Goal: Task Accomplishment & Management: Manage account settings

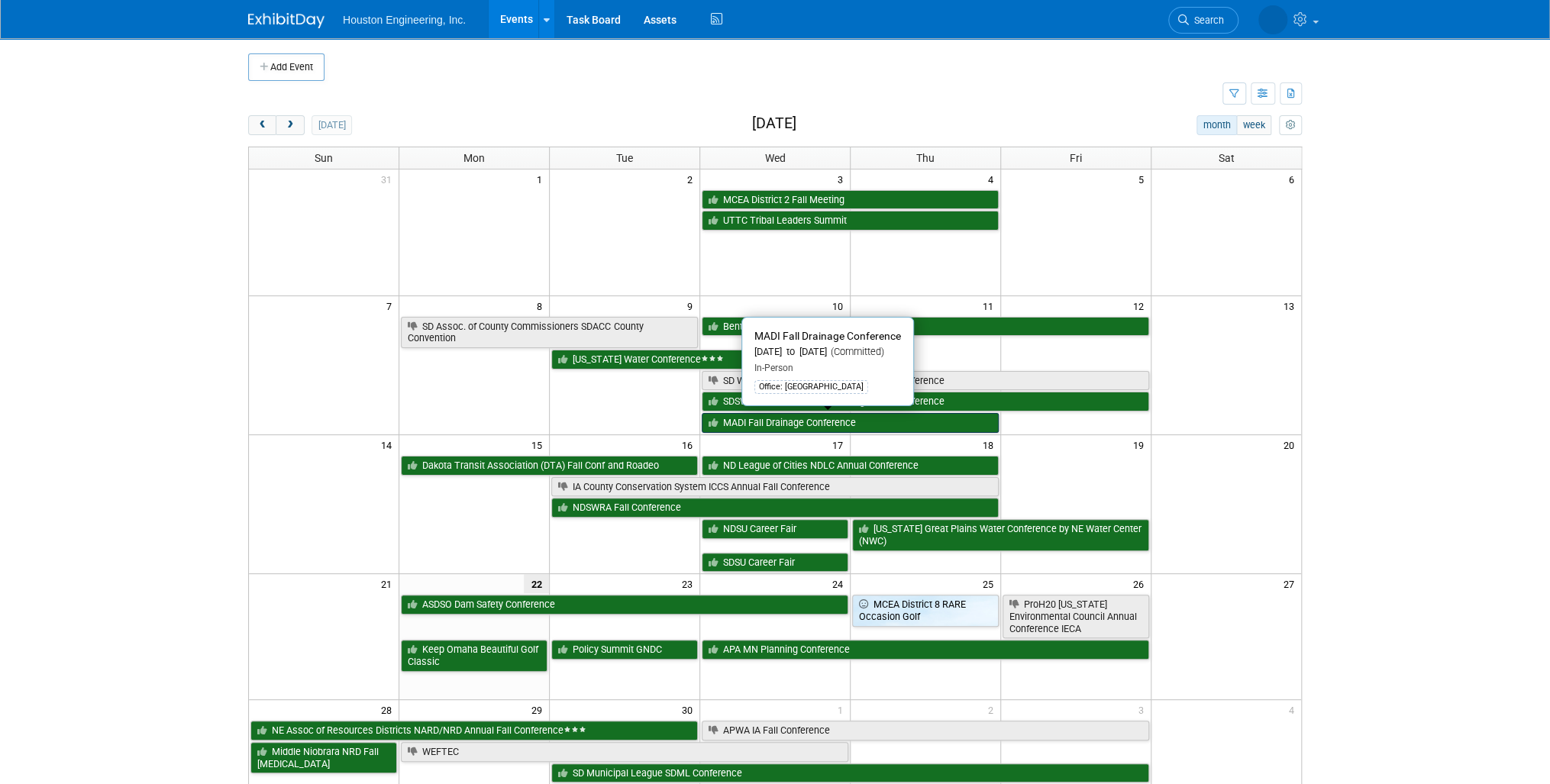
click at [875, 419] on link "MADI Fall Drainage Conference" at bounding box center [850, 422] width 297 height 20
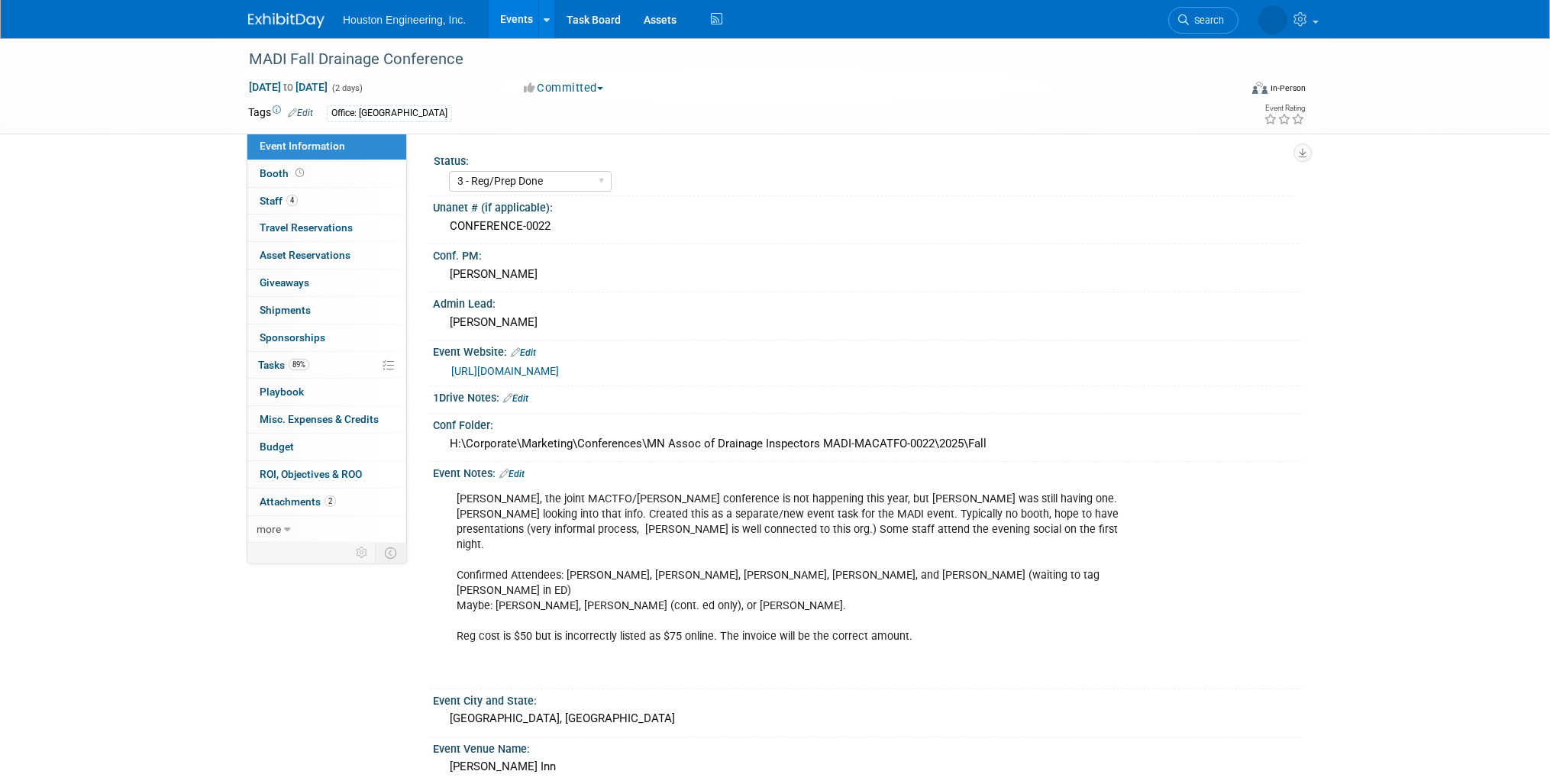
select select "3 - Reg/Prep Done"
select select "Yes"
select select "Water Resources"
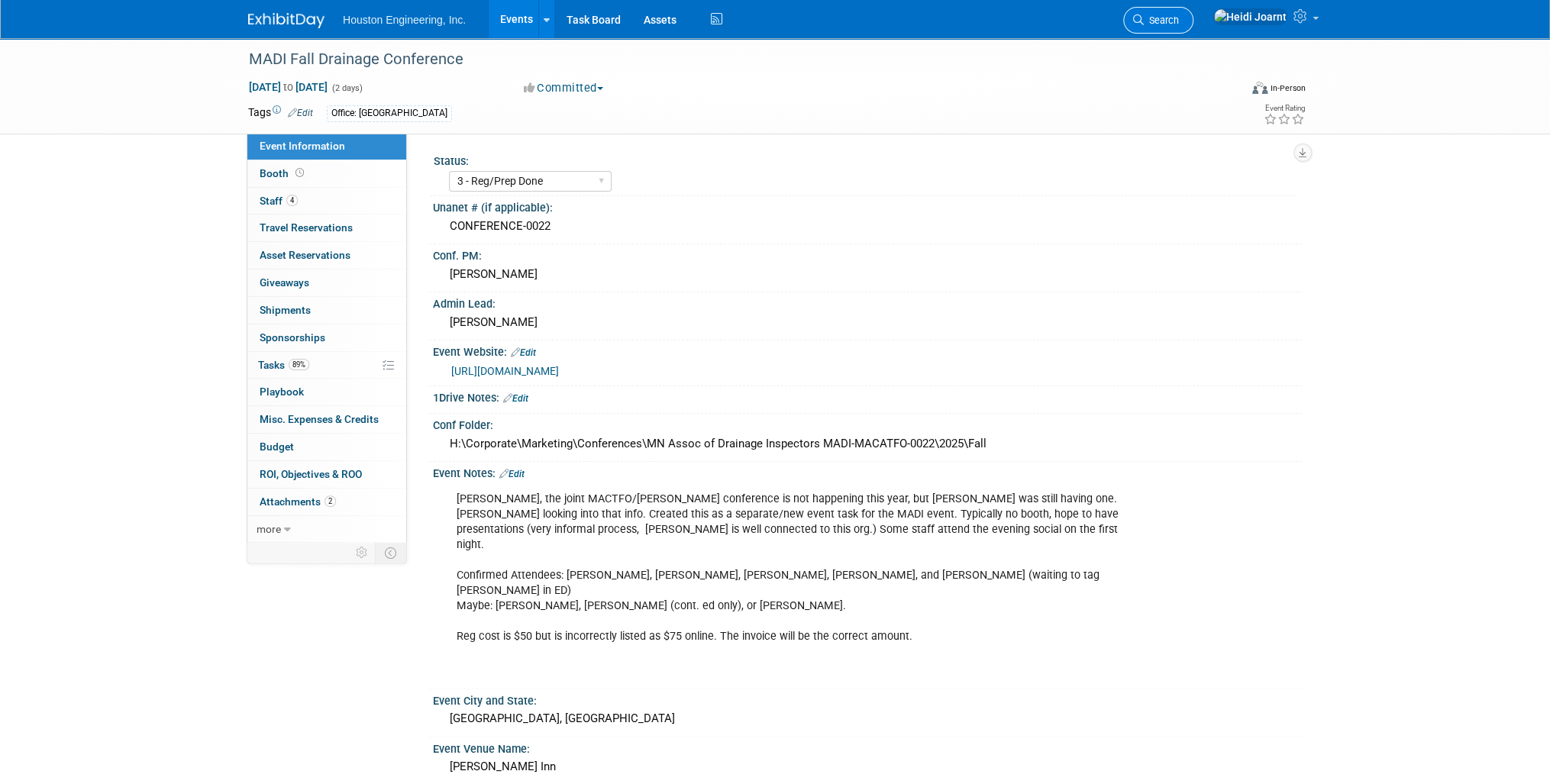
click at [1178, 24] on span "Search" at bounding box center [1161, 20] width 35 height 11
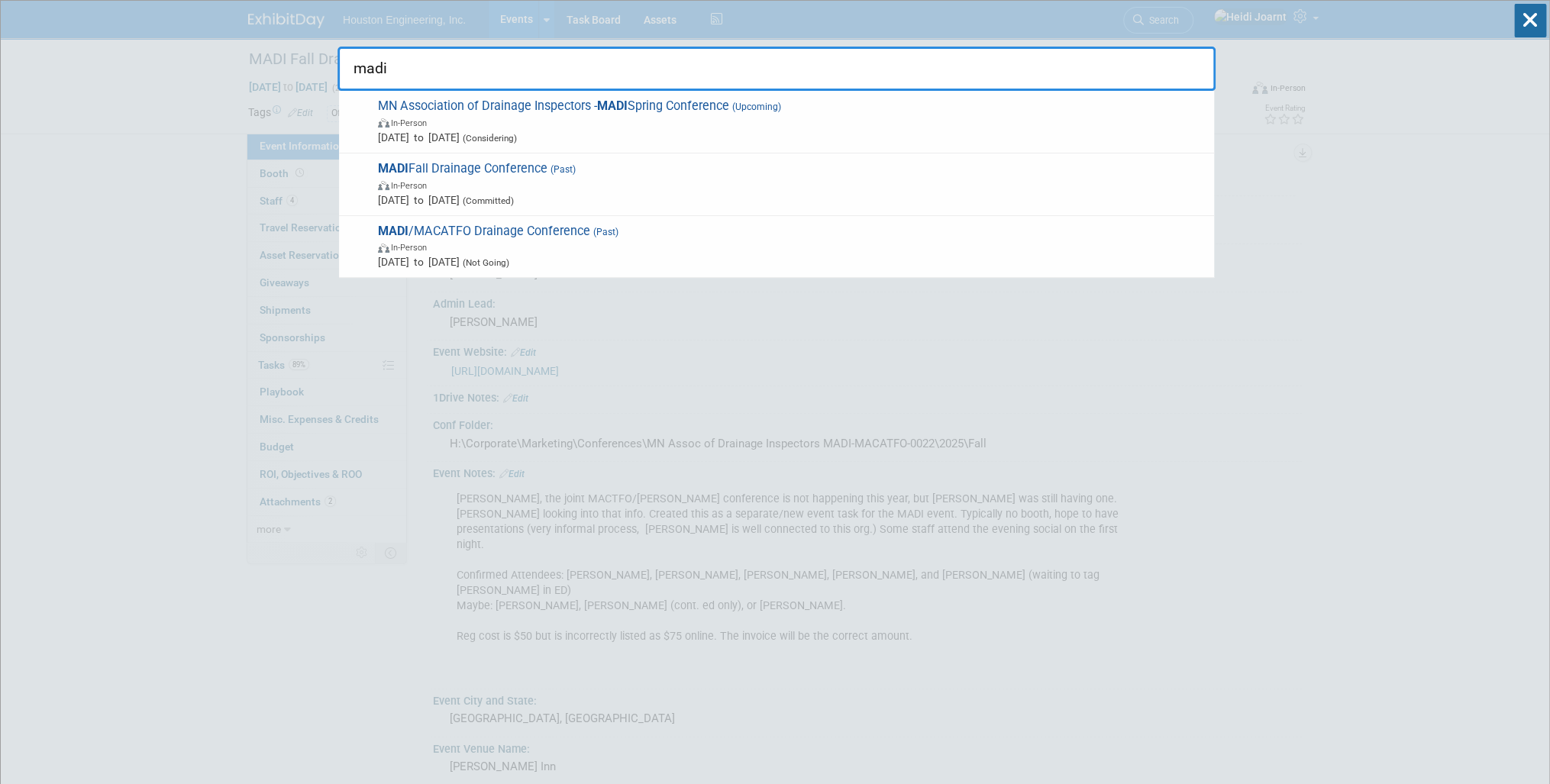
type input "madi"
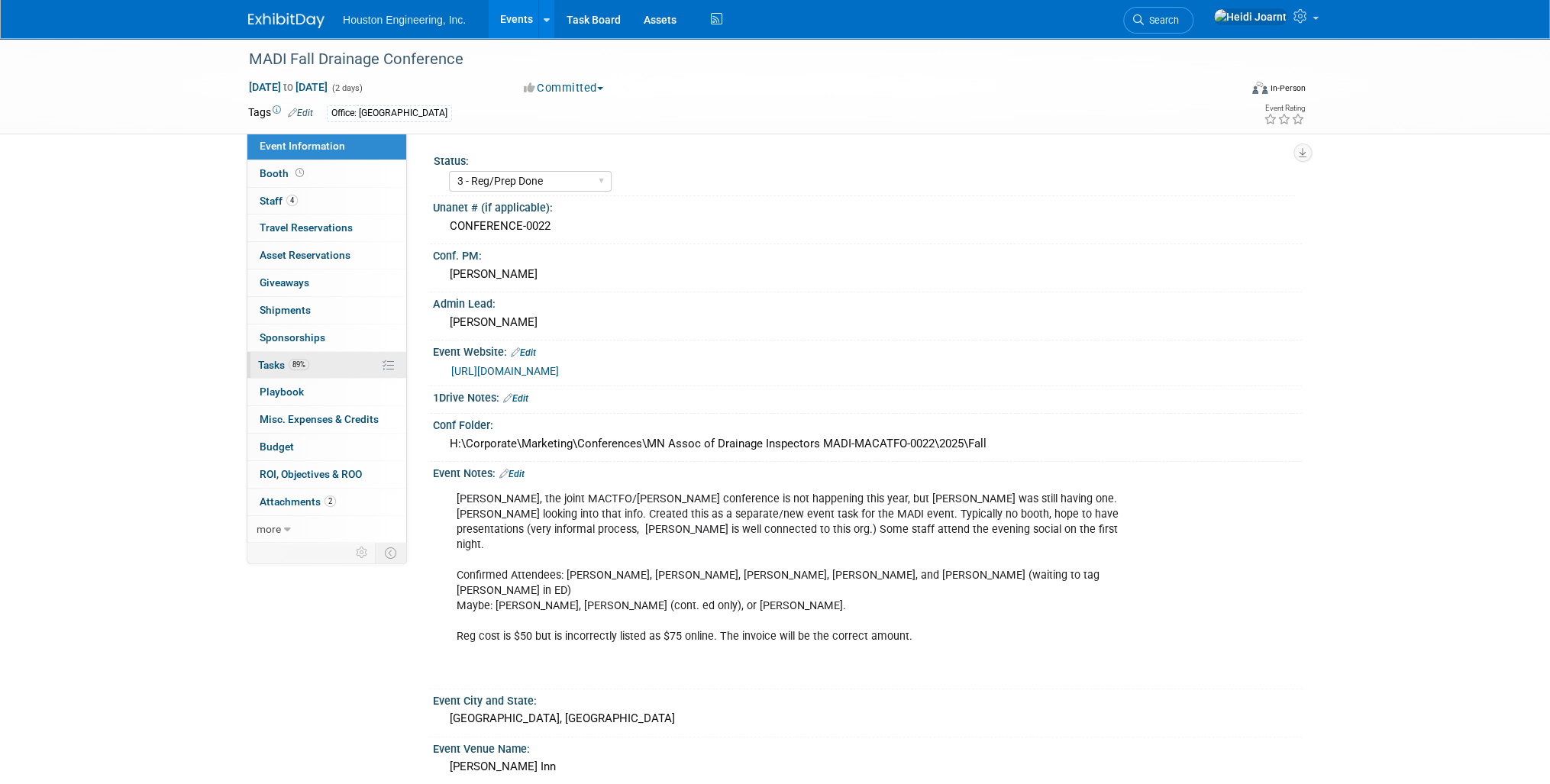
click at [325, 364] on link "89% Tasks 89%" at bounding box center [327, 365] width 159 height 26
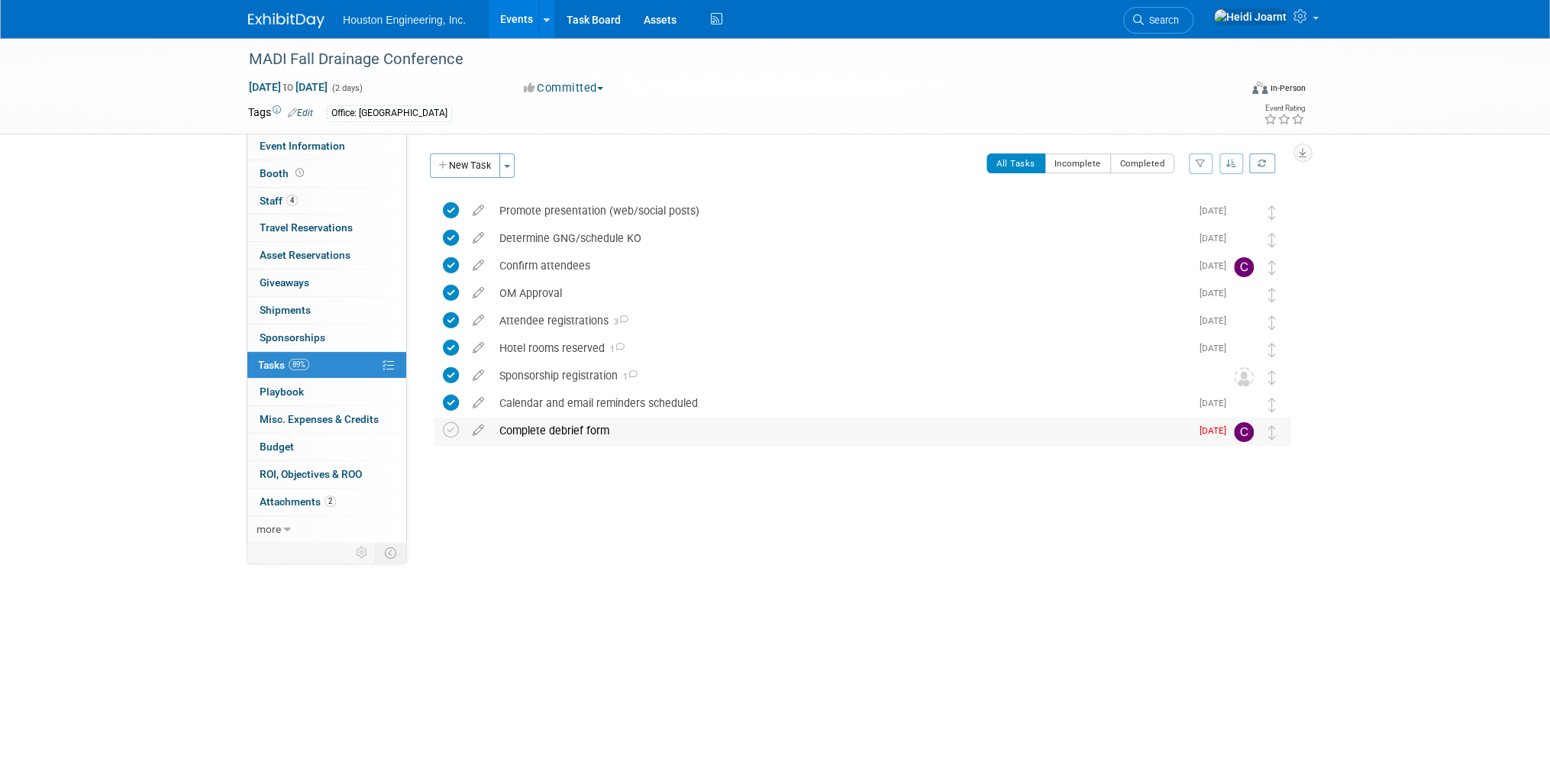
click at [596, 428] on div "Complete debrief form" at bounding box center [841, 430] width 699 height 26
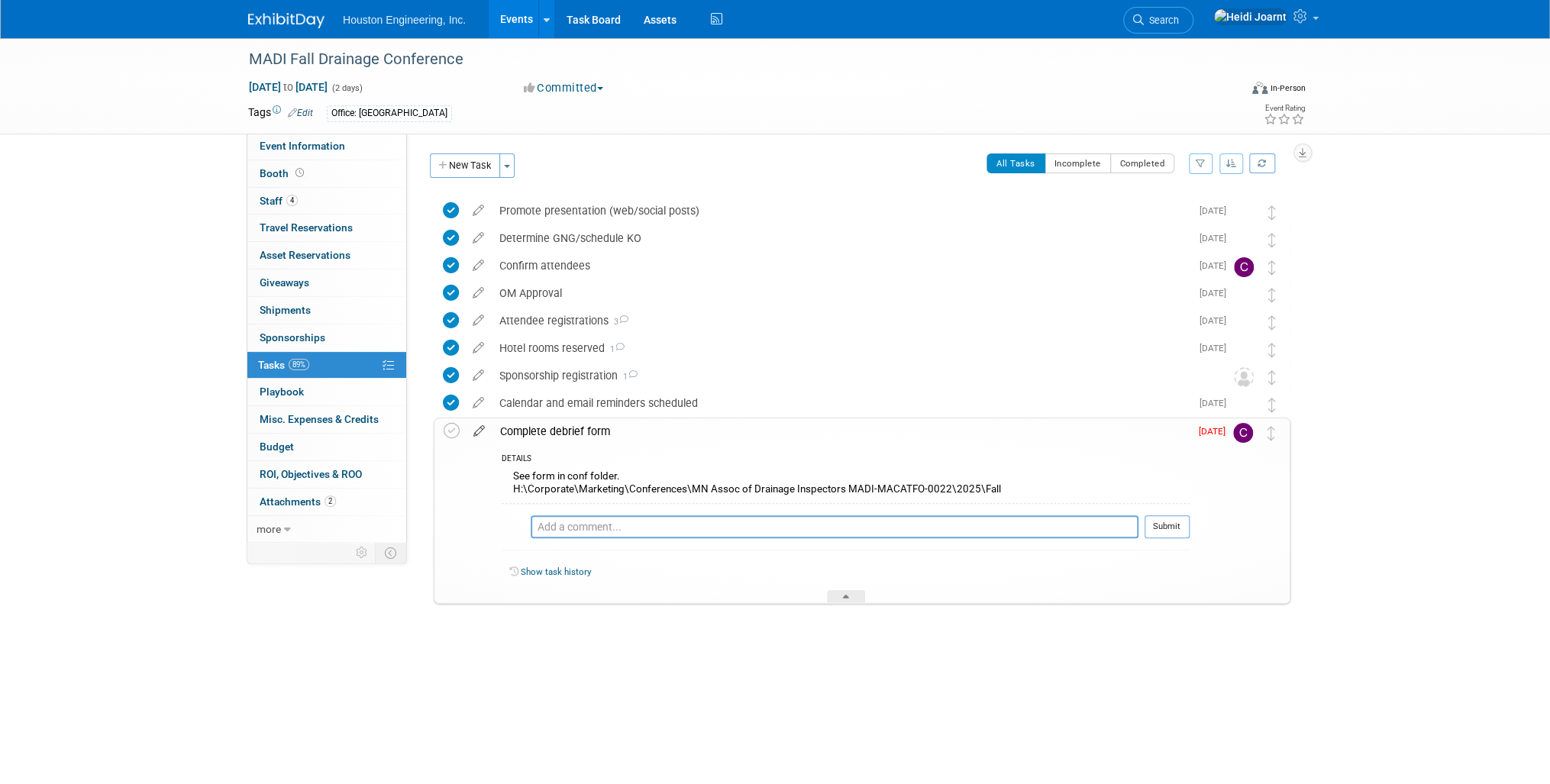
click at [478, 430] on icon at bounding box center [479, 428] width 26 height 19
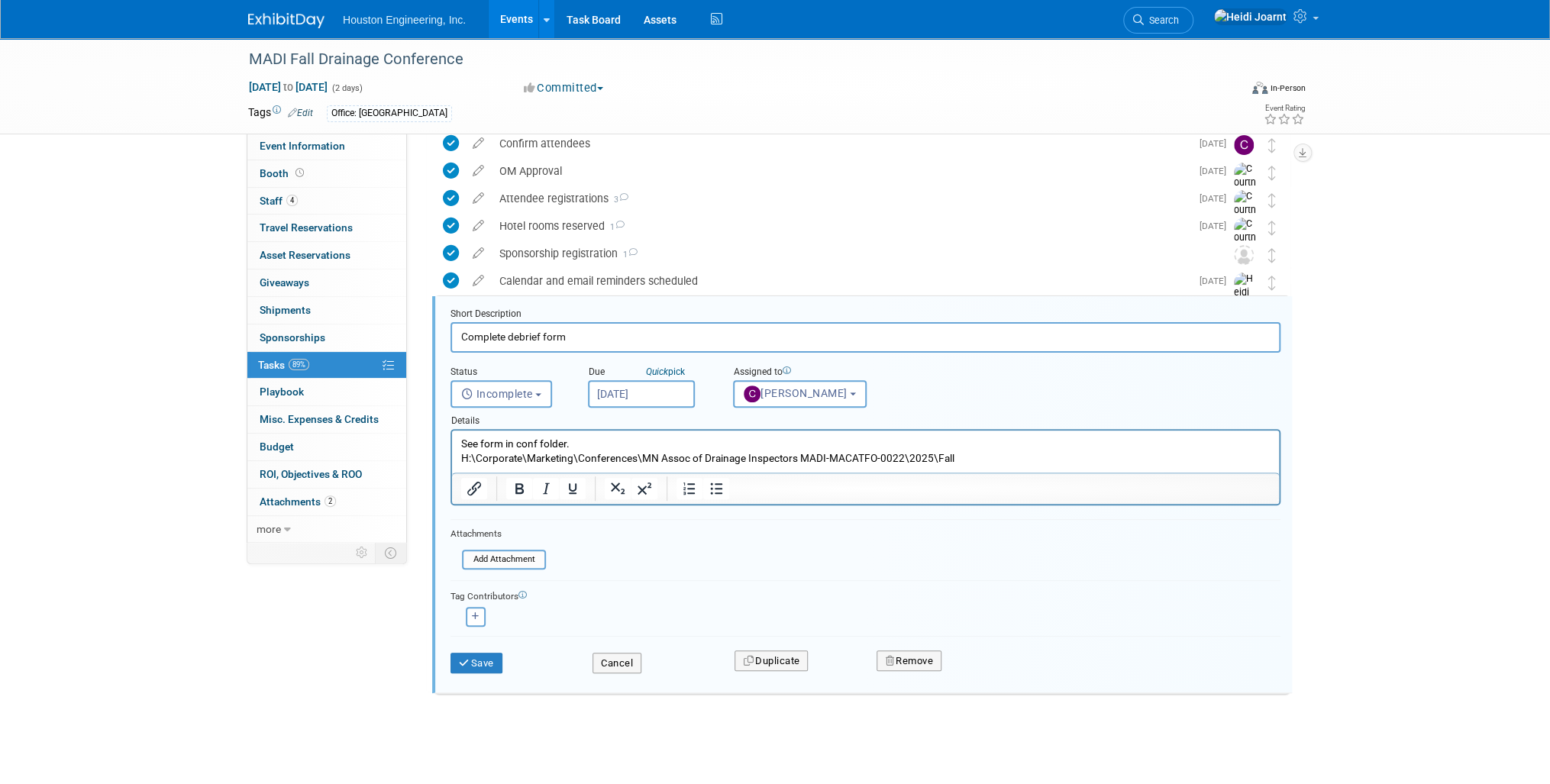
click at [660, 394] on input "Sep 12, 2025" at bounding box center [642, 393] width 107 height 27
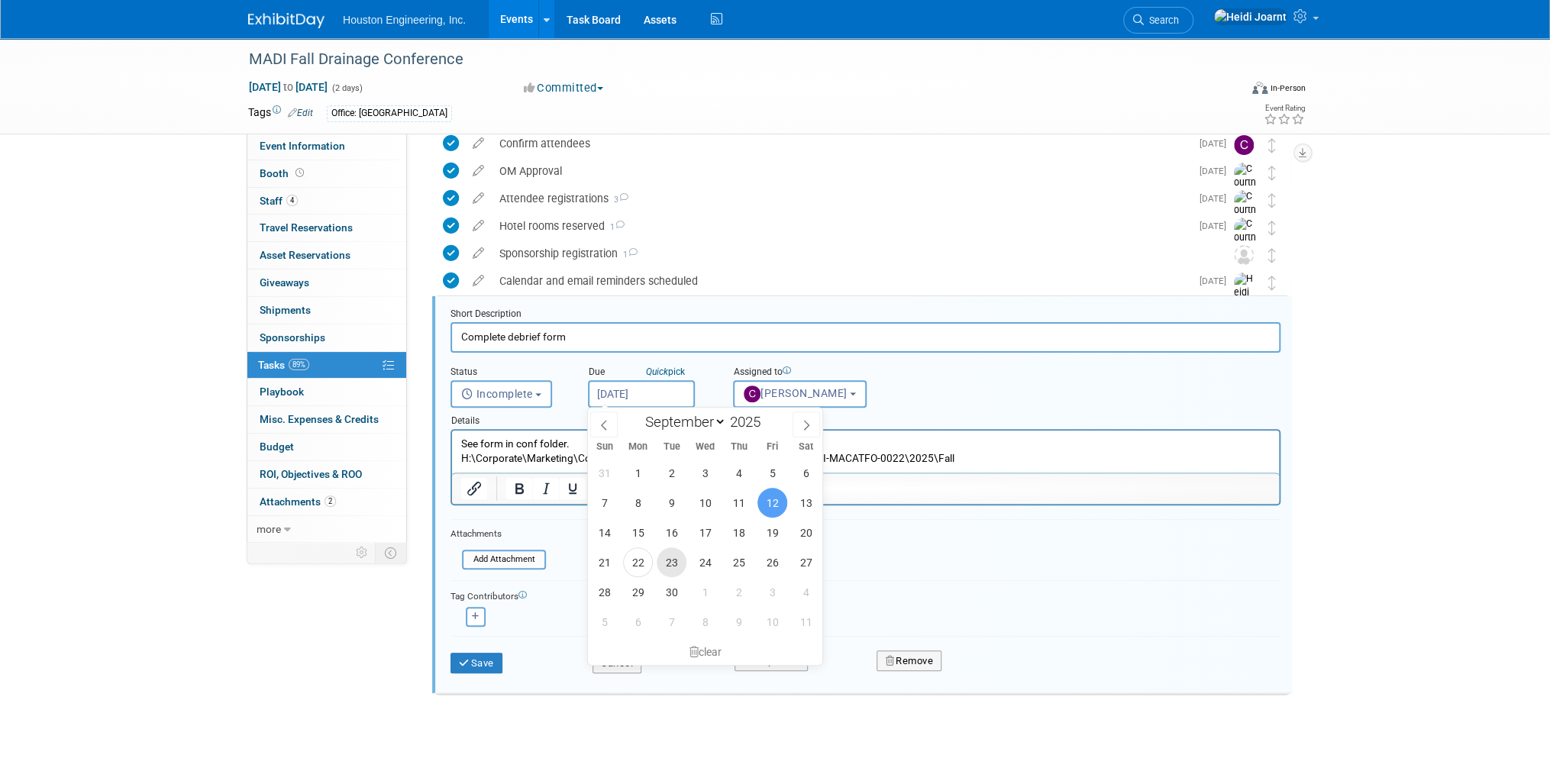
click at [674, 563] on span "23" at bounding box center [672, 562] width 30 height 30
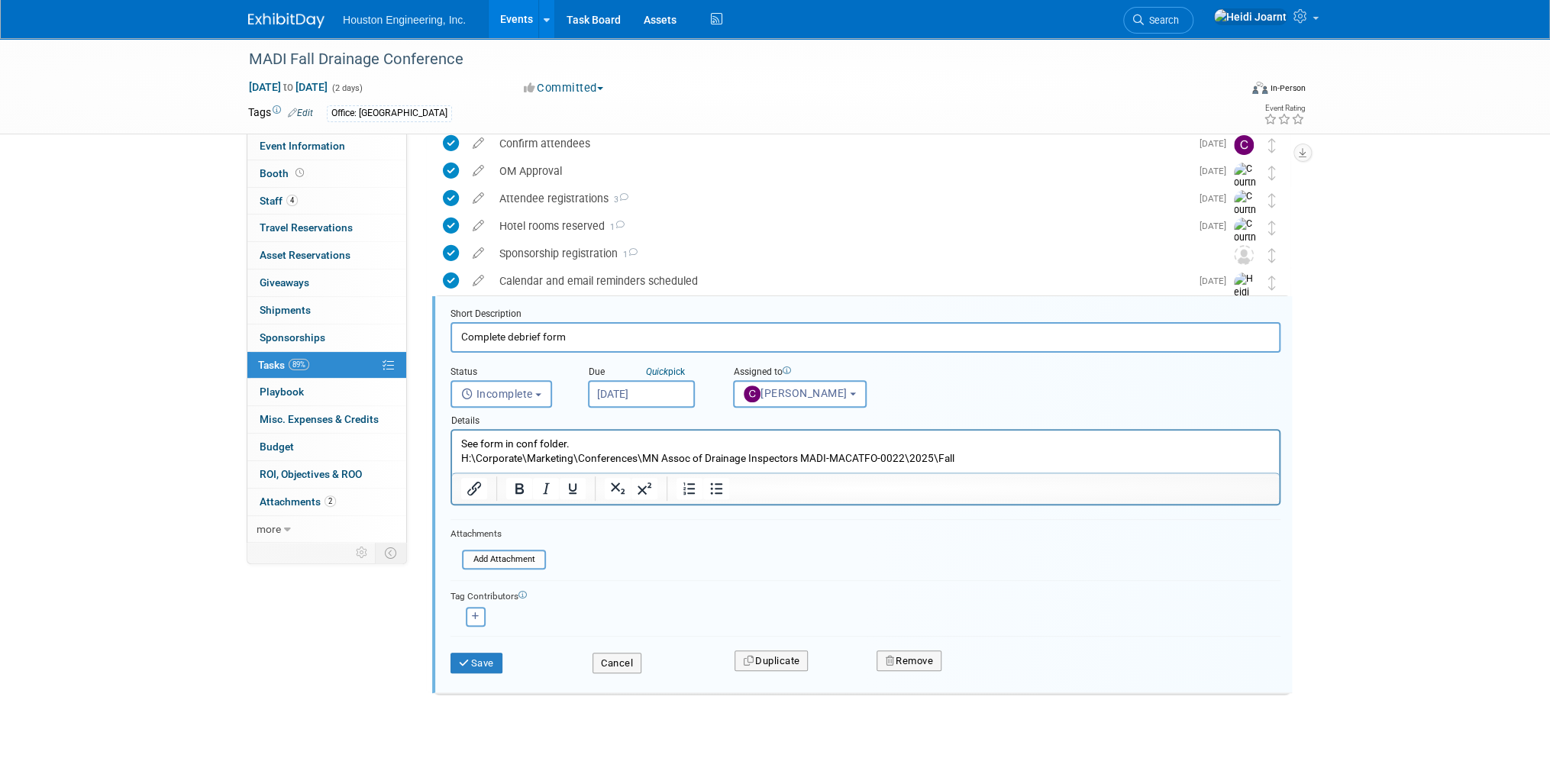
click at [661, 384] on input "Sep 23, 2025" at bounding box center [642, 393] width 107 height 27
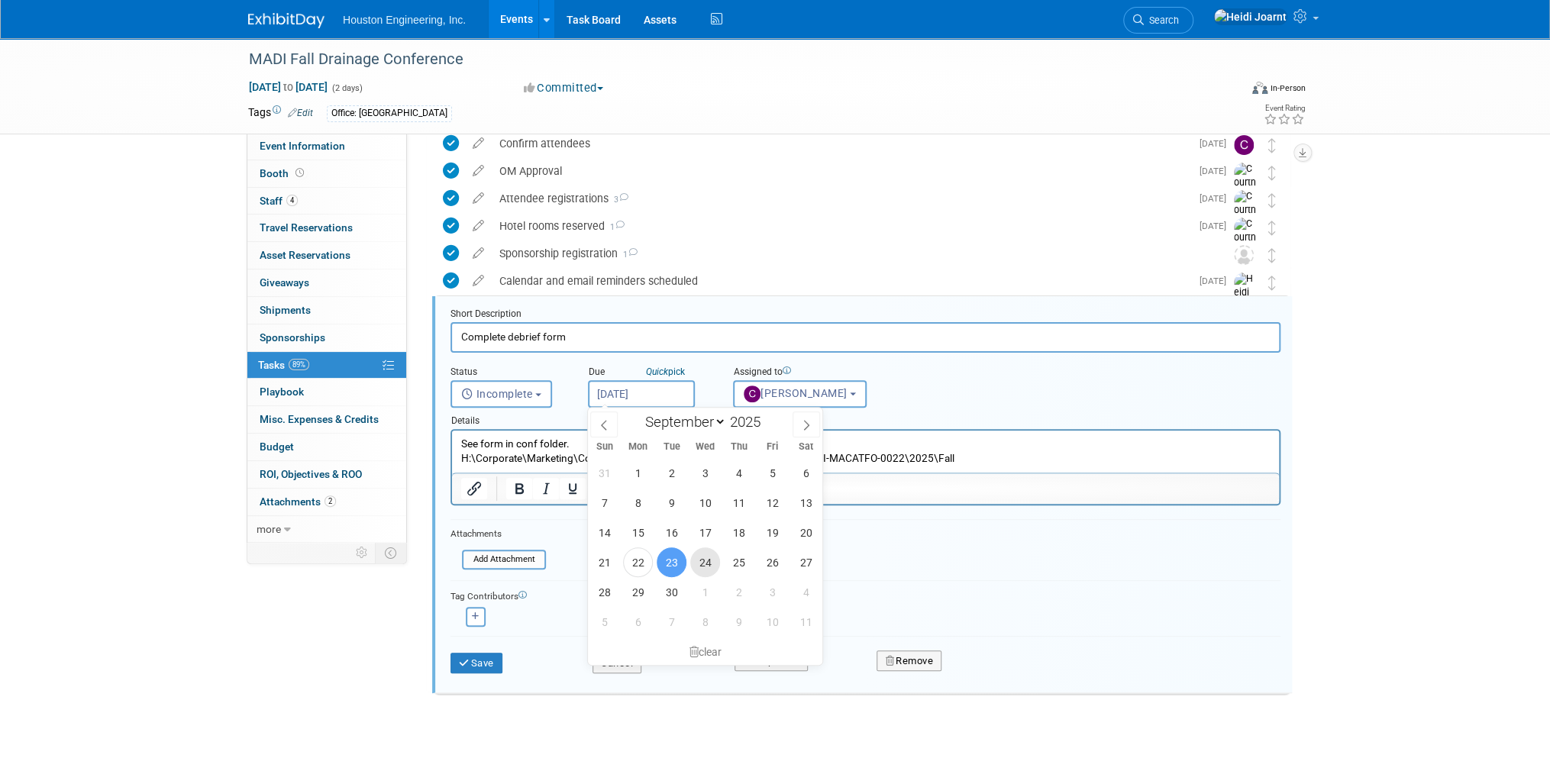
click at [697, 561] on span "24" at bounding box center [706, 562] width 30 height 30
type input "Sep 24, 2025"
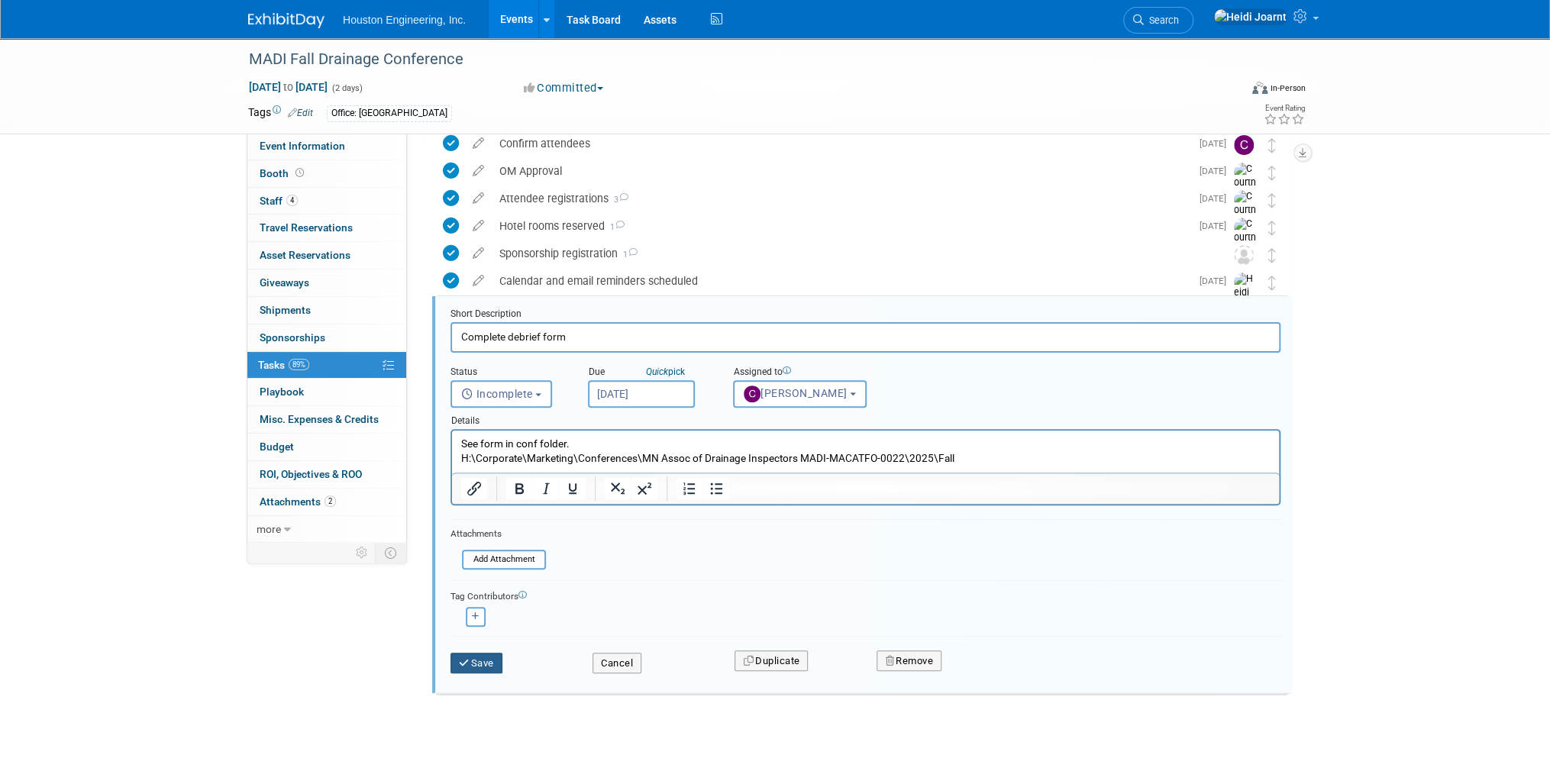
click at [486, 657] on button "Save" at bounding box center [476, 663] width 52 height 22
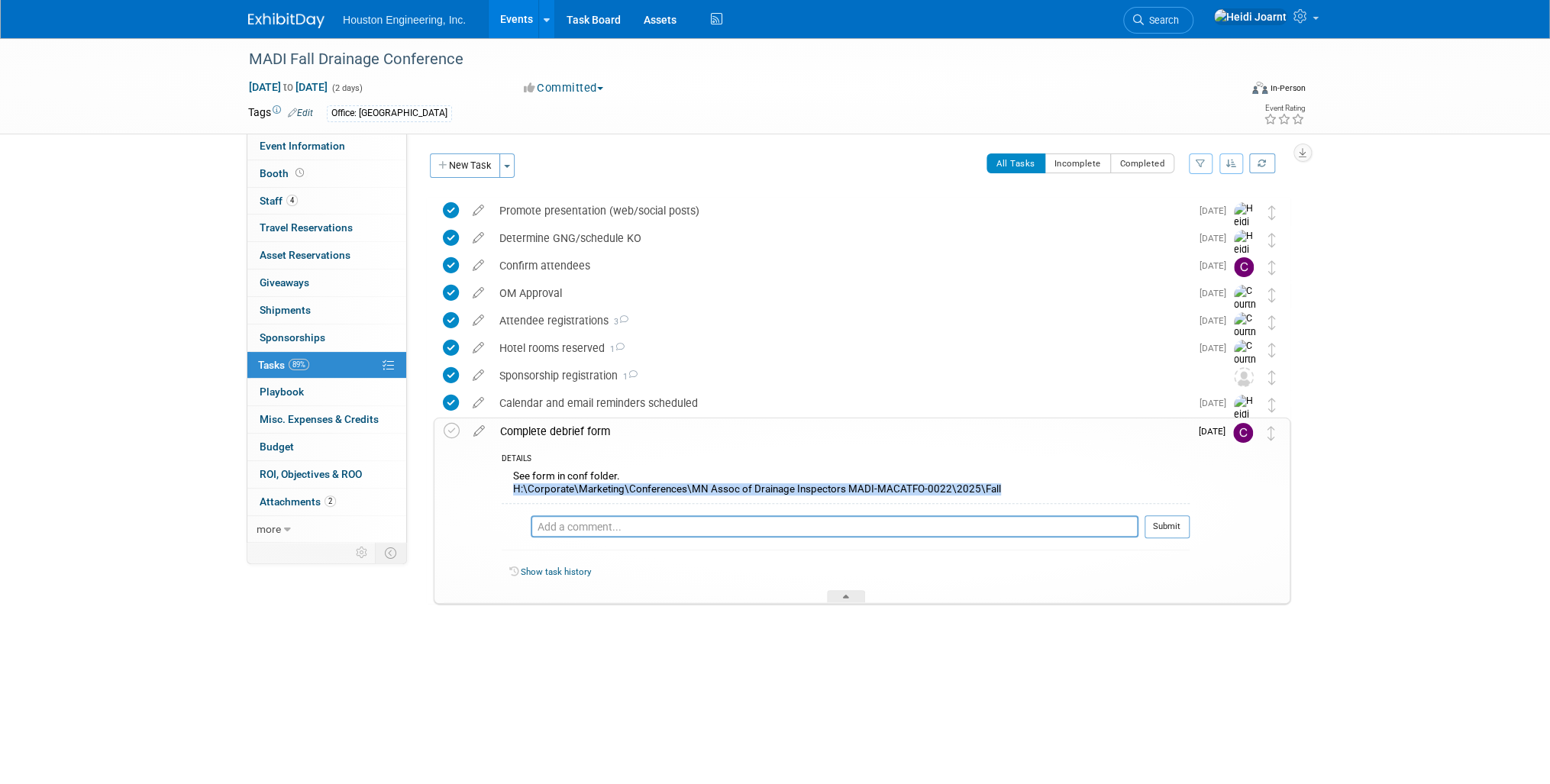
drag, startPoint x: 997, startPoint y: 486, endPoint x: 496, endPoint y: 488, distance: 501.0
click at [496, 488] on div "DETAILS See form in conf folder. H:\Corporate\Marketing\Conferences\MN Assoc of…" at bounding box center [841, 523] width 697 height 158
copy div "H:\Corporate\Marketing\Conferences\MN Assoc of Drainage Inspectors MADI-MACATFO…"
click at [445, 438] on icon at bounding box center [451, 430] width 16 height 16
click at [852, 596] on div at bounding box center [845, 596] width 38 height 13
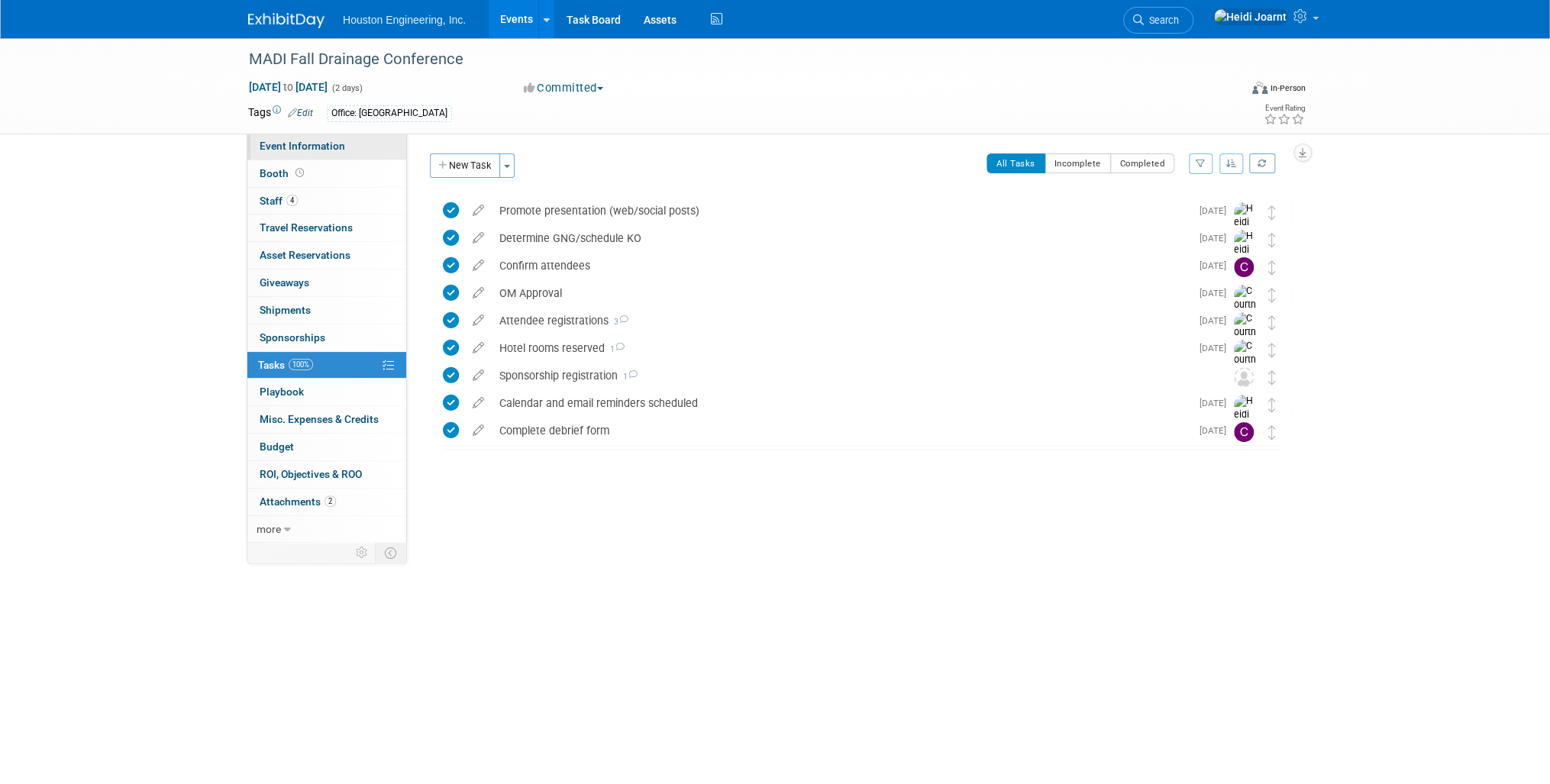
click at [341, 143] on span "Event Information" at bounding box center [302, 145] width 85 height 12
select select "3 - Reg/Prep Done"
select select "Yes"
select select "Water Resources"
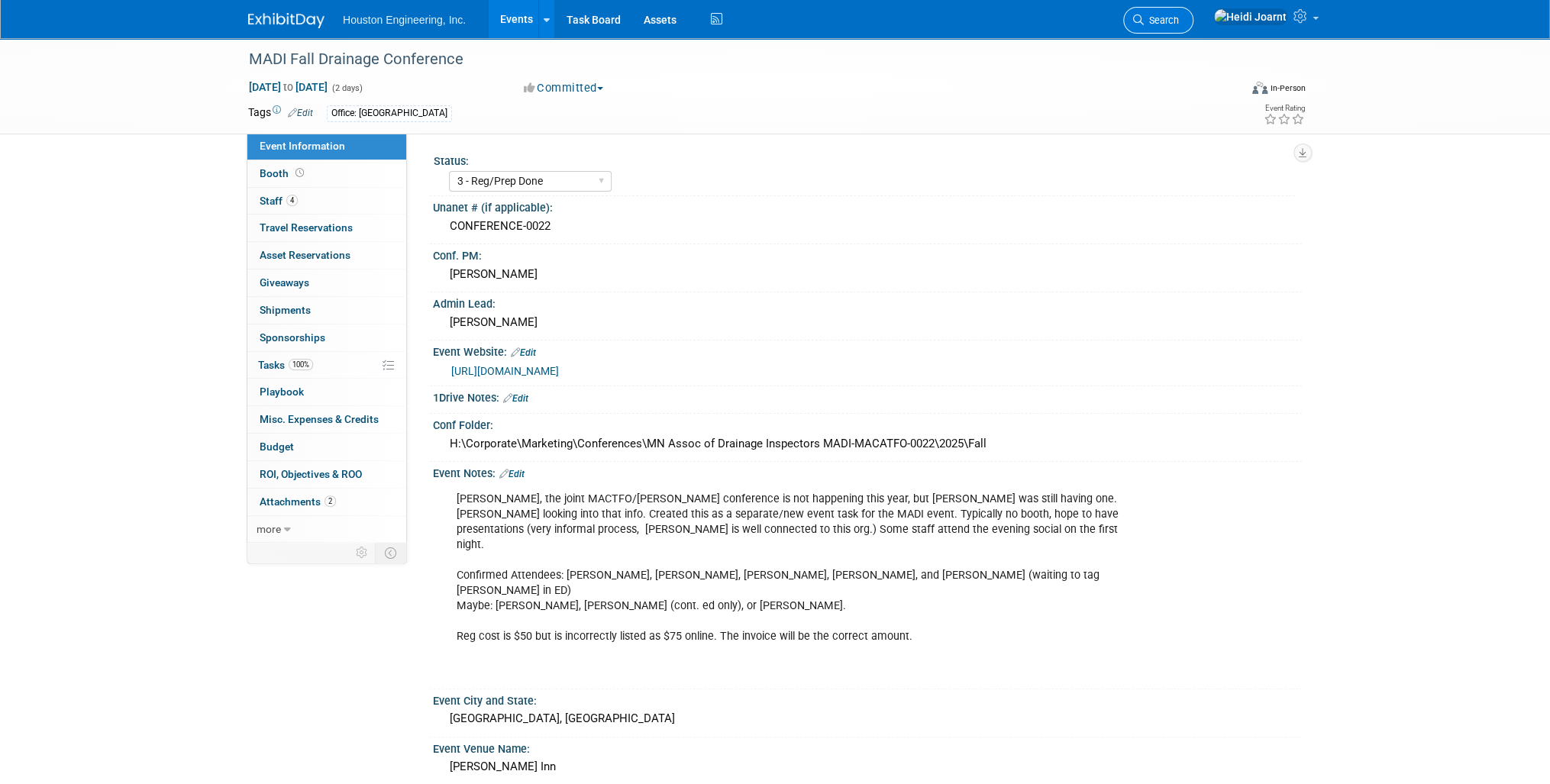
click at [1178, 18] on span "Search" at bounding box center [1161, 20] width 35 height 11
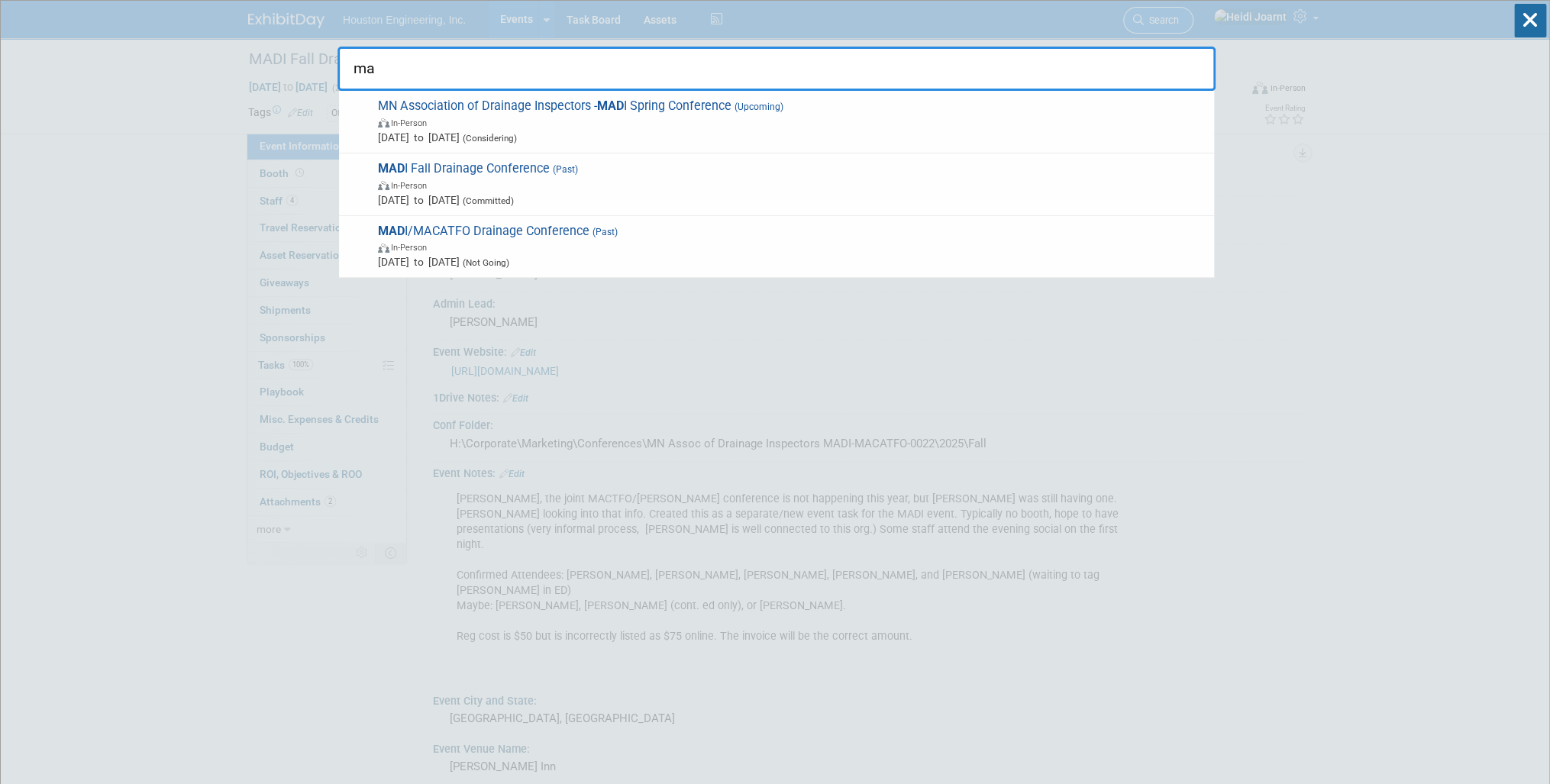
type input "m"
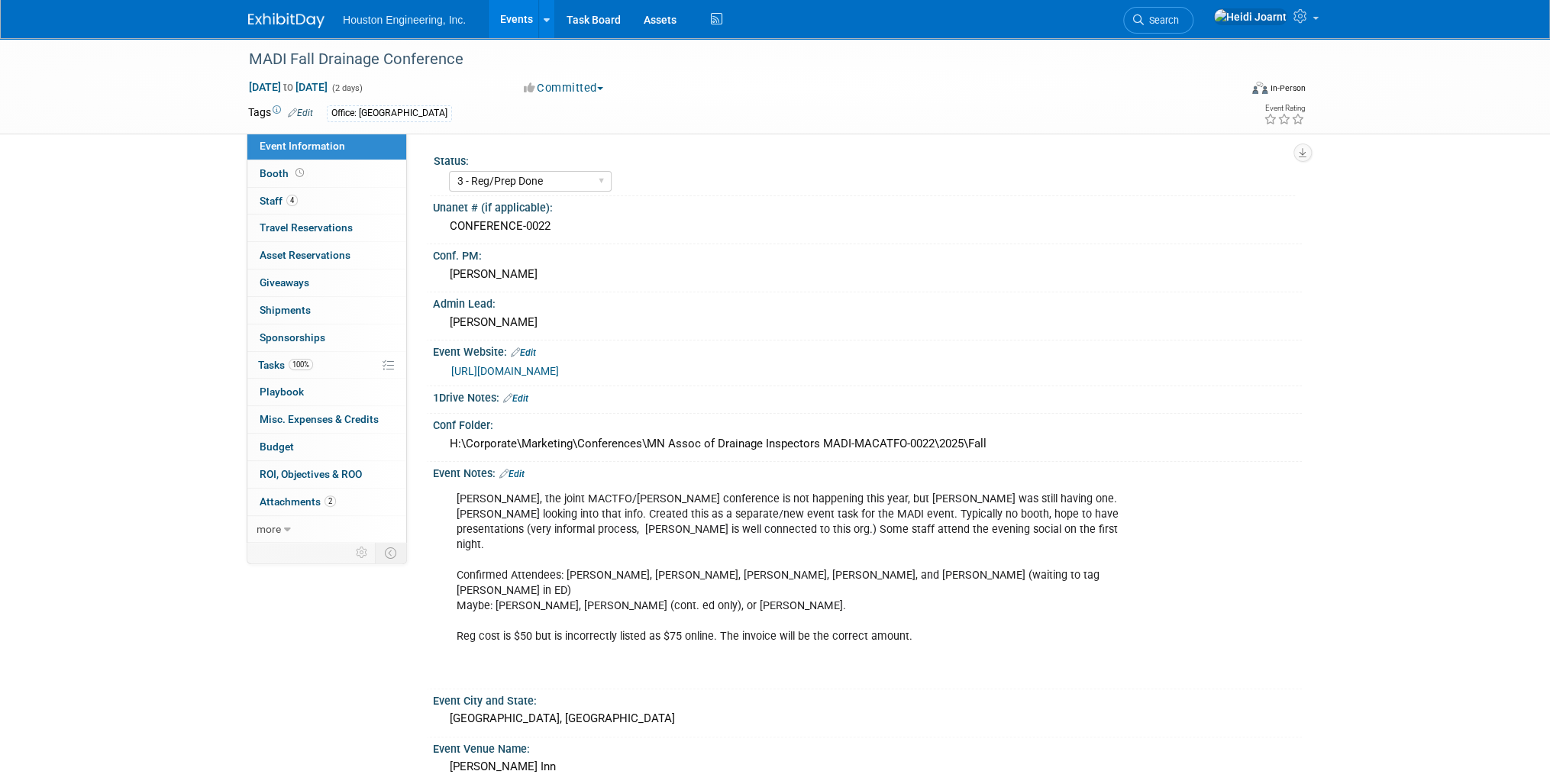
click at [286, 524] on icon at bounding box center [287, 529] width 7 height 10
click at [310, 580] on span "Copy/Duplicate Event" at bounding box center [311, 582] width 102 height 12
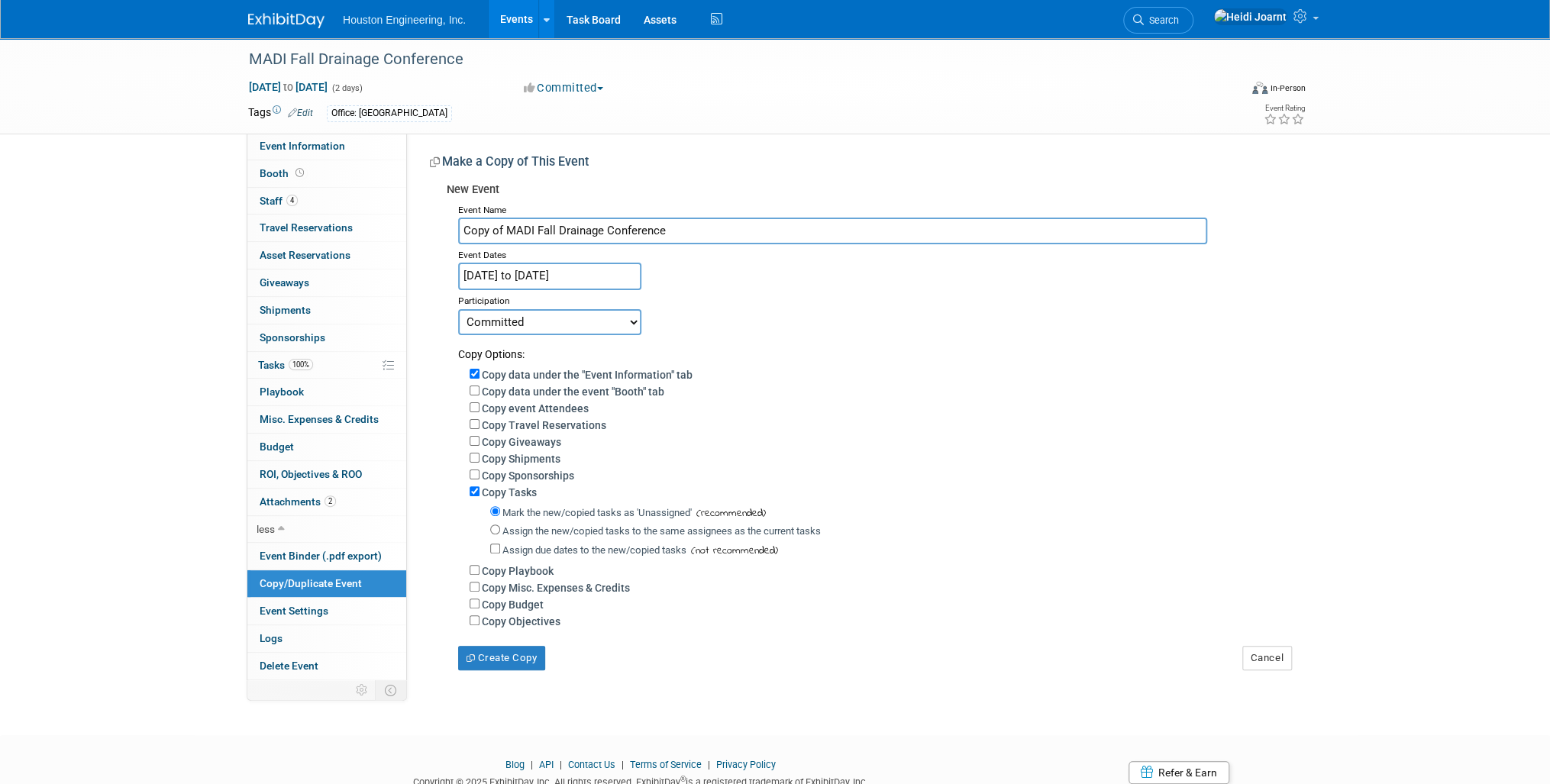
drag, startPoint x: 506, startPoint y: 232, endPoint x: 445, endPoint y: 229, distance: 61.1
click at [445, 229] on div "New Event Event Name Copy of MADI Fall Drainage Conference Event Dates Sep 10, …" at bounding box center [859, 422] width 860 height 494
type input "MADI Fall Drainage Conference"
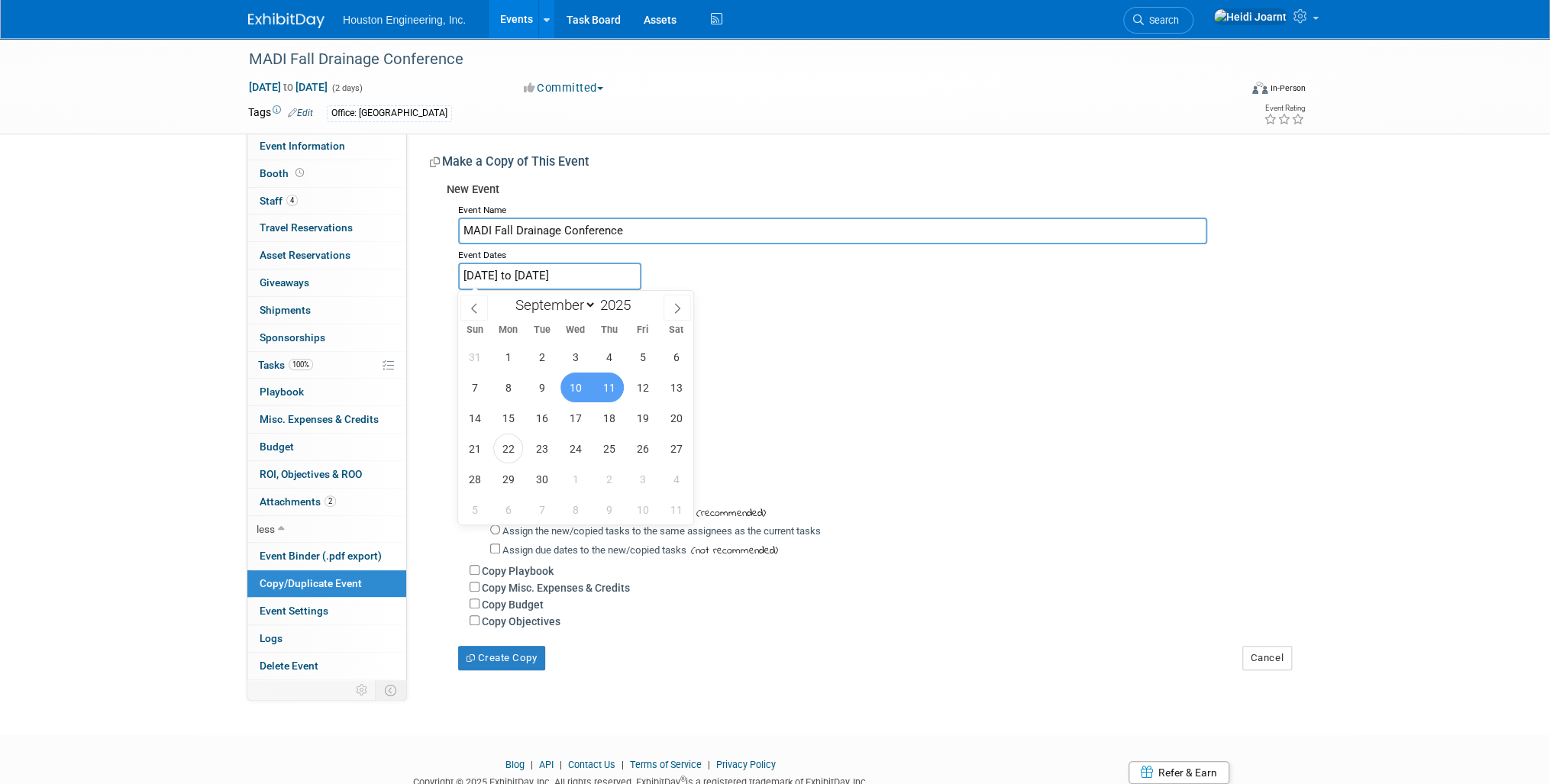
click at [626, 269] on input "Sep 10, 2025 to Sep 11, 2025" at bounding box center [549, 276] width 183 height 26
click at [638, 299] on span at bounding box center [636, 301] width 10 height 9
type input "2026"
click at [580, 388] on span "9" at bounding box center [575, 387] width 30 height 30
click at [606, 387] on span "10" at bounding box center [609, 387] width 30 height 30
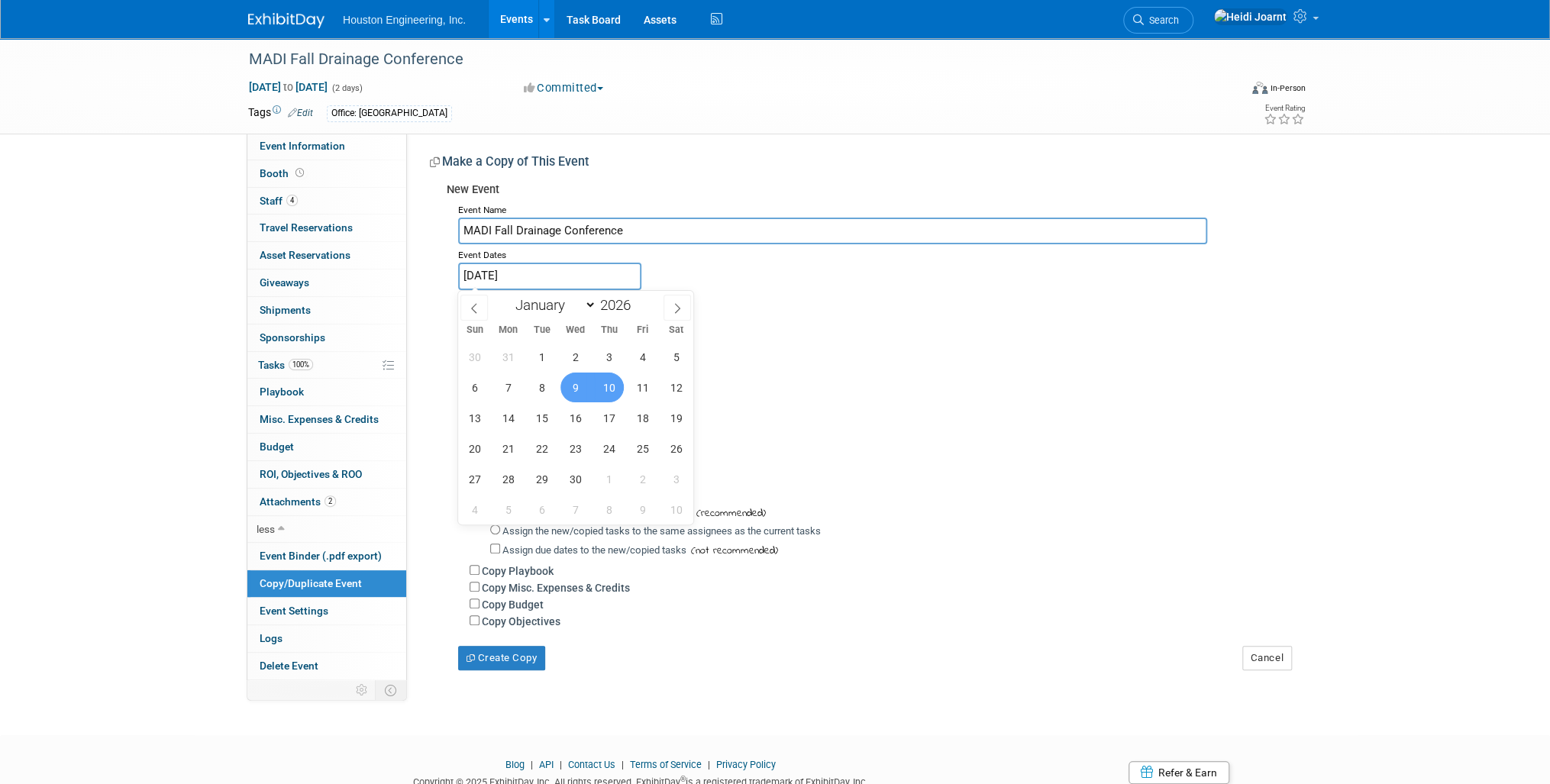
type input "Sep 9, 2026 to Sep 10, 2026"
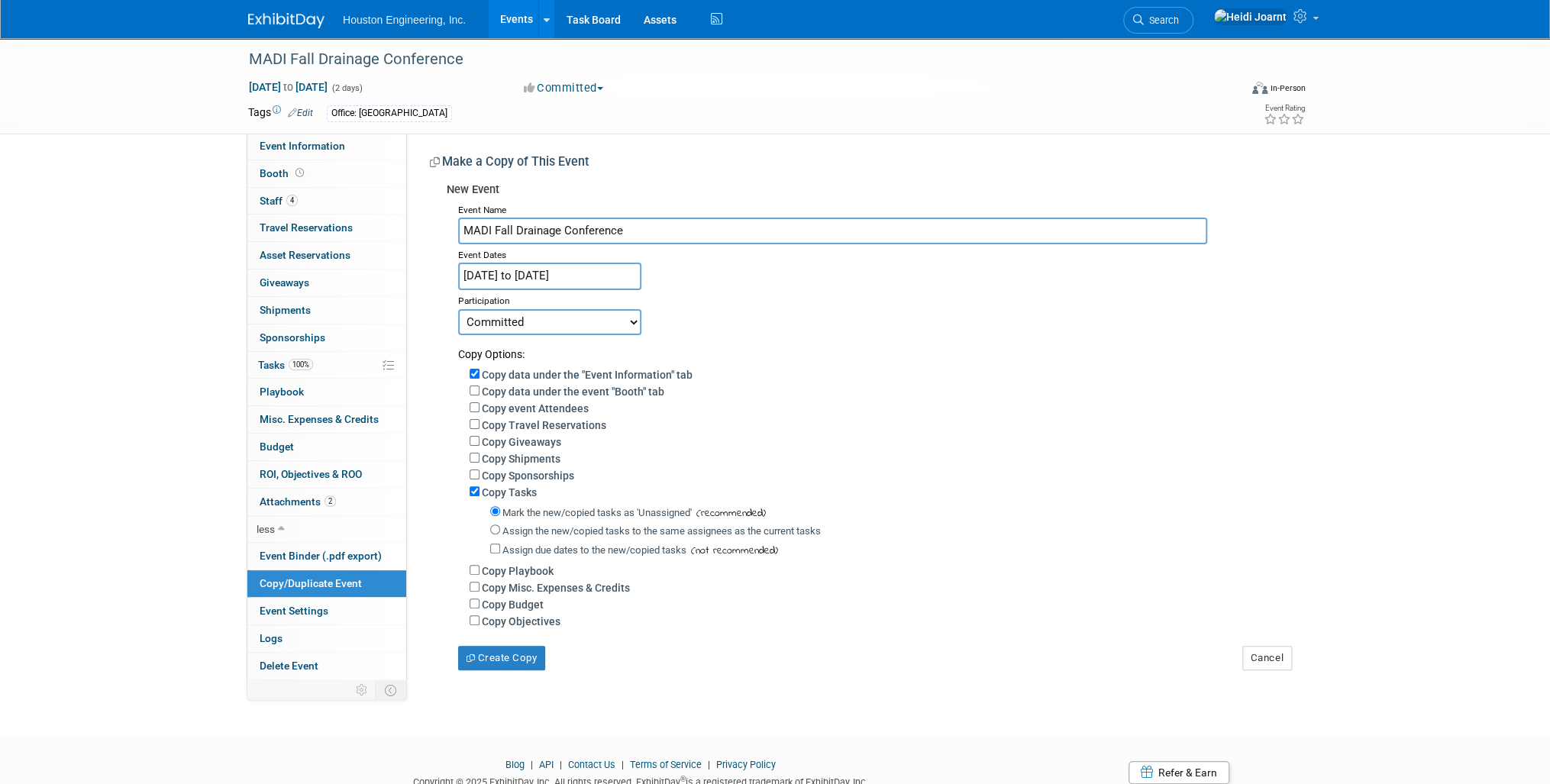
click at [587, 317] on select "Committed Considering Not Going" at bounding box center [549, 323] width 183 height 26
select select "2"
click at [458, 309] on select "Committed Considering Not Going" at bounding box center [549, 323] width 183 height 26
click at [513, 654] on button "Create Copy" at bounding box center [501, 657] width 87 height 24
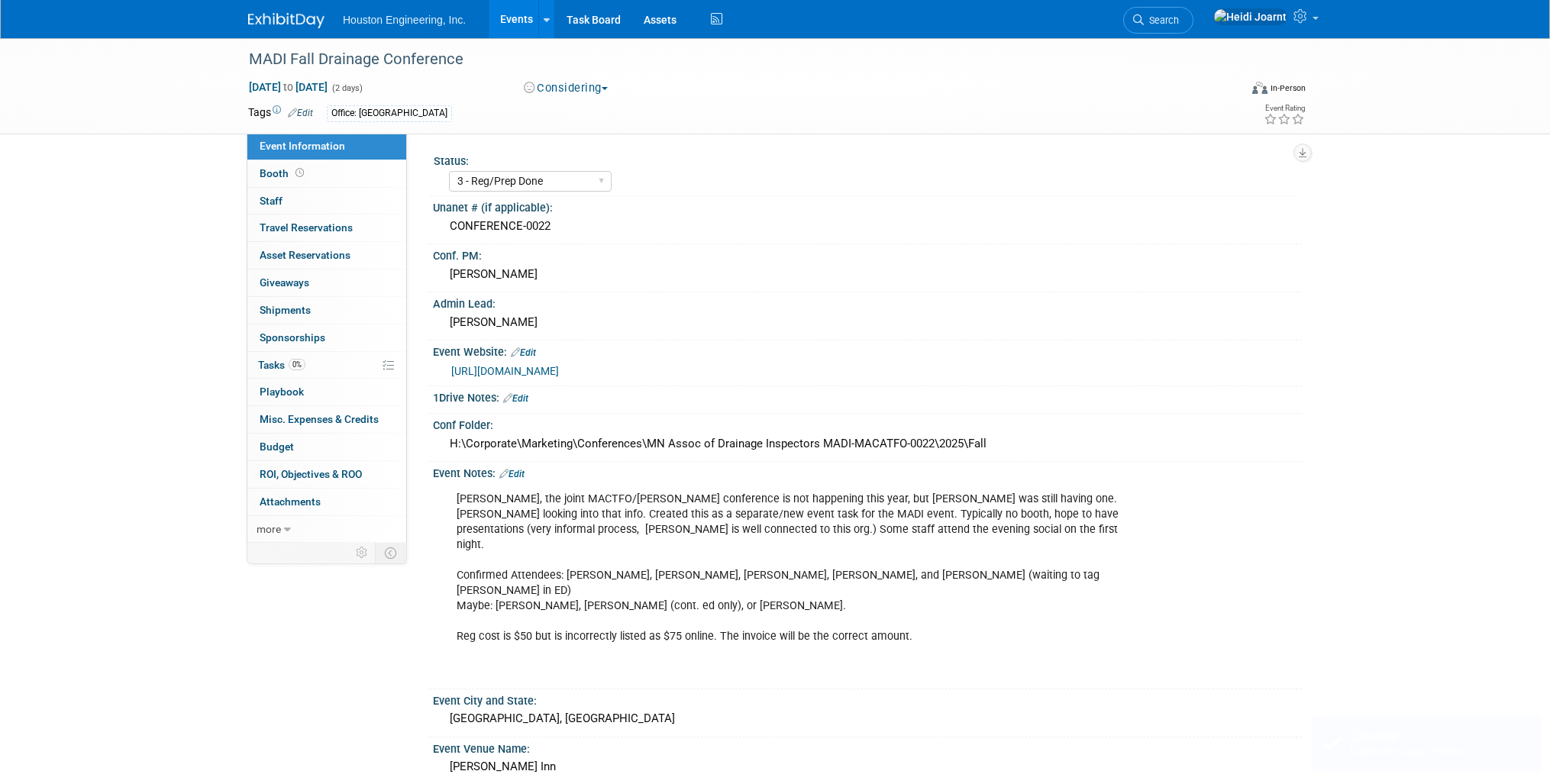
select select "3 - Reg/Prep Done"
select select "Yes"
select select "Water Resources"
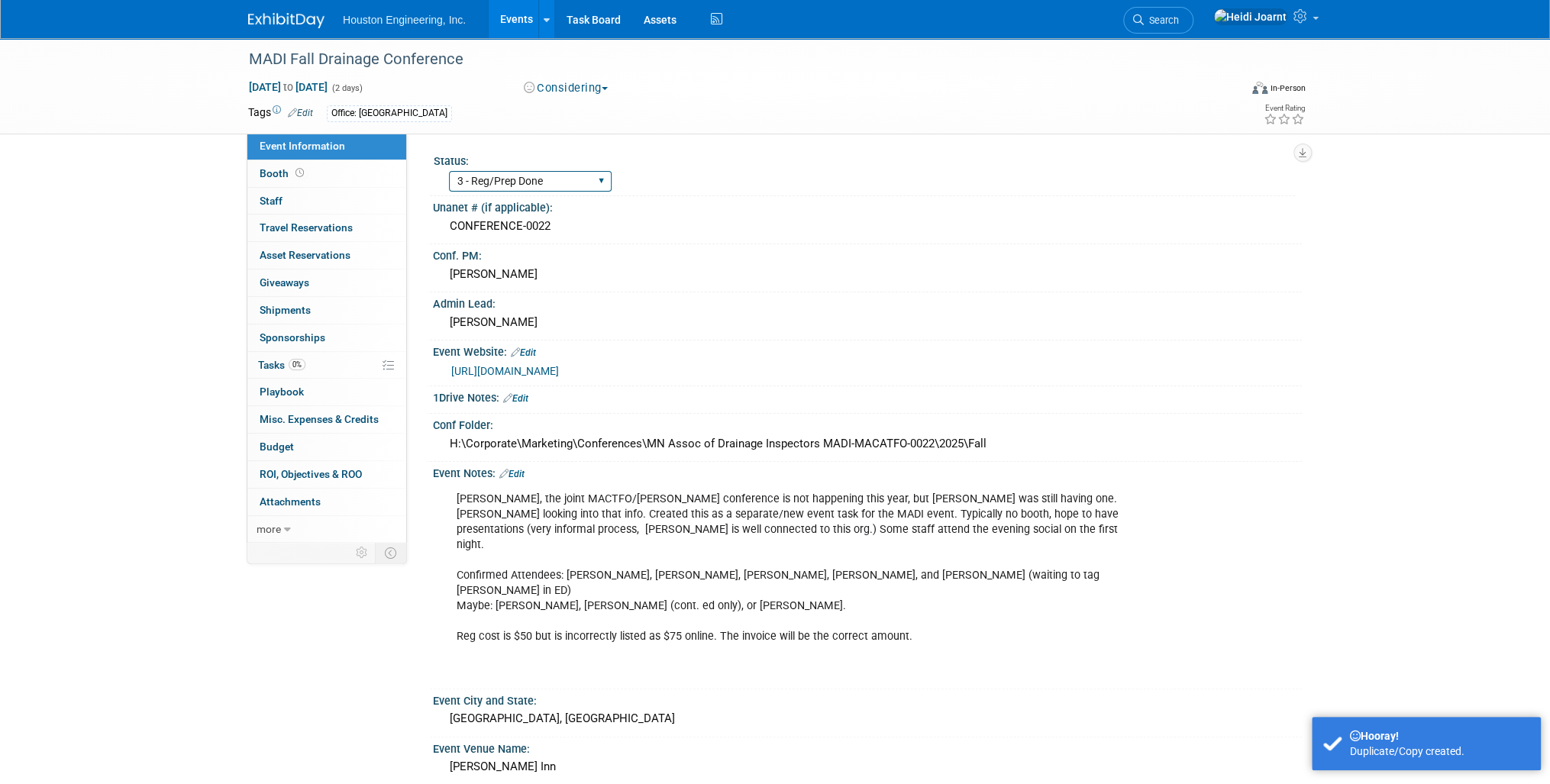
click at [579, 174] on select "1 - GNG/KO Needed 2 - Post KO/Active Planning 3 - Reg/Prep Done" at bounding box center [529, 181] width 162 height 21
select select "1 - GNG/KO Needed"
click at [448, 171] on select "1 - GNG/KO Needed 2 - Post KO/Active Planning 3 - Reg/Prep Done" at bounding box center [529, 181] width 162 height 21
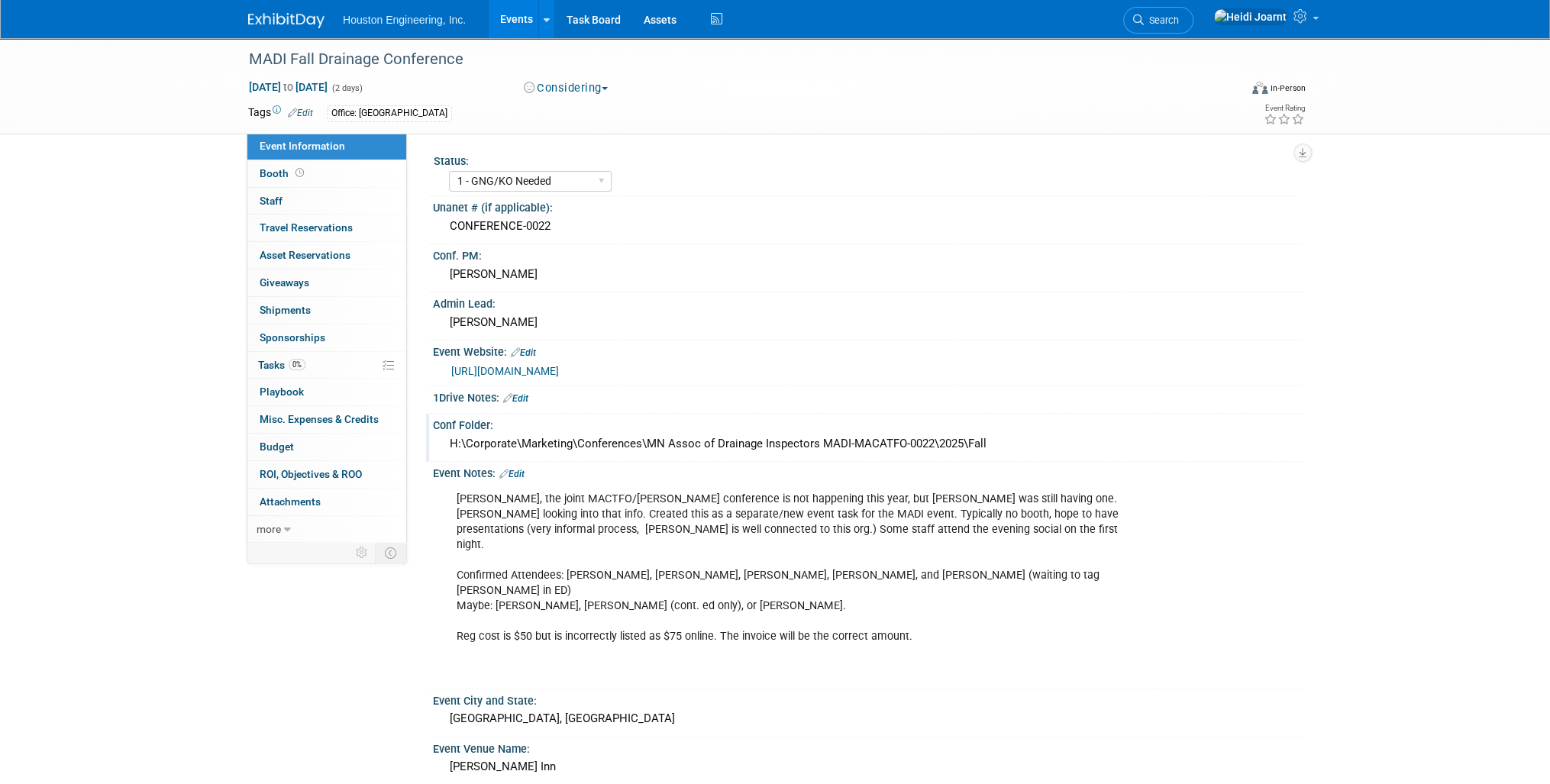
click at [519, 441] on div "H:\Corporate\Marketing\Conferences\MN Assoc of Drainage Inspectors MADI-MACATFO…" at bounding box center [868, 444] width 846 height 23
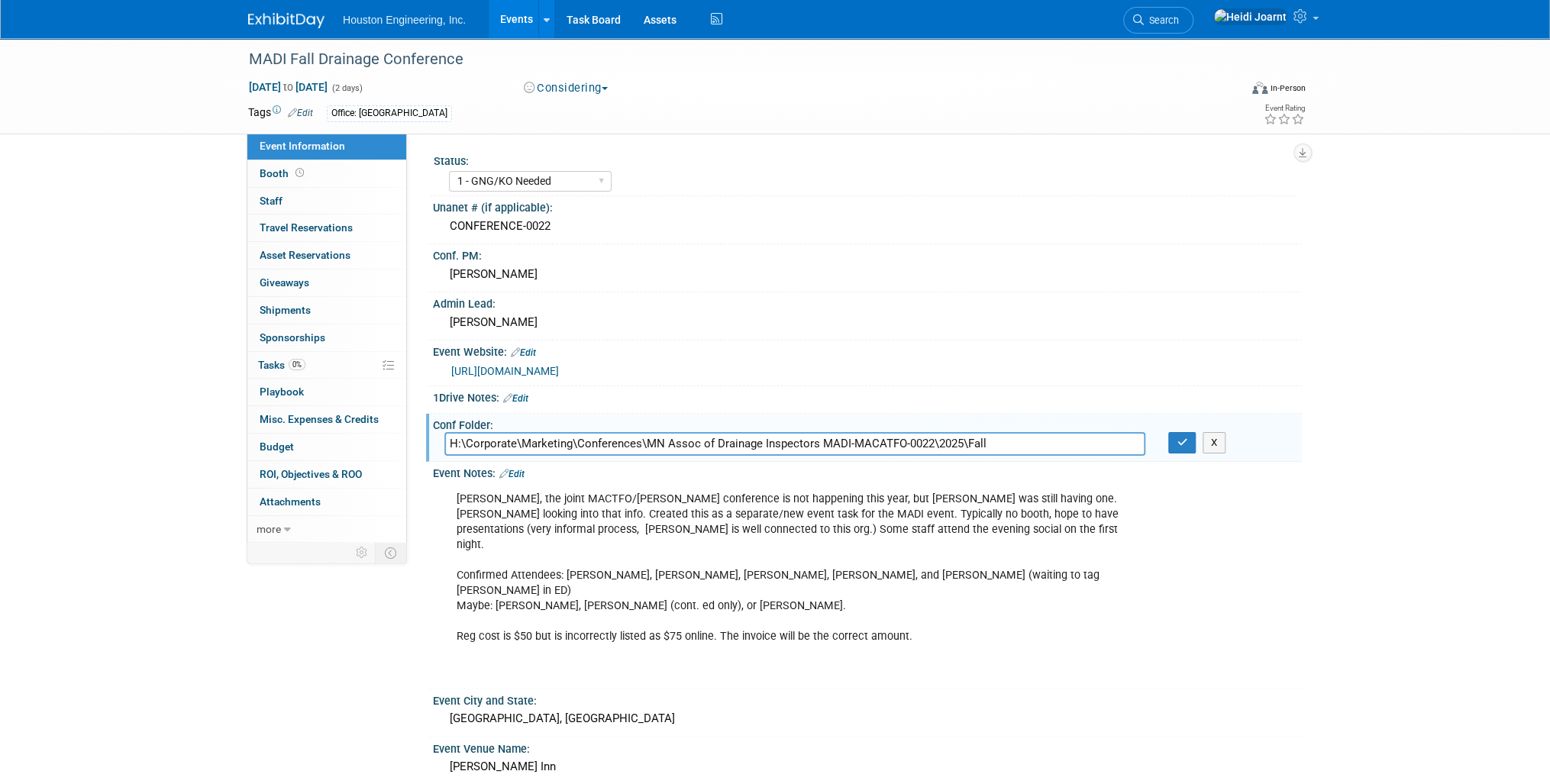
drag, startPoint x: 1014, startPoint y: 439, endPoint x: 936, endPoint y: 440, distance: 78.0
click at [936, 440] on input "H:\Corporate\Marketing\Conferences\MN Assoc of Drainage Inspectors MADI-MACATFO…" at bounding box center [795, 444] width 701 height 23
type input "H:\Corporate\Marketing\Conferences\MN Assoc of Drainage Inspectors MADI-MACATFO…"
click at [1178, 448] on button "button" at bounding box center [1181, 443] width 27 height 22
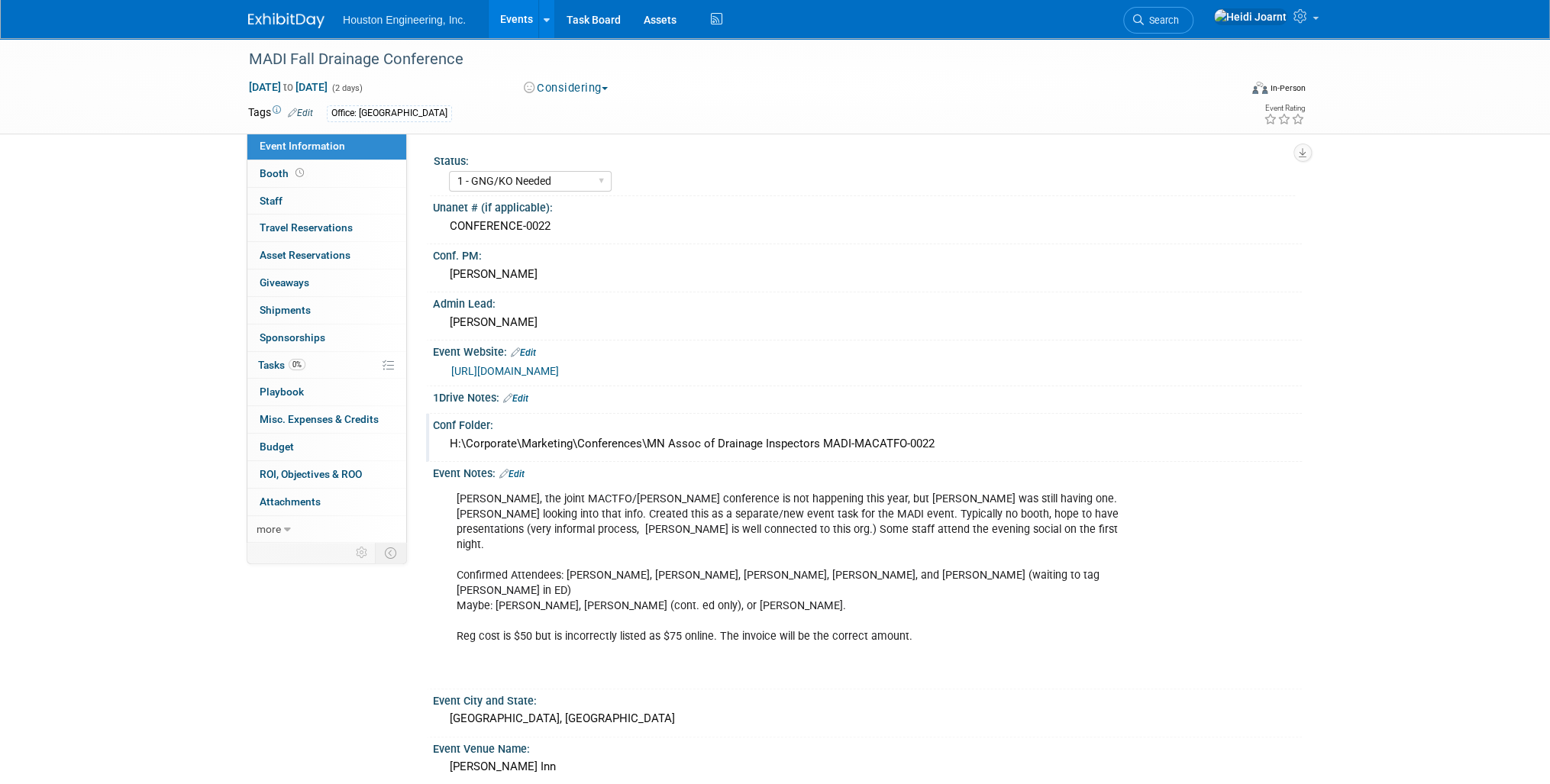
click at [519, 469] on link "Edit" at bounding box center [511, 474] width 25 height 10
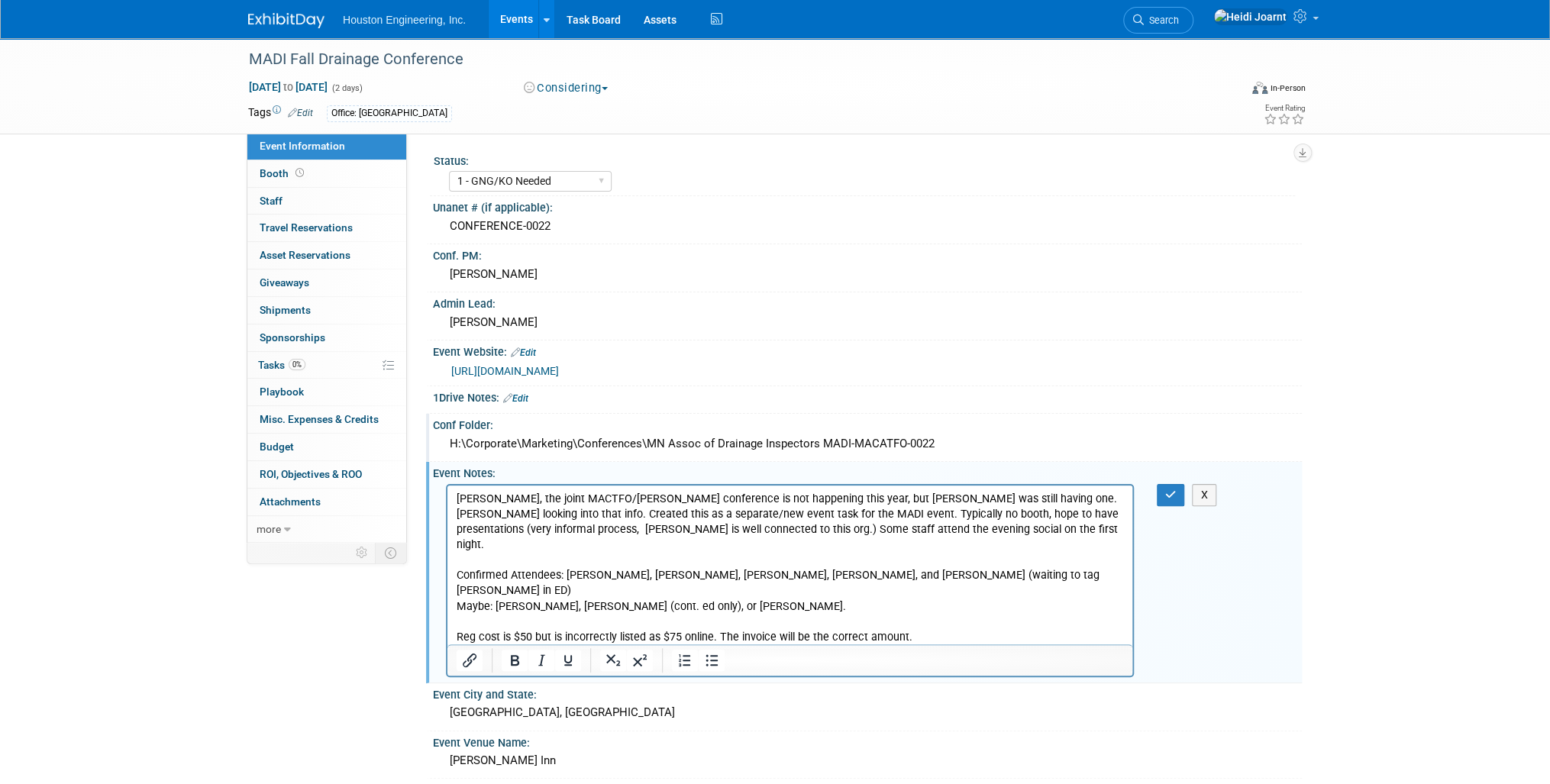
click at [930, 611] on p "Per Chris, the joint MACTFO/MADI Drainage conference is not happening this year…" at bounding box center [790, 582] width 667 height 184
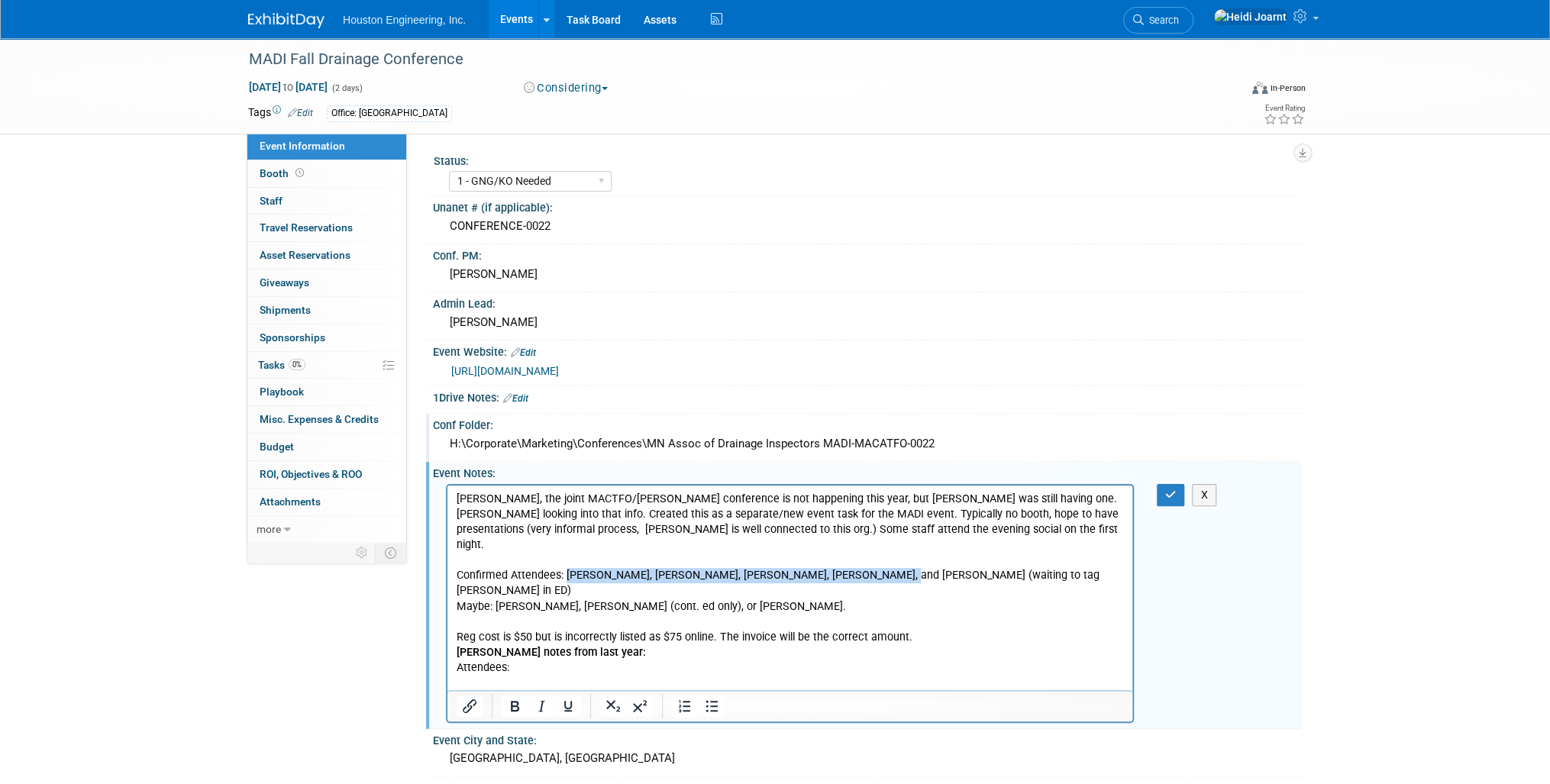
drag, startPoint x: 569, startPoint y: 559, endPoint x: 862, endPoint y: 555, distance: 293.0
click at [862, 555] on p "Per Chris, the joint MACTFO/MADI Drainage conference is not happening this year…" at bounding box center [790, 567] width 667 height 154
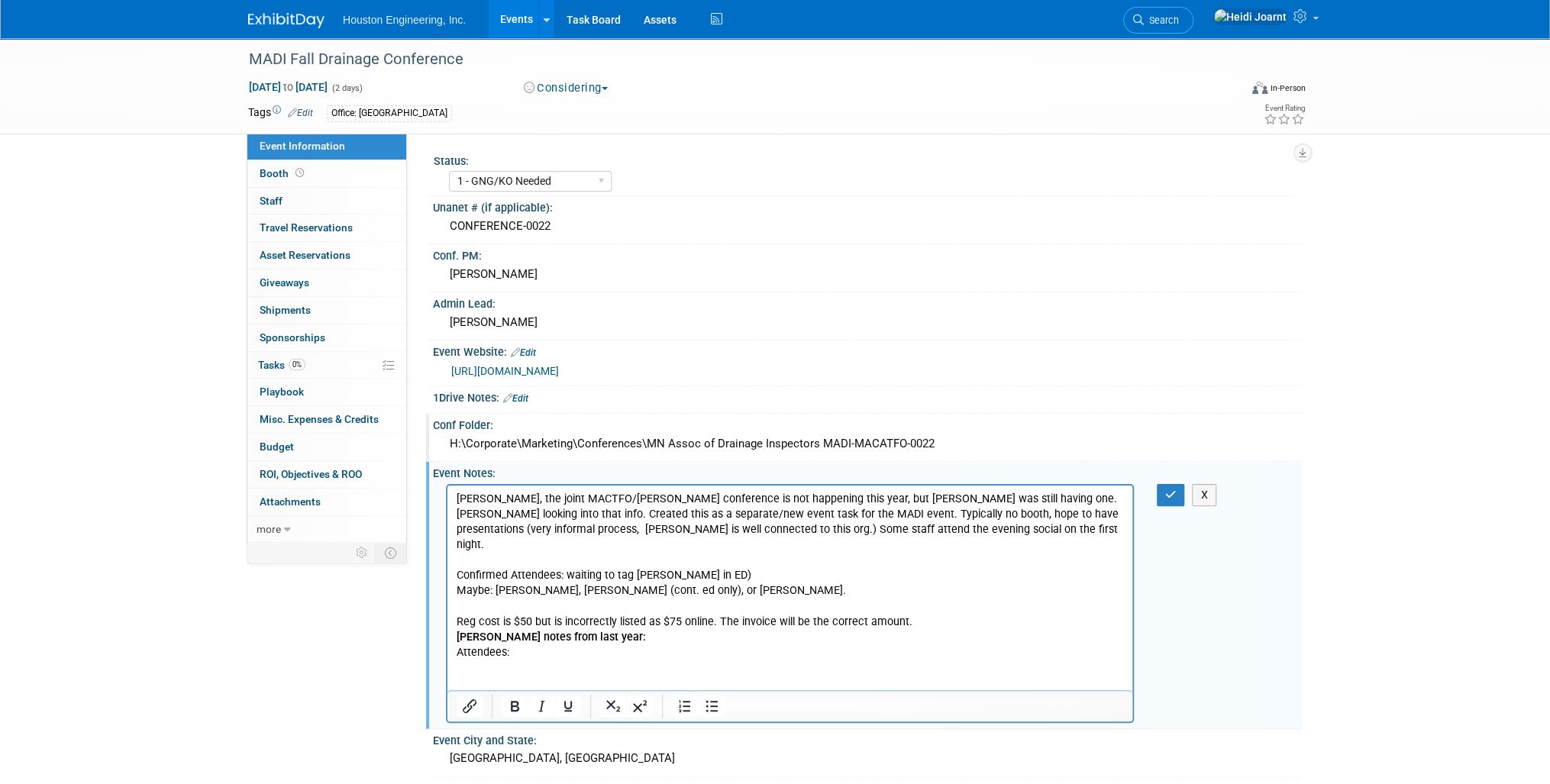
click at [599, 659] on p "Rich Text Area. Press ALT-0 for help." at bounding box center [790, 682] width 667 height 46
click at [600, 644] on p "Attendees:" at bounding box center [790, 652] width 667 height 15
click at [508, 644] on p "Attendees:Chris O, Adam Nies, Belle Reeve, Lisa Odens, and Joe Lewis (" at bounding box center [790, 652] width 667 height 15
click at [707, 703] on icon "Bullet list" at bounding box center [712, 706] width 19 height 19
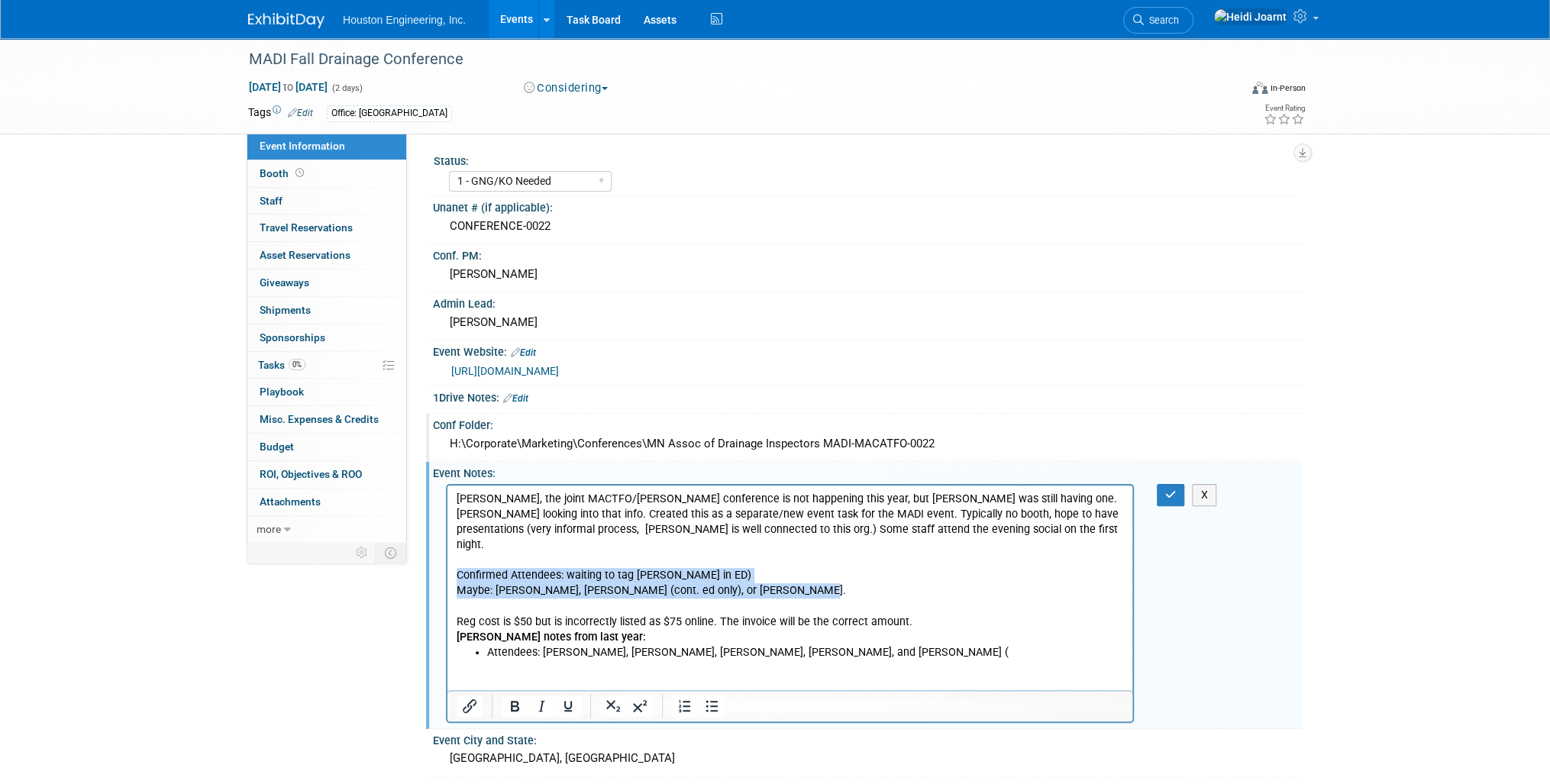
drag, startPoint x: 801, startPoint y: 574, endPoint x: 440, endPoint y: 555, distance: 361.5
click at [448, 555] on html "Per Chris, the joint MACTFO/MADI Drainage conference is not happening this year…" at bounding box center [790, 595] width 685 height 220
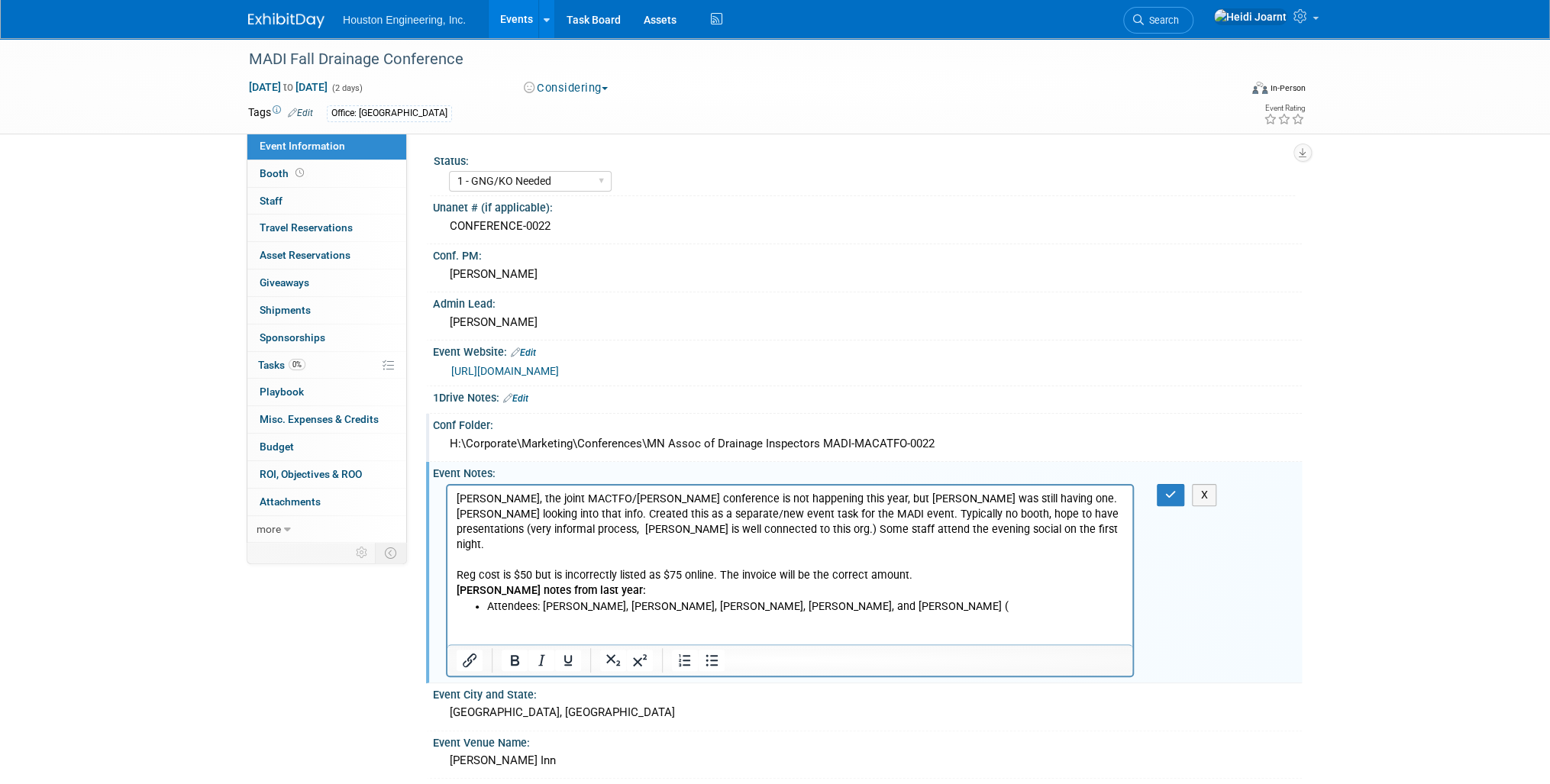
click at [874, 598] on li "Attendees: Chris O, Adam Nies, Belle Reeve, Lisa Odens, and Joe Lewis (" at bounding box center [805, 606] width 637 height 15
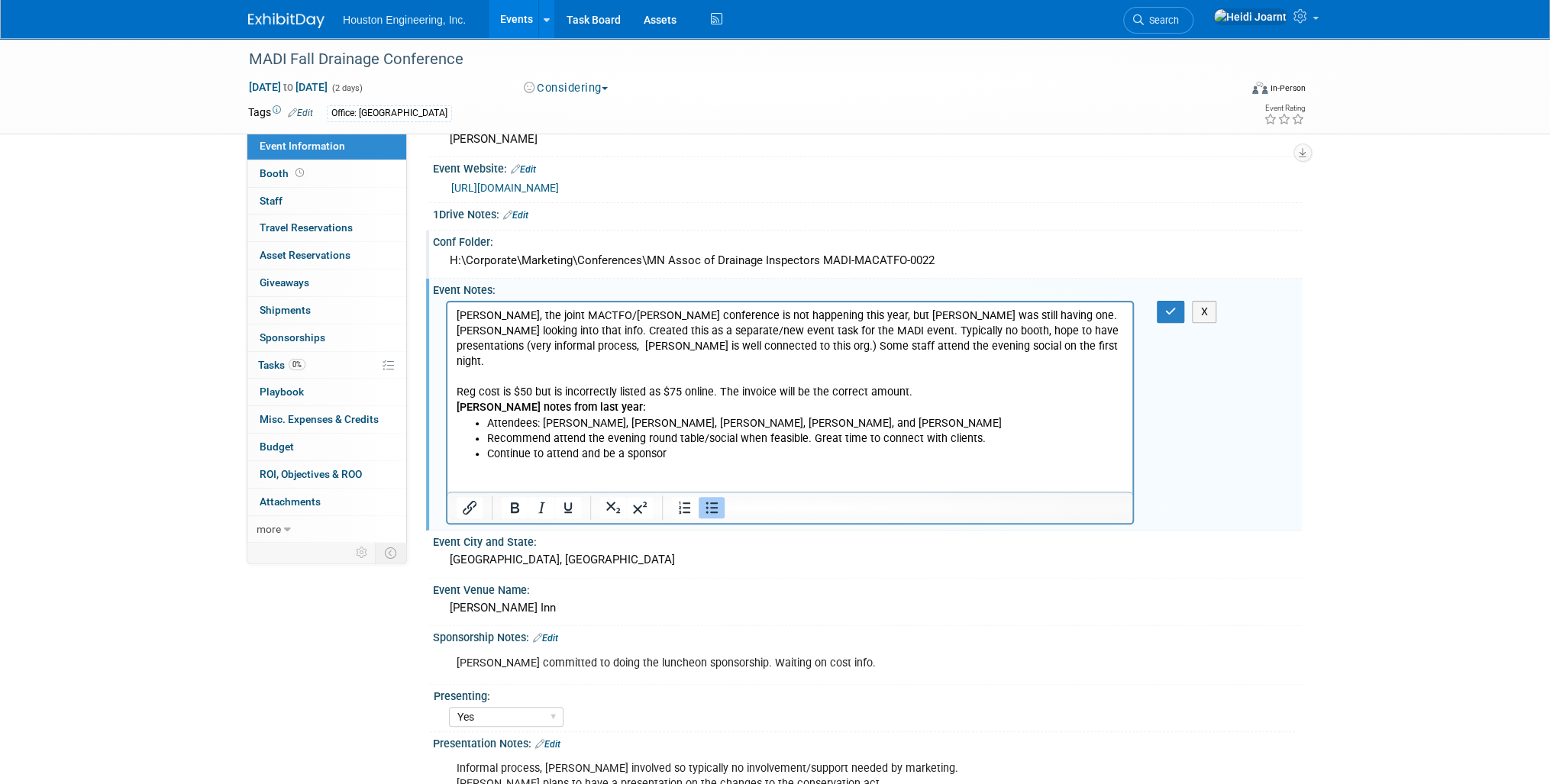
scroll to position [122, 0]
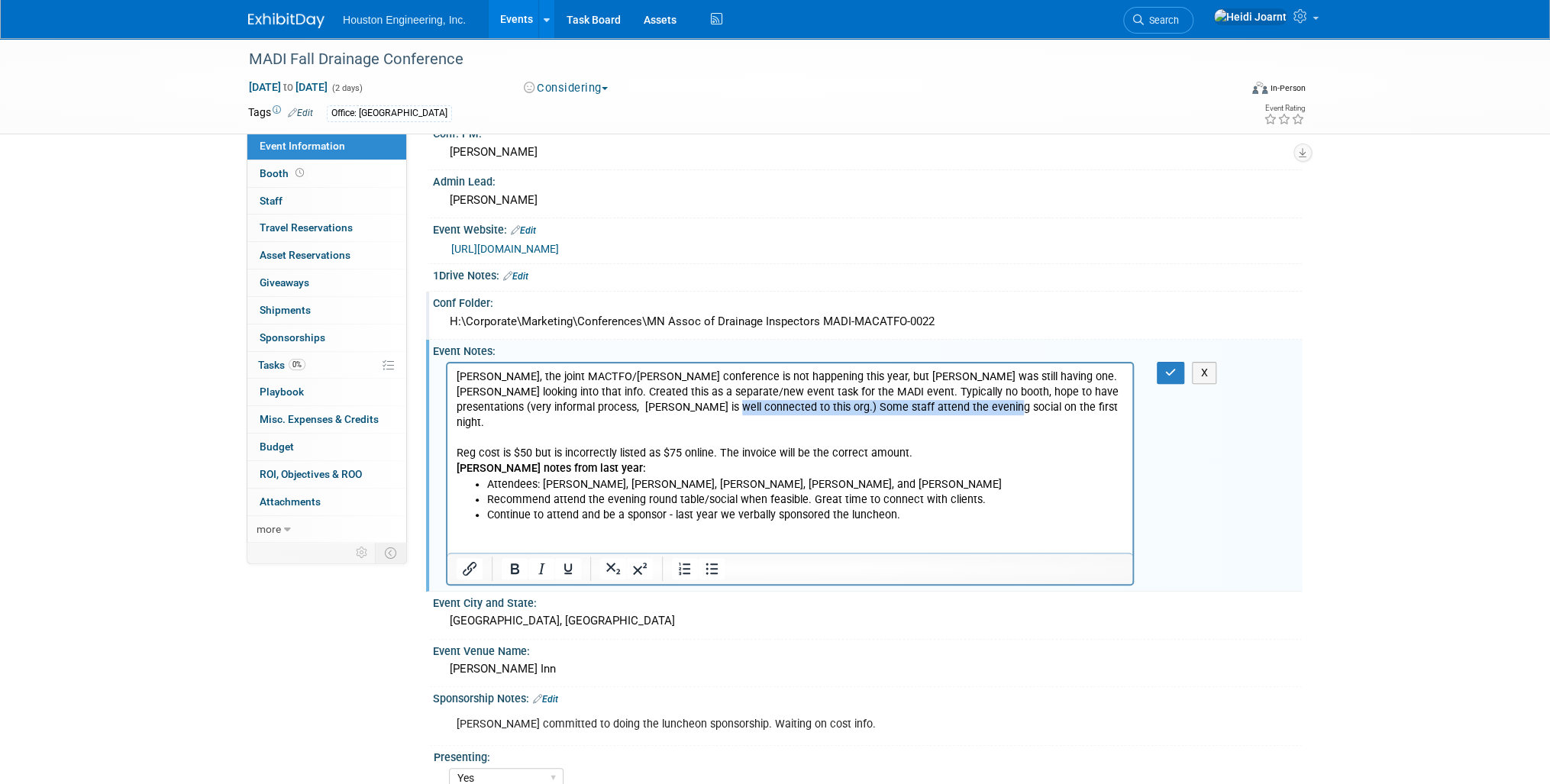
drag, startPoint x: 908, startPoint y: 403, endPoint x: 631, endPoint y: 400, distance: 277.0
click at [631, 400] on p "Per Chris, the joint MACTFO/MADI Drainage conference is not happening this year…" at bounding box center [790, 415] width 667 height 92
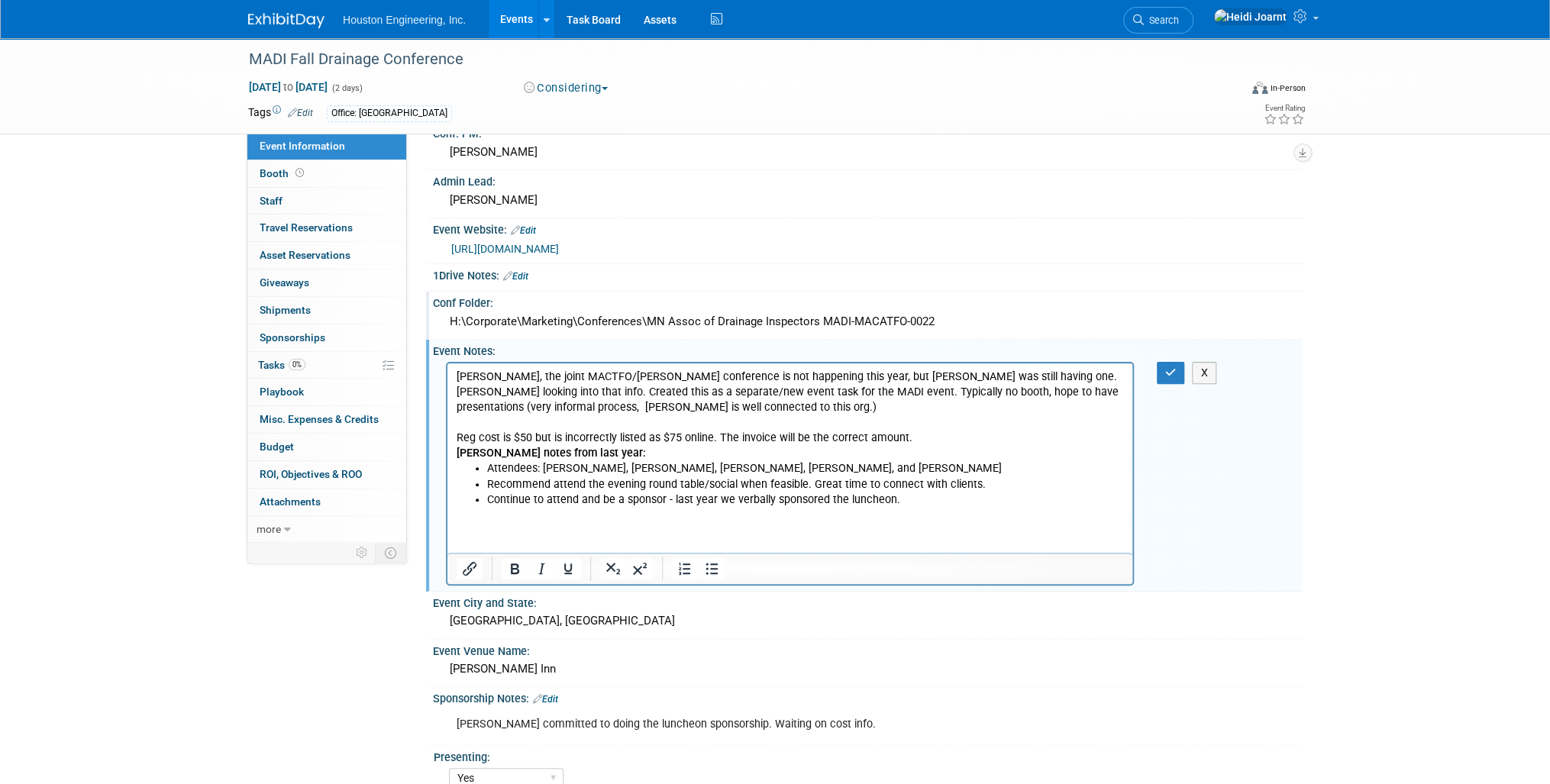
click at [783, 392] on p "Per Chris, the joint MACTFO/MADI Drainage conference is not happening this year…" at bounding box center [790, 406] width 667 height 76
drag, startPoint x: 875, startPoint y: 391, endPoint x: 943, endPoint y: 387, distance: 68.1
click at [943, 387] on p "Per Chris, the joint MACTFO/MADI Drainage conference is not happening this year…" at bounding box center [790, 406] width 667 height 76
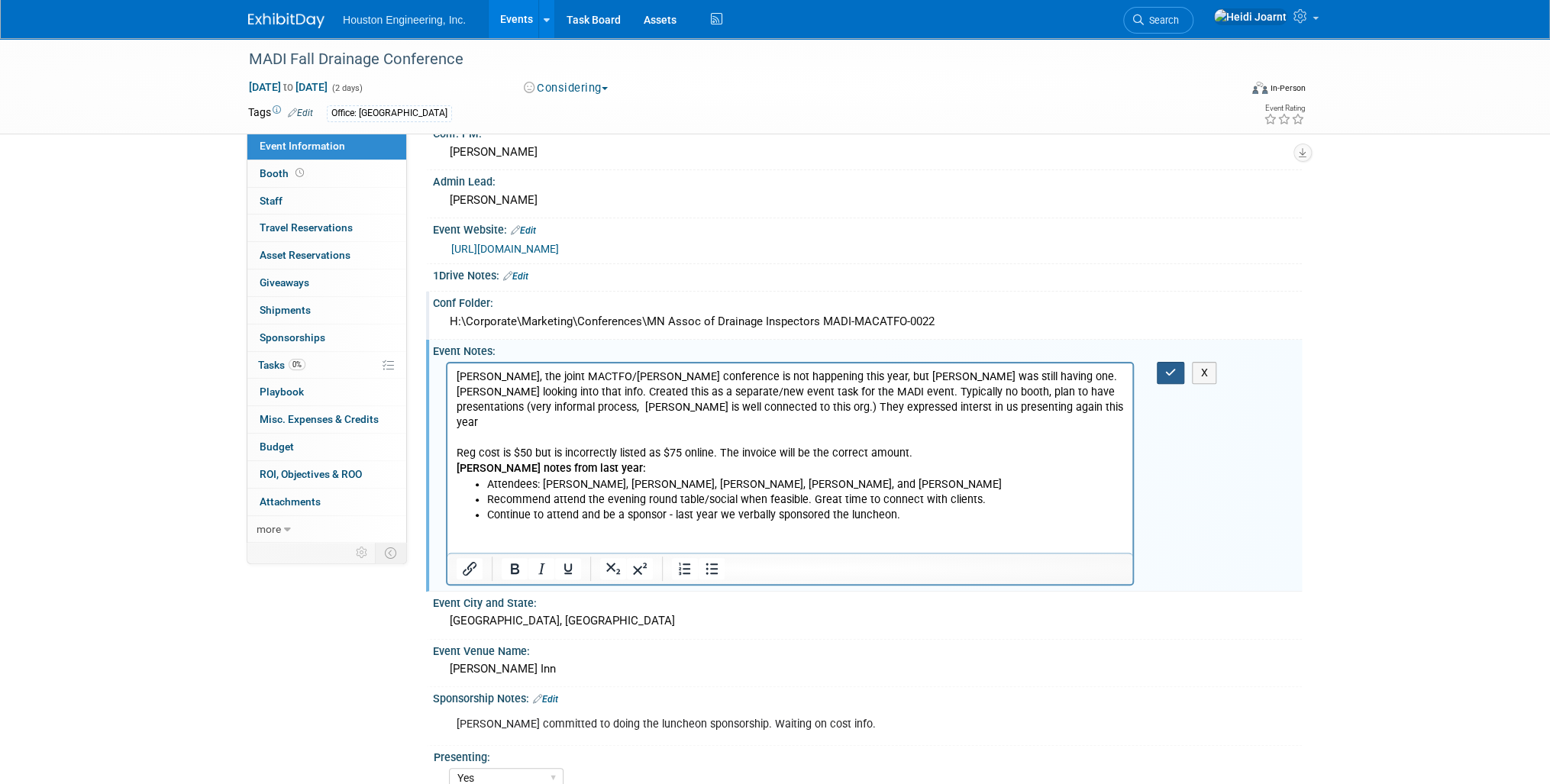
click at [1174, 375] on button "button" at bounding box center [1171, 373] width 28 height 23
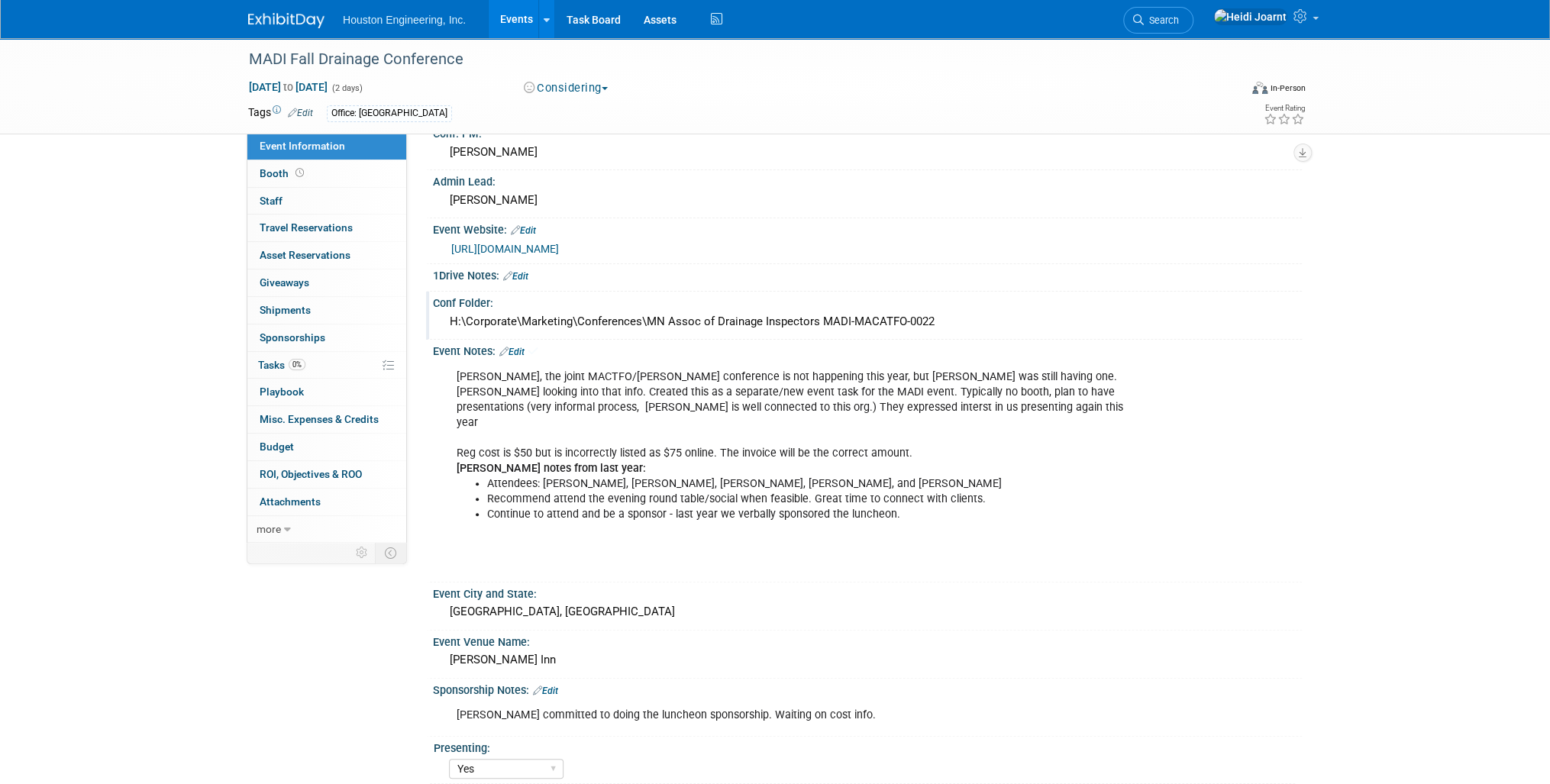
scroll to position [244, 0]
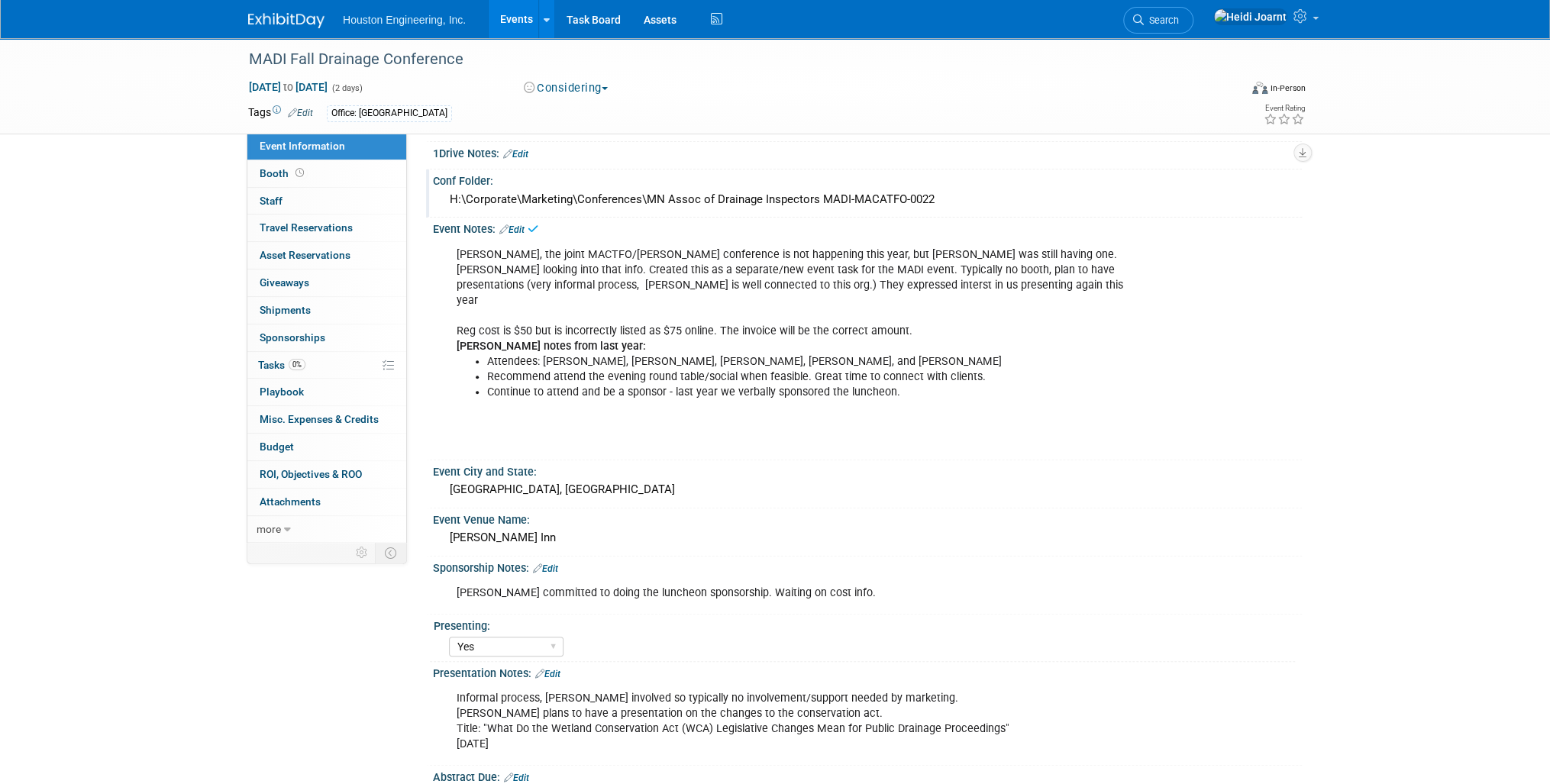
click at [551, 669] on link "Edit" at bounding box center [547, 673] width 25 height 10
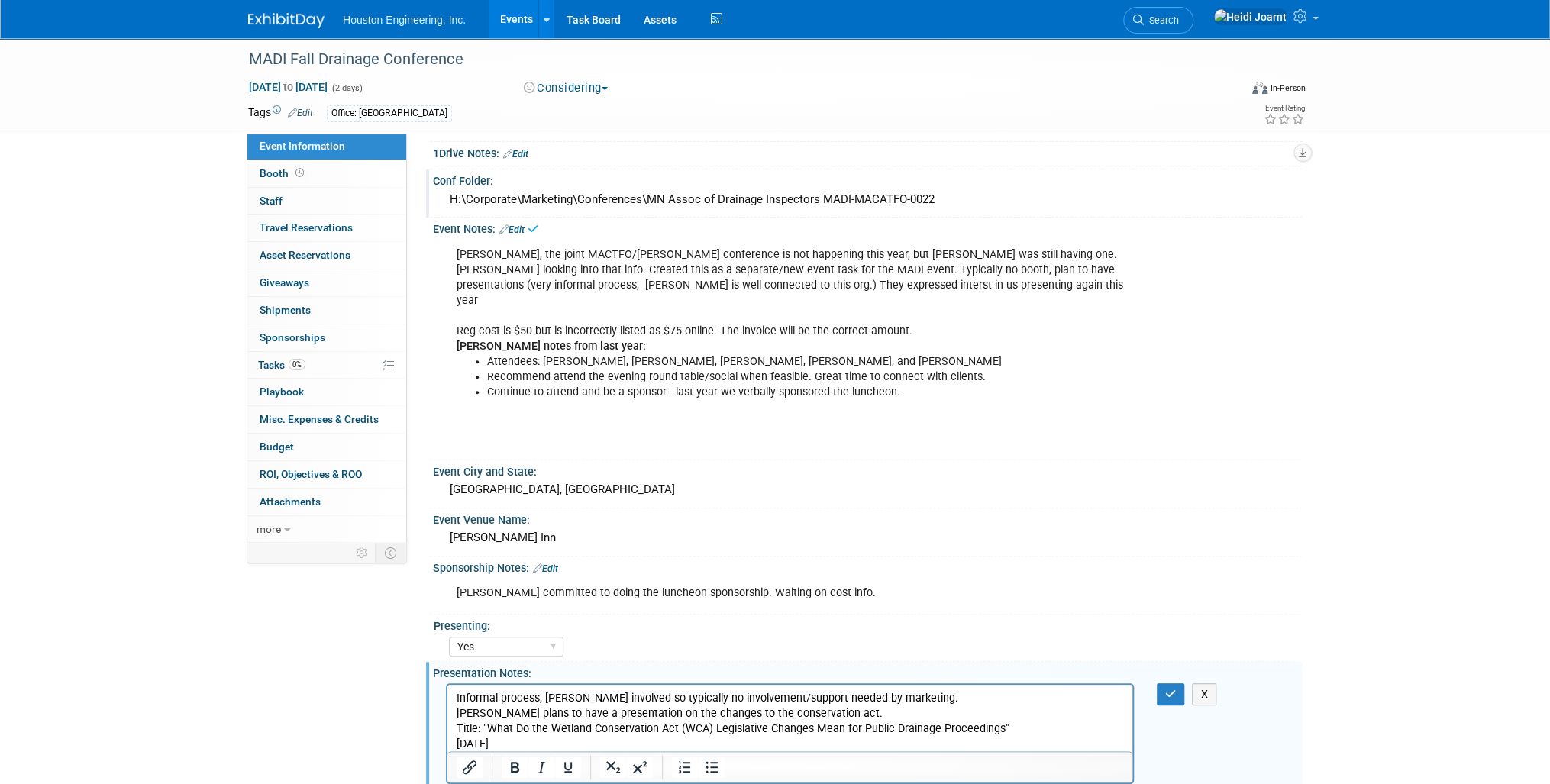
scroll to position [0, 0]
drag, startPoint x: 510, startPoint y: 742, endPoint x: 441, endPoint y: 711, distance: 75.6
click at [448, 711] on html "Informal process, Chris involved so typically no involvement/support needed by …" at bounding box center [790, 718] width 685 height 68
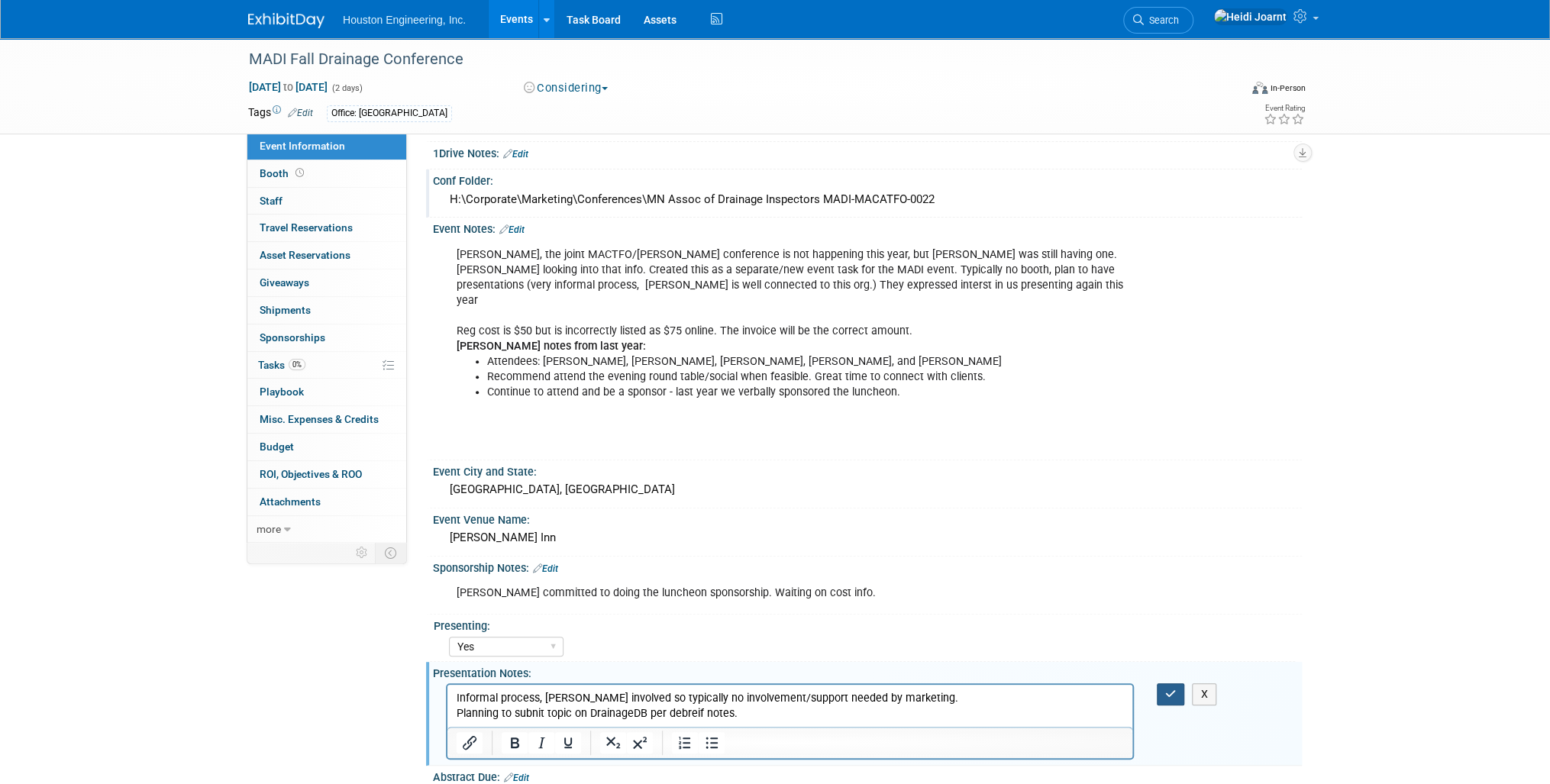
click at [1163, 683] on button "button" at bounding box center [1171, 694] width 28 height 23
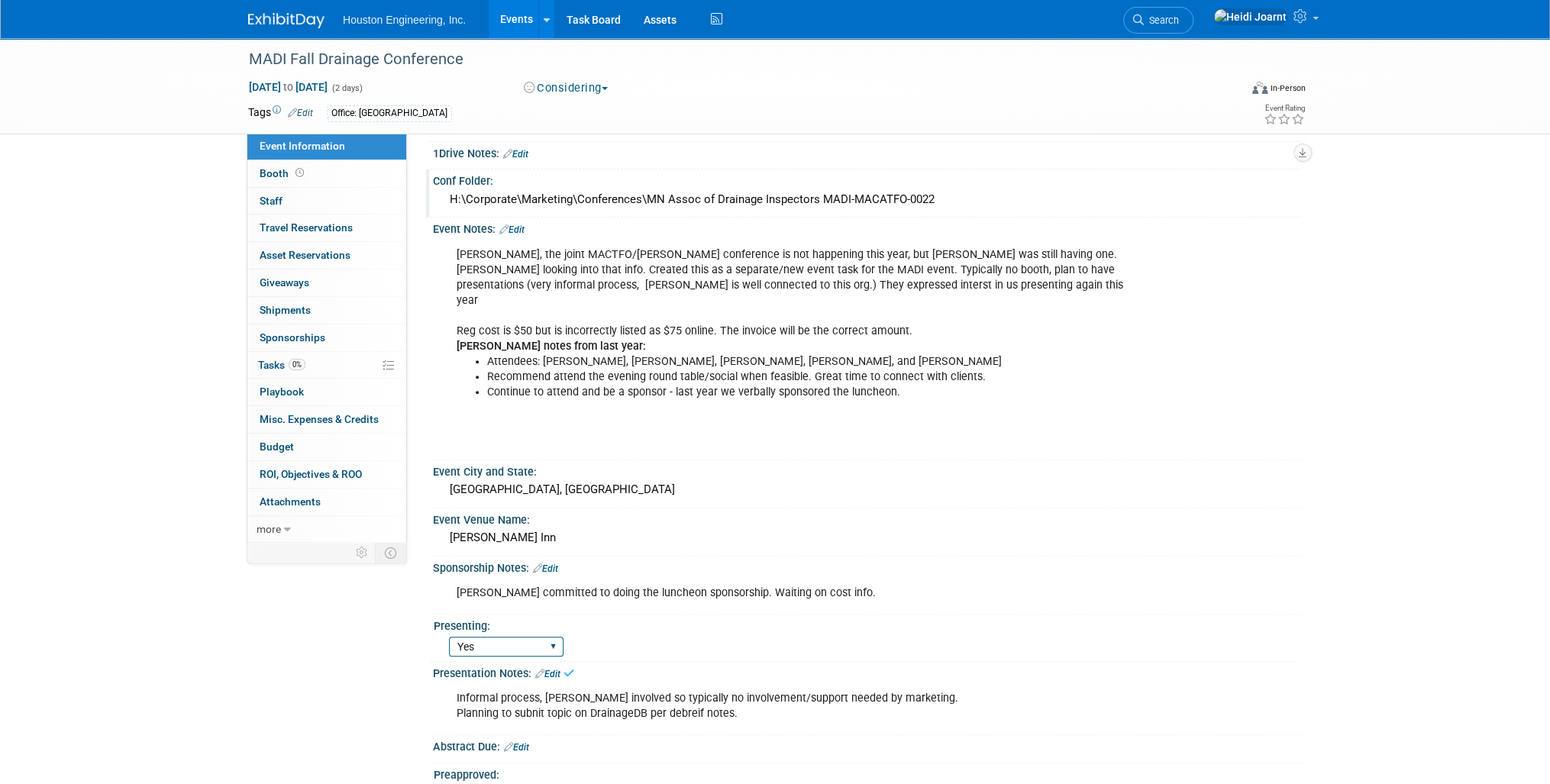
click at [532, 637] on select "Yes No Pending" at bounding box center [506, 647] width 114 height 21
select select "Pending"
click at [448, 637] on select "Yes No Pending" at bounding box center [506, 647] width 114 height 21
click at [555, 563] on link "Edit" at bounding box center [545, 567] width 25 height 10
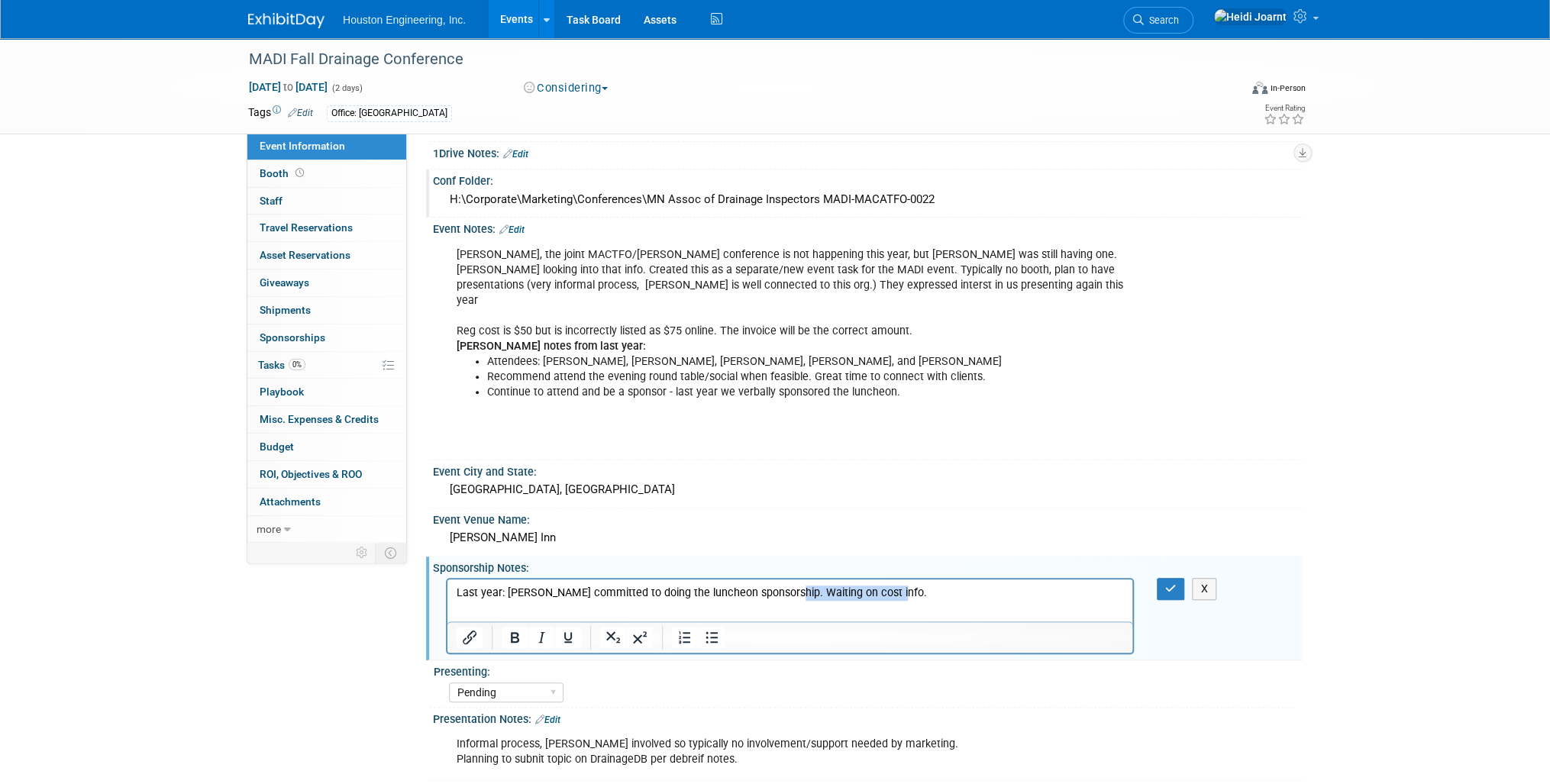
drag, startPoint x: 902, startPoint y: 596, endPoint x: 777, endPoint y: 600, distance: 125.1
click at [777, 600] on p "Last year: Verbally committed to doing the luncheon sponsorship. Waiting on cos…" at bounding box center [790, 593] width 667 height 15
click at [1170, 578] on button "button" at bounding box center [1171, 589] width 28 height 23
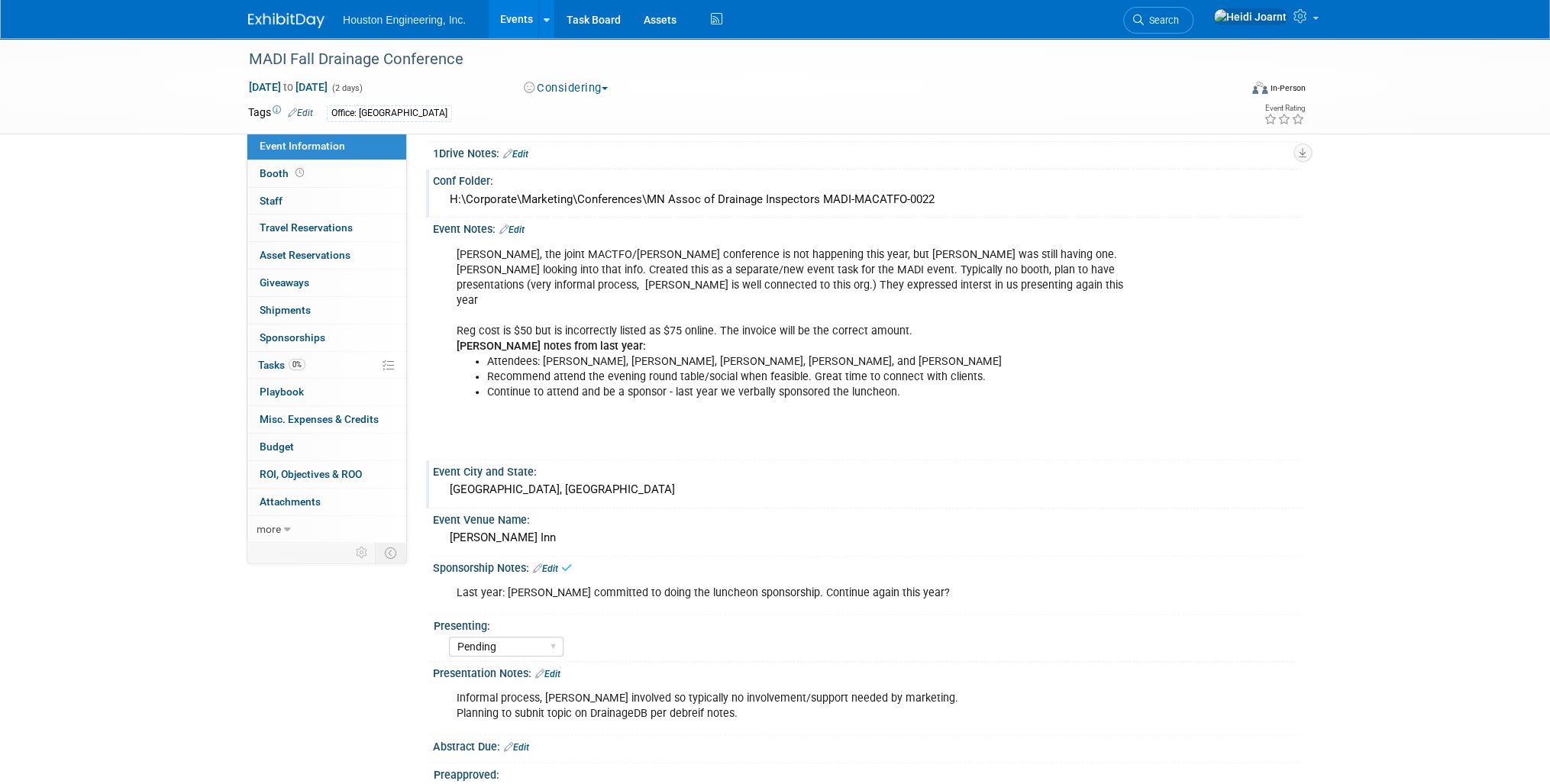
click at [535, 477] on div "St. Cloud, MN" at bounding box center [868, 489] width 846 height 23
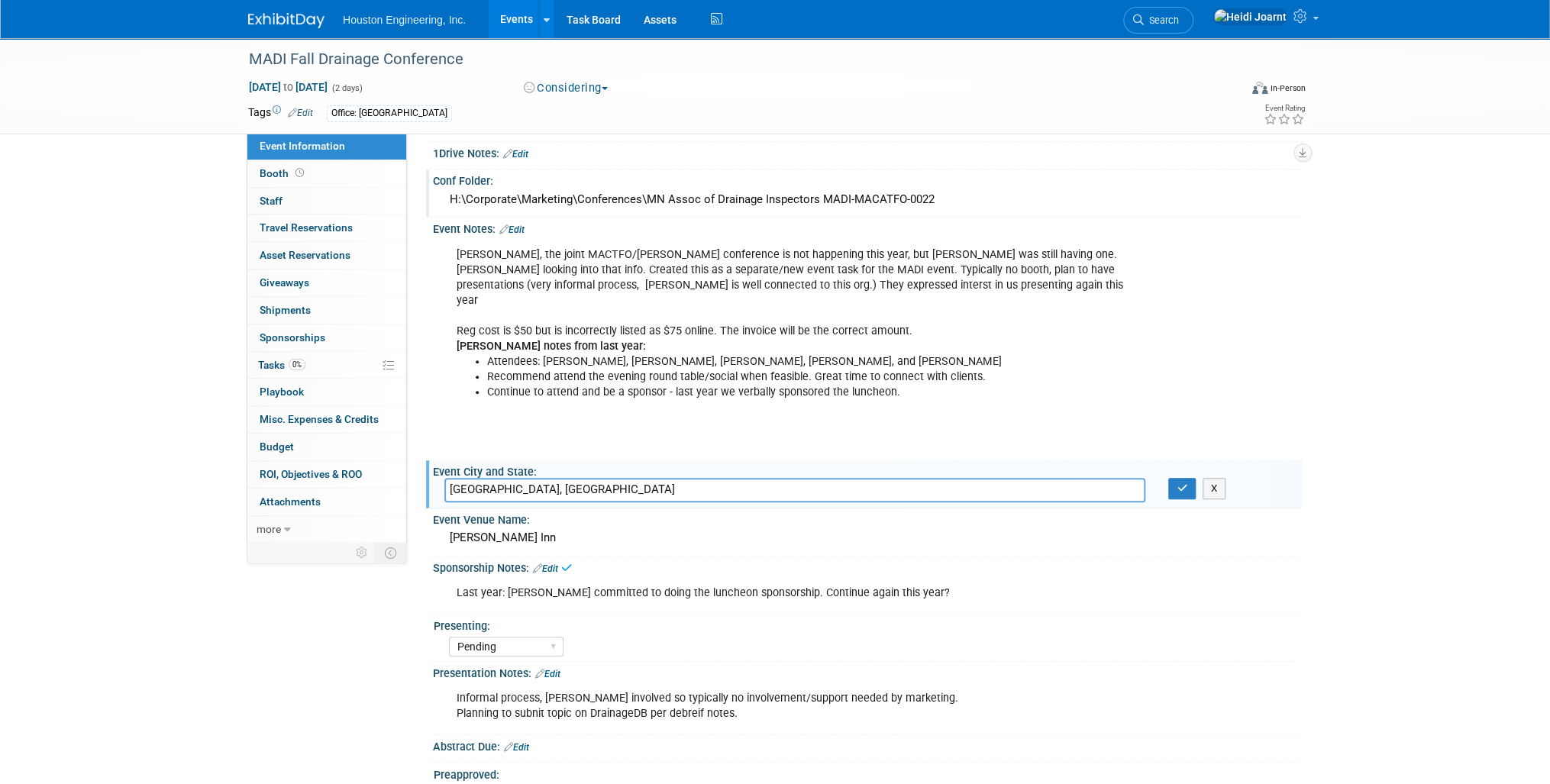
drag, startPoint x: 535, startPoint y: 468, endPoint x: 436, endPoint y: 472, distance: 99.1
click at [436, 477] on div "St. Cloud, MN" at bounding box center [794, 489] width 723 height 23
type input "?"
click at [494, 526] on div "Kelly Inn" at bounding box center [868, 537] width 846 height 23
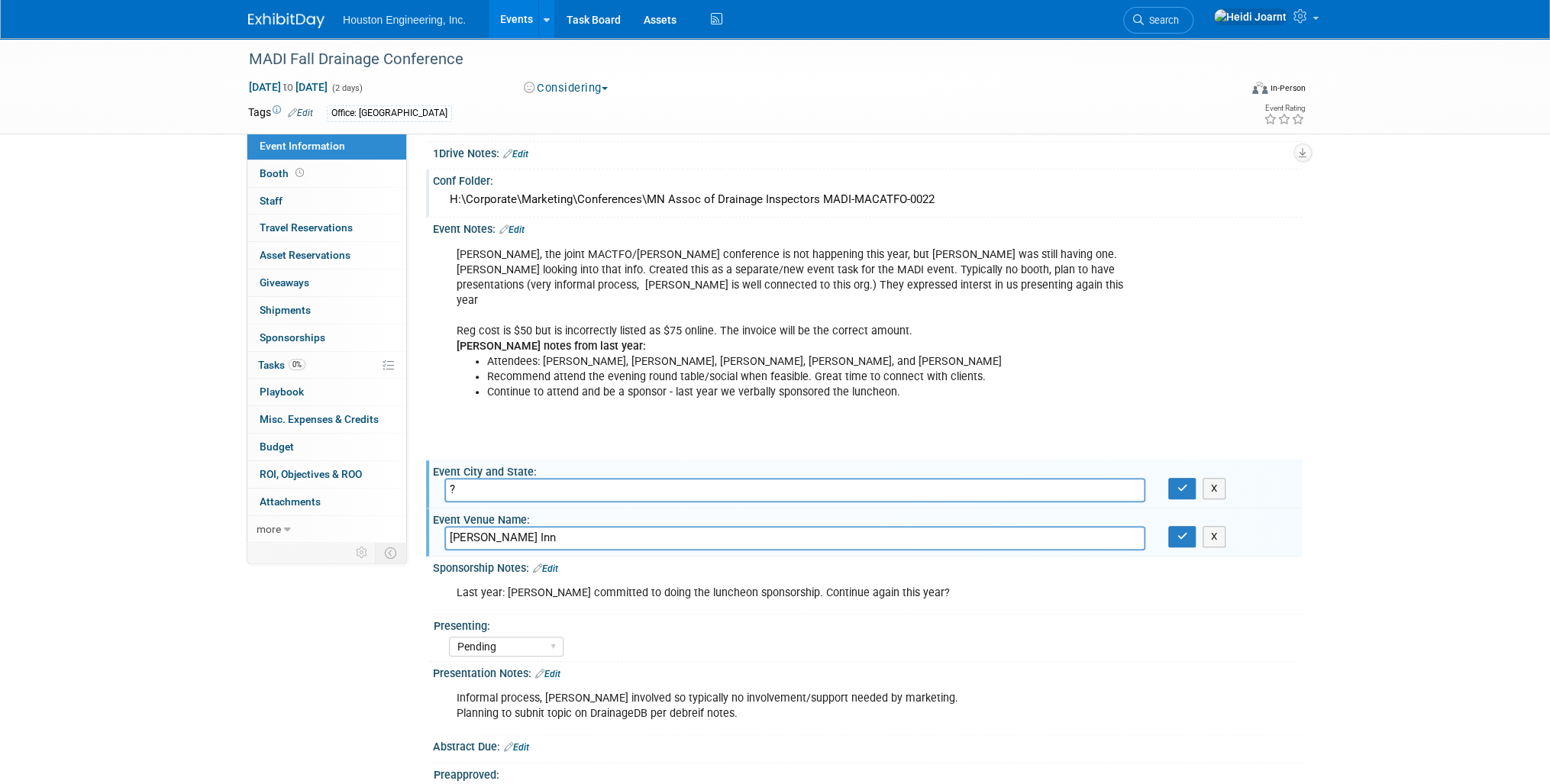
drag, startPoint x: 453, startPoint y: 510, endPoint x: 412, endPoint y: 513, distance: 41.1
click at [412, 513] on div "Event Information Event Info Booth Booth 0 Staff 0 Staff 0 Travel Reservations …" at bounding box center [774, 324] width 1076 height 1063
type input "?"
click at [1188, 526] on button "button" at bounding box center [1181, 536] width 27 height 22
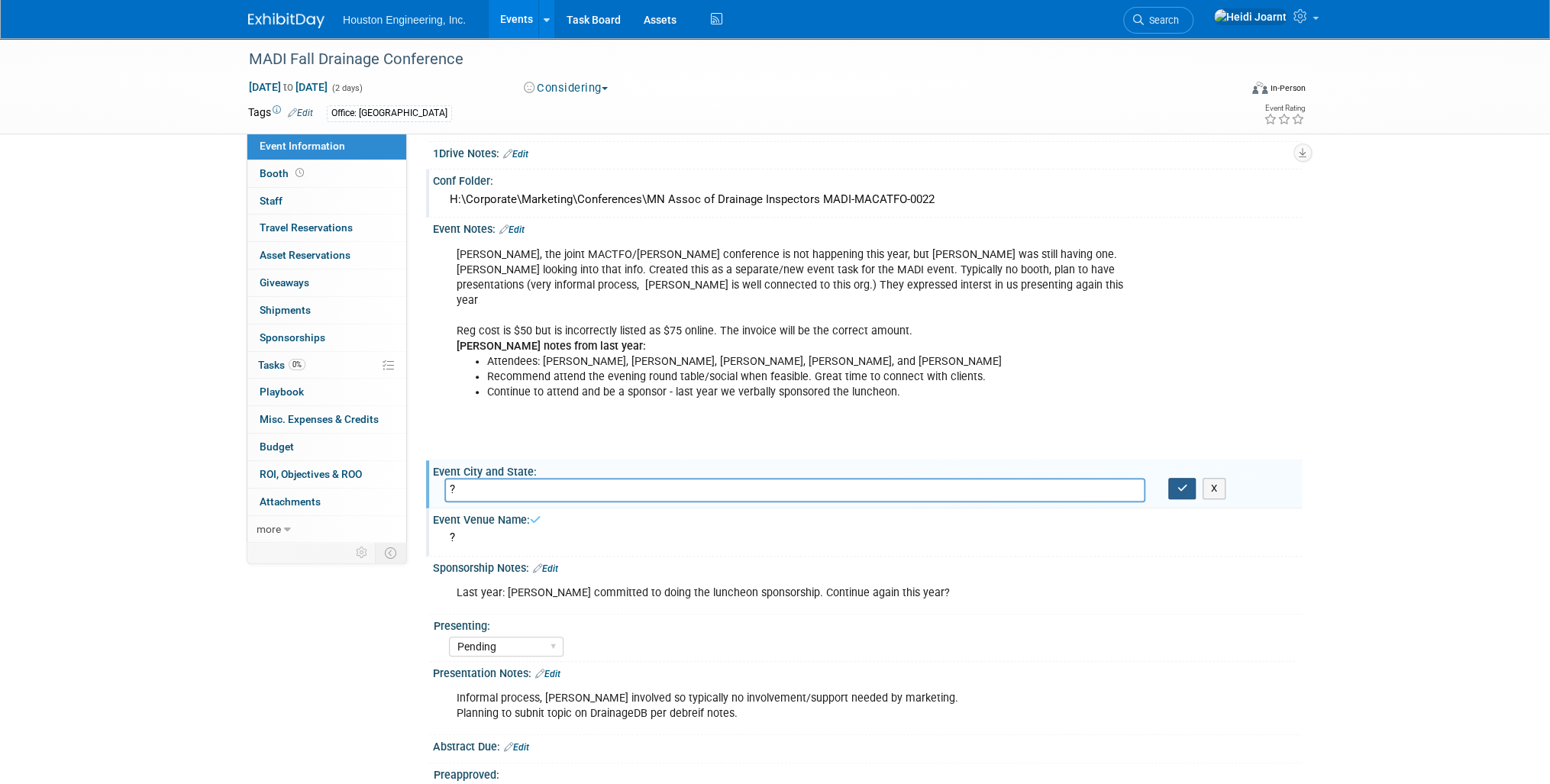
click at [1182, 483] on icon "button" at bounding box center [1181, 488] width 10 height 10
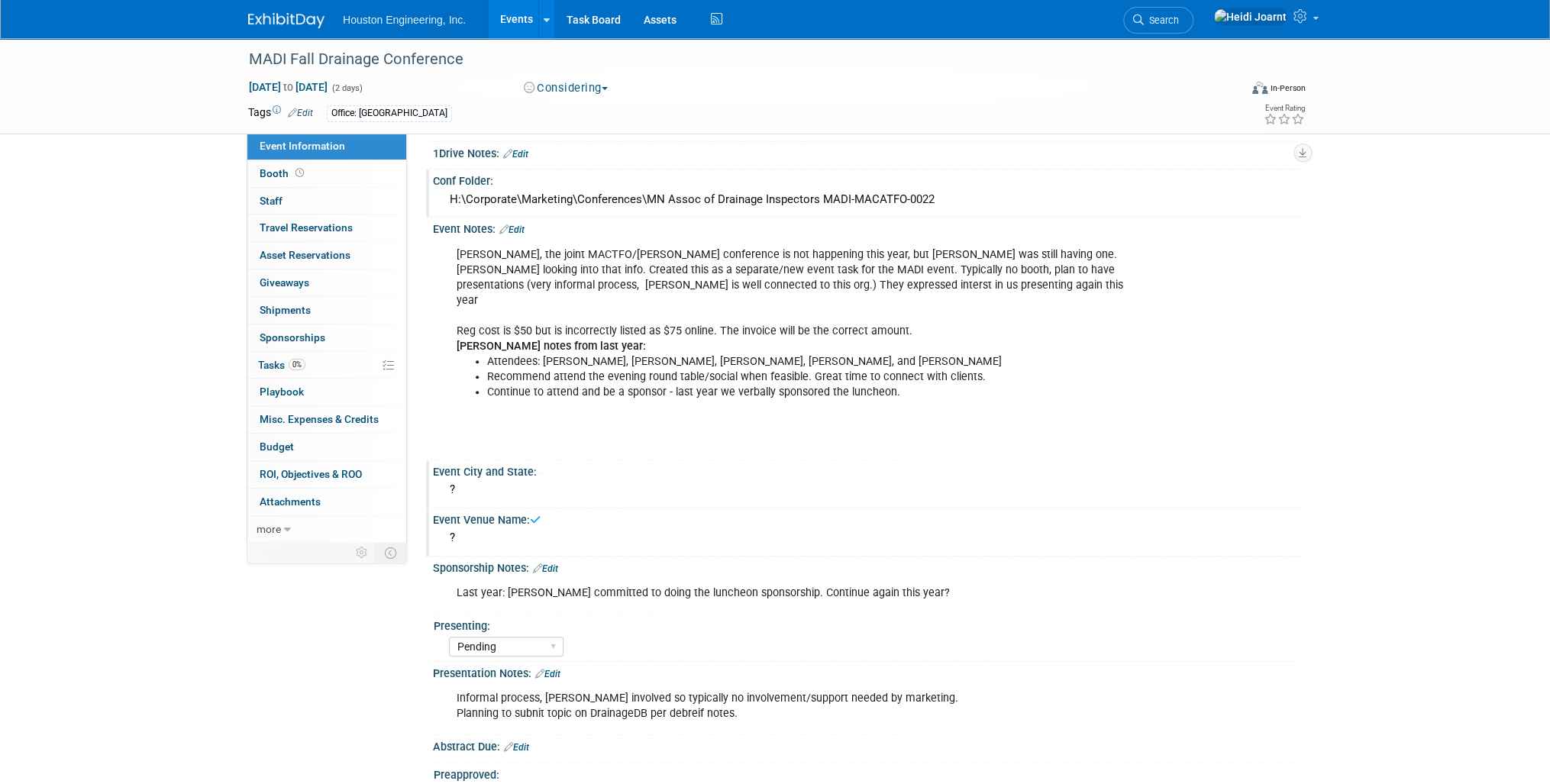
click at [511, 229] on link "Edit" at bounding box center [511, 229] width 25 height 10
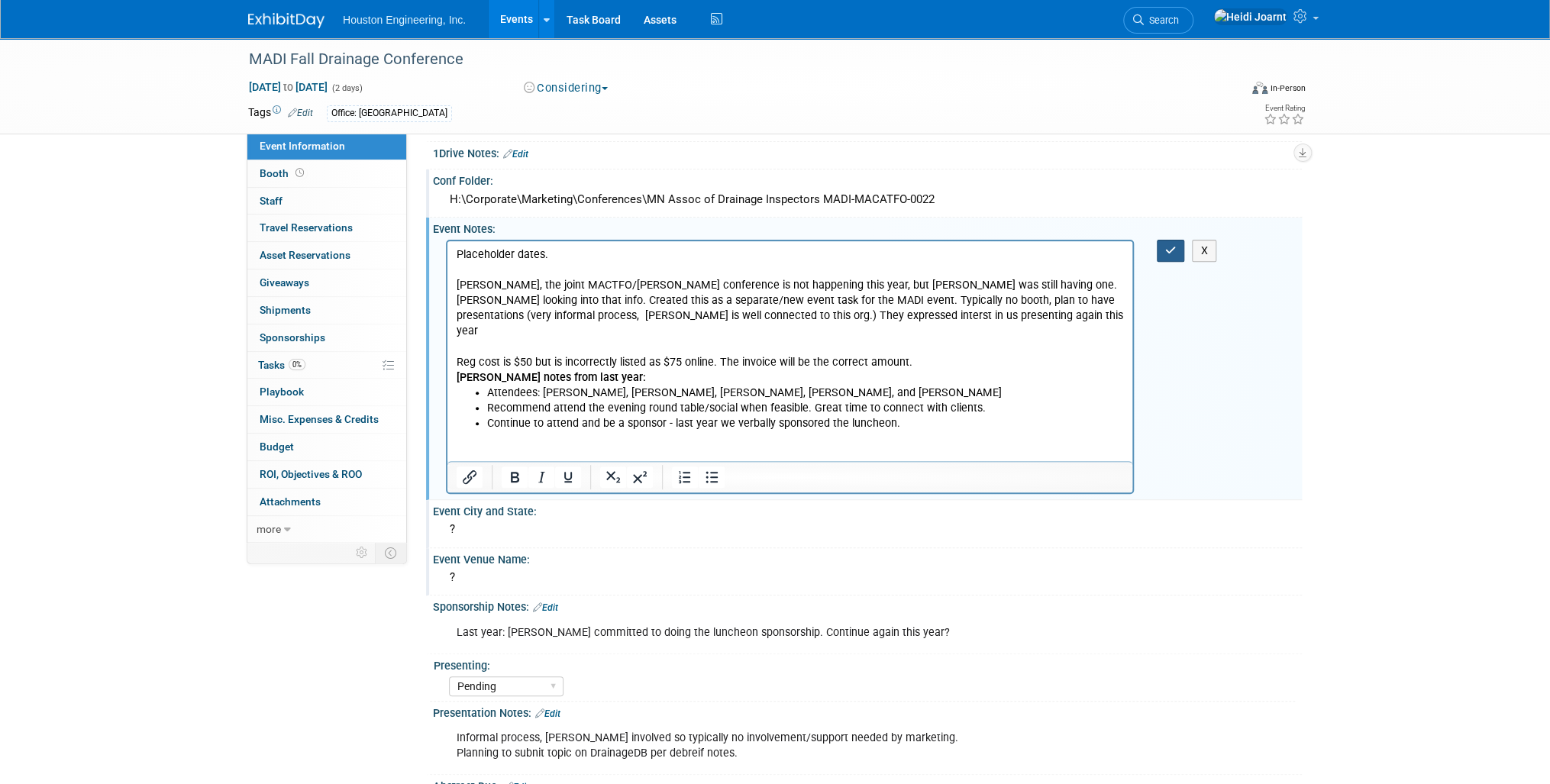
click at [1175, 245] on icon "button" at bounding box center [1171, 249] width 11 height 10
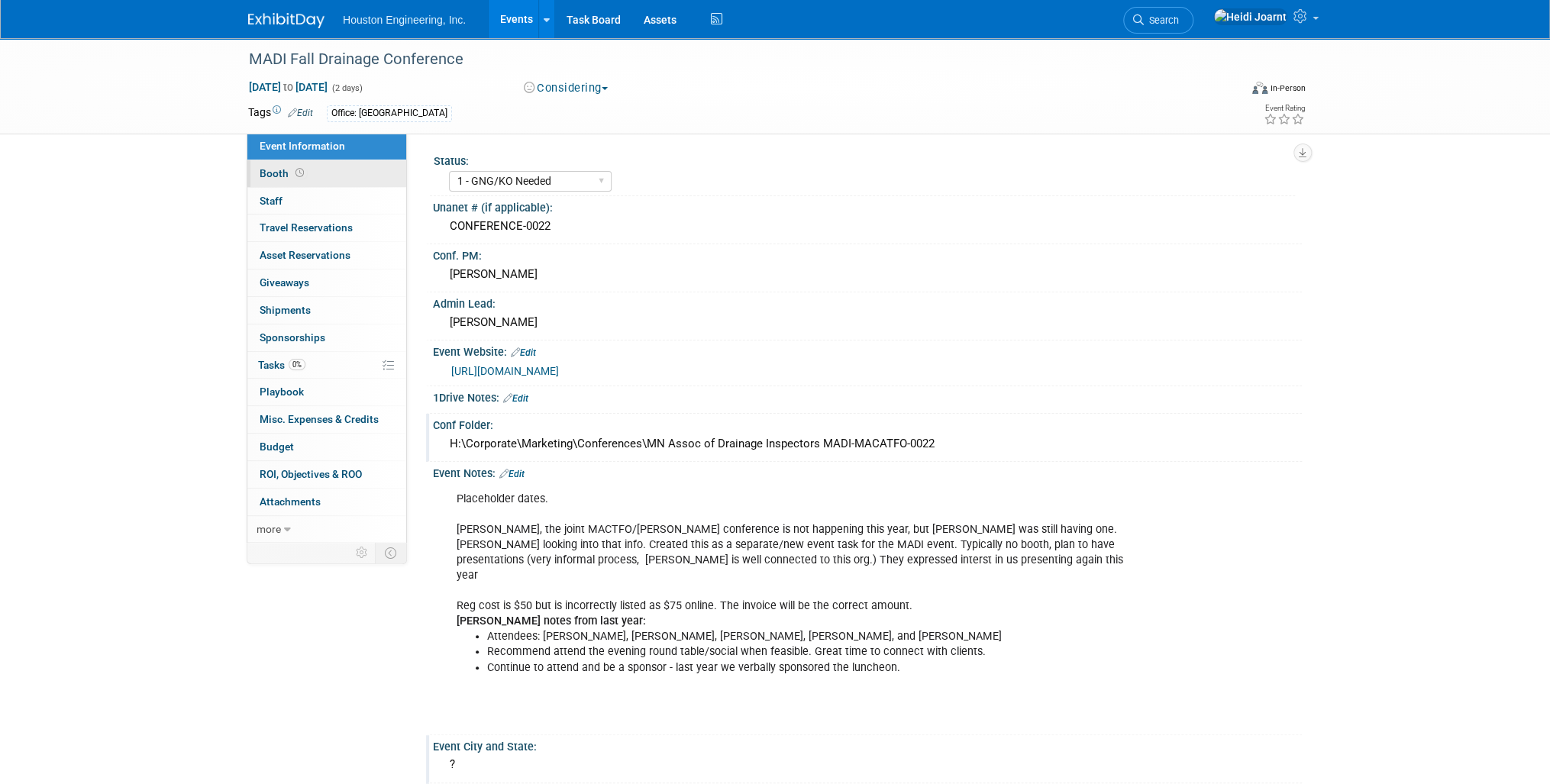
click at [293, 171] on span at bounding box center [299, 173] width 14 height 11
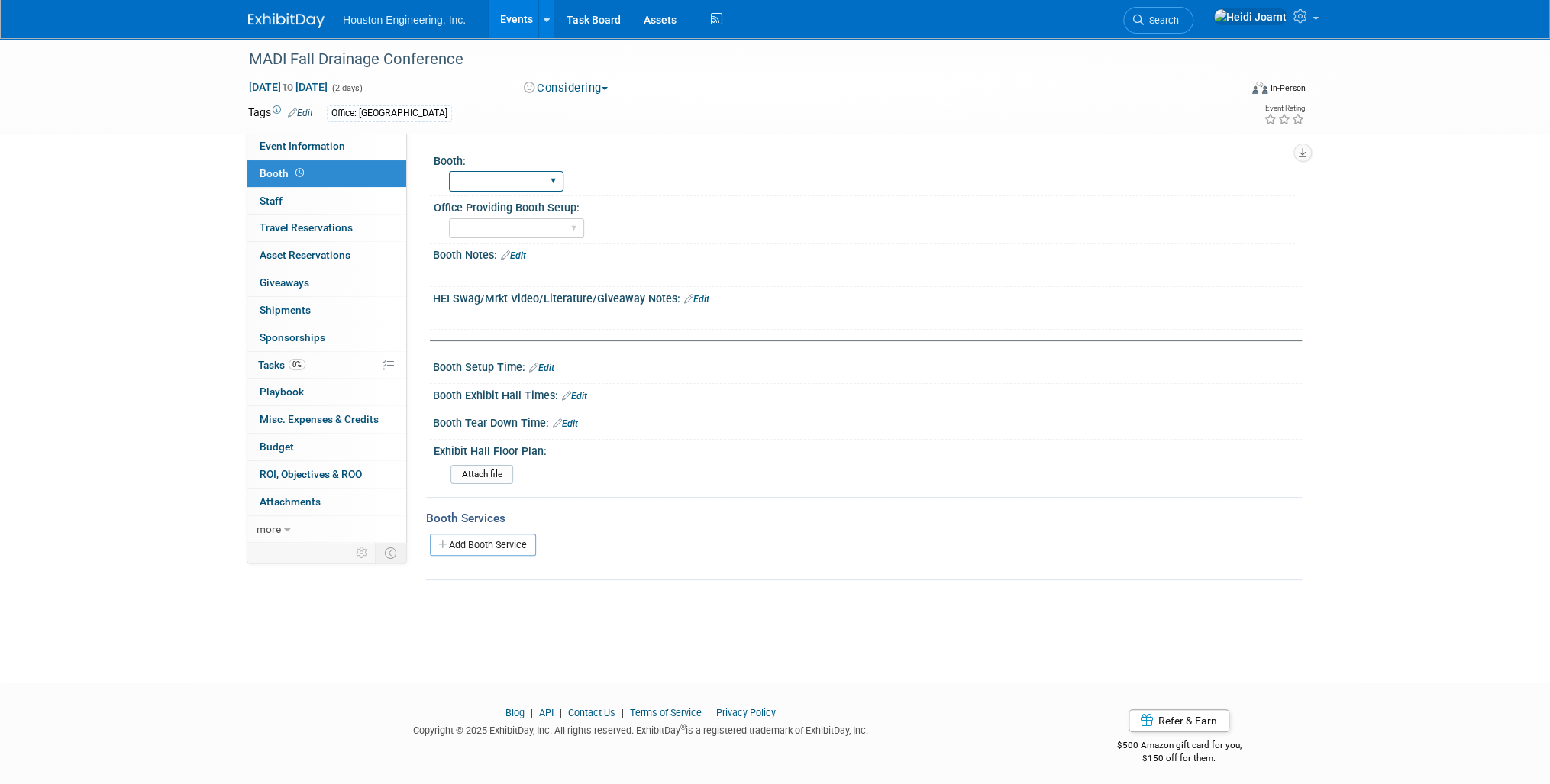
click at [504, 174] on select "Yes No" at bounding box center [506, 181] width 114 height 21
select select "No"
click at [448, 171] on select "Yes No" at bounding box center [506, 181] width 114 height 21
click at [327, 363] on link "0% Tasks 0%" at bounding box center [327, 365] width 159 height 26
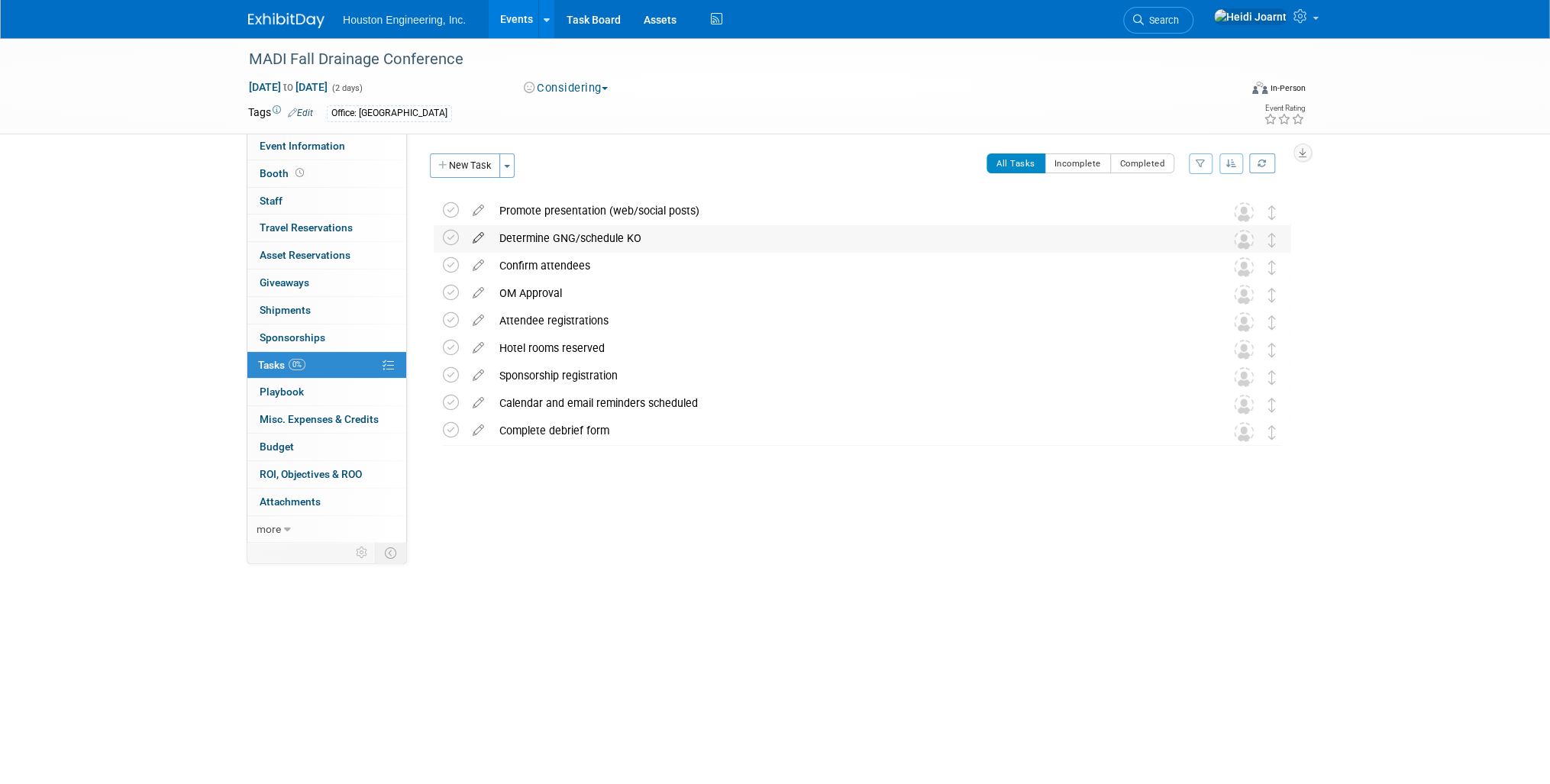
click at [479, 238] on icon at bounding box center [479, 234] width 26 height 19
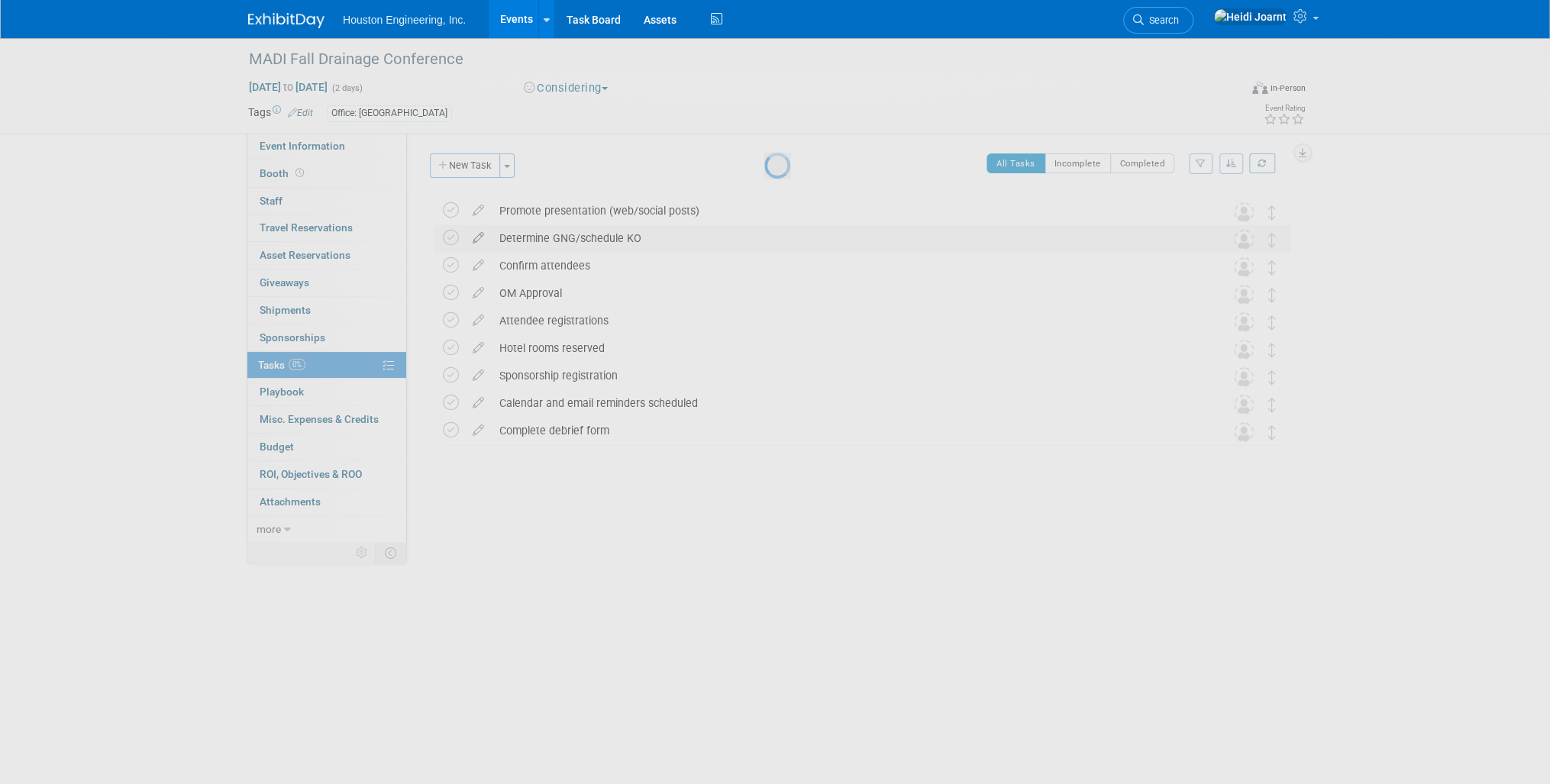
select select "8"
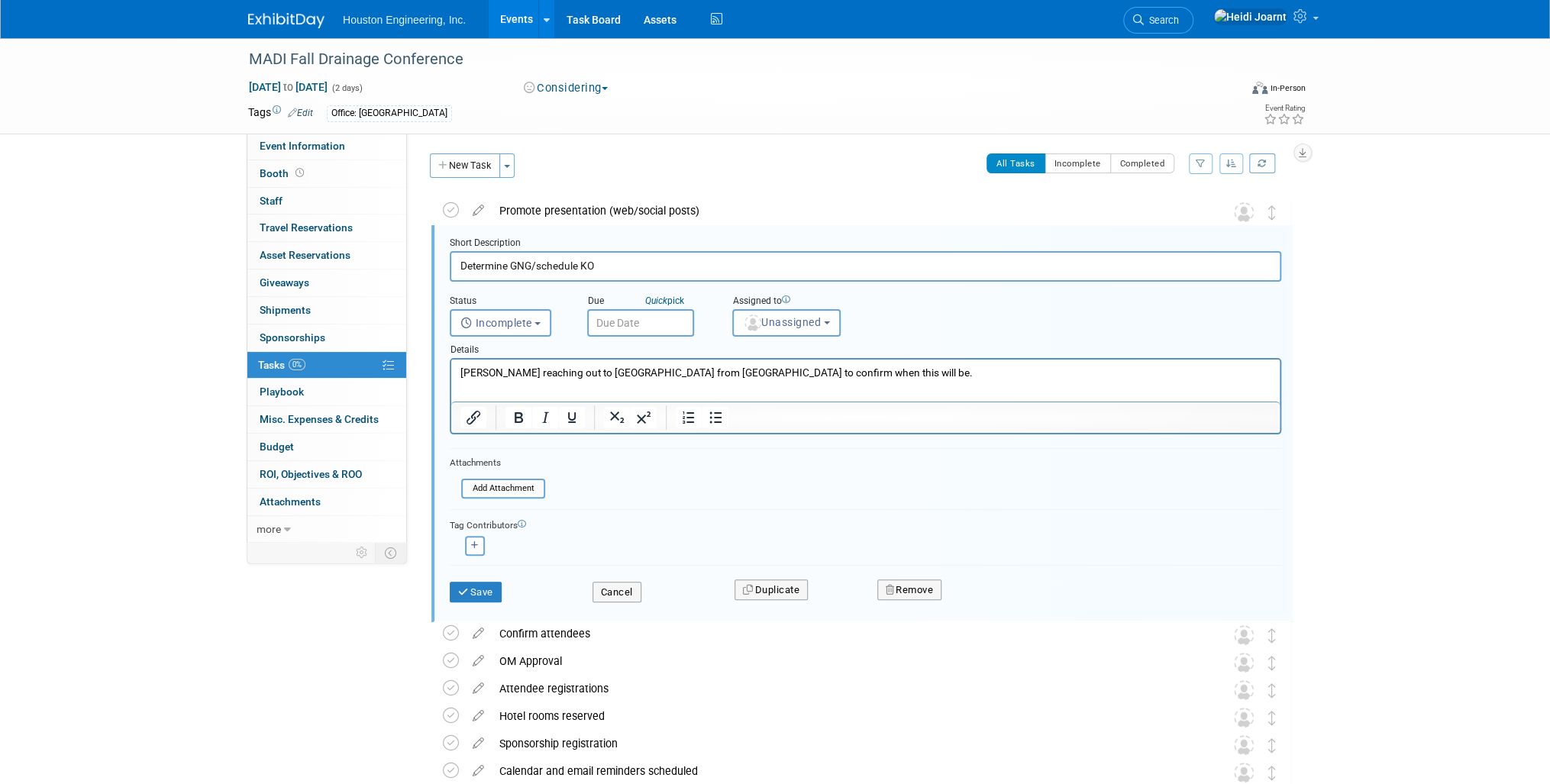
scroll to position [2, 0]
click at [782, 325] on button "Unassigned" at bounding box center [786, 321] width 109 height 27
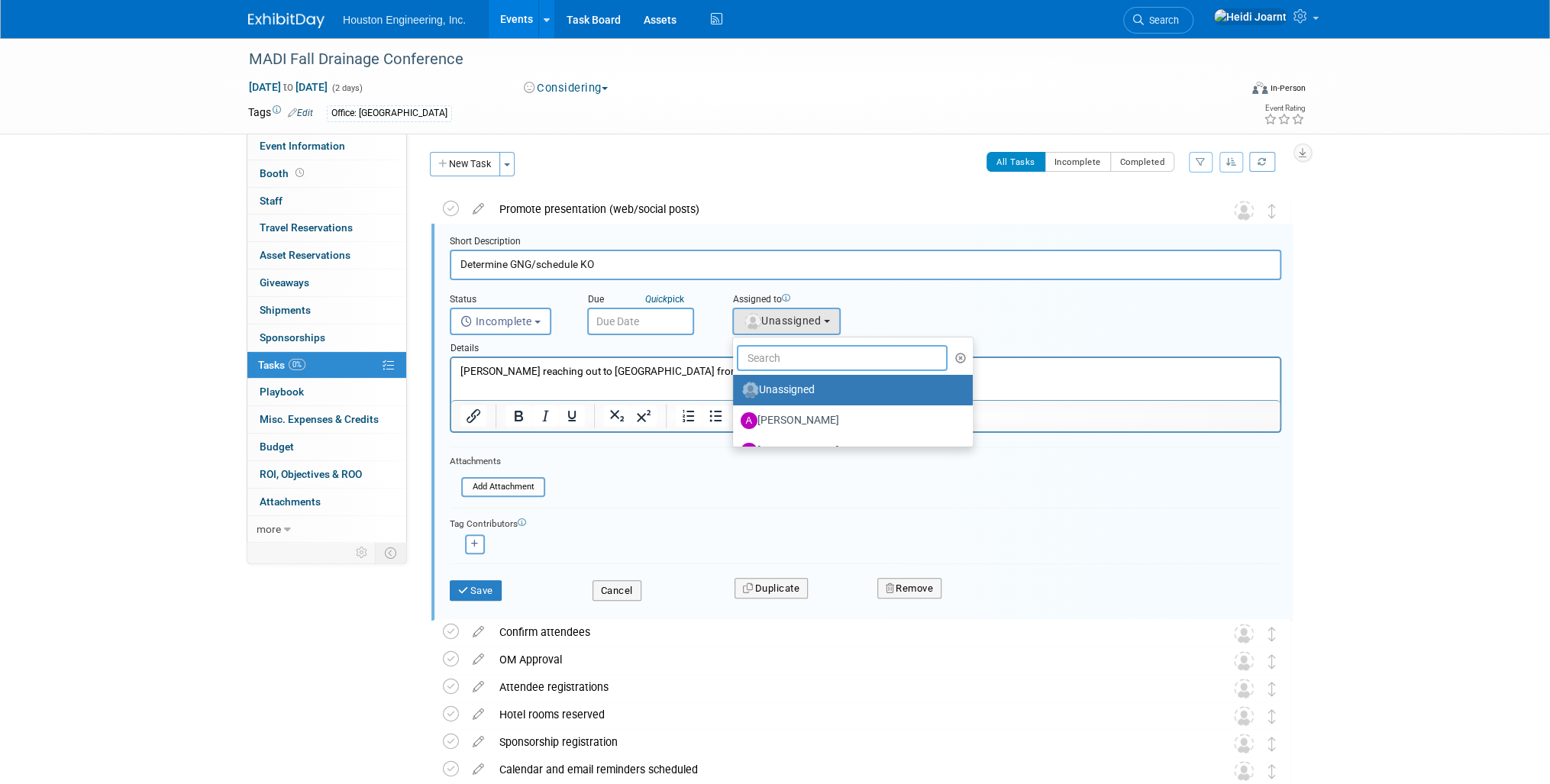
click at [798, 358] on input "text" at bounding box center [842, 358] width 211 height 26
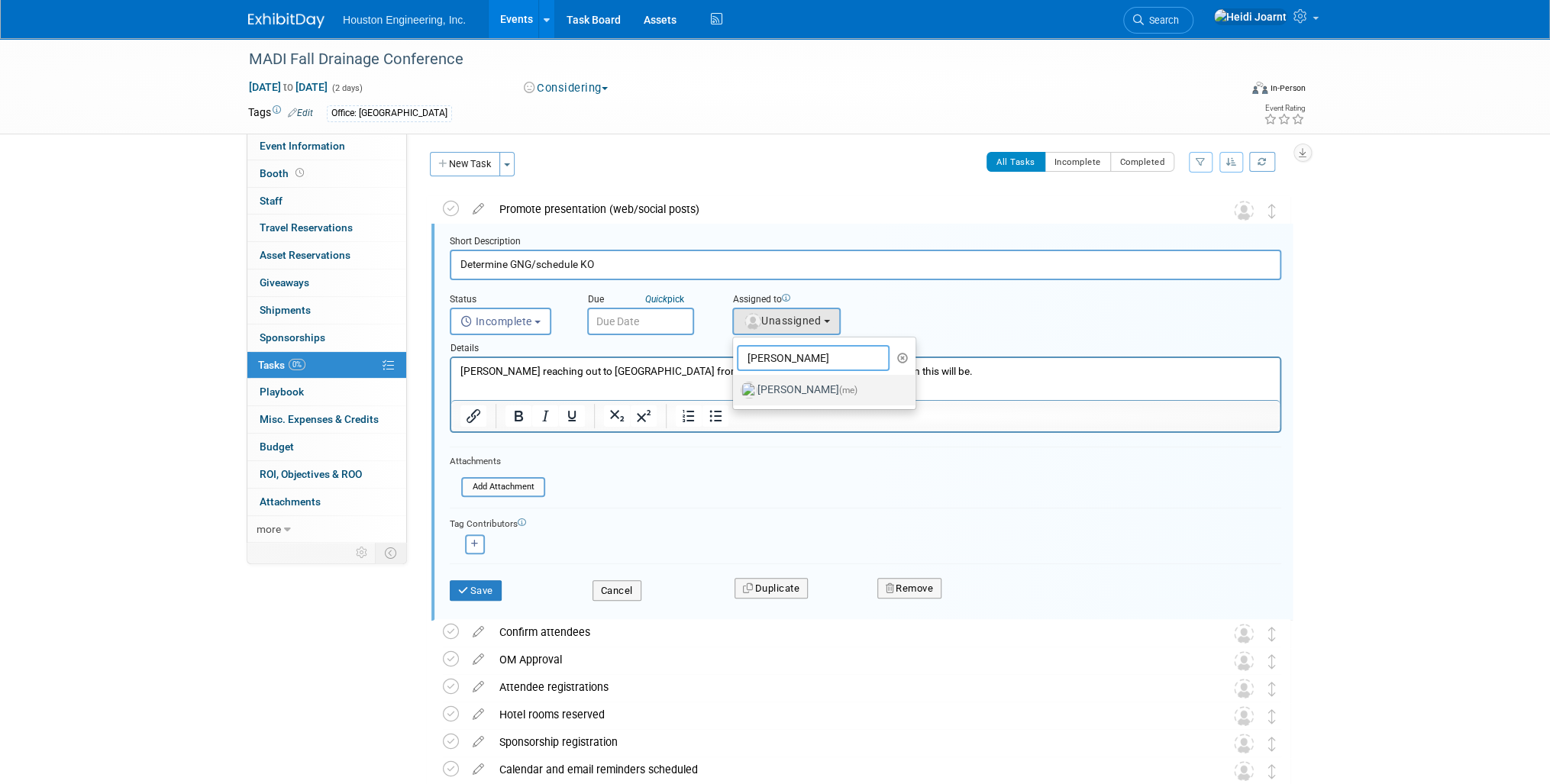
type input "heidi"
click at [813, 391] on label "Heidi Joarnt (me)" at bounding box center [820, 390] width 160 height 24
click at [736, 391] on input "Heidi Joarnt (me)" at bounding box center [730, 387] width 10 height 10
select select "6d2580fd-cc23-403a-9f47-834f17e7f51f"
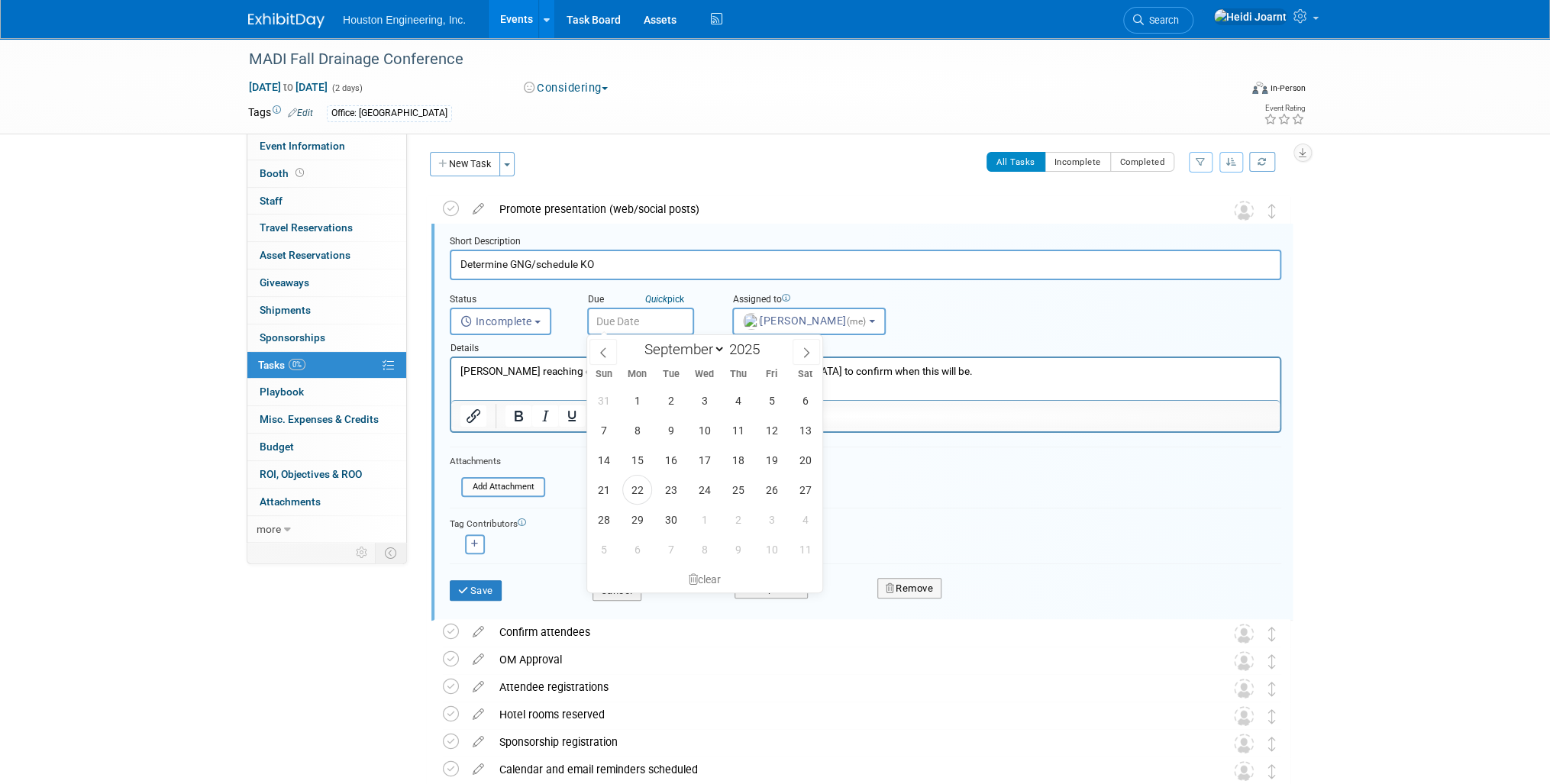
click at [658, 314] on input "text" at bounding box center [641, 321] width 107 height 27
click at [610, 347] on span at bounding box center [602, 352] width 27 height 26
select select "6"
click at [673, 400] on span "1" at bounding box center [671, 400] width 30 height 30
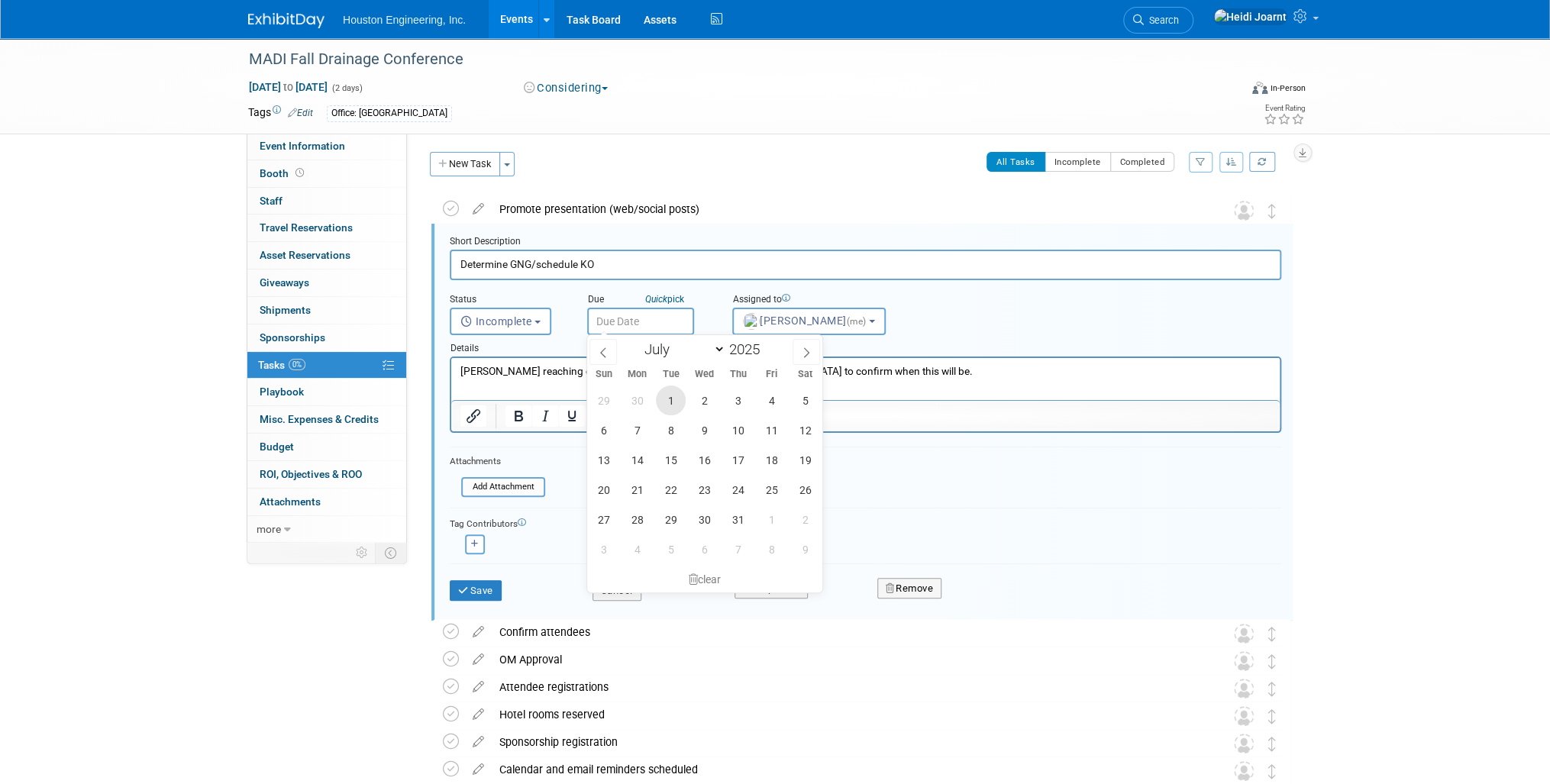
type input "Jul 1, 2025"
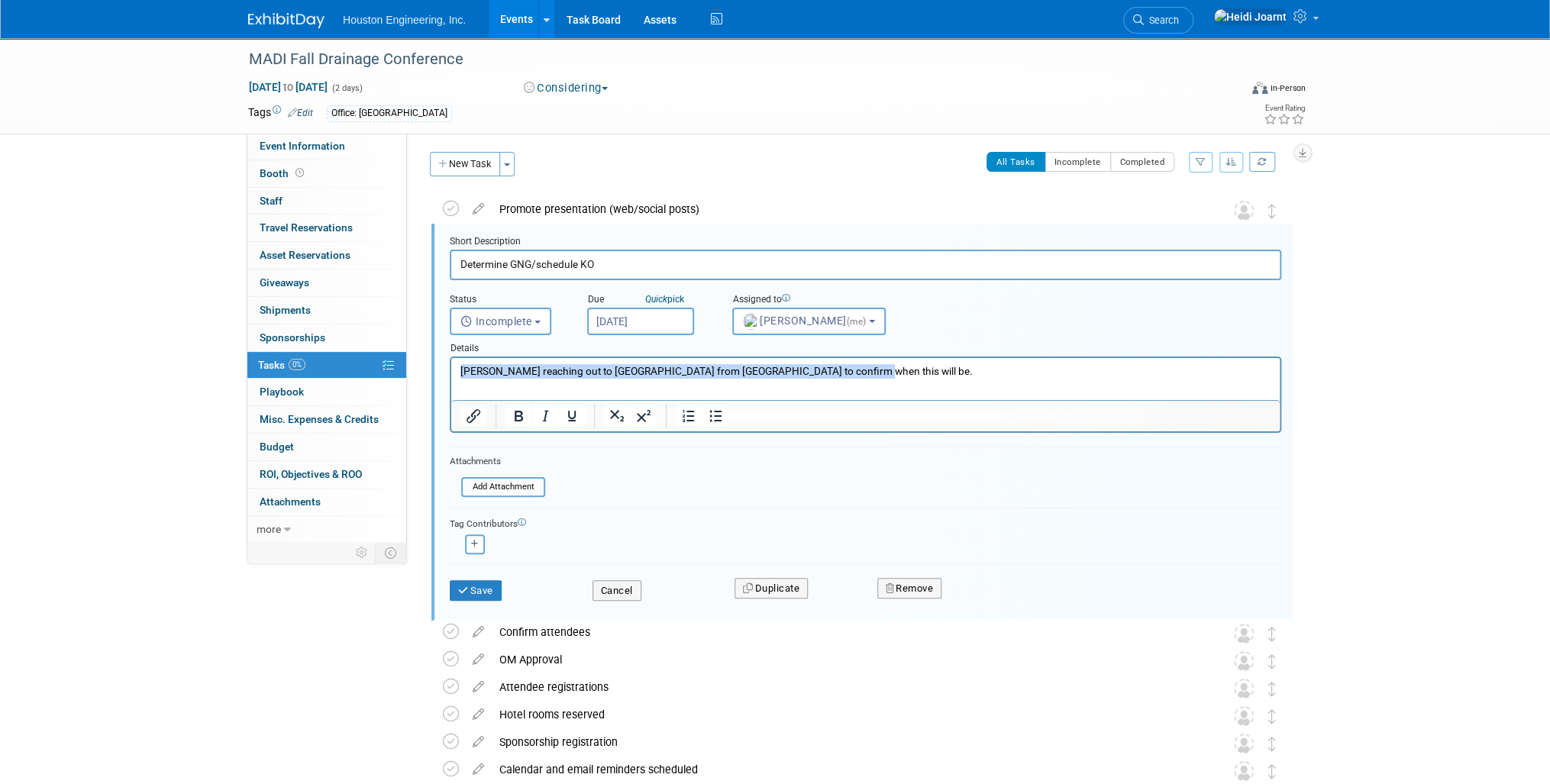
drag, startPoint x: 856, startPoint y: 367, endPoint x: 401, endPoint y: 371, distance: 455.0
click at [451, 371] on html "Chris reaching out to Merissa from Fairbault County to confirm when this will b…" at bounding box center [865, 369] width 828 height 21
click at [471, 583] on button "Save" at bounding box center [475, 590] width 52 height 22
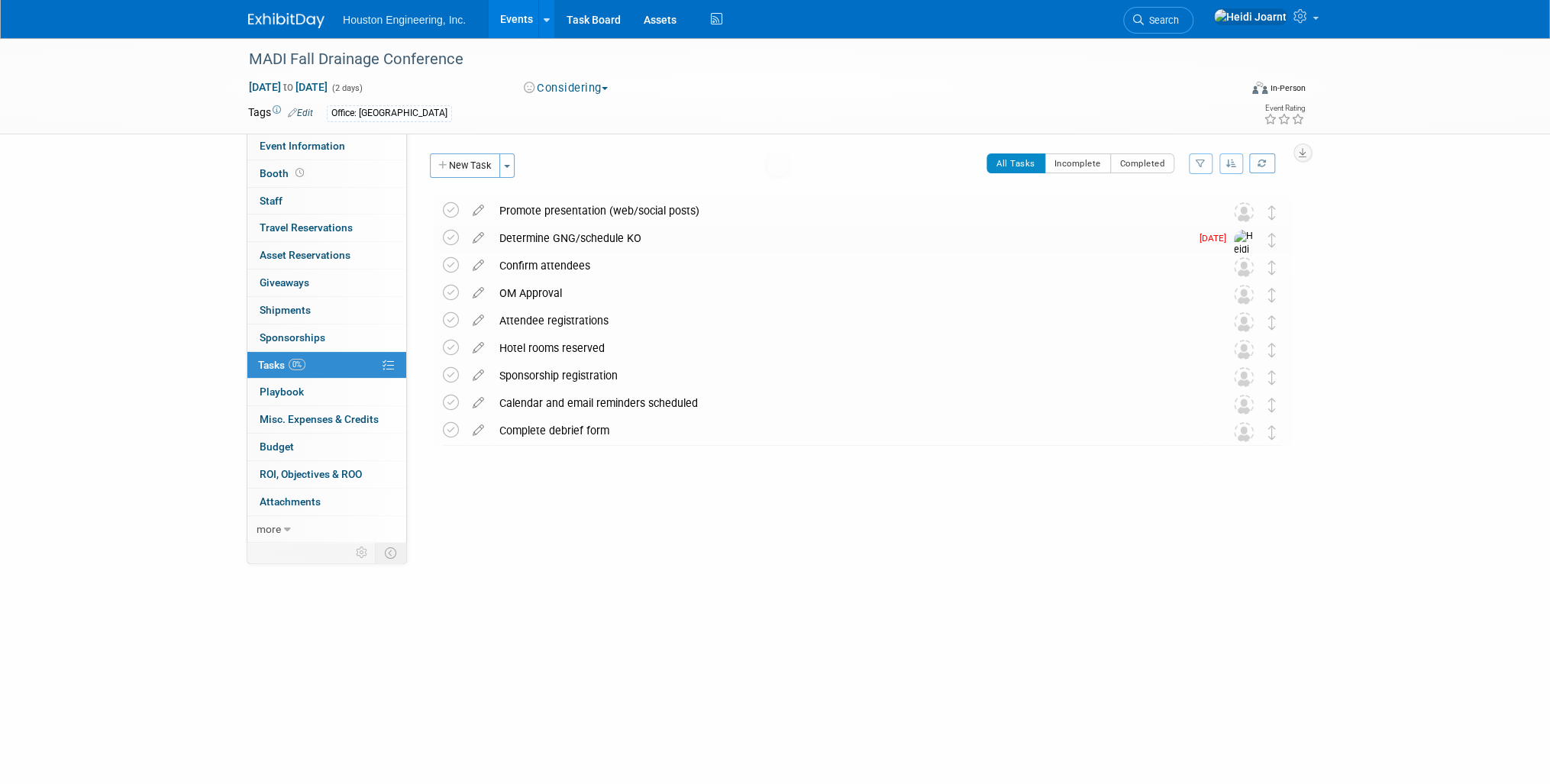
scroll to position [0, 0]
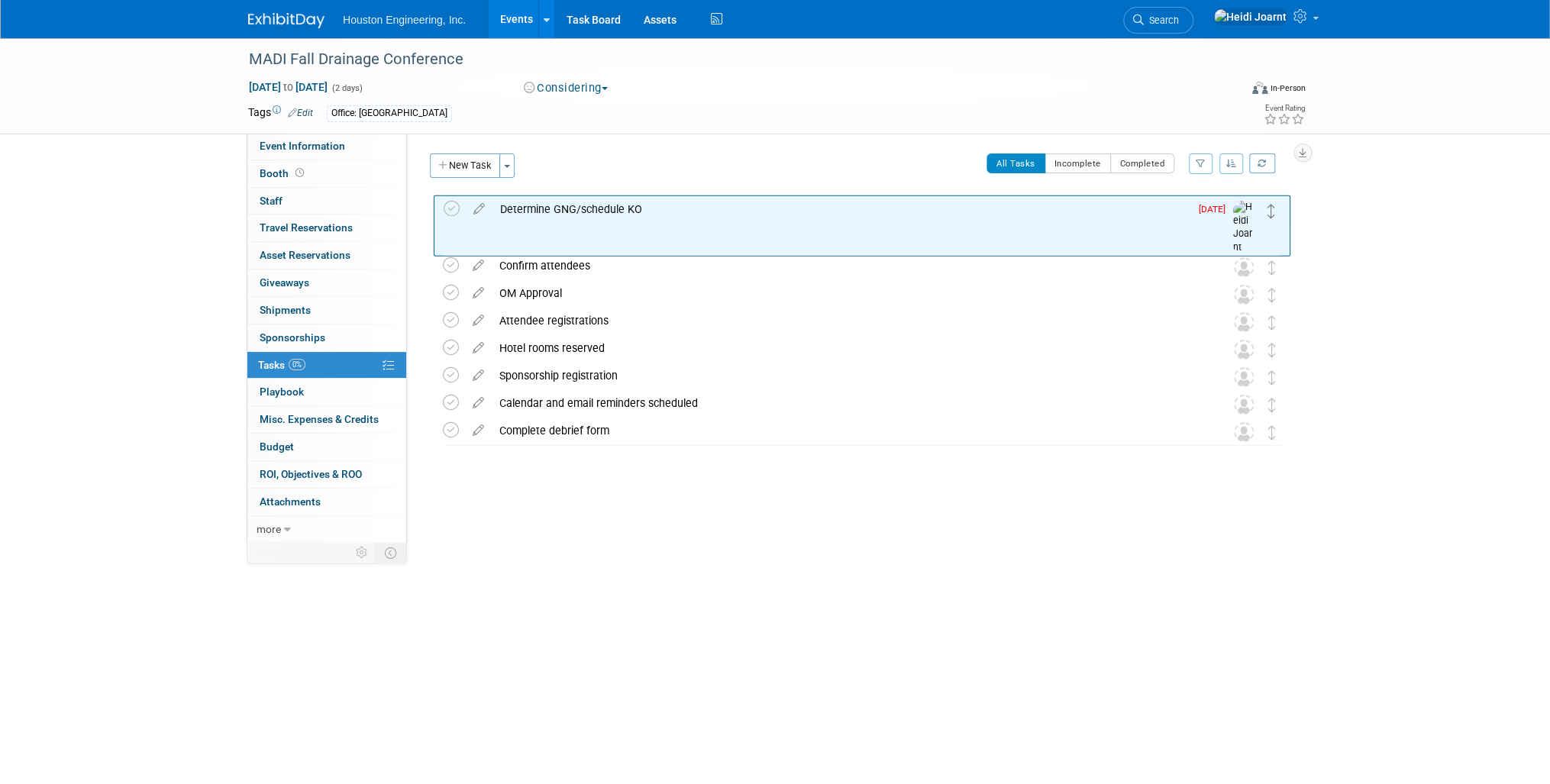
drag, startPoint x: 1274, startPoint y: 241, endPoint x: 1268, endPoint y: 207, distance: 34.5
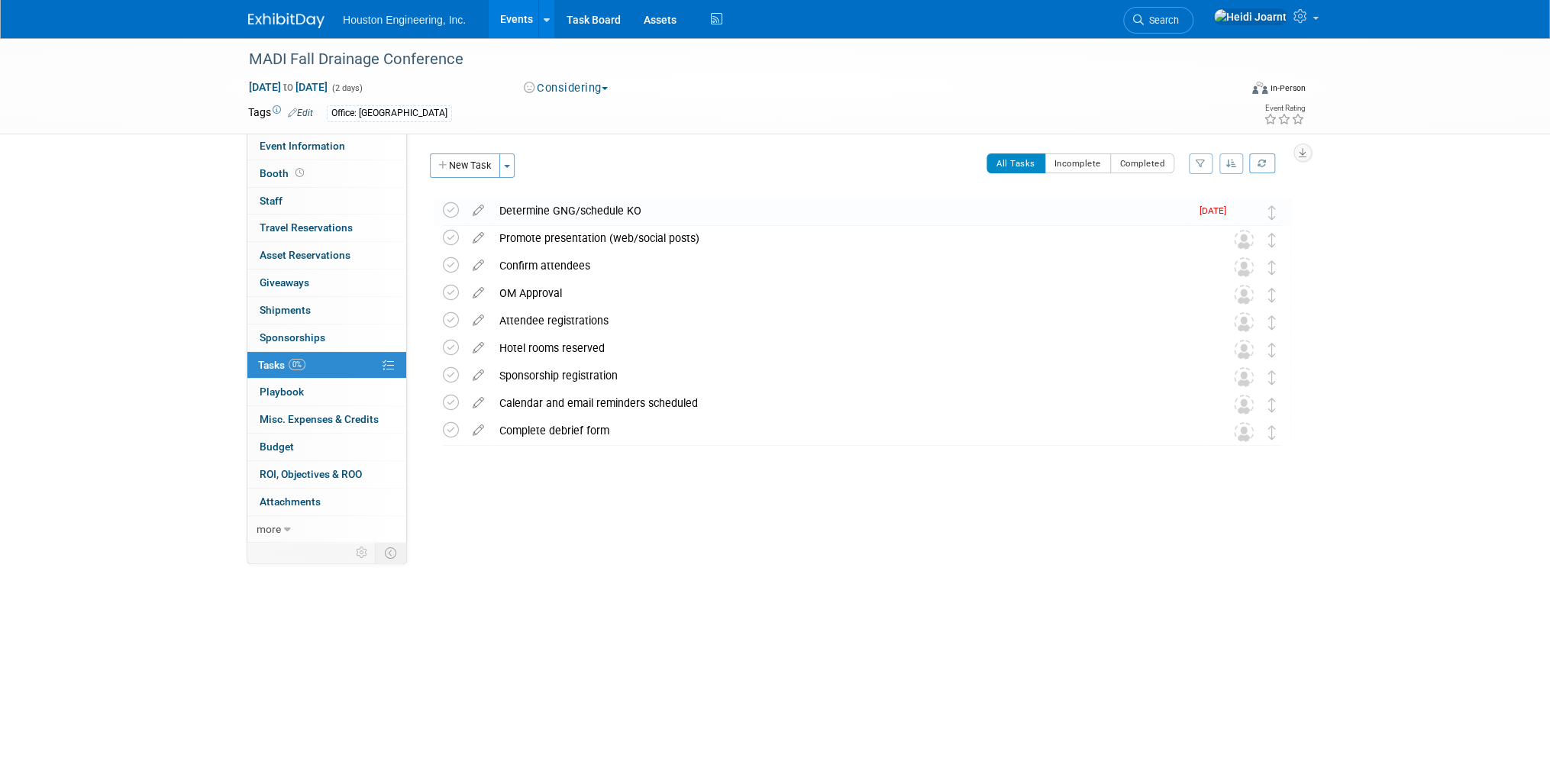
click at [1205, 213] on td "Jul 1" at bounding box center [1212, 227] width 43 height 59
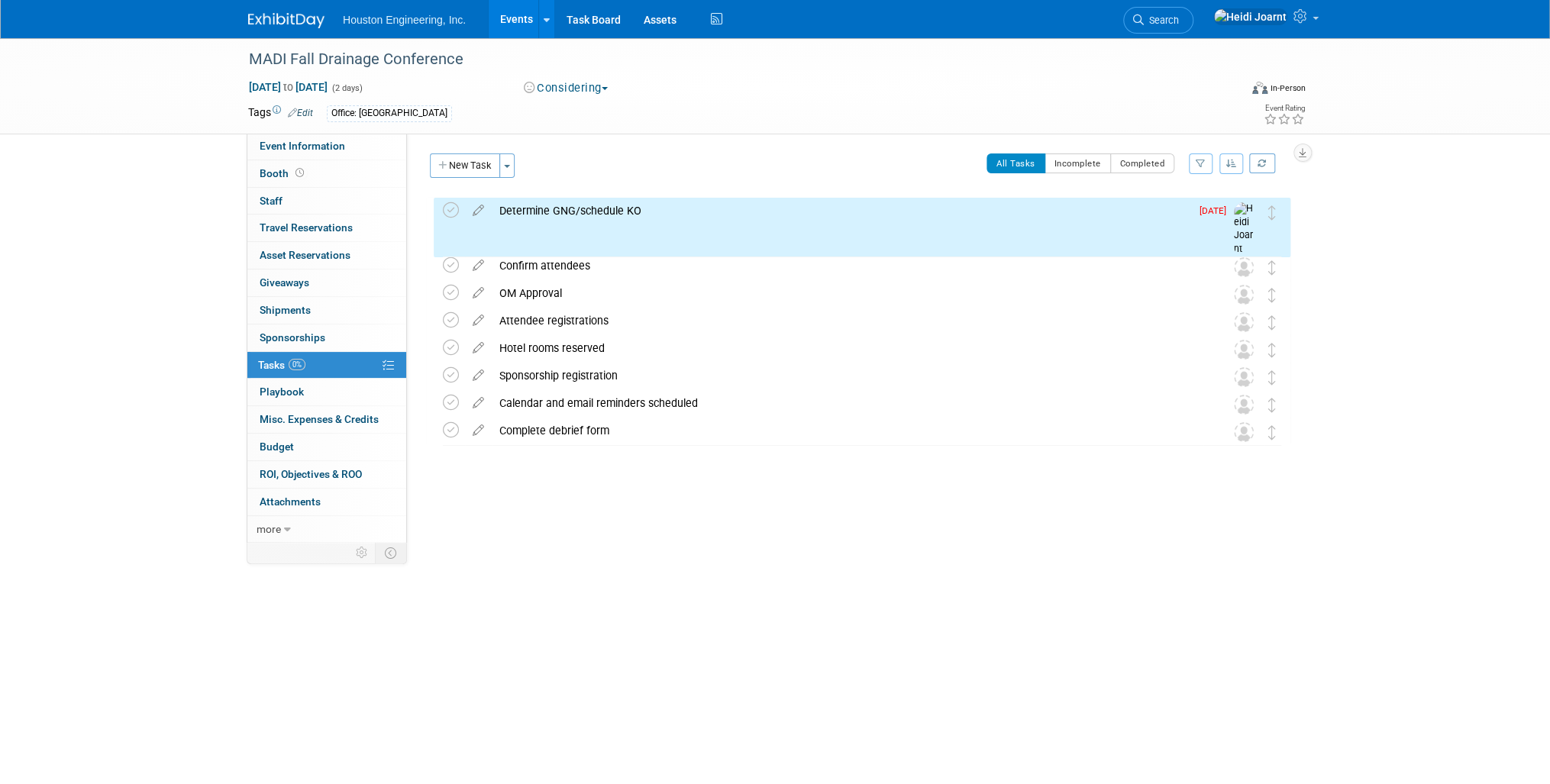
click at [611, 211] on div "Determine GNG/schedule KO" at bounding box center [841, 211] width 699 height 26
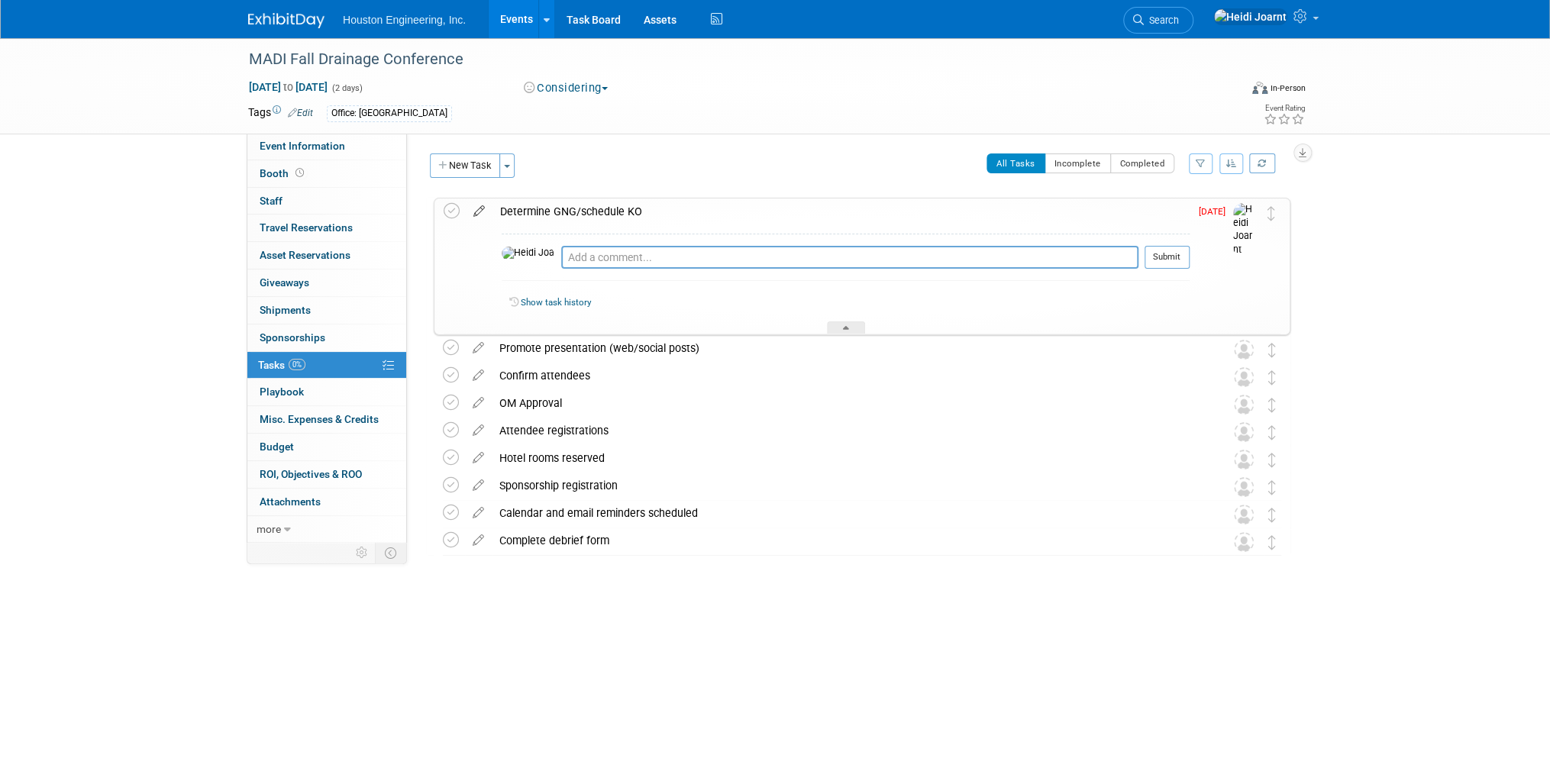
click at [487, 212] on icon at bounding box center [479, 208] width 26 height 19
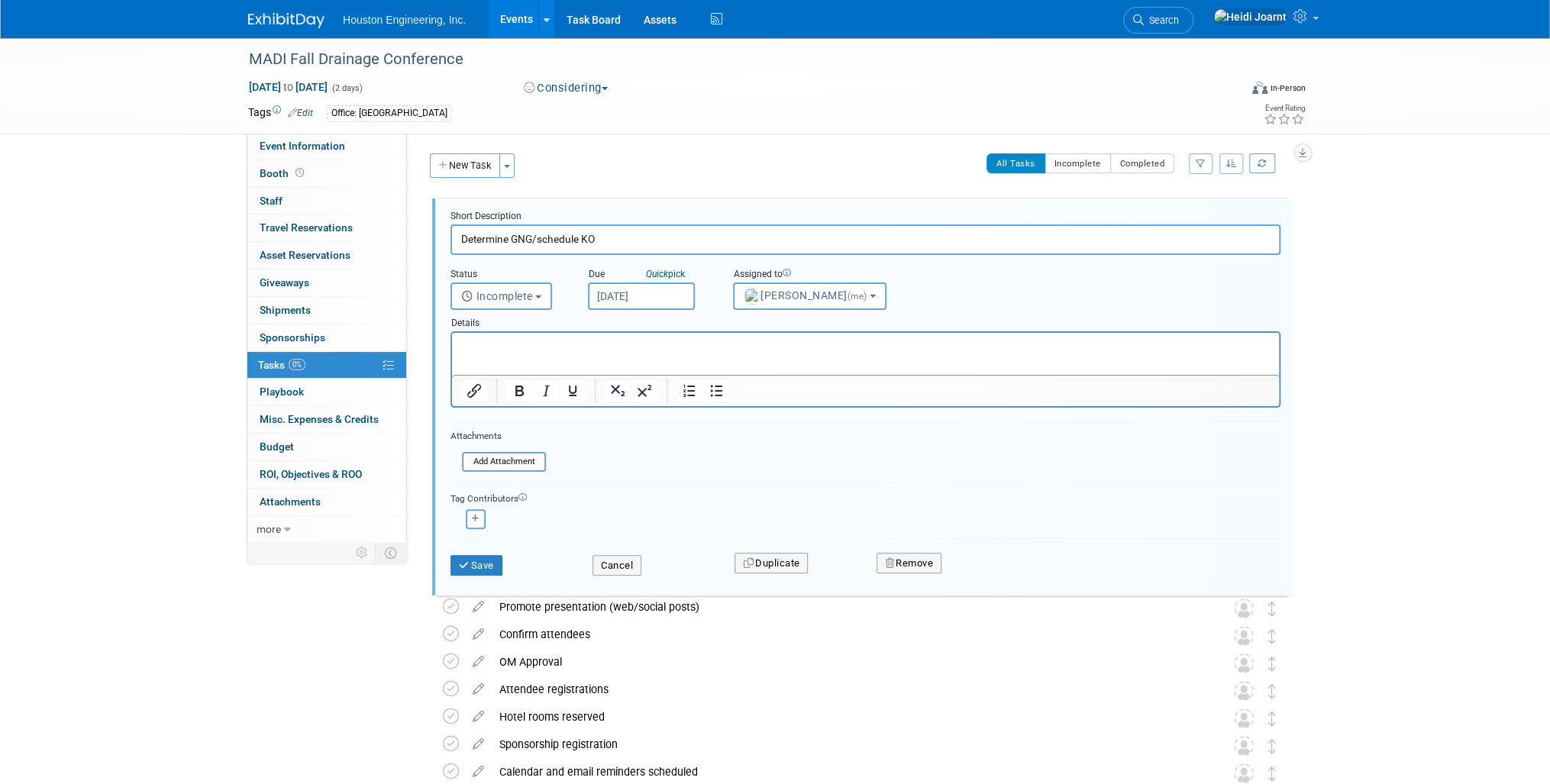
click at [669, 293] on input "Jul 1, 2025" at bounding box center [642, 295] width 107 height 27
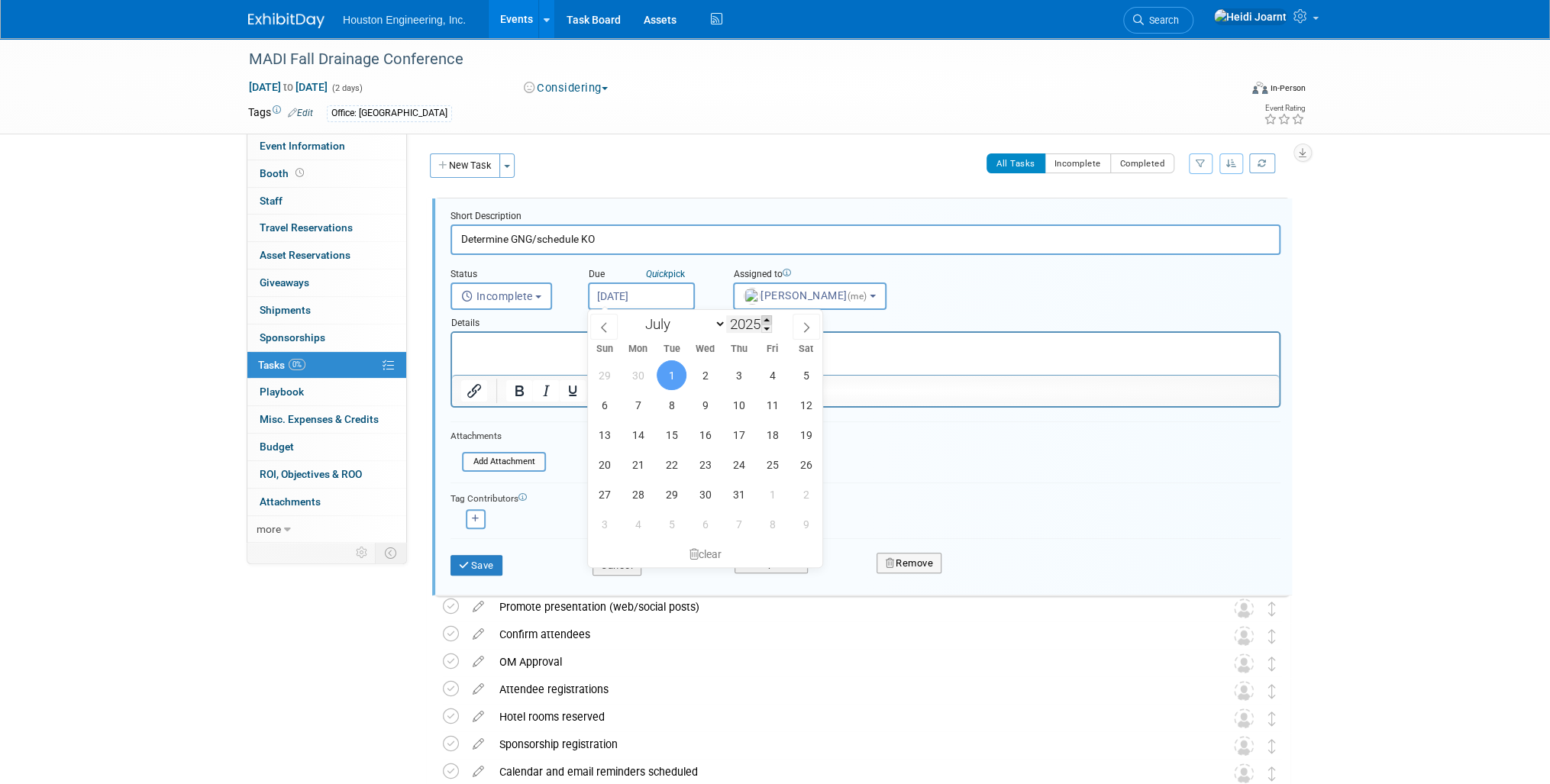
click at [769, 320] on span at bounding box center [766, 320] width 10 height 9
type input "2026"
click at [642, 372] on span "29" at bounding box center [638, 375] width 30 height 30
type input "Jun 29, 2026"
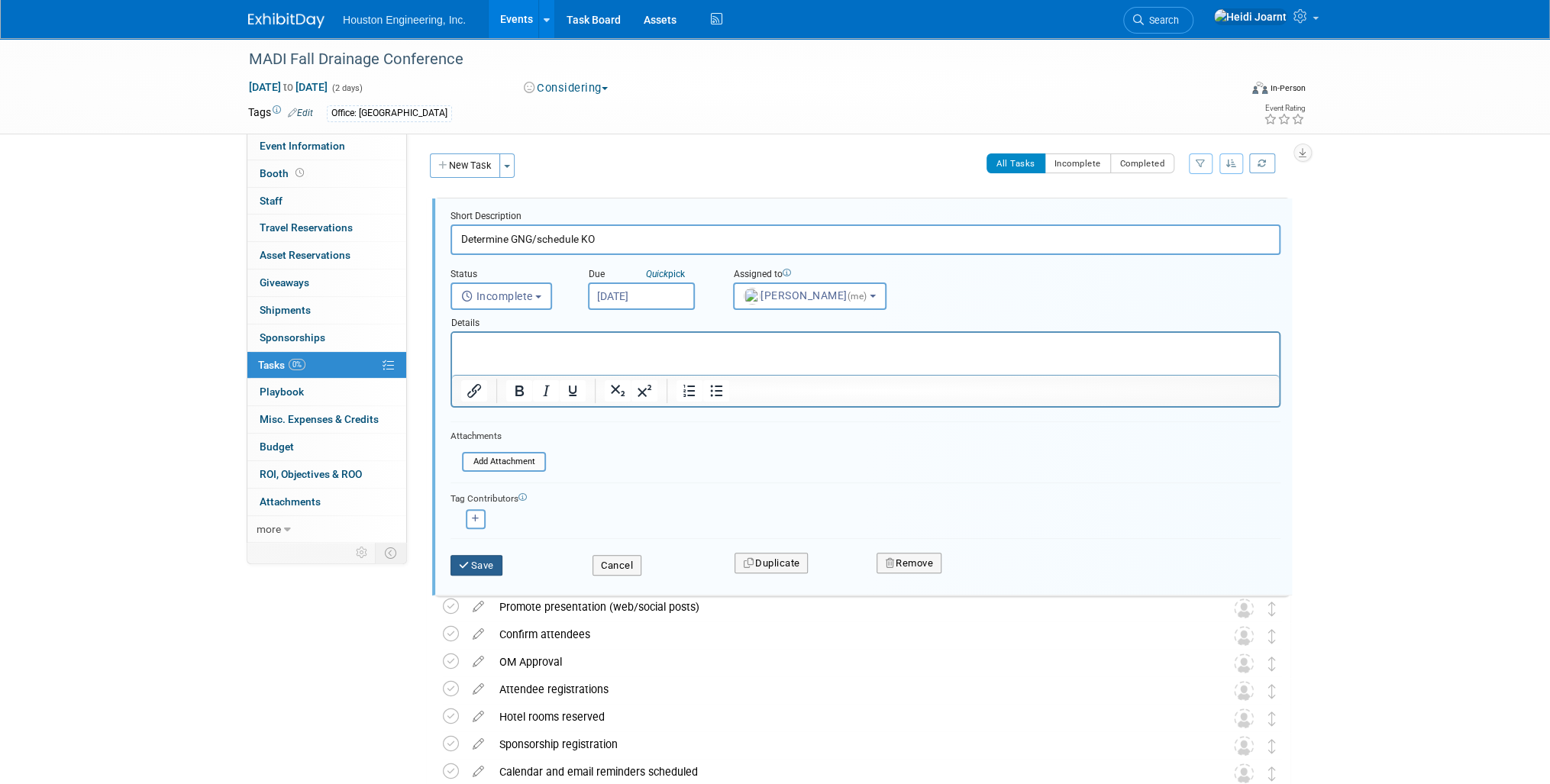
click at [489, 562] on button "Save" at bounding box center [476, 565] width 52 height 22
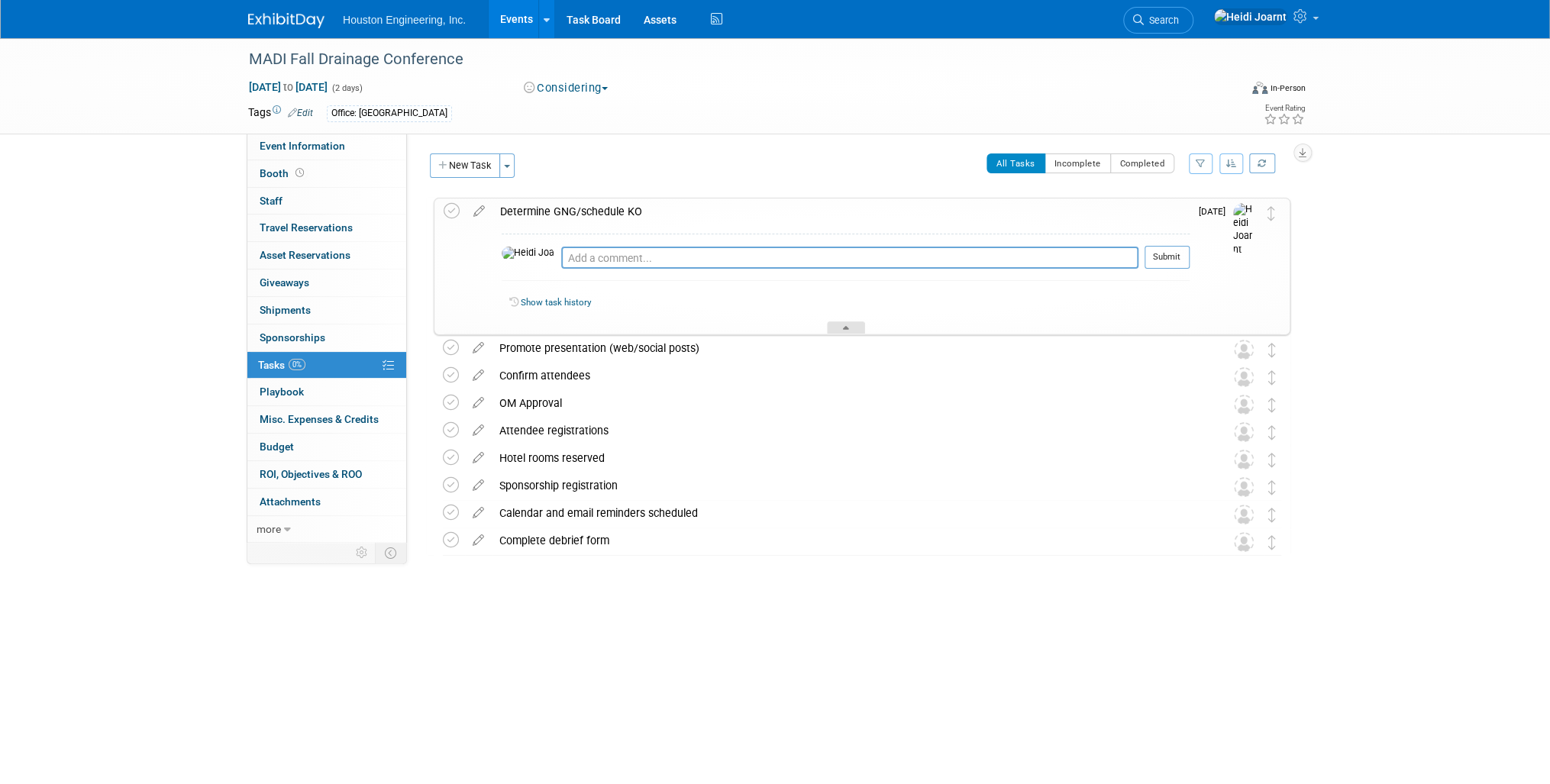
click at [843, 327] on icon at bounding box center [845, 330] width 7 height 9
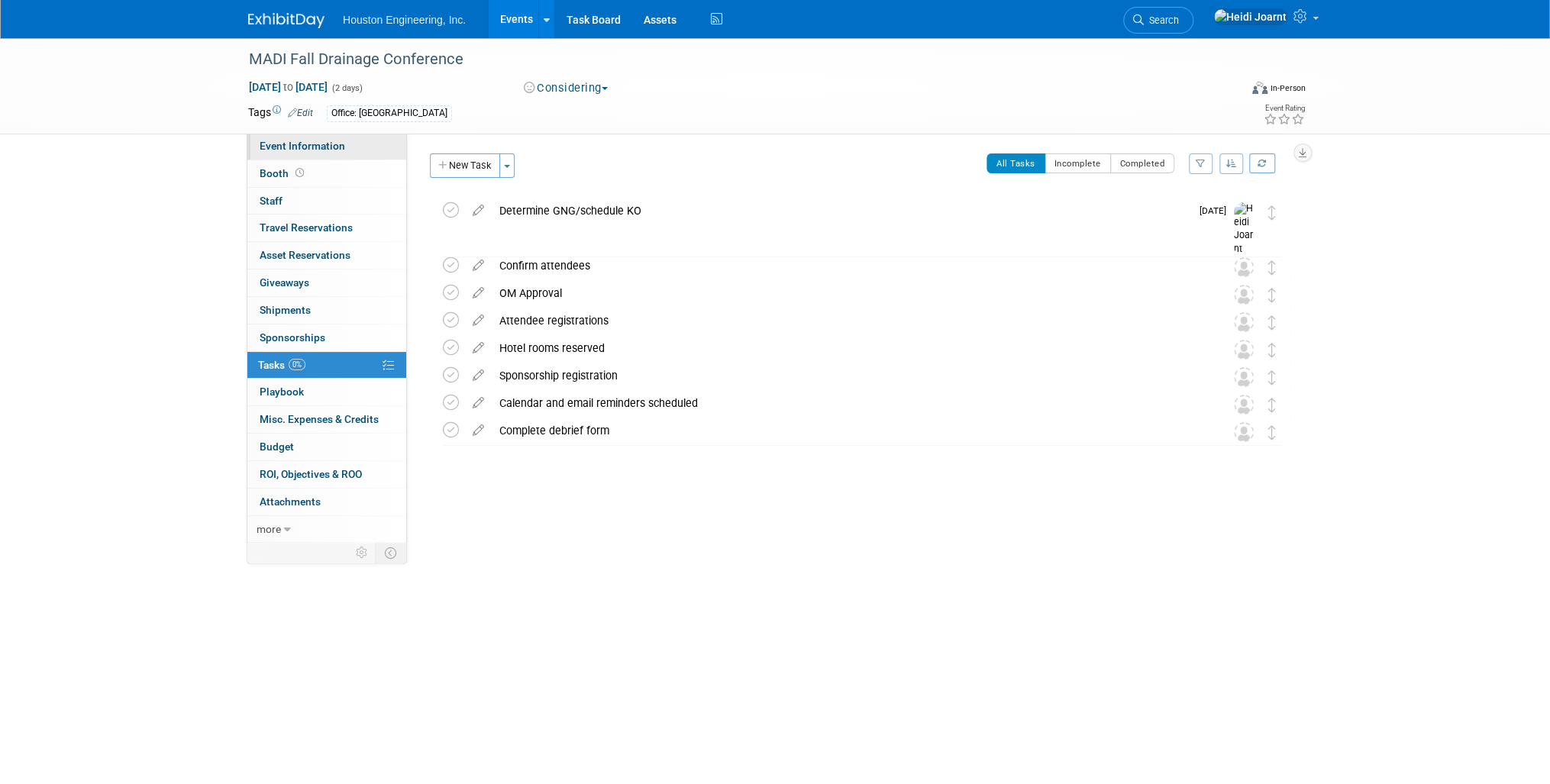
click at [293, 150] on span "Event Information" at bounding box center [302, 145] width 85 height 12
select select "1 - GNG/KO Needed"
select select "Pending"
select select "Yes"
select select "Water Resources"
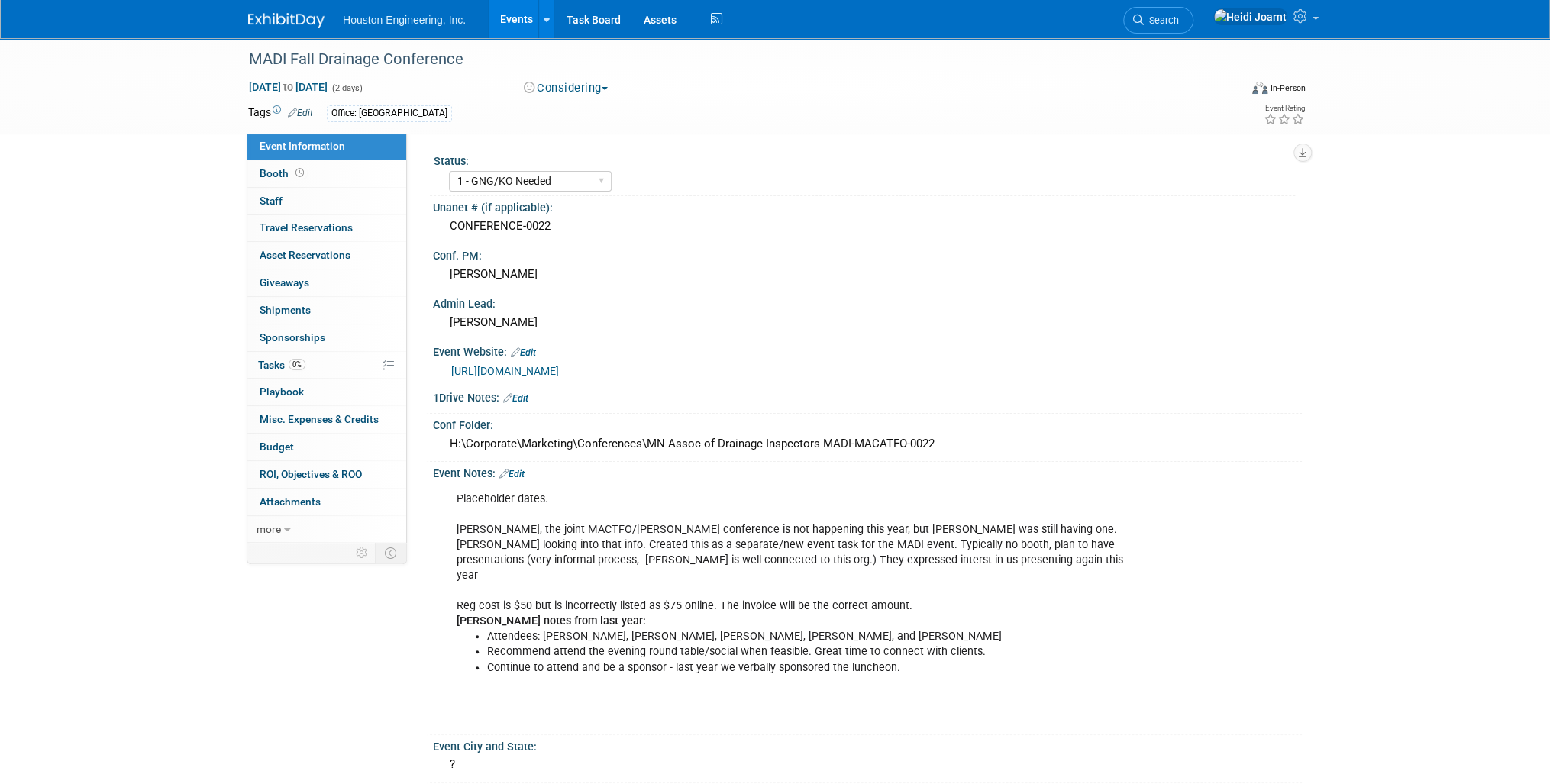
click at [531, 467] on div "Event Notes: Edit" at bounding box center [867, 471] width 869 height 20
click at [524, 469] on link "Edit" at bounding box center [511, 474] width 25 height 10
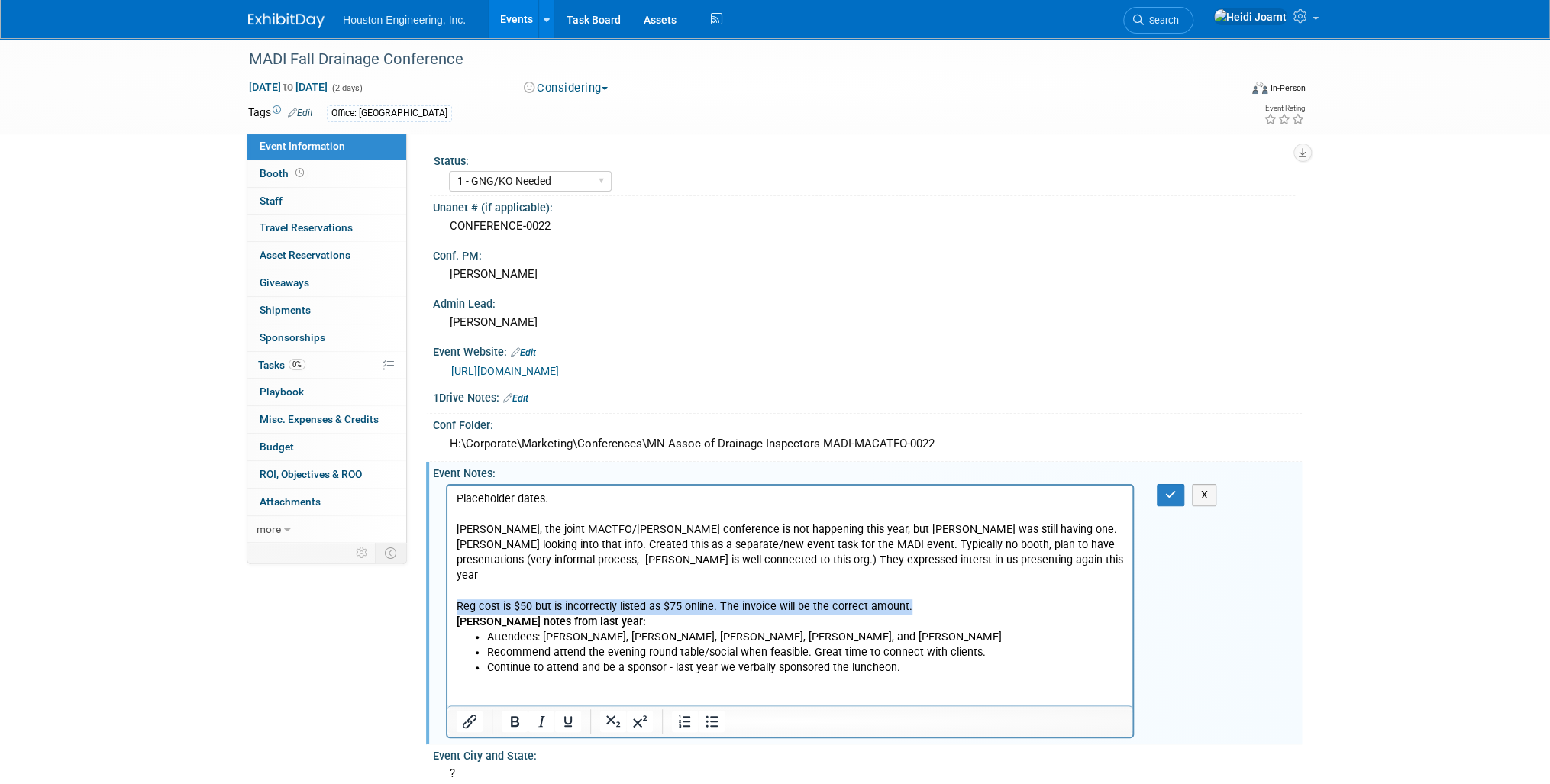
drag, startPoint x: 912, startPoint y: 591, endPoint x: 886, endPoint y: 1070, distance: 479.7
click at [448, 589] on html "Placeholder dates. Per Chris, the joint MACTFO/MADI Drainage conference is not …" at bounding box center [790, 602] width 685 height 235
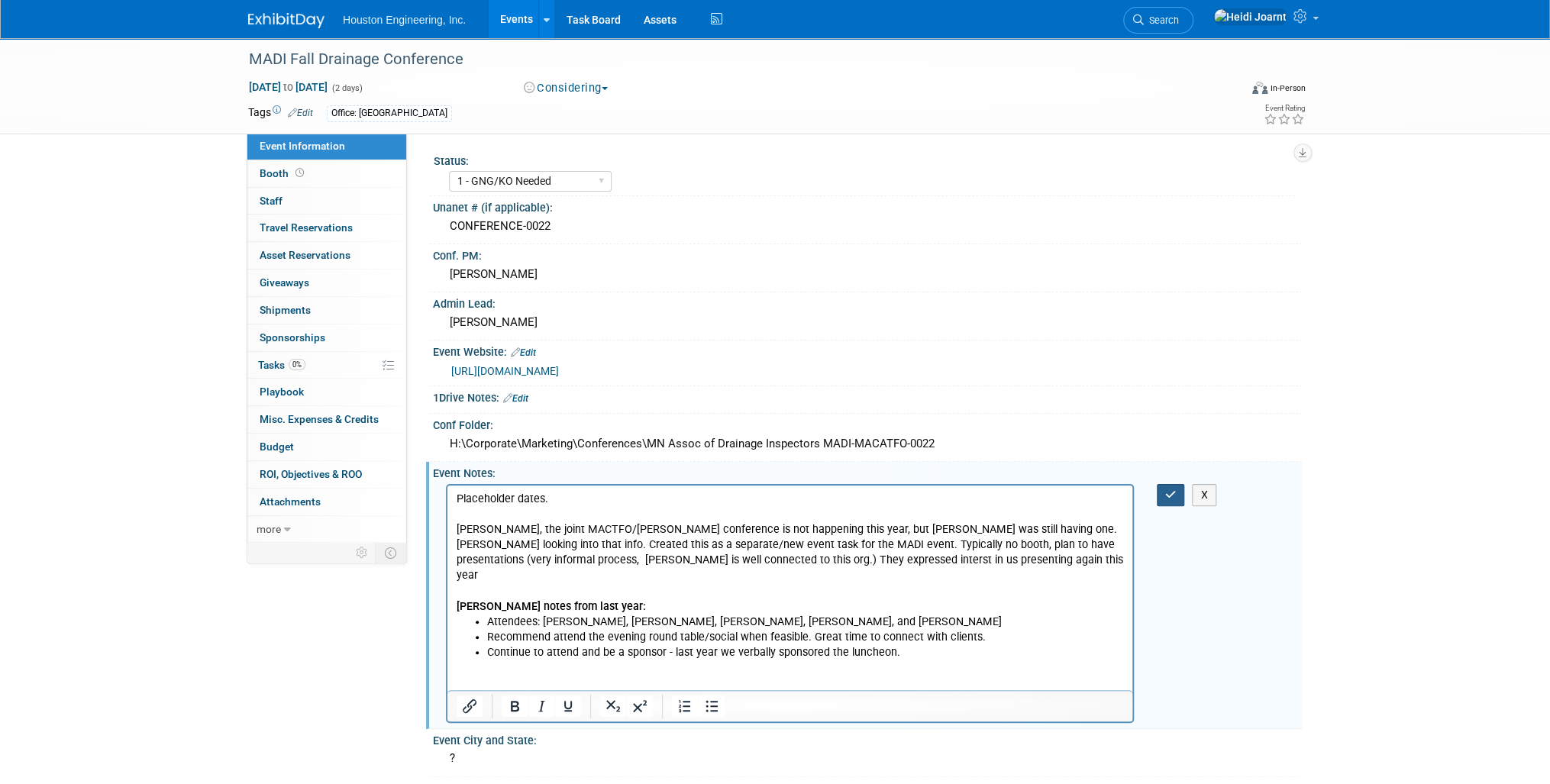
click at [1162, 497] on button "button" at bounding box center [1171, 495] width 28 height 23
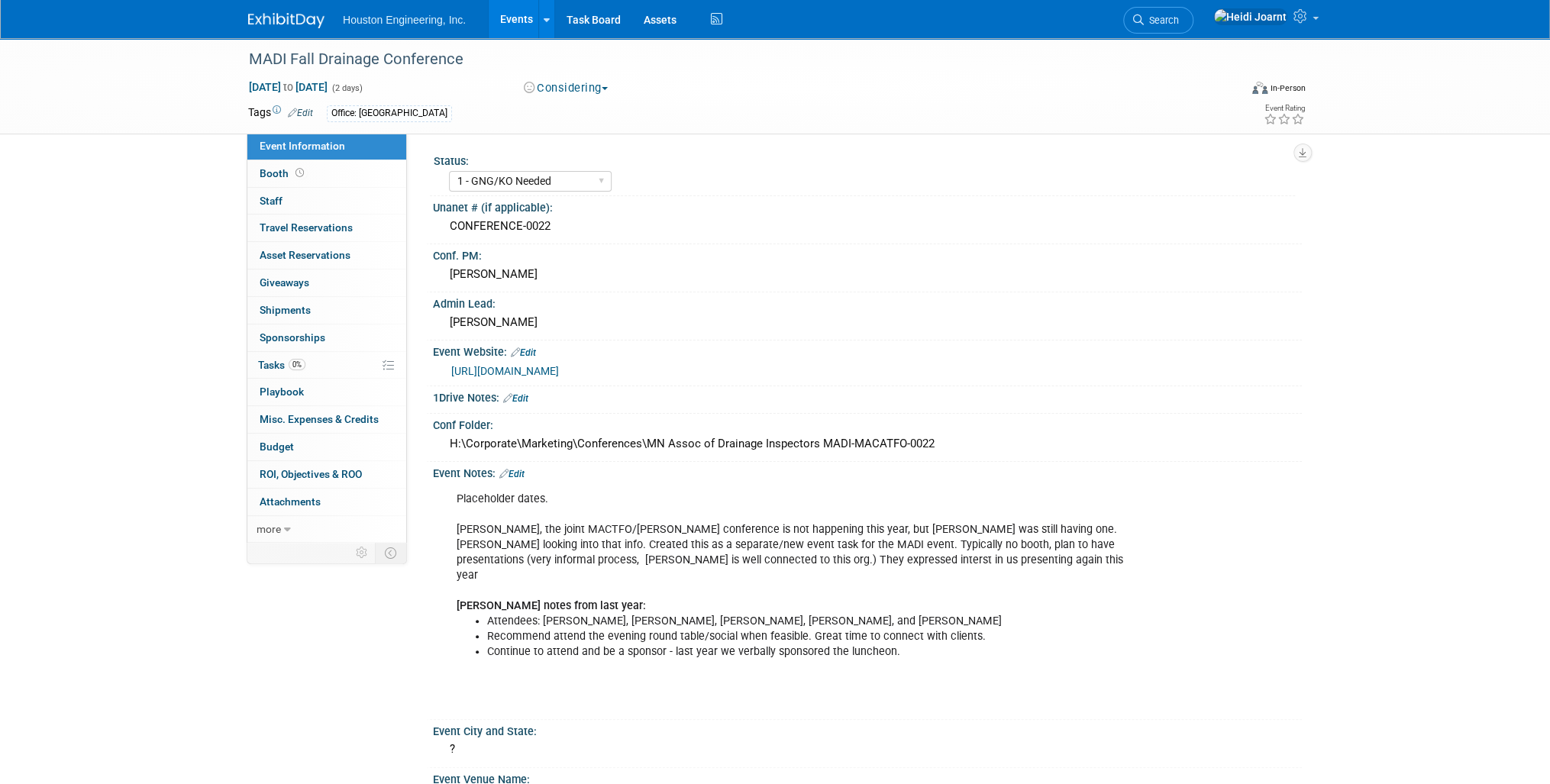
click at [509, 20] on link "Events" at bounding box center [516, 19] width 55 height 38
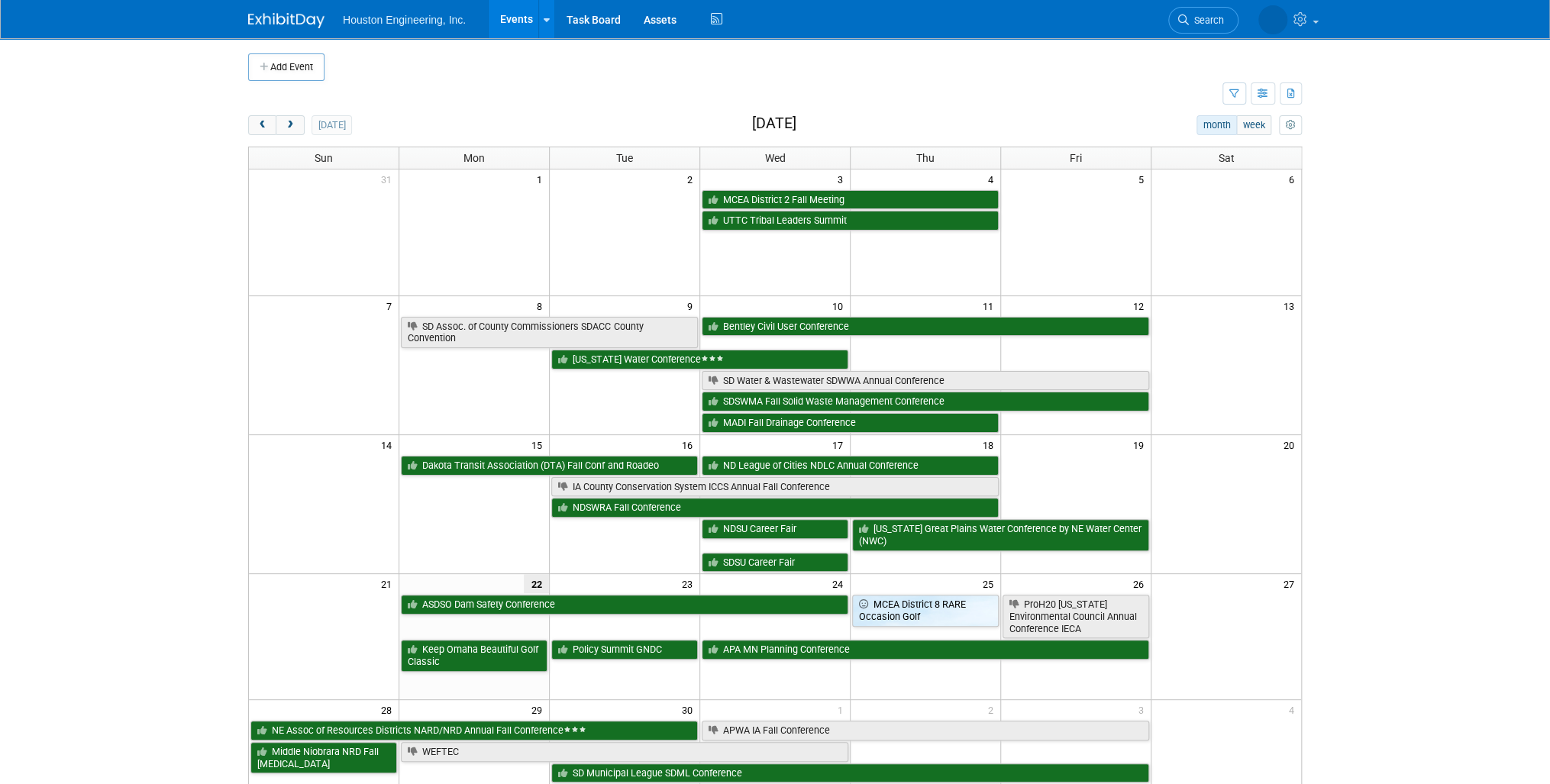
scroll to position [61, 0]
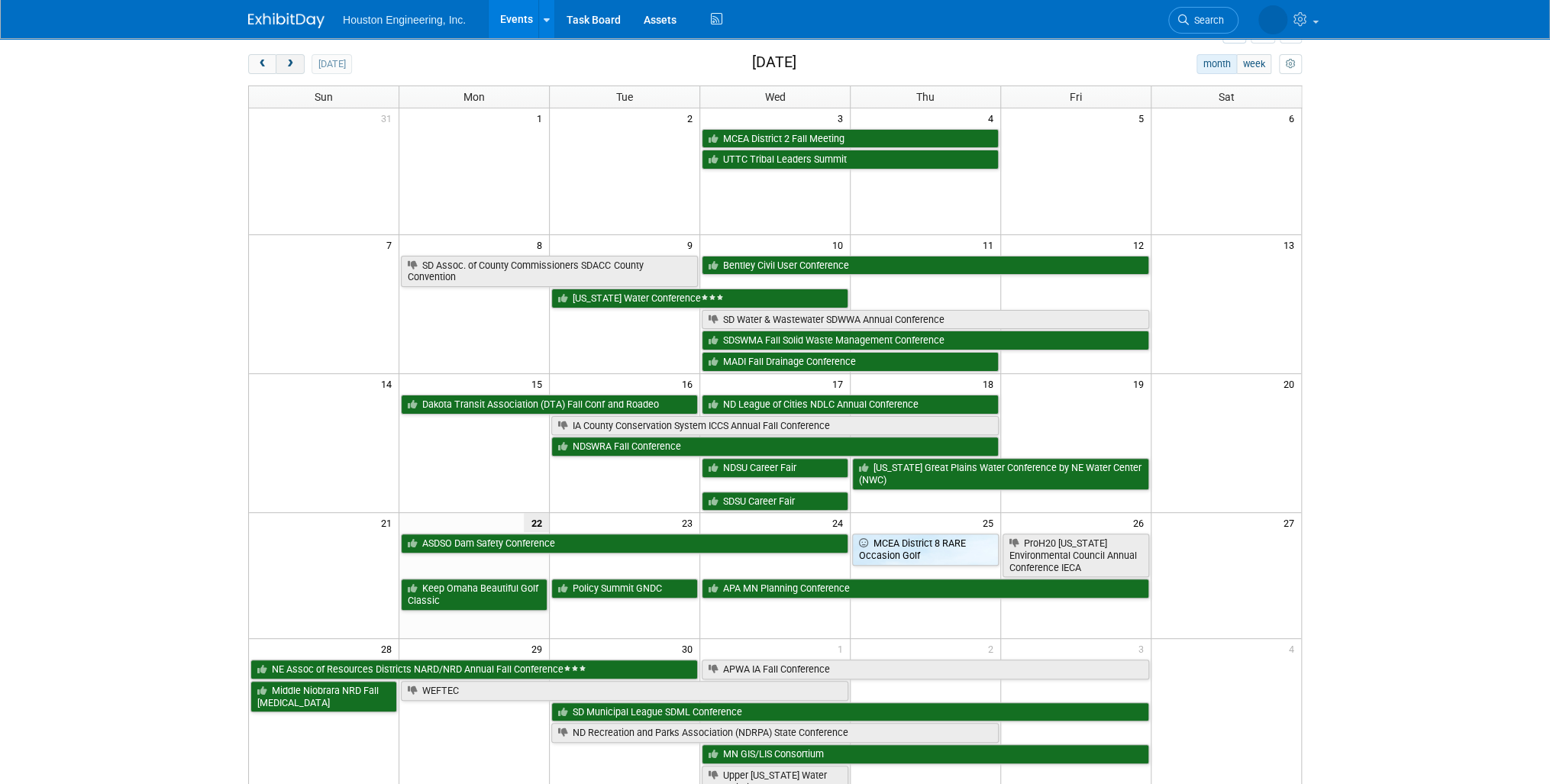
click at [289, 68] on span "next" at bounding box center [290, 64] width 11 height 10
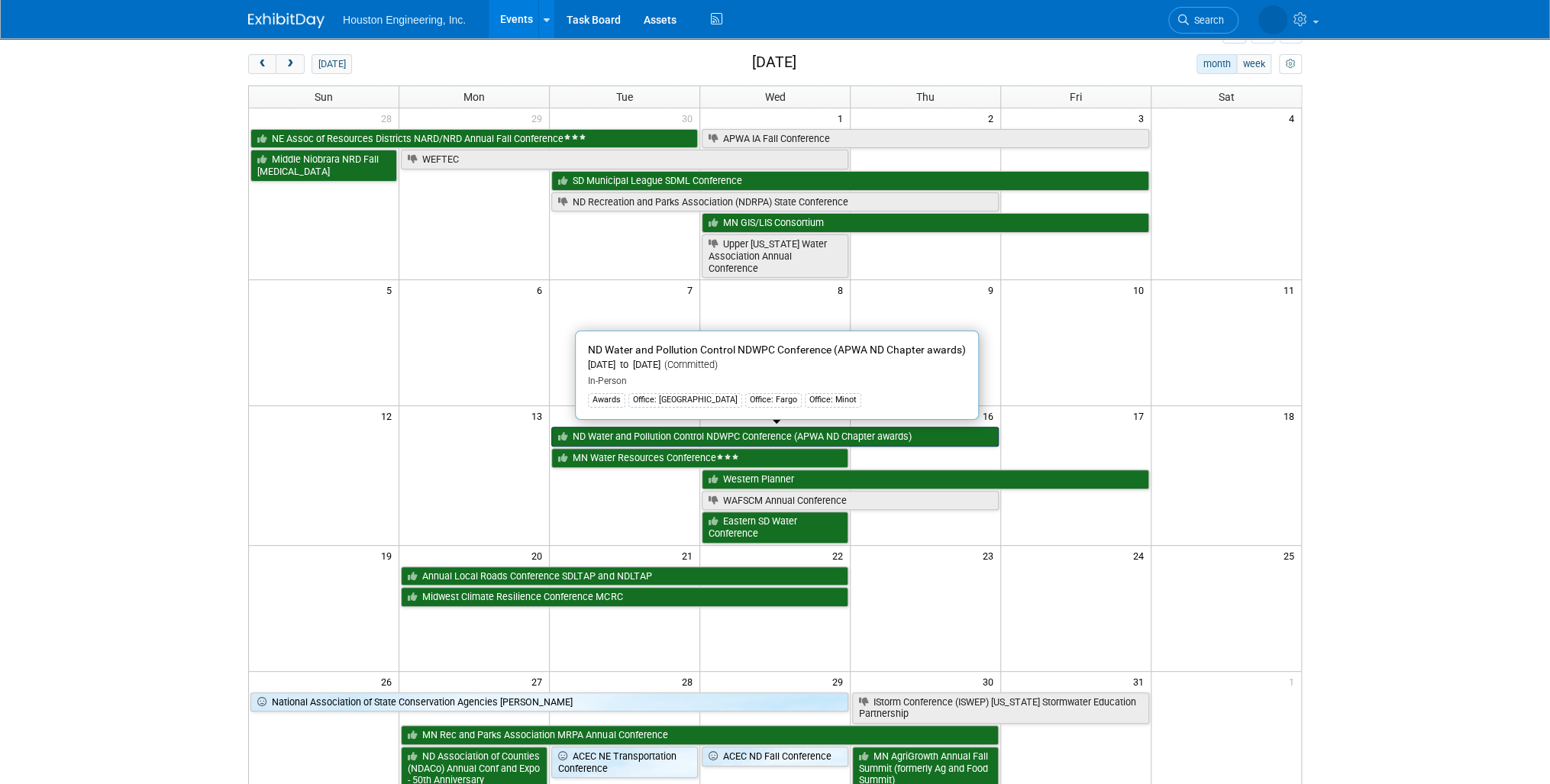
click at [703, 431] on link "ND Water and Pollution Control NDWPC Conference (APWA ND Chapter awards)" at bounding box center [774, 436] width 448 height 20
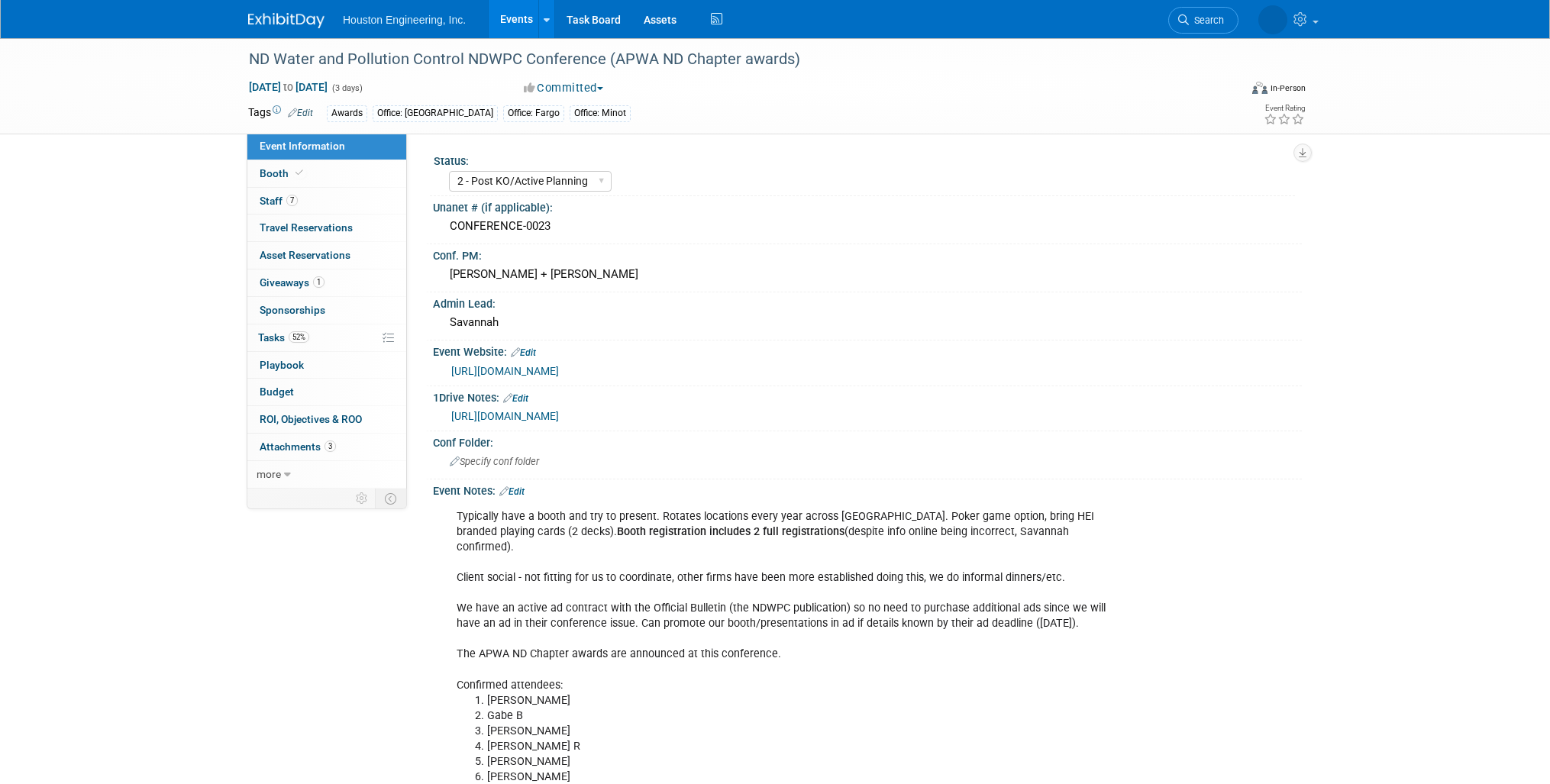
select select "2 - Post KO/Active Planning"
select select "Yes"
select select "Mun. Infrastructure"
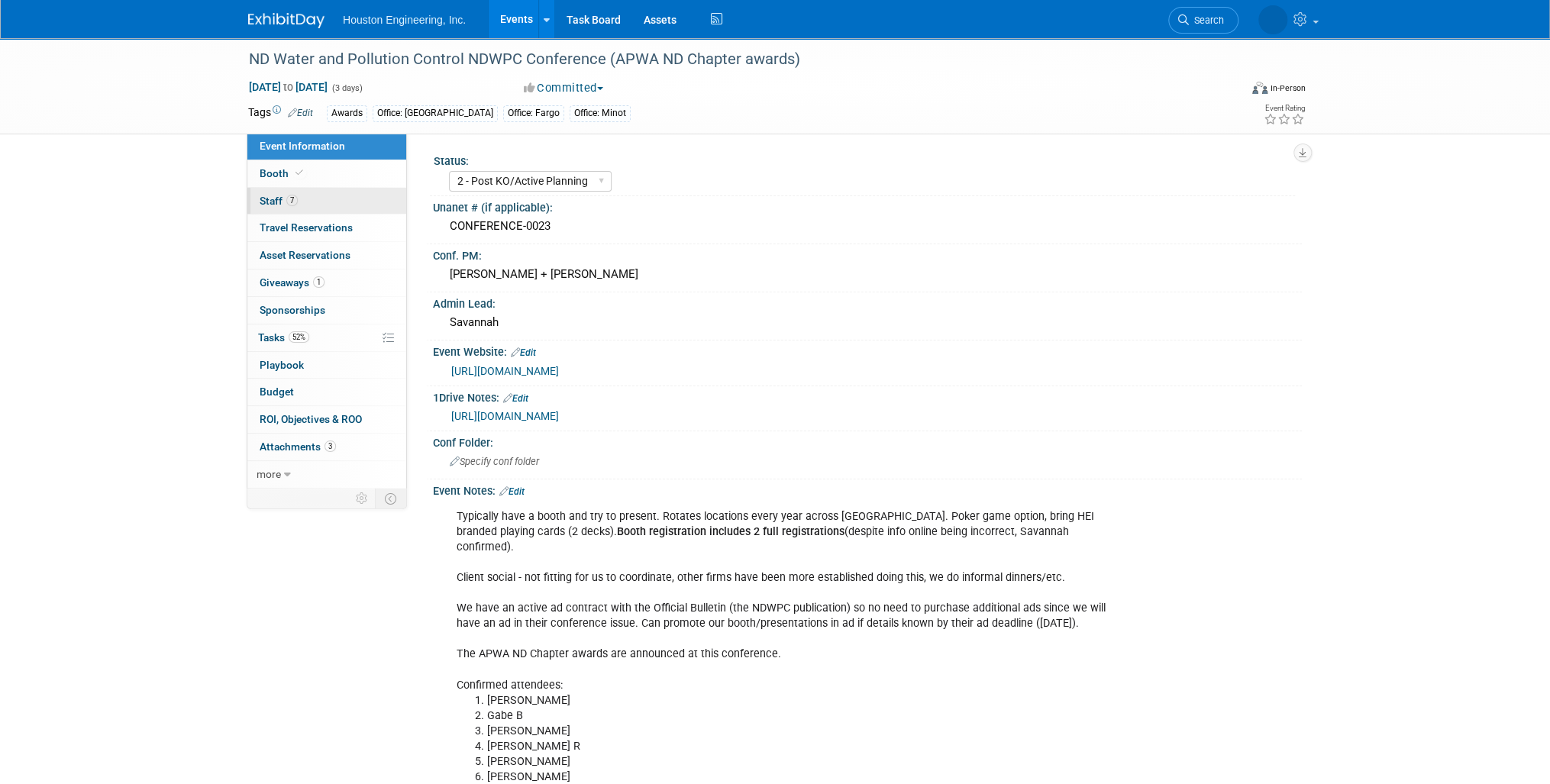
click at [338, 191] on link "7 Staff 7" at bounding box center [327, 201] width 159 height 26
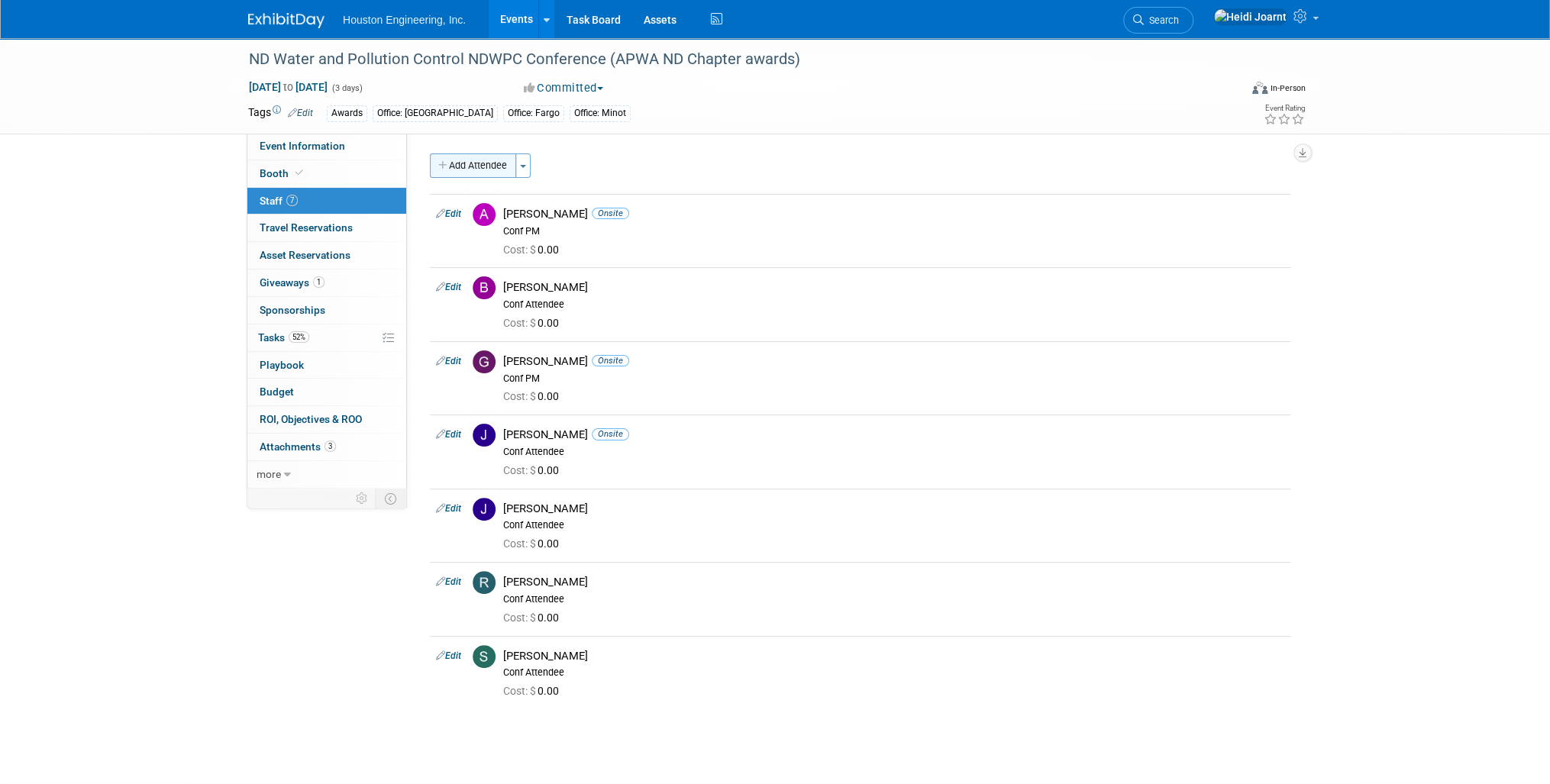
click at [466, 161] on button "Add Attendee" at bounding box center [473, 166] width 86 height 24
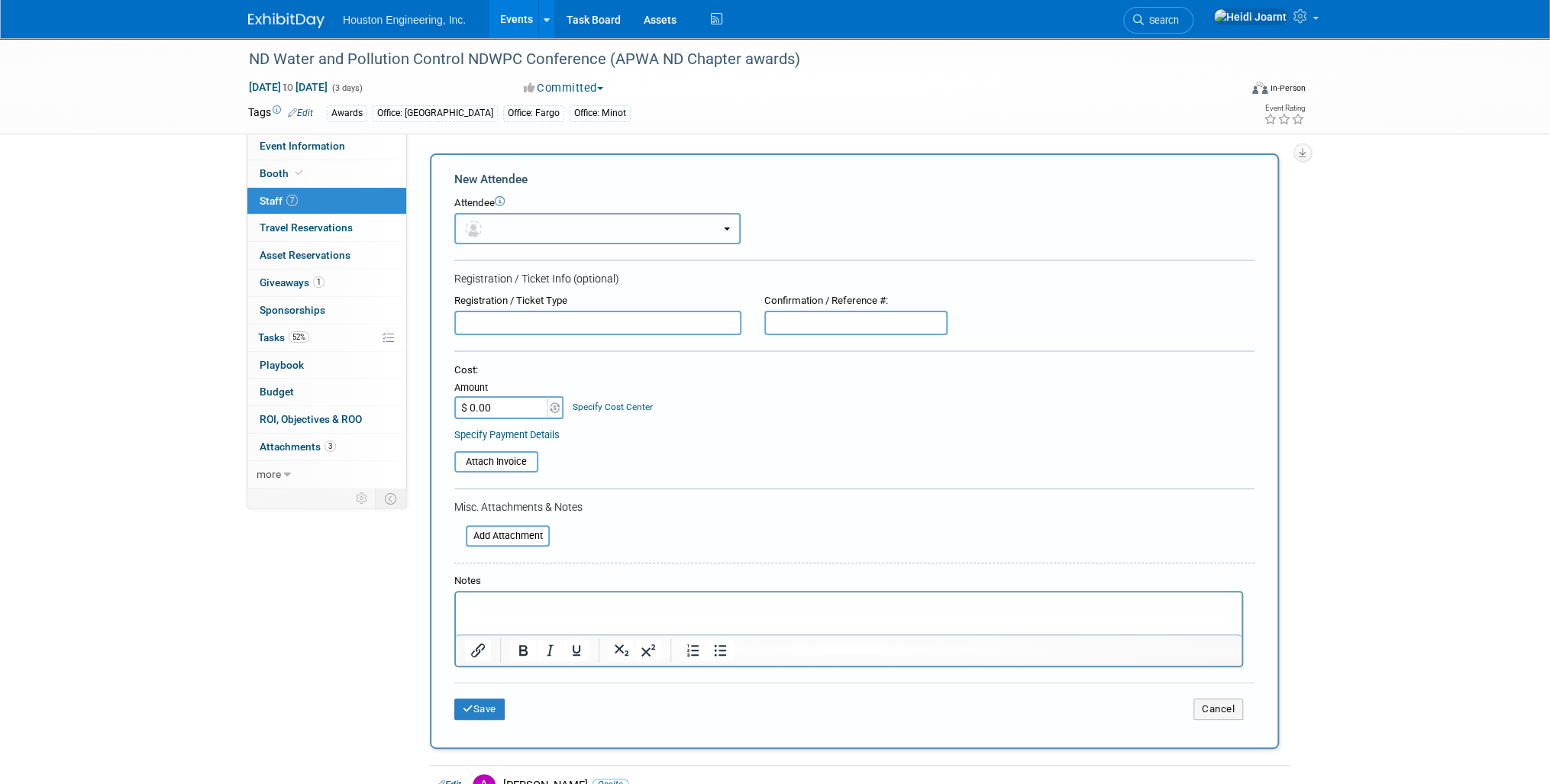
click at [531, 227] on button "button" at bounding box center [597, 228] width 286 height 31
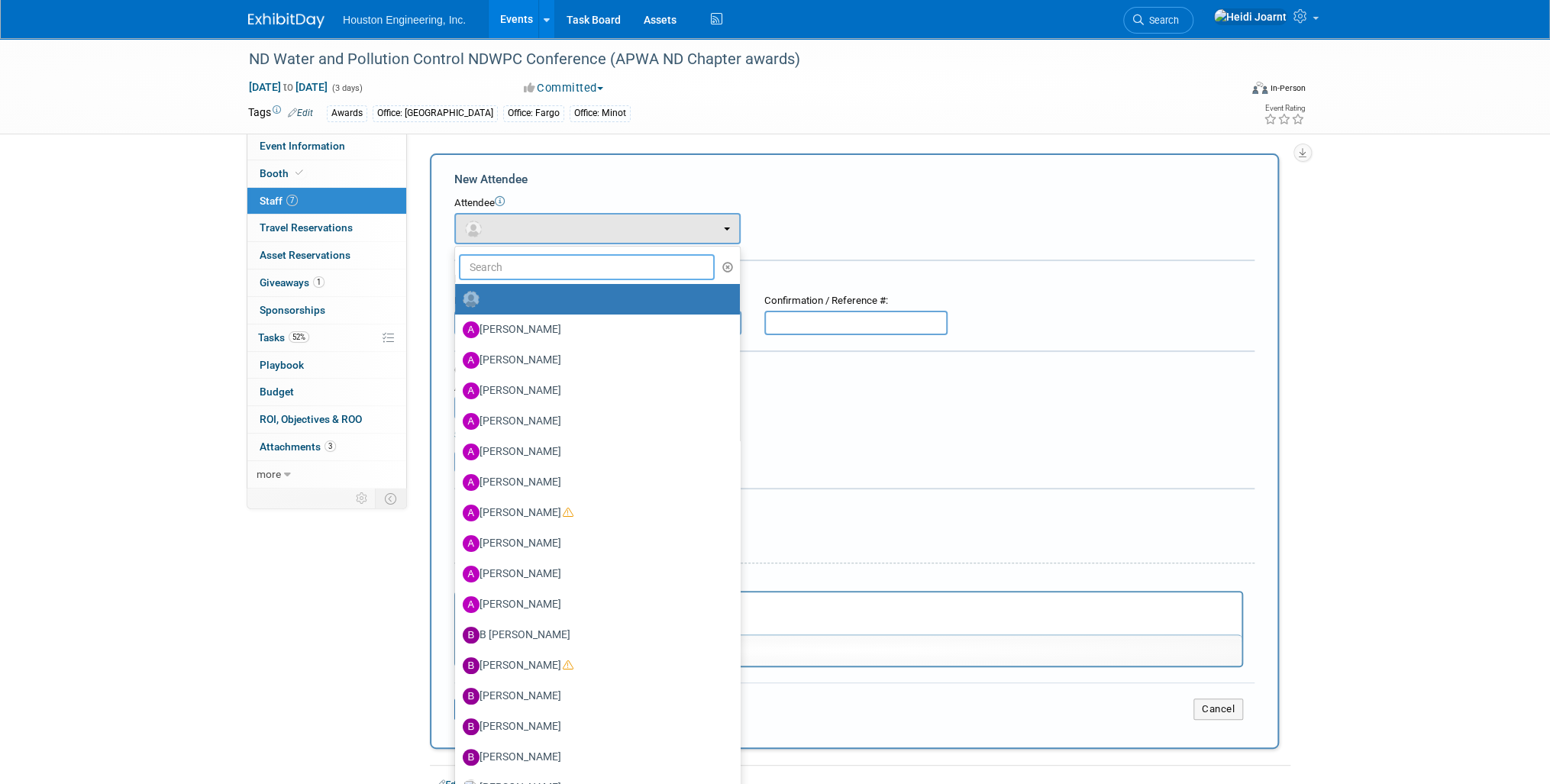
click at [536, 261] on input "text" at bounding box center [586, 267] width 256 height 26
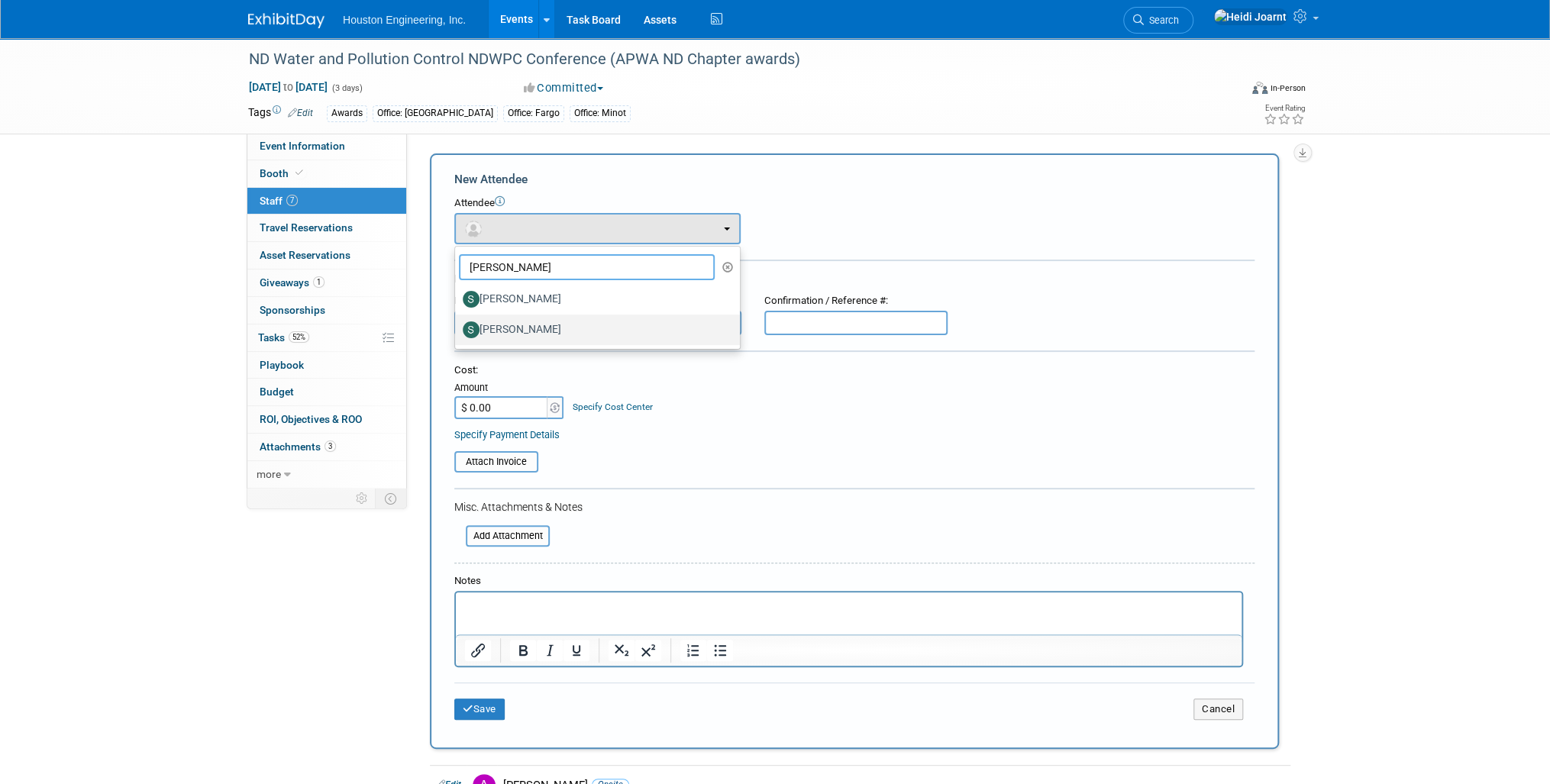
type input "sara"
click at [559, 327] on label "[PERSON_NAME]" at bounding box center [593, 329] width 262 height 24
click at [457, 327] on input "[PERSON_NAME]" at bounding box center [452, 327] width 10 height 10
select select "8a10b599-9b17-4cd5-83b7-d52780744f1c"
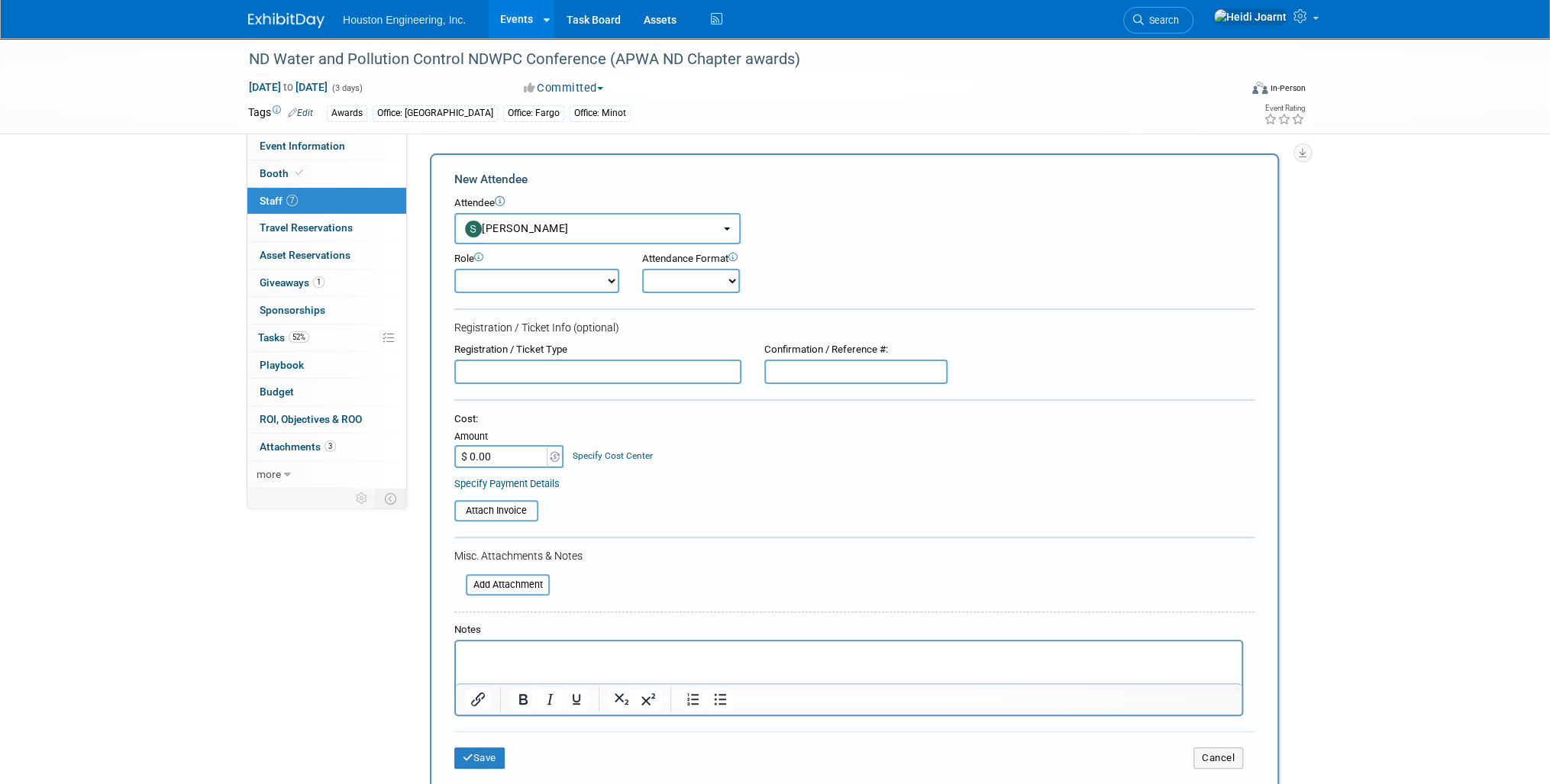
click at [529, 282] on select "Conf Attendee Conf PM Demonstrator Host Planner Presenter Sales Representative" at bounding box center [537, 280] width 165 height 24
select select "200"
click at [454, 268] on select "Conf Attendee Conf PM Demonstrator Host Planner Presenter Sales Representative" at bounding box center [537, 280] width 165 height 24
click at [489, 761] on button "Save" at bounding box center [479, 758] width 51 height 22
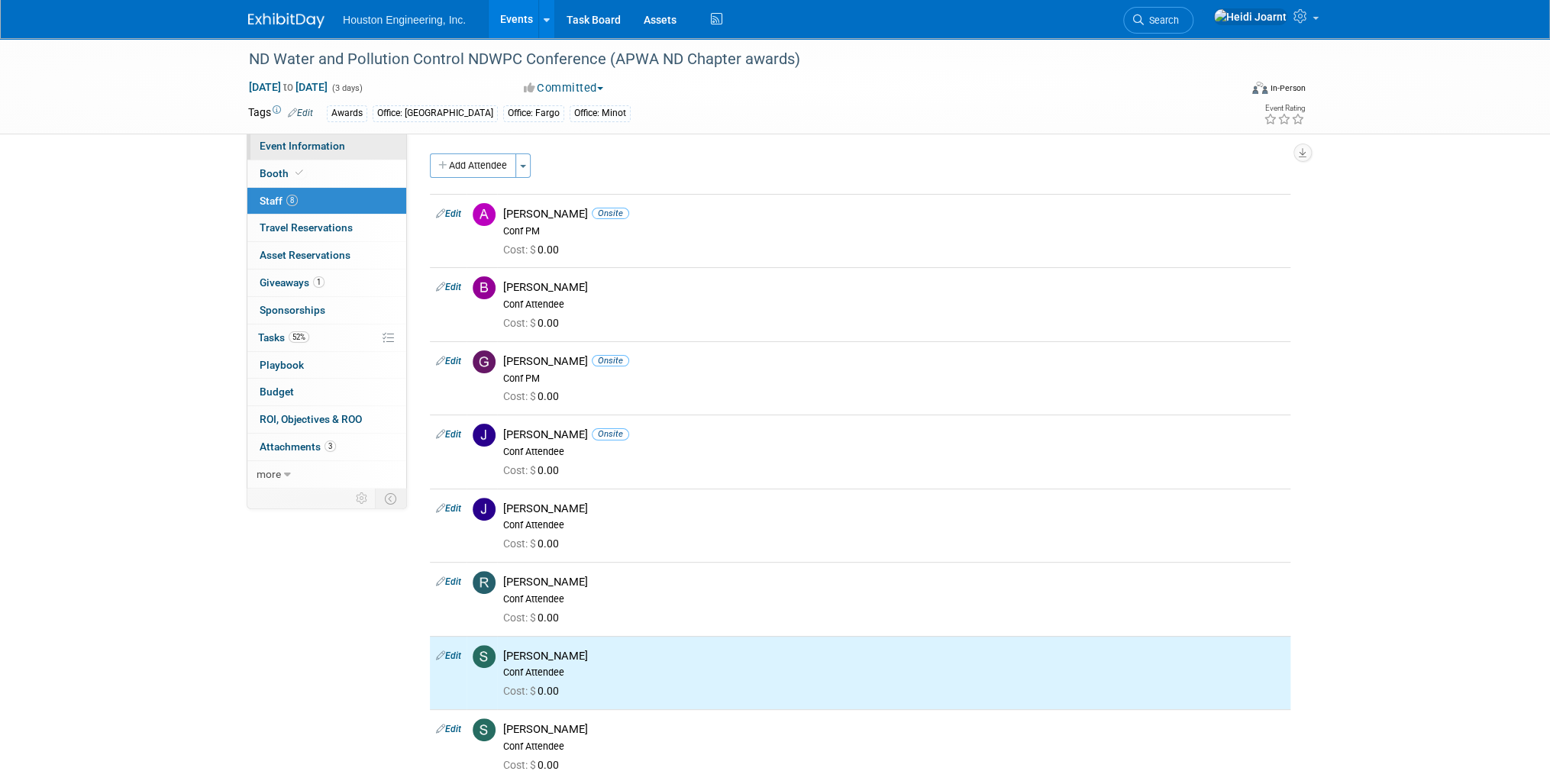
click at [331, 146] on span "Event Information" at bounding box center [302, 145] width 85 height 12
select select "2 - Post KO/Active Planning"
select select "Yes"
select select "Mun. Infrastructure"
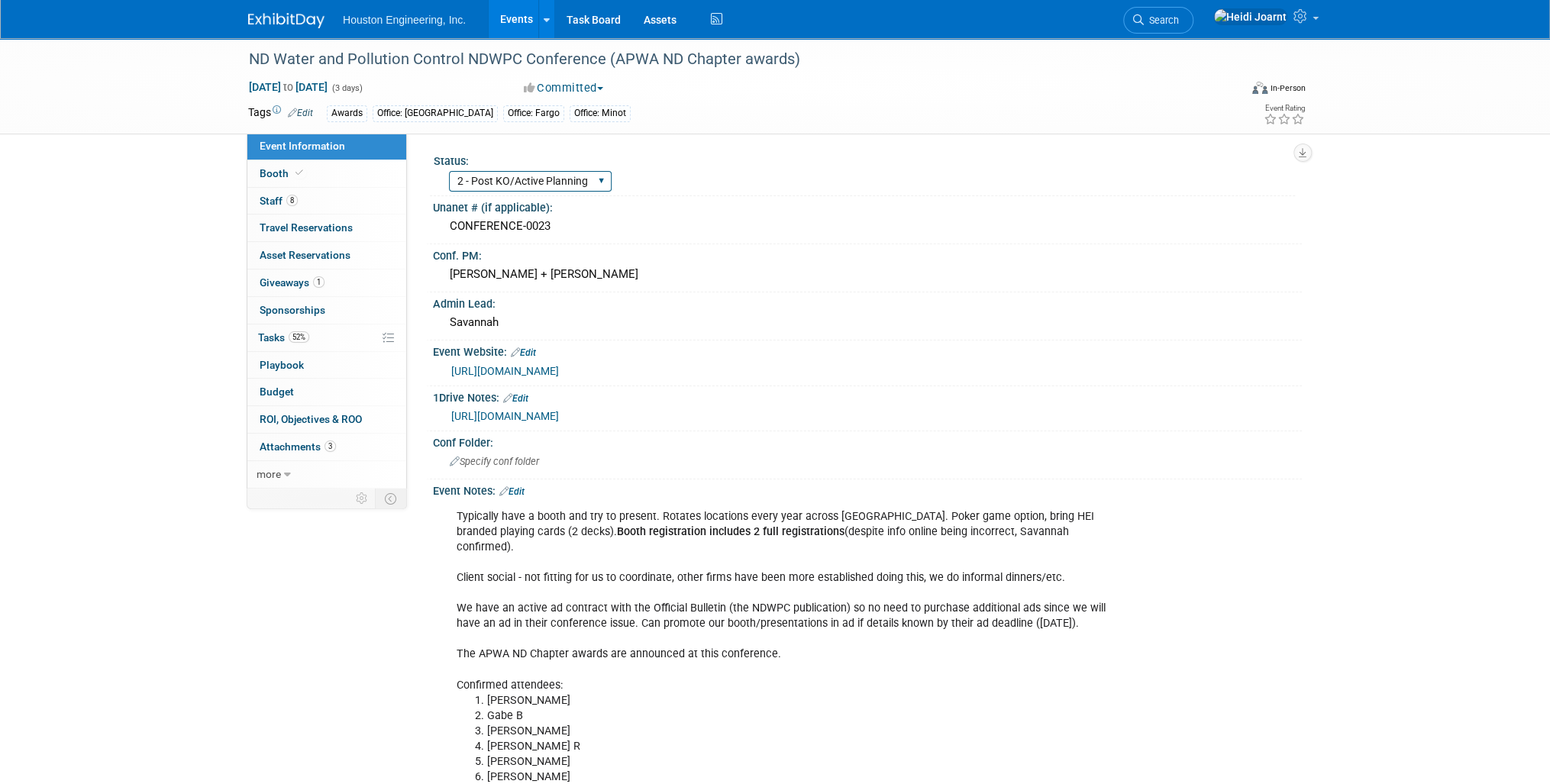
click at [579, 180] on select "1 - GNG/KO Needed 2 - Post KO/Active Planning 3 - Reg/Prep Done" at bounding box center [529, 181] width 162 height 21
select select "3 - Reg/Prep Done"
click at [448, 171] on select "1 - GNG/KO Needed 2 - Post KO/Active Planning 3 - Reg/Prep Done" at bounding box center [529, 181] width 162 height 21
click at [314, 334] on link "52% Tasks 52%" at bounding box center [327, 338] width 159 height 26
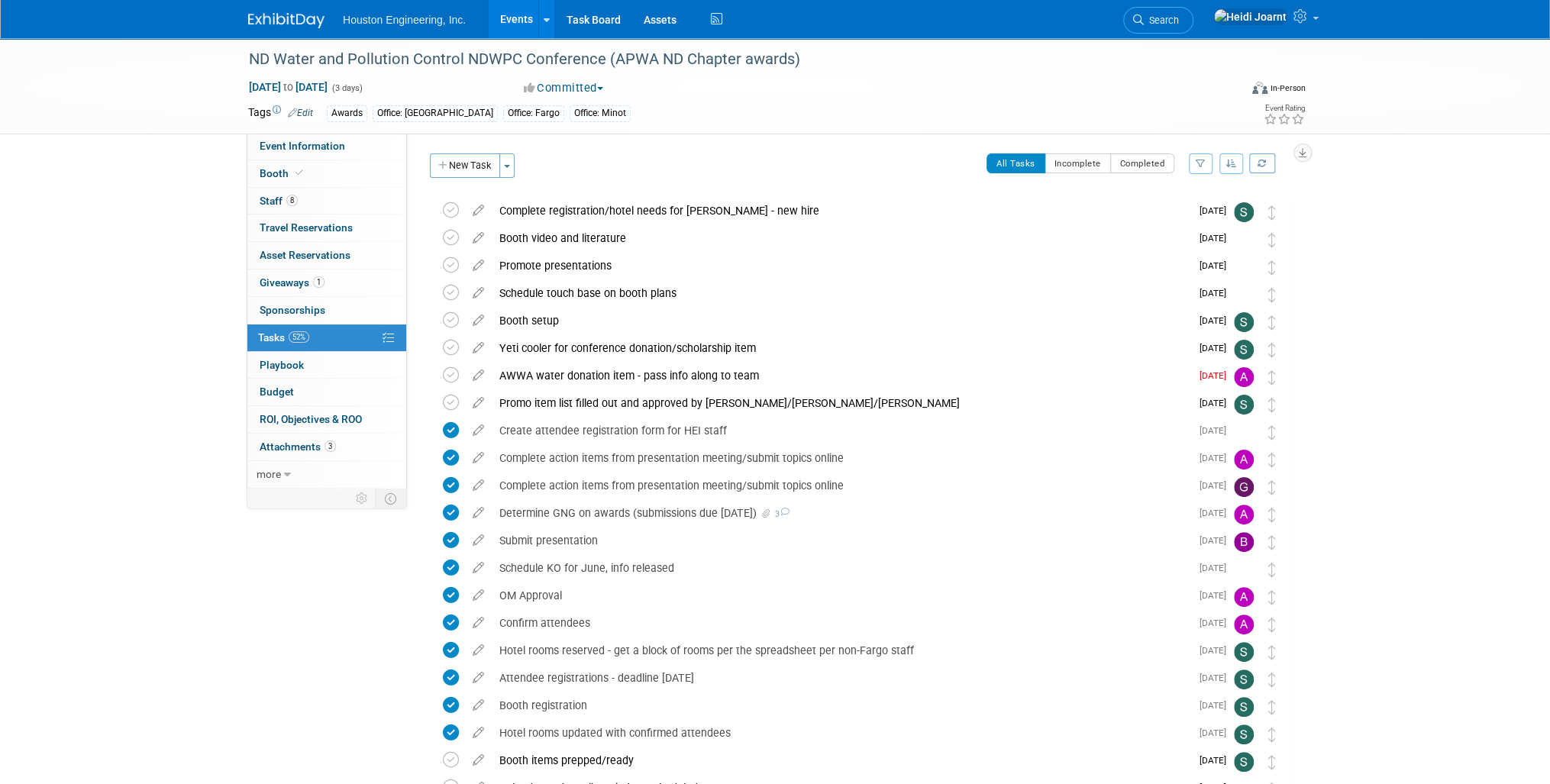
click at [528, 20] on link "Events" at bounding box center [516, 19] width 55 height 38
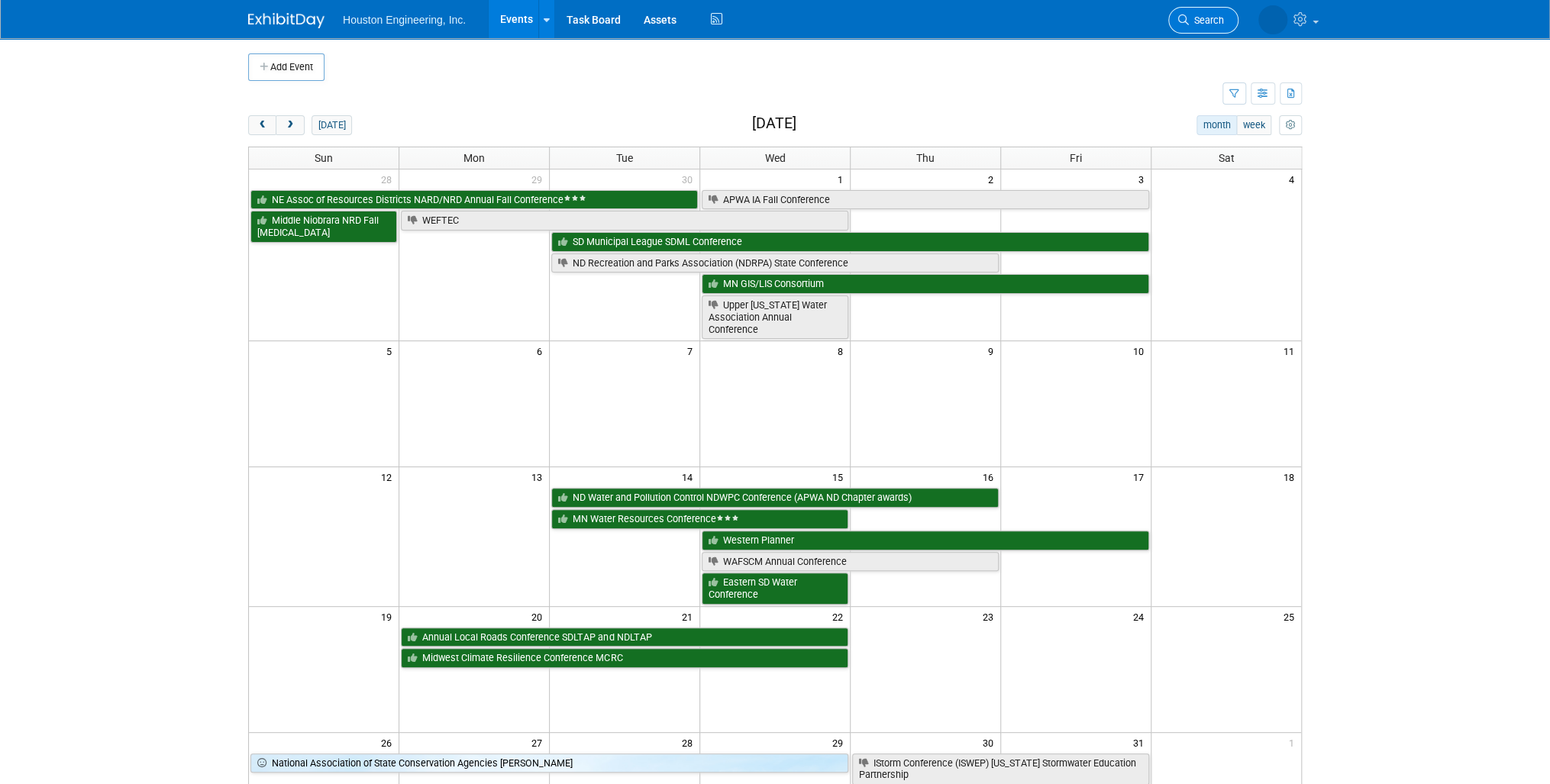
click at [1211, 19] on span "Search" at bounding box center [1206, 20] width 35 height 11
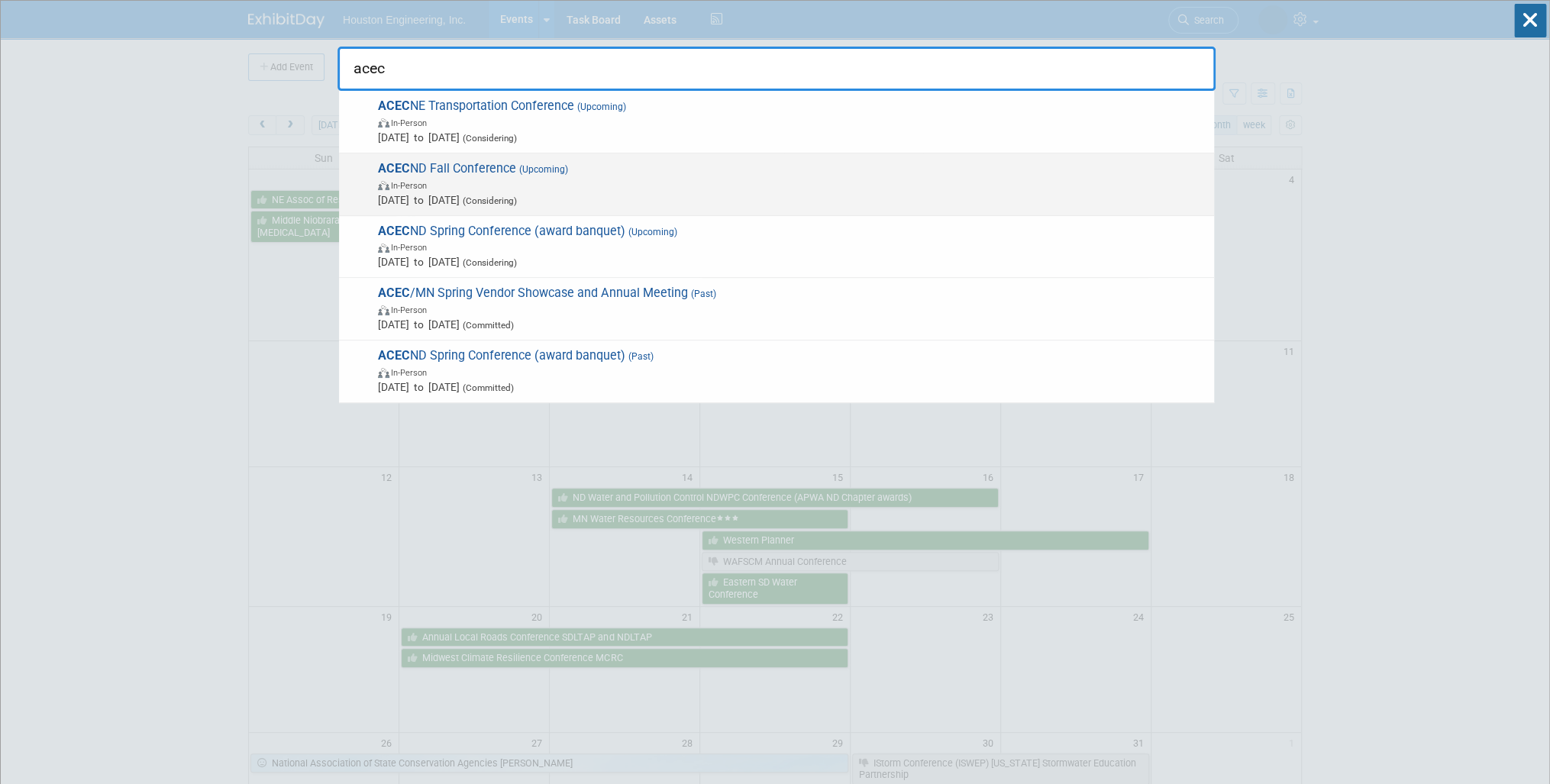
type input "acec"
click at [479, 174] on span "ACEC ND Fall Conference (Upcoming) In-Person [DATE] to [DATE] (Considering)" at bounding box center [790, 185] width 833 height 47
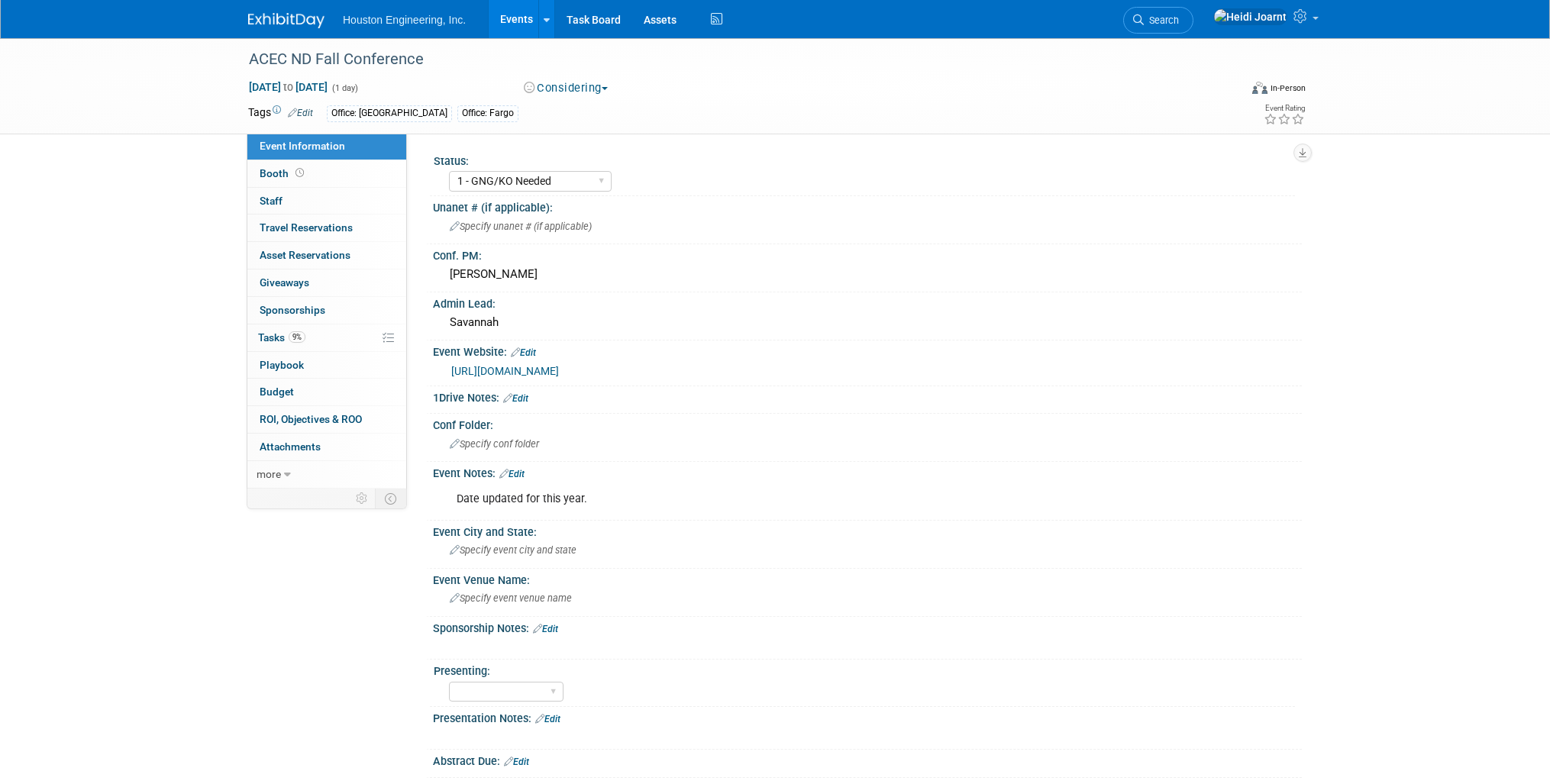
select select "1 - GNG/KO Needed"
select select "Community/Prof Orgs"
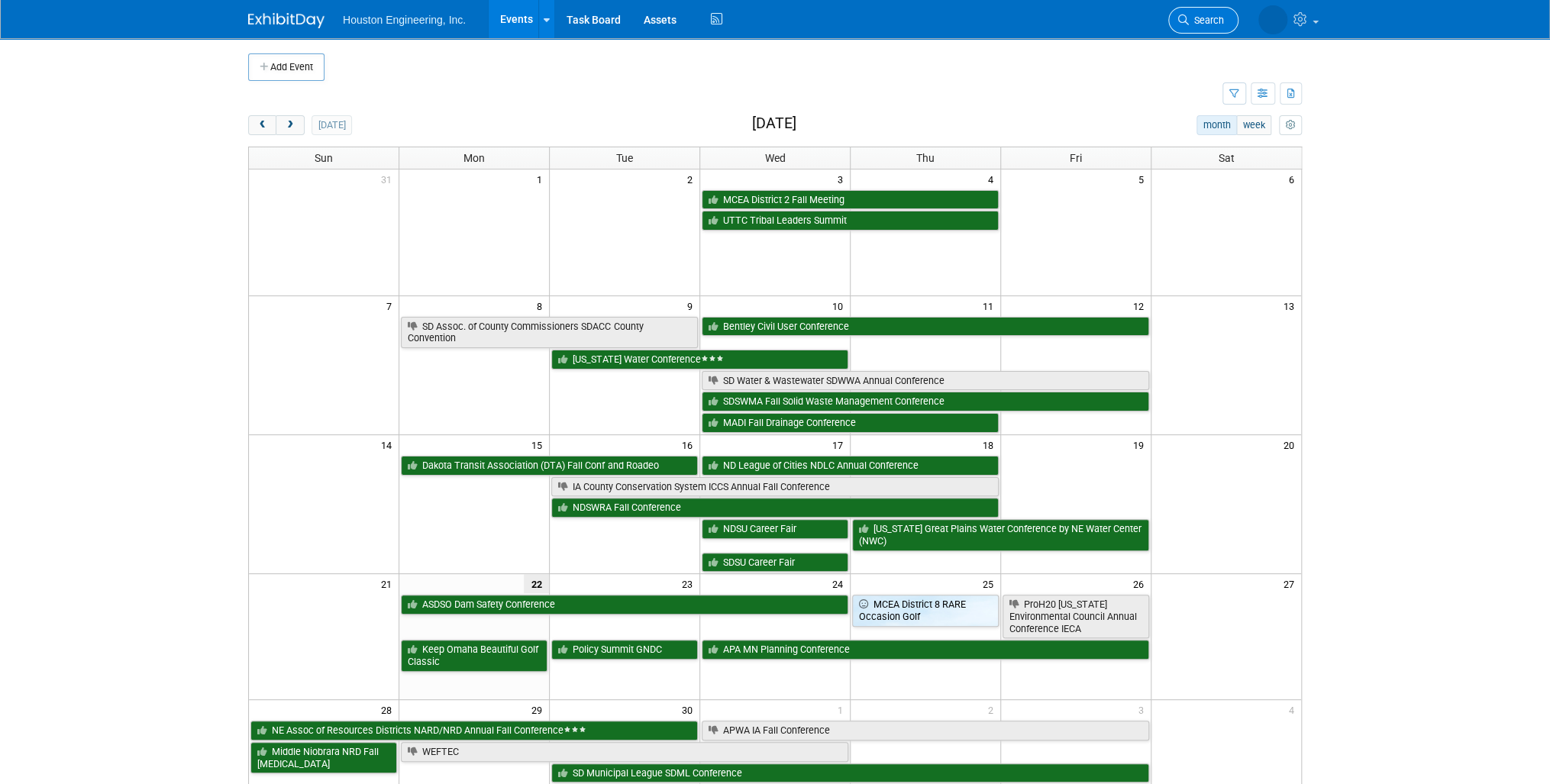
click at [1191, 23] on span "Search" at bounding box center [1206, 20] width 35 height 11
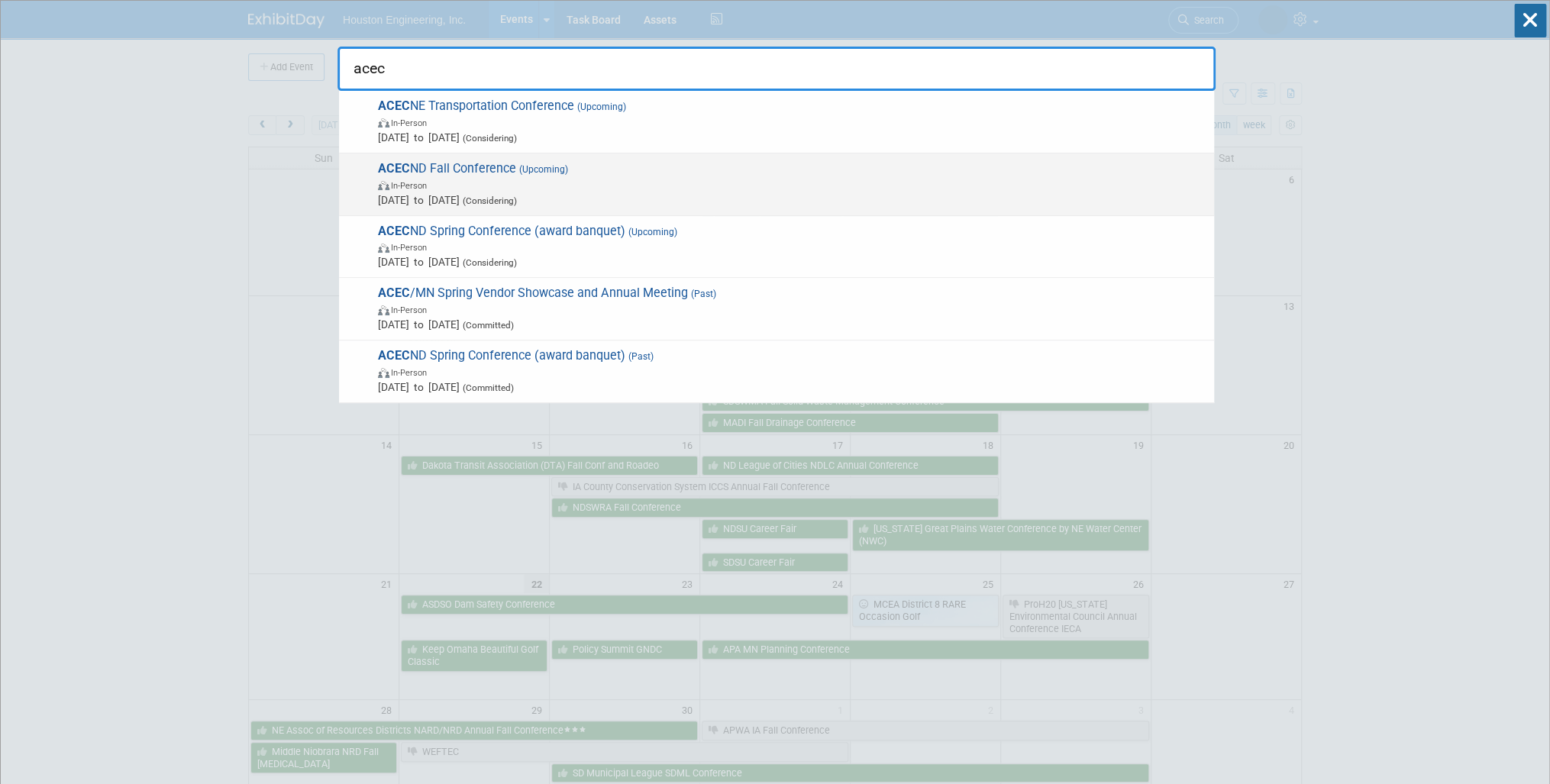
type input "acec"
click at [570, 192] on span "[DATE] to [DATE] (Considering)" at bounding box center [792, 200] width 828 height 15
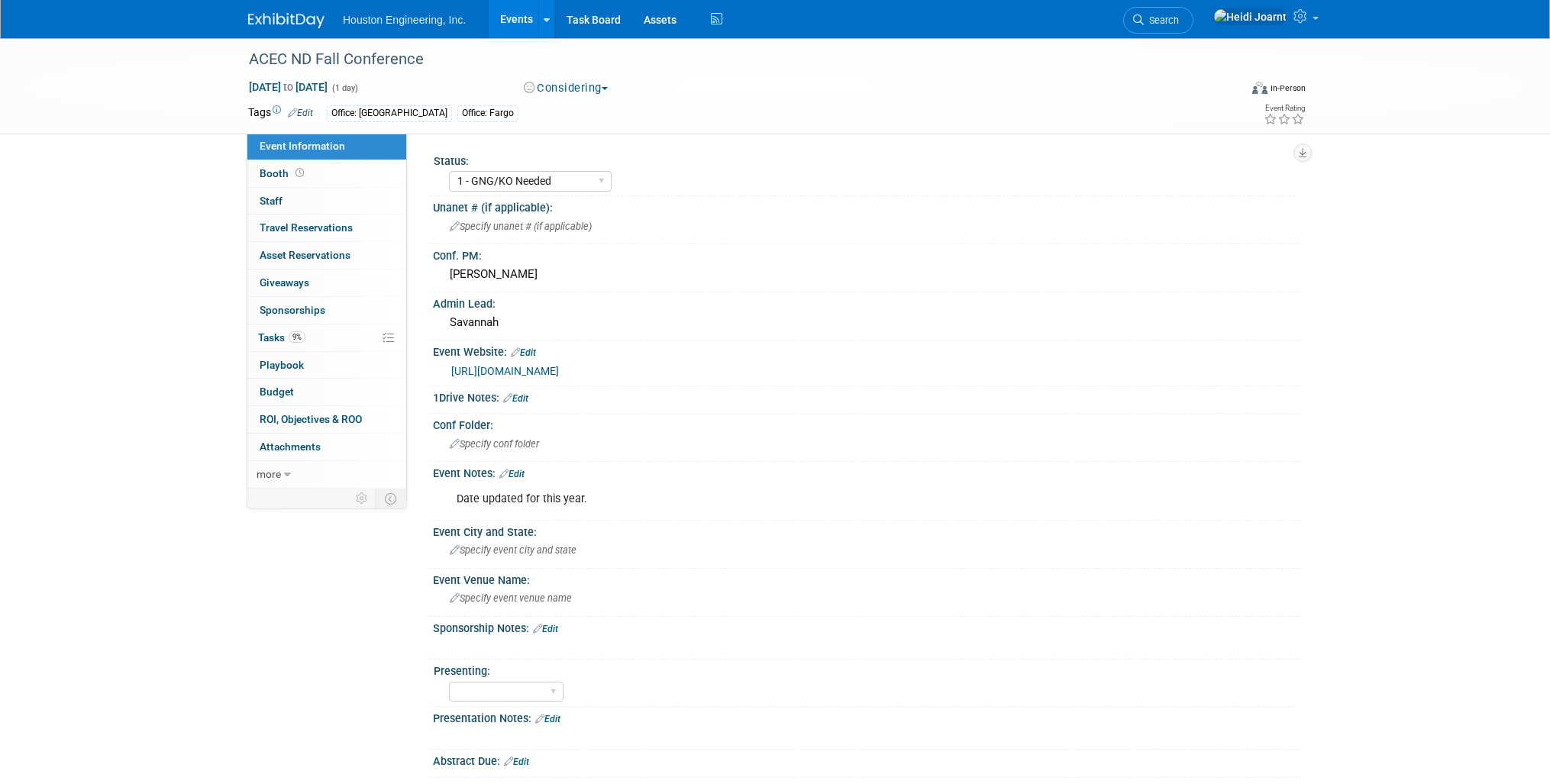
select select "1 - GNG/KO Needed"
select select "Community/Prof Orgs"
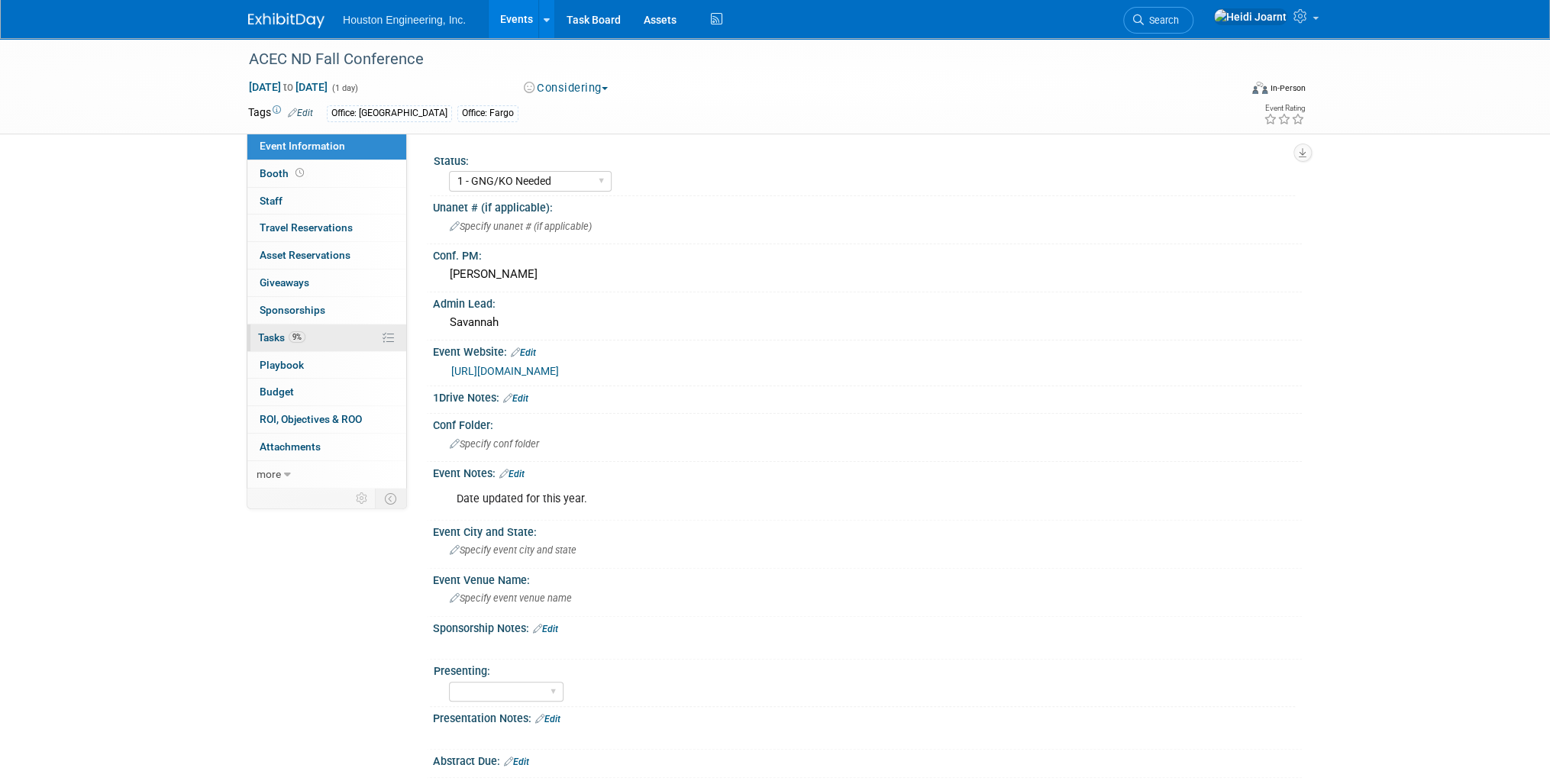
click at [326, 342] on link "9% Tasks 9%" at bounding box center [327, 338] width 159 height 26
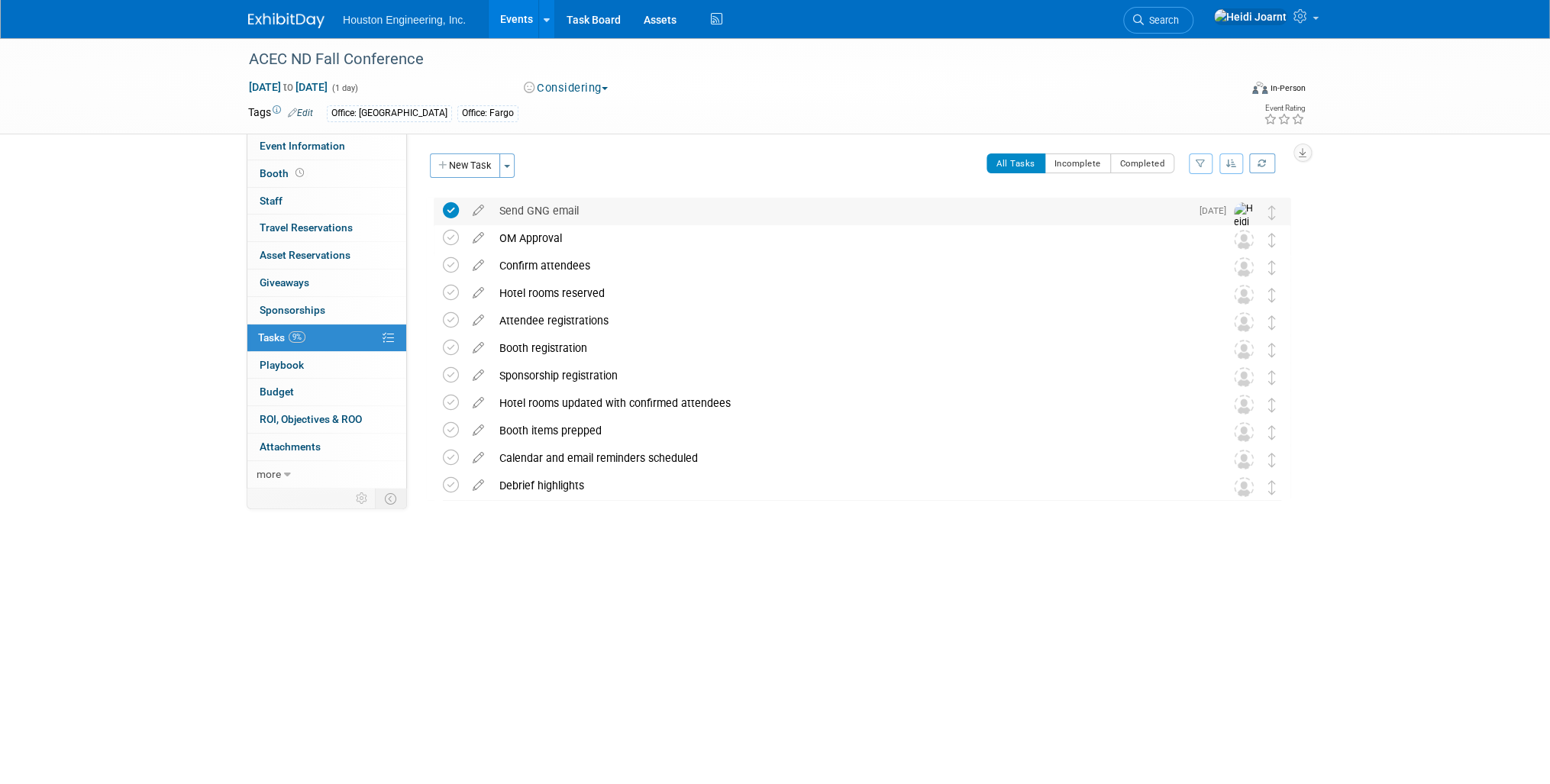
click at [565, 209] on div "Send GNG email" at bounding box center [841, 211] width 699 height 26
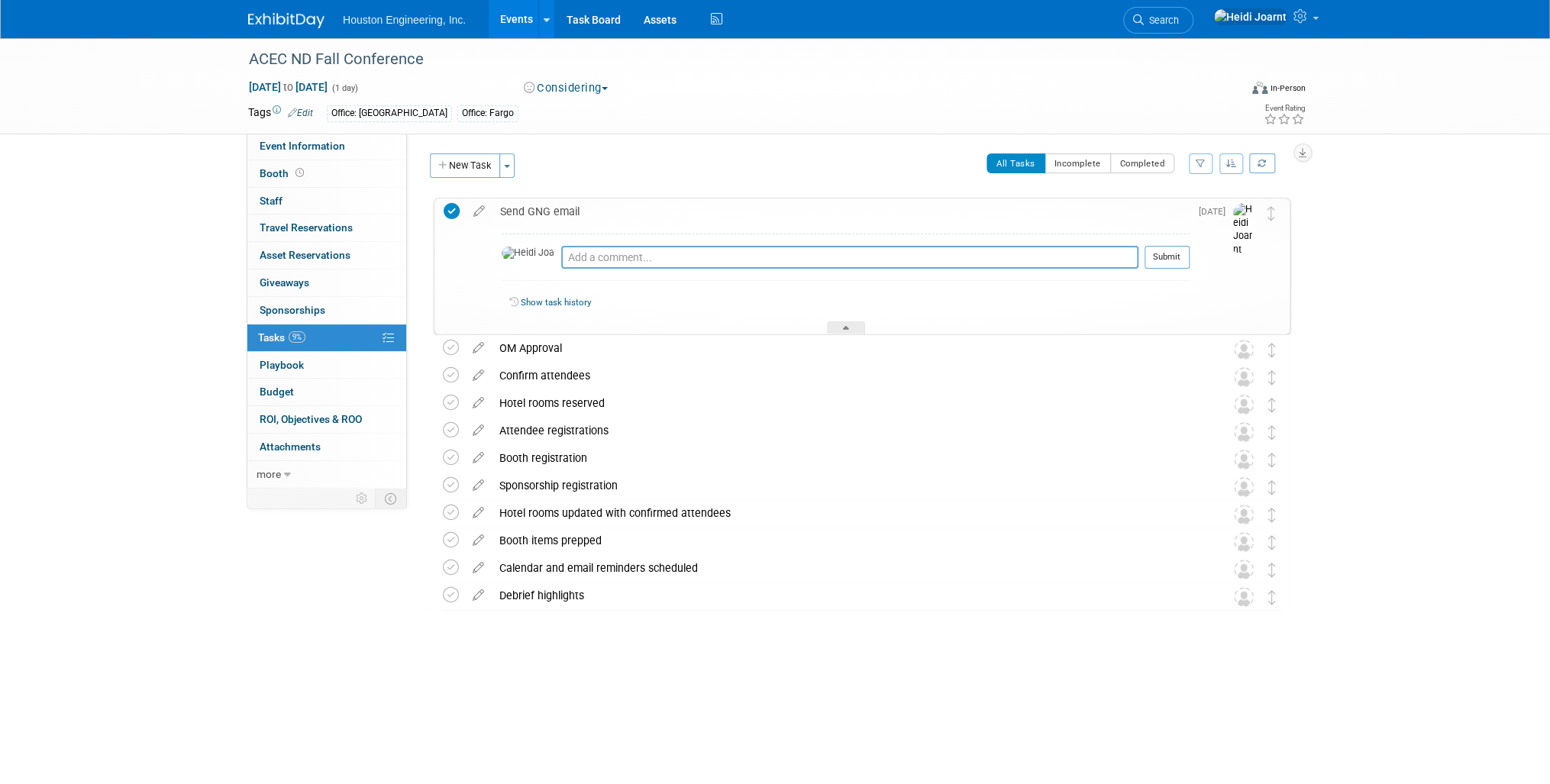
click at [565, 209] on div "Send GNG email" at bounding box center [841, 212] width 697 height 26
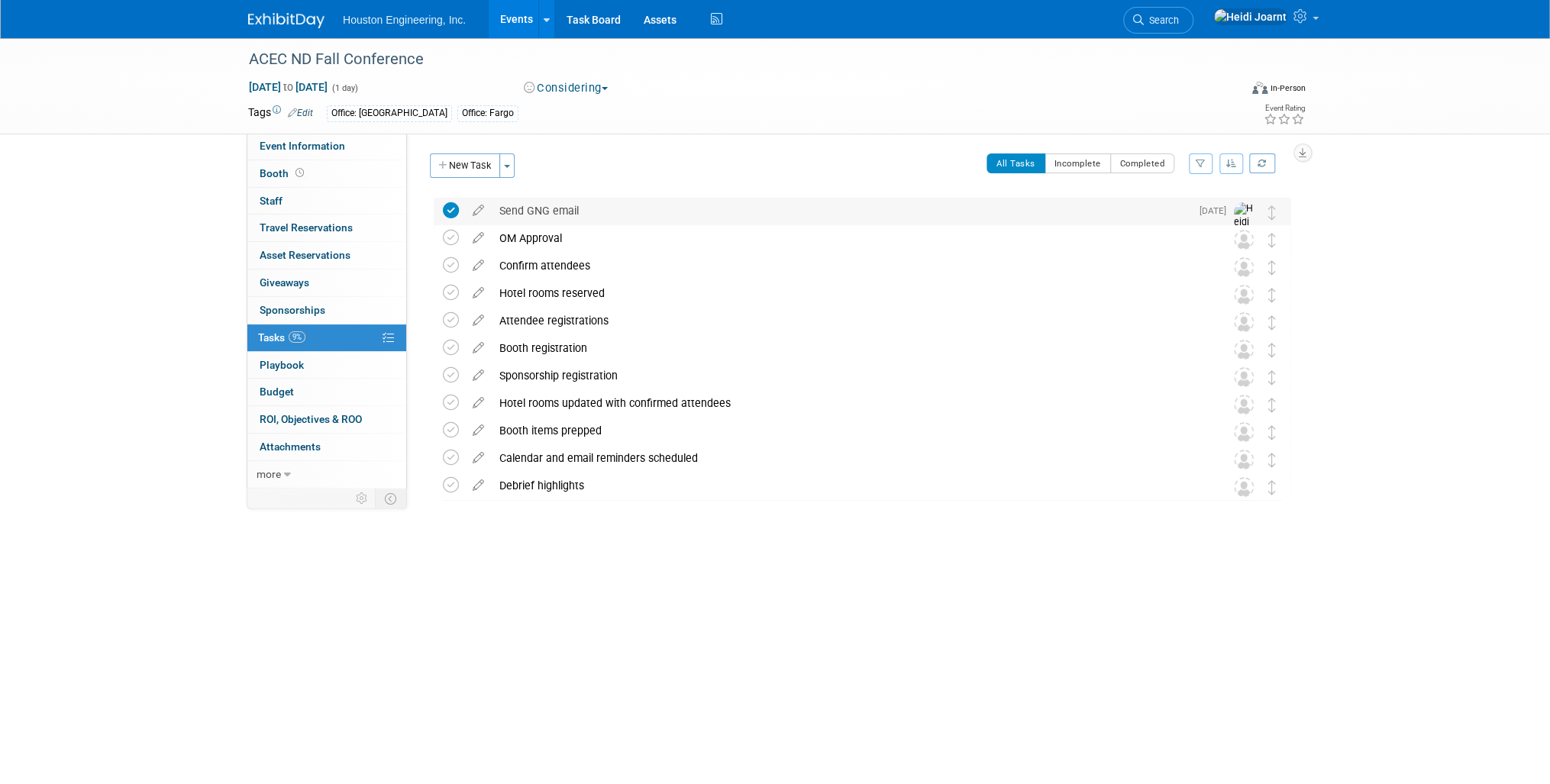
click at [568, 210] on div "Send GNG email" at bounding box center [841, 211] width 699 height 26
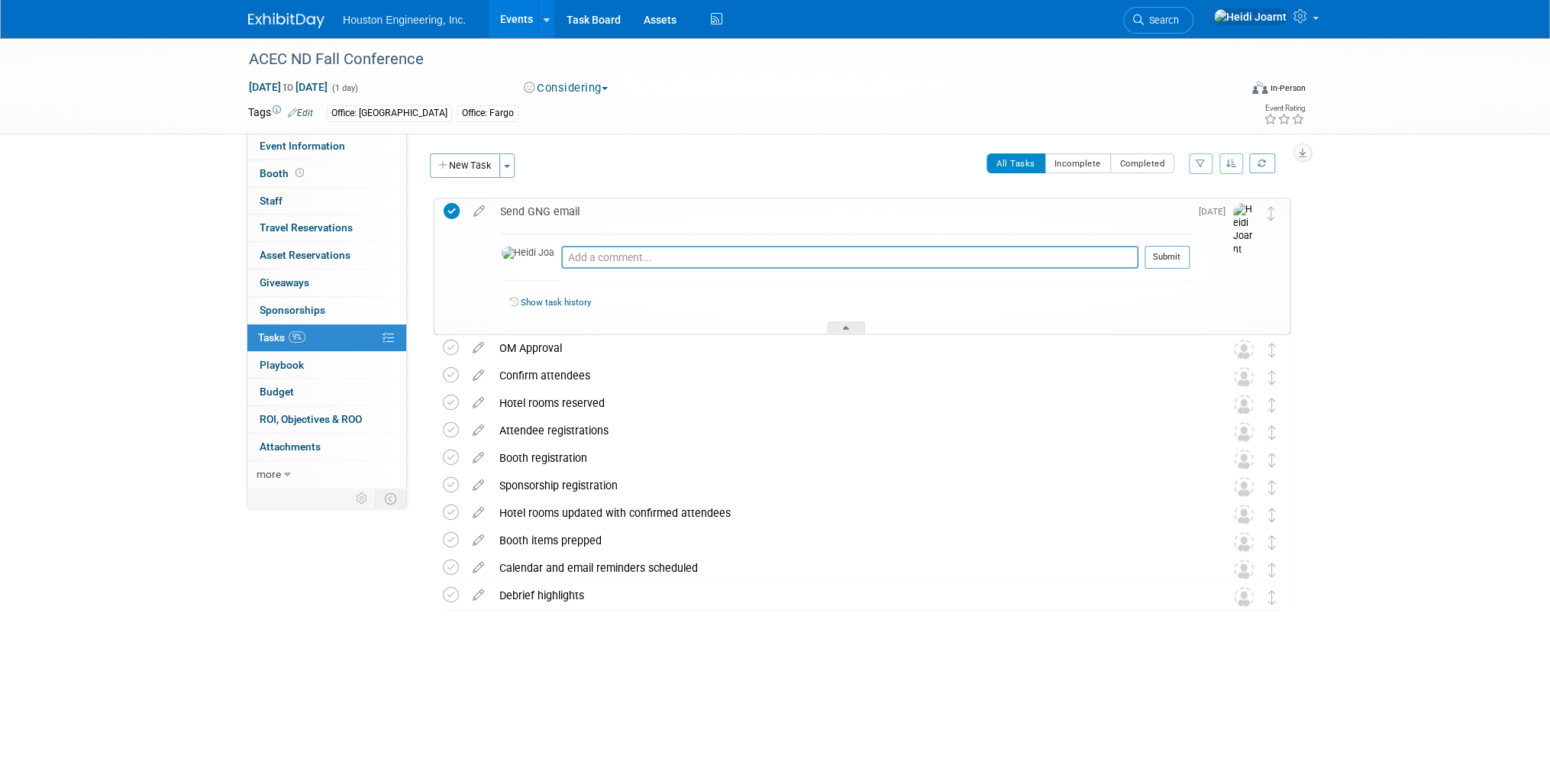
click at [535, 219] on div "Send GNG email" at bounding box center [841, 212] width 697 height 26
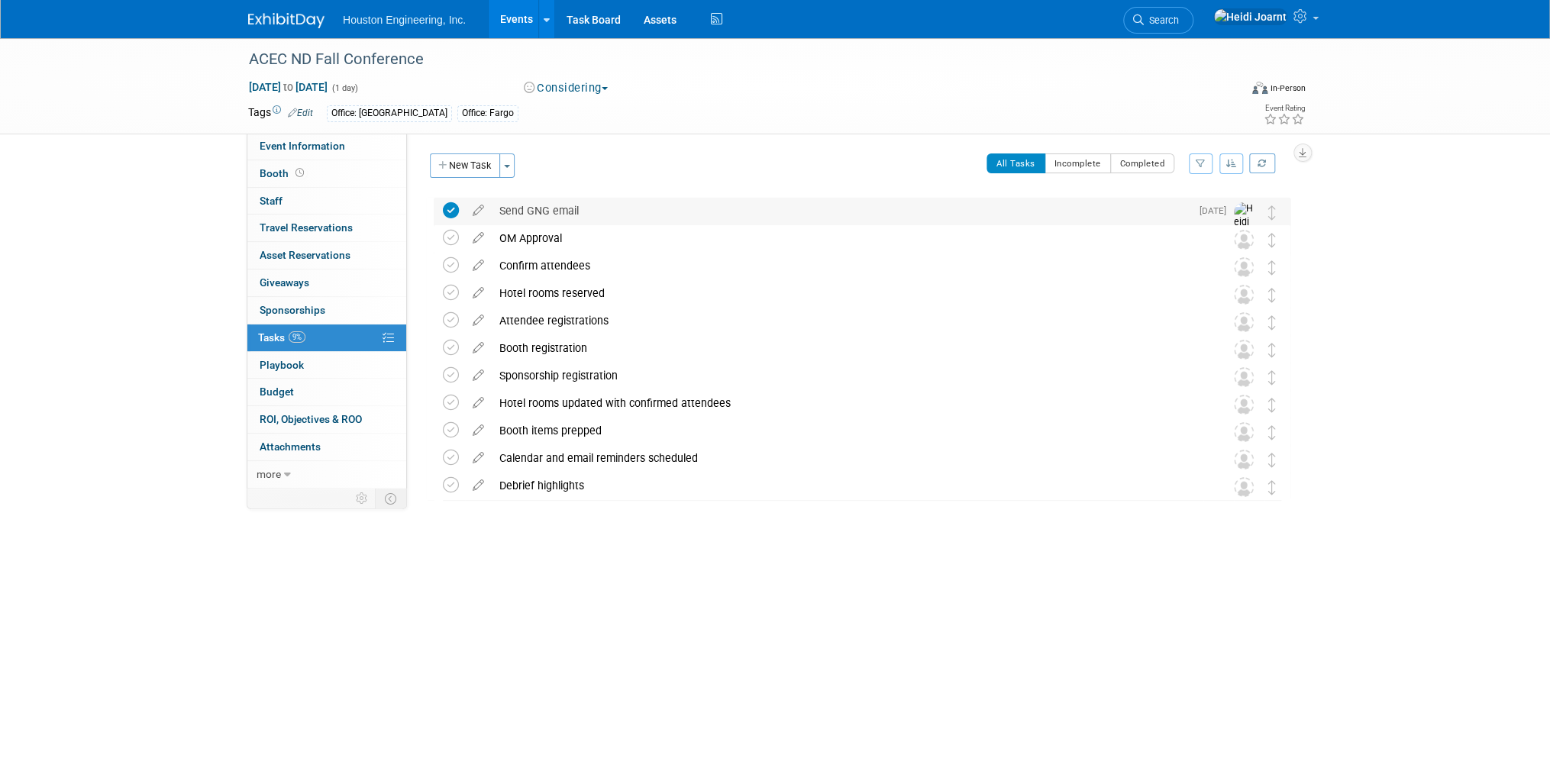
click at [621, 210] on div "Send GNG email" at bounding box center [841, 211] width 699 height 26
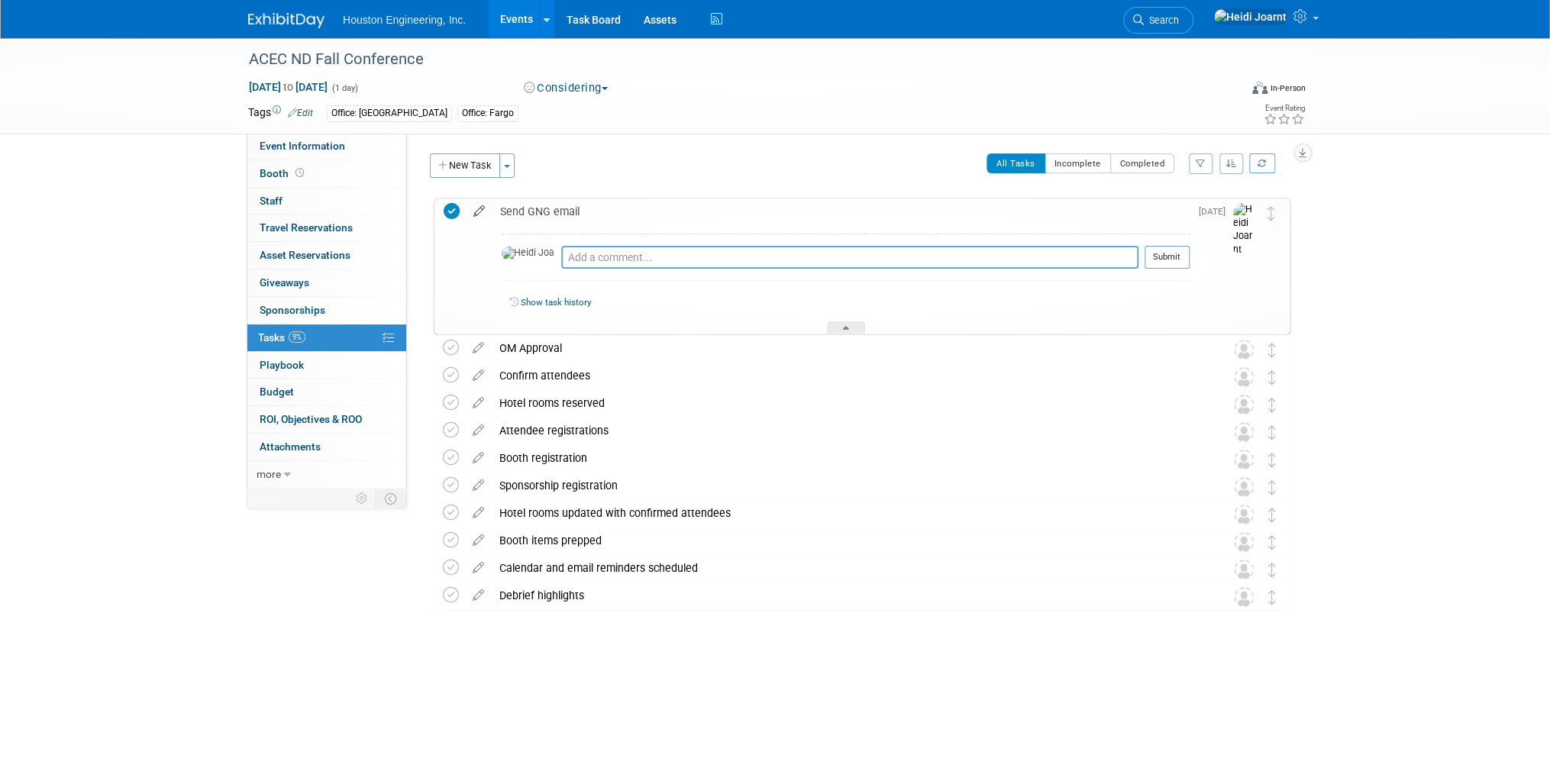
click at [478, 207] on icon at bounding box center [479, 208] width 26 height 19
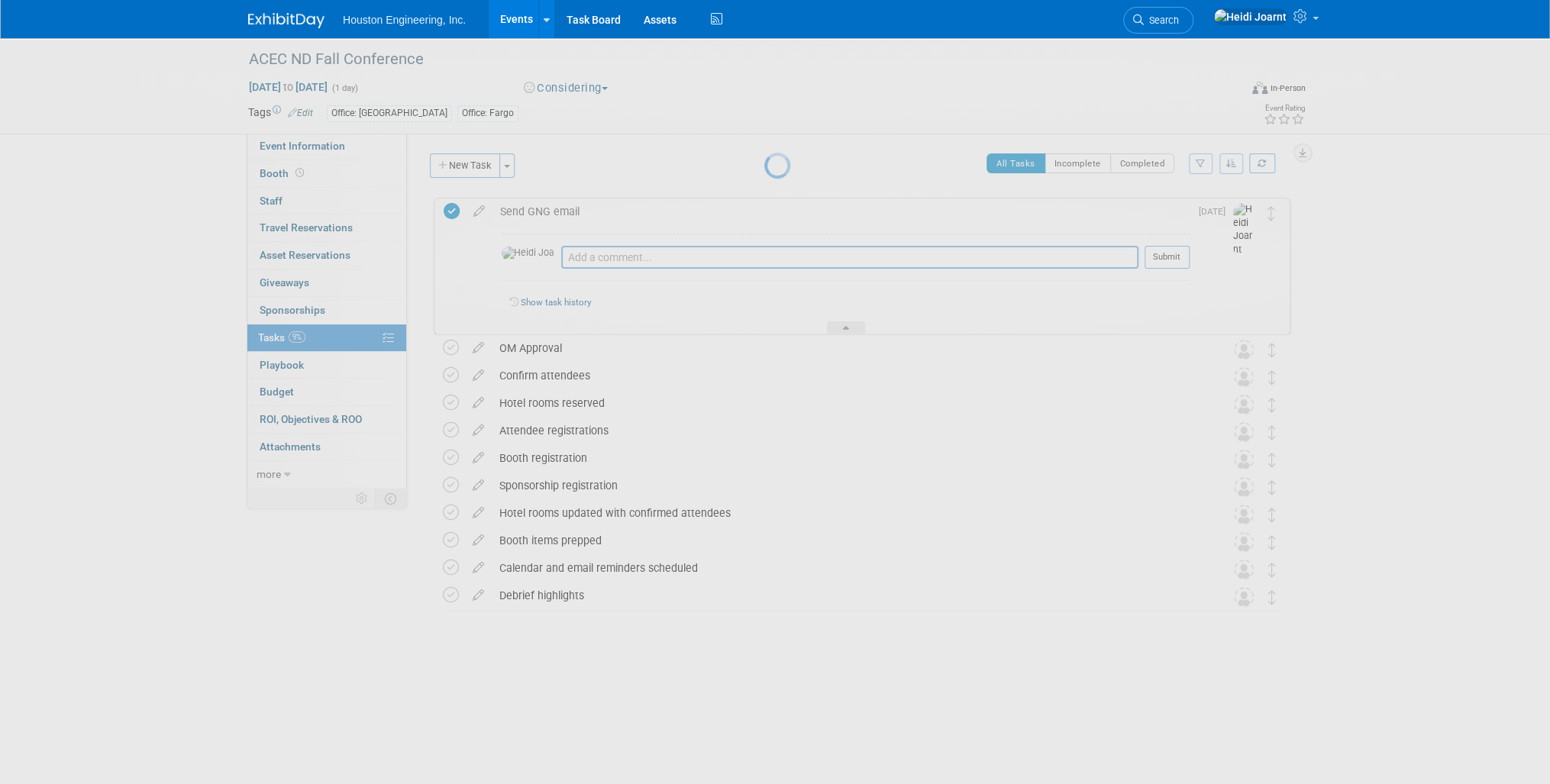
select select "7"
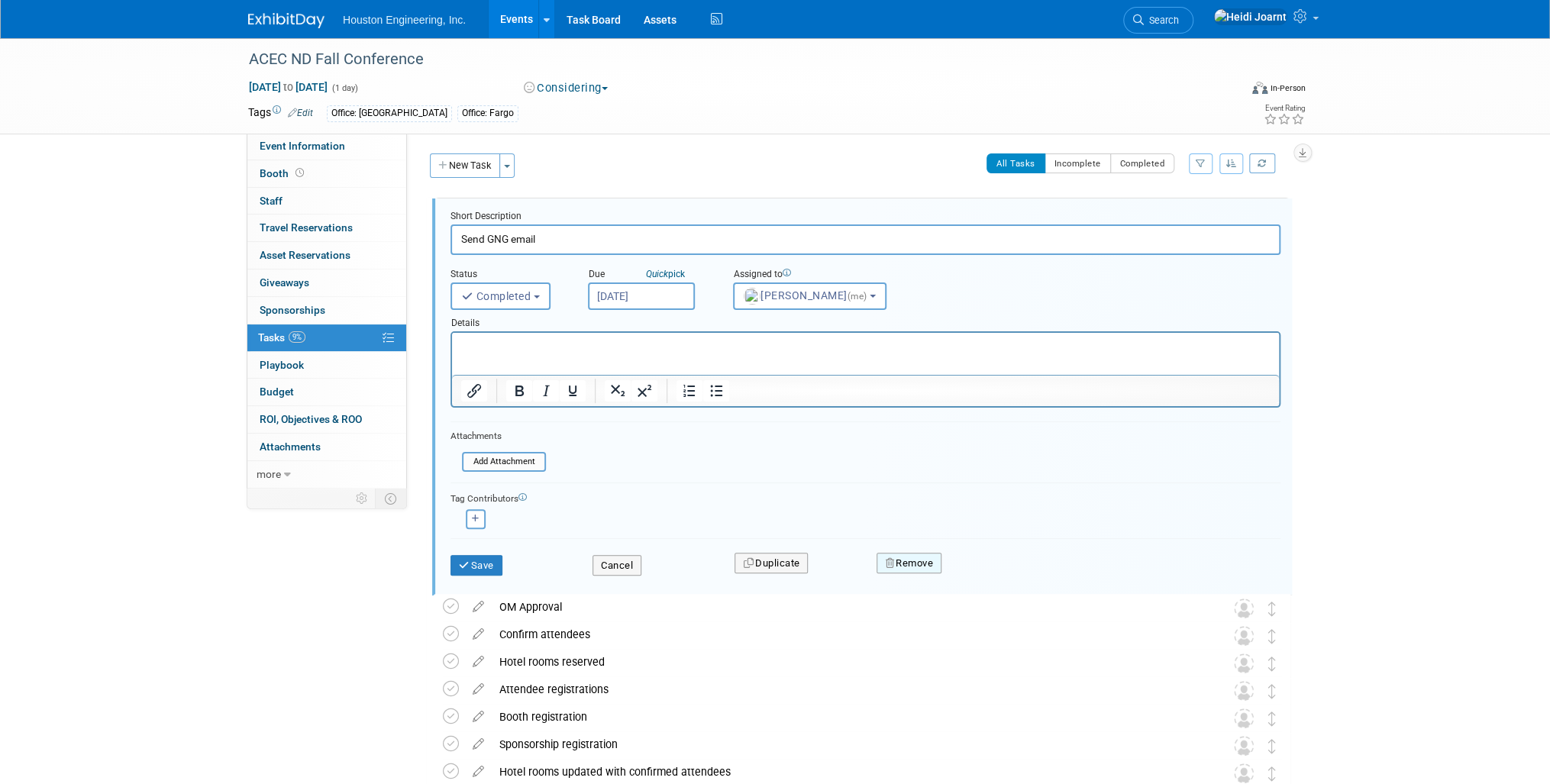
click at [904, 555] on button "Remove" at bounding box center [908, 563] width 65 height 22
click at [1037, 575] on icon at bounding box center [1035, 575] width 9 height 8
drag, startPoint x: 552, startPoint y: 241, endPoint x: 403, endPoint y: 219, distance: 150.6
click at [403, 219] on div "Event Information Event Info Booth Booth 0 Staff 0 Staff 0 Travel Reservations …" at bounding box center [774, 485] width 1076 height 893
type input "Received info email"
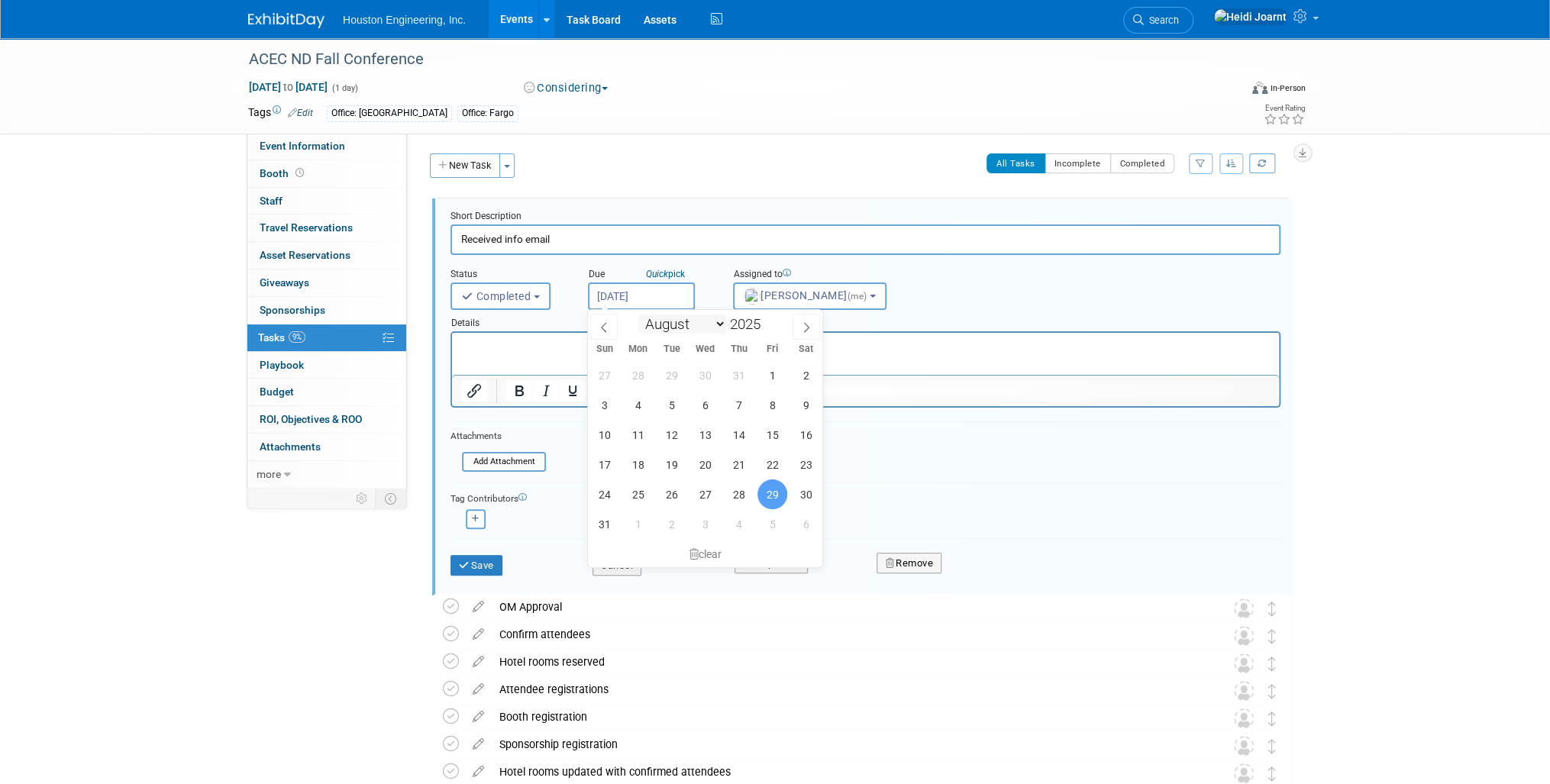
click at [672, 304] on input "Aug 29, 2025" at bounding box center [642, 295] width 107 height 27
click at [809, 322] on icon at bounding box center [806, 326] width 10 height 10
select select "8"
click at [640, 460] on span "22" at bounding box center [638, 464] width 30 height 30
type input "Sep 22, 2025"
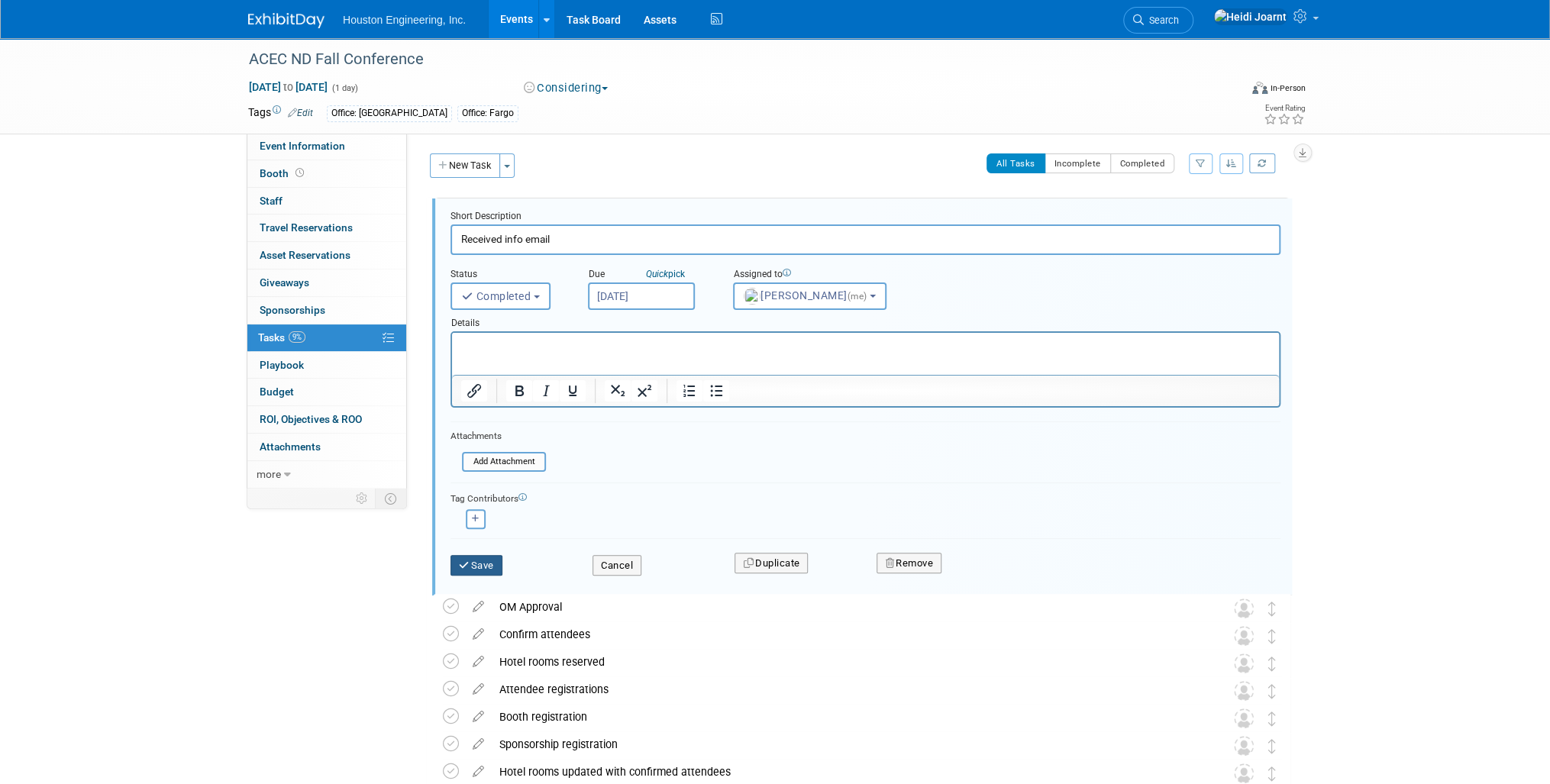
click at [481, 571] on button "Save" at bounding box center [476, 565] width 52 height 22
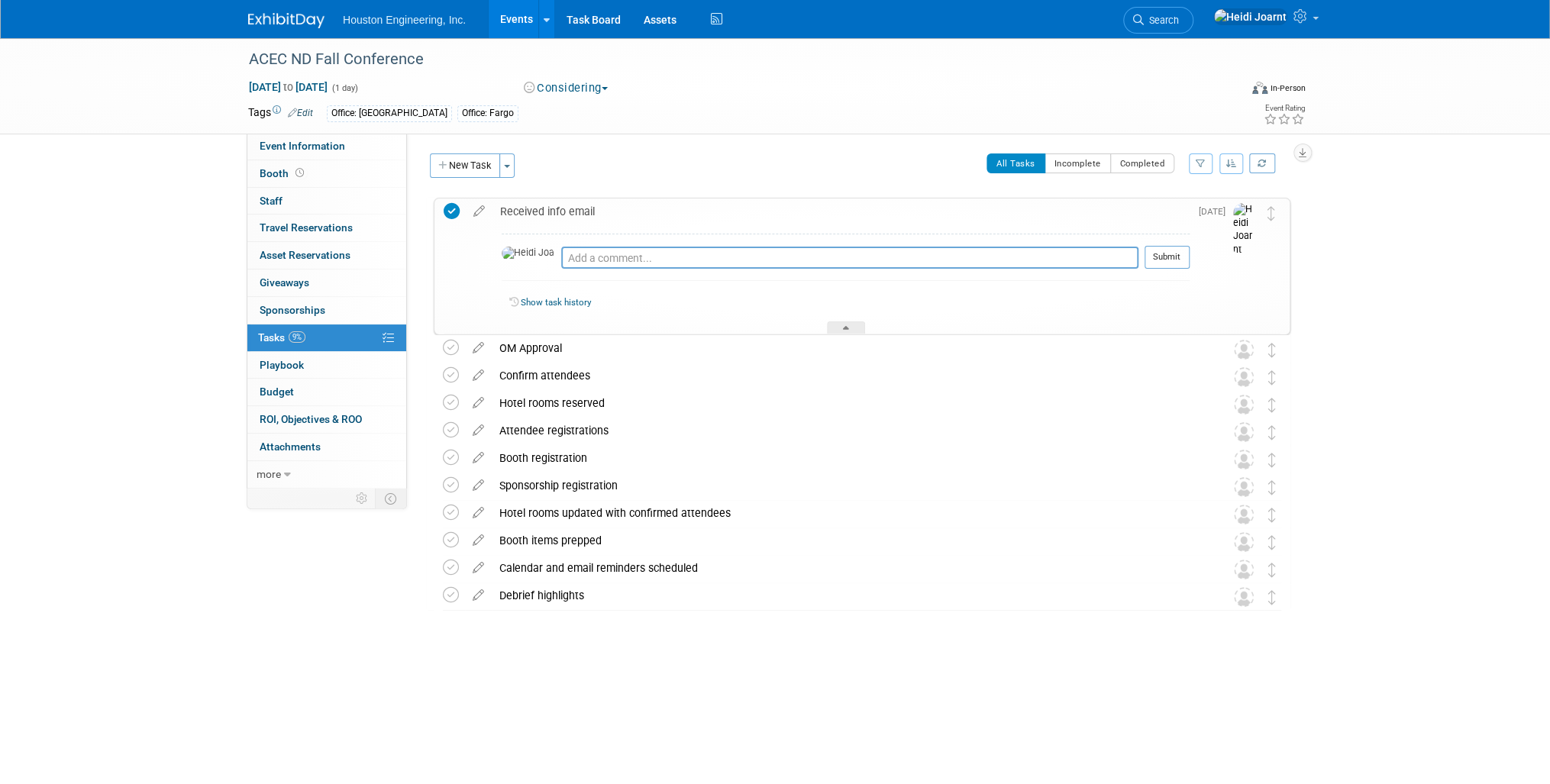
click at [591, 692] on div "ACEC ND Fall Conference Oct 29, 2025 to Oct 29, 2025 (1 day) Oct 29, 2025 to Oc…" at bounding box center [775, 370] width 1550 height 665
click at [848, 331] on div at bounding box center [845, 328] width 38 height 13
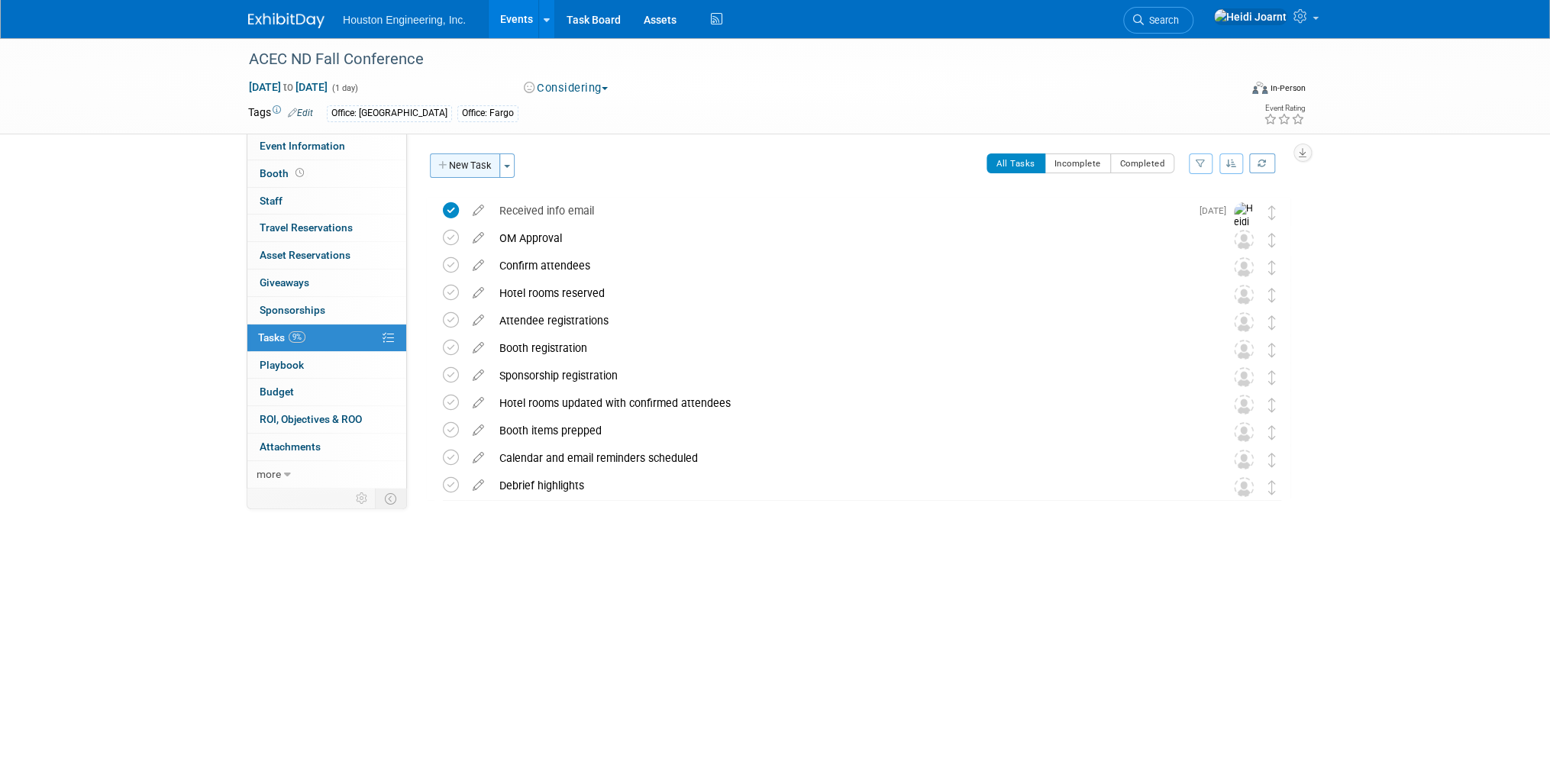
click at [477, 171] on button "New Task" at bounding box center [464, 166] width 70 height 24
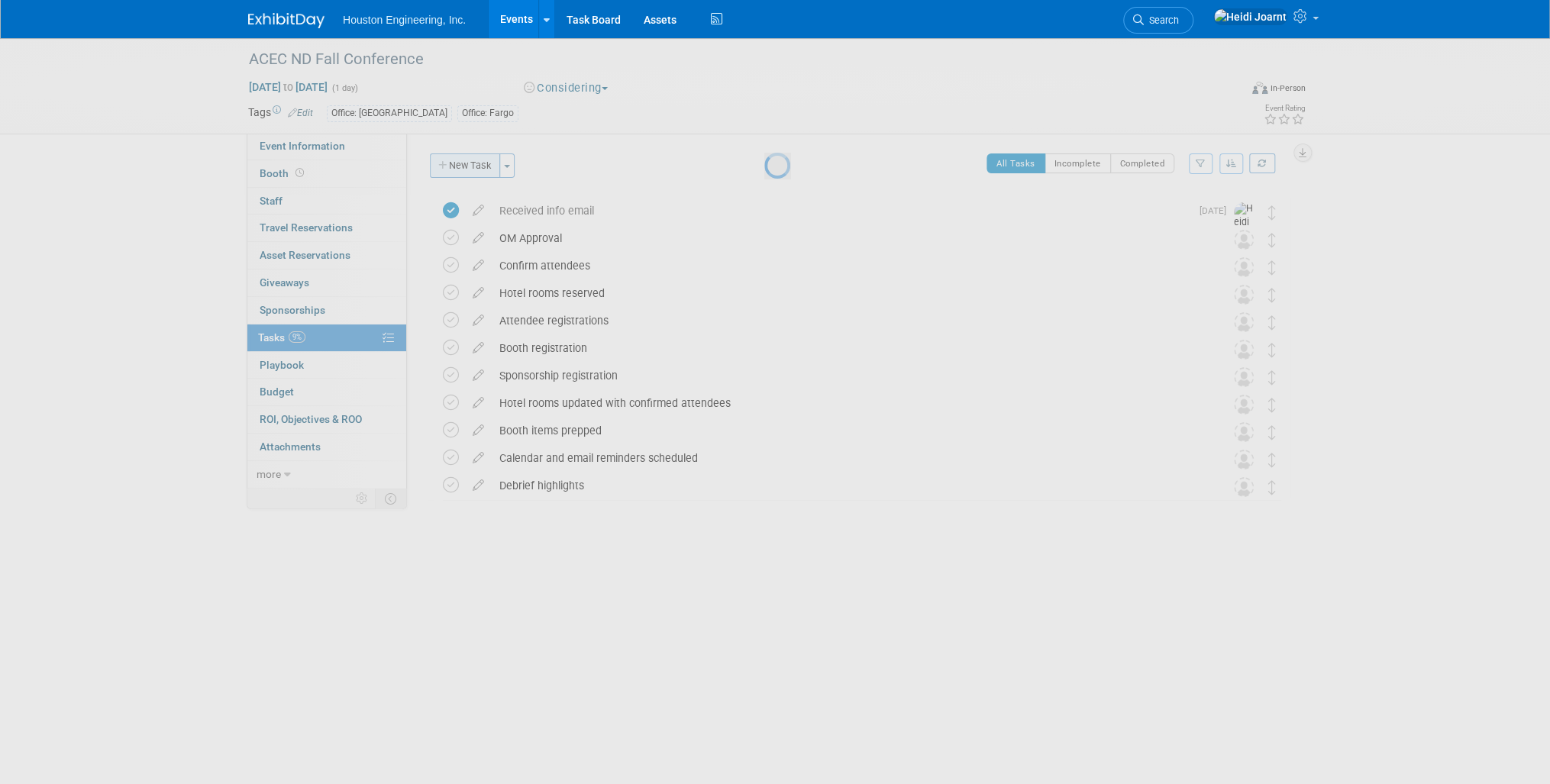
select select "8"
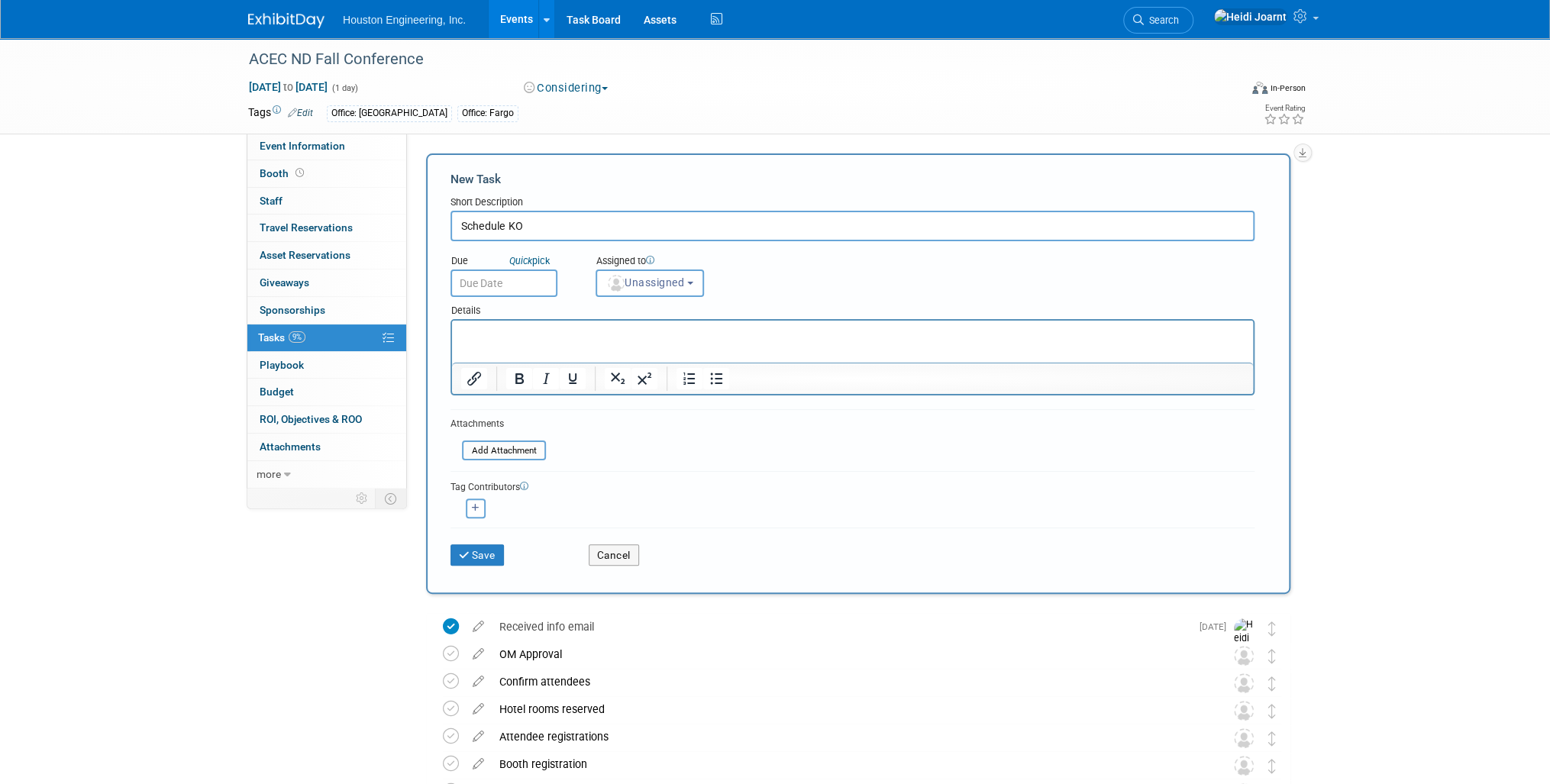
type input "Schedule KO"
click at [674, 267] on div "Assigned to" at bounding box center [688, 262] width 184 height 15
click at [678, 287] on span "Unassigned" at bounding box center [645, 282] width 78 height 12
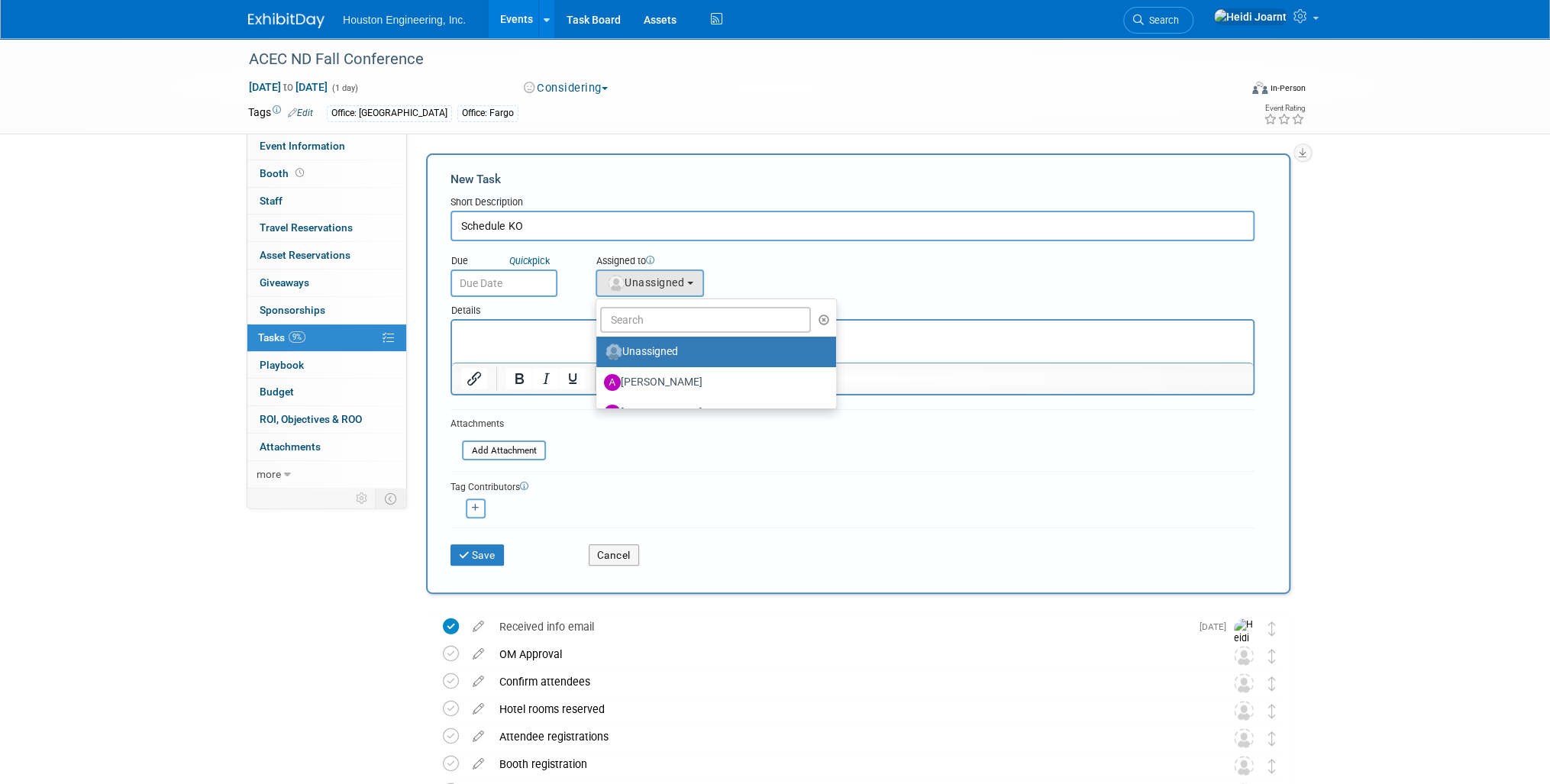
click at [680, 337] on link "Unassigned" at bounding box center [715, 352] width 239 height 31
click at [679, 324] on input "text" at bounding box center [706, 320] width 211 height 26
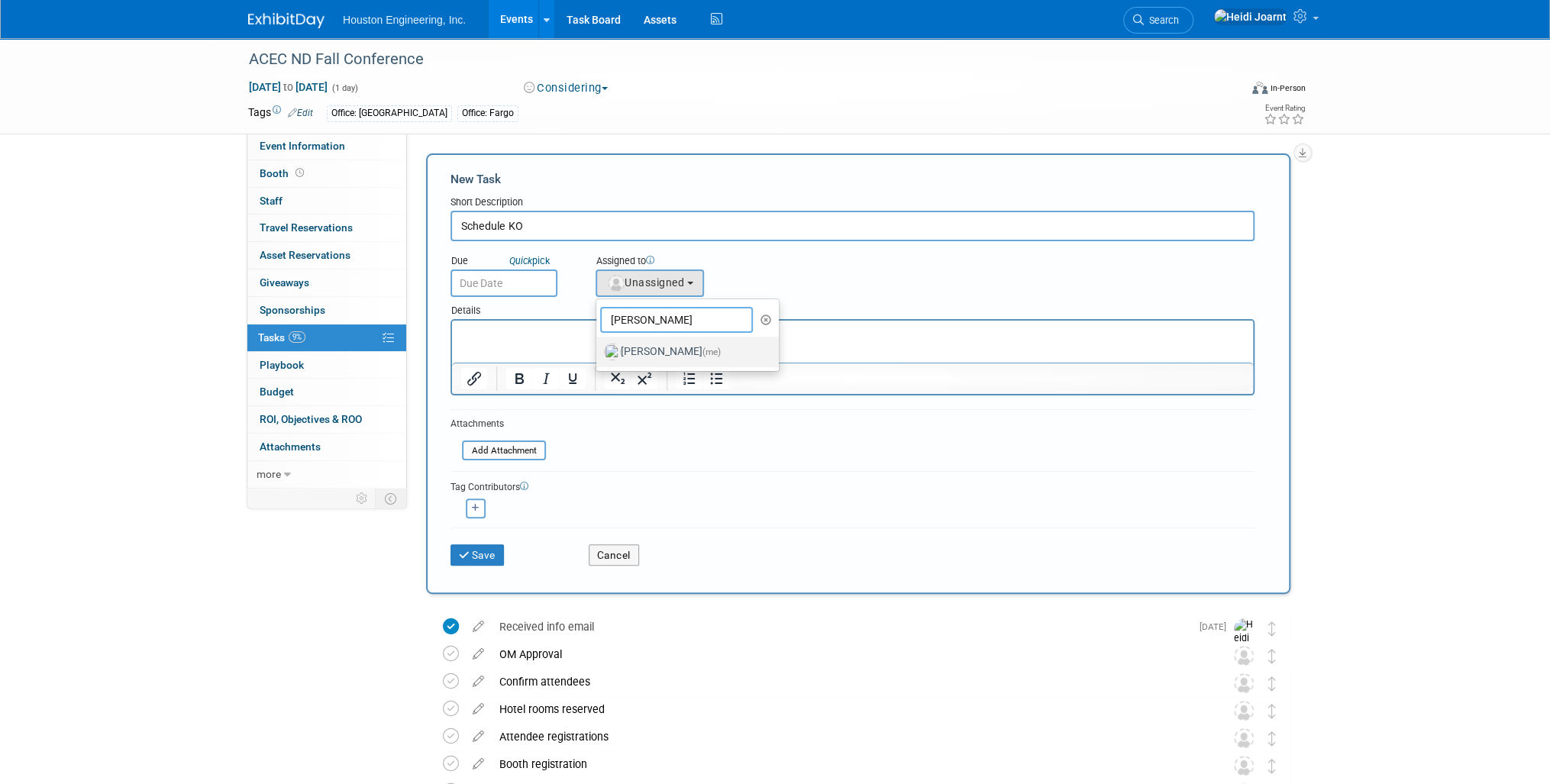
type input "heidi"
click at [659, 357] on label "Heidi Joarnt (me)" at bounding box center [684, 352] width 160 height 24
click at [599, 354] on input "Heidi Joarnt (me)" at bounding box center [593, 350] width 10 height 10
select select "6d2580fd-cc23-403a-9f47-834f17e7f51f"
click at [526, 285] on input "text" at bounding box center [504, 282] width 107 height 27
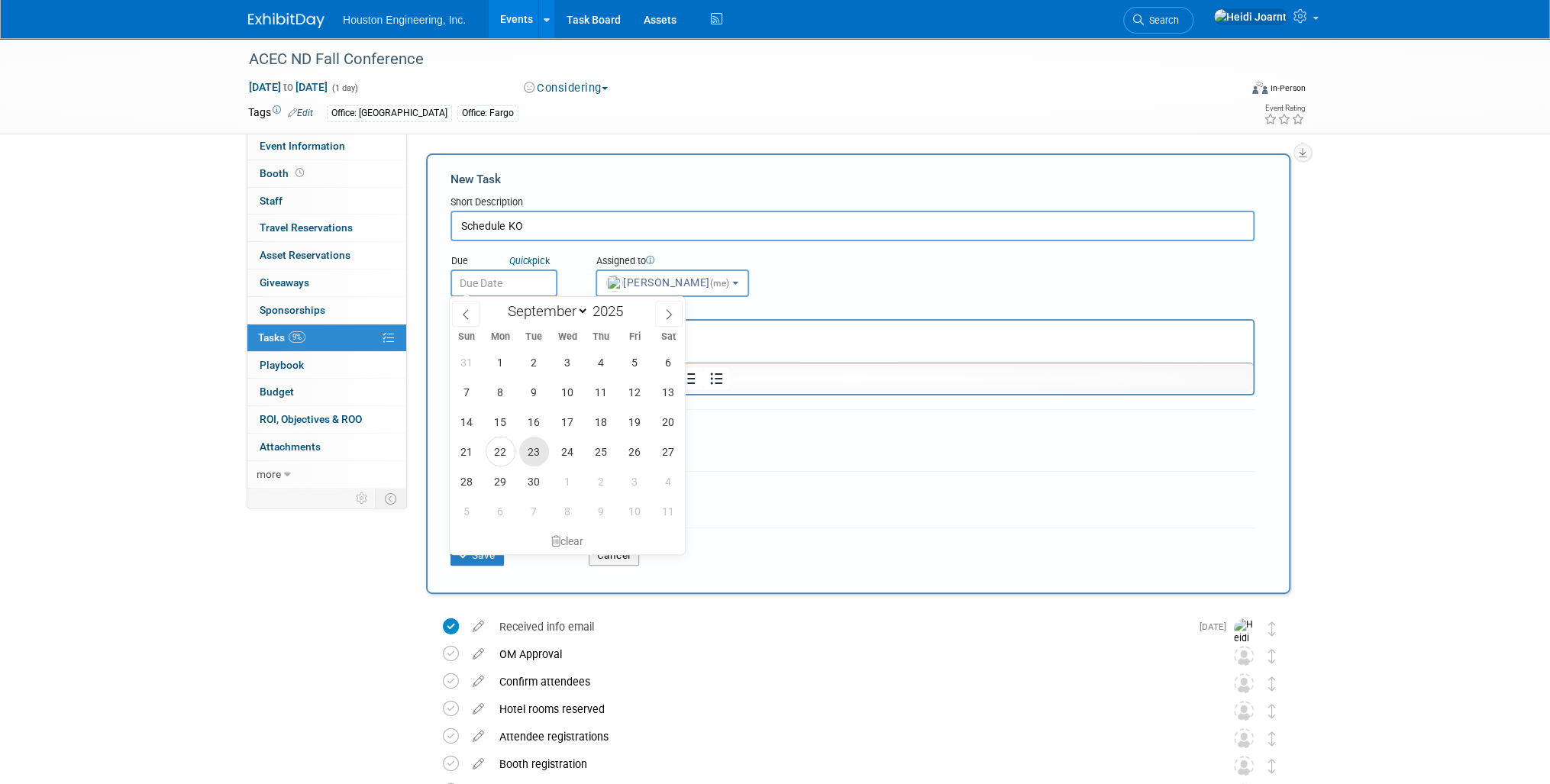
click at [532, 448] on span "23" at bounding box center [534, 451] width 30 height 30
type input "Sep 23, 2025"
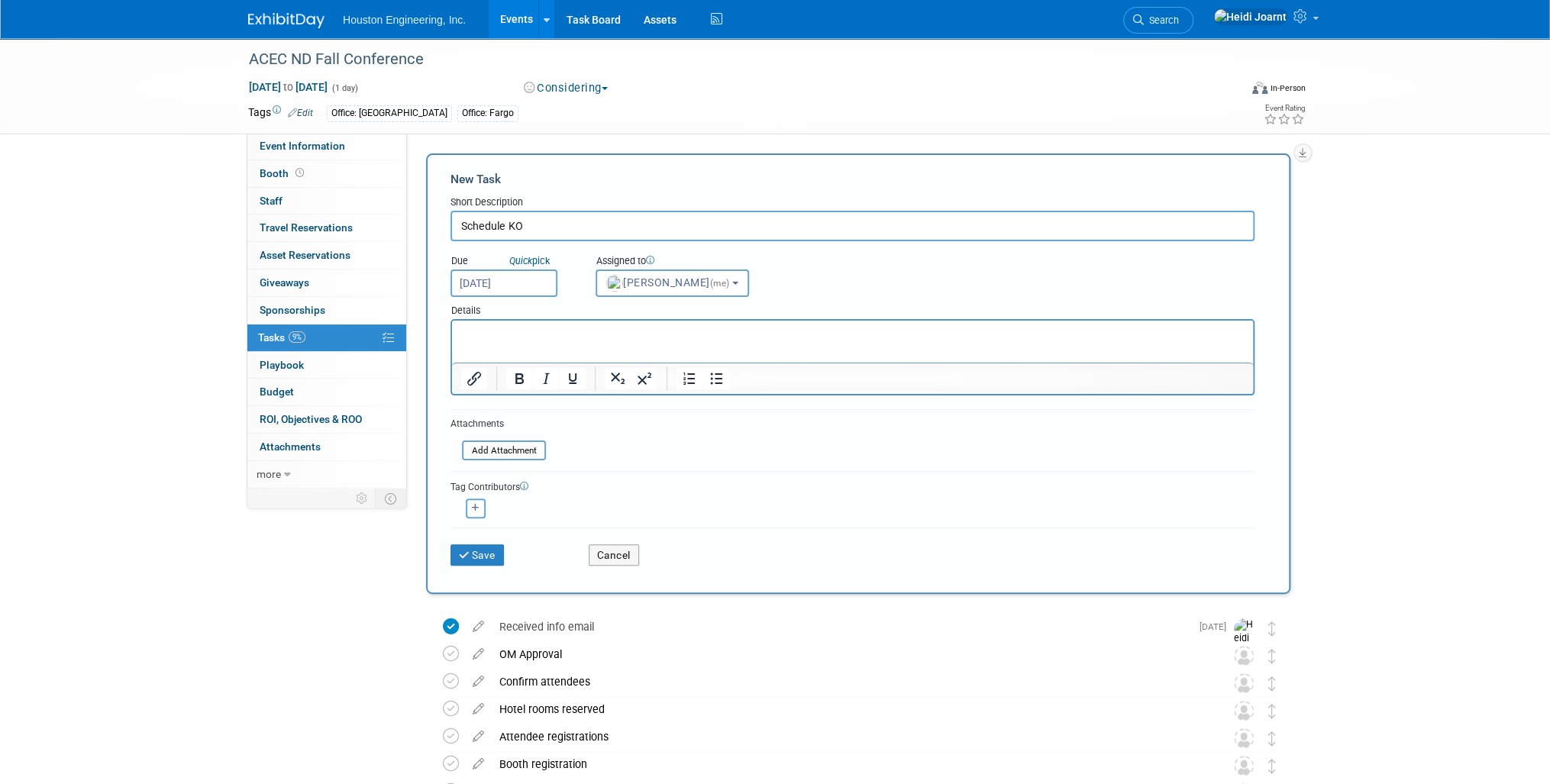
click at [541, 338] on p "Rich Text Area. Press ALT-0 for help." at bounding box center [852, 334] width 783 height 15
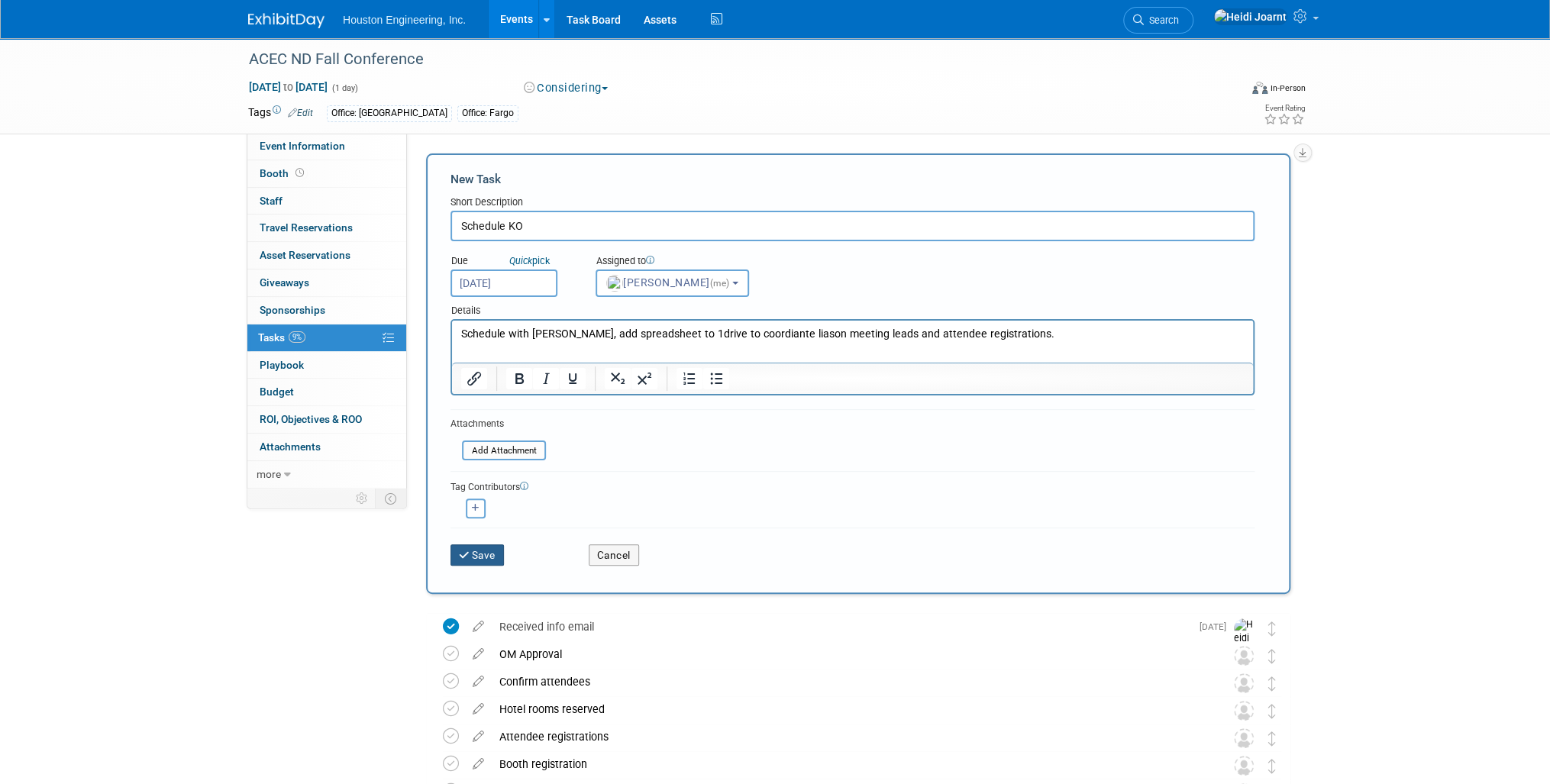
click at [490, 554] on button "Save" at bounding box center [477, 554] width 53 height 22
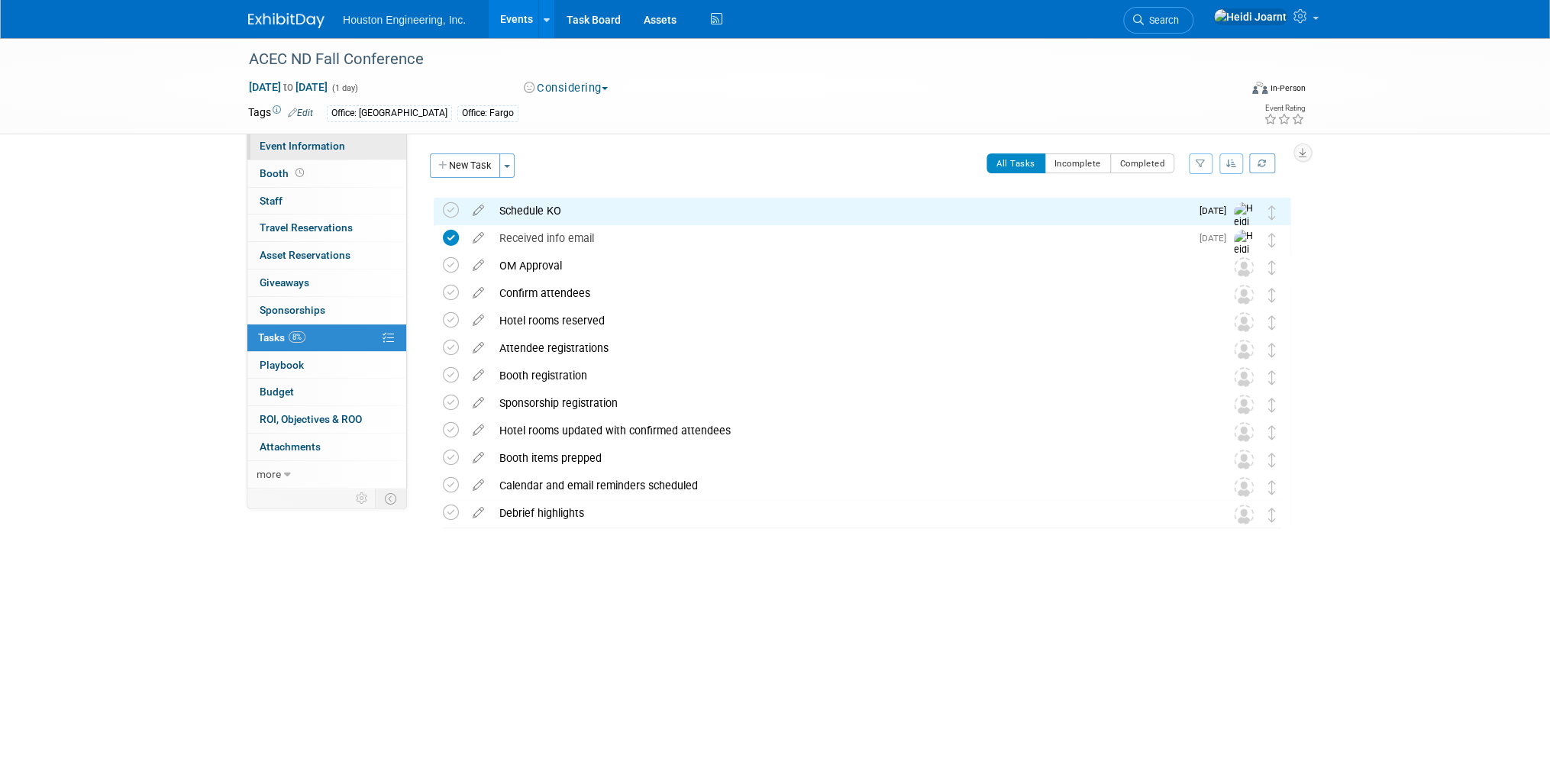
click at [332, 153] on link "Event Information" at bounding box center [327, 146] width 159 height 26
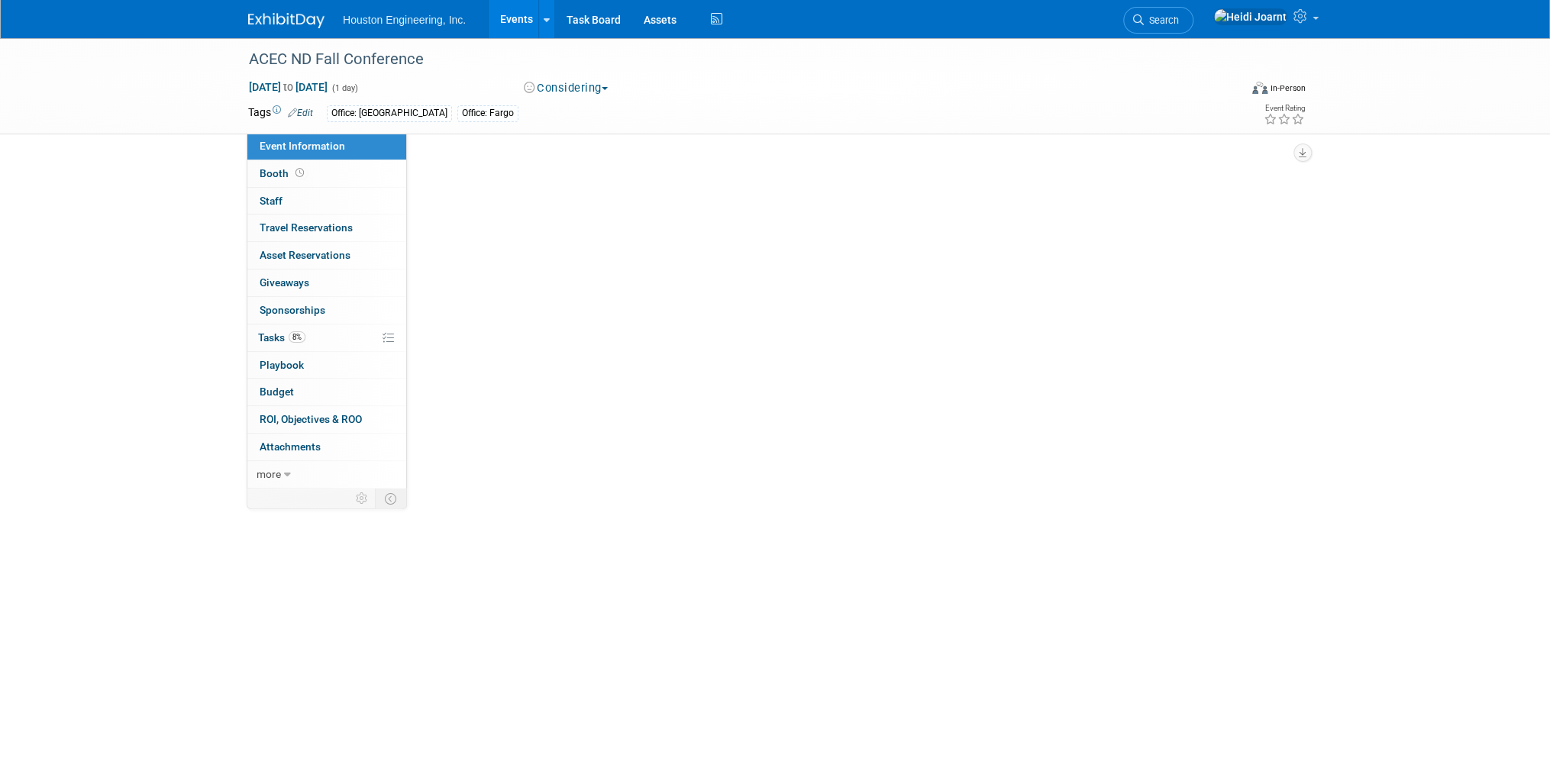
select select "1 - GNG/KO Needed"
select select "Community/Prof Orgs"
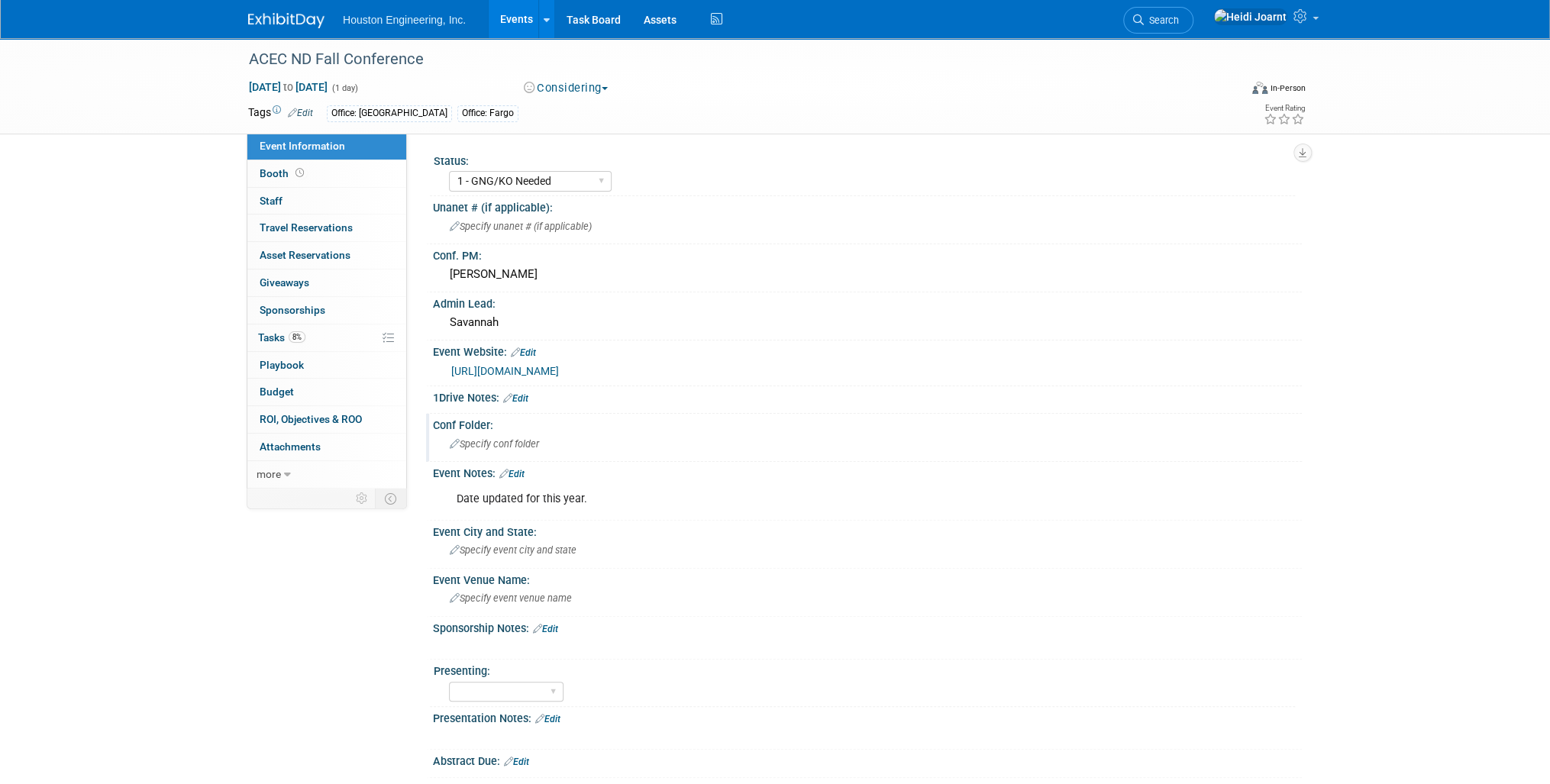
click at [516, 432] on div "Specify conf folder" at bounding box center [868, 444] width 846 height 23
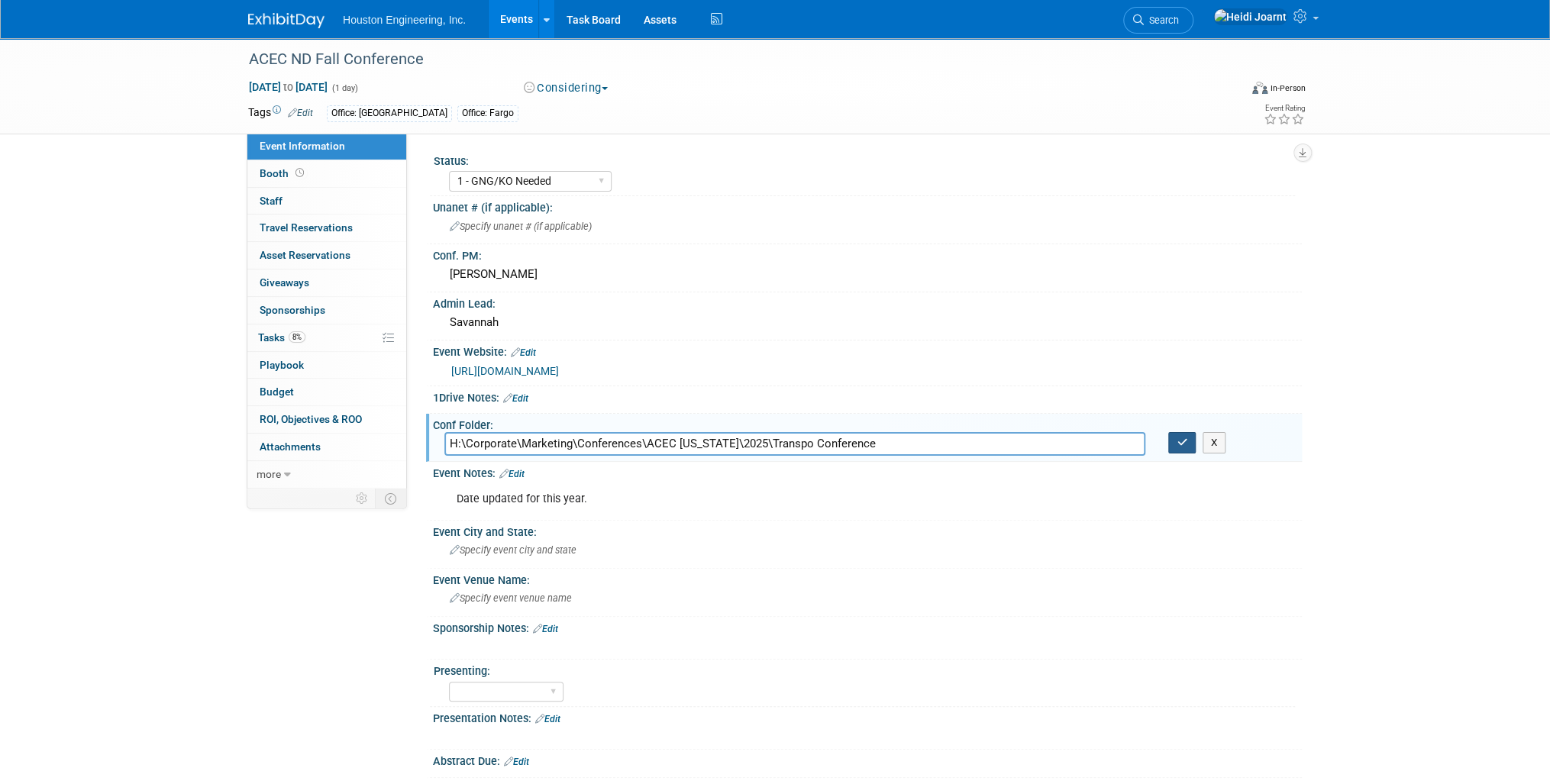
type input "H:\Corporate\Marketing\Conferences\ACEC [US_STATE]\2025\Transpo Conference"
click at [1179, 437] on icon "button" at bounding box center [1181, 442] width 10 height 10
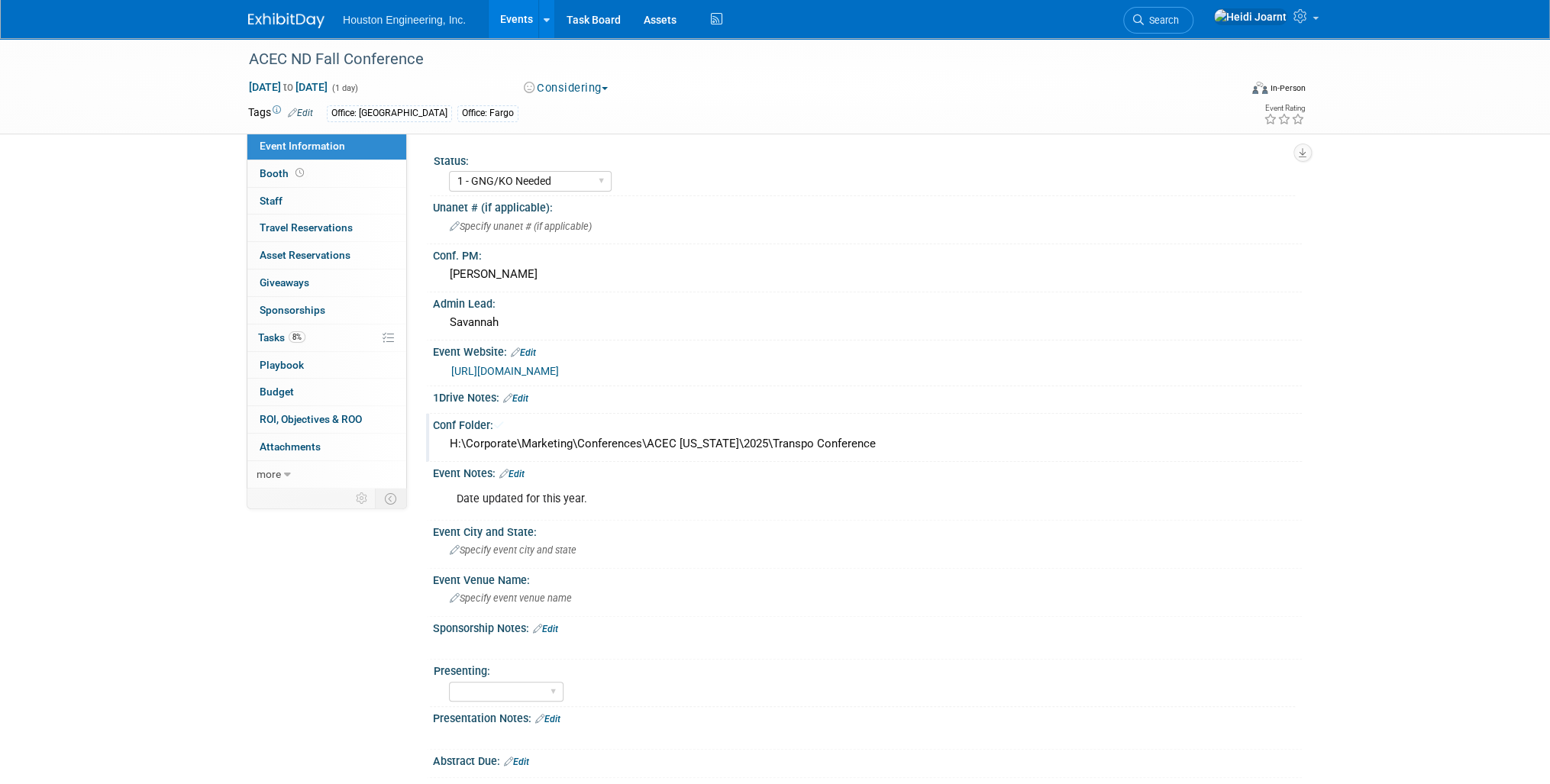
click at [788, 440] on div "H:\Corporate\Marketing\Conferences\ACEC [US_STATE]\2025\Transpo Conference" at bounding box center [868, 444] width 846 height 23
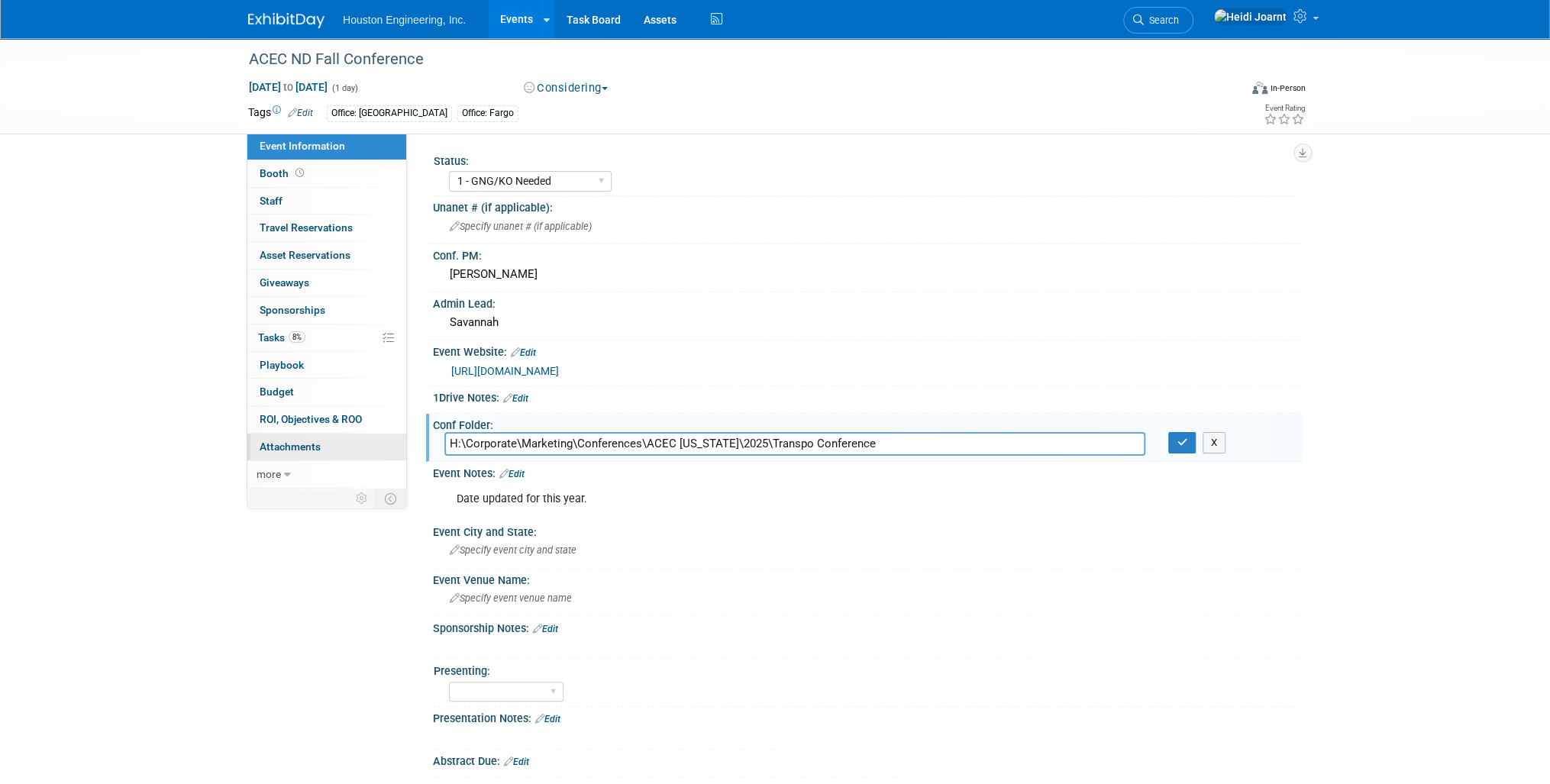
drag, startPoint x: 887, startPoint y: 438, endPoint x: 382, endPoint y: 442, distance: 505.0
click at [382, 442] on div "Event Information Event Info Booth Booth 0 Staff 0 Staff 0 Travel Reservations …" at bounding box center [774, 455] width 1076 height 834
click at [802, 443] on input "text" at bounding box center [795, 444] width 701 height 23
paste input "H:\Corporate\Marketing\Conferences\ACEC North Dakota\Fall Meeting"
type input "H:\Corporate\Marketing\Conferences\ACEC North Dakota\Fall Meeting"
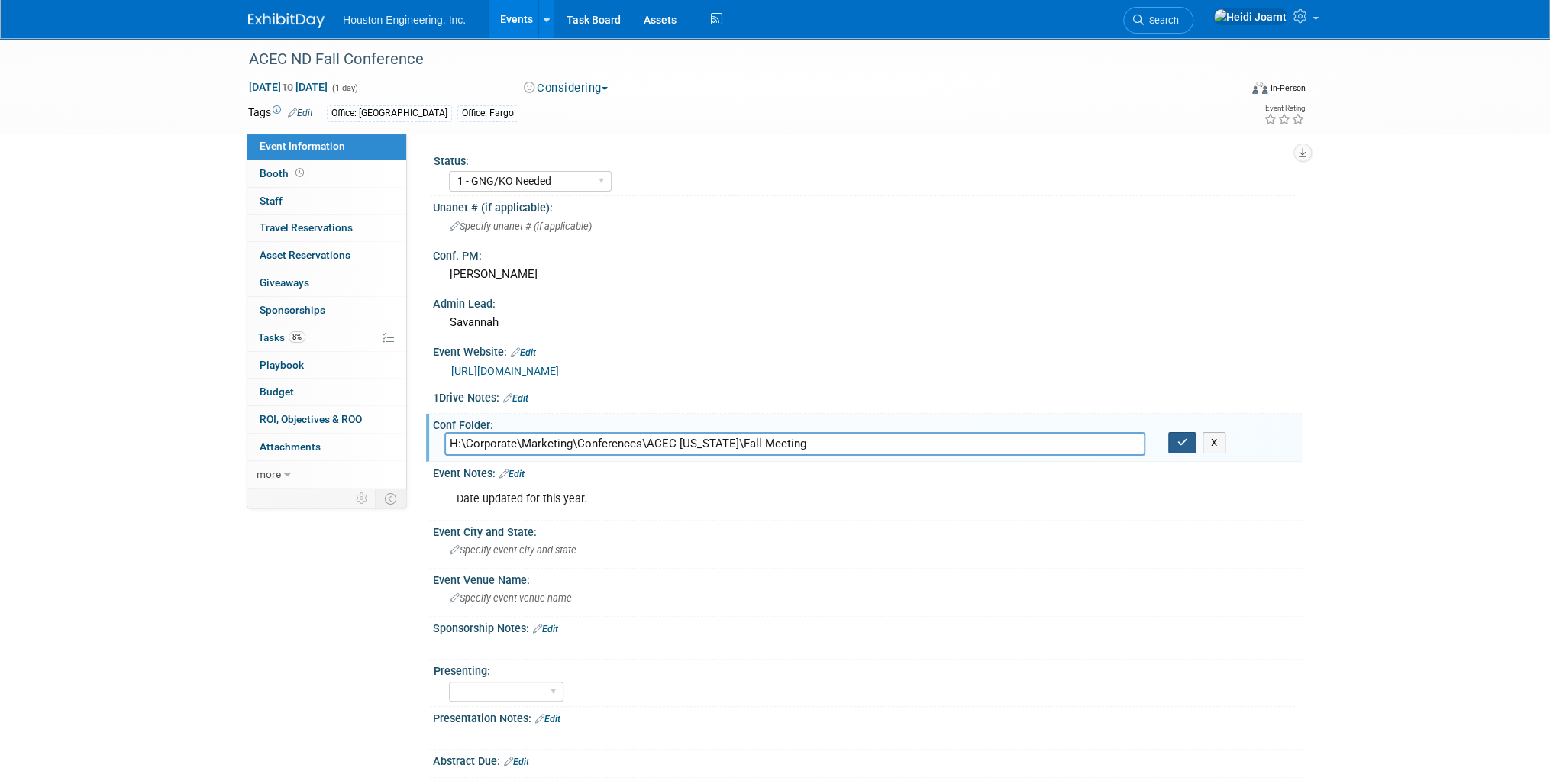
click at [1181, 443] on icon "button" at bounding box center [1181, 442] width 10 height 10
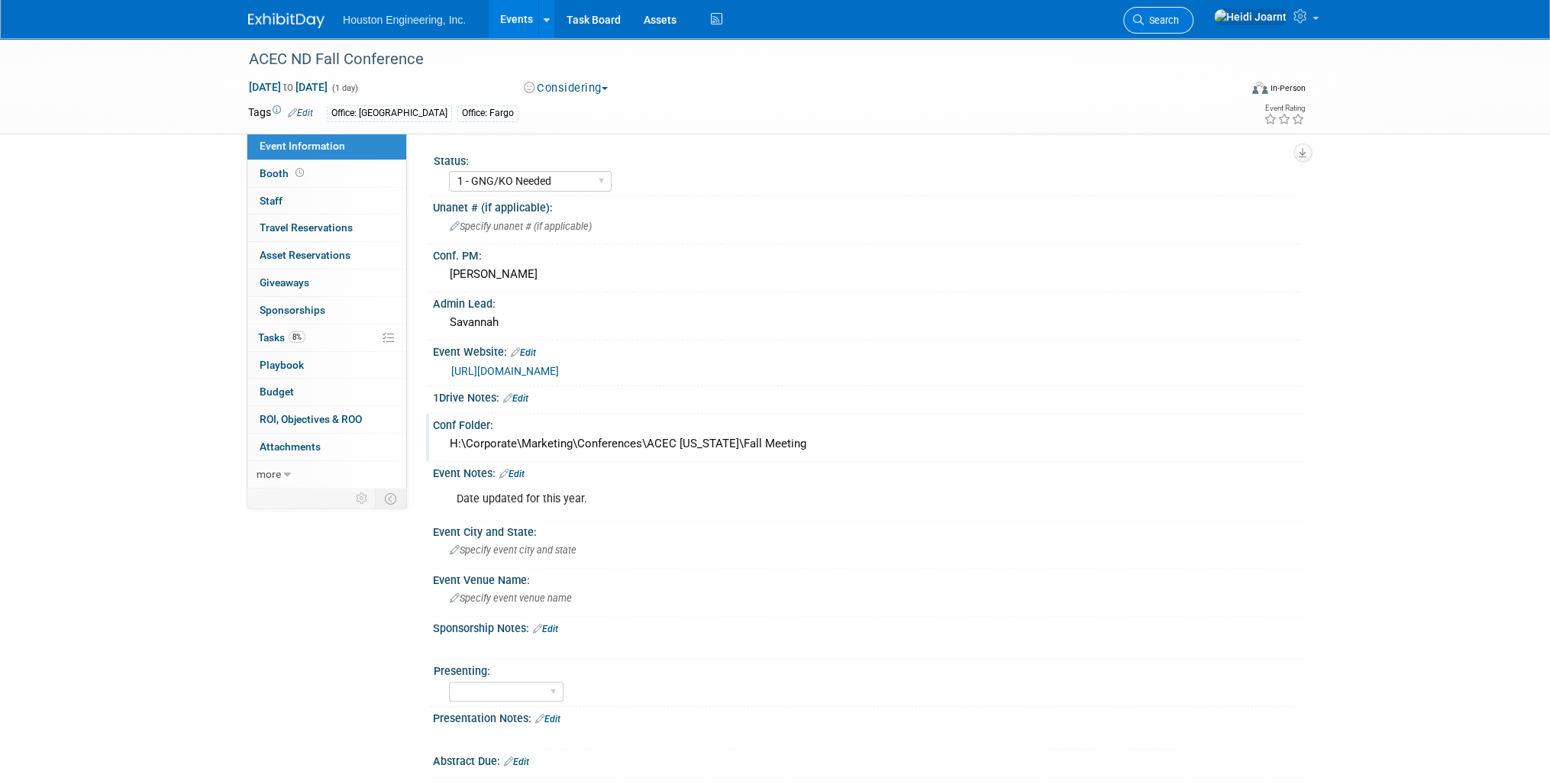
click at [1178, 23] on span "Search" at bounding box center [1161, 20] width 35 height 11
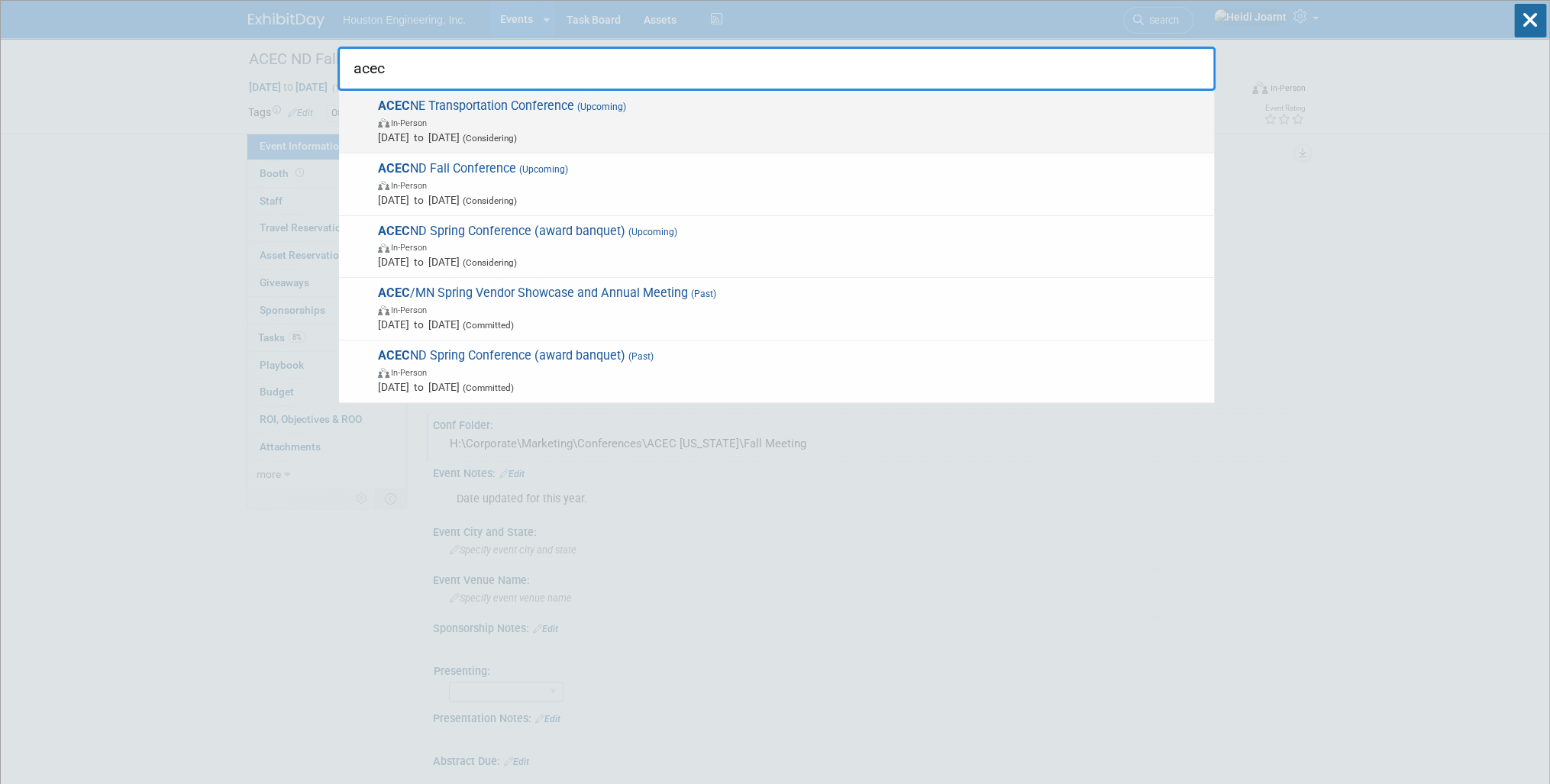
type input "acec"
click at [629, 130] on span "Oct 28, 2025 to Oct 28, 2025 (Considering)" at bounding box center [792, 137] width 828 height 15
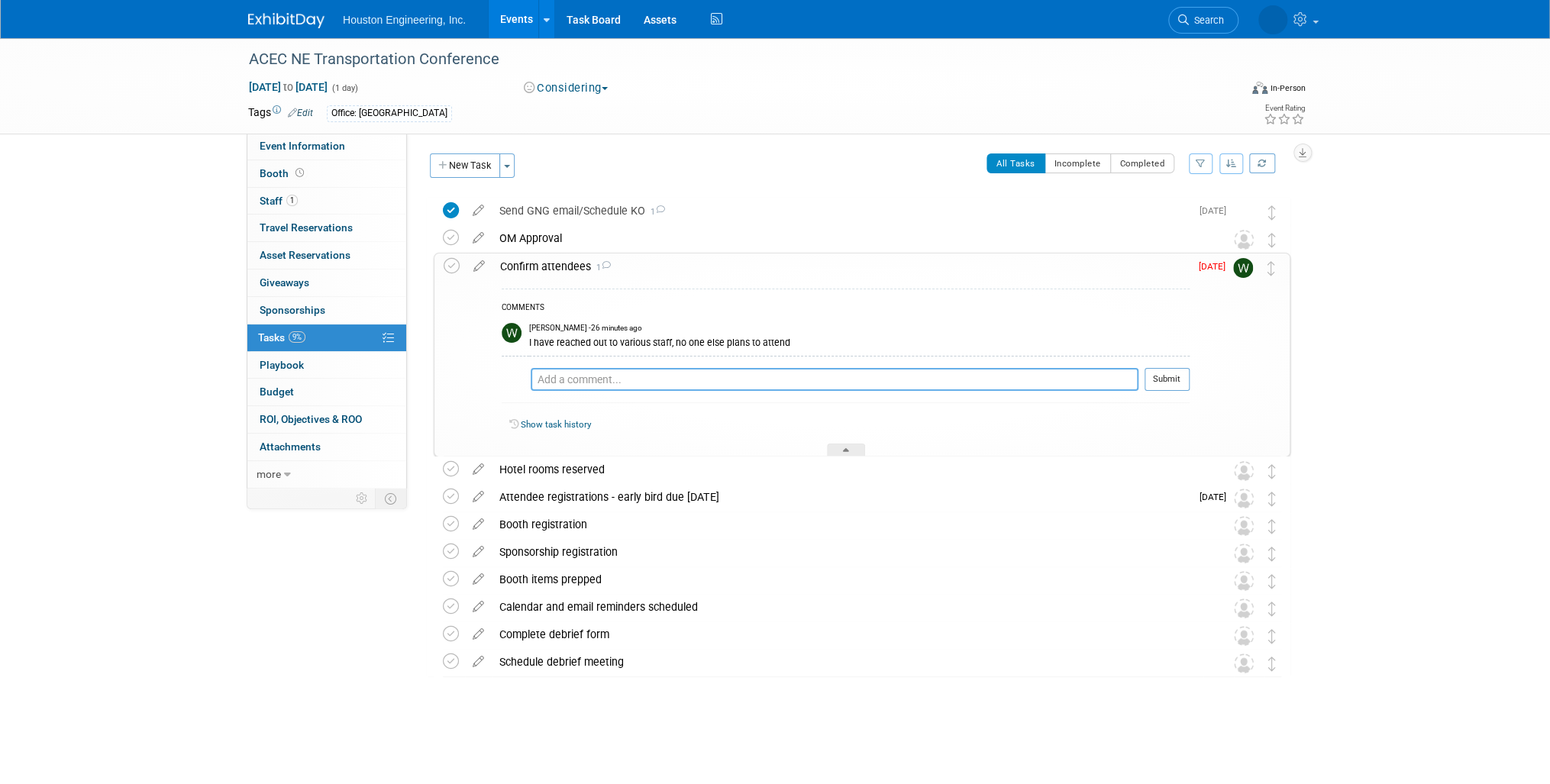
click at [776, 375] on textarea at bounding box center [835, 379] width 608 height 23
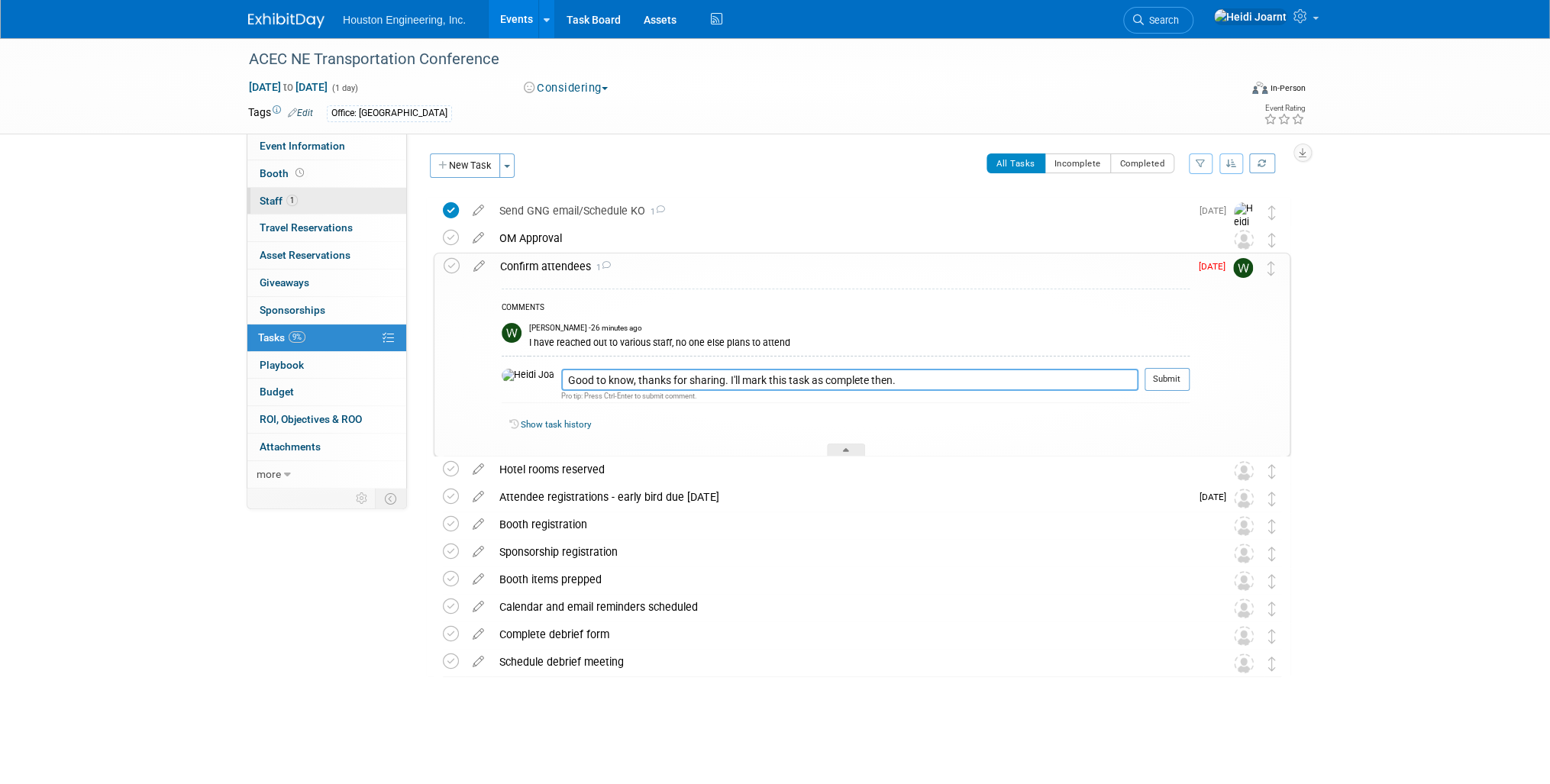
type textarea "Good to know, thanks for sharing. I'll mark this task as complete then."
click at [327, 198] on link "1 Staff 1" at bounding box center [327, 201] width 159 height 26
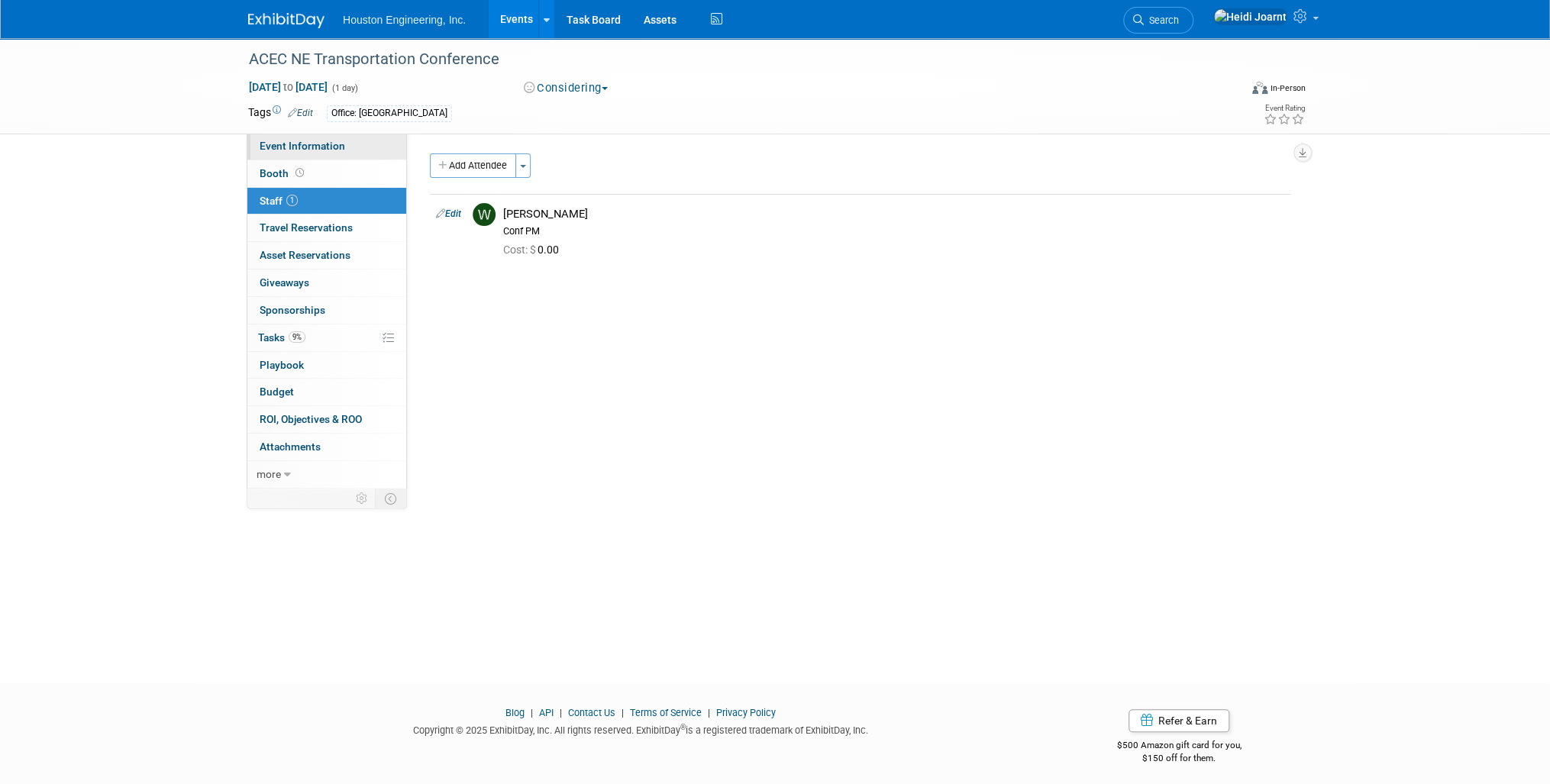
click at [331, 148] on span "Event Information" at bounding box center [302, 145] width 85 height 12
select select "1 - GNG/KO Needed"
select select "No"
select select "Multi-sector/Any/All"
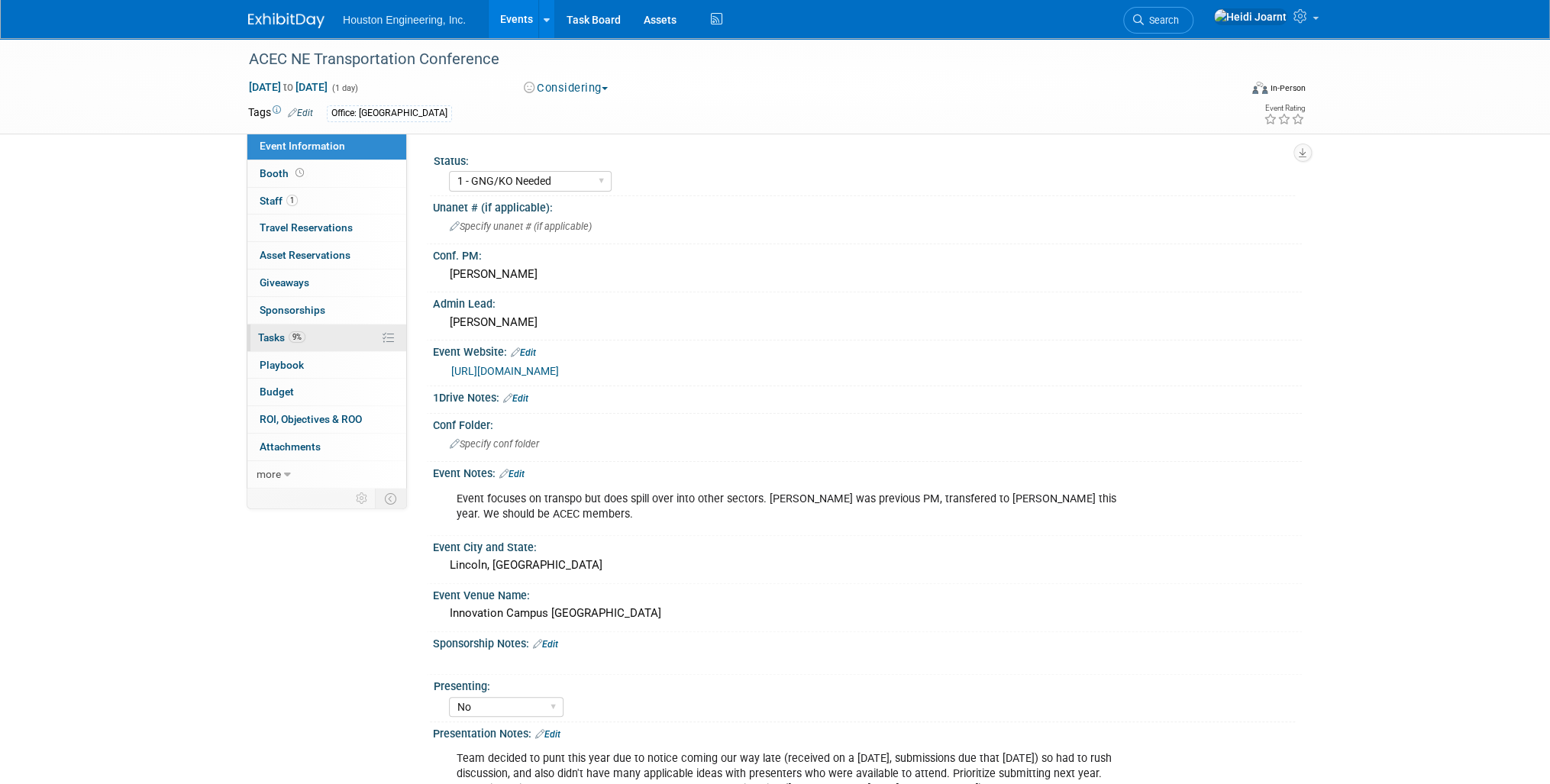
click at [330, 341] on link "9% Tasks 9%" at bounding box center [327, 338] width 159 height 26
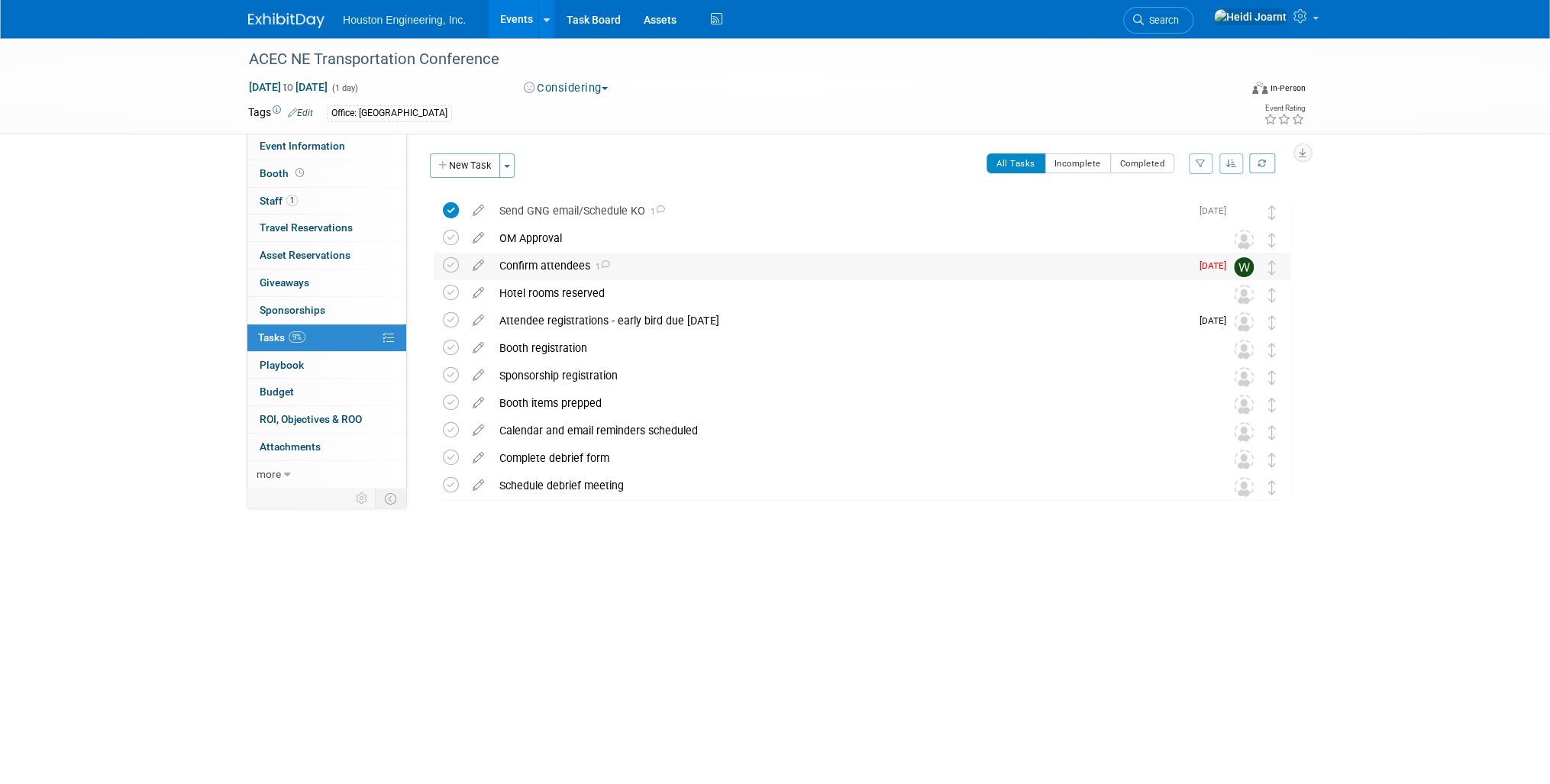
click at [666, 272] on div "Confirm attendees 1" at bounding box center [841, 265] width 699 height 26
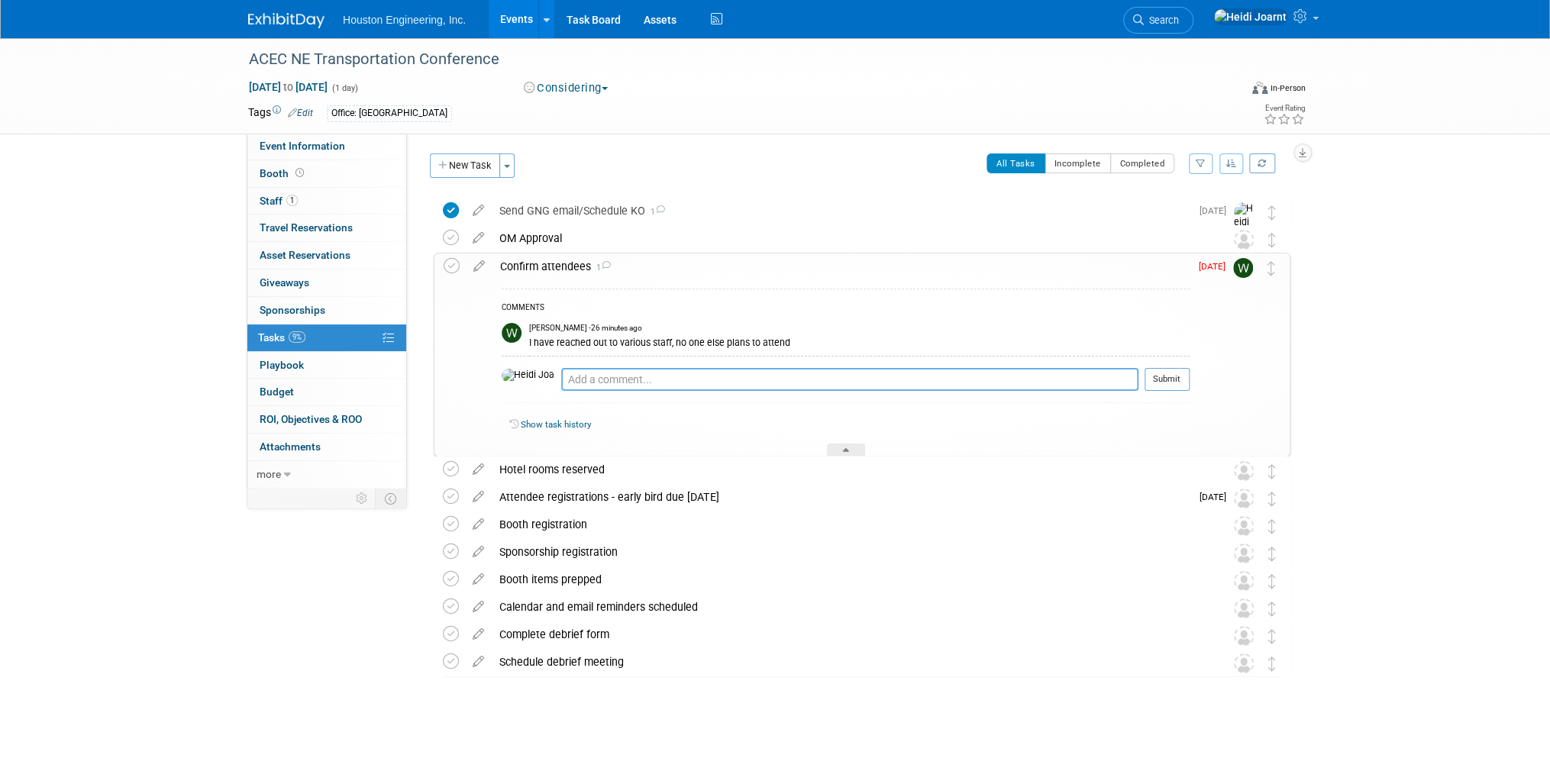
click at [737, 383] on textarea at bounding box center [849, 379] width 577 height 23
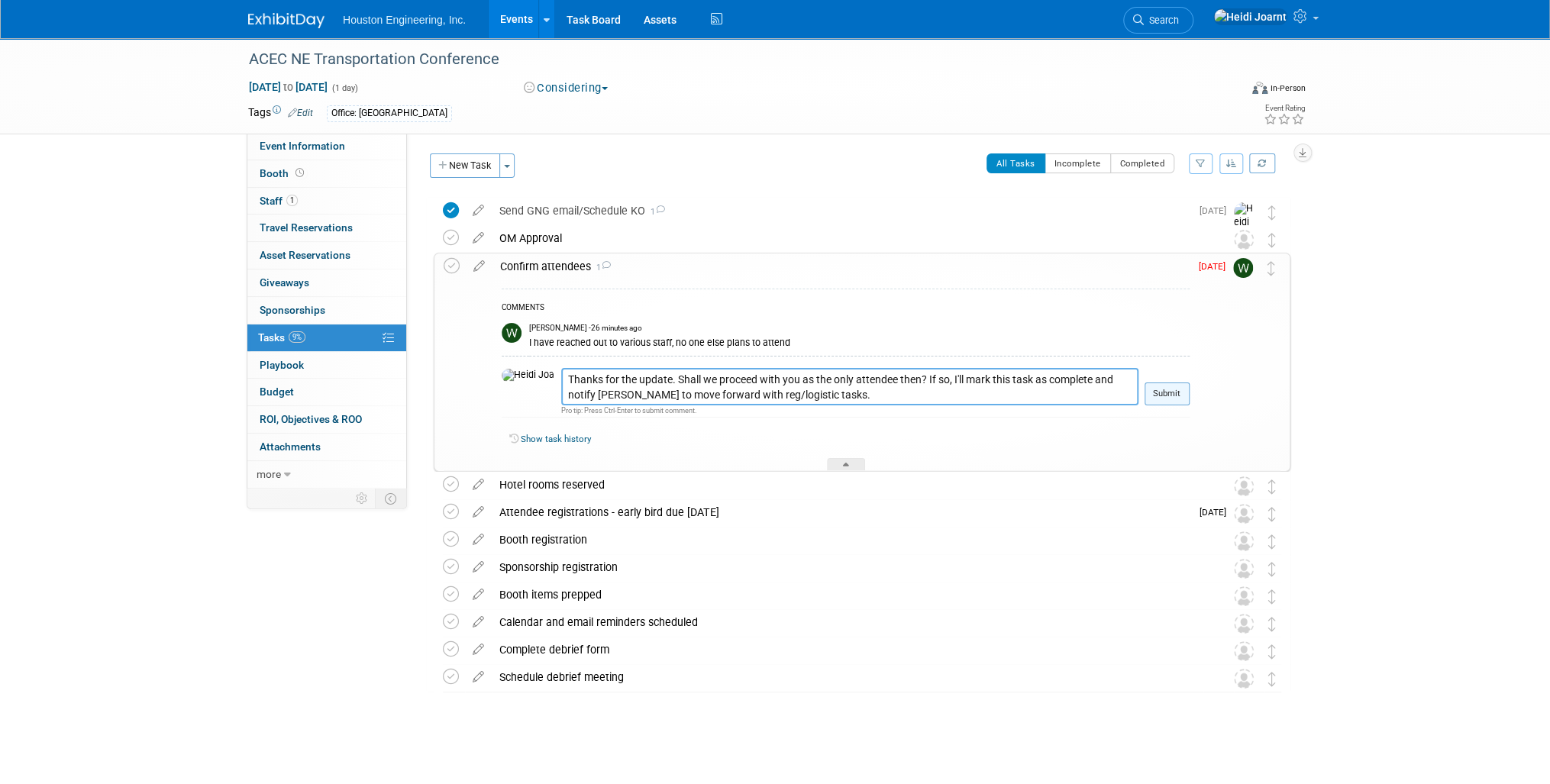
type textarea "Thanks for the update. Shall we proceed with you as the only attendee then? If …"
click at [1170, 399] on button "Submit" at bounding box center [1167, 394] width 45 height 23
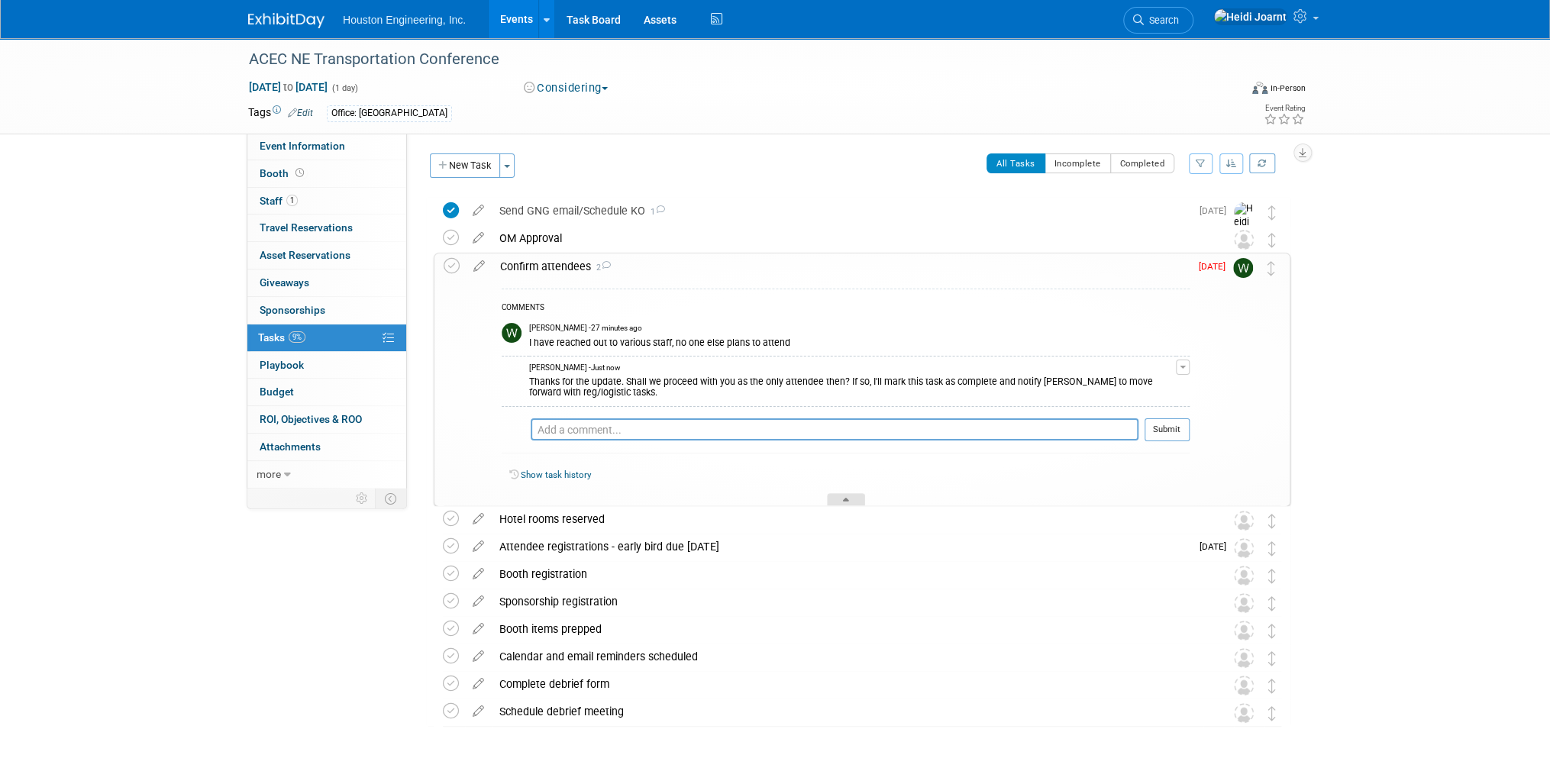
click at [843, 499] on icon at bounding box center [845, 503] width 7 height 9
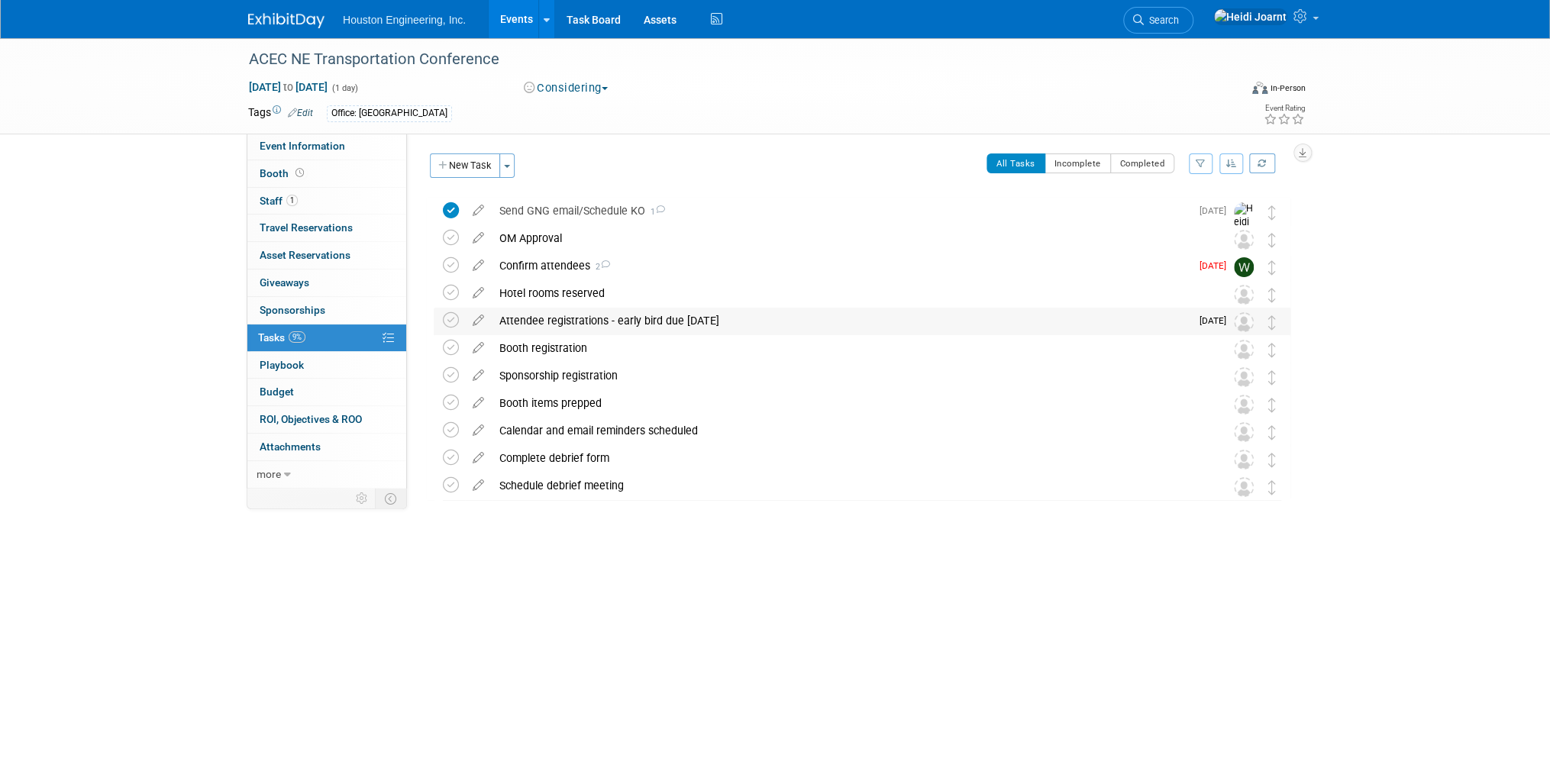
click at [708, 322] on div "Attendee registrations - early bird due [DATE]" at bounding box center [841, 321] width 699 height 26
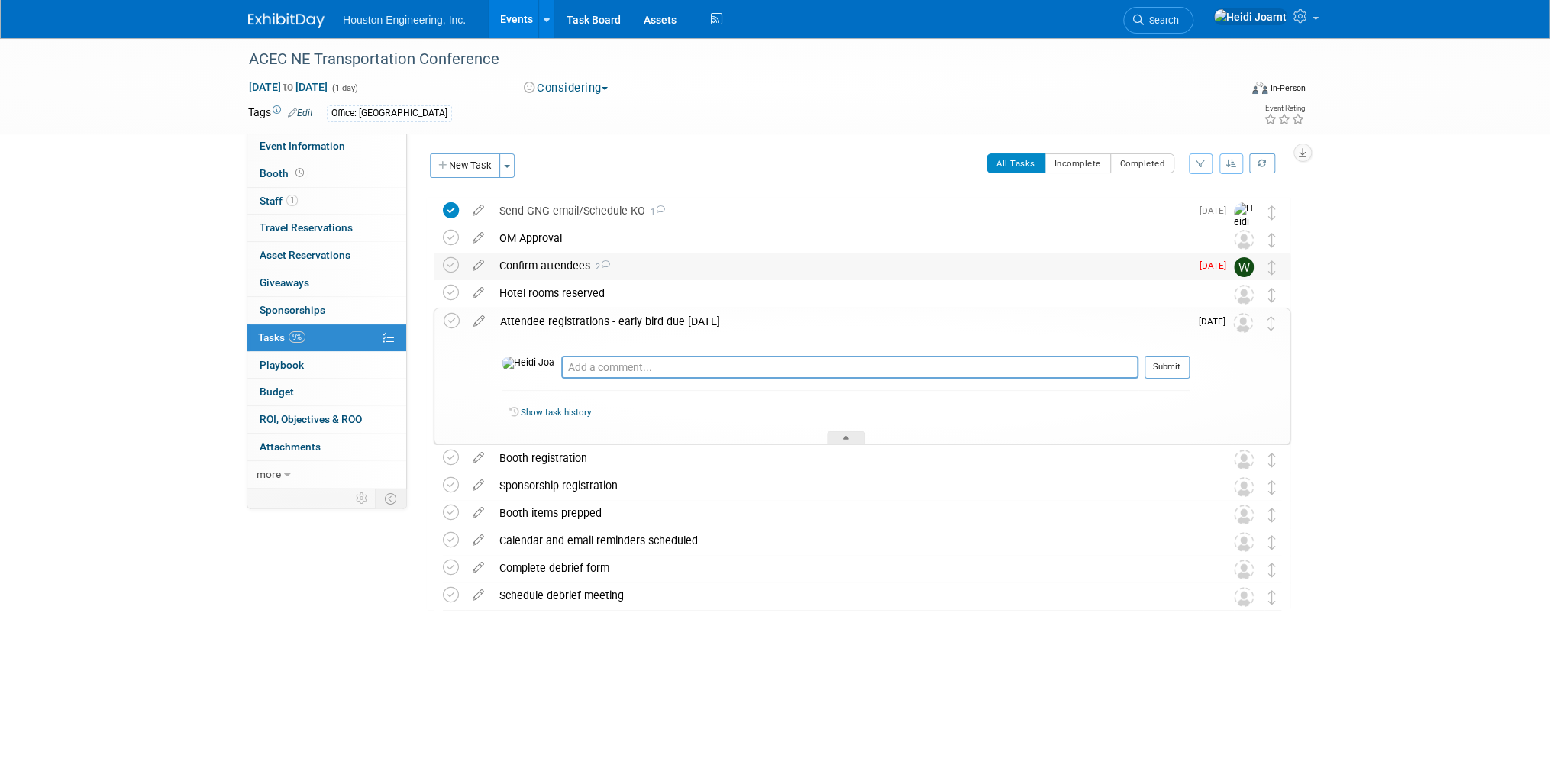
click at [647, 258] on div "Confirm attendees 2" at bounding box center [841, 265] width 699 height 26
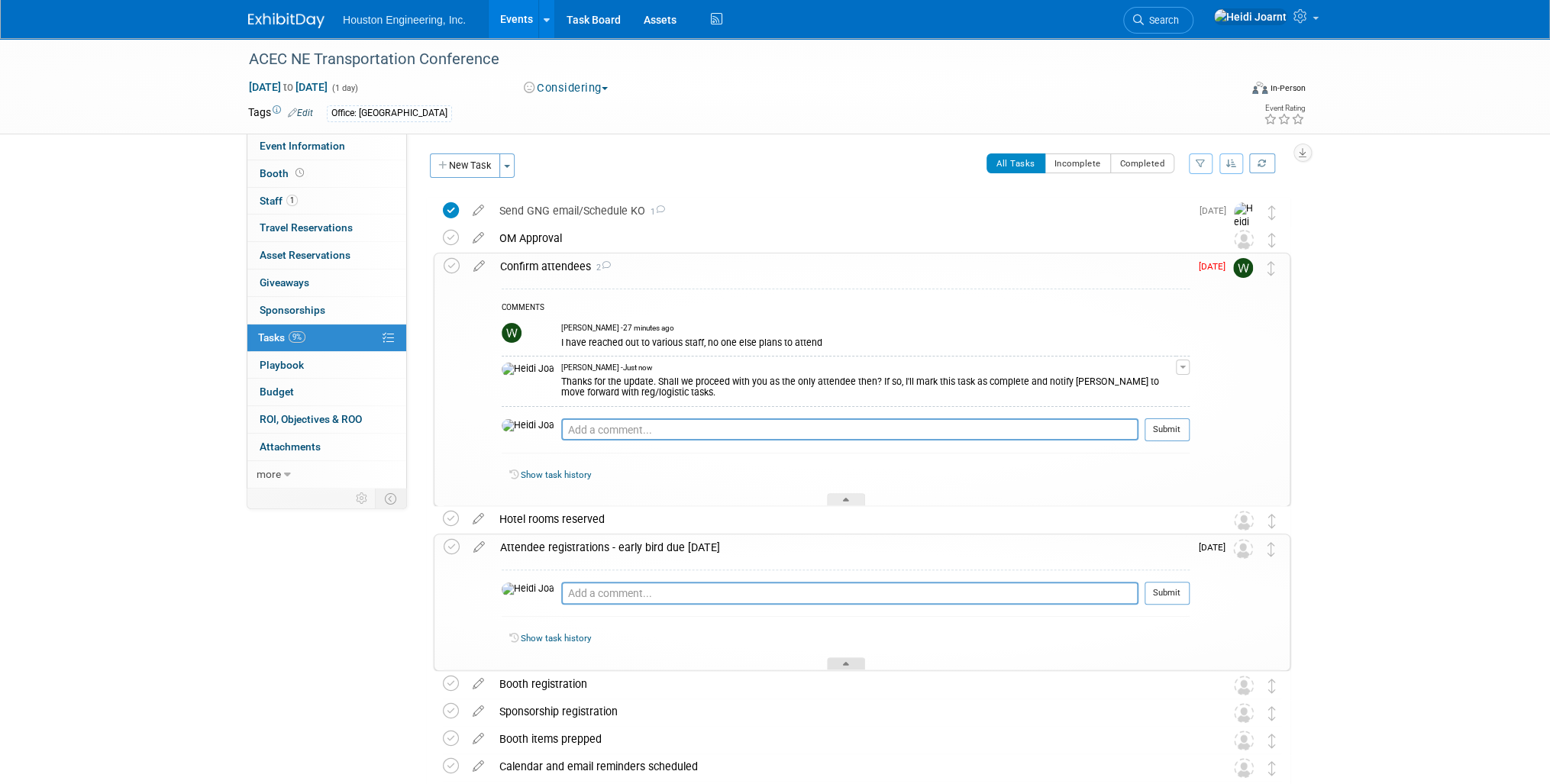
click at [849, 660] on div at bounding box center [845, 664] width 38 height 13
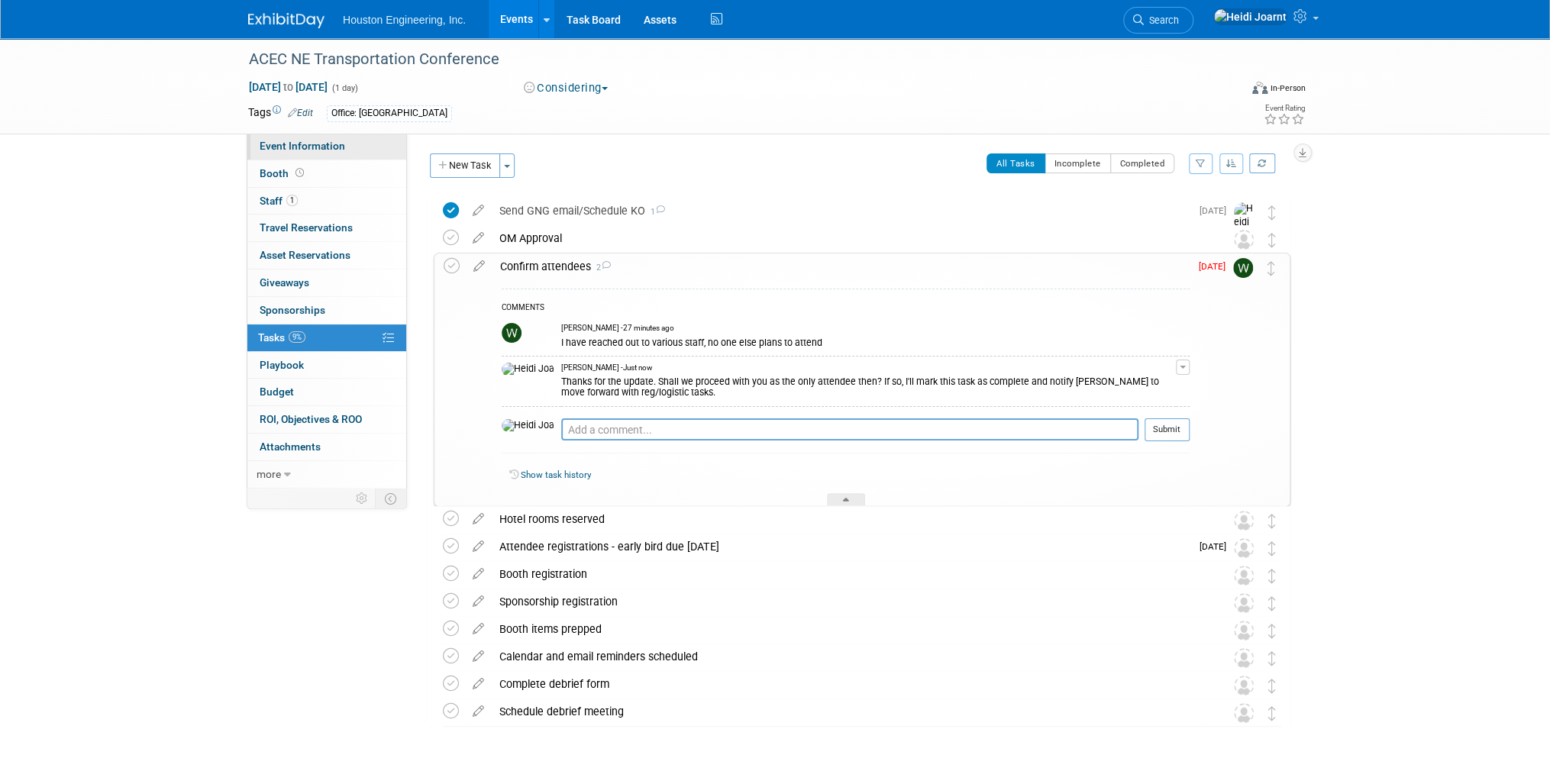
click at [336, 148] on span "Event Information" at bounding box center [302, 145] width 85 height 12
select select "1 - GNG/KO Needed"
select select "No"
select select "Multi-sector/Any/All"
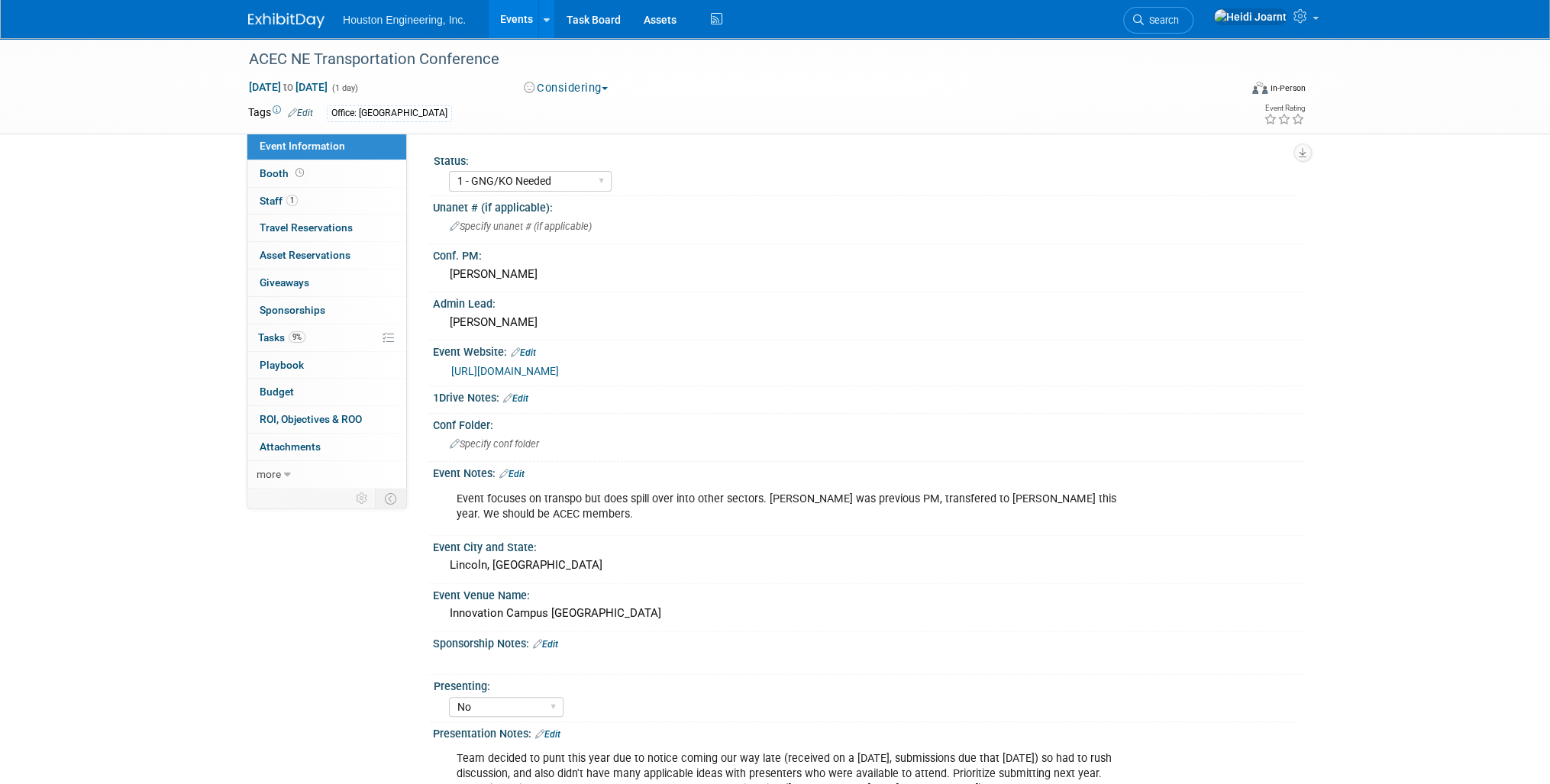
click at [559, 367] on link "[URL][DOMAIN_NAME]" at bounding box center [505, 370] width 108 height 12
click at [572, 183] on select "1 - GNG/KO Needed 2 - Post KO/Active Planning 3 - Reg/Prep Done" at bounding box center [529, 181] width 162 height 21
select select "2 - Post KO/Active Planning"
click at [448, 171] on select "1 - GNG/KO Needed 2 - Post KO/Active Planning 3 - Reg/Prep Done" at bounding box center [529, 181] width 162 height 21
click at [791, 176] on div "1 - GNG/KO Needed 2 - Post KO/Active Planning 3 - Reg/Prep Done" at bounding box center [872, 179] width 846 height 24
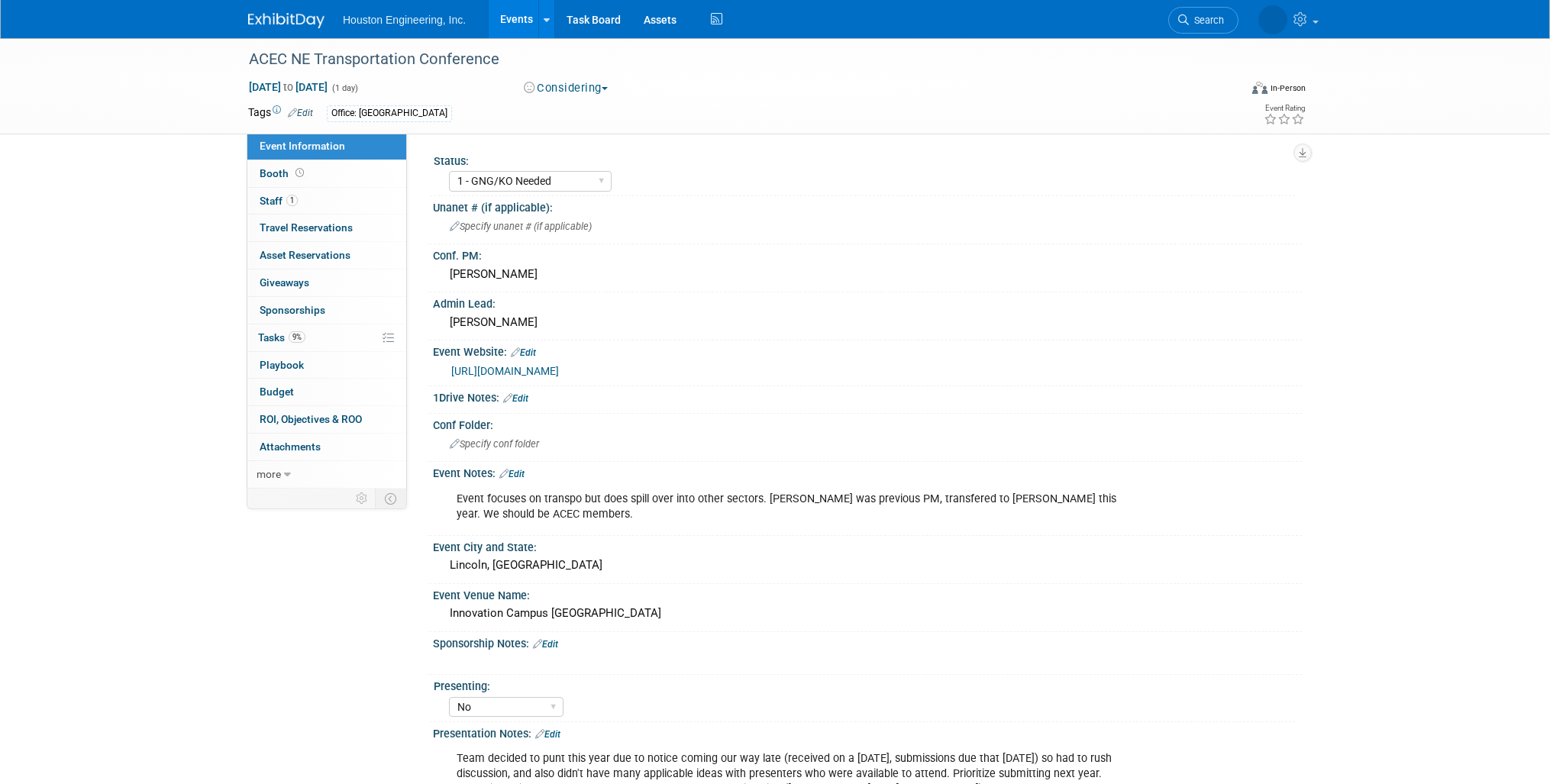
select select "1 - GNG/KO Needed"
select select "No"
select select "Multi-sector/Any/All"
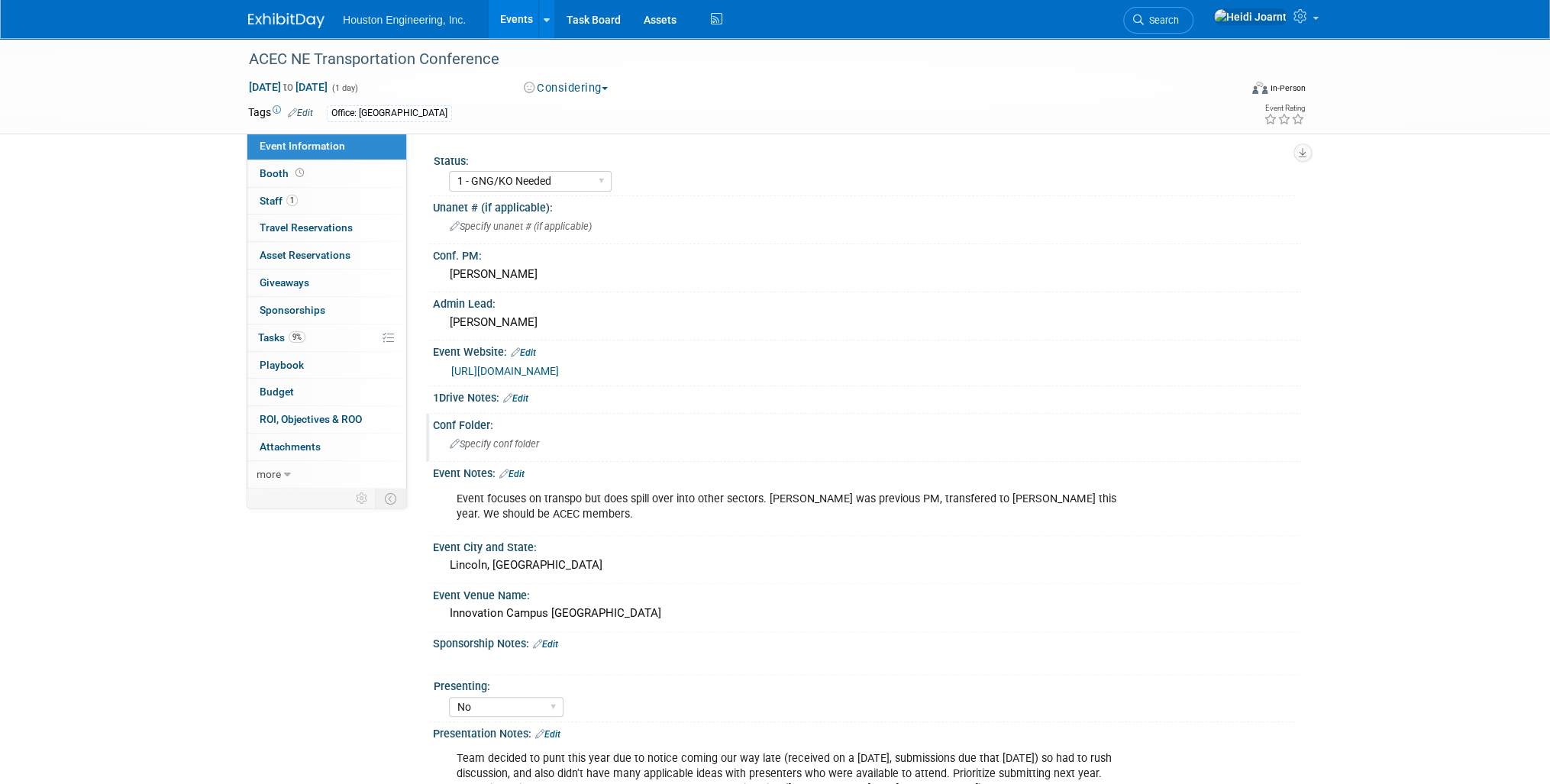
click at [525, 445] on span "Specify conf folder" at bounding box center [494, 444] width 89 height 11
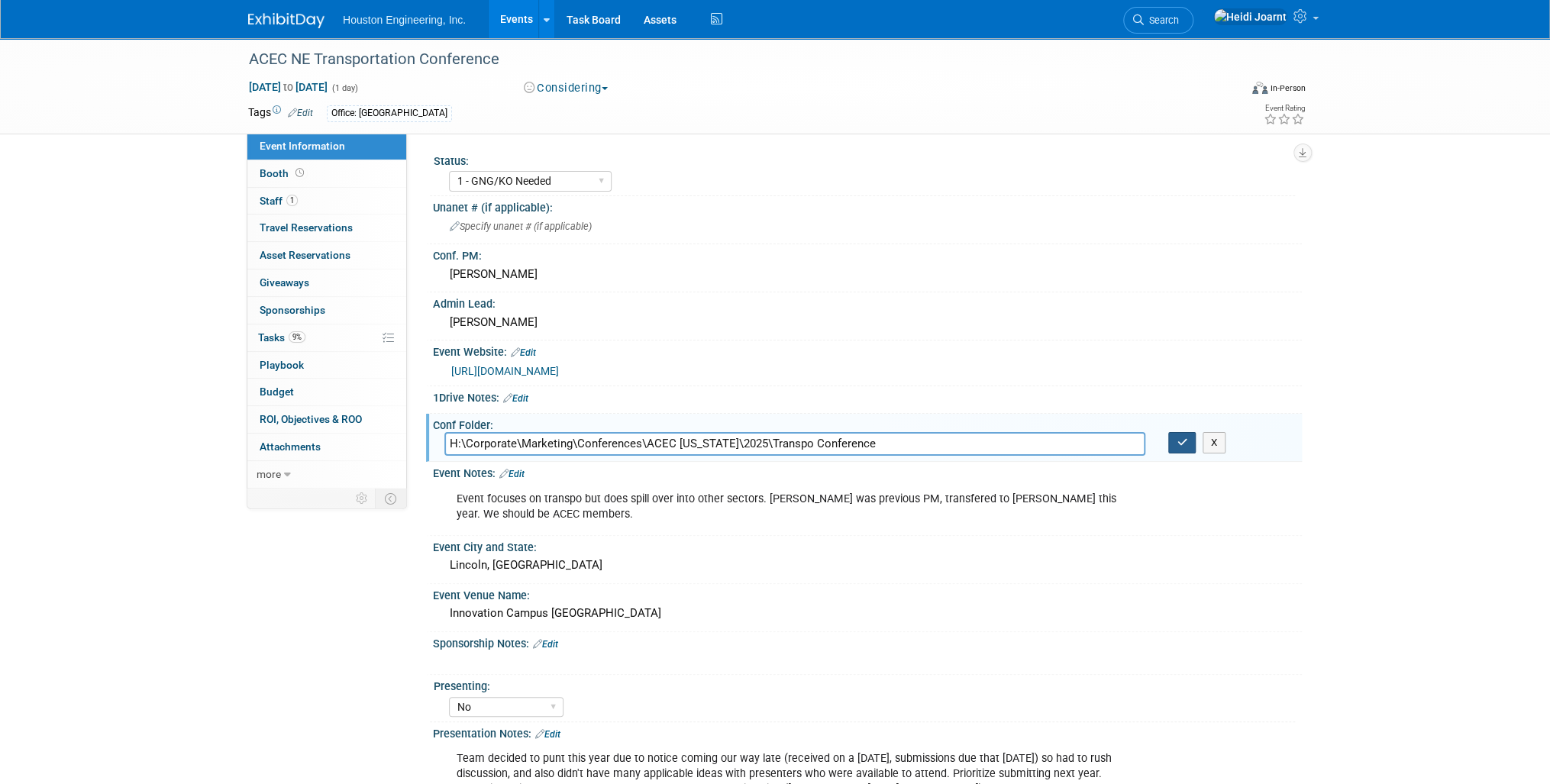
type input "H:\Corporate\Marketing\Conferences\ACEC [US_STATE]\2025\Transpo Conference"
click at [1187, 443] on button "button" at bounding box center [1181, 443] width 27 height 22
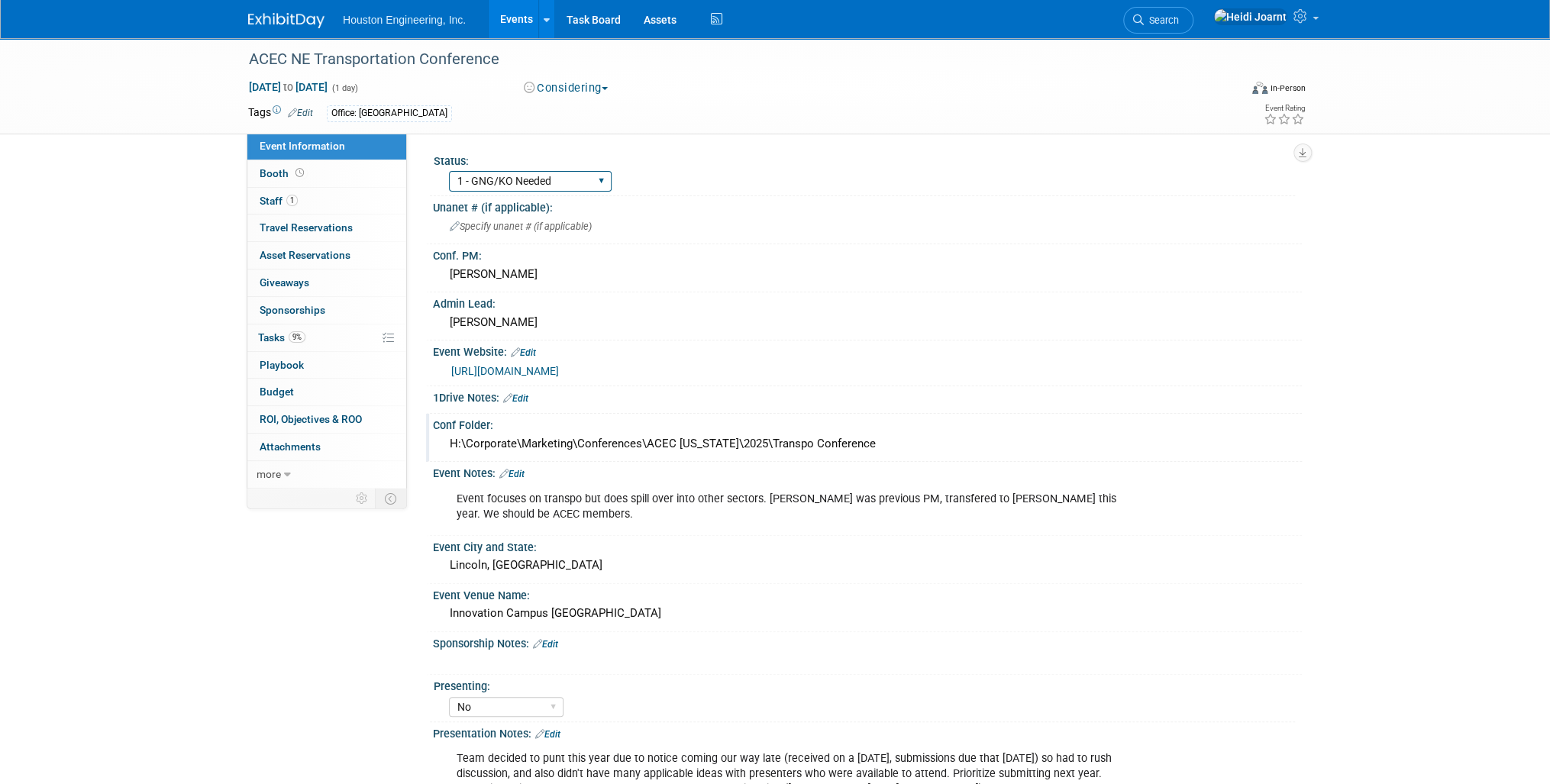
click at [555, 177] on select "1 - GNG/KO Needed 2 - Post KO/Active Planning 3 - Reg/Prep Done" at bounding box center [529, 181] width 162 height 21
select select "2 - Post KO/Active Planning"
click at [448, 171] on select "1 - GNG/KO Needed 2 - Post KO/Active Planning 3 - Reg/Prep Done" at bounding box center [529, 181] width 162 height 21
click at [316, 338] on link "9% Tasks 9%" at bounding box center [327, 338] width 159 height 26
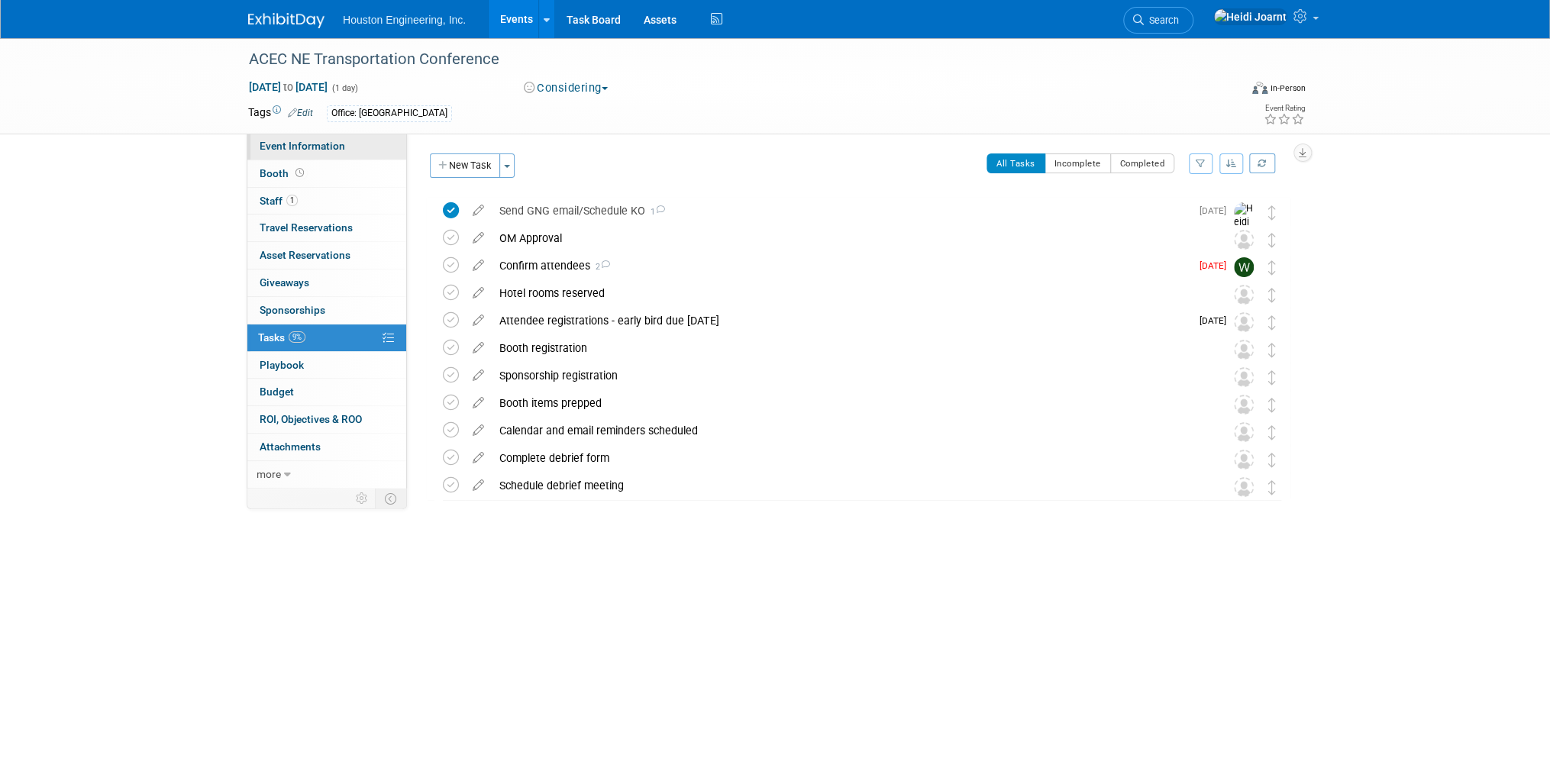
click at [328, 149] on span "Event Information" at bounding box center [302, 145] width 85 height 12
select select "2 - Post KO/Active Planning"
select select "No"
select select "Multi-sector/Any/All"
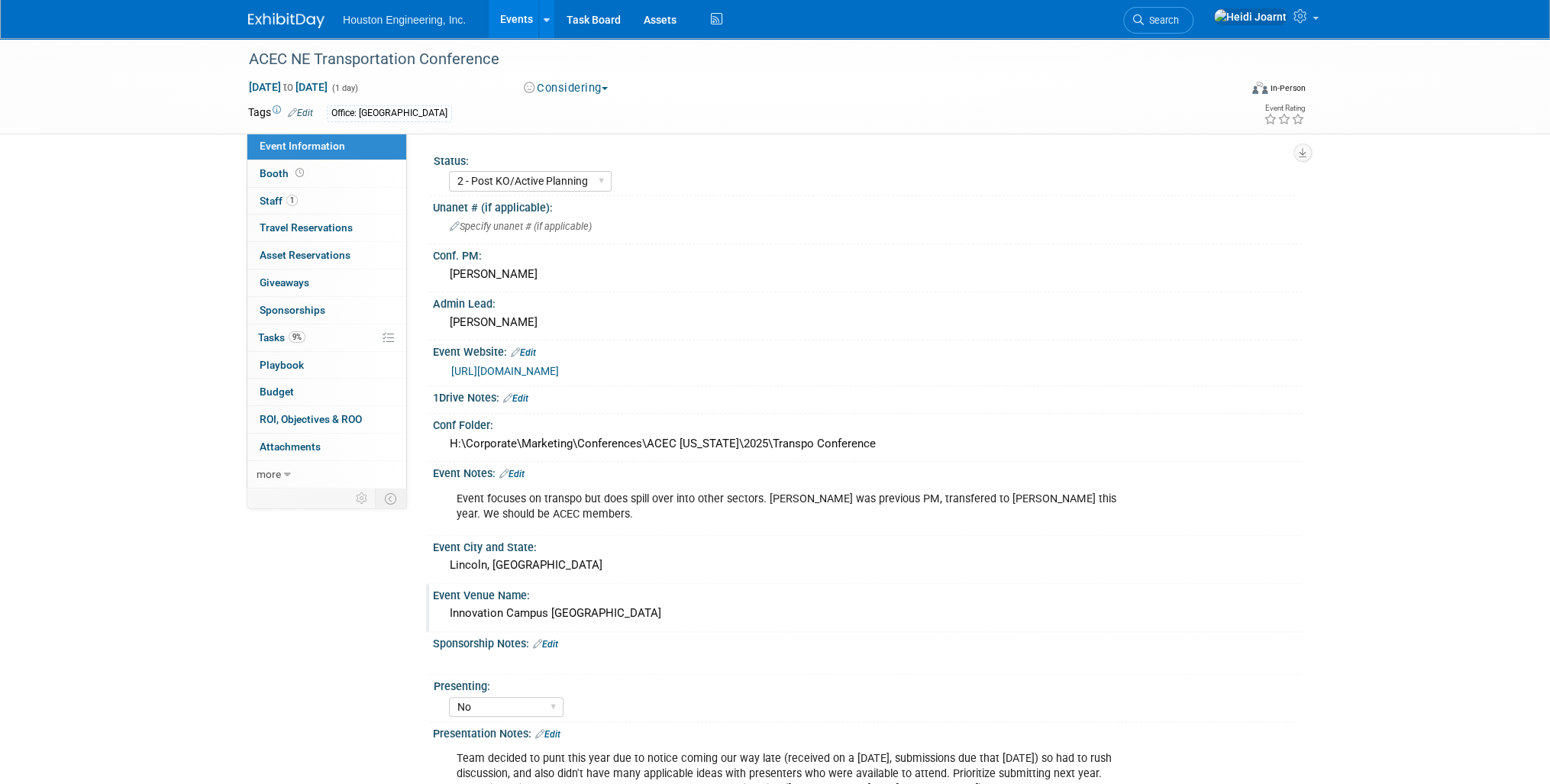
scroll to position [171, 0]
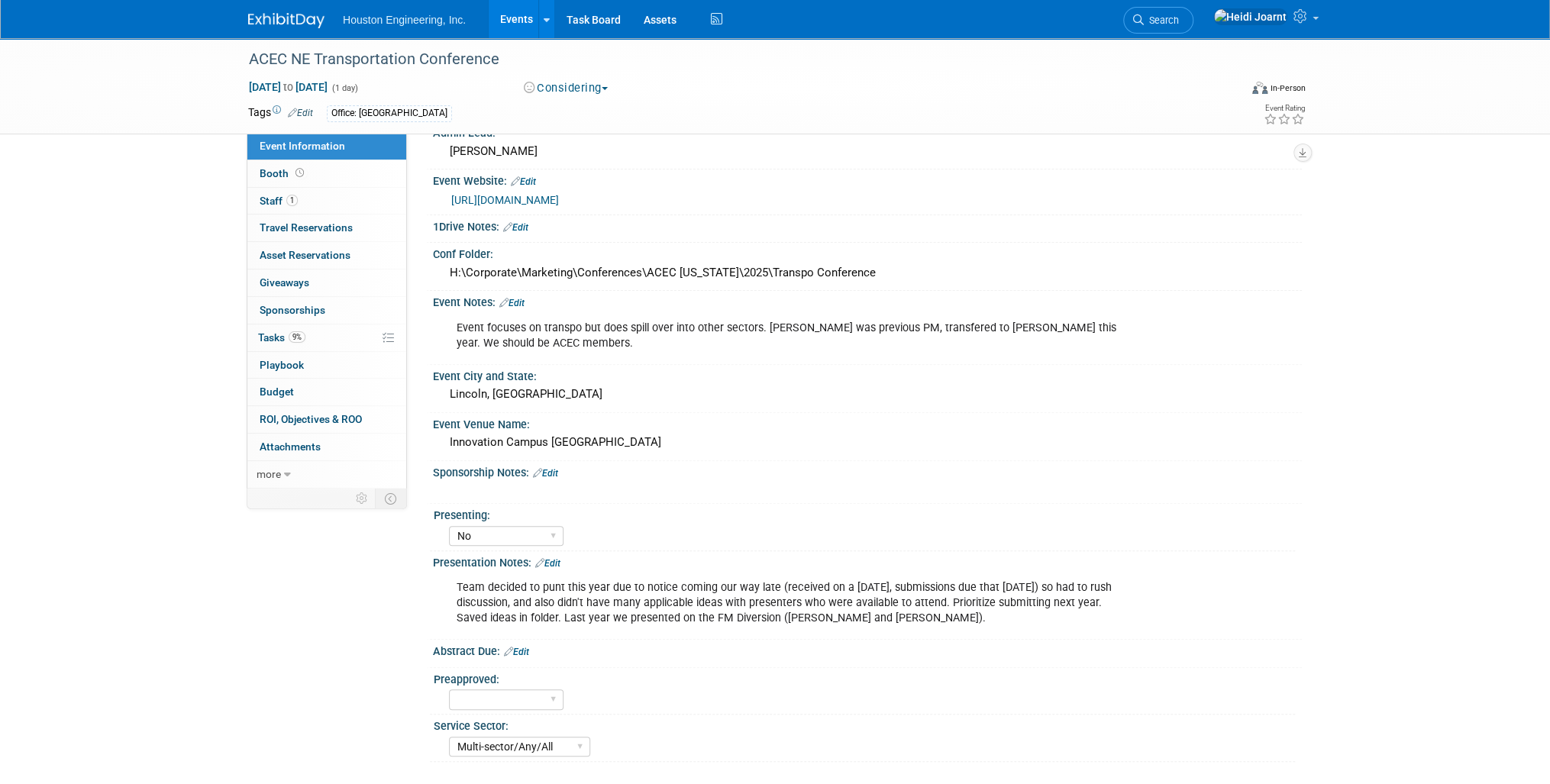
click at [518, 297] on link "Edit" at bounding box center [511, 302] width 25 height 10
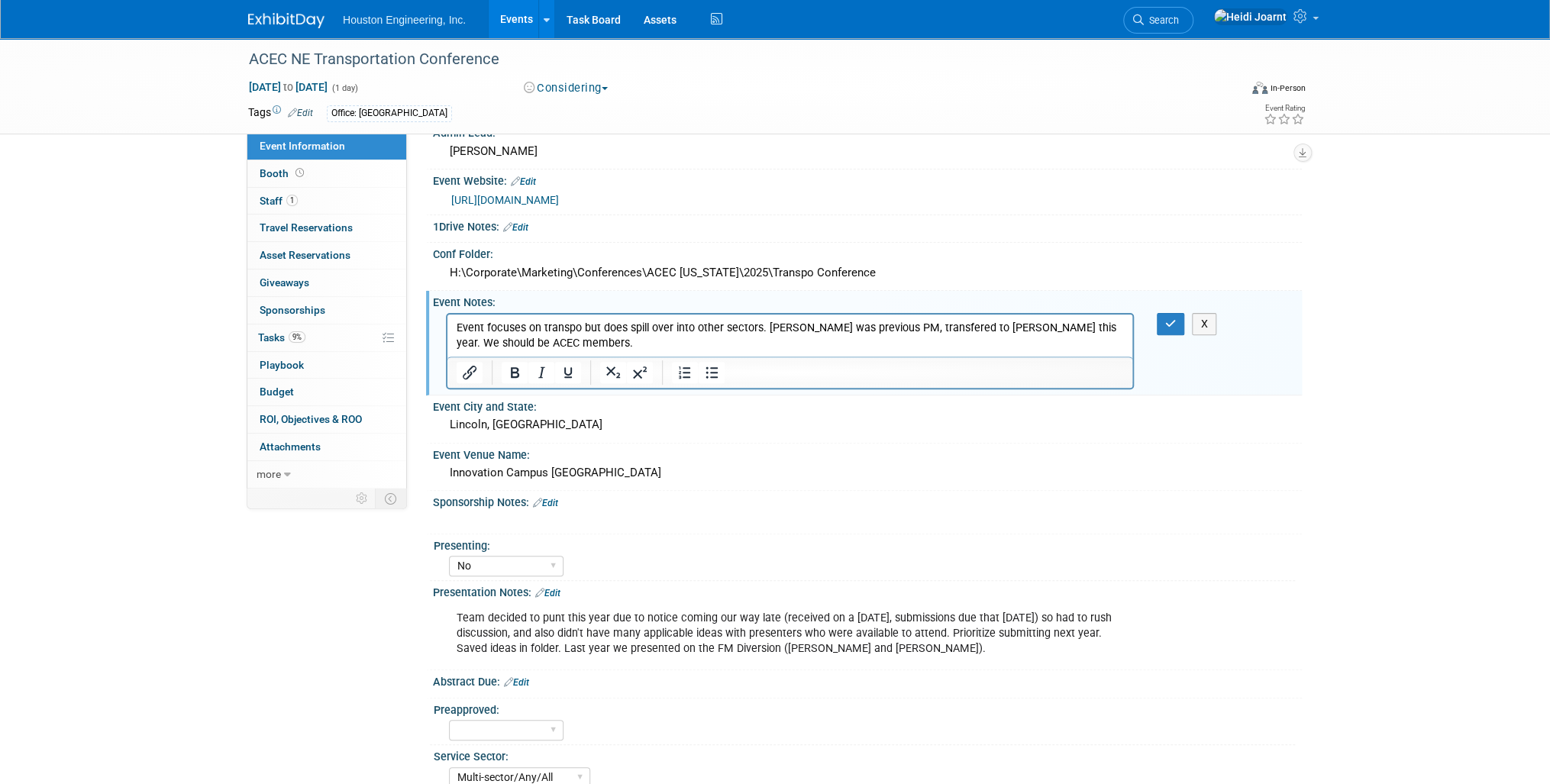
scroll to position [0, 0]
click at [604, 345] on p "Event focuses on transpo but does spill over into other sectors. [PERSON_NAME] …" at bounding box center [790, 335] width 667 height 31
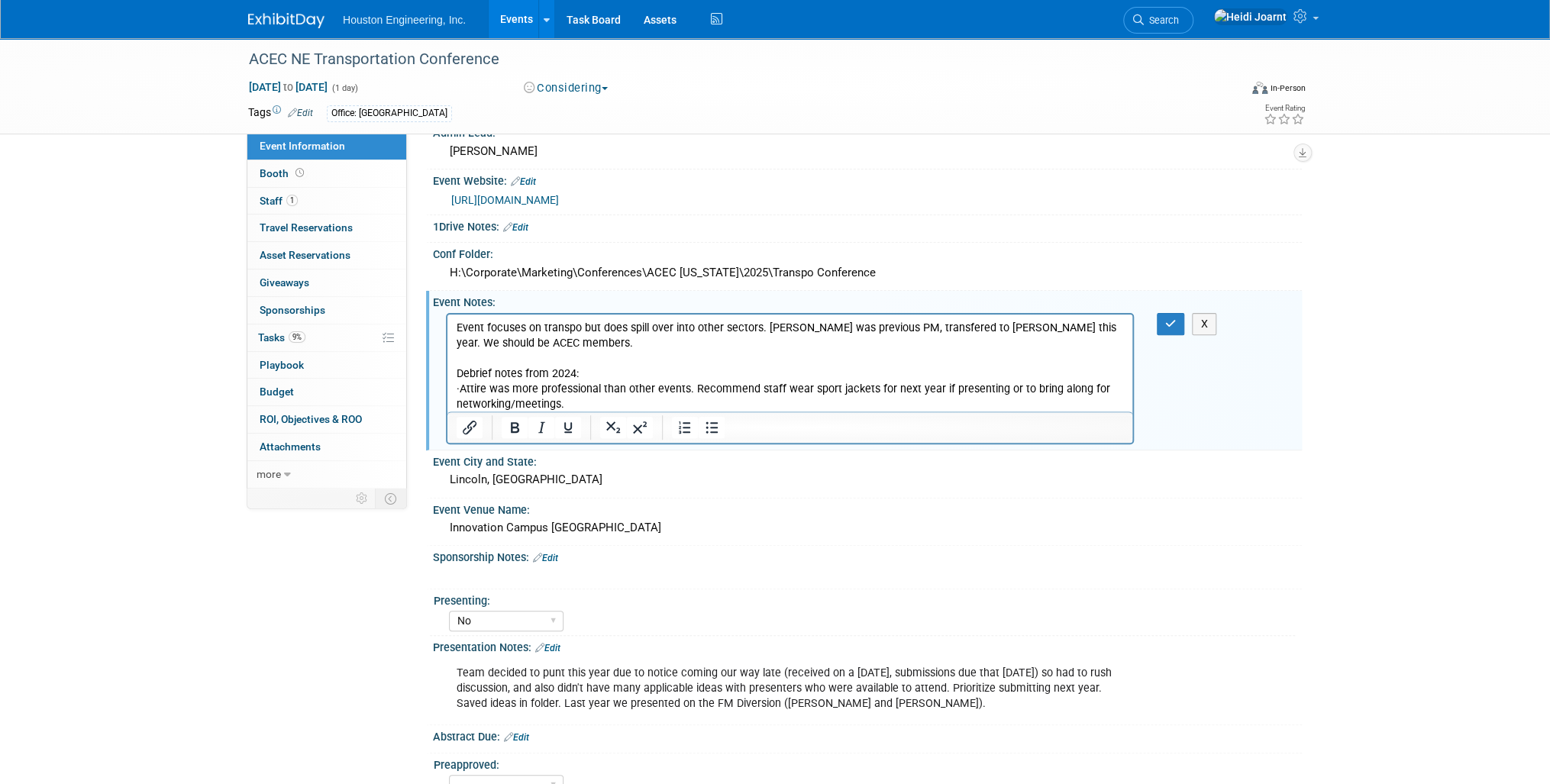
click at [581, 387] on p "· Attire was more professional than other events. Recommend staff wear sport ja…" at bounding box center [790, 396] width 667 height 31
click at [708, 428] on icon "Bullet list" at bounding box center [712, 427] width 12 height 11
click at [498, 387] on li "· Attire was more professional than other events. Recommend staff wear sport ja…" at bounding box center [805, 396] width 637 height 31
click at [644, 401] on li "Attire was more professional than other events. Recommend staff wear sport jack…" at bounding box center [805, 396] width 637 height 31
click at [1180, 320] on button "button" at bounding box center [1171, 324] width 28 height 23
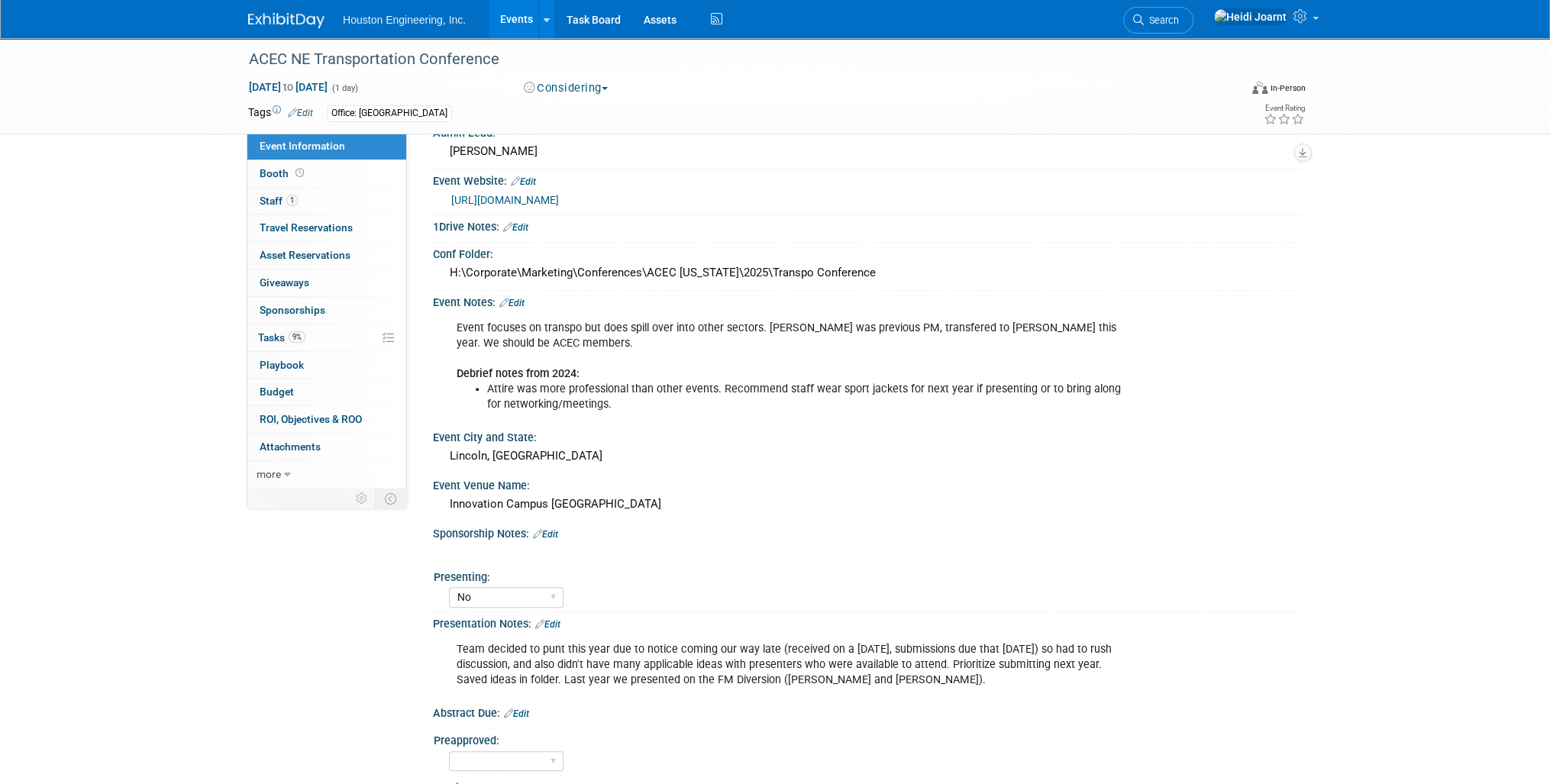
click at [520, 297] on link "Edit" at bounding box center [511, 302] width 25 height 10
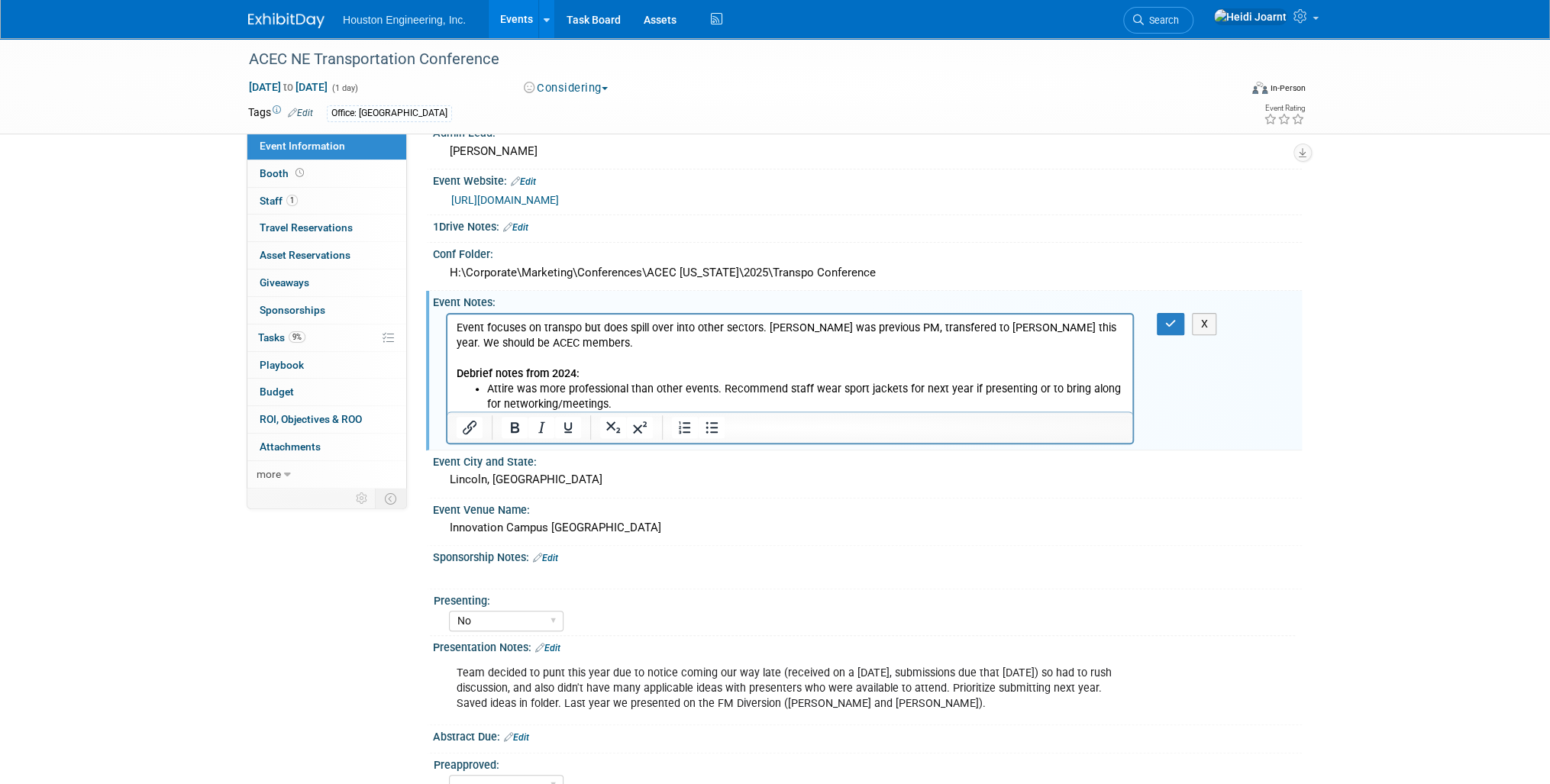
click at [605, 340] on p "Event focuses on transpo but does spill over into other sectors. Lindy was prev…" at bounding box center [790, 350] width 667 height 61
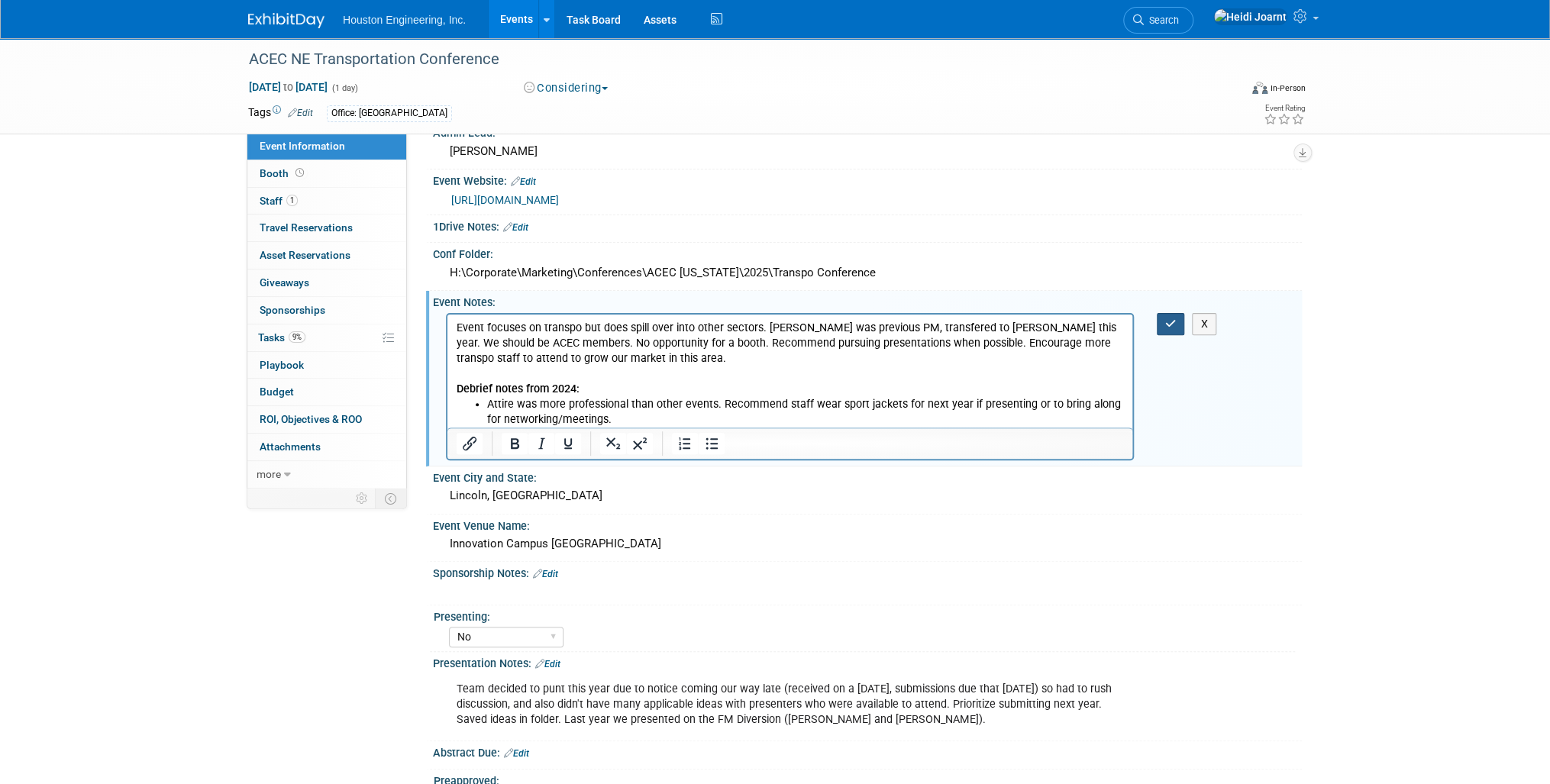
click at [1170, 318] on icon "button" at bounding box center [1171, 323] width 11 height 10
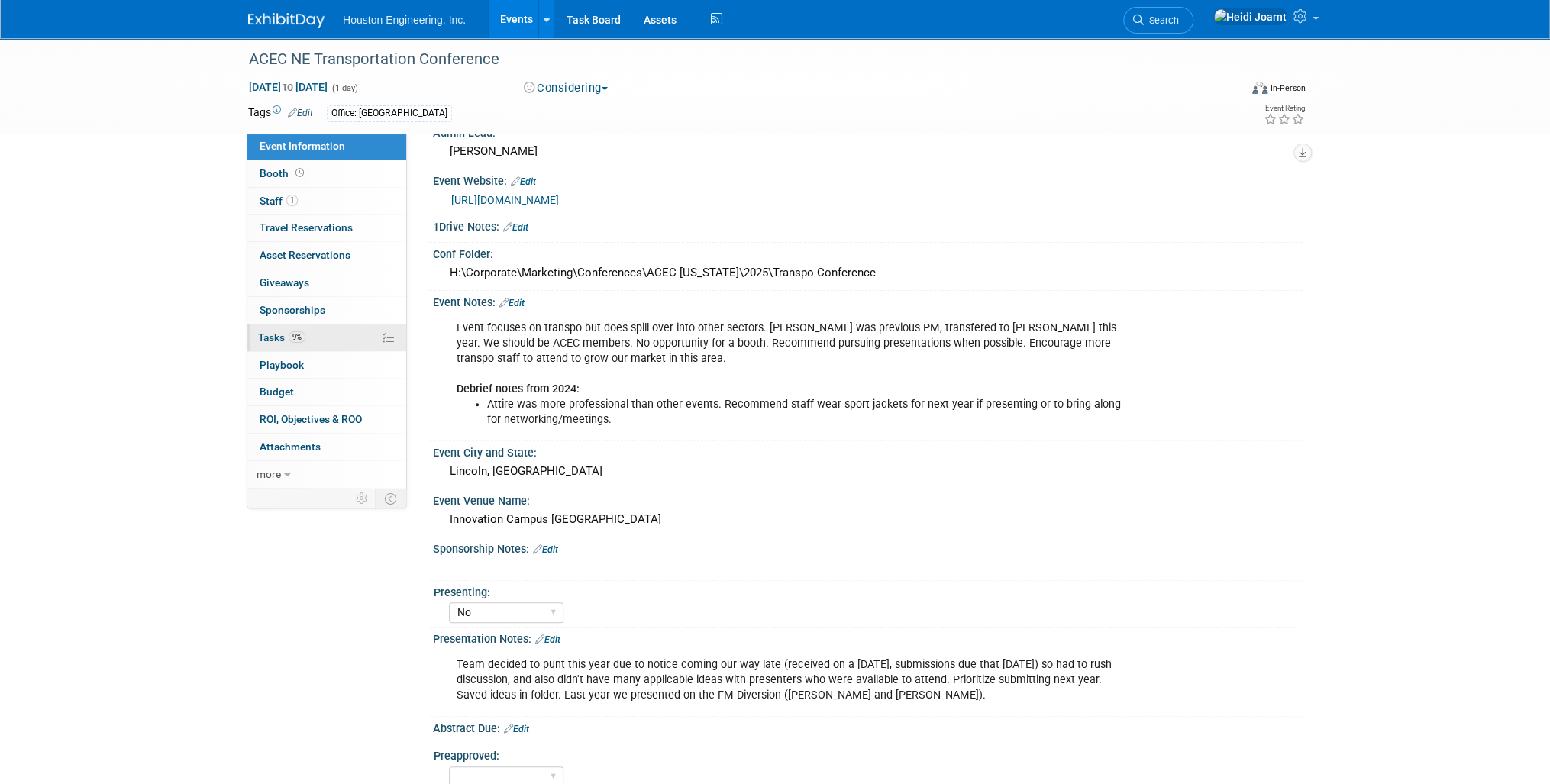
click at [343, 337] on link "9% Tasks 9%" at bounding box center [327, 338] width 159 height 26
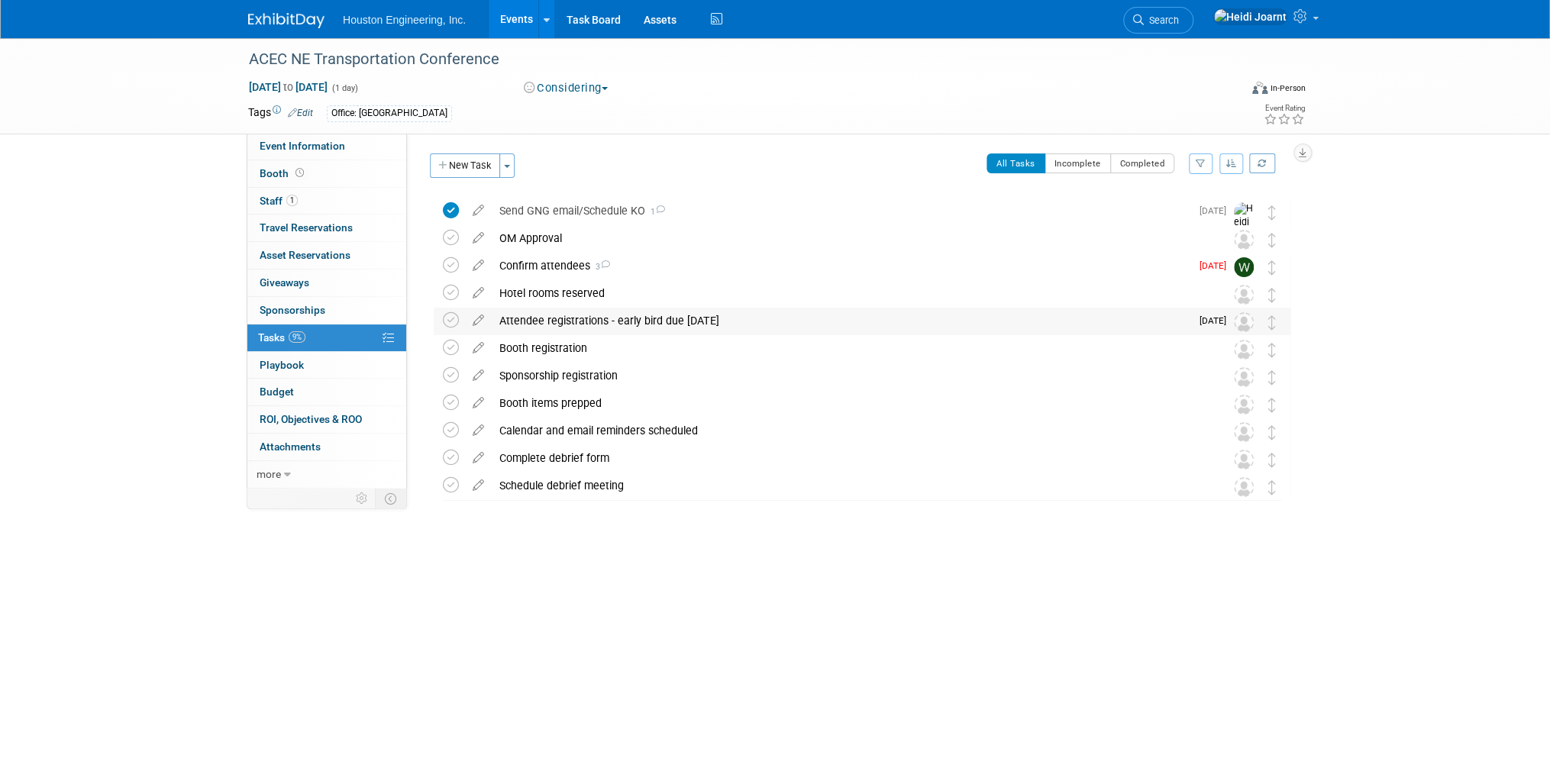
click at [701, 323] on div "Attendee registrations - early bird due Oct 1" at bounding box center [841, 321] width 699 height 26
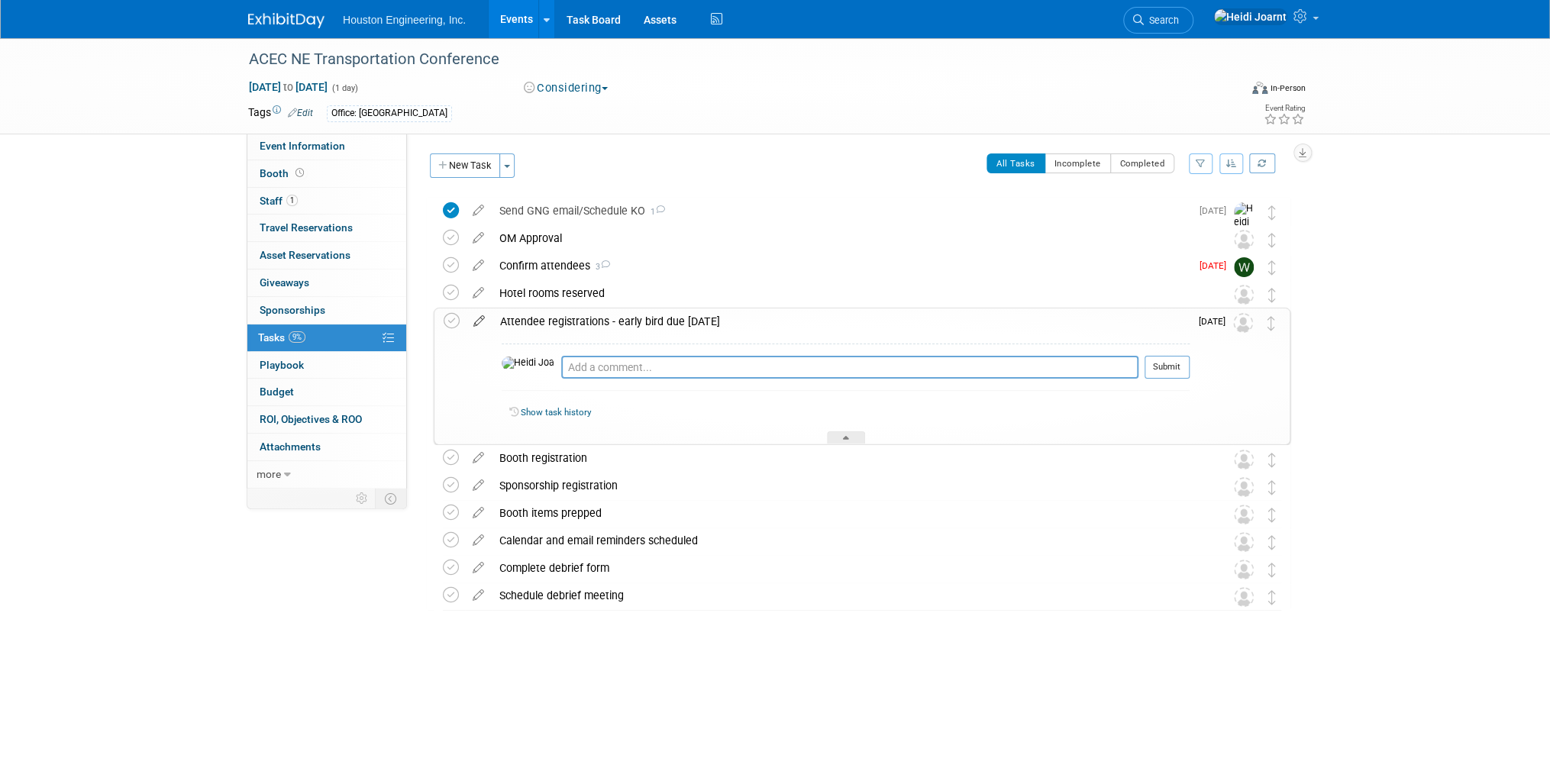
click at [480, 321] on icon at bounding box center [479, 318] width 26 height 19
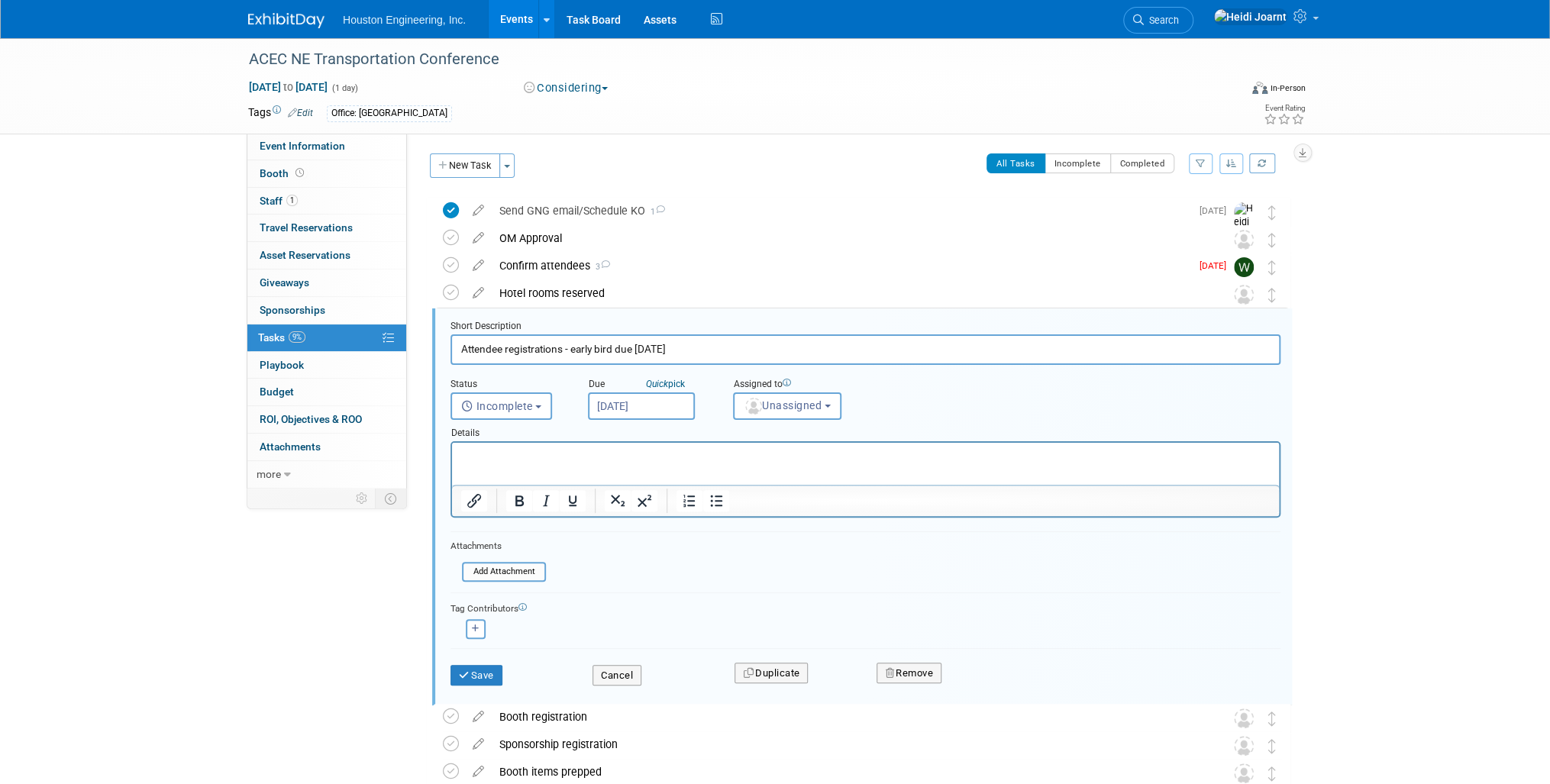
scroll to position [84, 0]
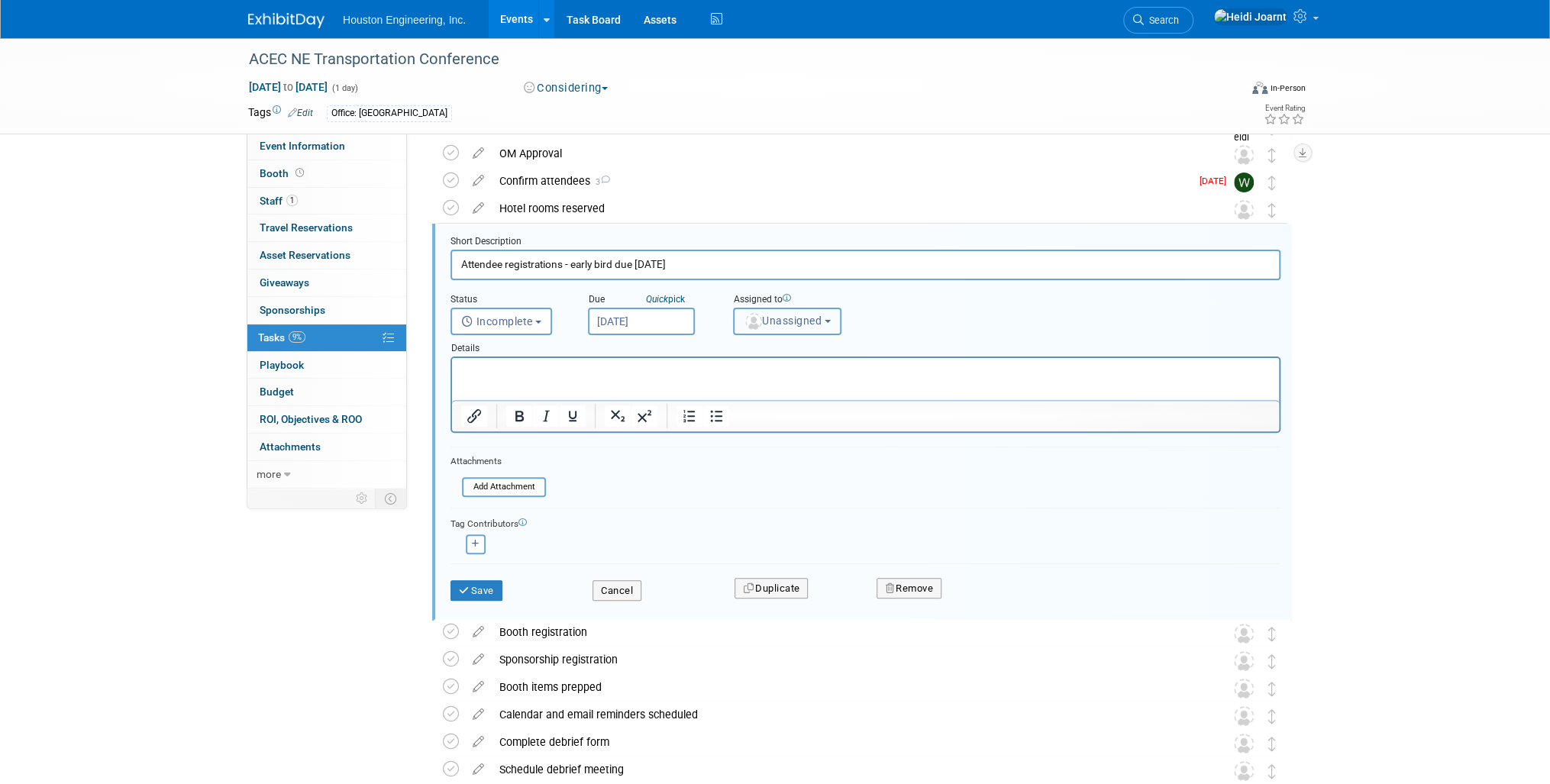
click at [785, 328] on button "Unassigned" at bounding box center [787, 321] width 109 height 27
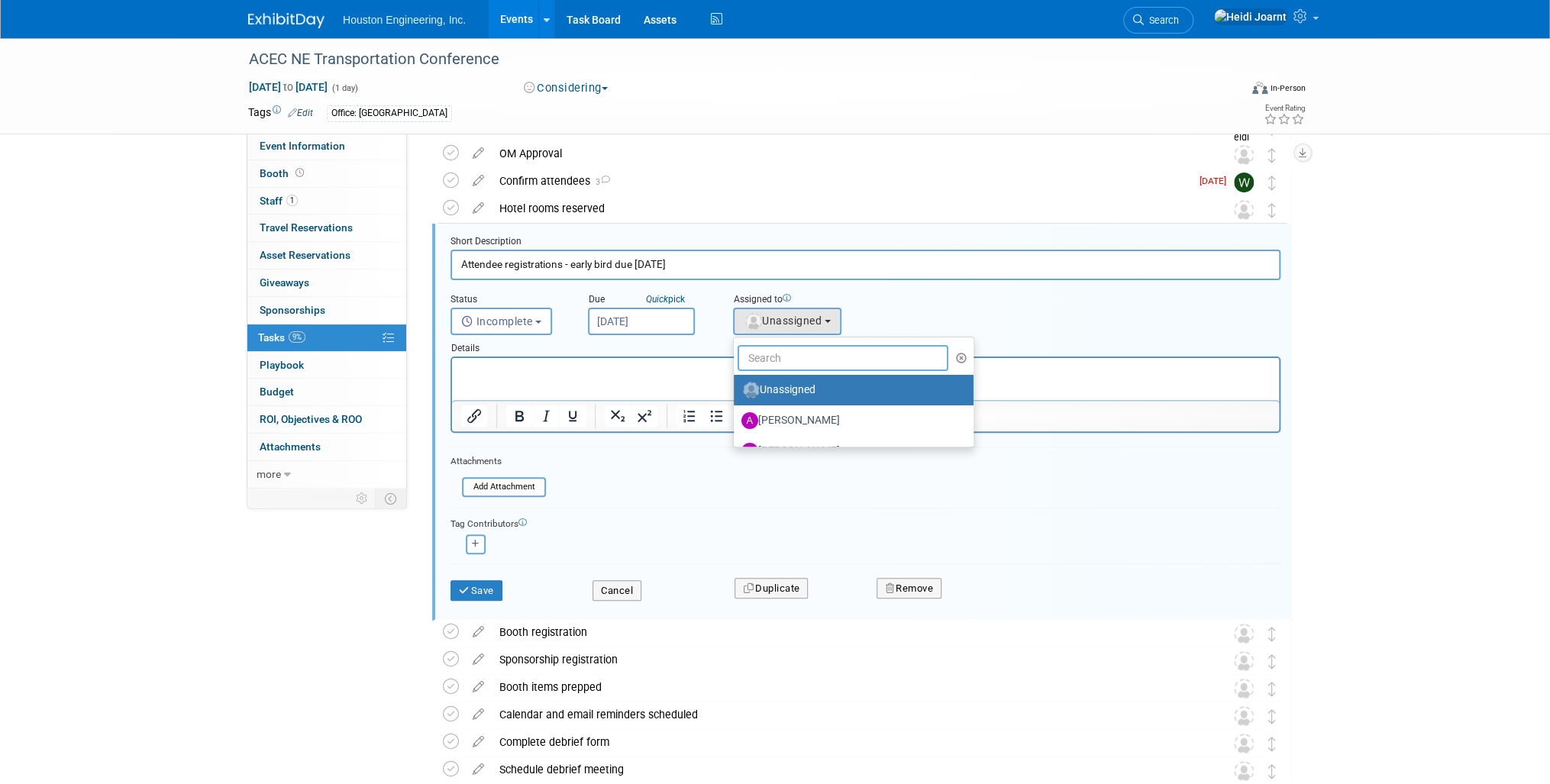
click at [794, 360] on input "text" at bounding box center [843, 358] width 211 height 26
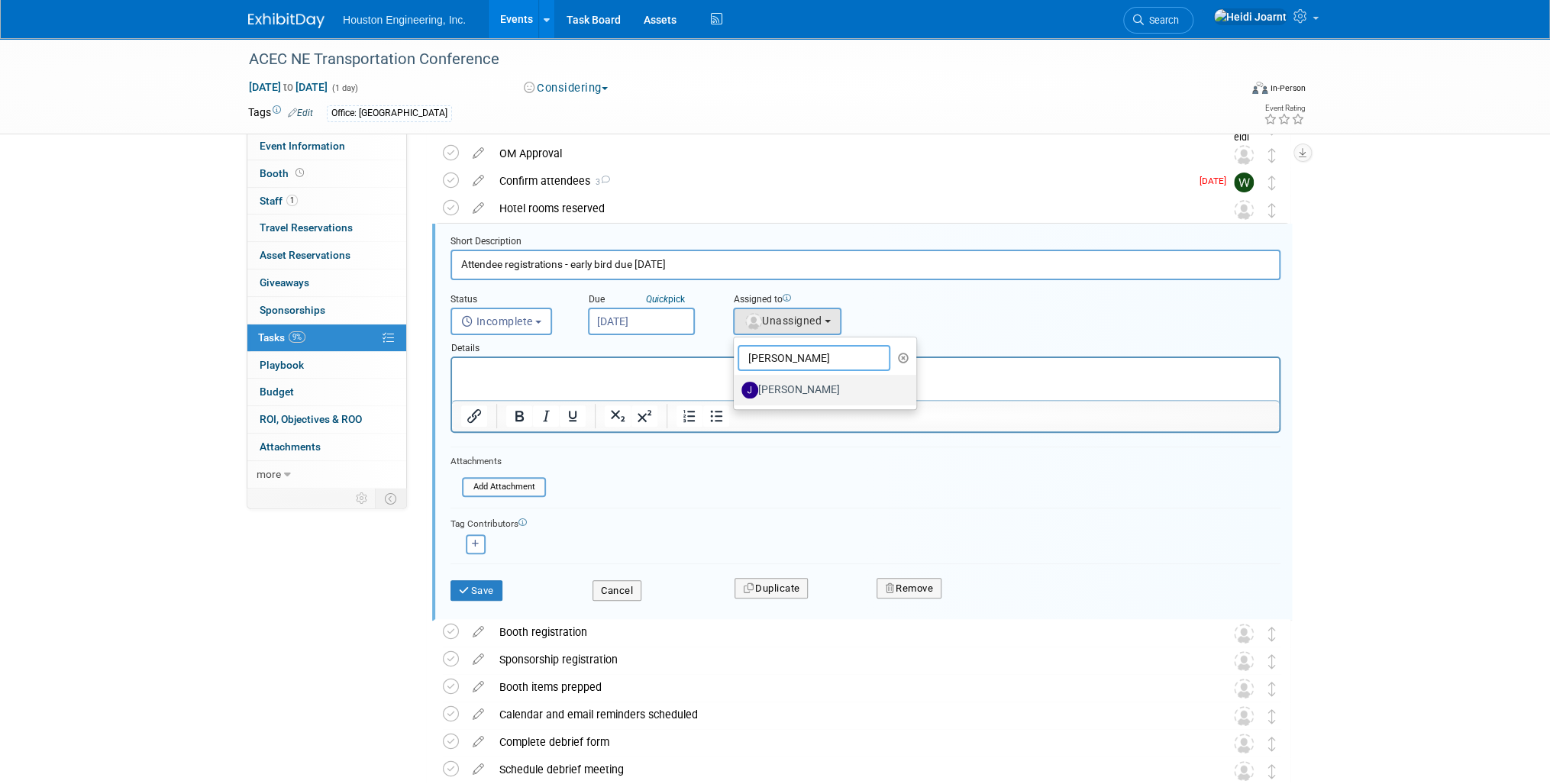
type input "jess"
drag, startPoint x: 821, startPoint y: 391, endPoint x: 328, endPoint y: 31, distance: 610.4
click at [821, 391] on label "[PERSON_NAME]" at bounding box center [821, 390] width 160 height 24
click at [736, 391] on input "[PERSON_NAME]" at bounding box center [731, 387] width 10 height 10
select select "fa151804-de92-4cec-a8ce-bf453f5438ea"
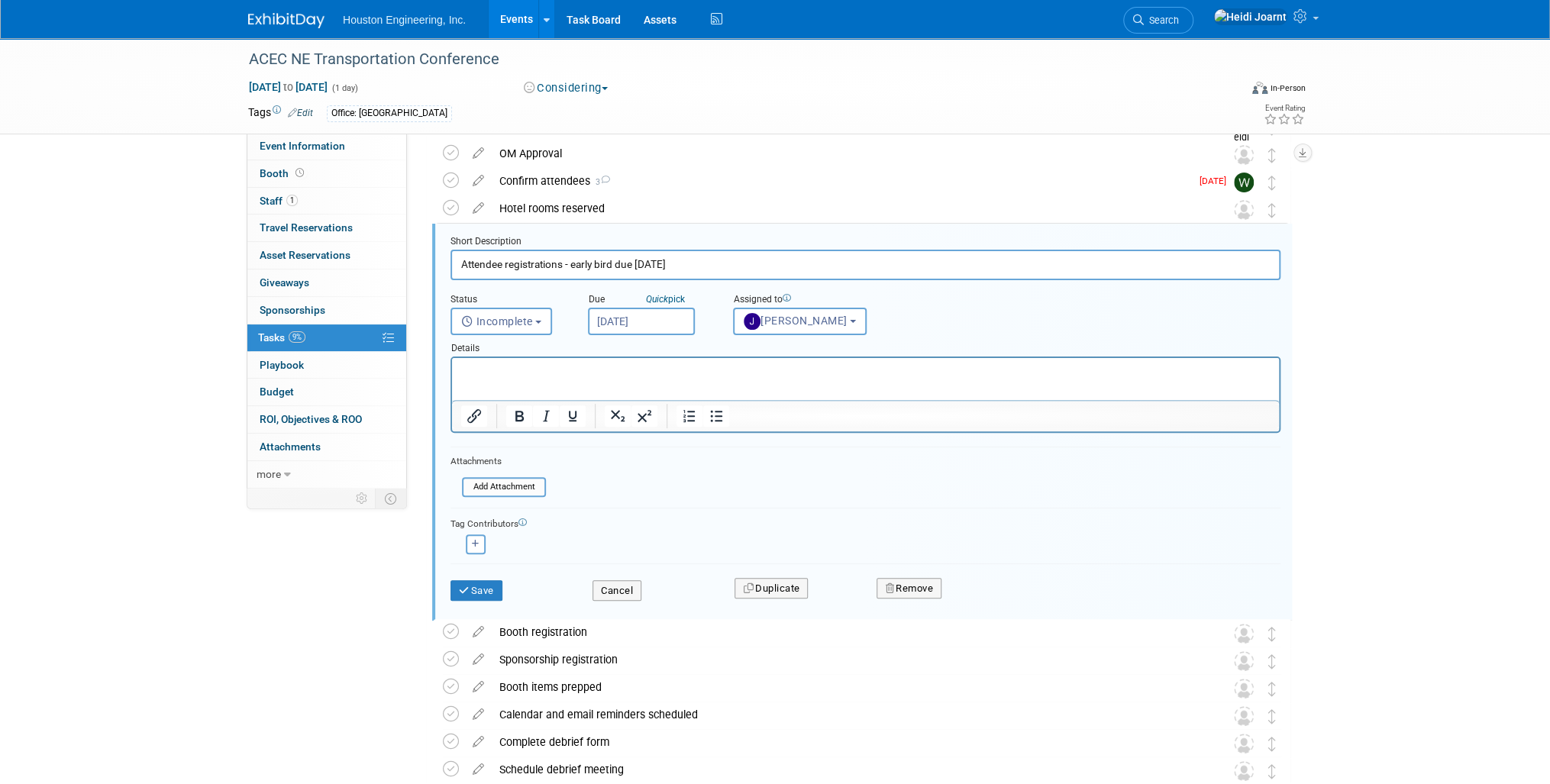
click at [694, 370] on p "Rich Text Area. Press ALT-0 for help." at bounding box center [865, 370] width 809 height 14
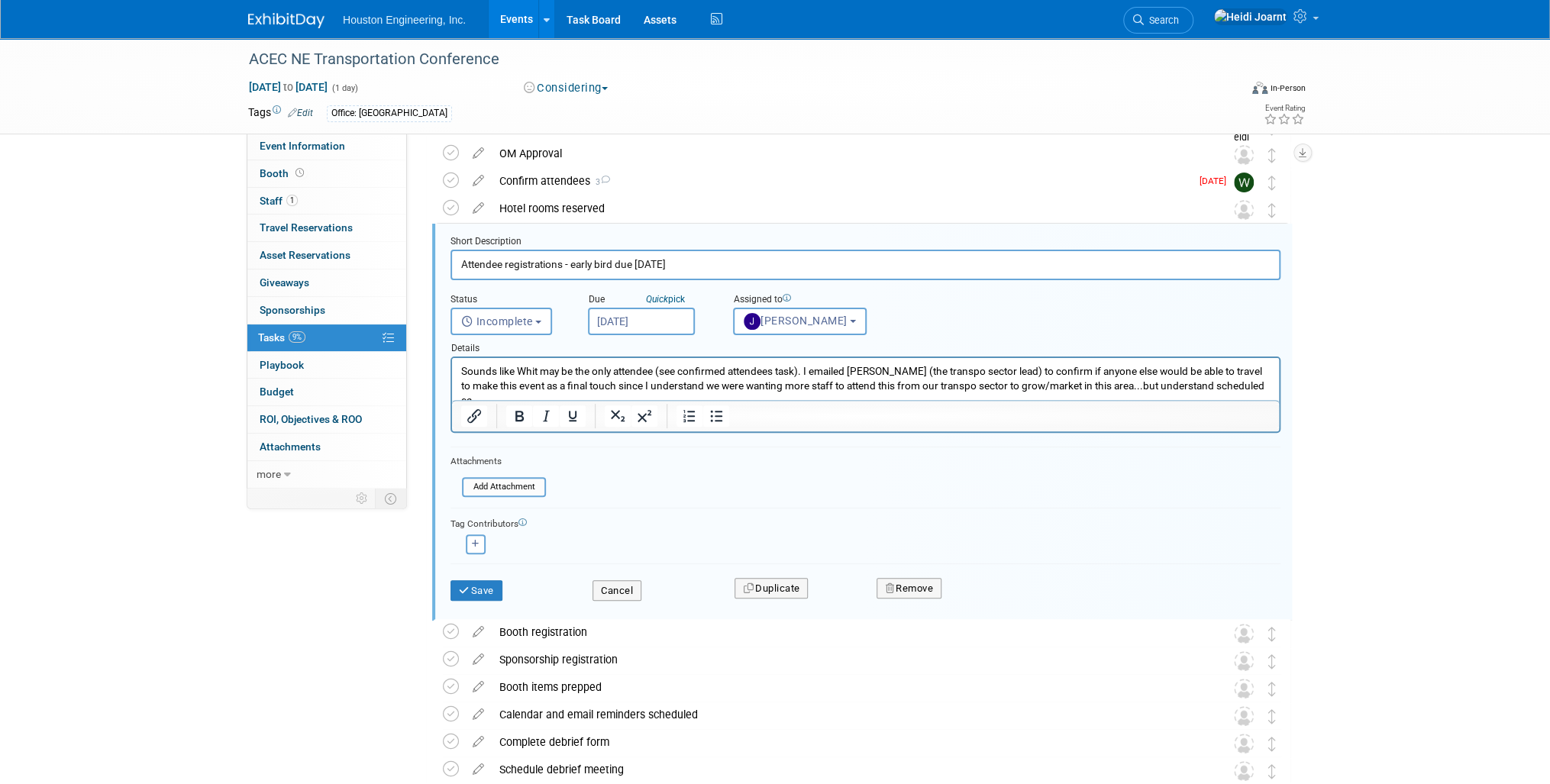
scroll to position [0, 0]
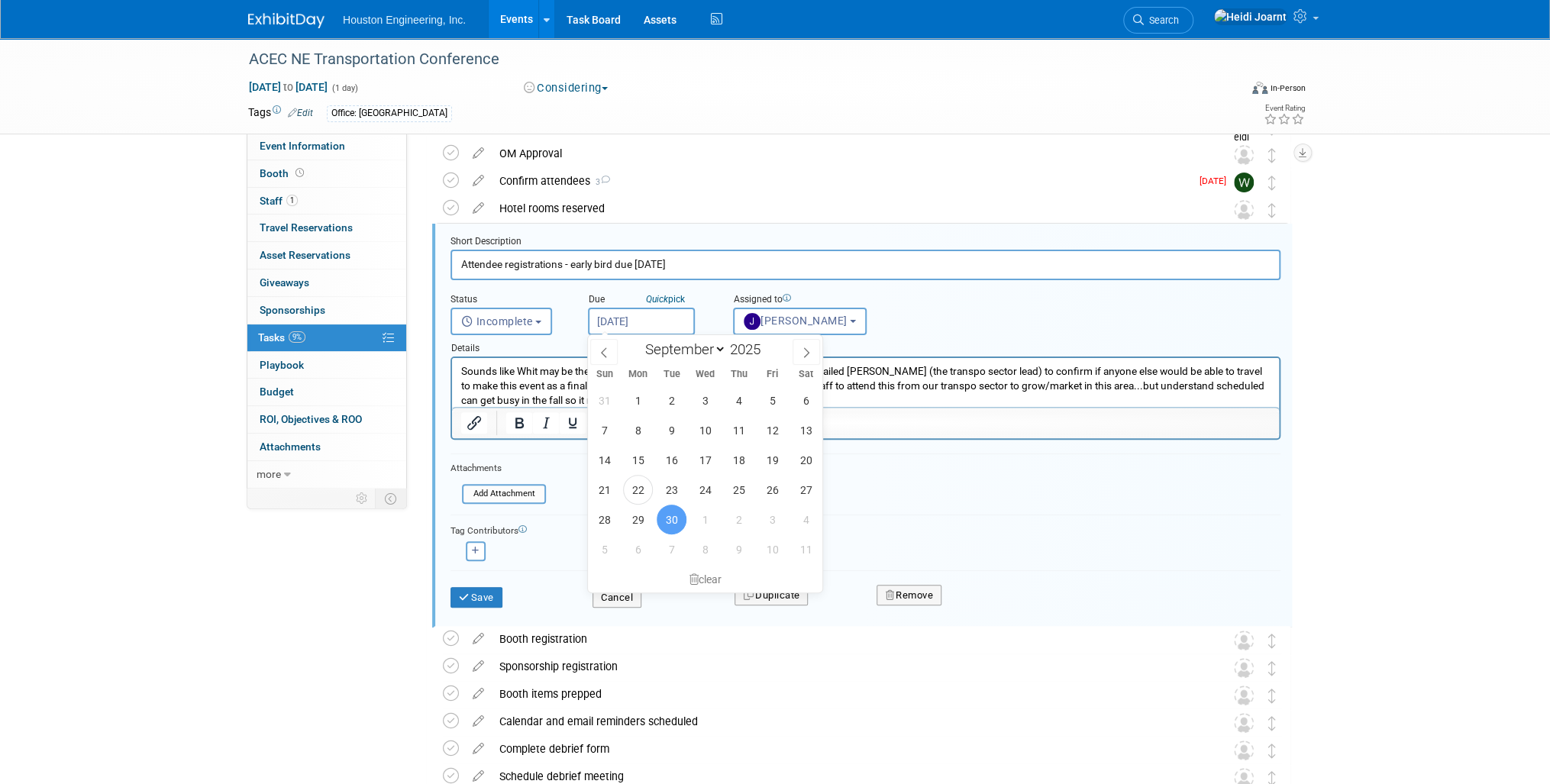
click at [632, 317] on input "Sep 30, 2025" at bounding box center [642, 321] width 107 height 27
click at [912, 400] on p "Sounds like Whit may be the only attendee (see confirmed attendees task). I ema…" at bounding box center [865, 385] width 809 height 43
click at [490, 384] on p "Sounds like Whit may be the only attendee (see confirmed attendees task). I ema…" at bounding box center [865, 385] width 809 height 43
click at [554, 570] on div "Save Cancel Duplicate Remove" at bounding box center [865, 596] width 829 height 53
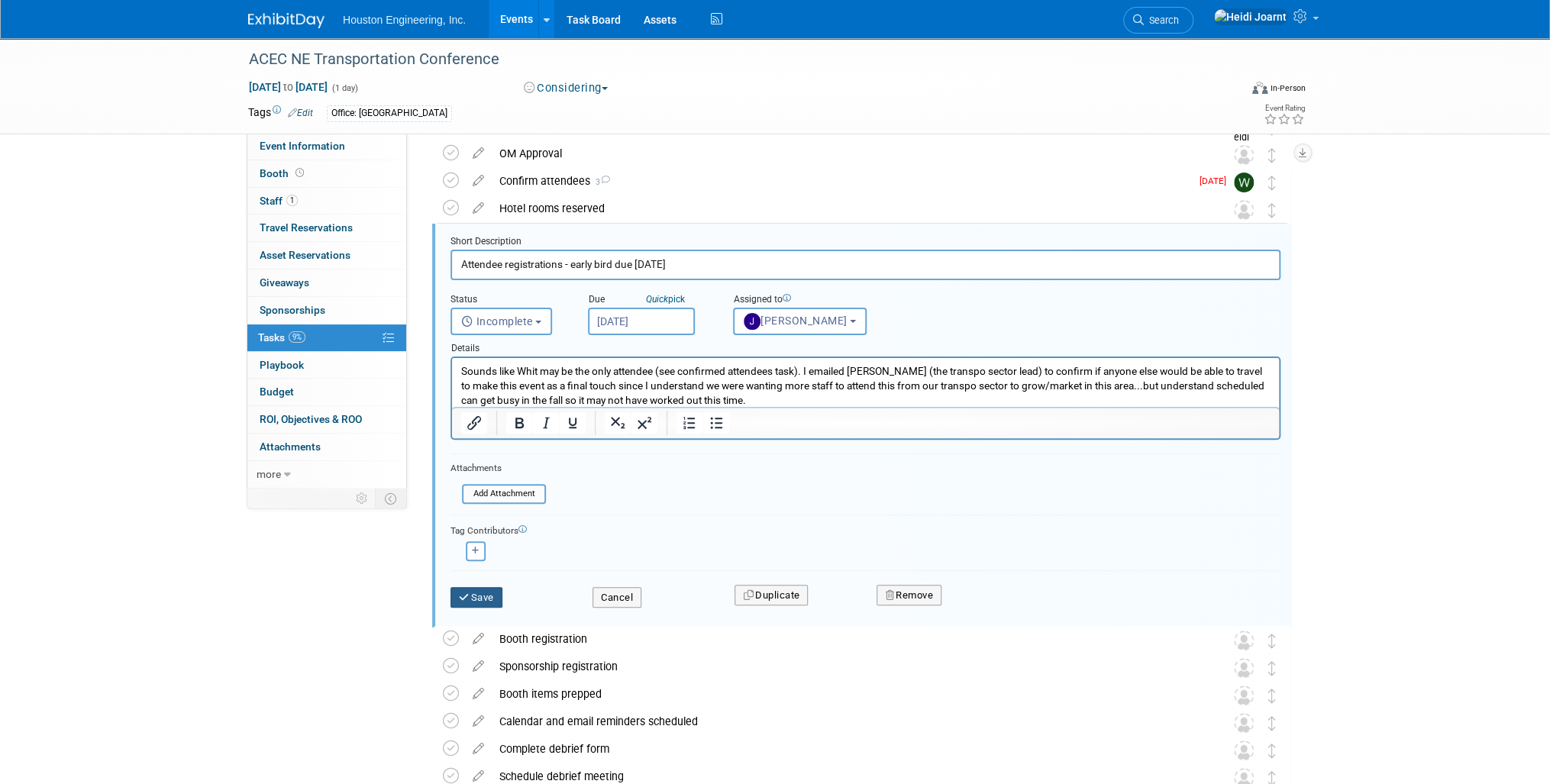
click at [482, 592] on button "Save" at bounding box center [476, 597] width 52 height 22
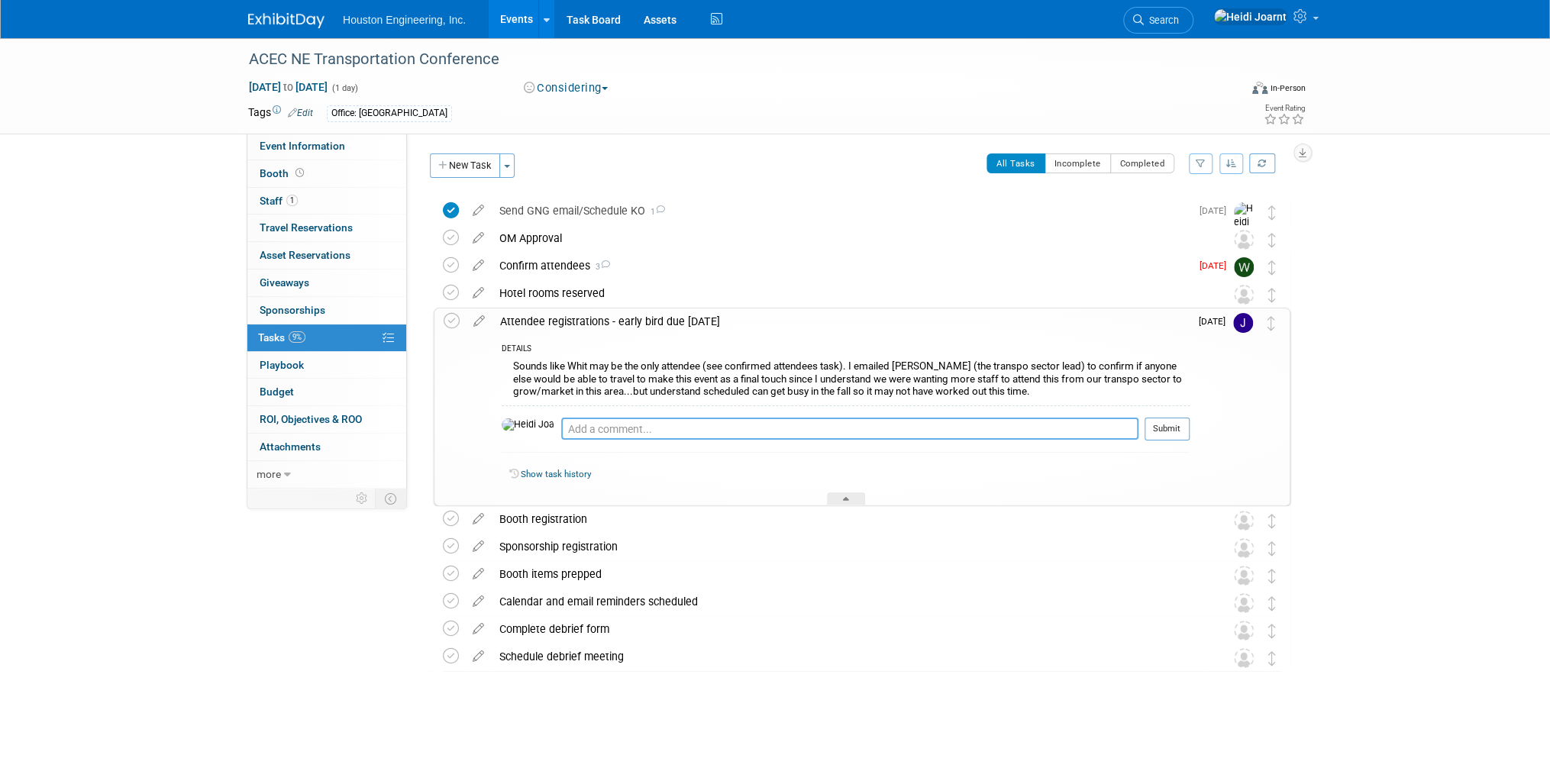
click at [700, 431] on textarea at bounding box center [849, 429] width 577 height 23
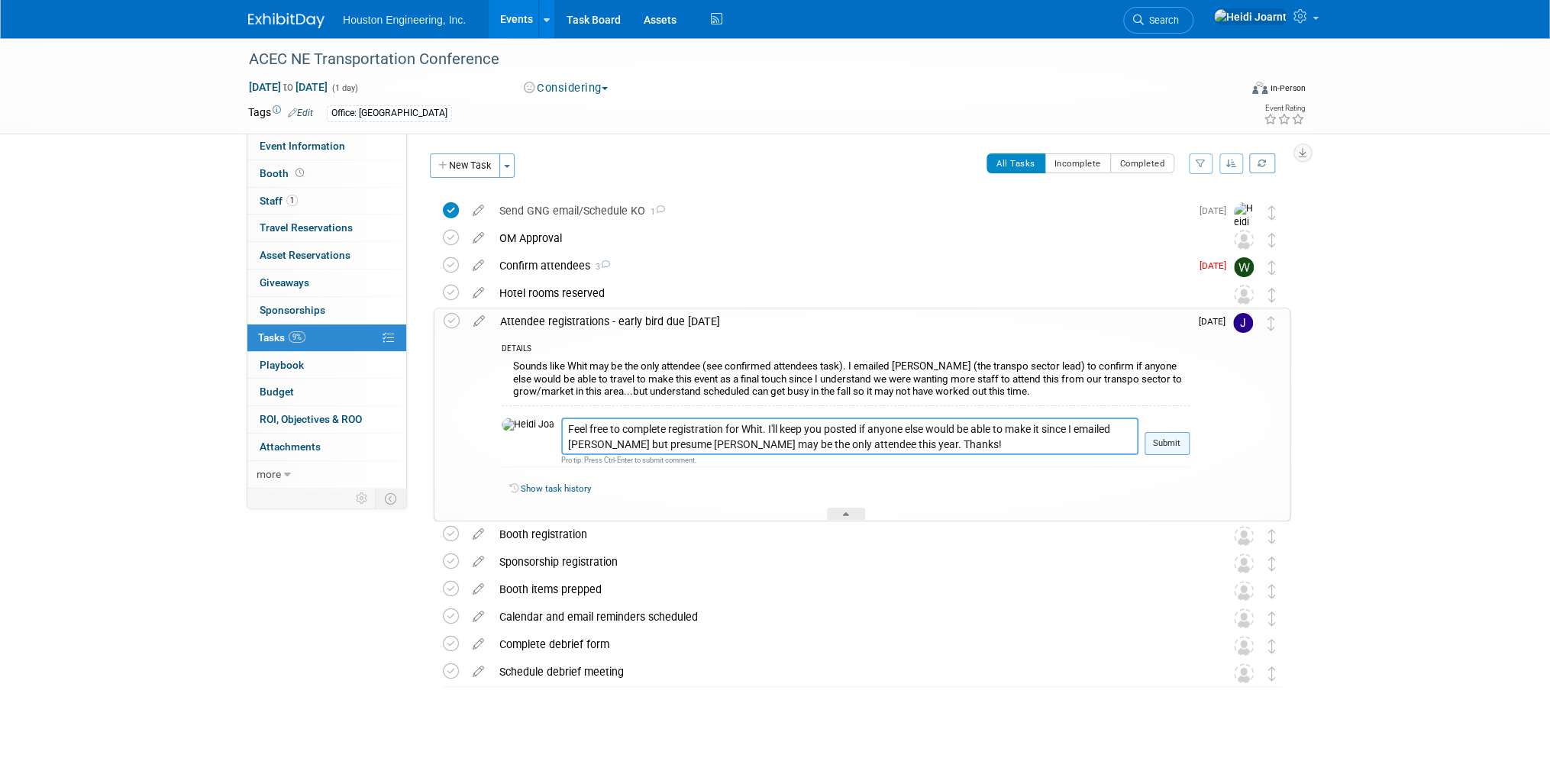
type textarea "Feel free to complete registration for Whit. I'll keep you posted if anyone els…"
click at [1182, 445] on button "Submit" at bounding box center [1167, 444] width 45 height 23
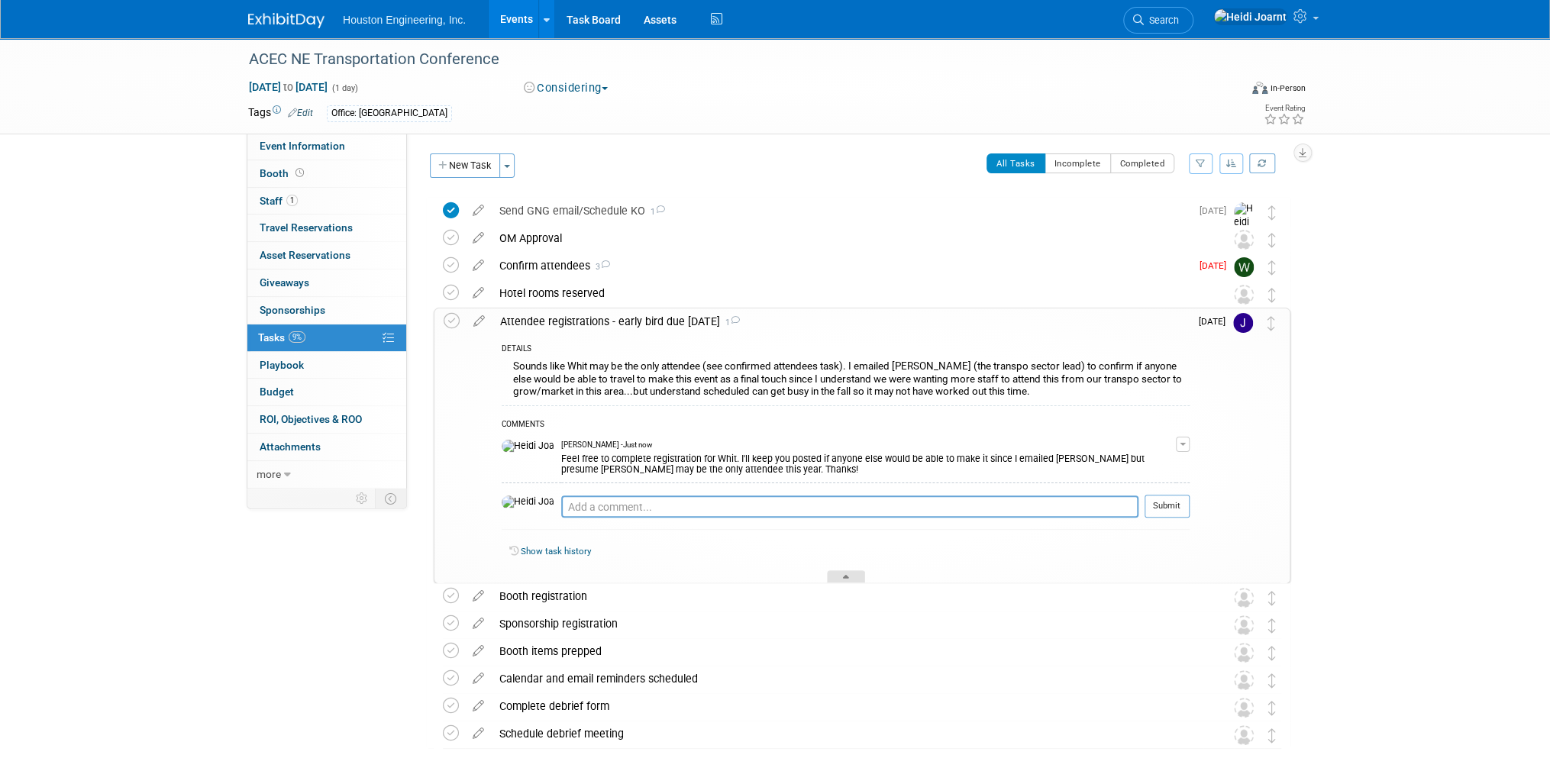
click at [852, 570] on div at bounding box center [845, 577] width 38 height 13
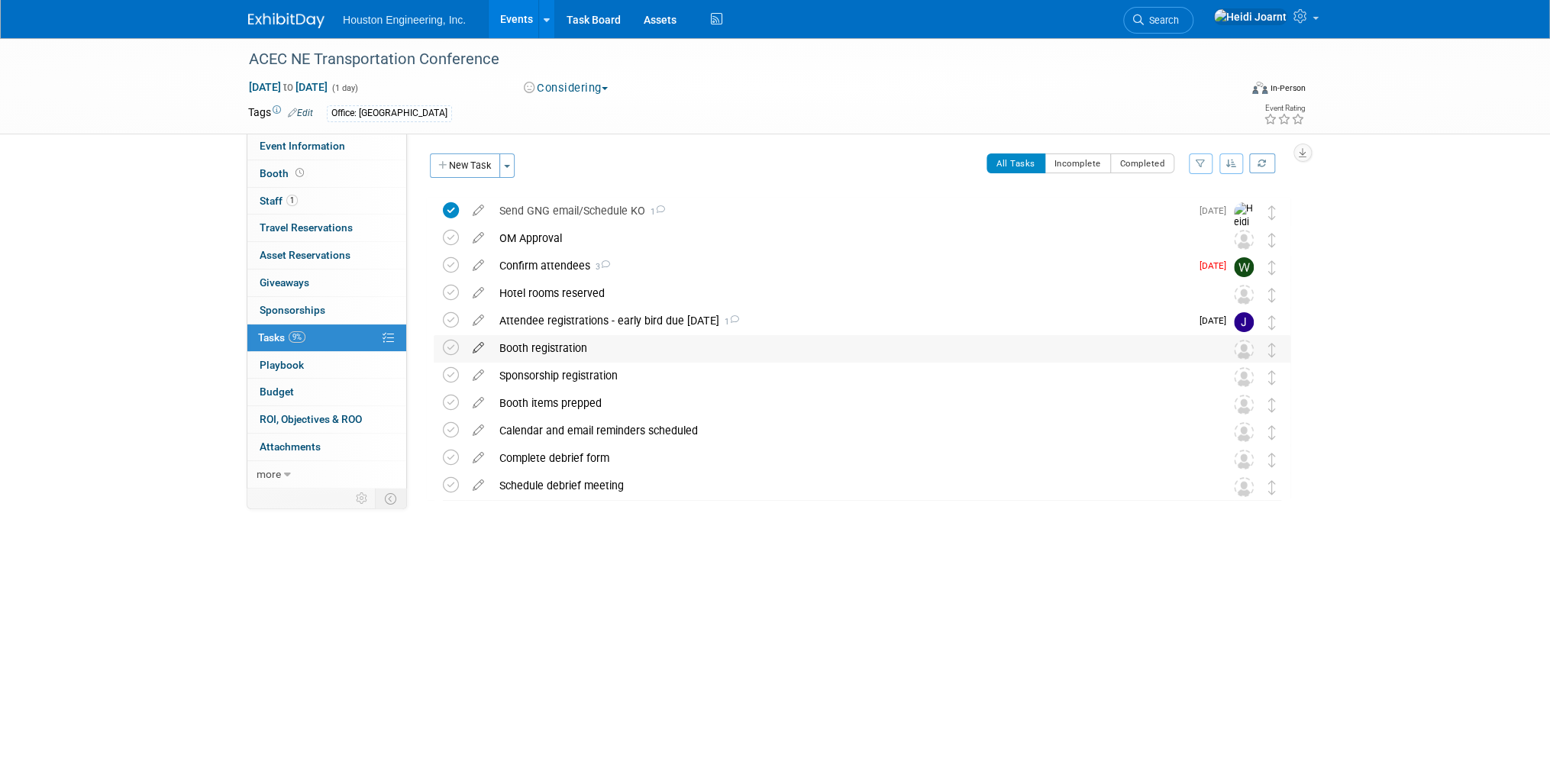
click at [471, 348] on icon at bounding box center [479, 344] width 26 height 19
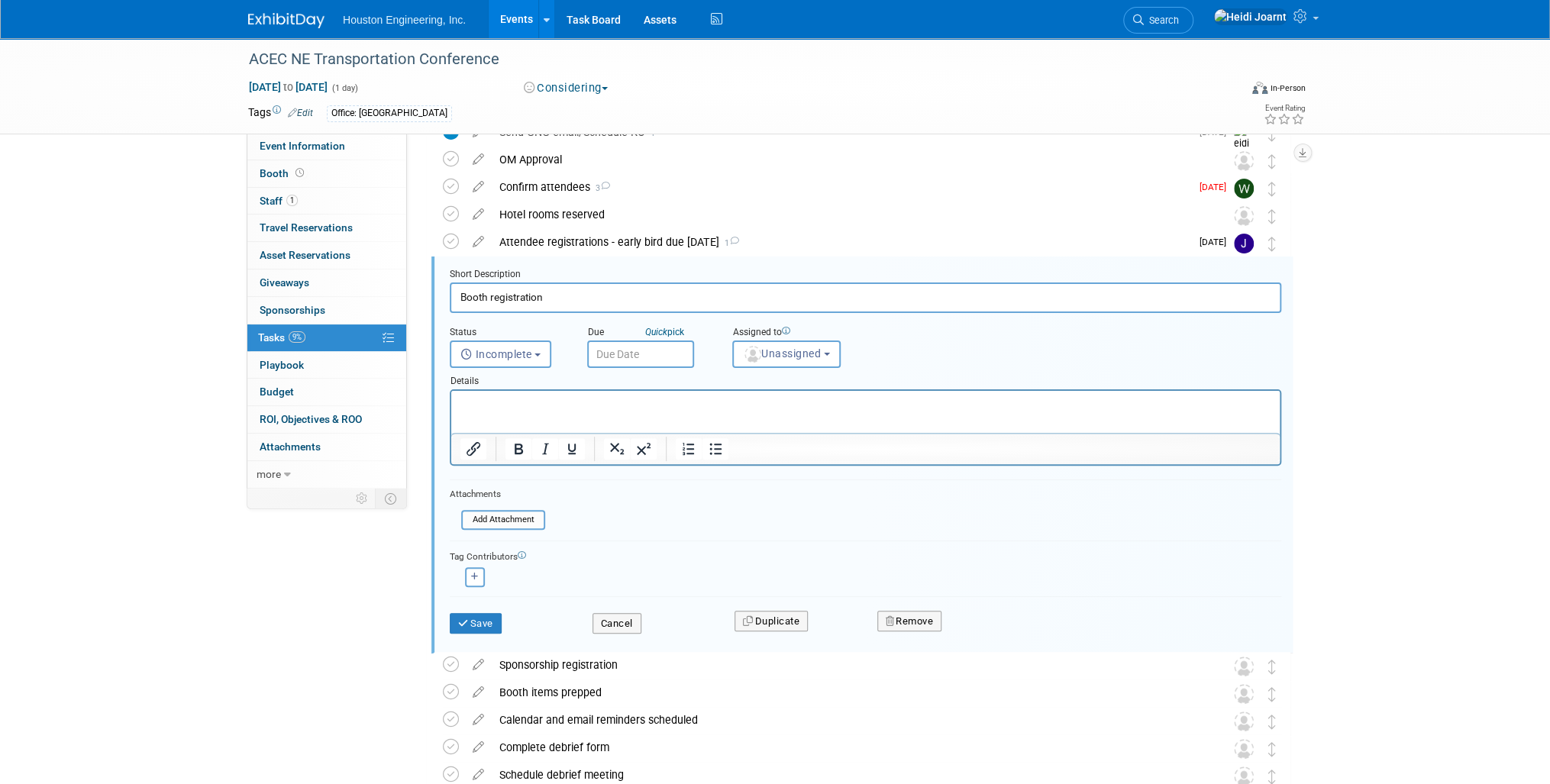
scroll to position [112, 0]
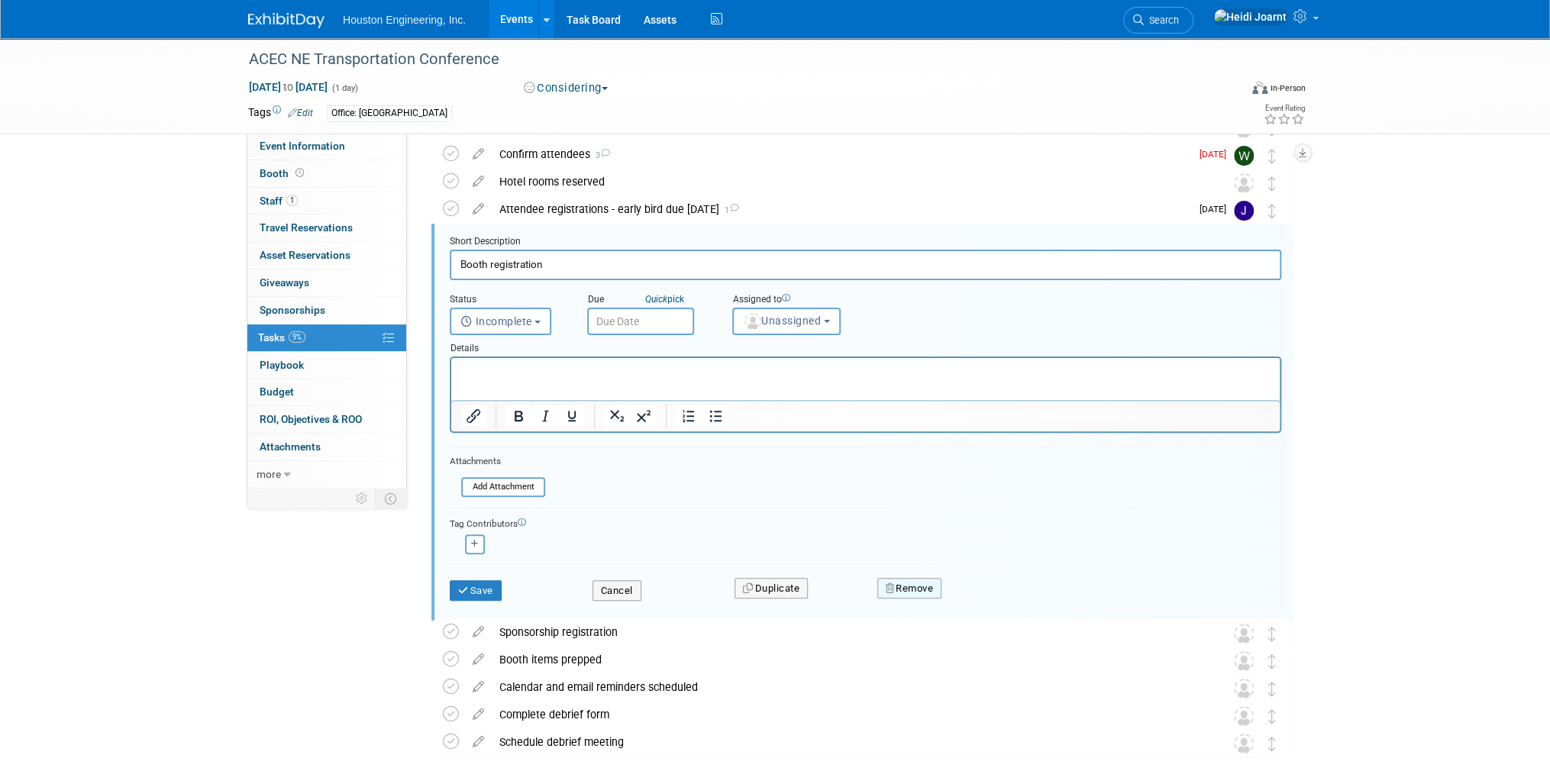
click at [915, 591] on button "Remove" at bounding box center [909, 588] width 65 height 22
click at [994, 596] on link "Yes" at bounding box center [995, 600] width 44 height 24
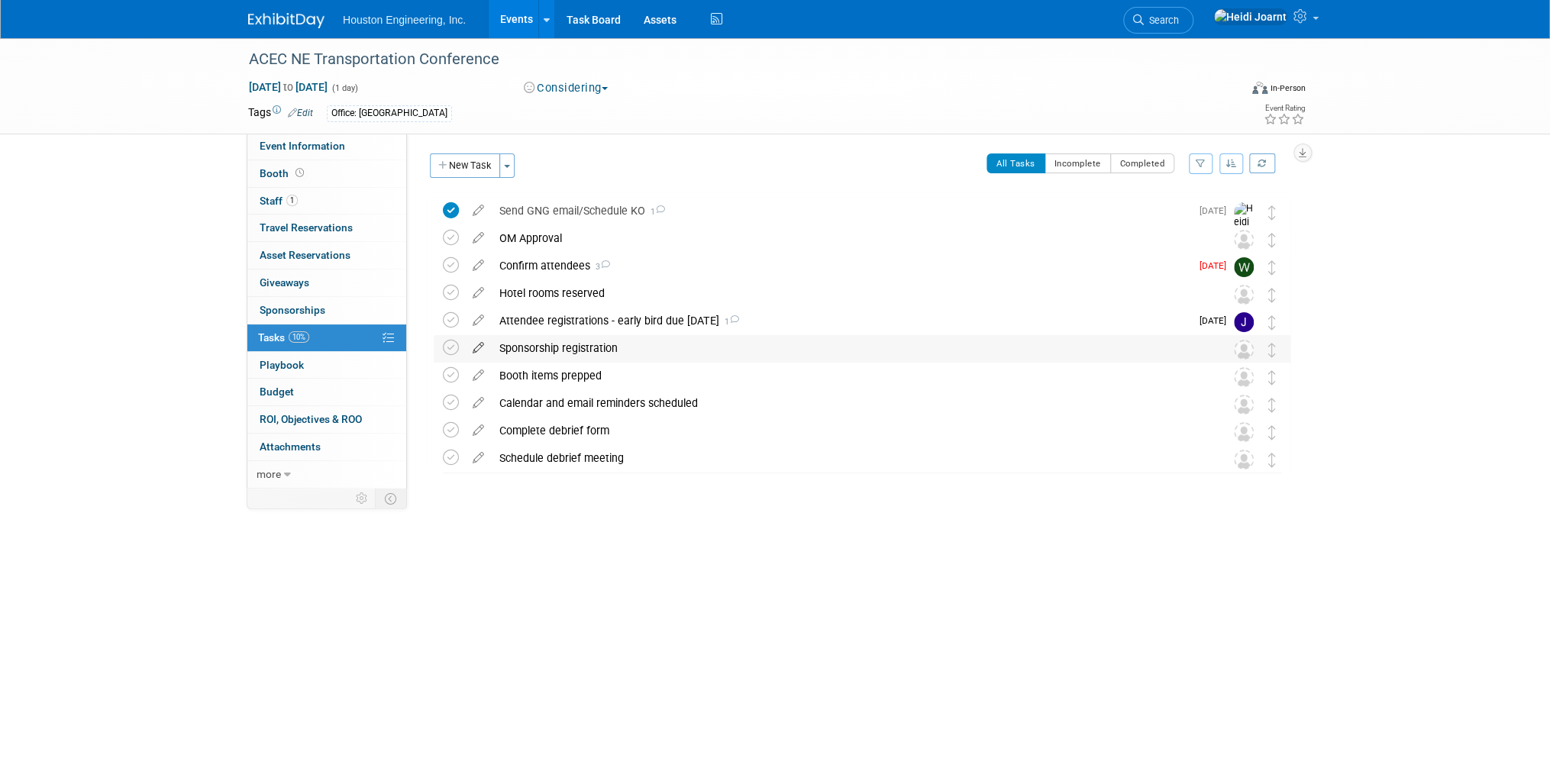
click at [480, 345] on icon at bounding box center [479, 344] width 26 height 19
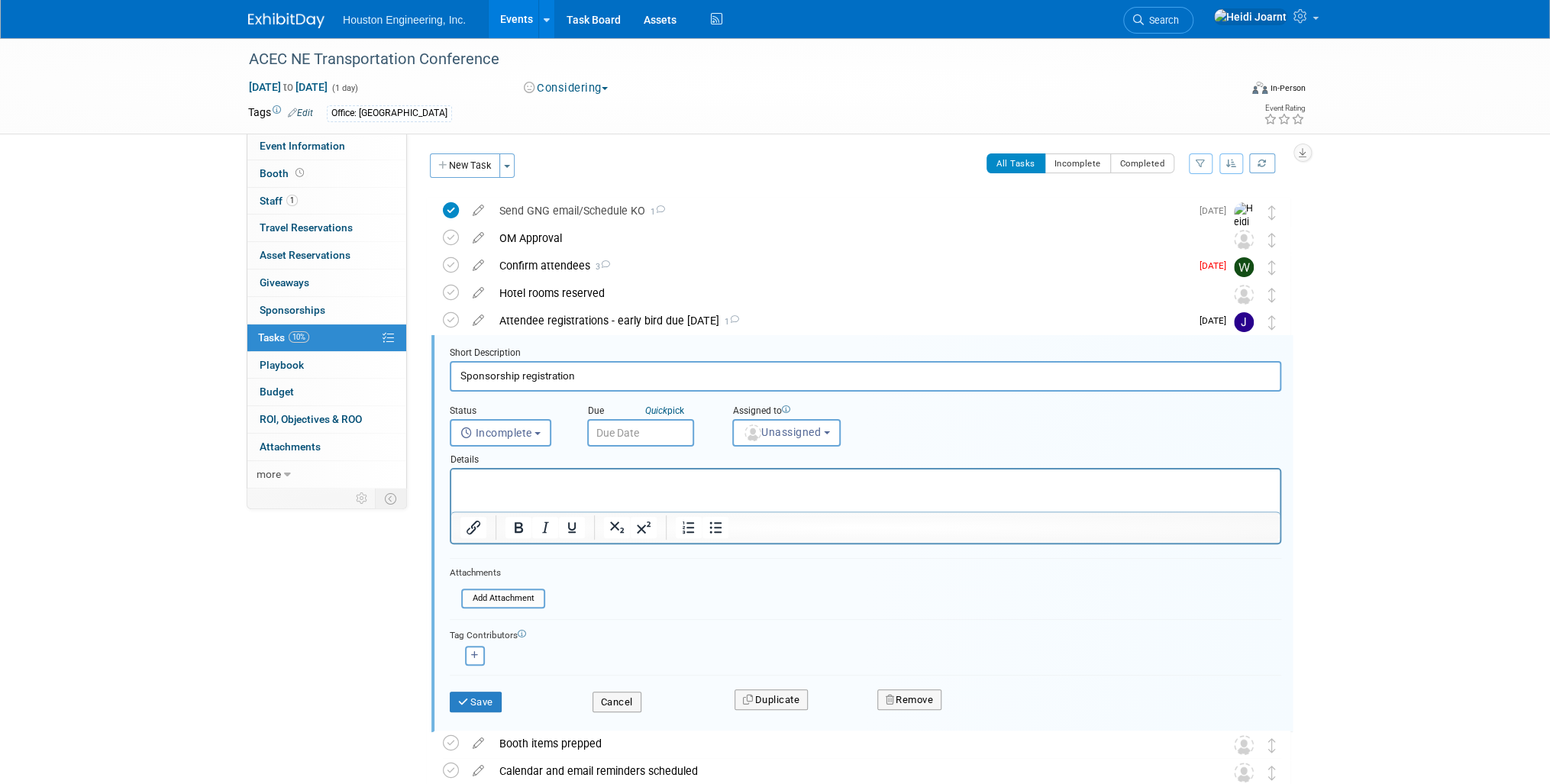
scroll to position [112, 0]
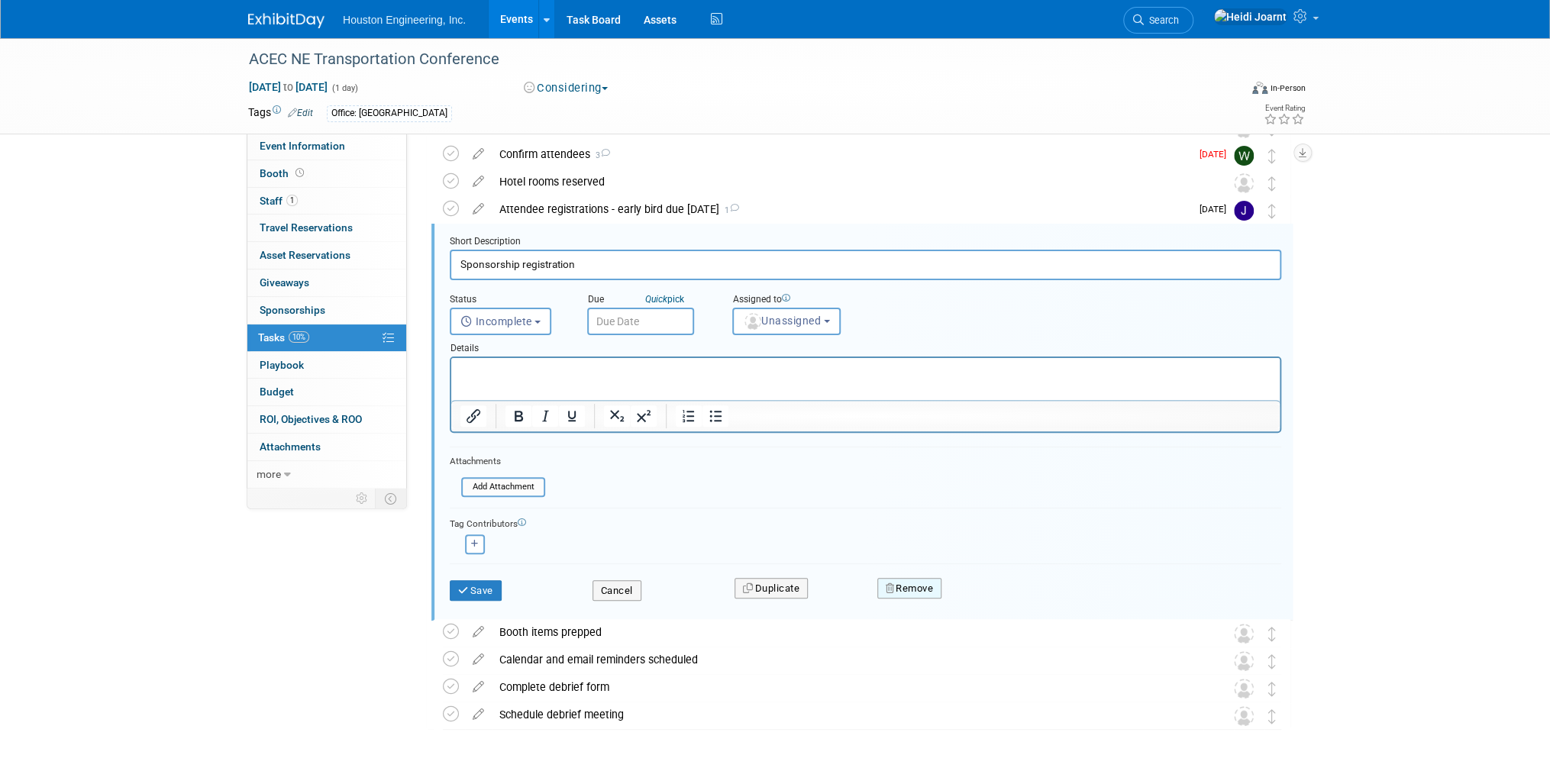
click at [907, 580] on button "Remove" at bounding box center [909, 588] width 65 height 22
click at [983, 596] on icon at bounding box center [984, 600] width 9 height 8
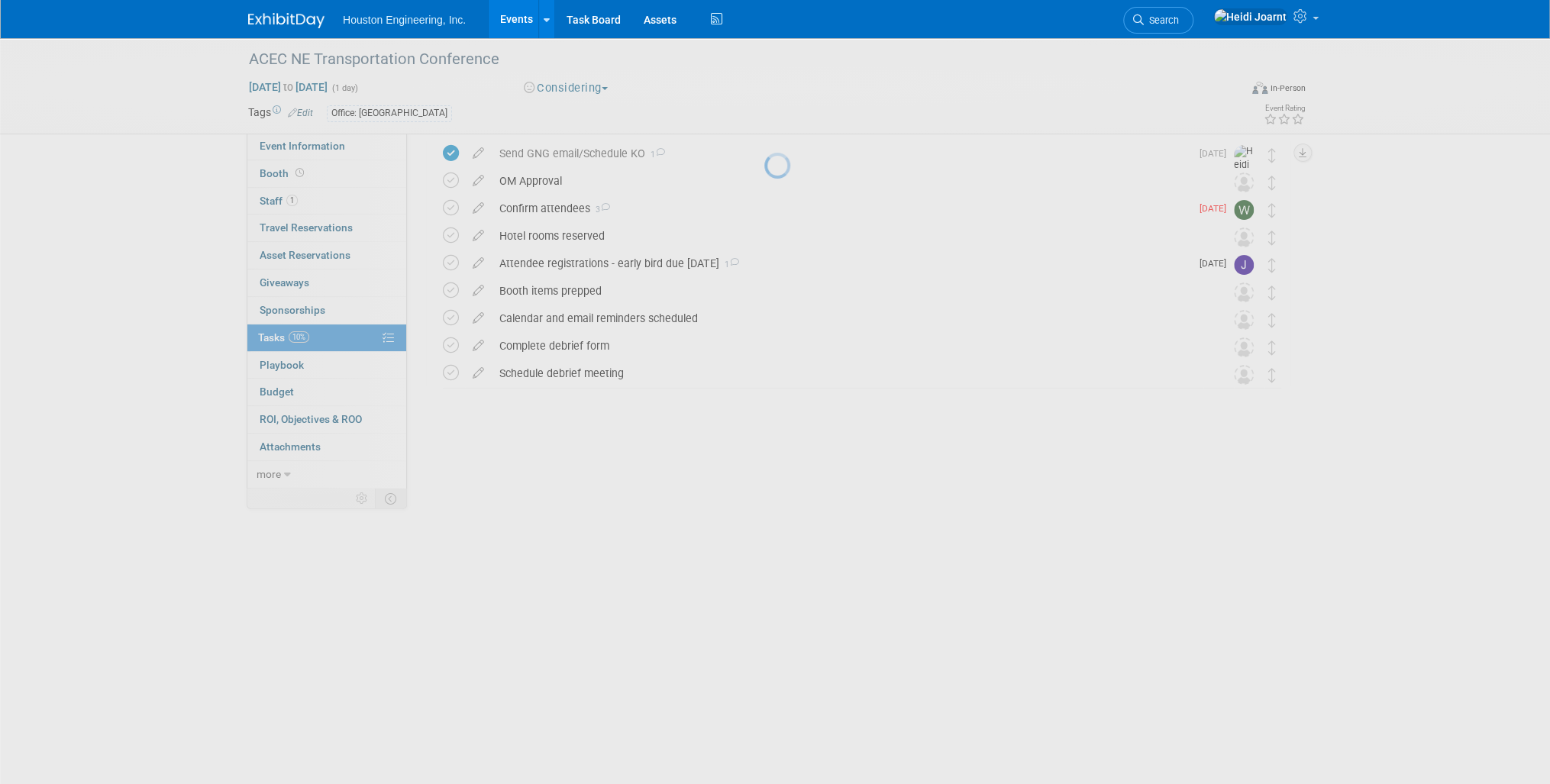
scroll to position [0, 0]
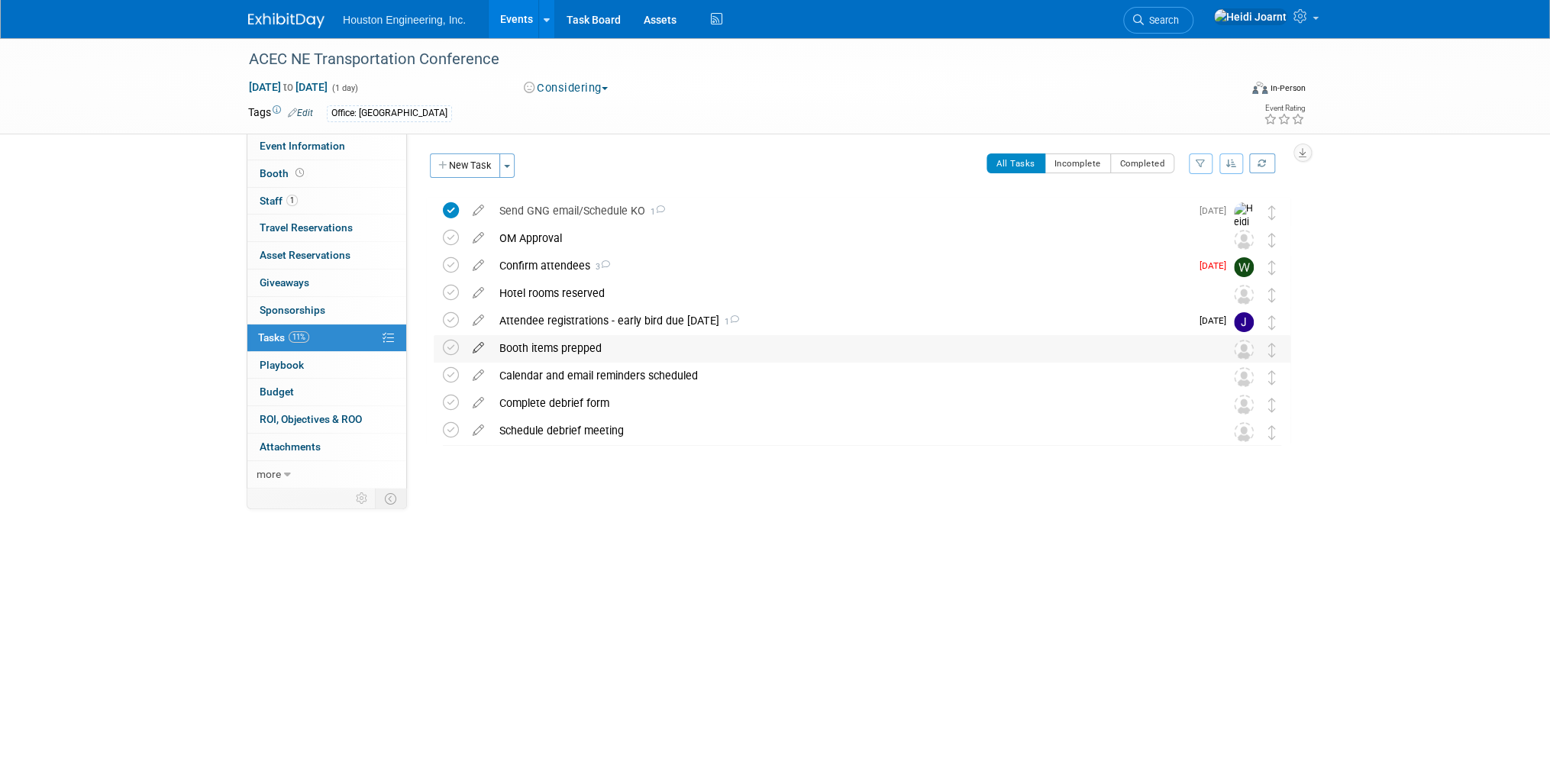
click at [481, 345] on icon at bounding box center [479, 344] width 26 height 19
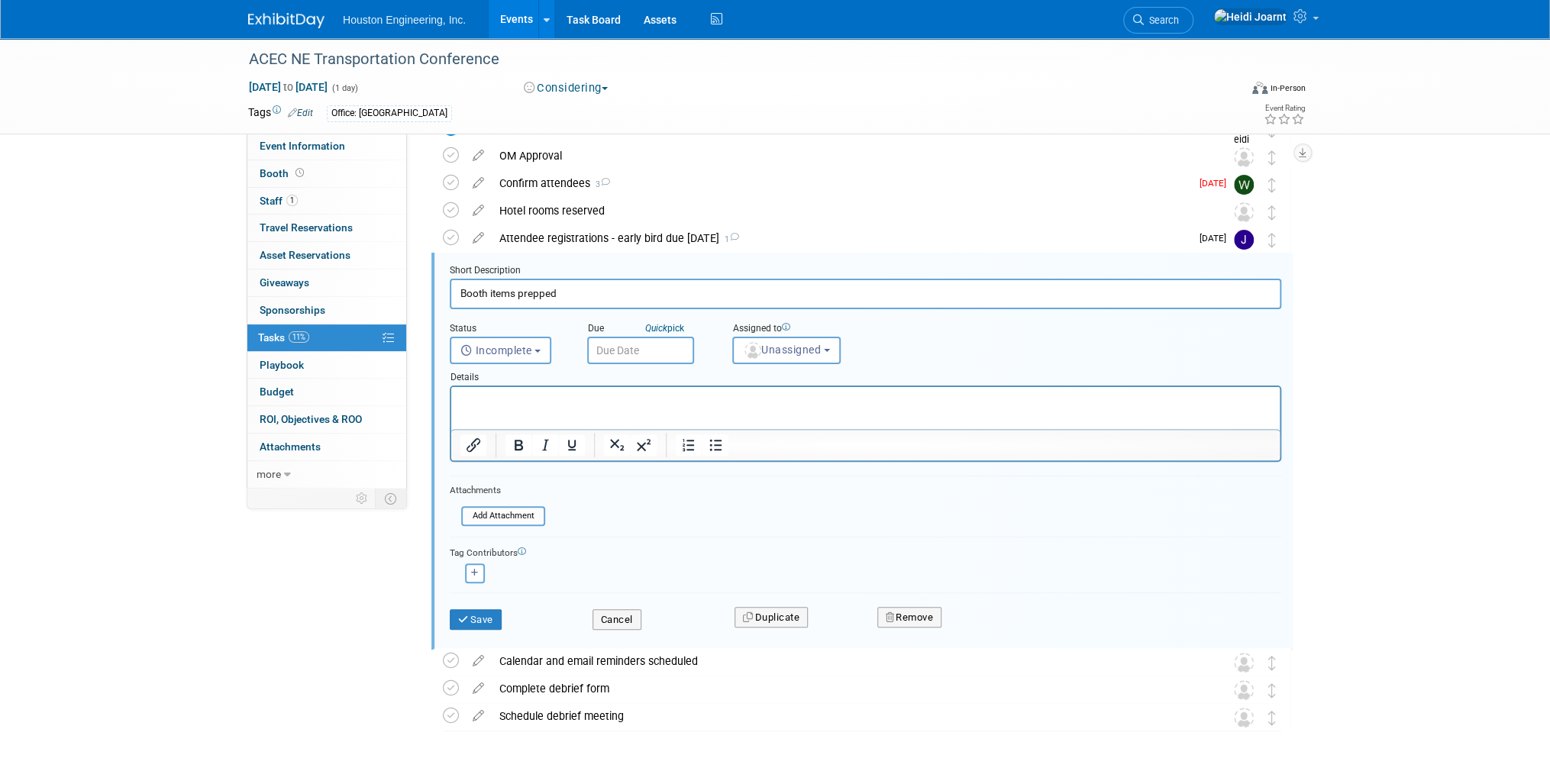
scroll to position [112, 0]
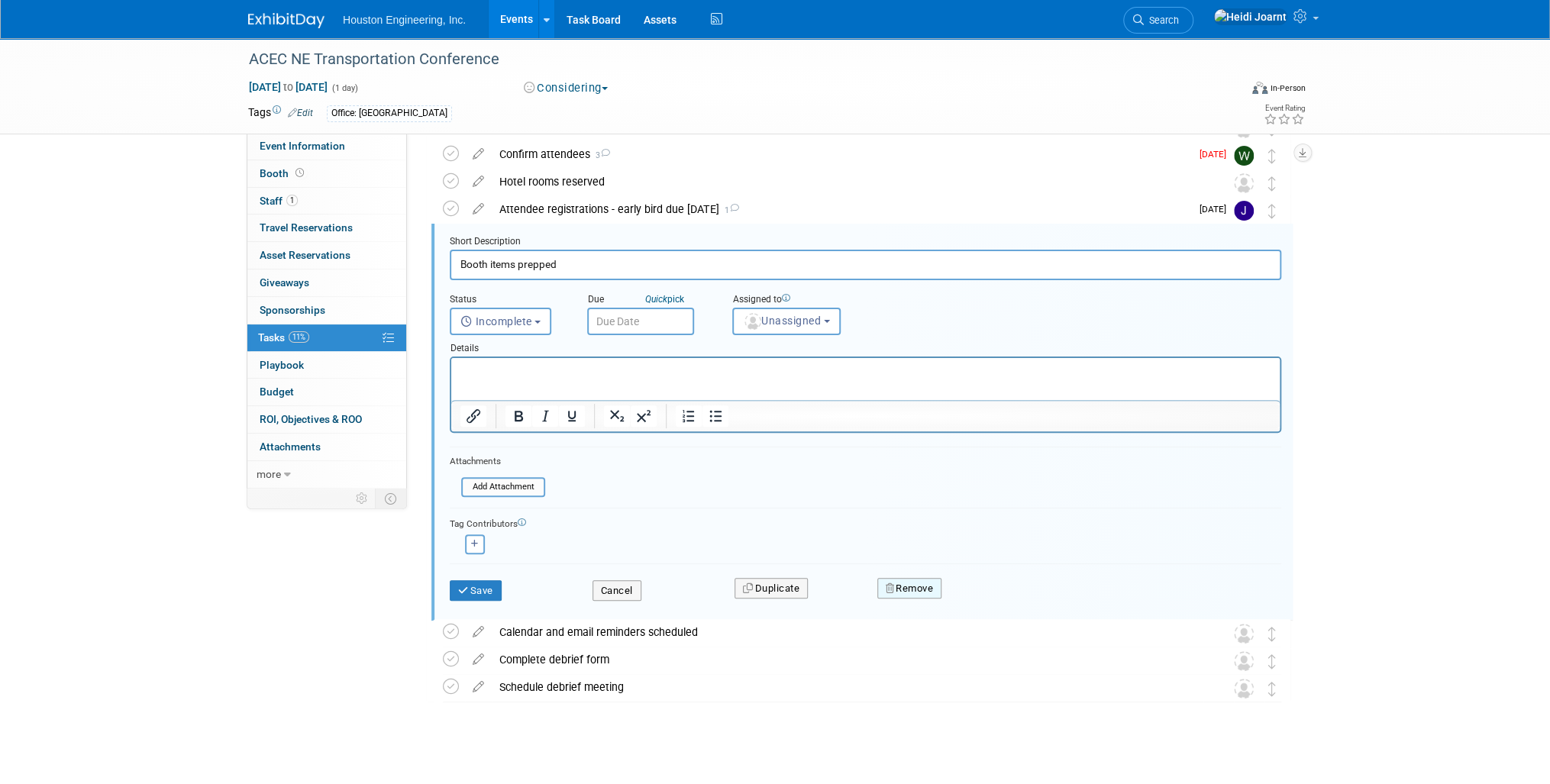
click at [914, 581] on button "Remove" at bounding box center [909, 588] width 65 height 22
click at [999, 599] on link "Yes" at bounding box center [995, 600] width 44 height 24
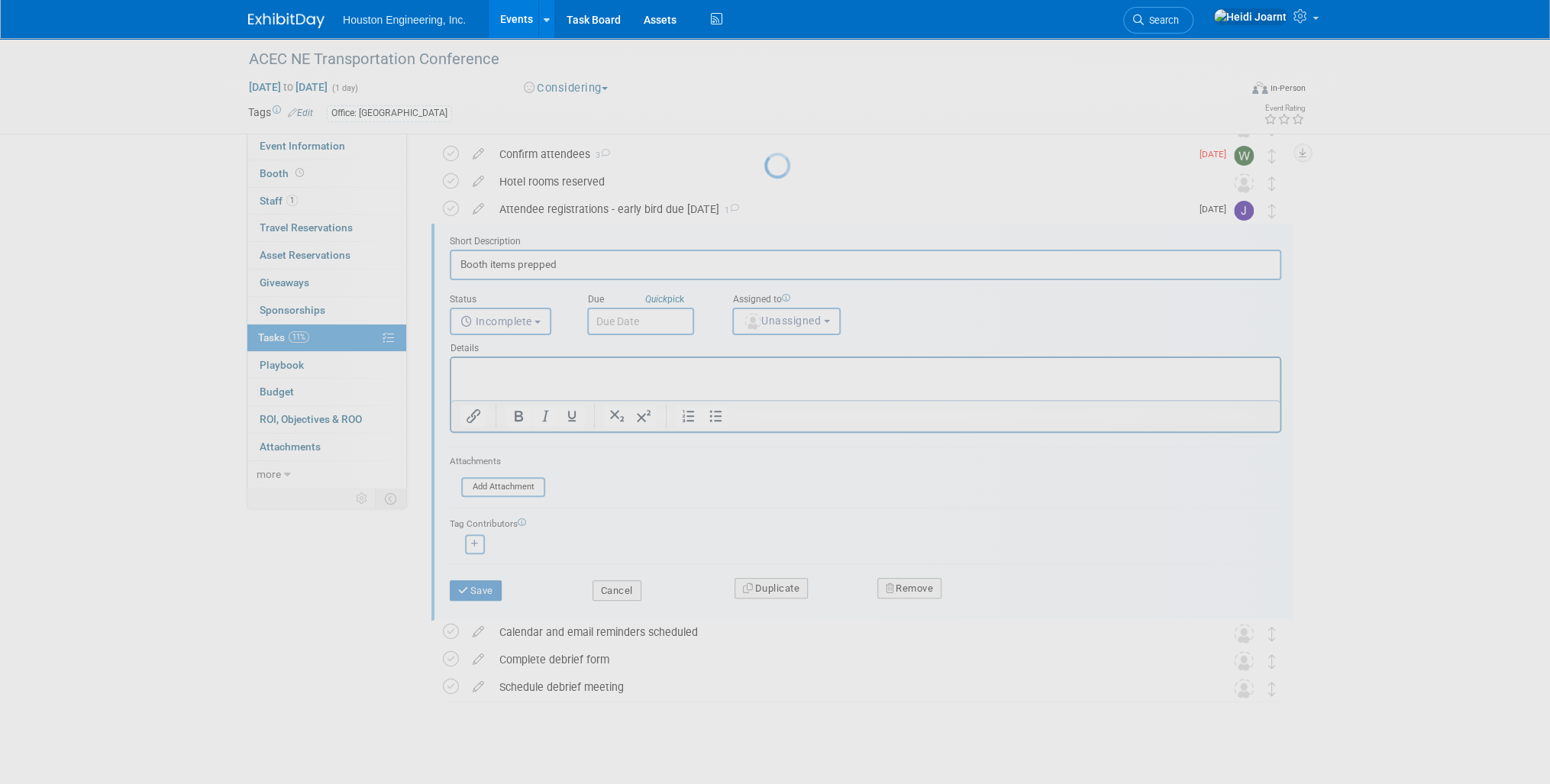
scroll to position [0, 0]
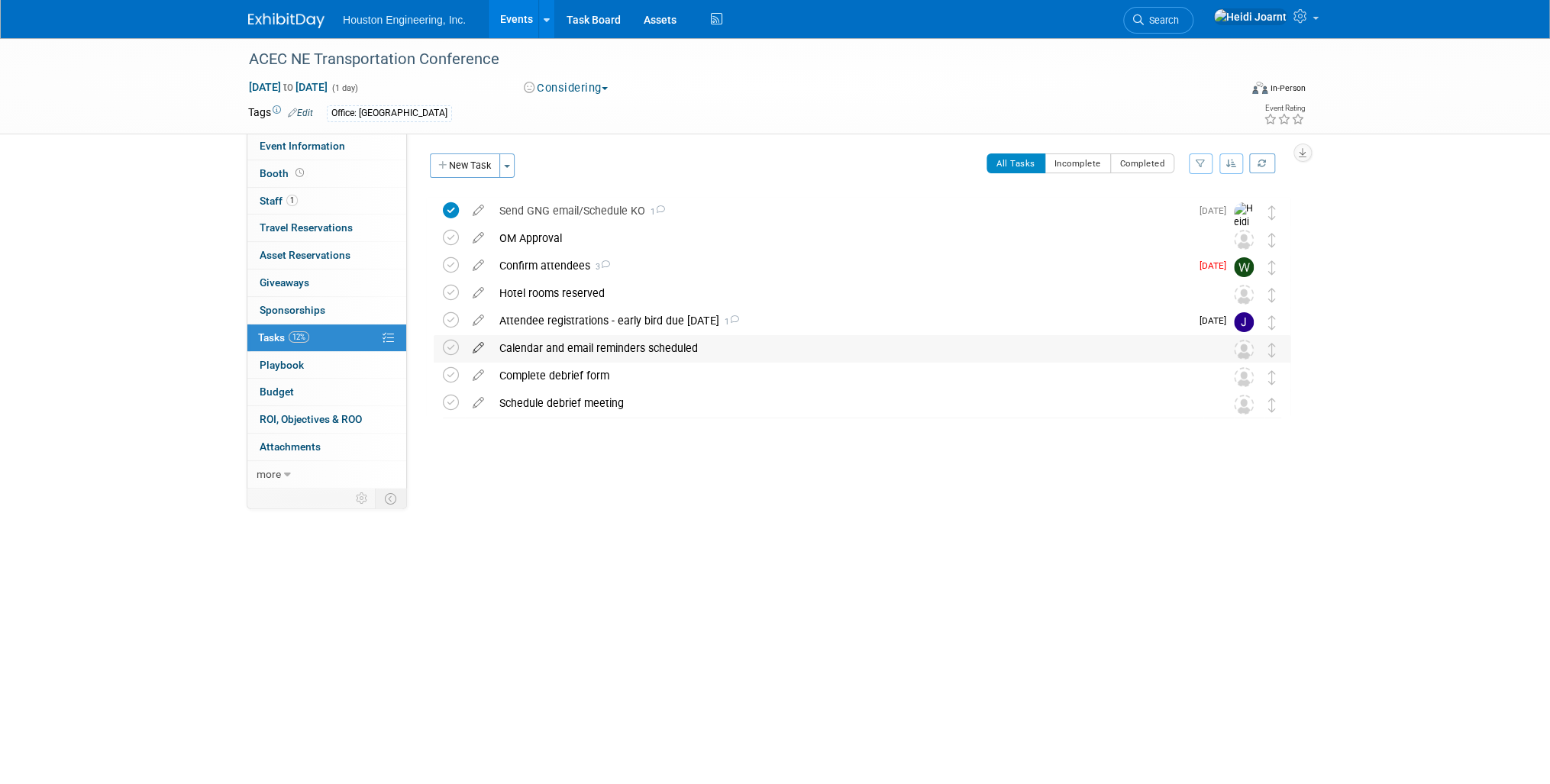
click at [473, 354] on icon at bounding box center [479, 344] width 26 height 19
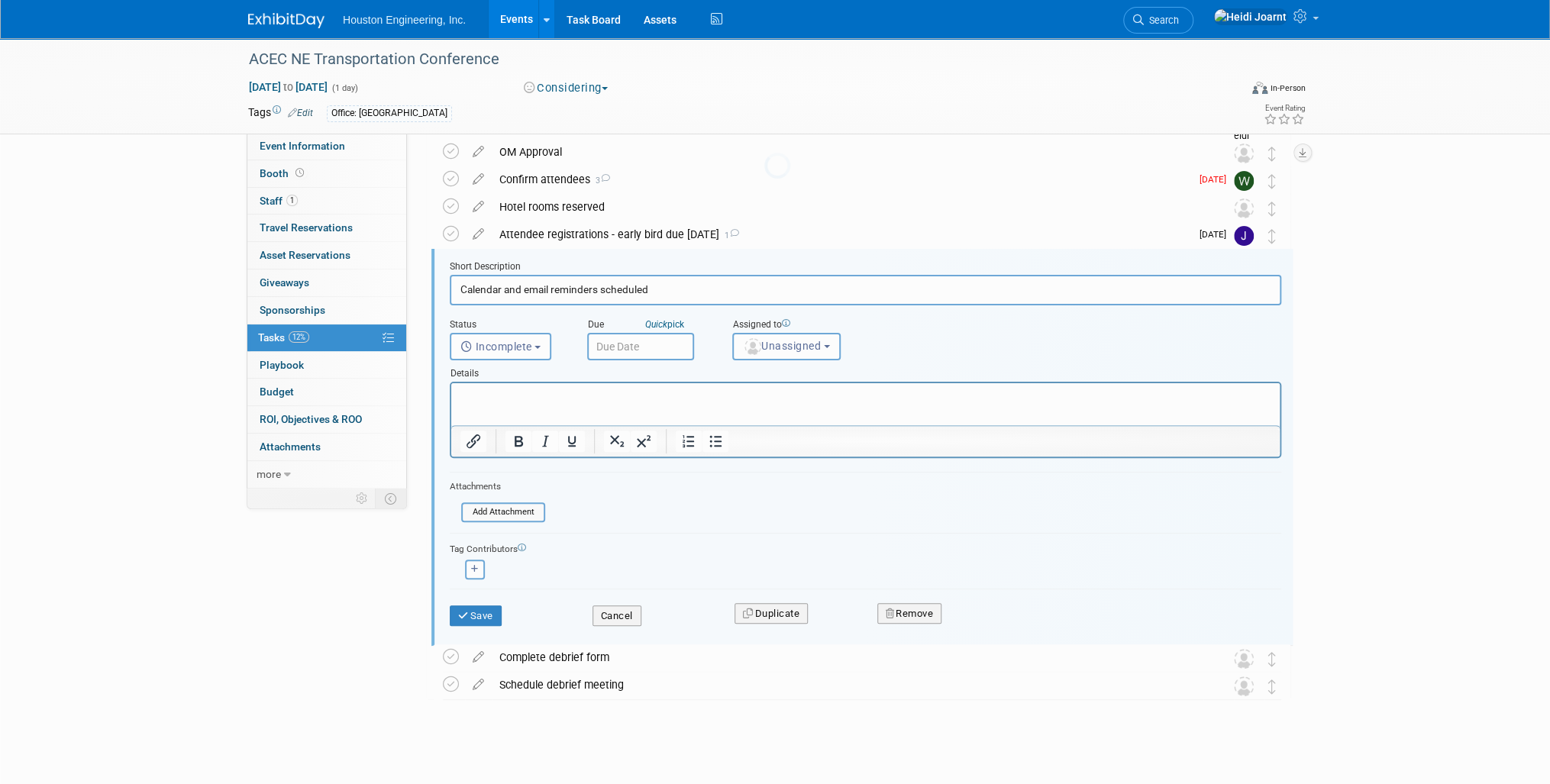
scroll to position [94, 0]
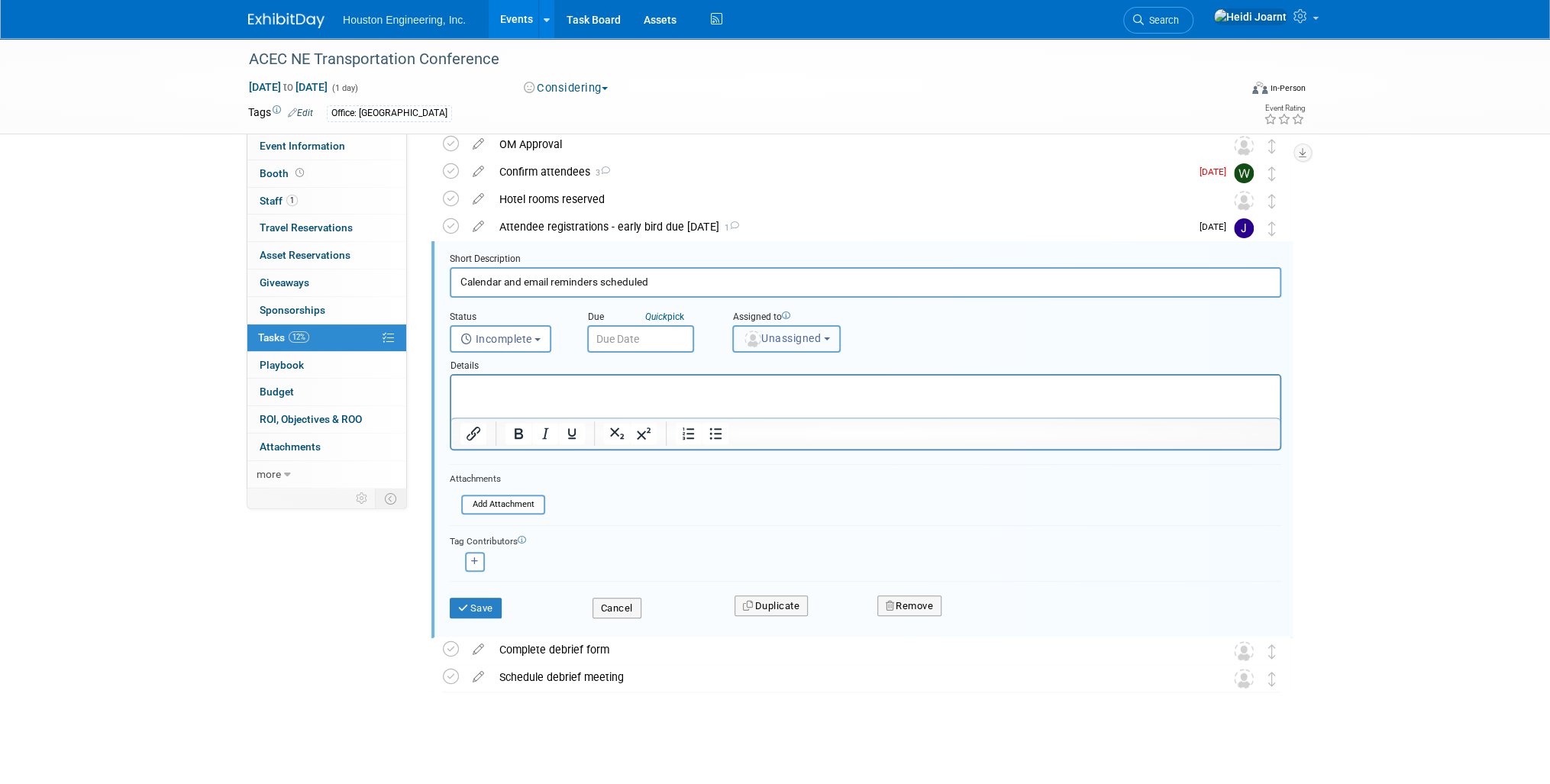
click at [763, 339] on span "Unassigned" at bounding box center [782, 338] width 78 height 12
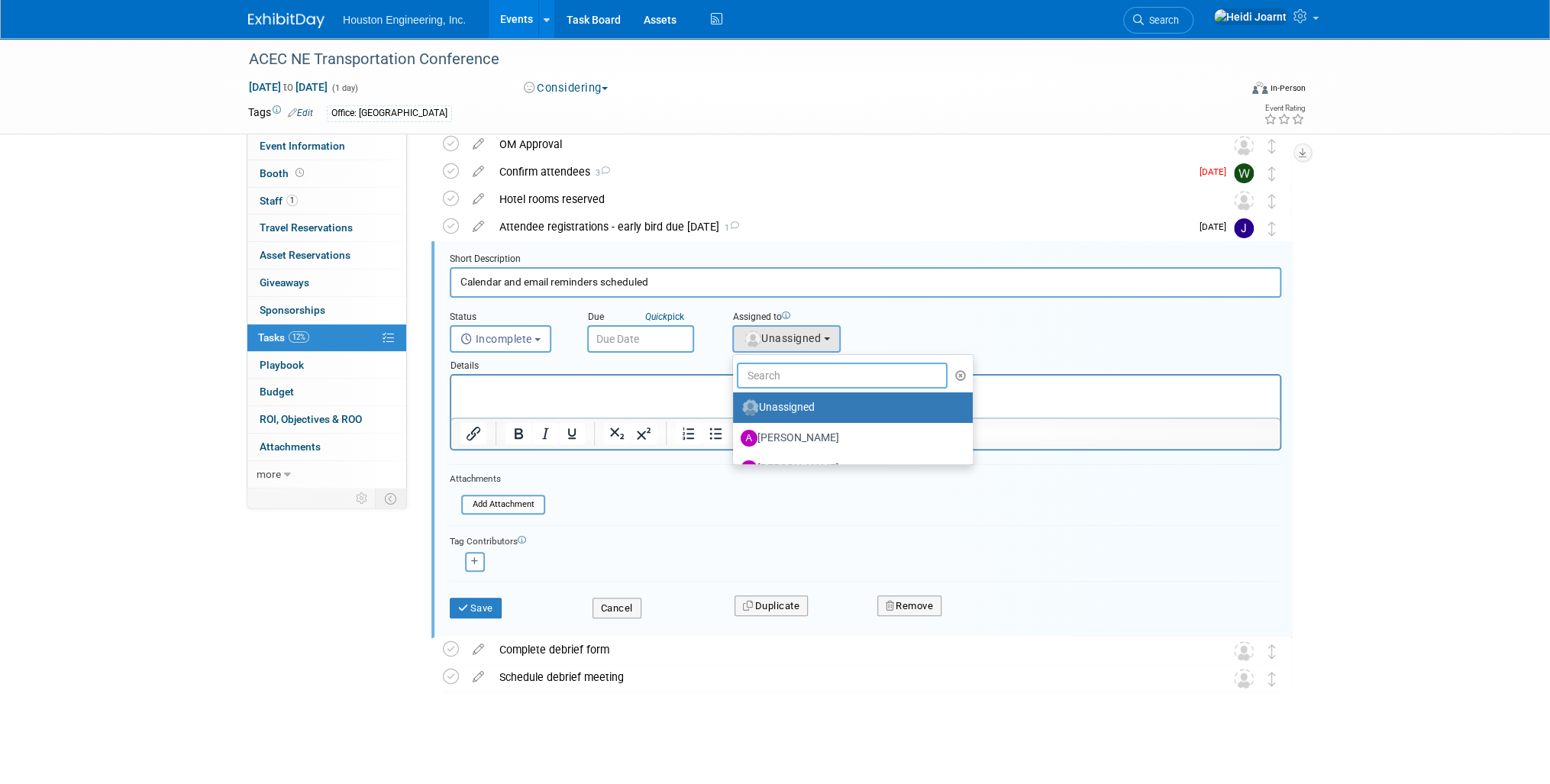
click at [785, 379] on input "text" at bounding box center [842, 375] width 211 height 26
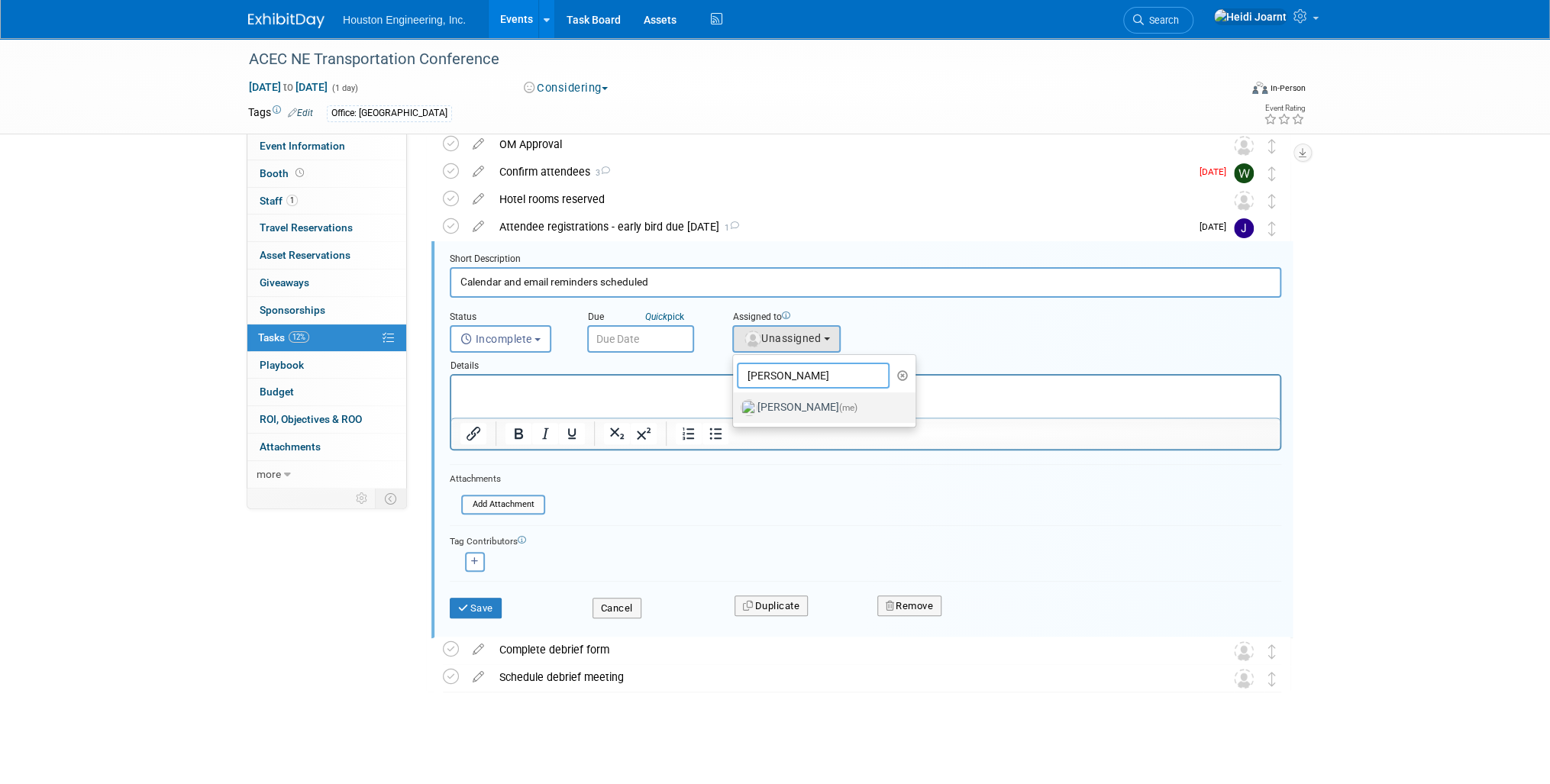
type input "heidi"
click at [813, 408] on label "Heidi Joarnt (me)" at bounding box center [820, 407] width 160 height 24
click at [736, 408] on input "Heidi Joarnt (me)" at bounding box center [730, 405] width 10 height 10
select select "6d2580fd-cc23-403a-9f47-834f17e7f51f"
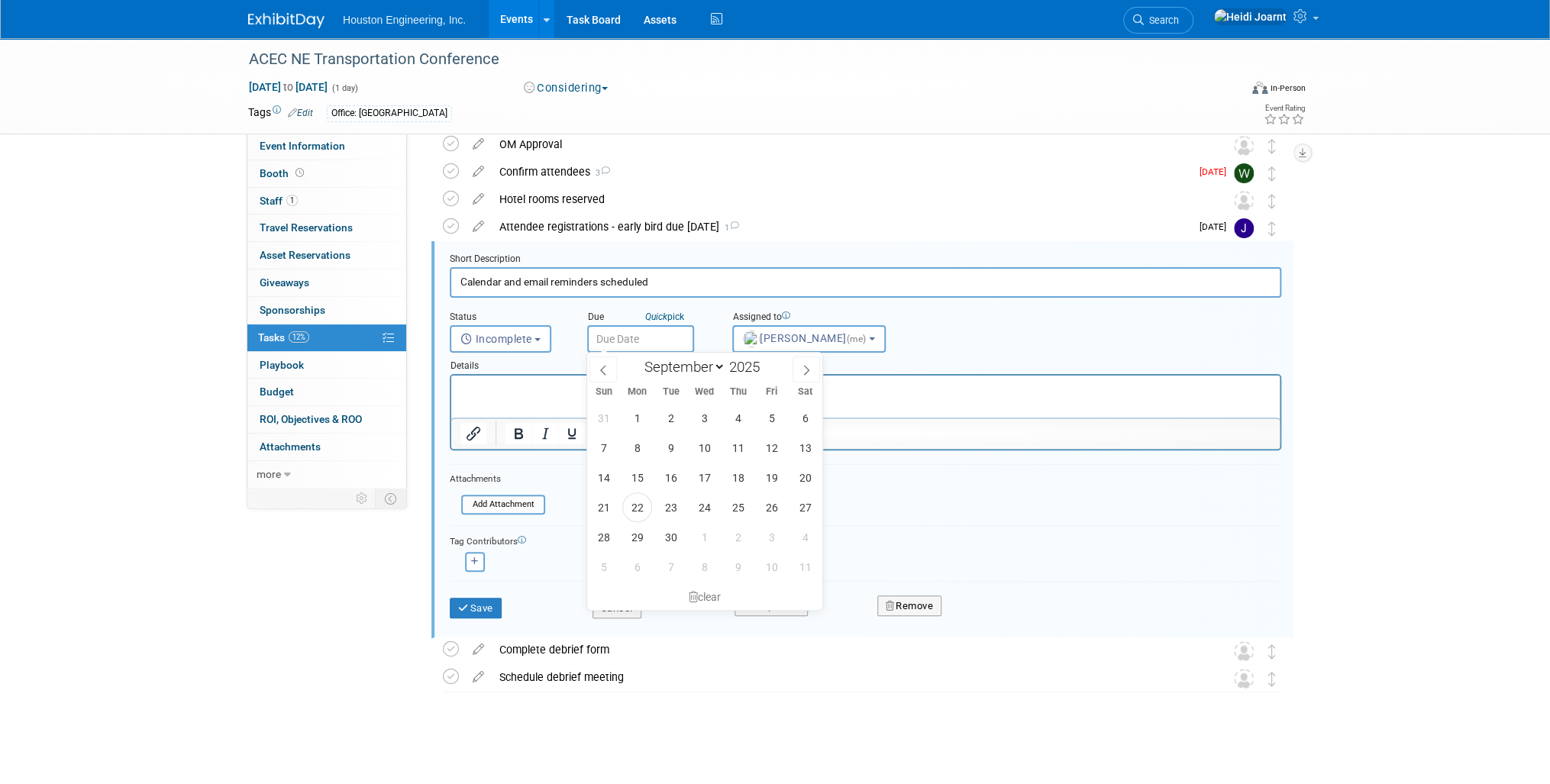
click at [631, 348] on body "Houston Engineering, Inc. Events Add Event Bulk Upload Events Shareable Event B…" at bounding box center [775, 298] width 1550 height 784
click at [769, 504] on span "26" at bounding box center [771, 507] width 30 height 30
type input "Sep 26, 2025"
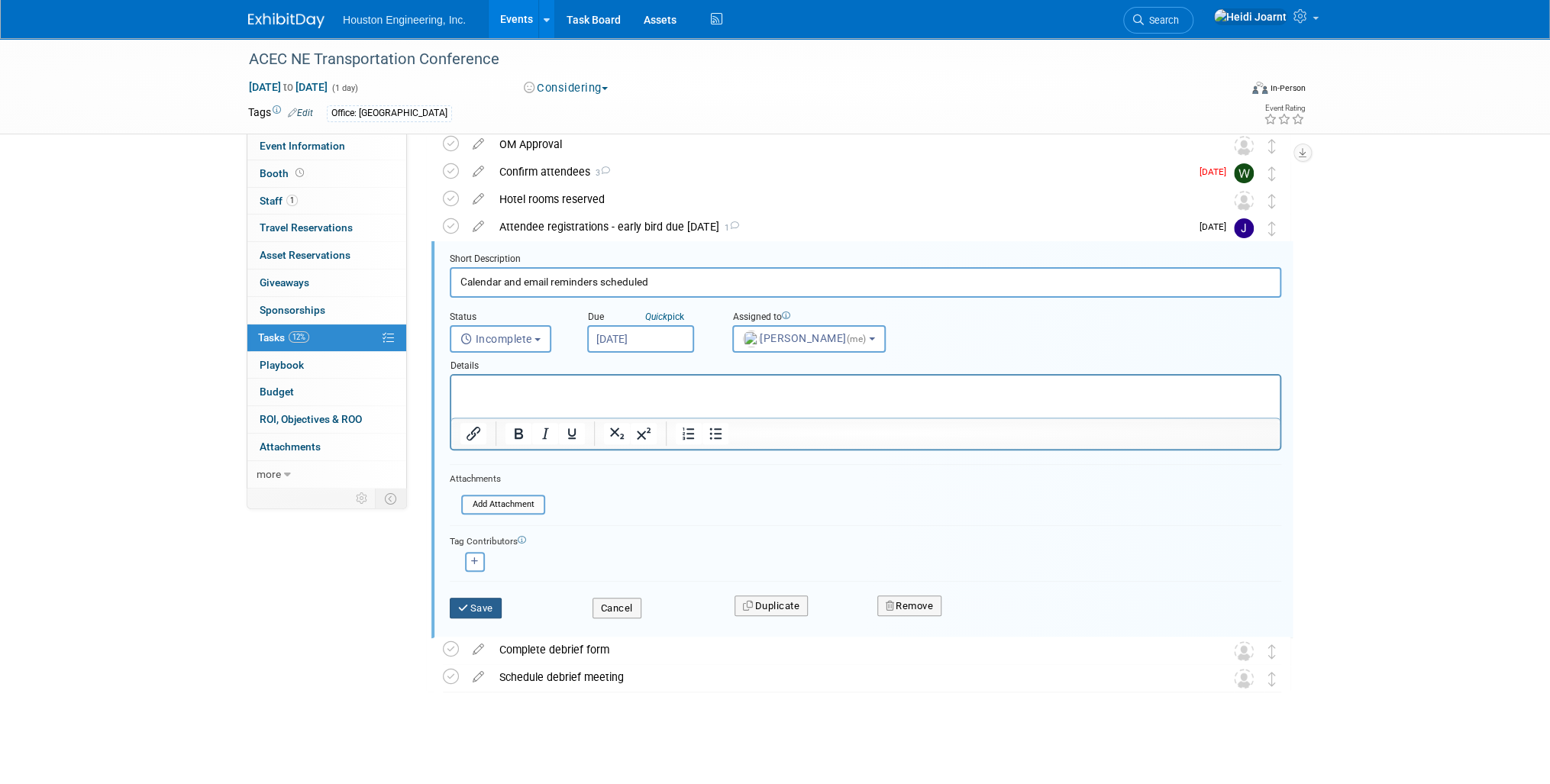
click at [478, 610] on button "Save" at bounding box center [475, 608] width 52 height 22
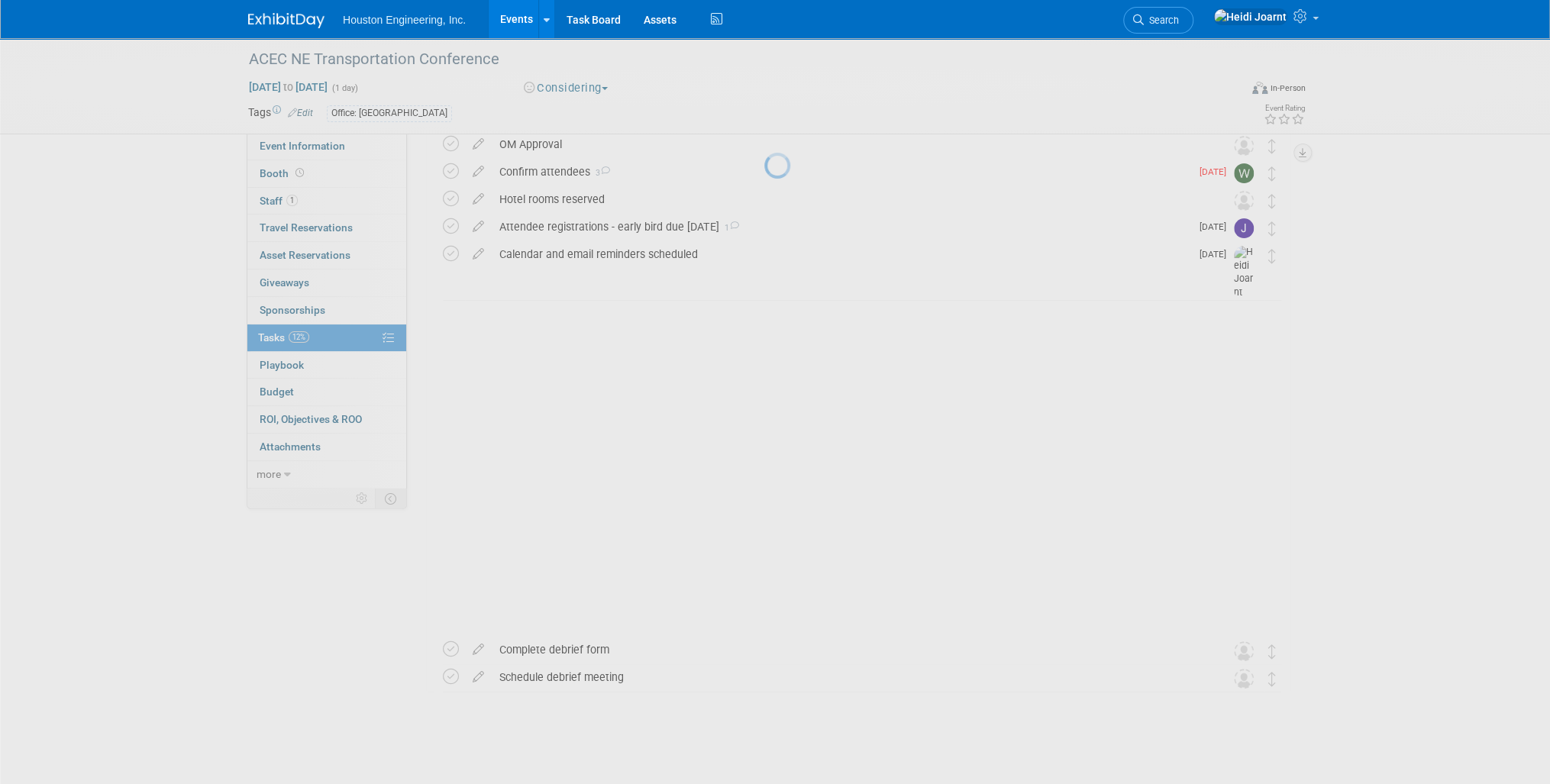
scroll to position [0, 0]
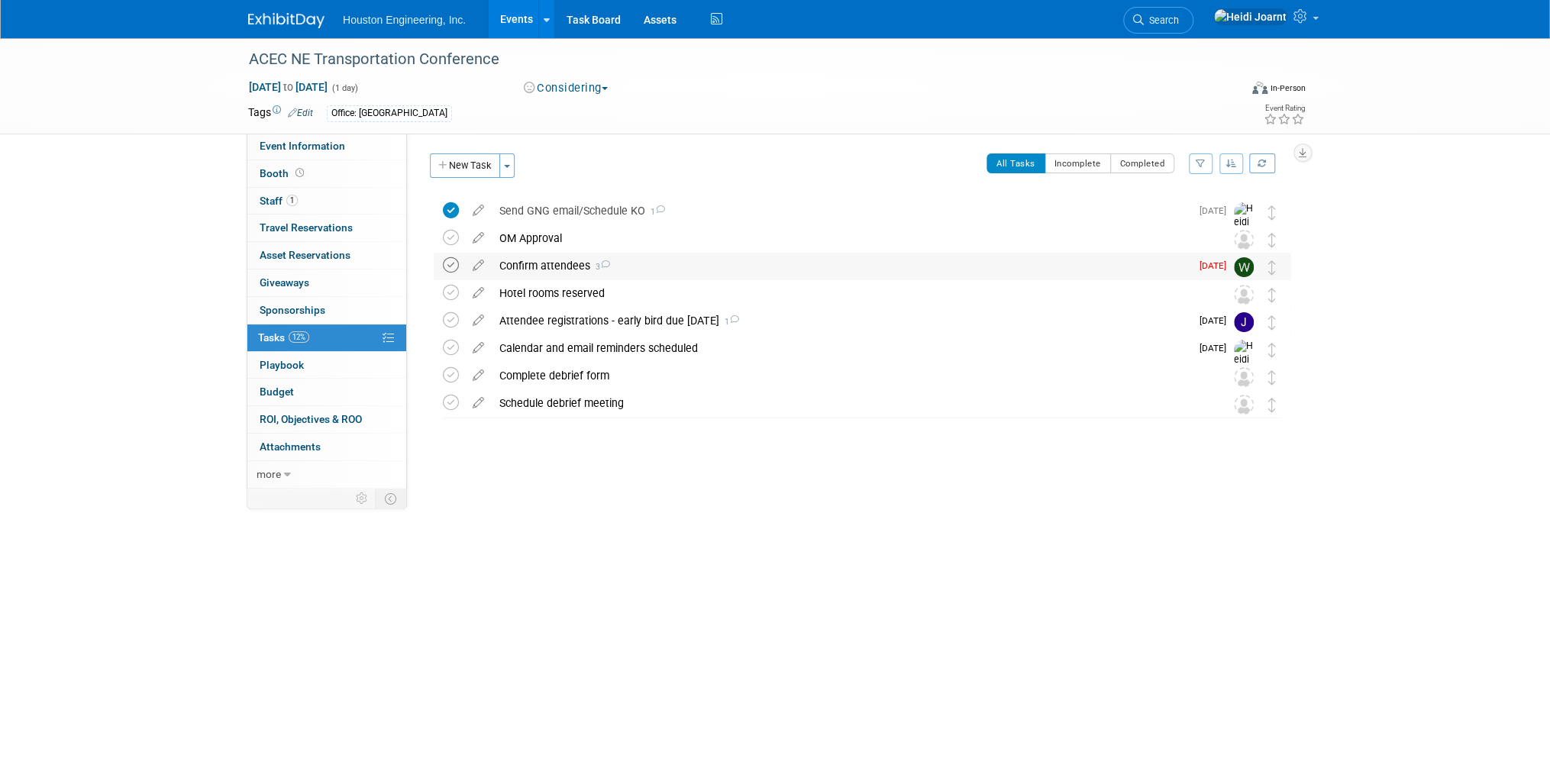
click at [443, 268] on icon at bounding box center [450, 264] width 16 height 16
click at [795, 272] on div "Confirm attendees 3" at bounding box center [841, 265] width 699 height 26
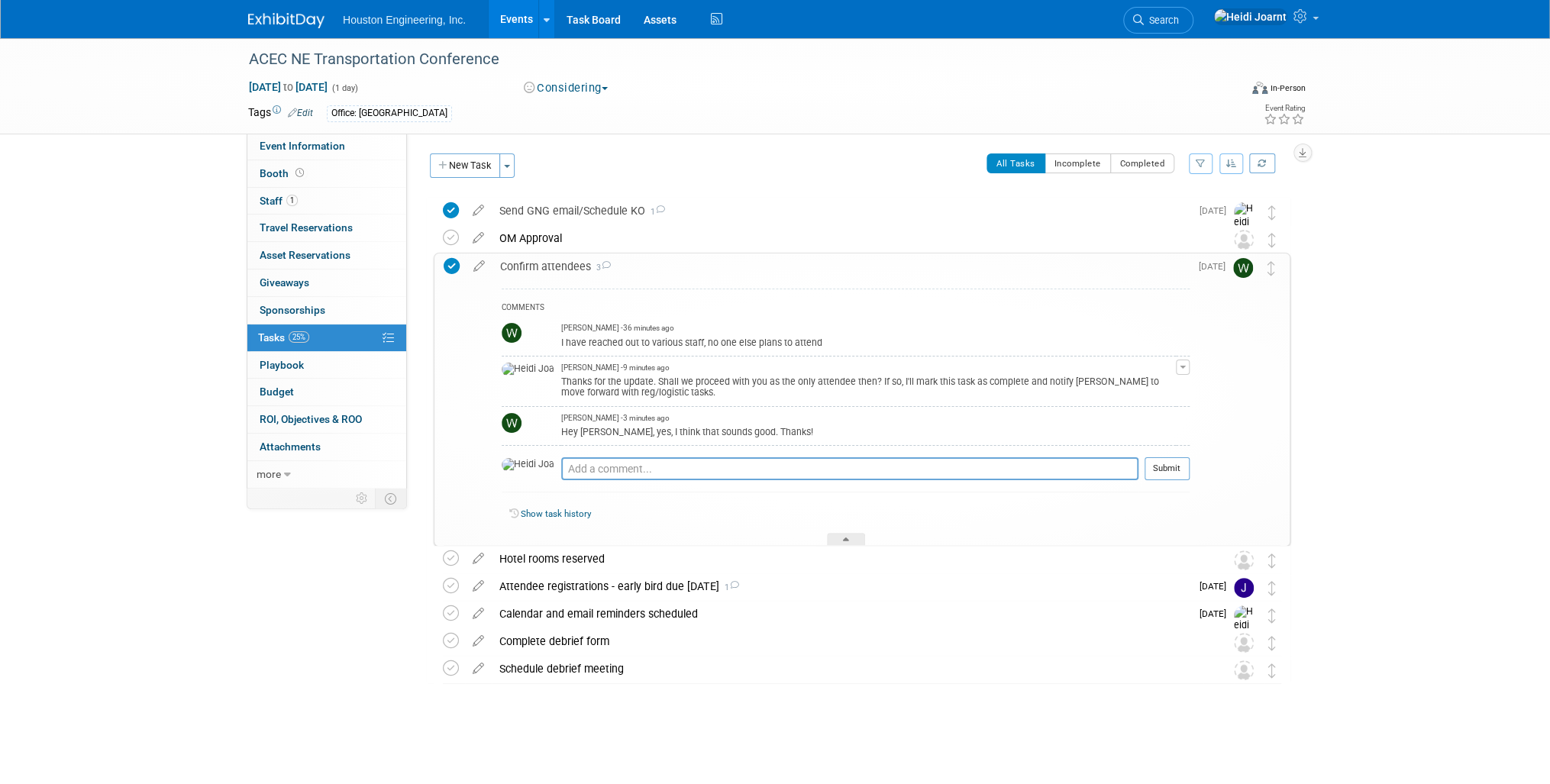
click at [795, 272] on div "Confirm attendees 3" at bounding box center [841, 266] width 697 height 26
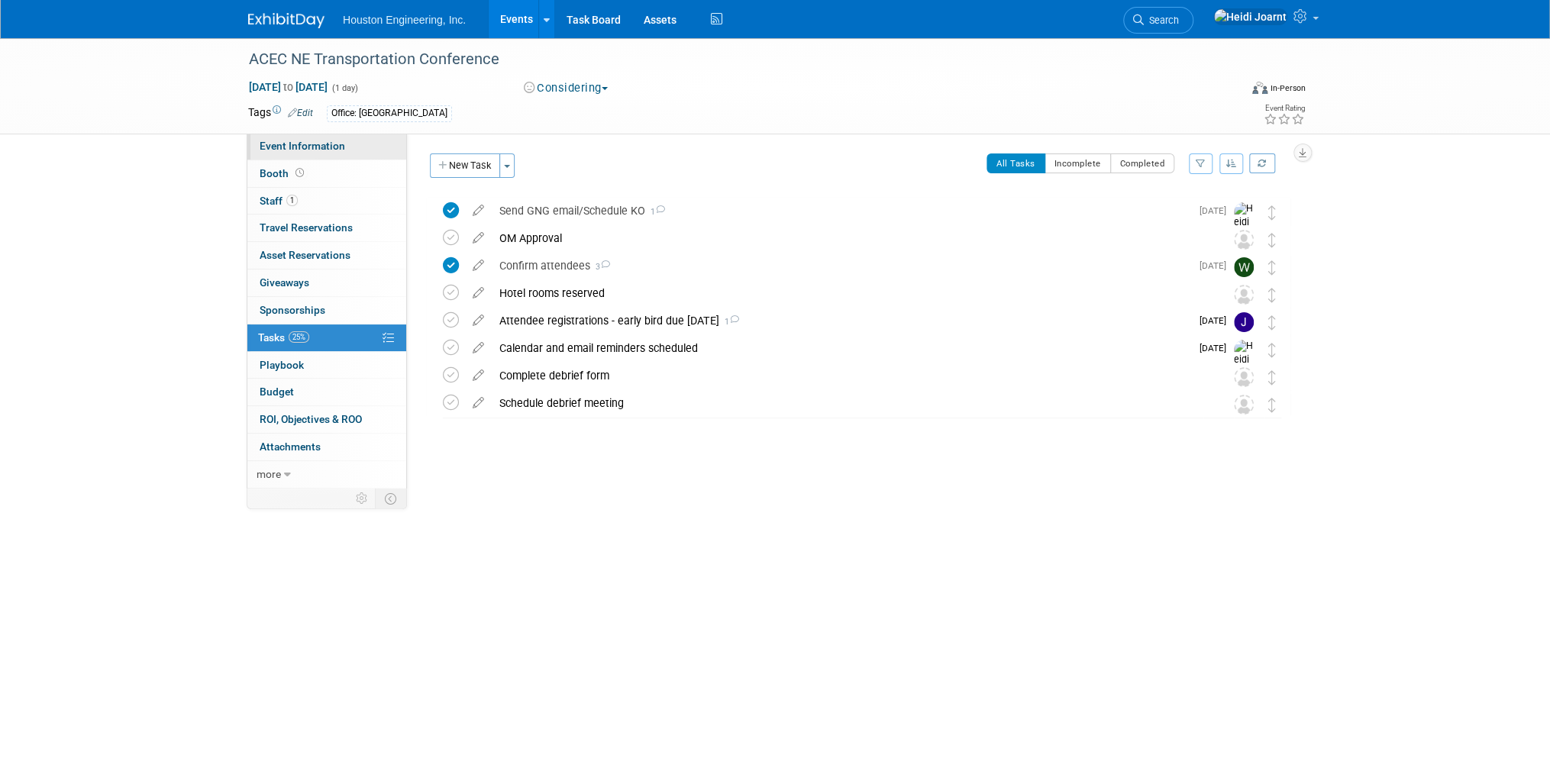
click at [321, 158] on link "Event Information" at bounding box center [327, 146] width 159 height 26
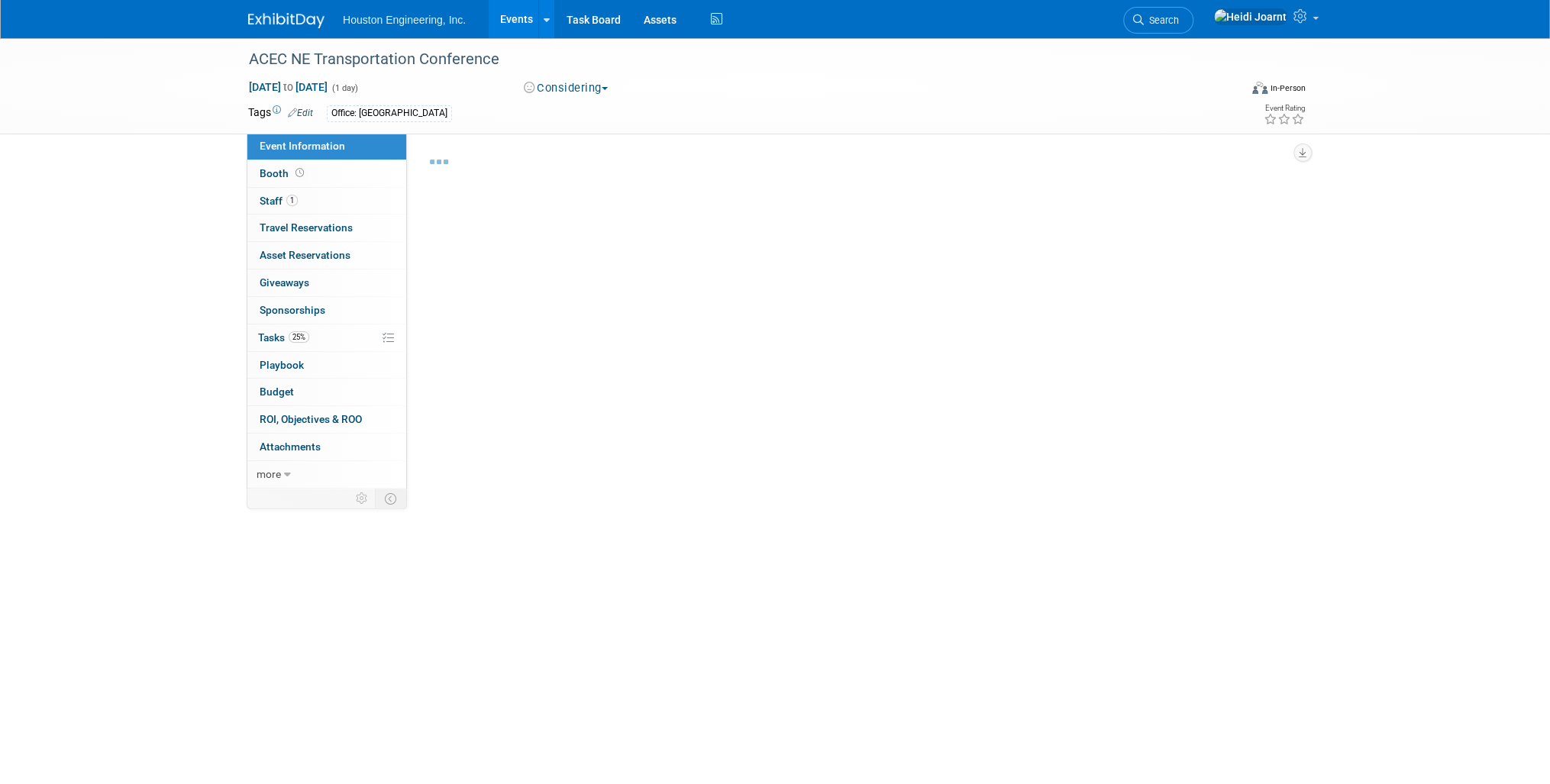
select select "2 - Post KO/Active Planning"
select select "No"
select select "Multi-sector/Any/All"
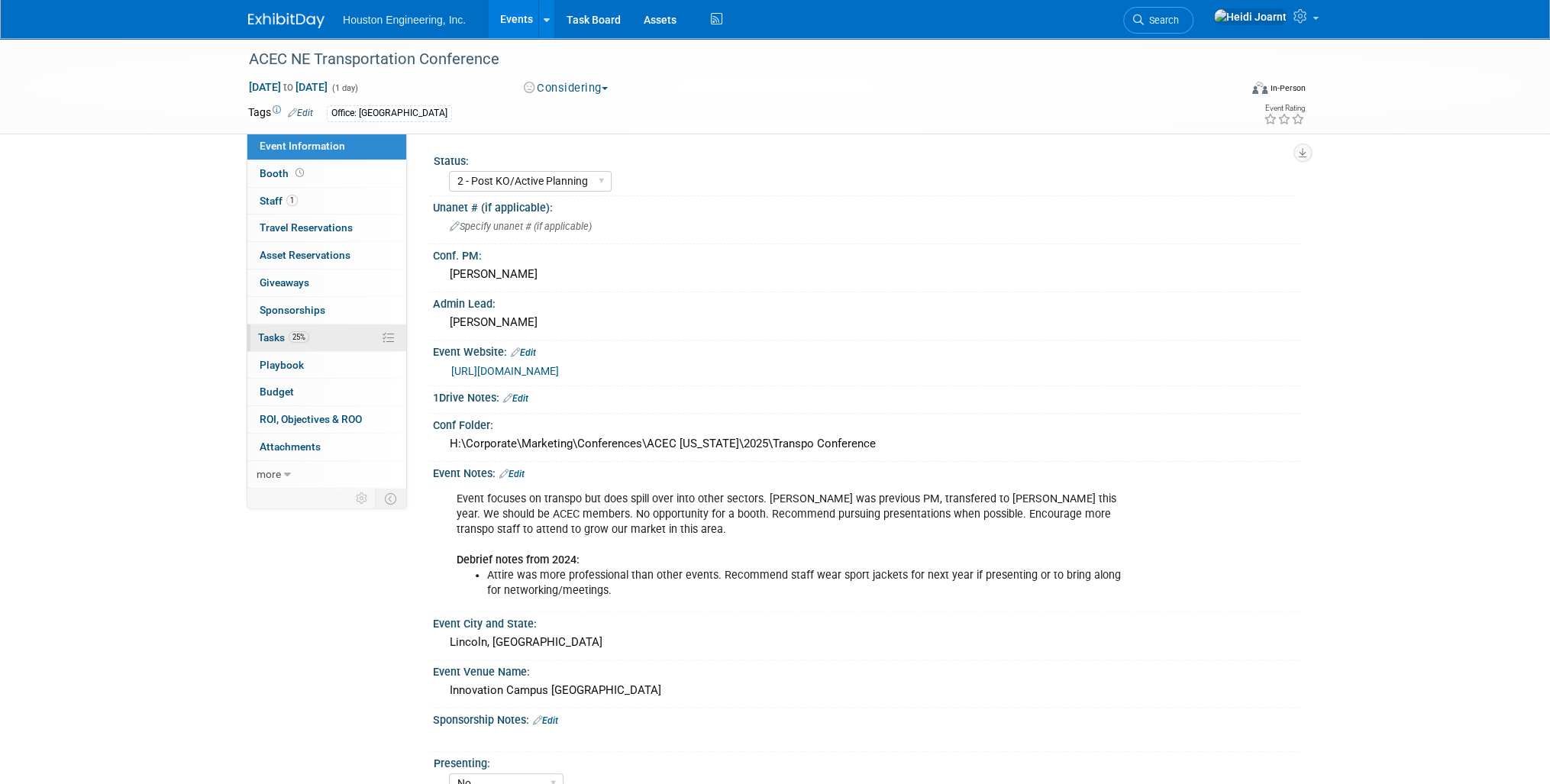
click at [327, 339] on link "25% Tasks 25%" at bounding box center [327, 338] width 159 height 26
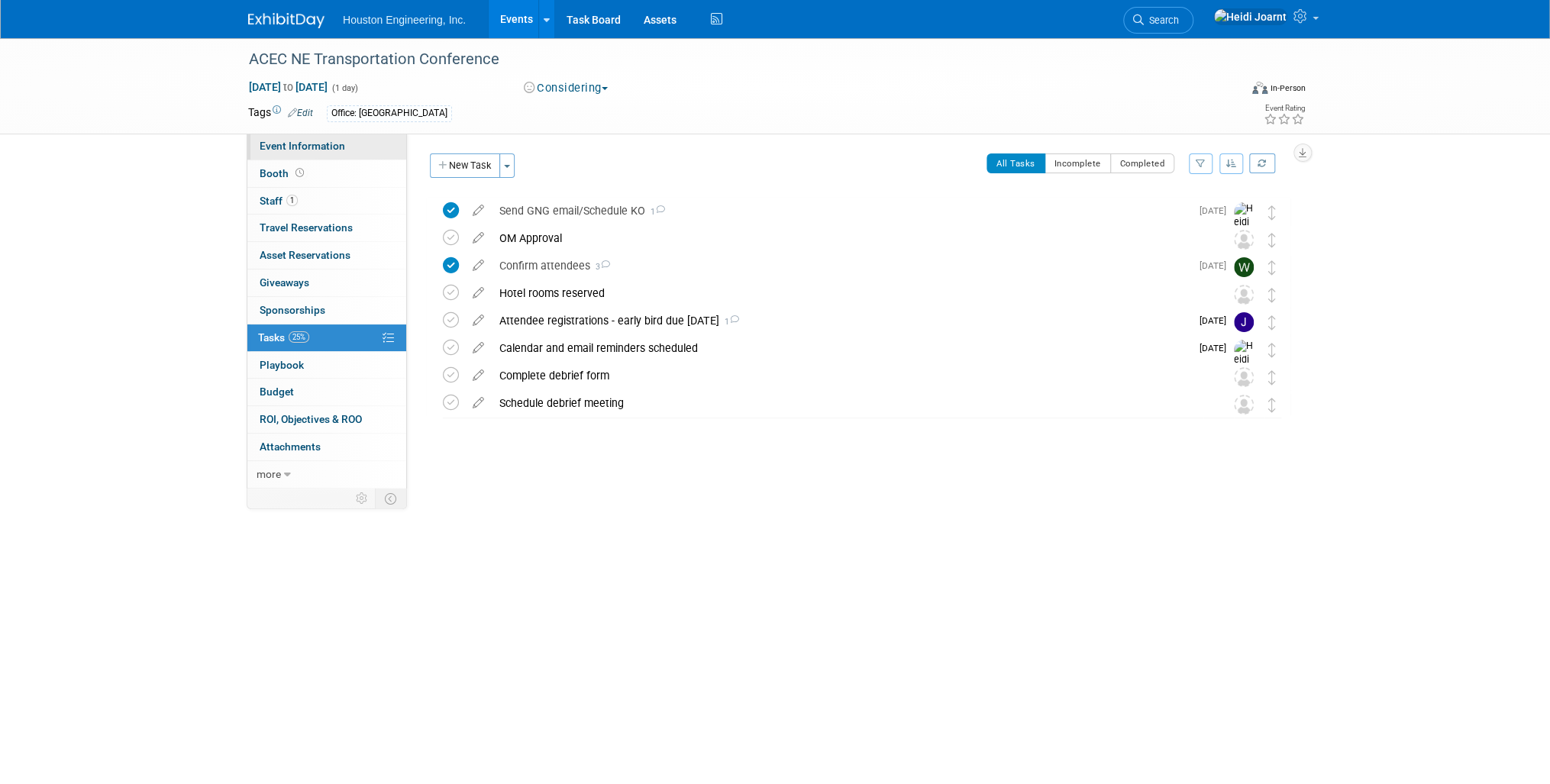
click at [255, 141] on link "Event Information" at bounding box center [327, 146] width 159 height 26
select select "2 - Post KO/Active Planning"
select select "No"
select select "Multi-sector/Any/All"
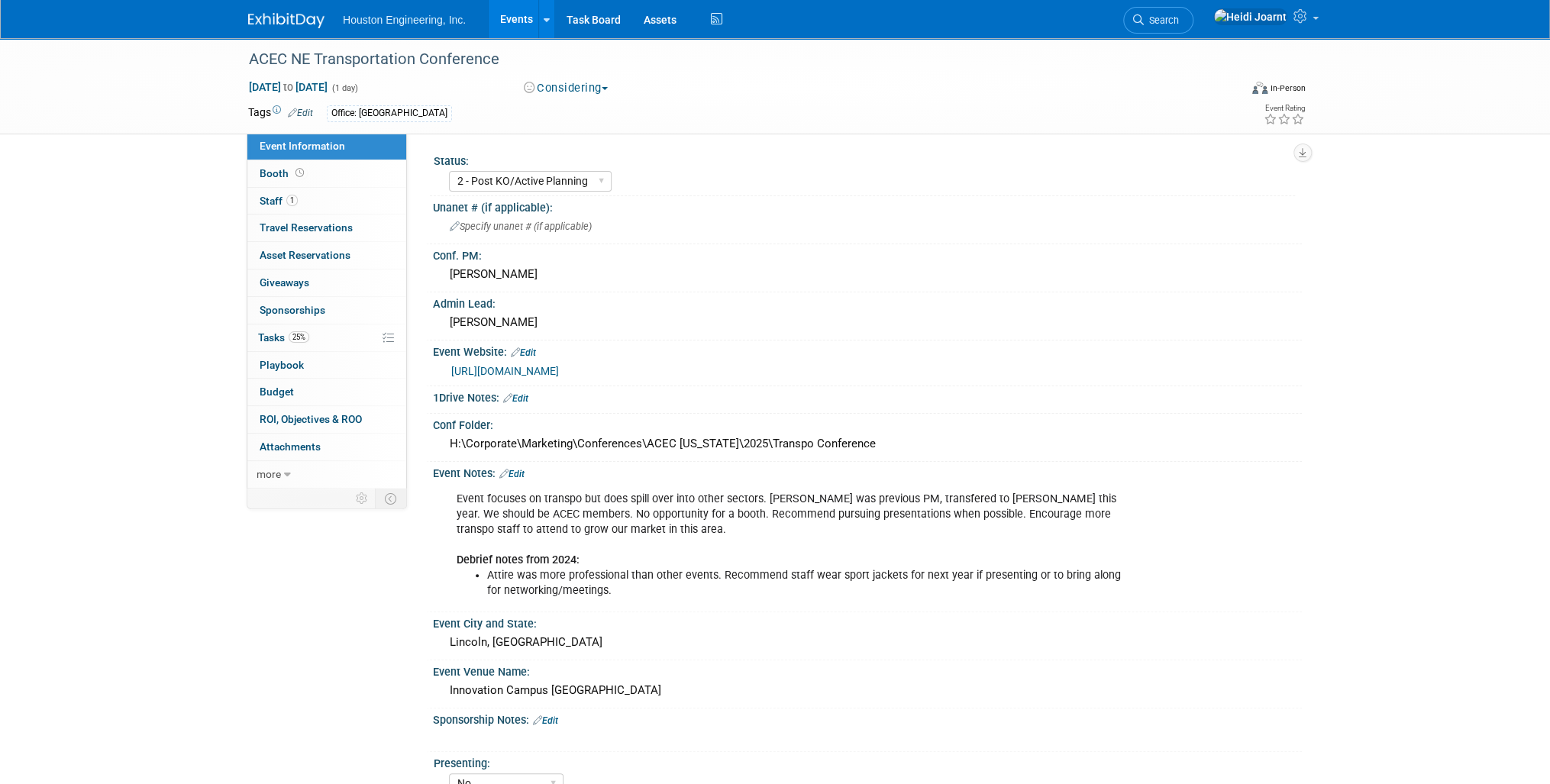
click at [522, 469] on link "Edit" at bounding box center [511, 474] width 25 height 10
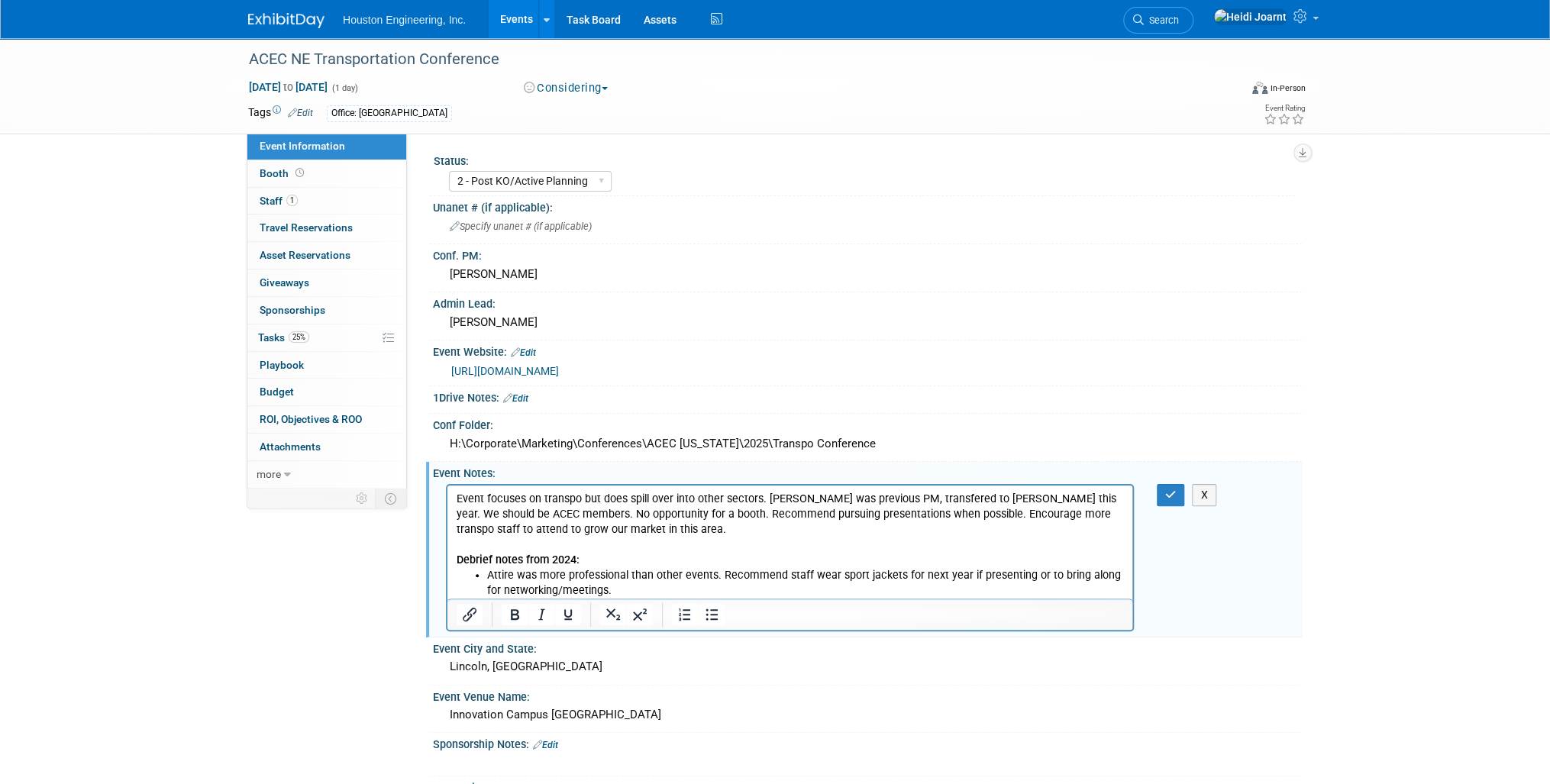
click at [666, 530] on p "Event focuses on transpo but does spill over into other sectors. Lindy was prev…" at bounding box center [790, 528] width 667 height 76
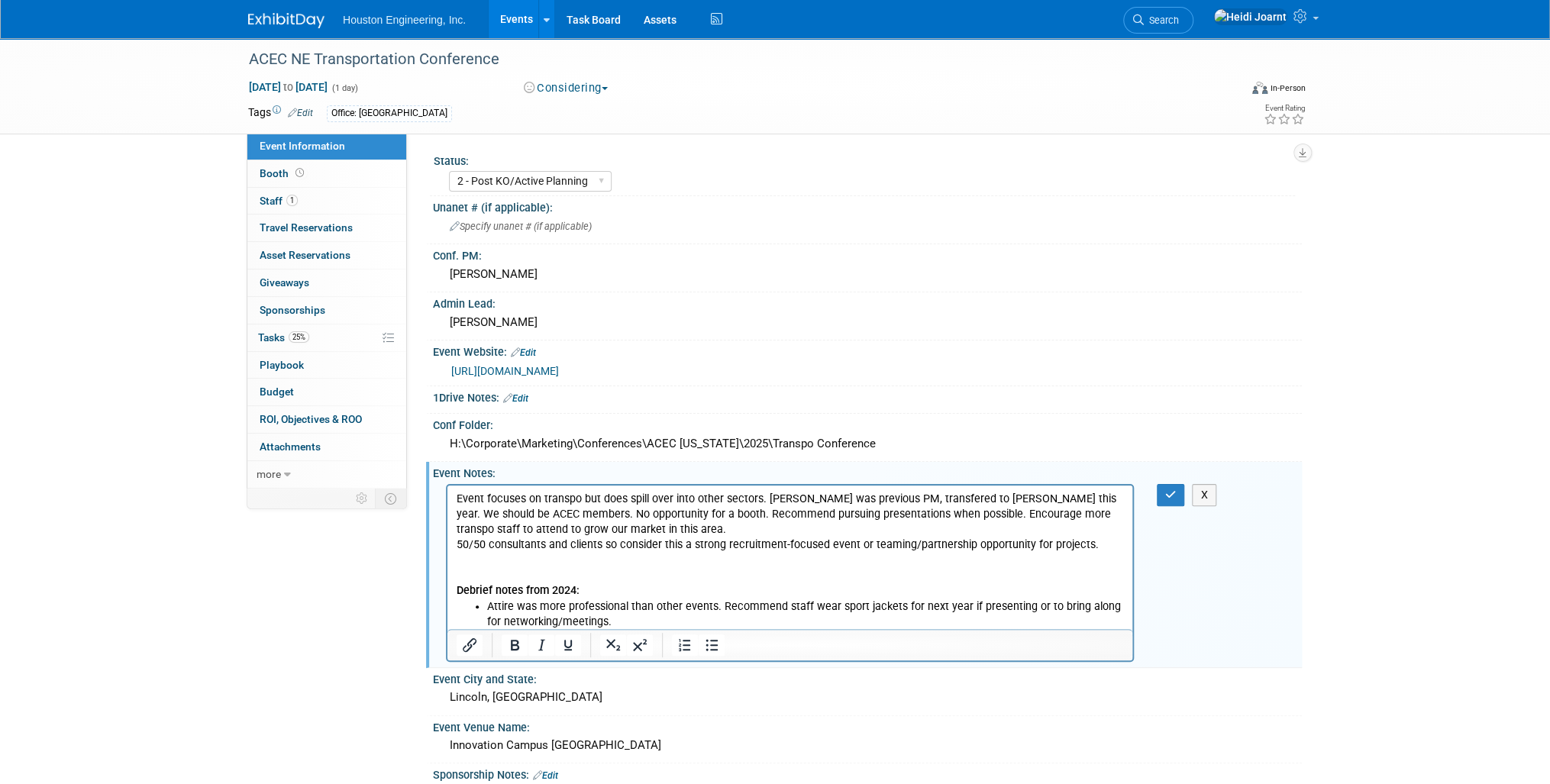
click at [666, 530] on p "Event focuses on transpo but does spill over into other sectors. [PERSON_NAME] …" at bounding box center [790, 513] width 667 height 46
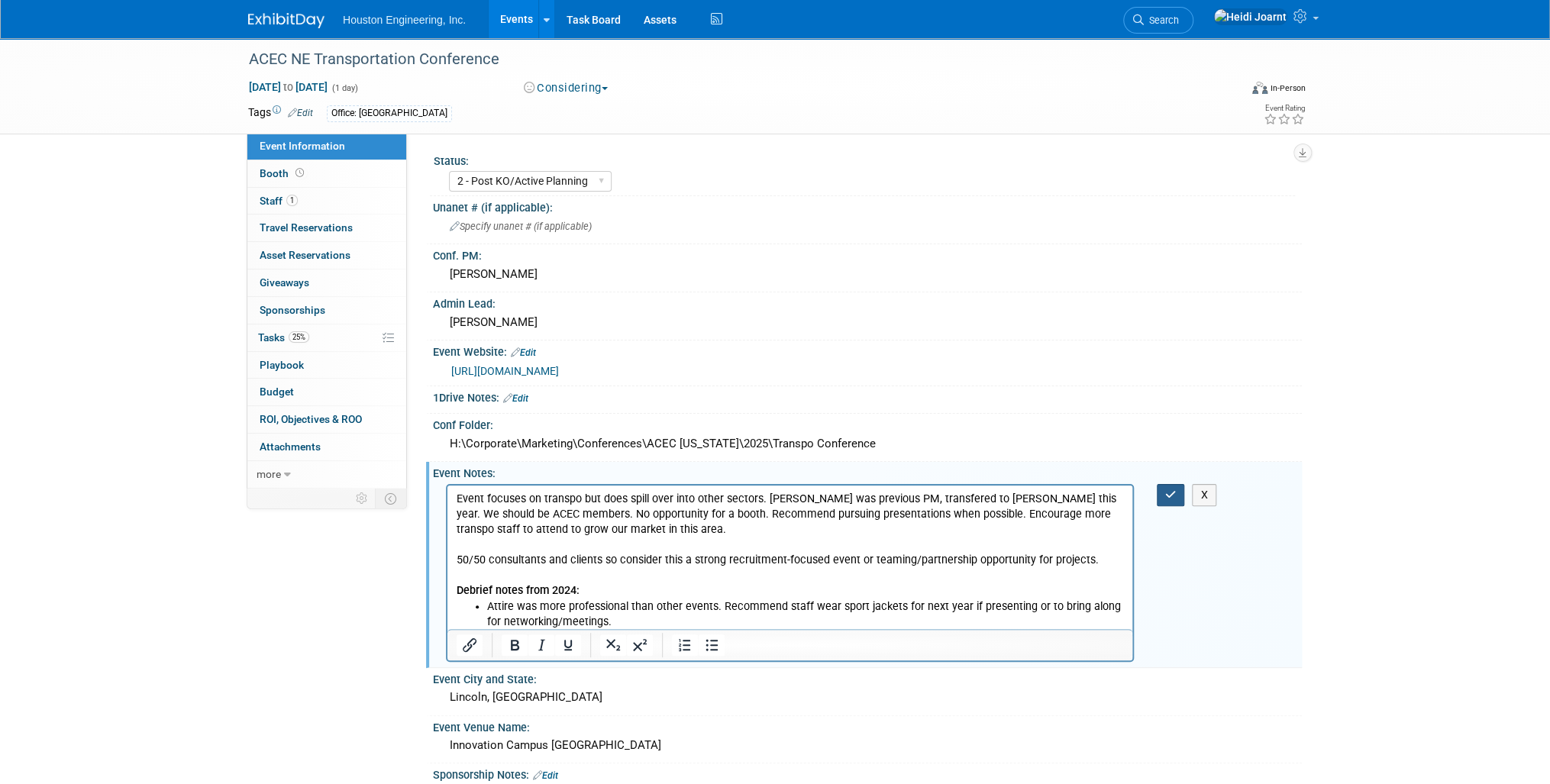
click at [1158, 492] on button "button" at bounding box center [1171, 495] width 28 height 23
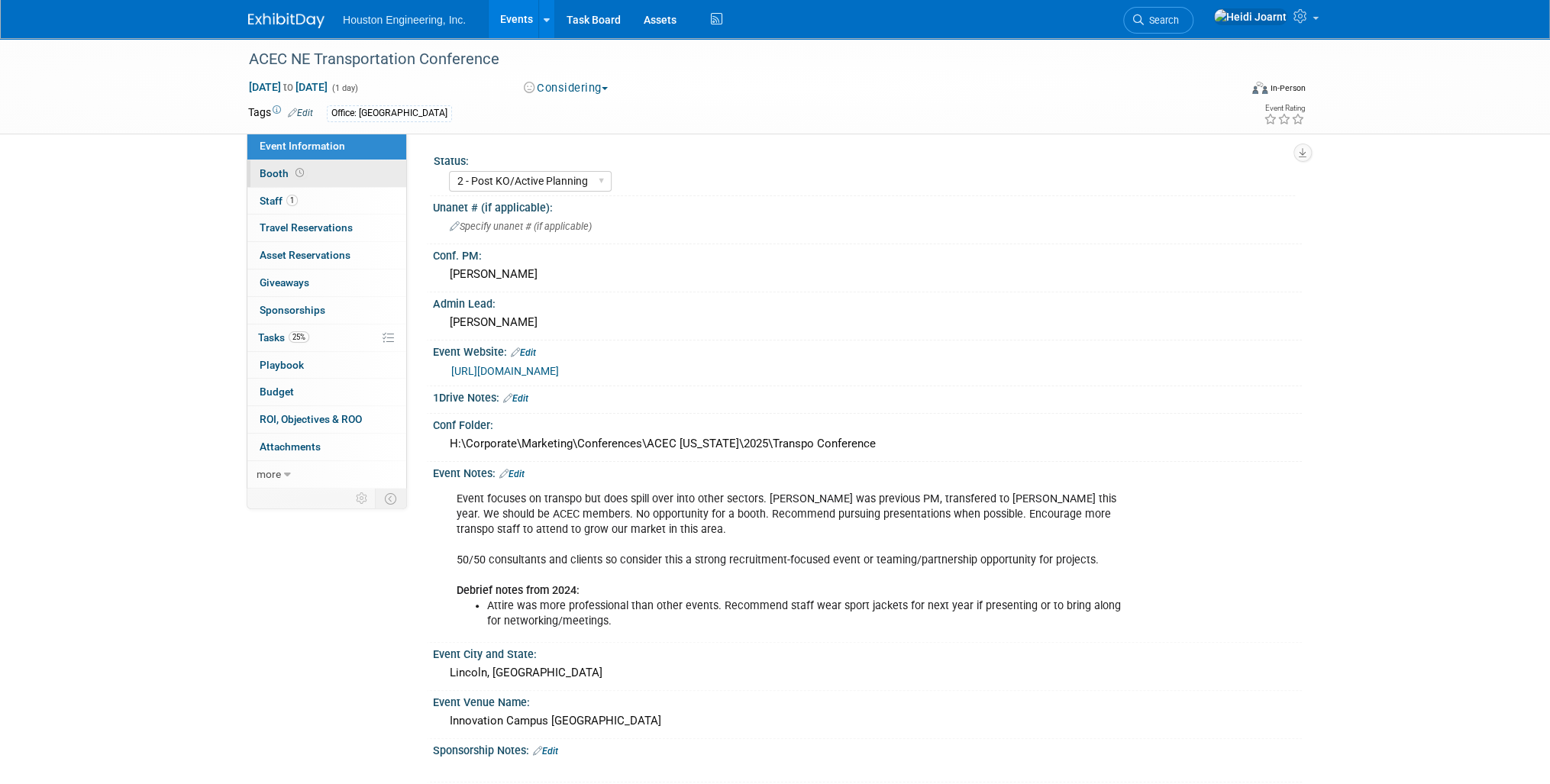
click at [317, 181] on link "Booth" at bounding box center [327, 173] width 159 height 26
select select "No"
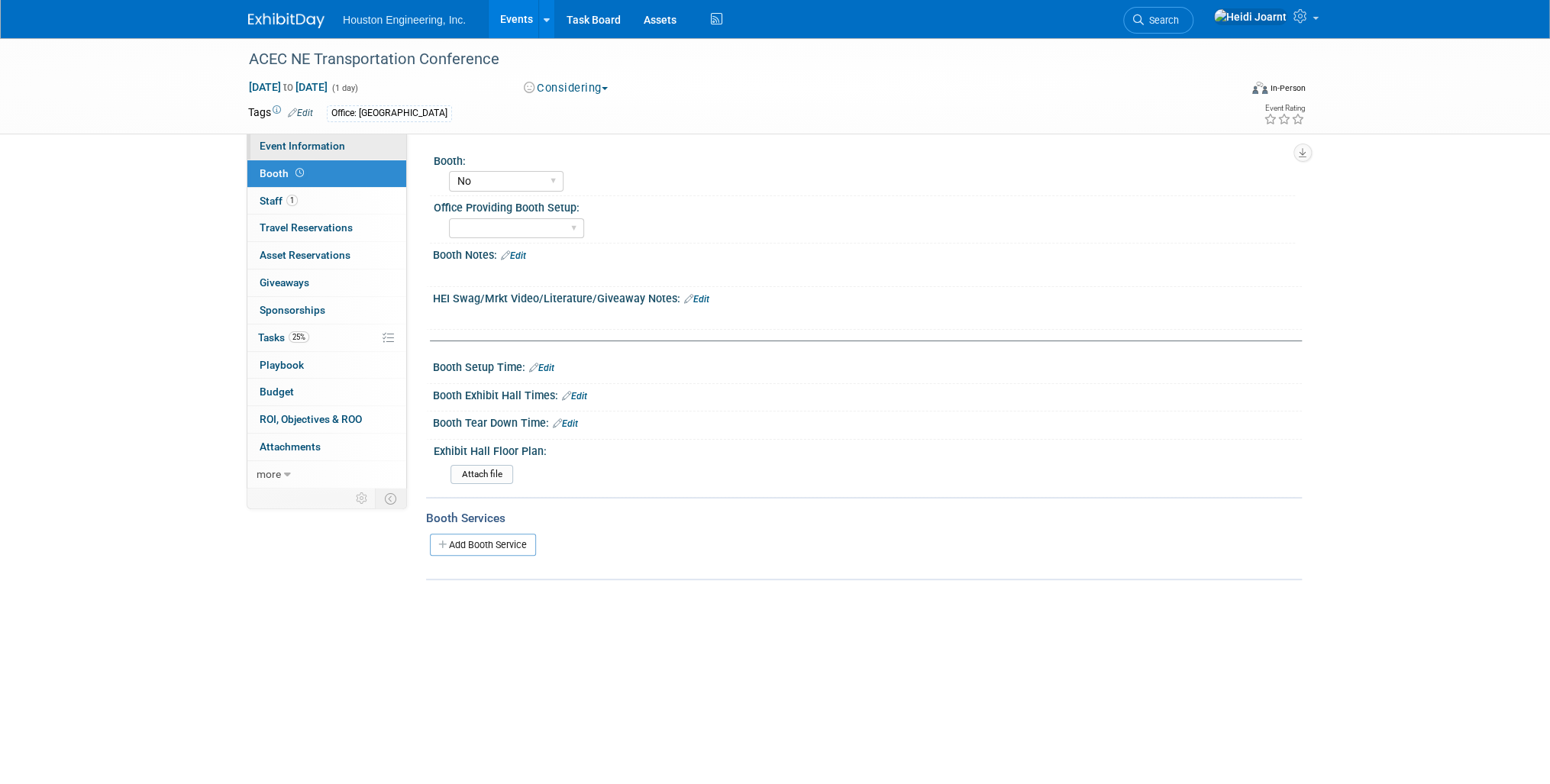
click at [295, 142] on span "Event Information" at bounding box center [302, 145] width 85 height 12
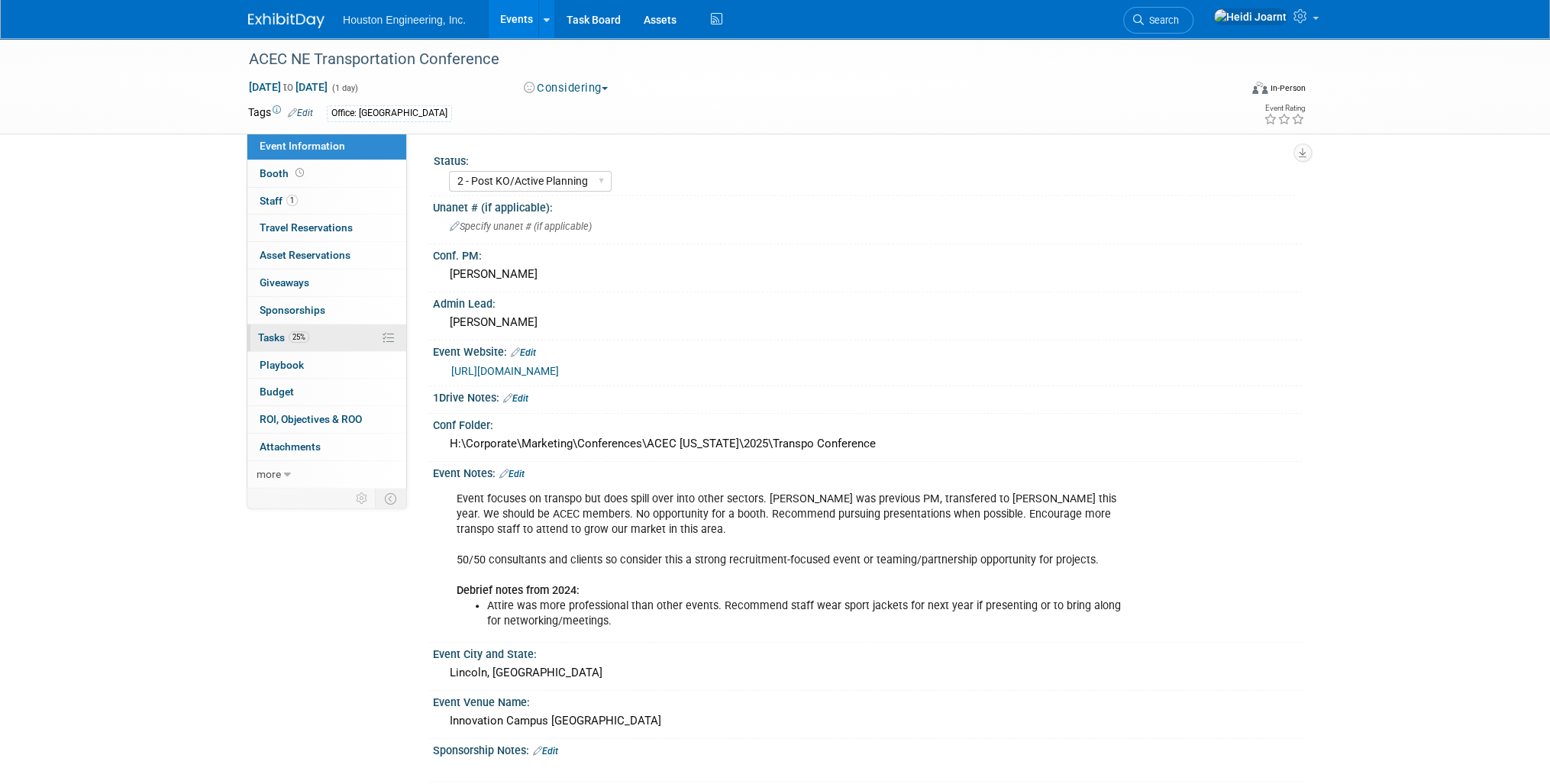
click at [324, 336] on link "25% Tasks 25%" at bounding box center [327, 338] width 159 height 26
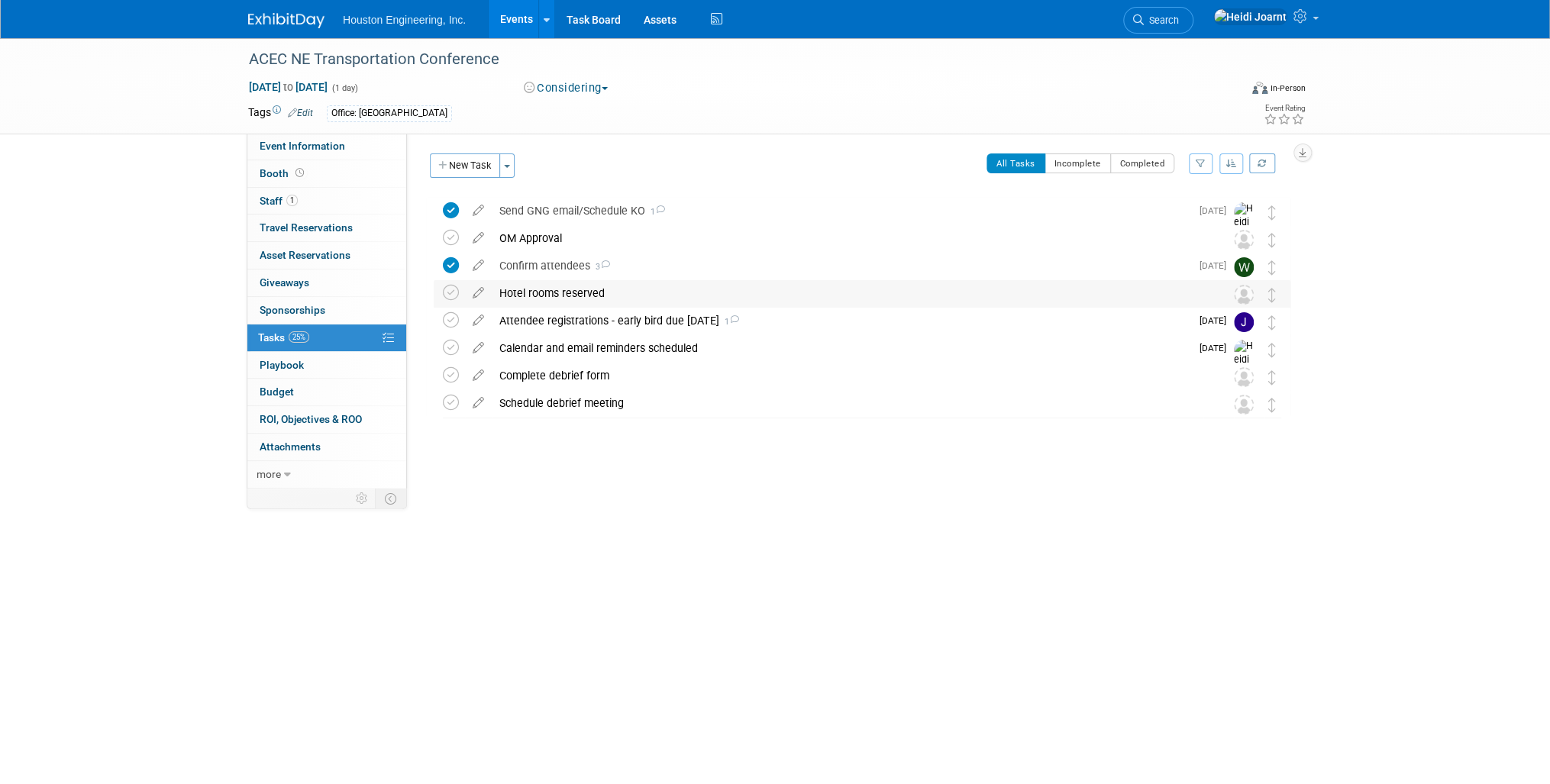
click at [660, 293] on div "Hotel rooms reserved" at bounding box center [847, 294] width 711 height 26
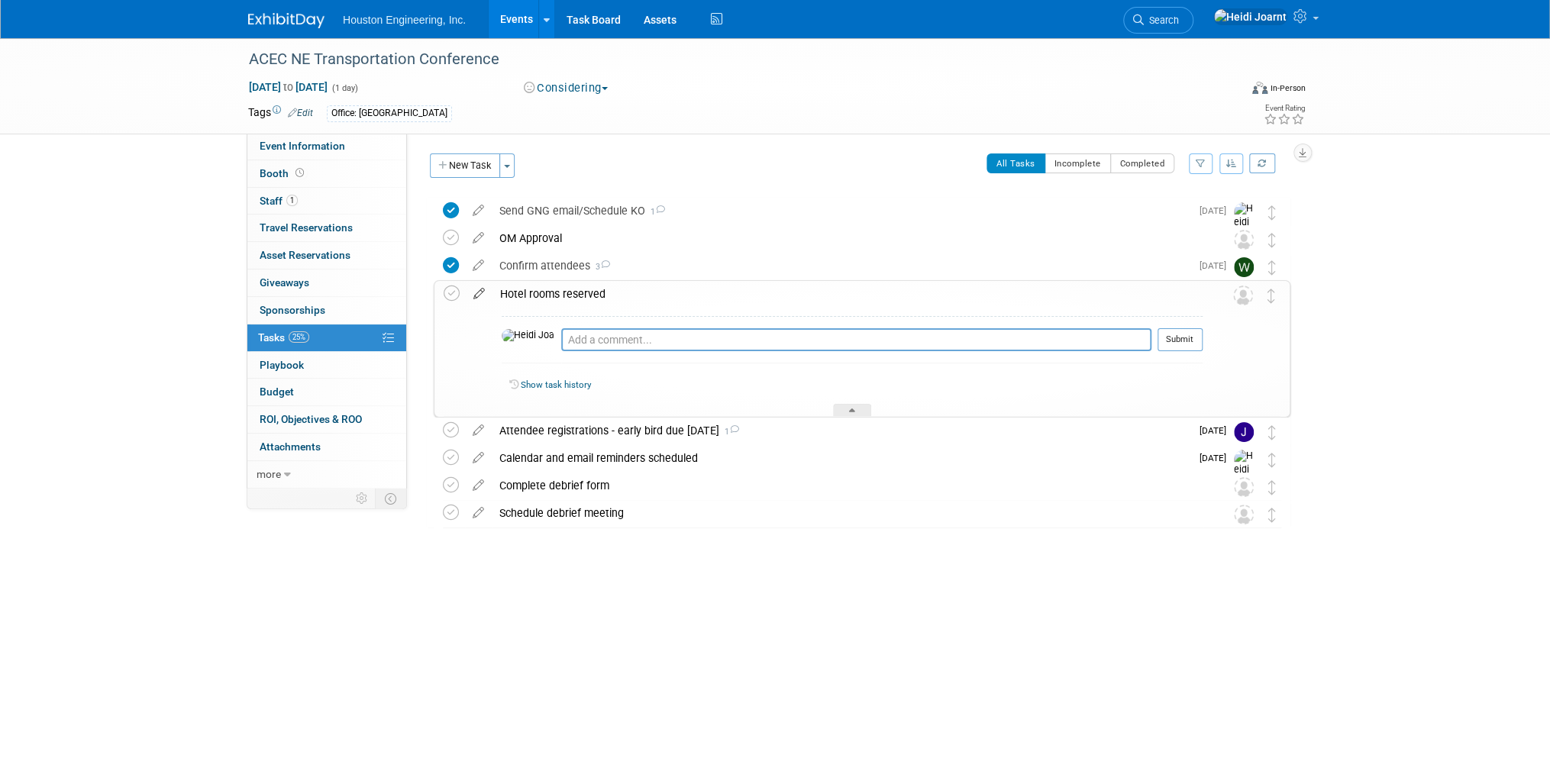
click at [482, 295] on icon at bounding box center [479, 290] width 26 height 19
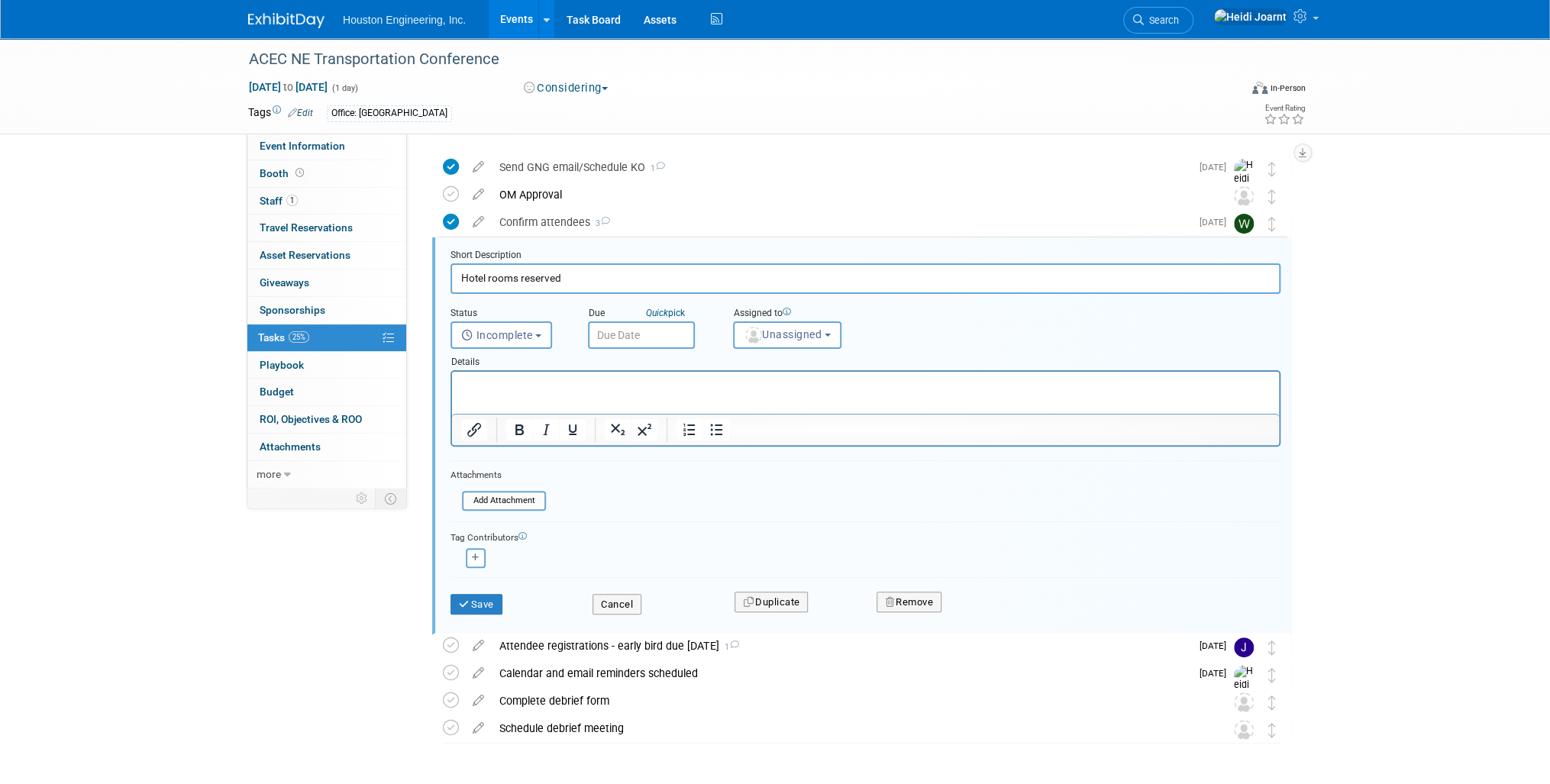
scroll to position [57, 0]
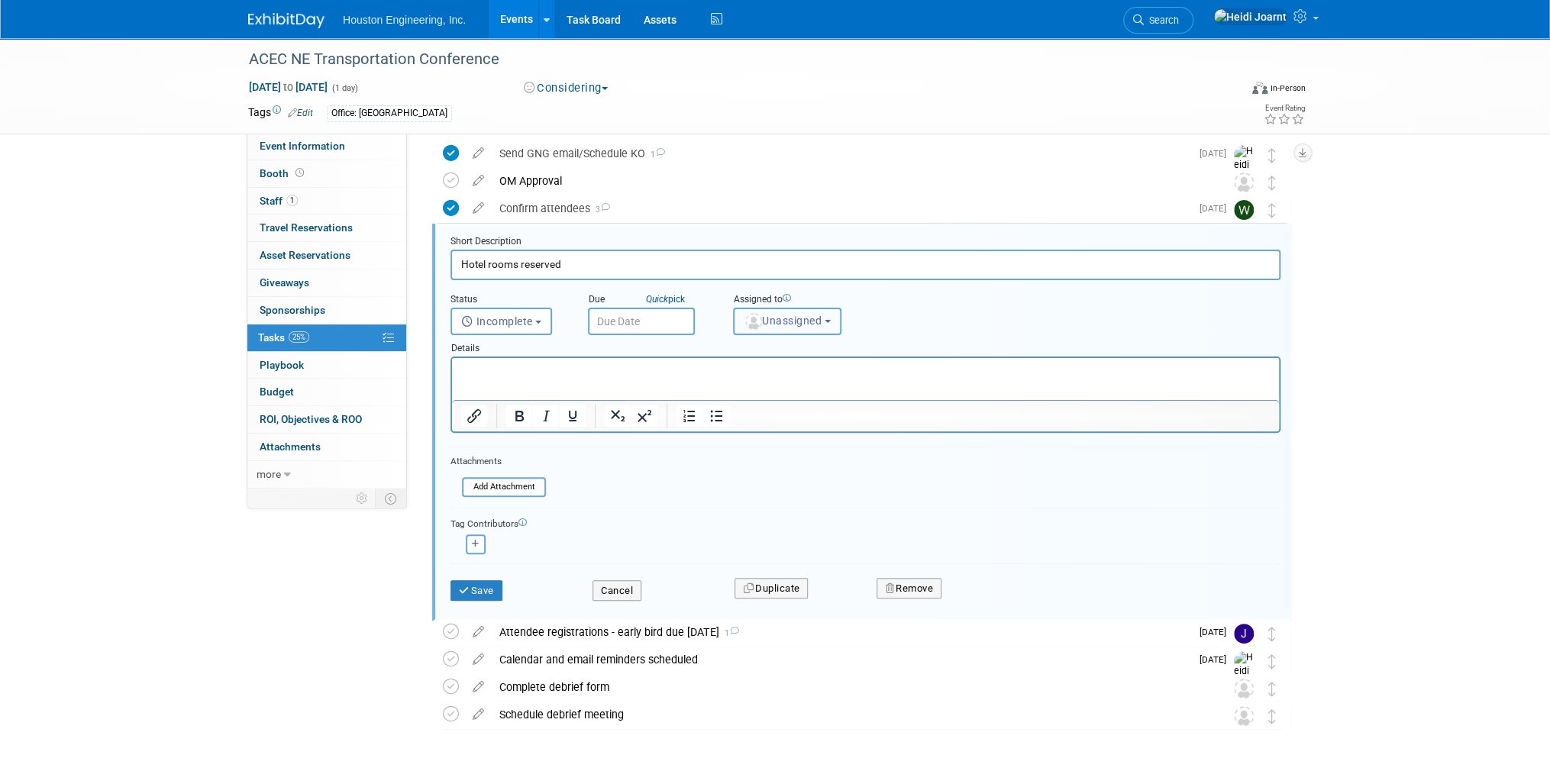
click at [783, 314] on span "Unassigned" at bounding box center [783, 320] width 78 height 12
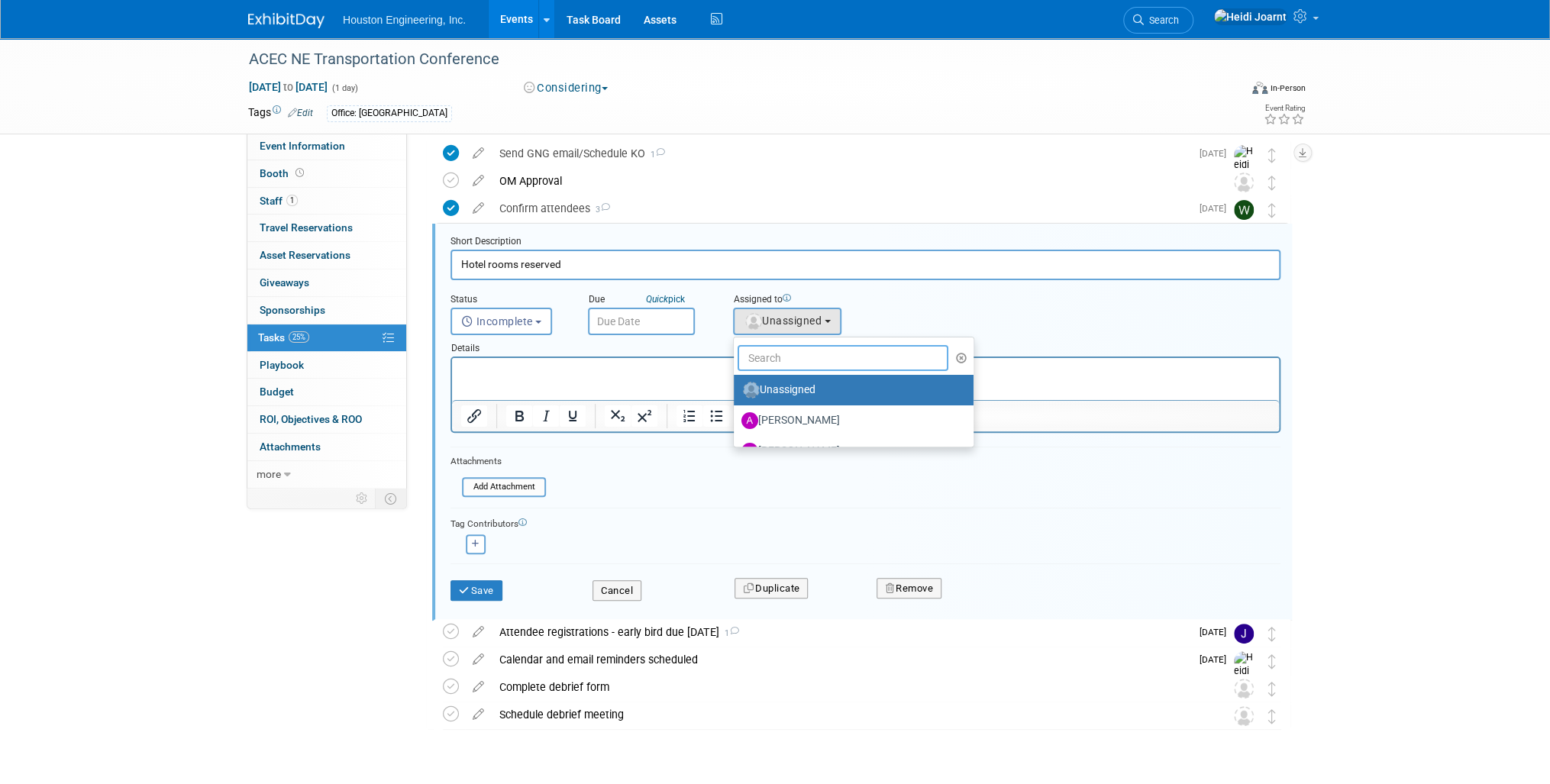
click at [797, 345] on input "text" at bounding box center [843, 358] width 211 height 26
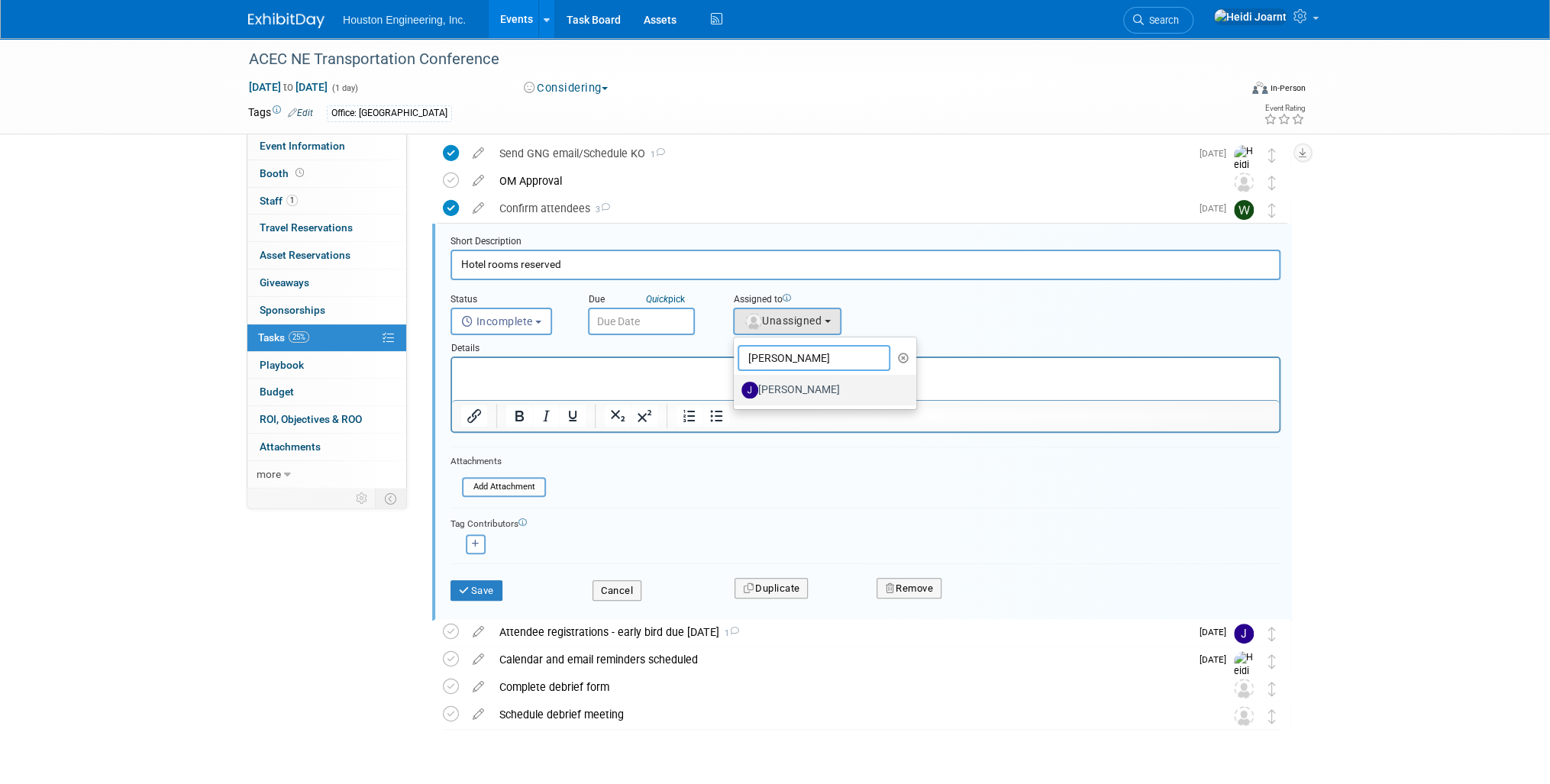
type input "jess"
click at [797, 387] on label "[PERSON_NAME]" at bounding box center [821, 390] width 160 height 24
click at [736, 387] on input "[PERSON_NAME]" at bounding box center [731, 387] width 10 height 10
select select "fa151804-de92-4cec-a8ce-bf453f5438ea"
click at [626, 379] on html at bounding box center [865, 369] width 827 height 21
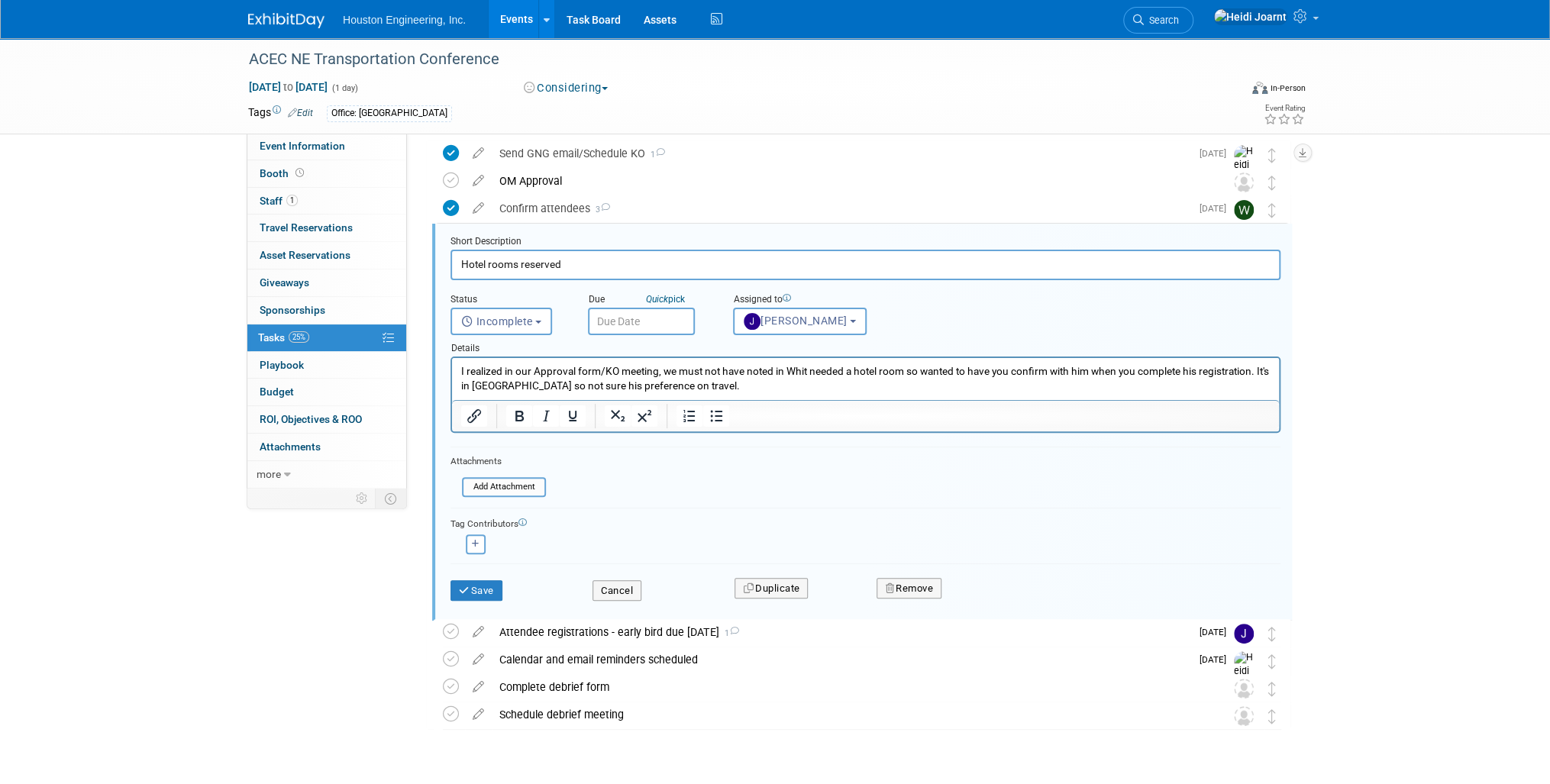
click at [637, 322] on input "text" at bounding box center [642, 321] width 107 height 27
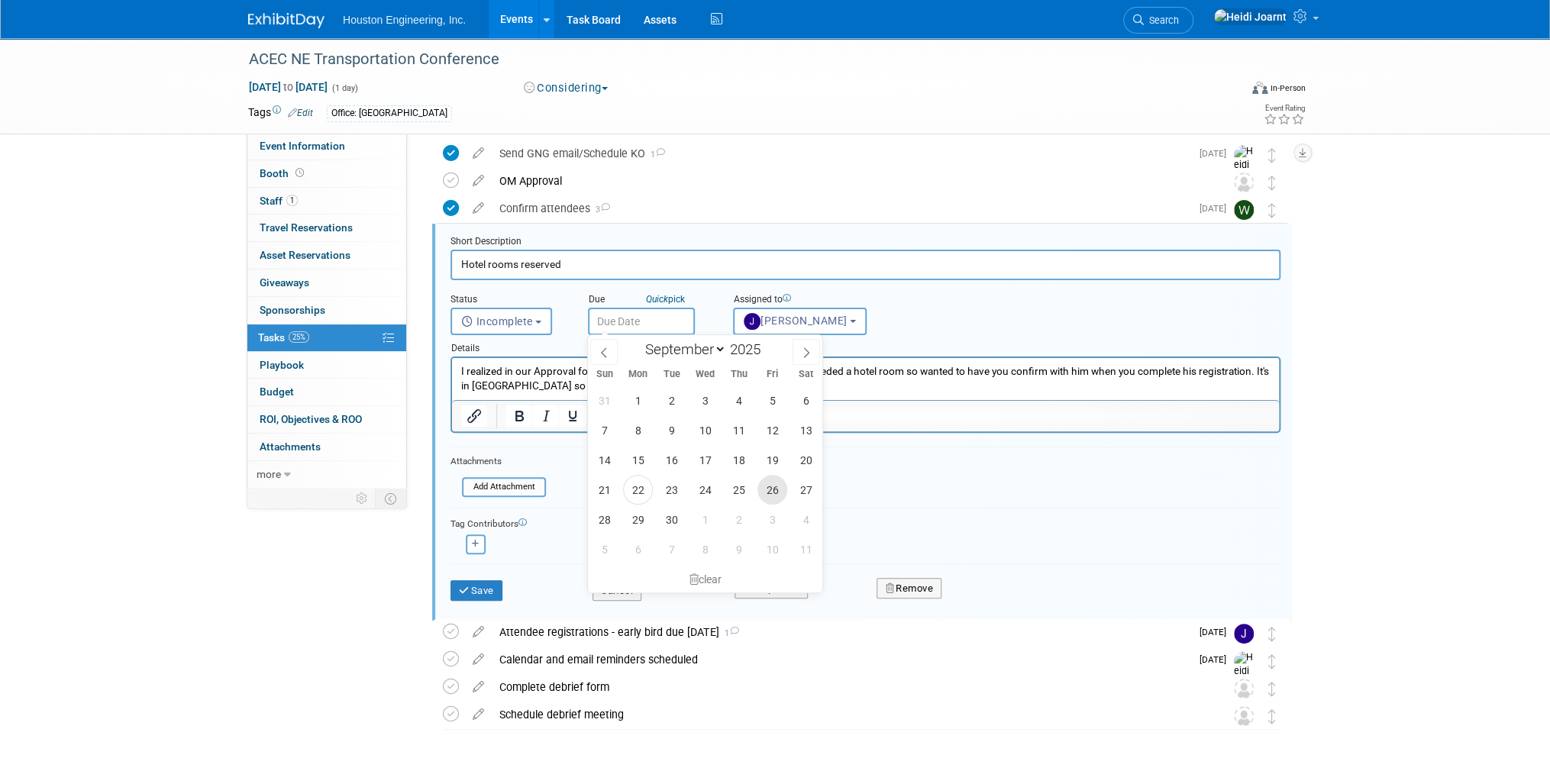
click at [775, 486] on span "26" at bounding box center [772, 490] width 30 height 30
type input "Sep 26, 2025"
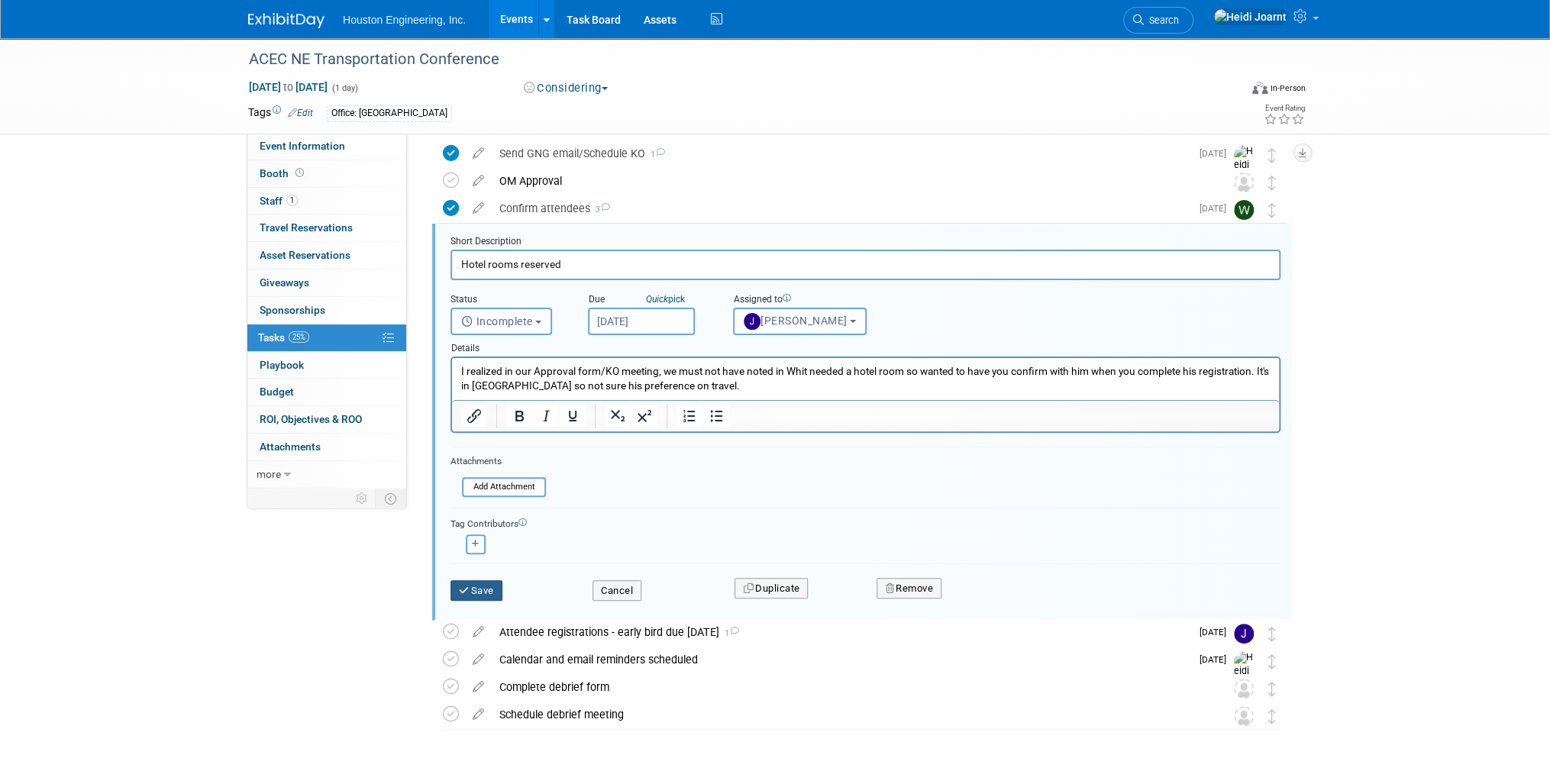
click at [498, 587] on button "Save" at bounding box center [476, 590] width 52 height 22
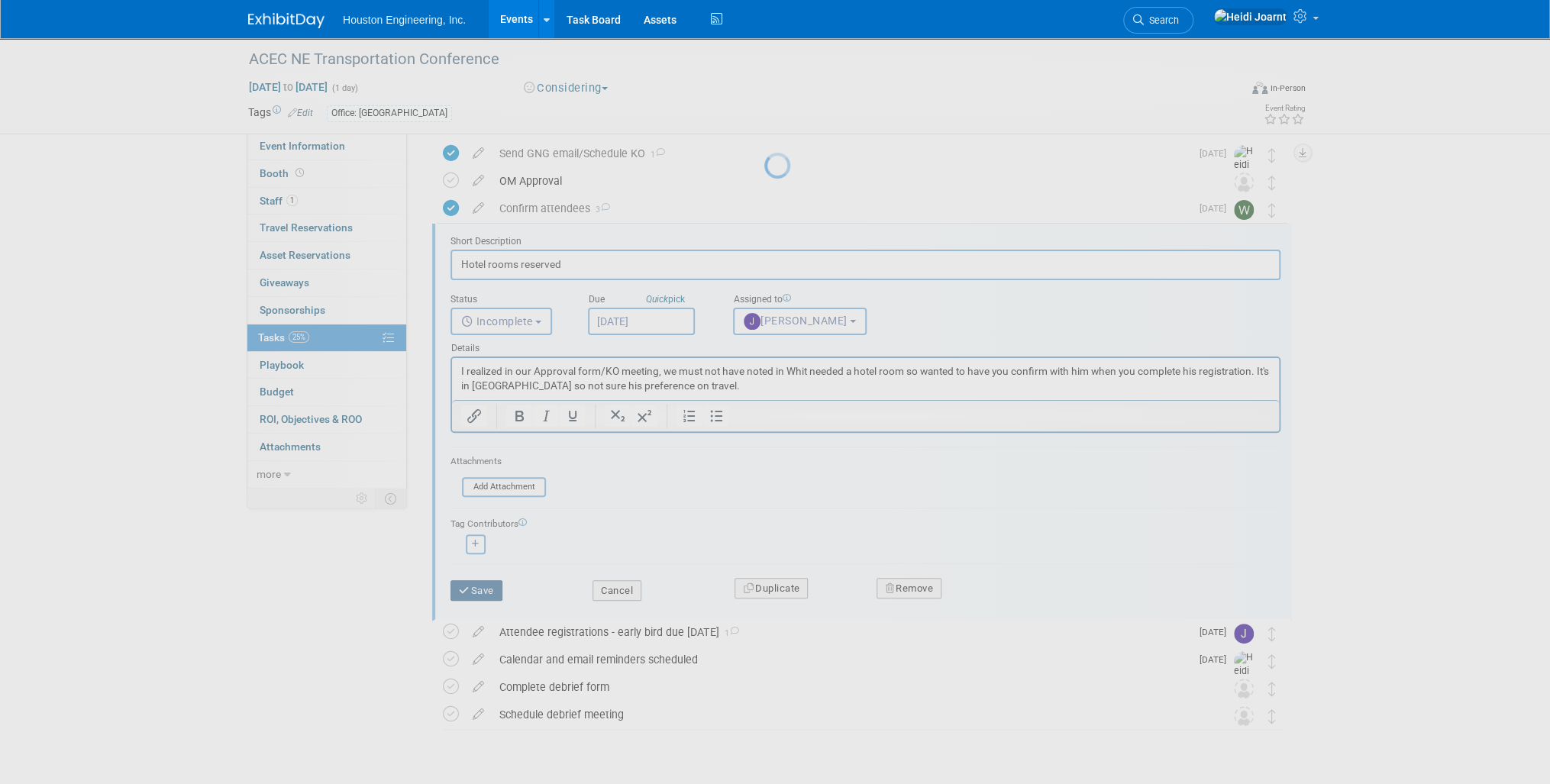
scroll to position [0, 0]
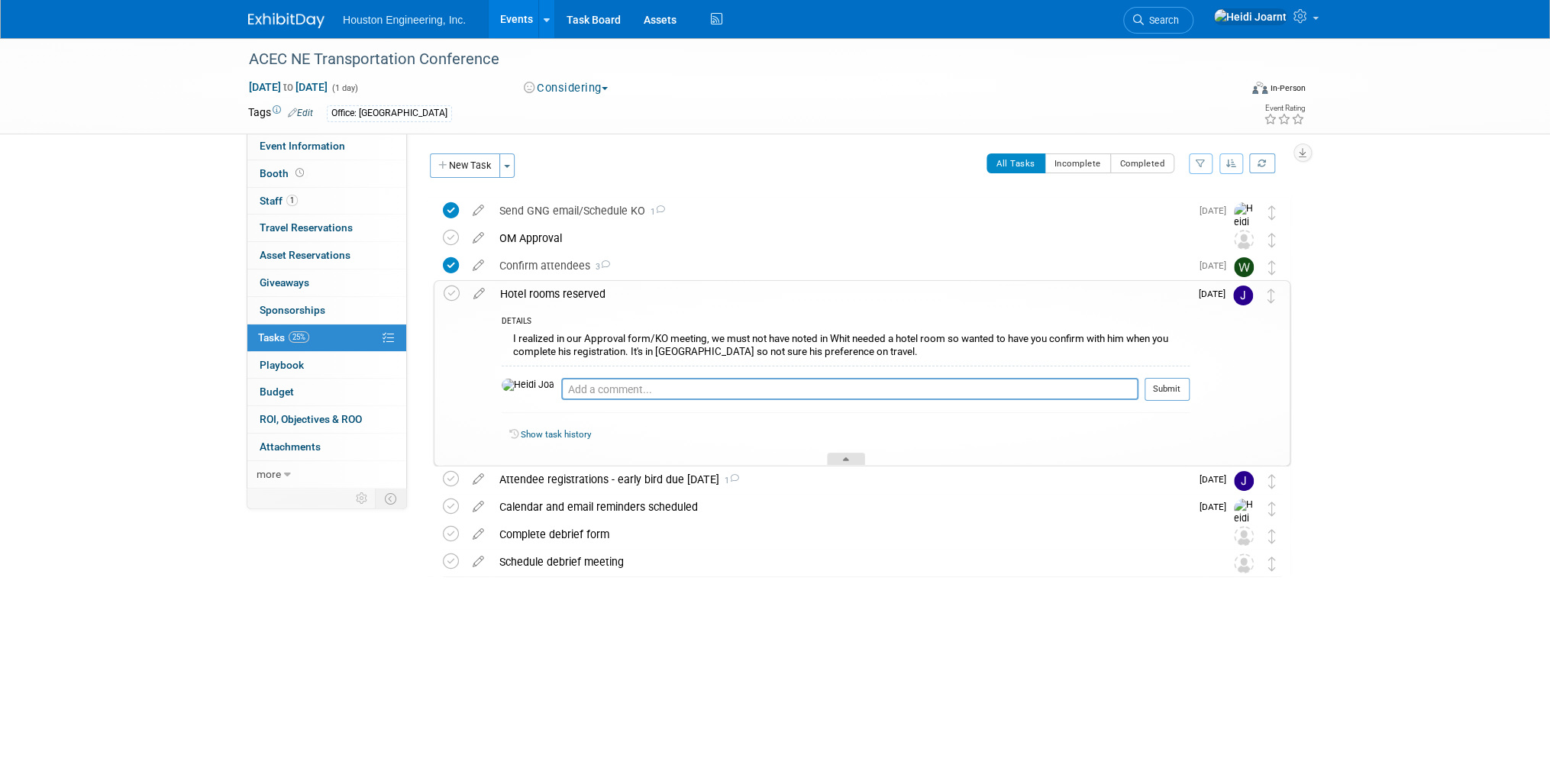
click at [834, 460] on div at bounding box center [845, 460] width 38 height 13
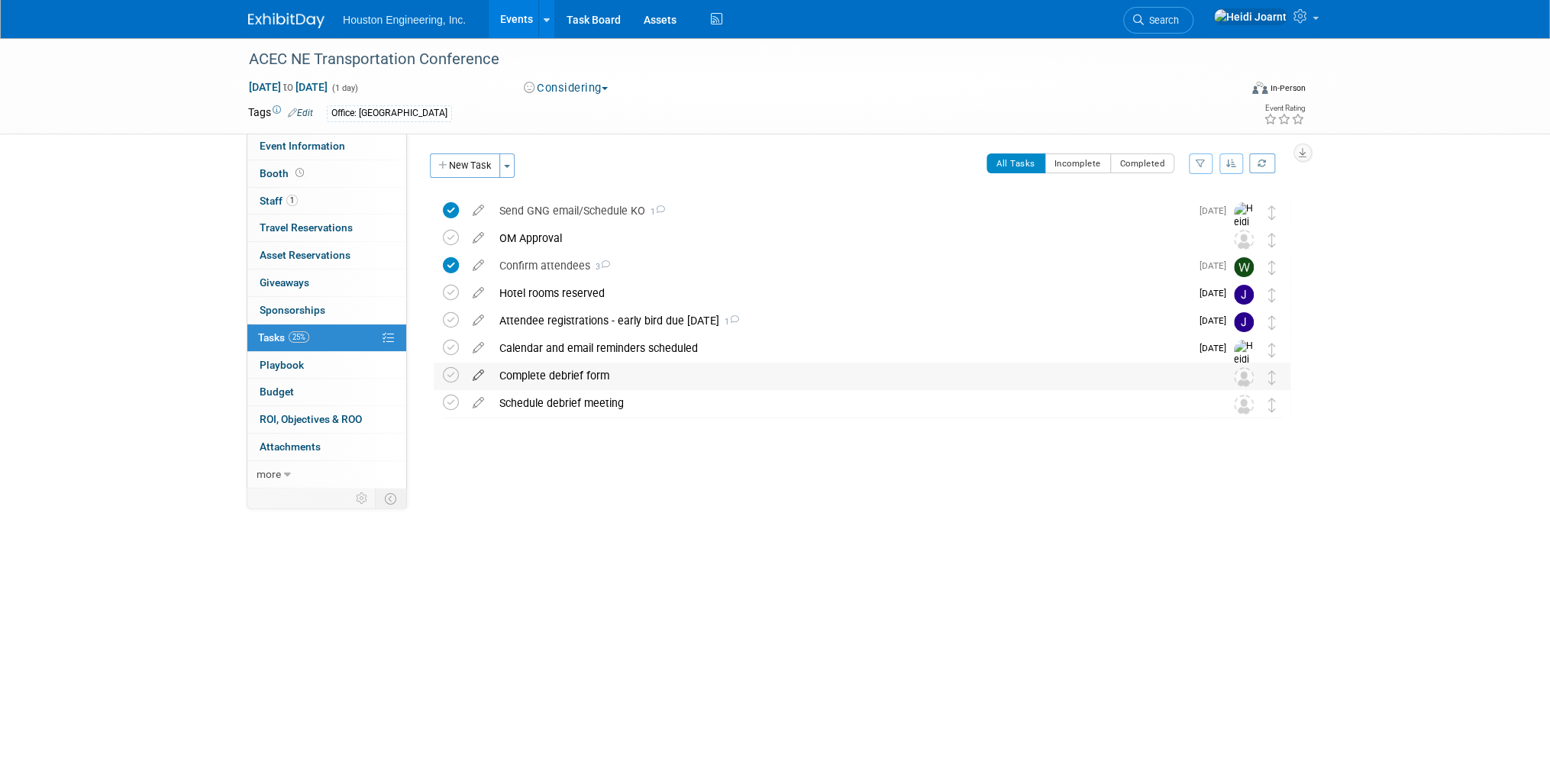
click at [477, 373] on icon at bounding box center [479, 371] width 26 height 19
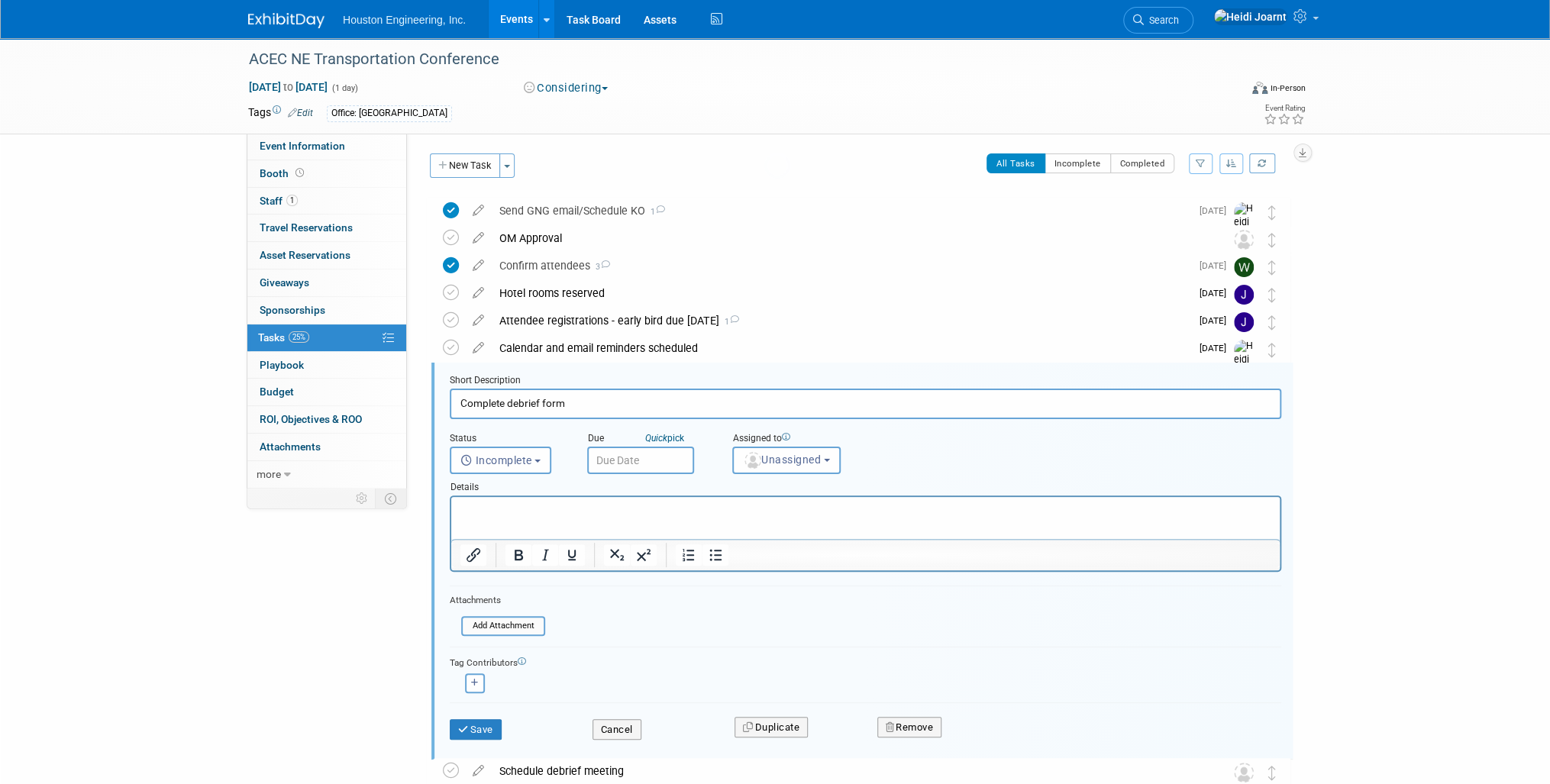
scroll to position [94, 0]
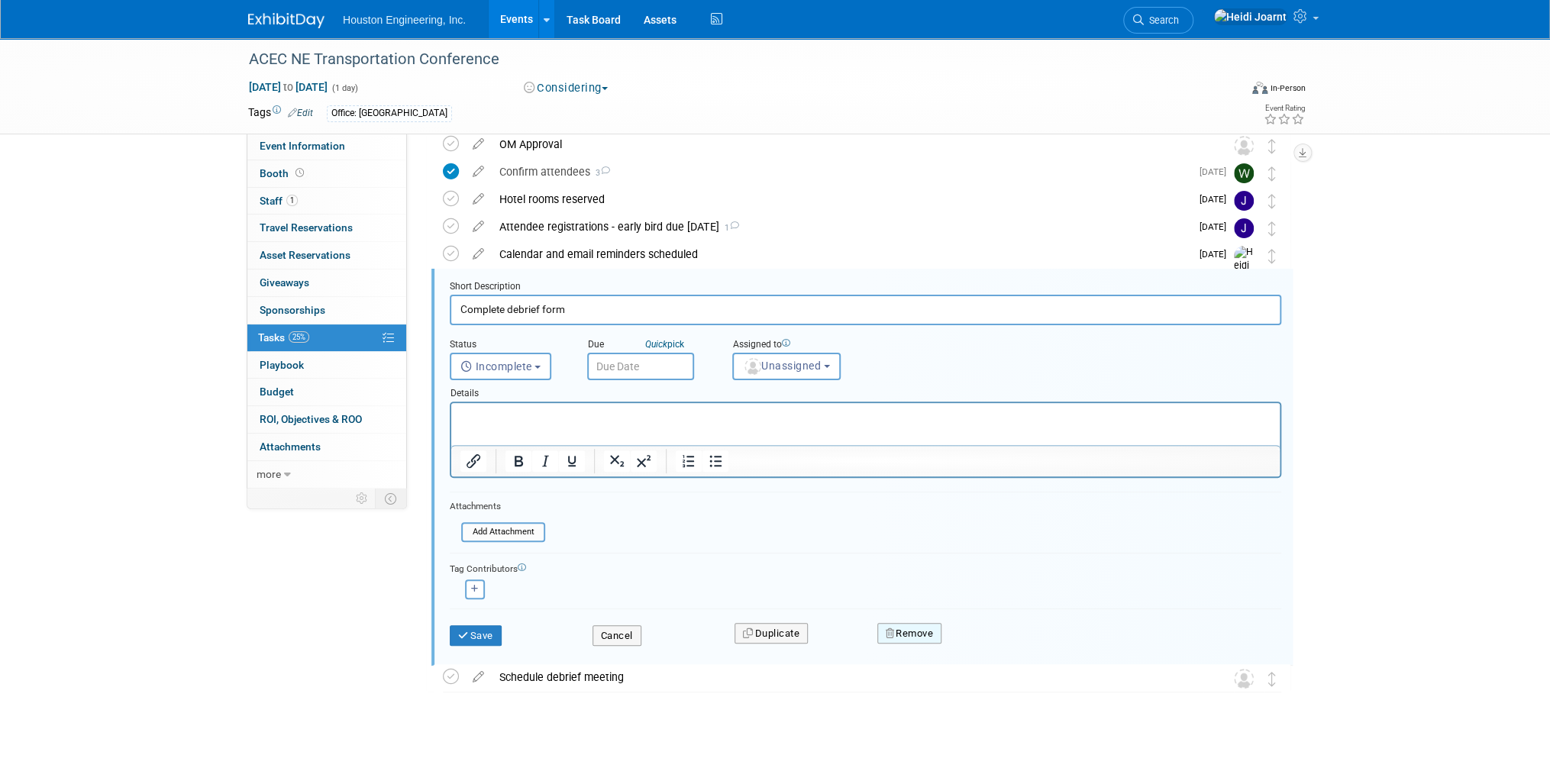
click at [909, 626] on button "Remove" at bounding box center [909, 633] width 65 height 22
click at [998, 645] on link "Yes" at bounding box center [995, 645] width 44 height 24
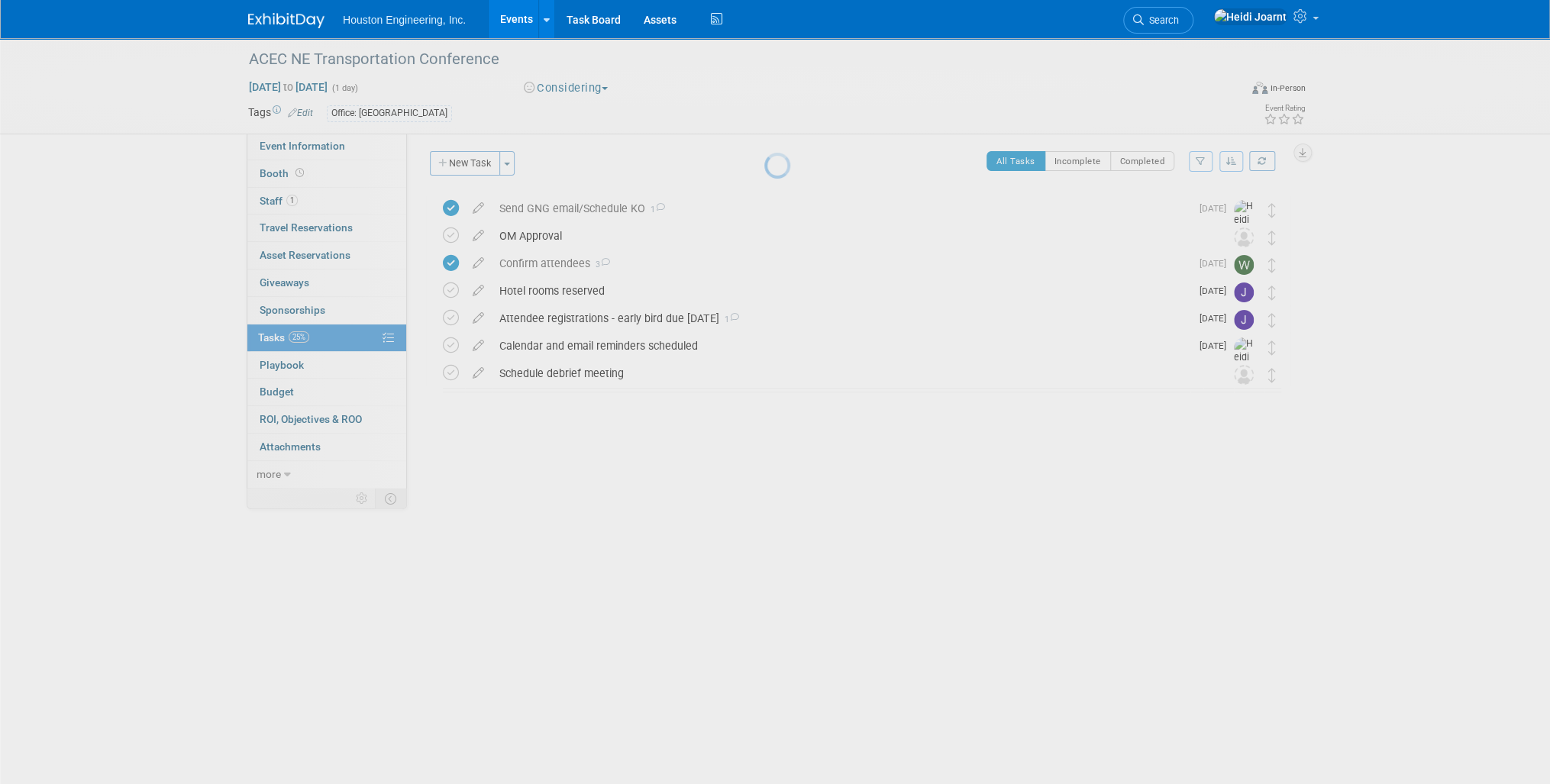
scroll to position [0, 0]
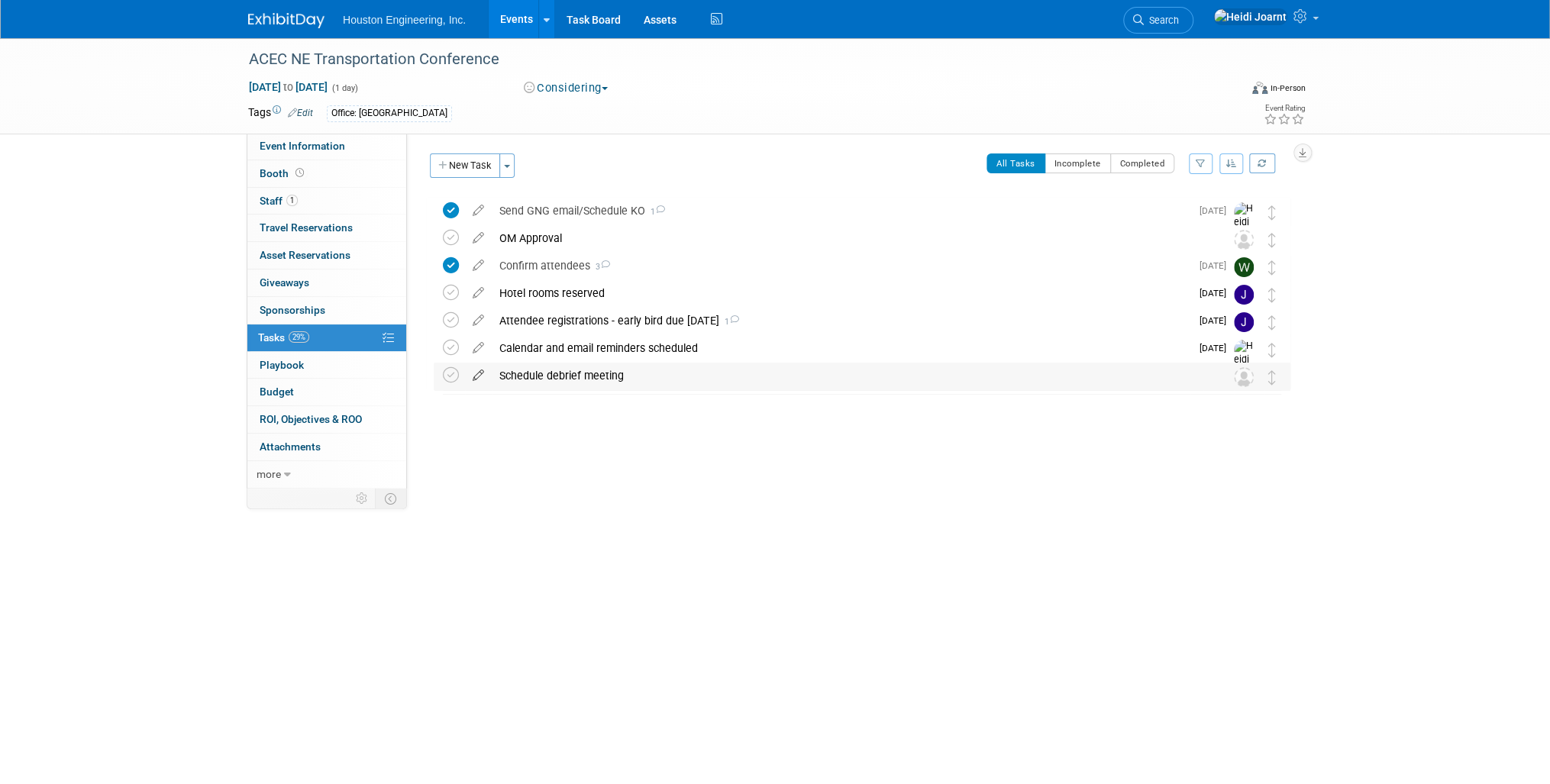
click at [478, 375] on icon at bounding box center [479, 371] width 26 height 19
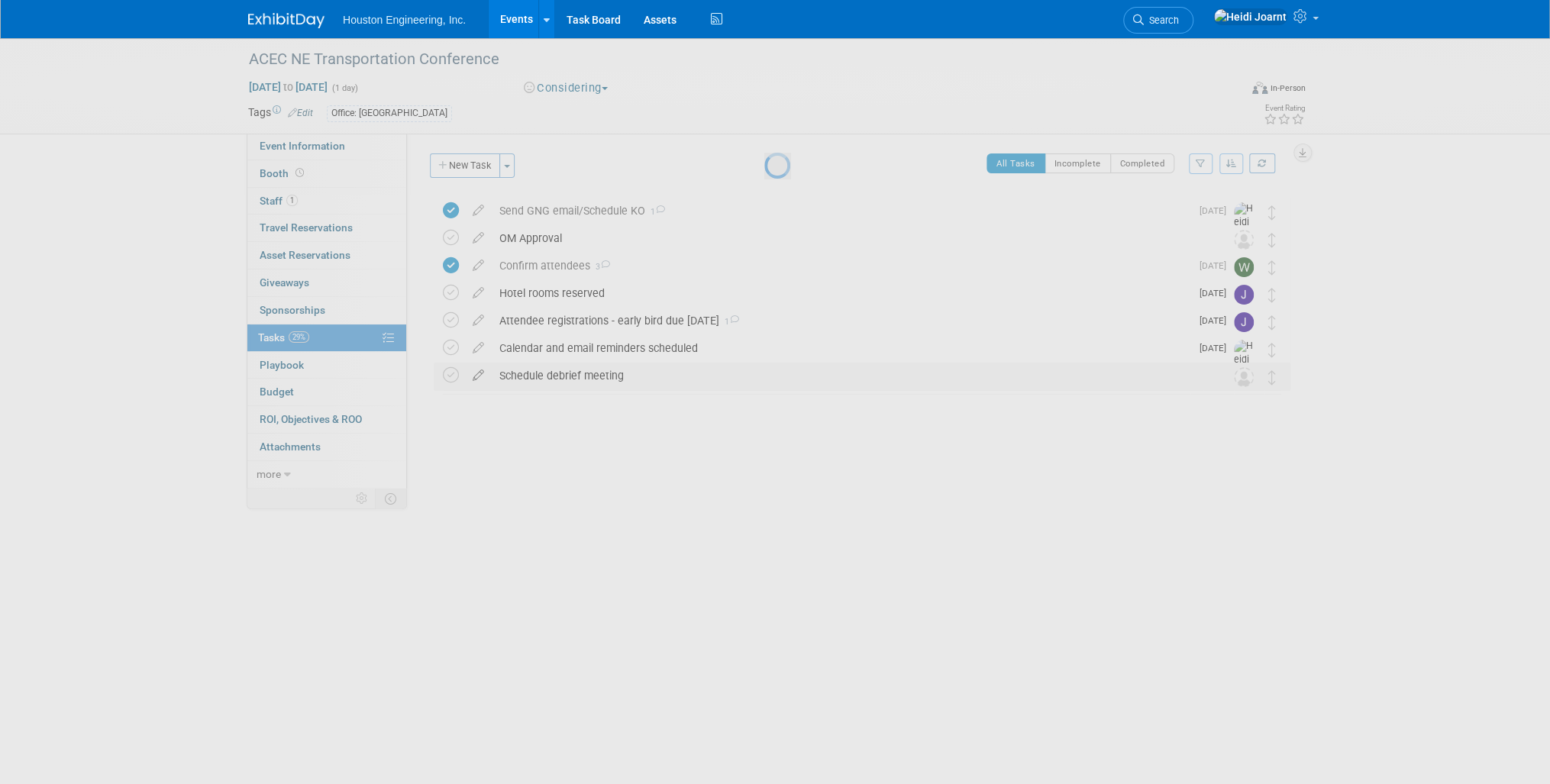
select select "8"
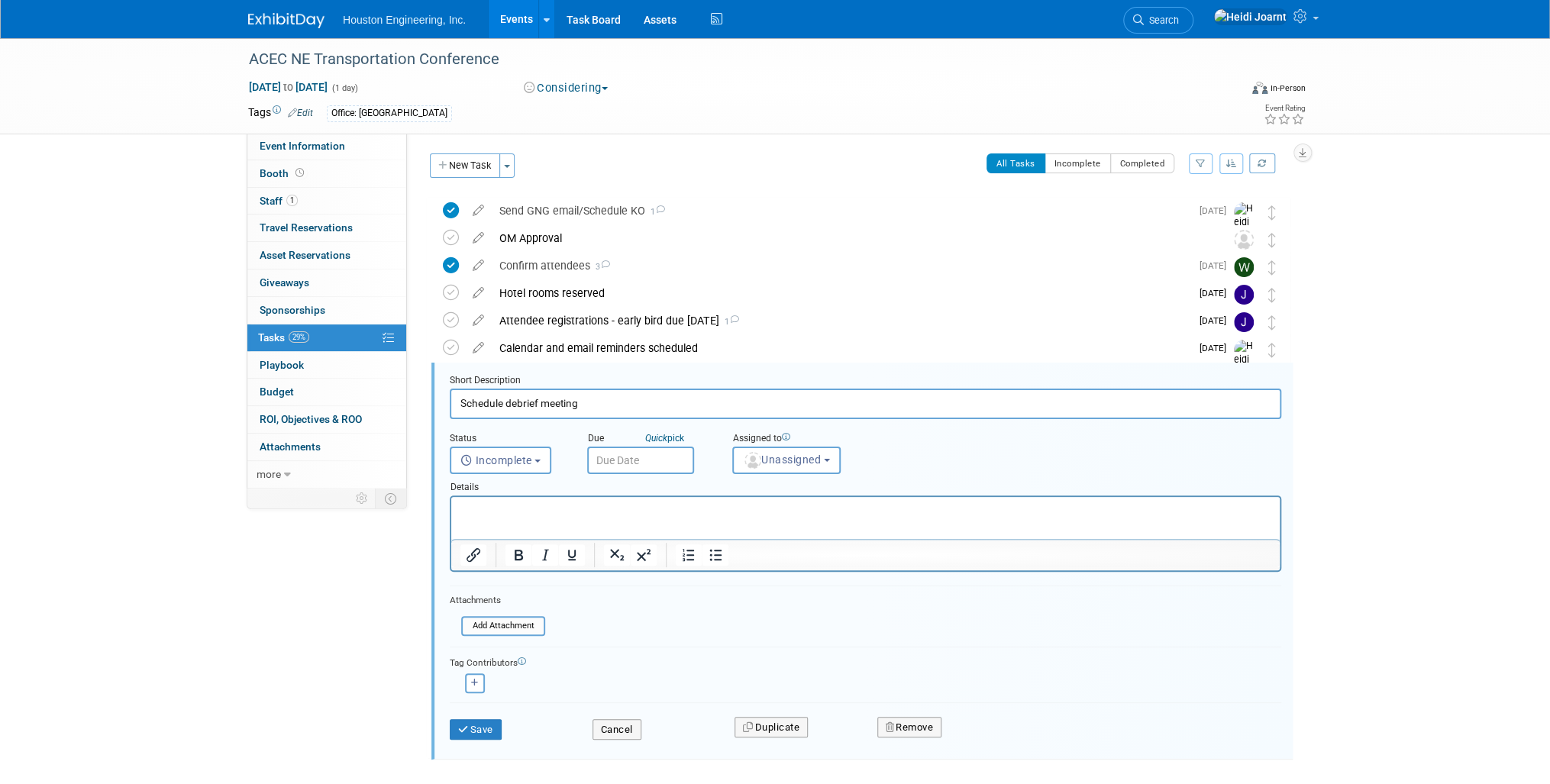
scroll to position [67, 0]
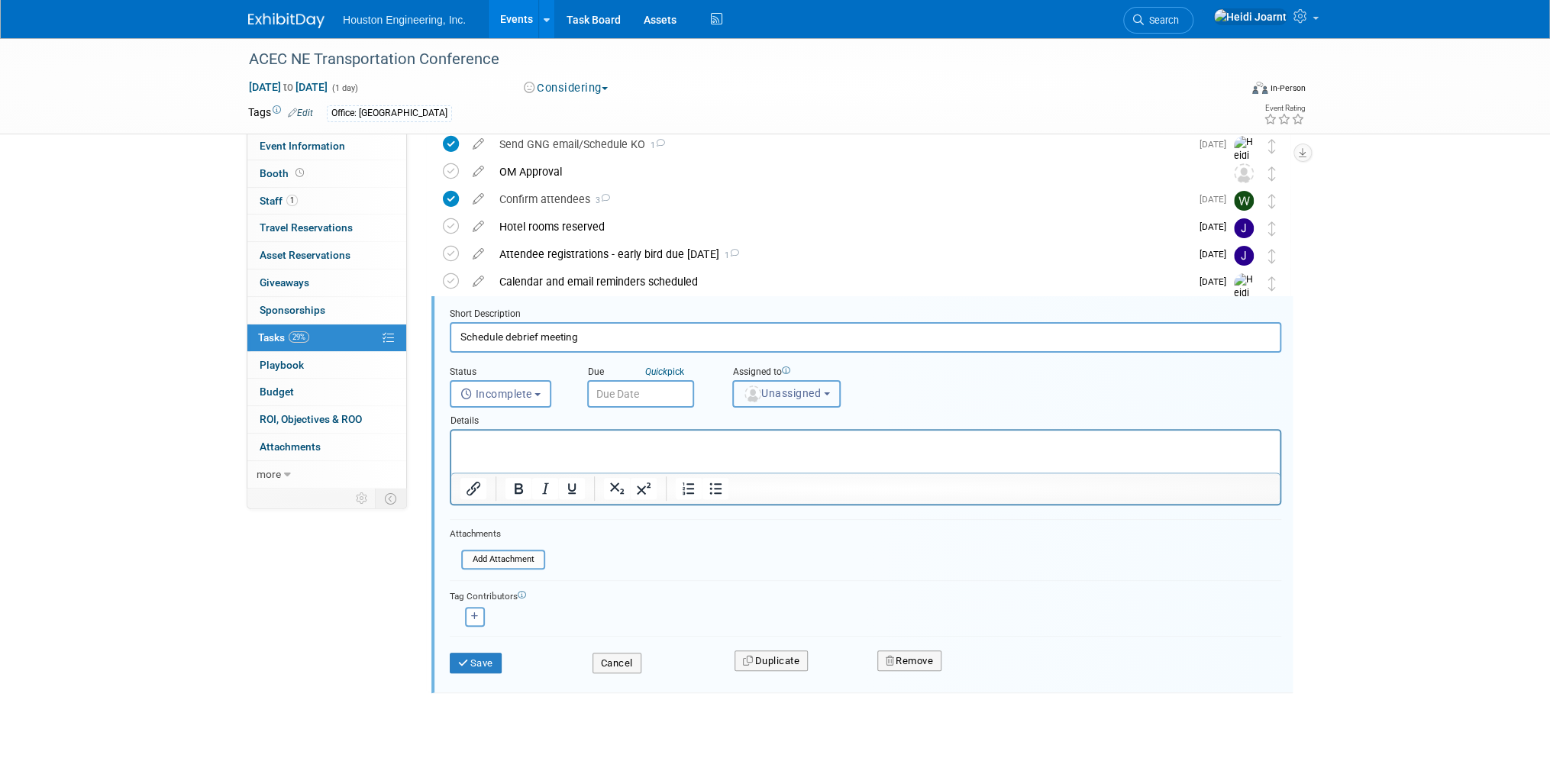
click at [784, 399] on button "Unassigned" at bounding box center [786, 393] width 109 height 27
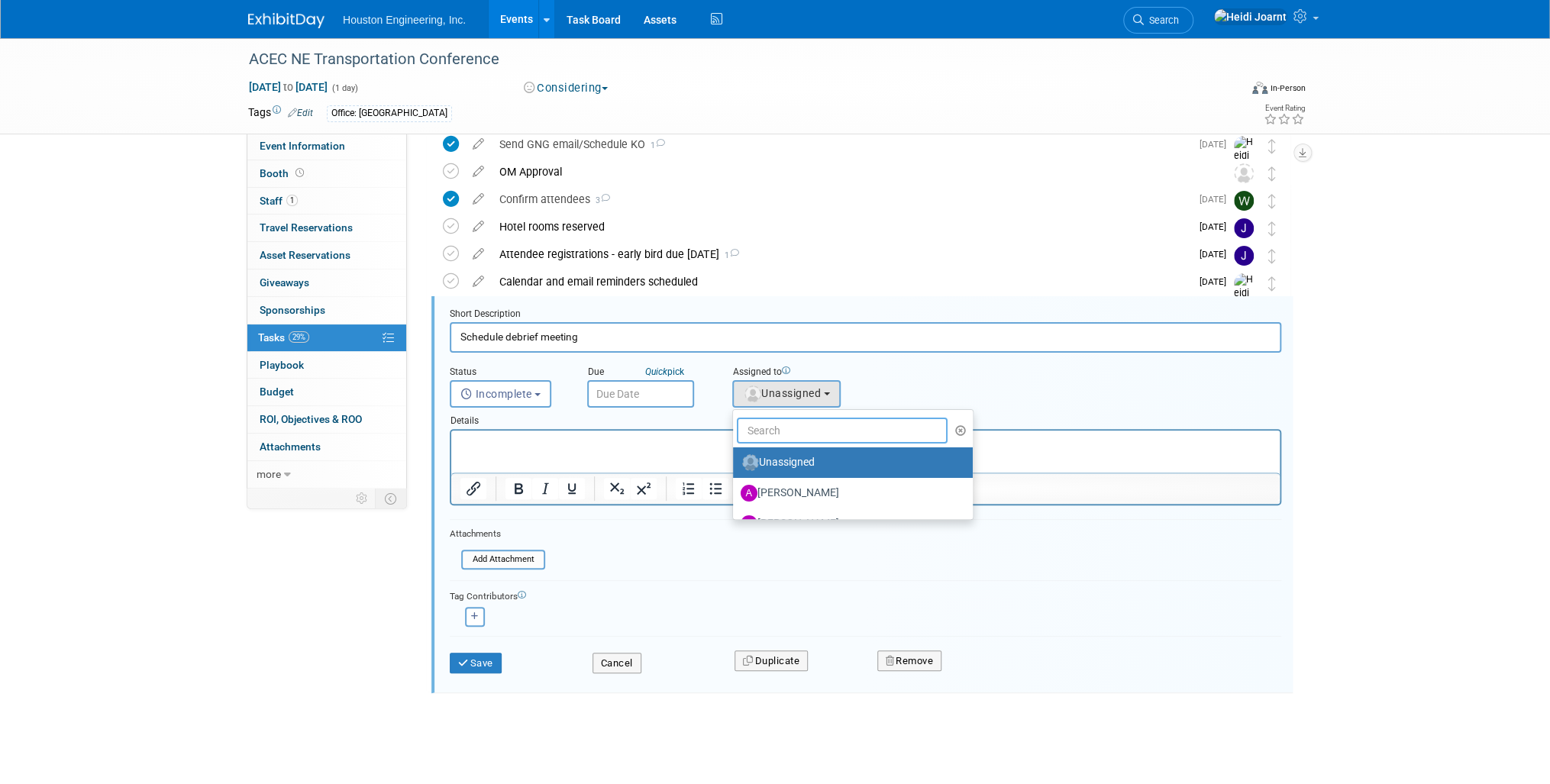
click at [813, 430] on input "text" at bounding box center [842, 430] width 211 height 26
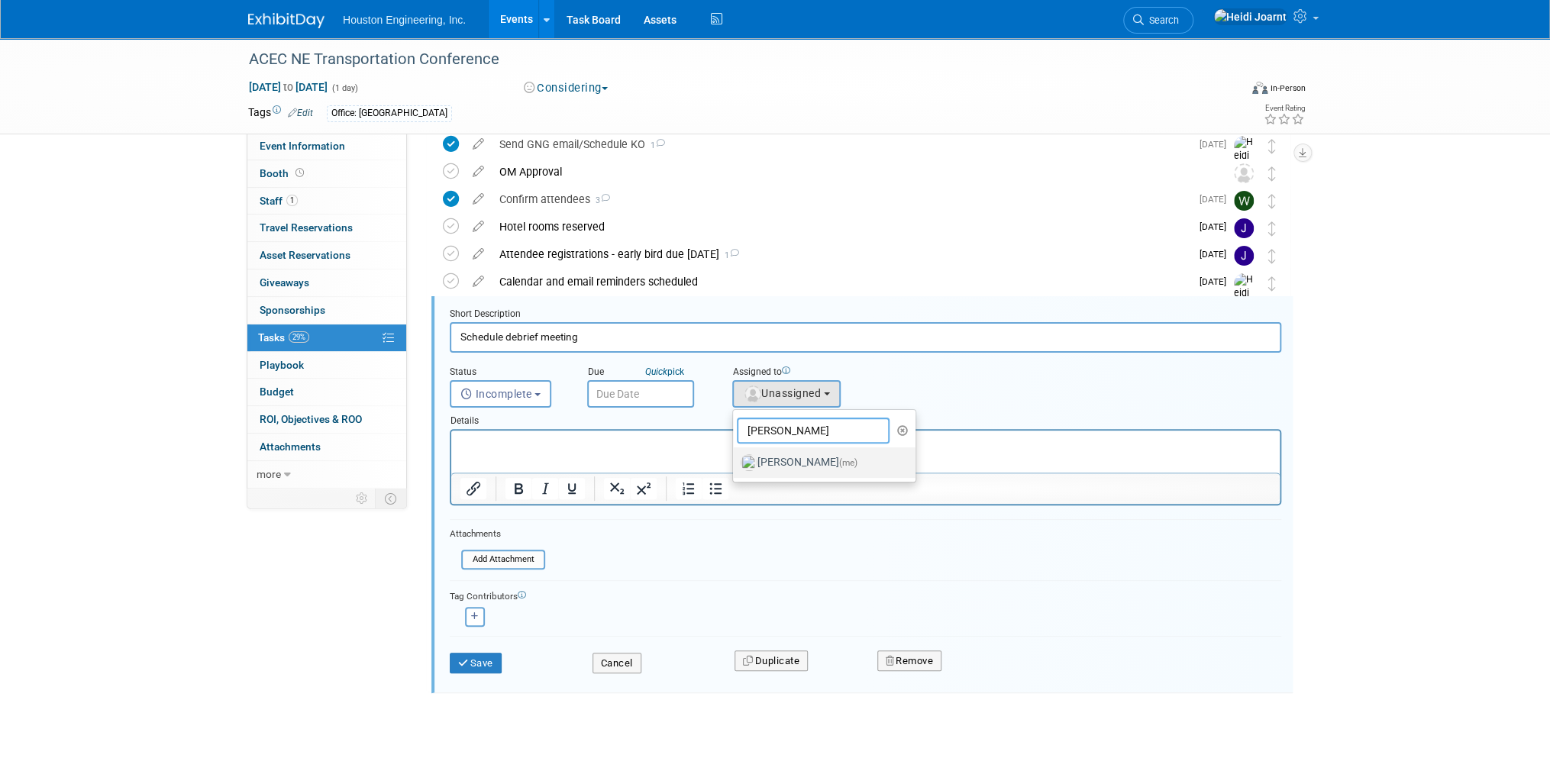
type input "heidi"
click at [811, 456] on label "Heidi Joarnt (me)" at bounding box center [820, 462] width 160 height 24
click at [736, 456] on input "Heidi Joarnt (me)" at bounding box center [730, 460] width 10 height 10
select select "6d2580fd-cc23-403a-9f47-834f17e7f51f"
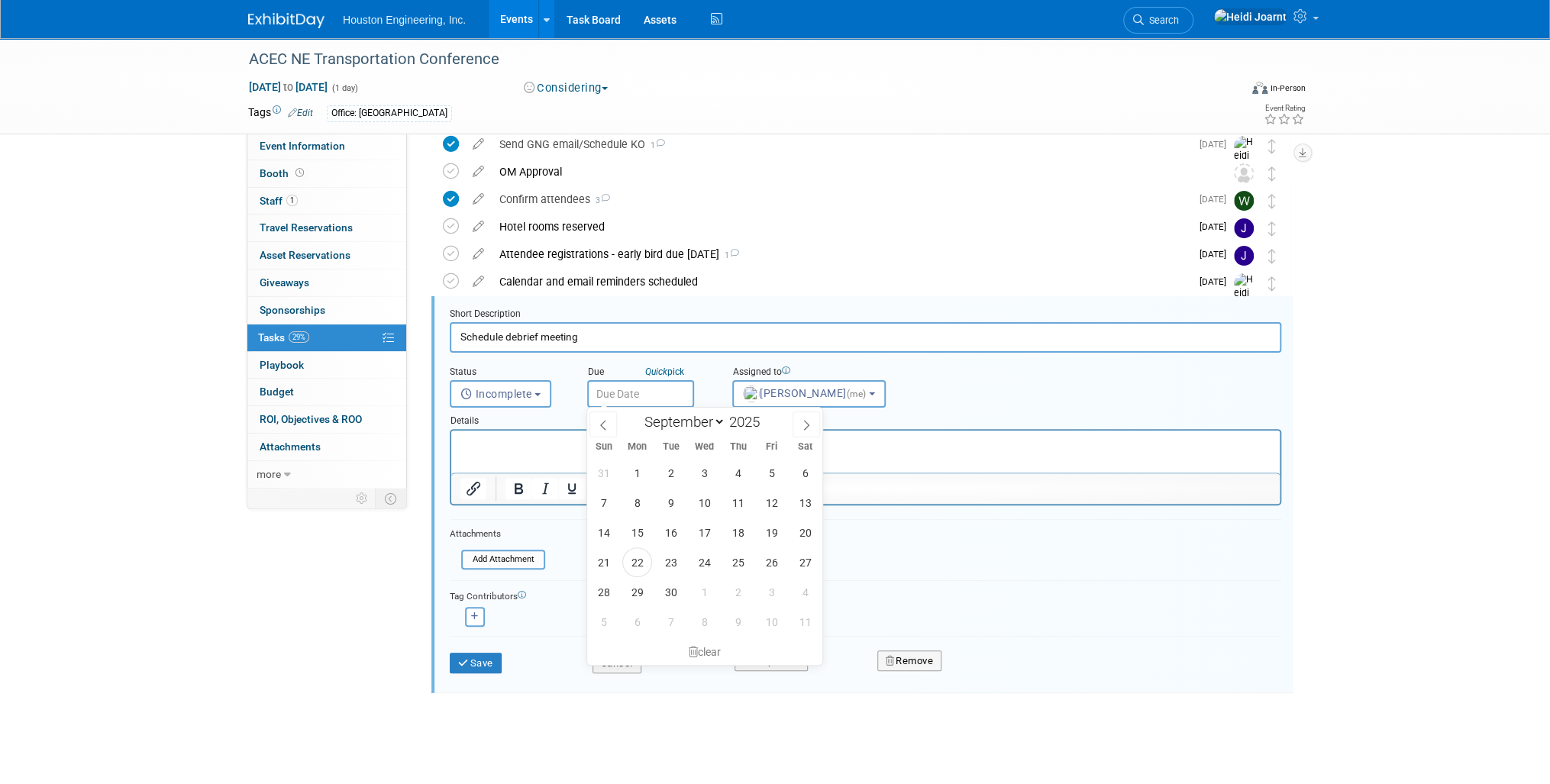
click at [654, 400] on input "text" at bounding box center [641, 393] width 107 height 27
click at [801, 430] on span at bounding box center [806, 425] width 27 height 26
click at [607, 427] on icon at bounding box center [602, 425] width 10 height 10
select select "8"
click at [779, 563] on span "26" at bounding box center [771, 562] width 30 height 30
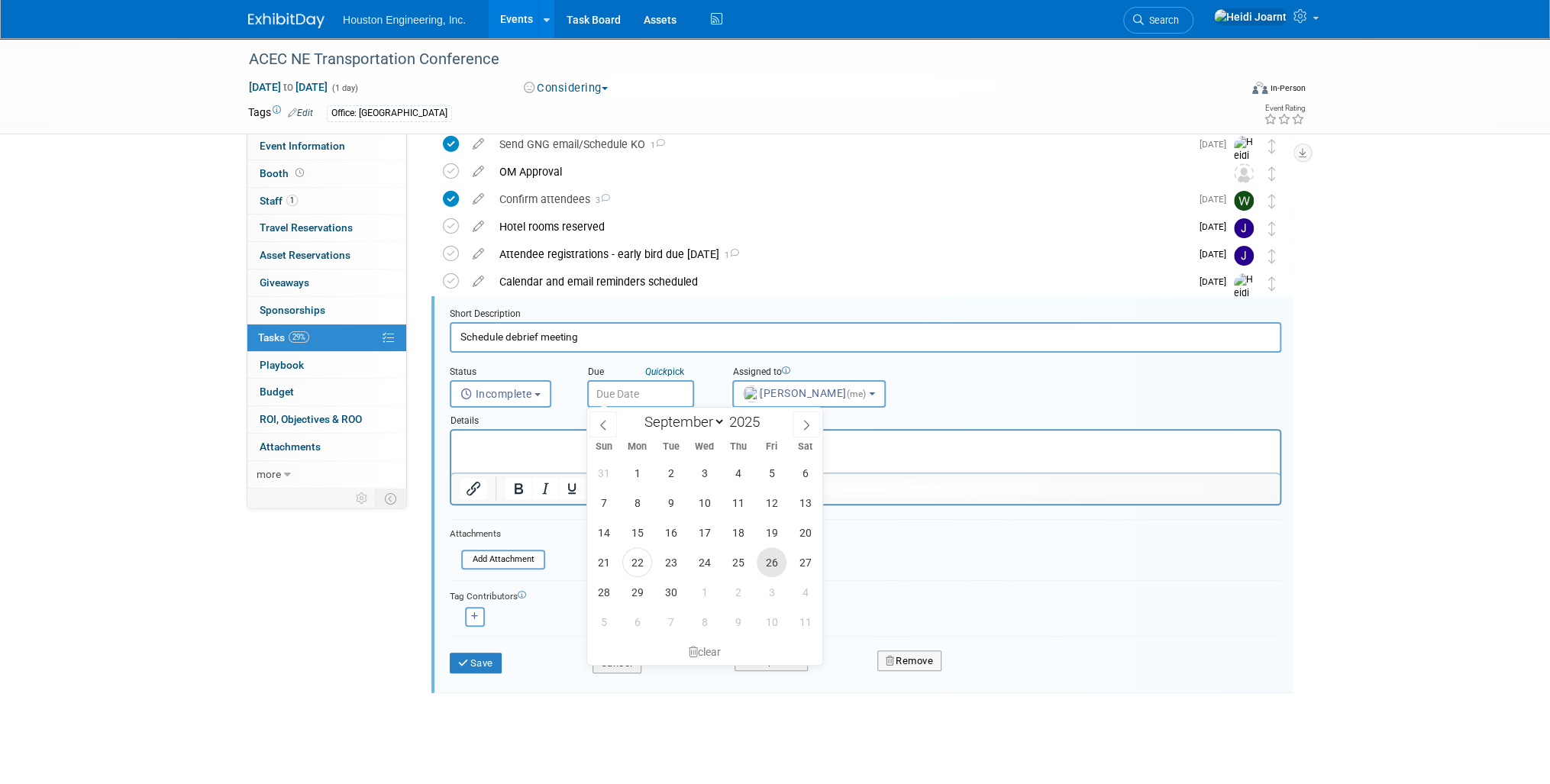
type input "Sep 26, 2025"
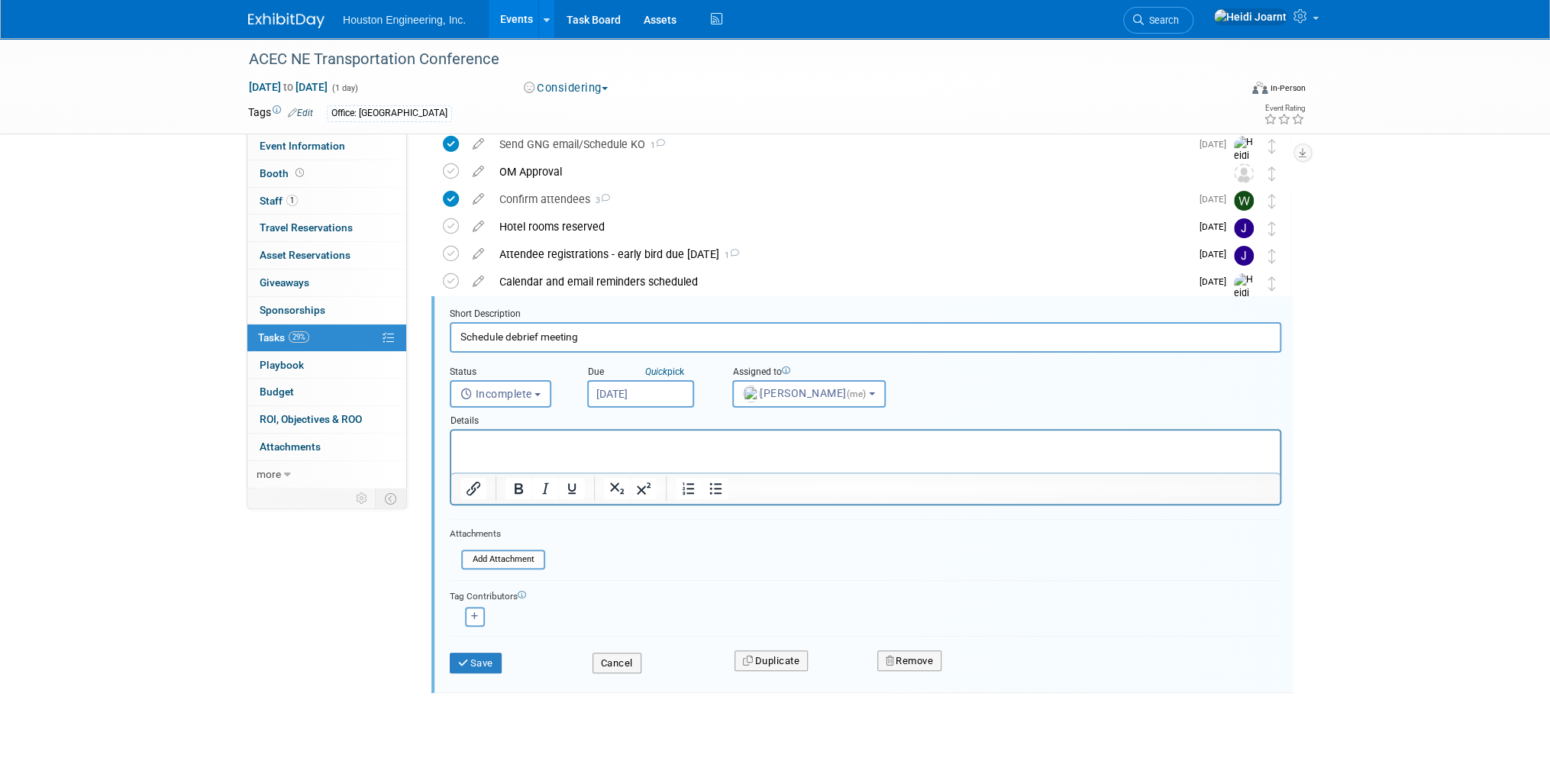
click at [694, 451] on html at bounding box center [865, 441] width 828 height 21
click at [474, 661] on button "Save" at bounding box center [475, 663] width 52 height 22
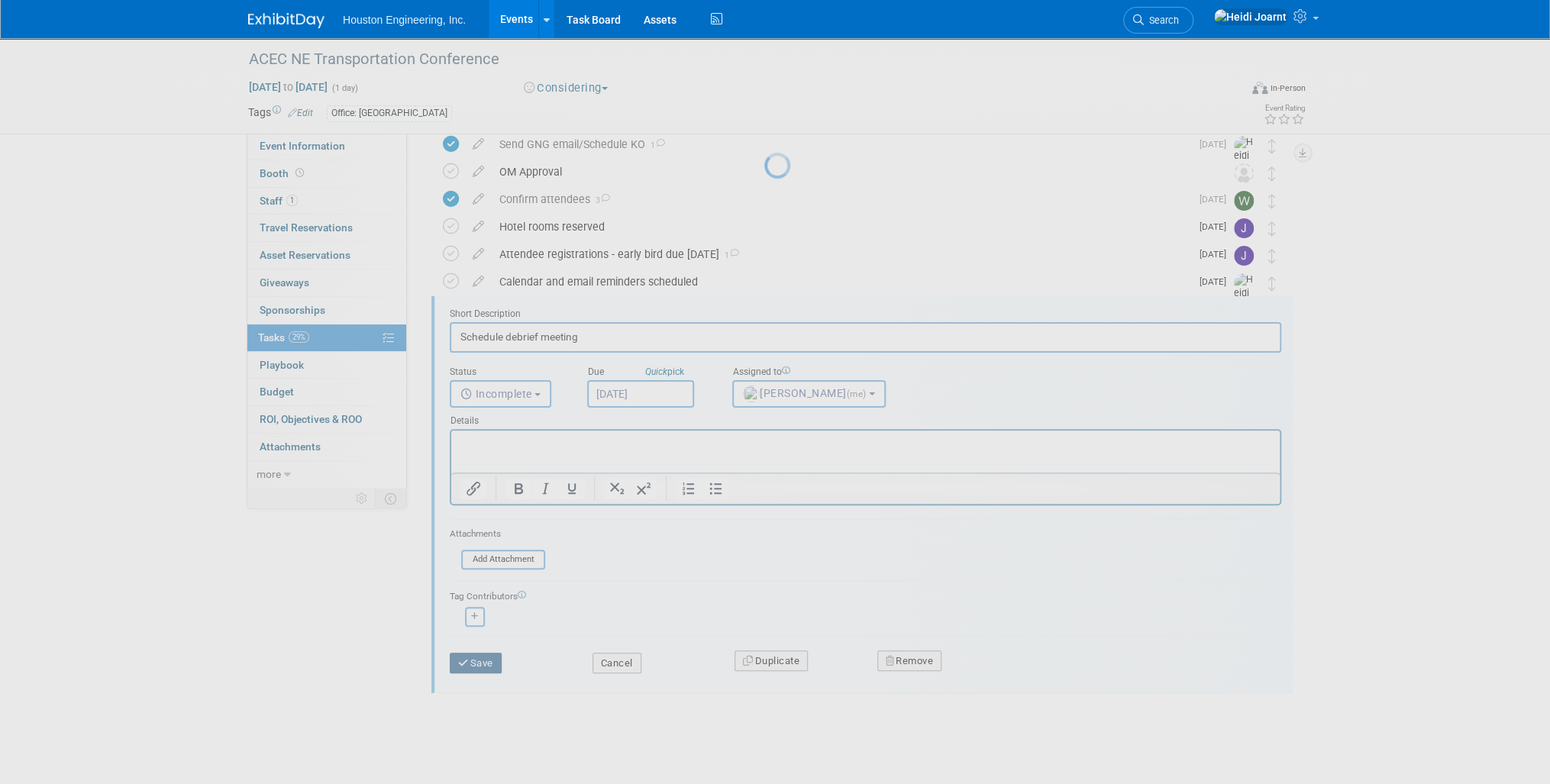
scroll to position [0, 0]
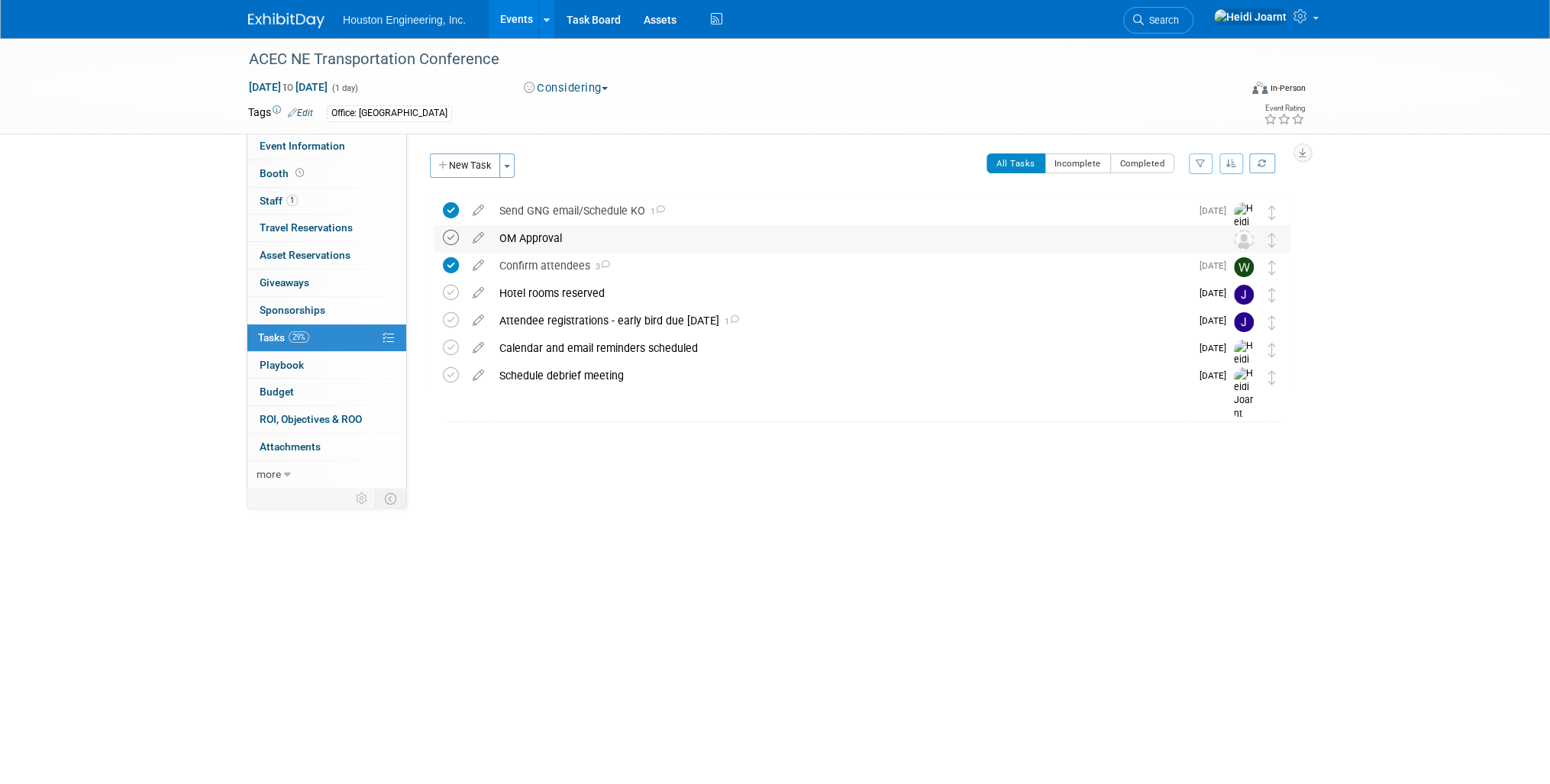
click at [448, 239] on icon at bounding box center [450, 237] width 16 height 16
click at [320, 146] on span "Event Information" at bounding box center [302, 145] width 85 height 12
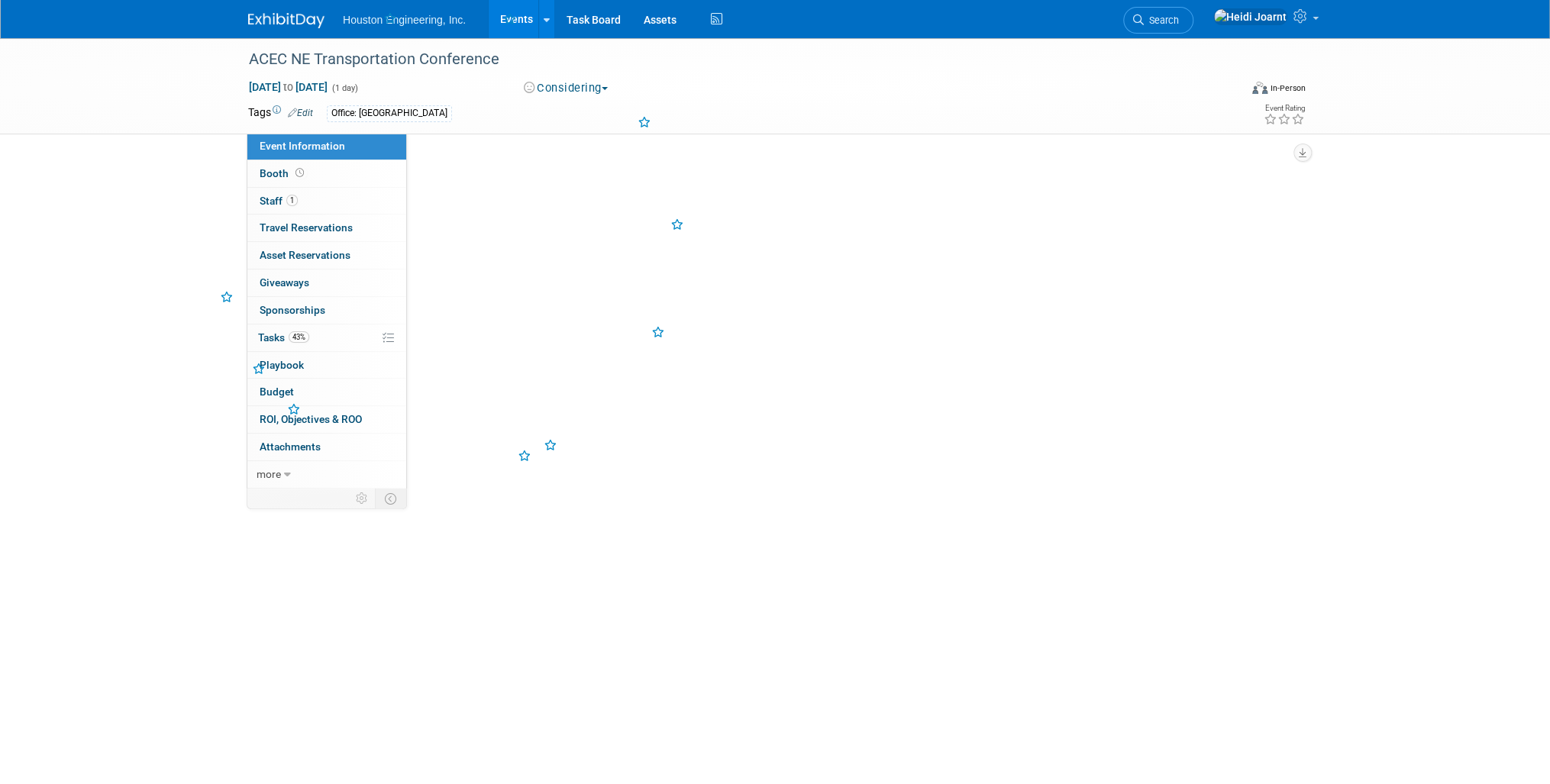
select select "2 - Post KO/Active Planning"
select select "No"
select select "Multi-sector/Any/All"
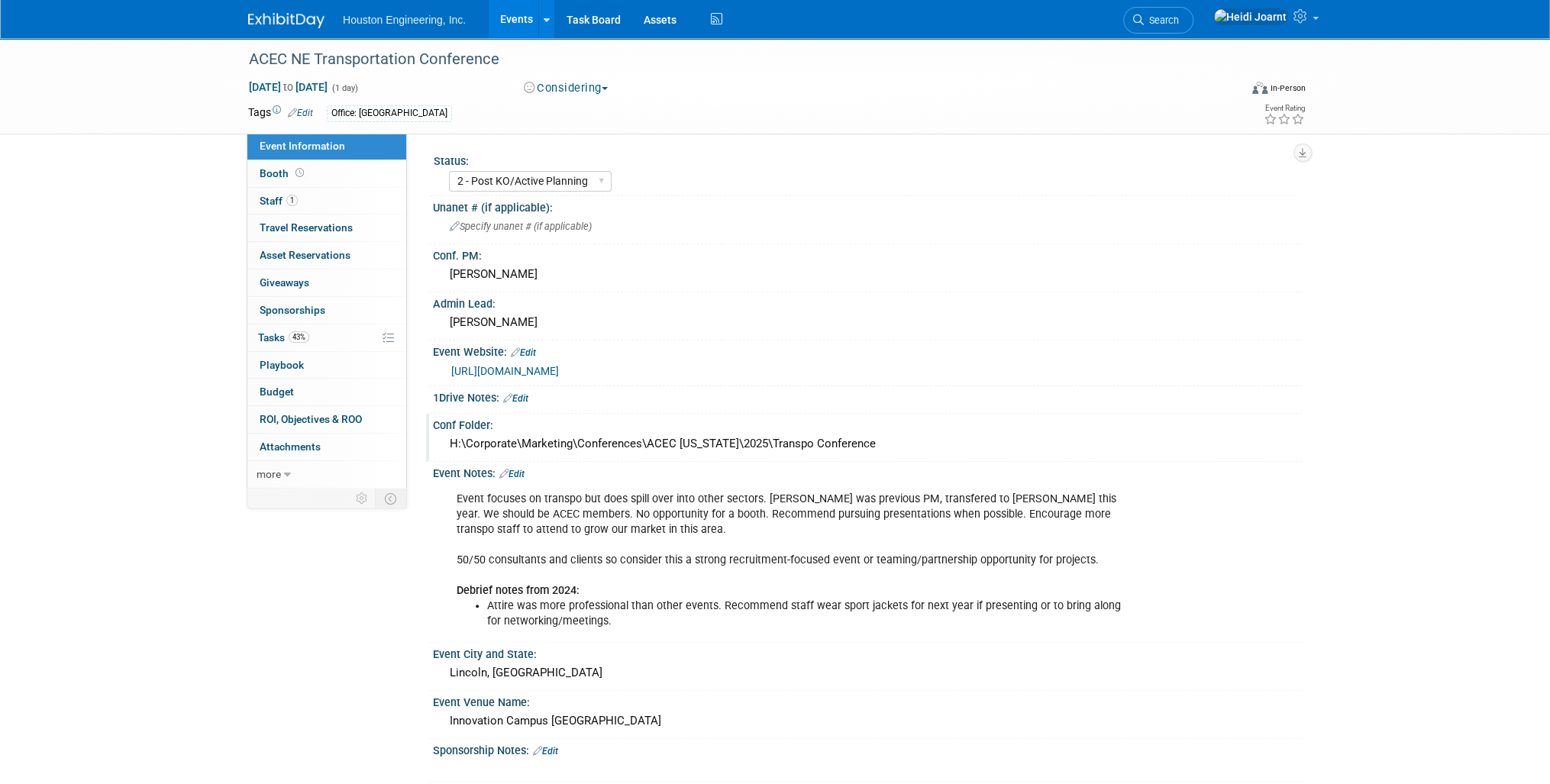
scroll to position [244, 0]
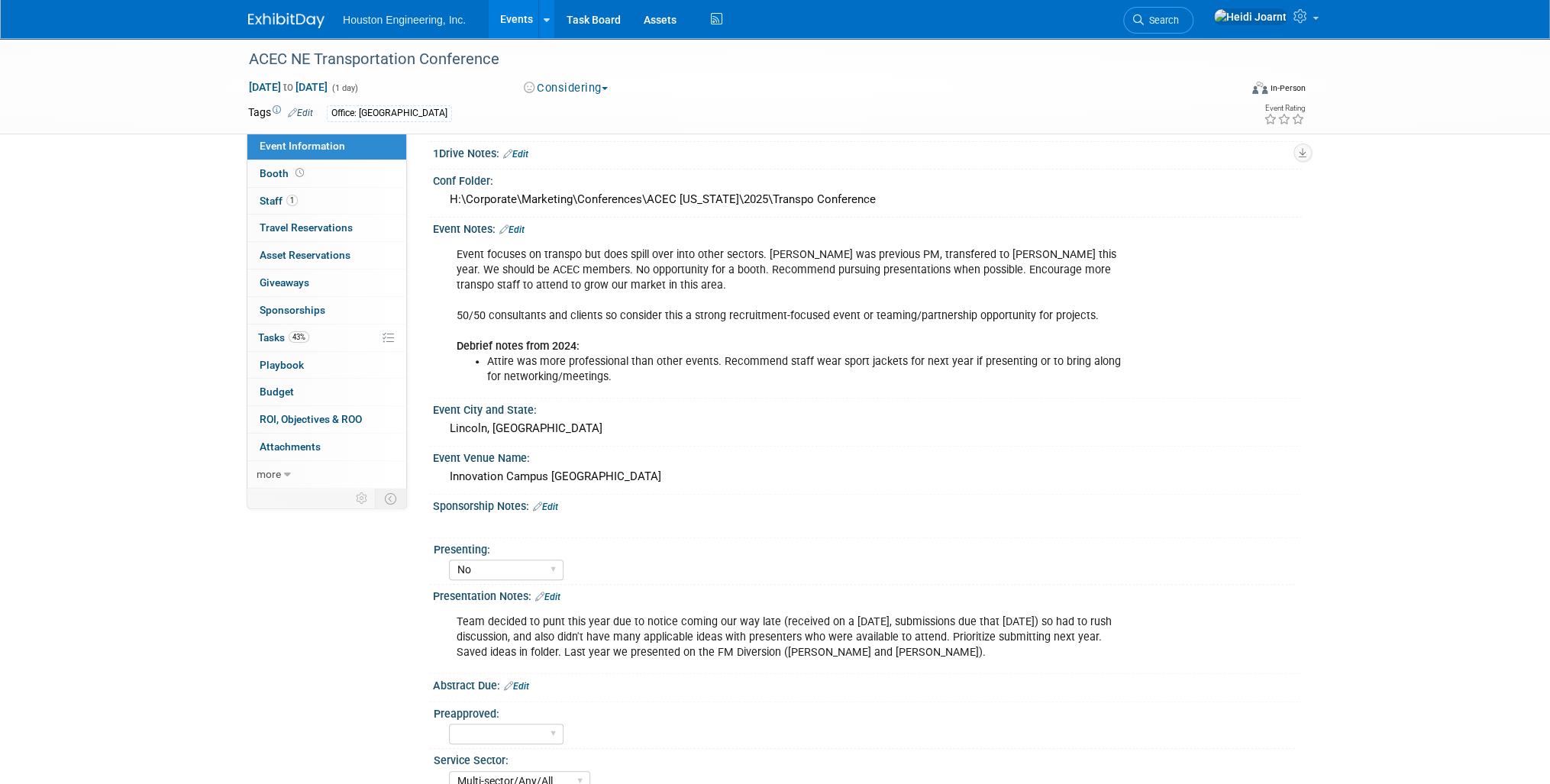
click at [563, 501] on div "Sponsorship Notes: Edit" at bounding box center [867, 504] width 869 height 20
click at [554, 513] on div "X" at bounding box center [865, 517] width 850 height 8
click at [555, 502] on link "Edit" at bounding box center [545, 506] width 25 height 10
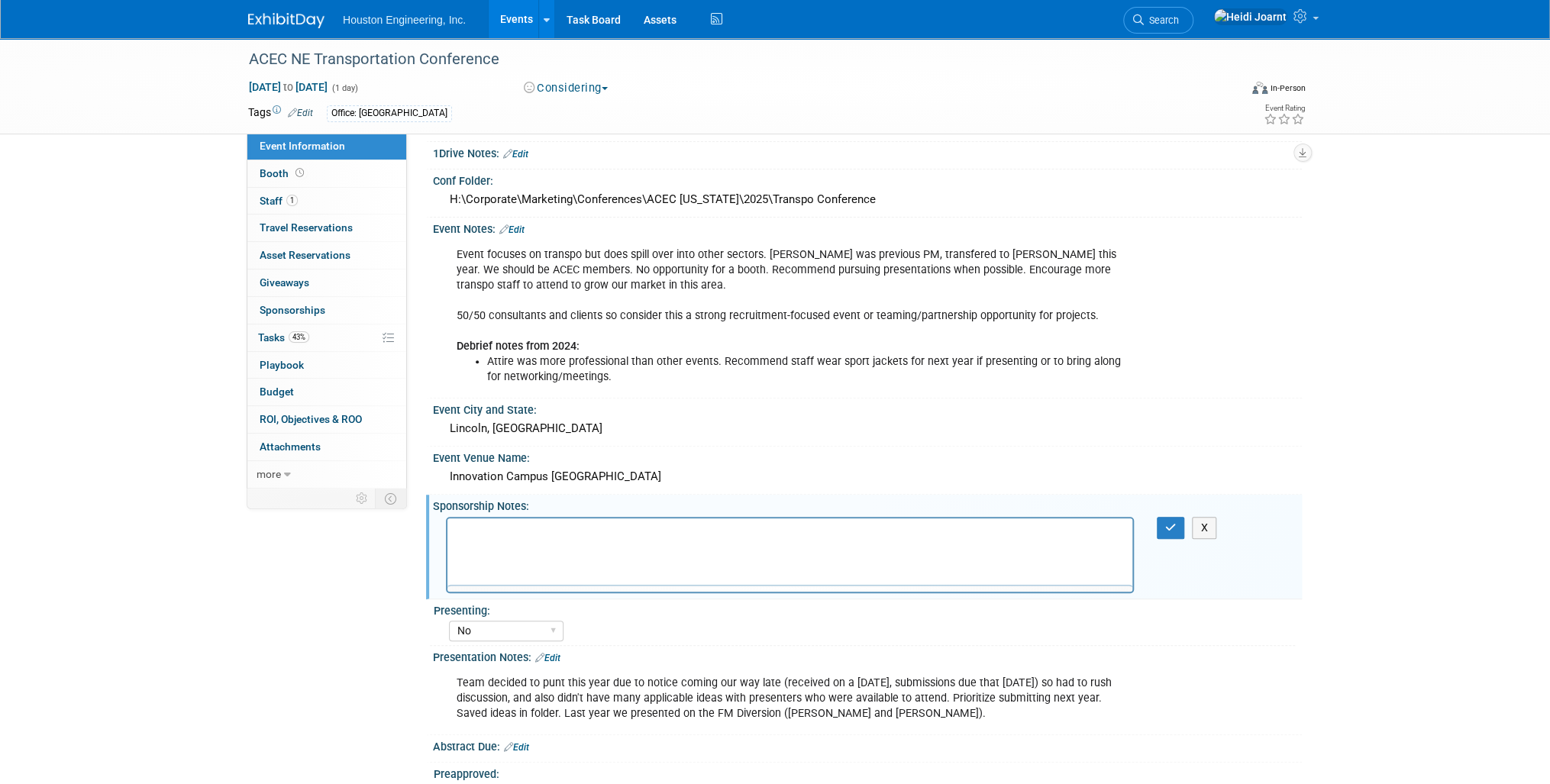
scroll to position [0, 0]
click at [1165, 528] on button "button" at bounding box center [1171, 528] width 28 height 23
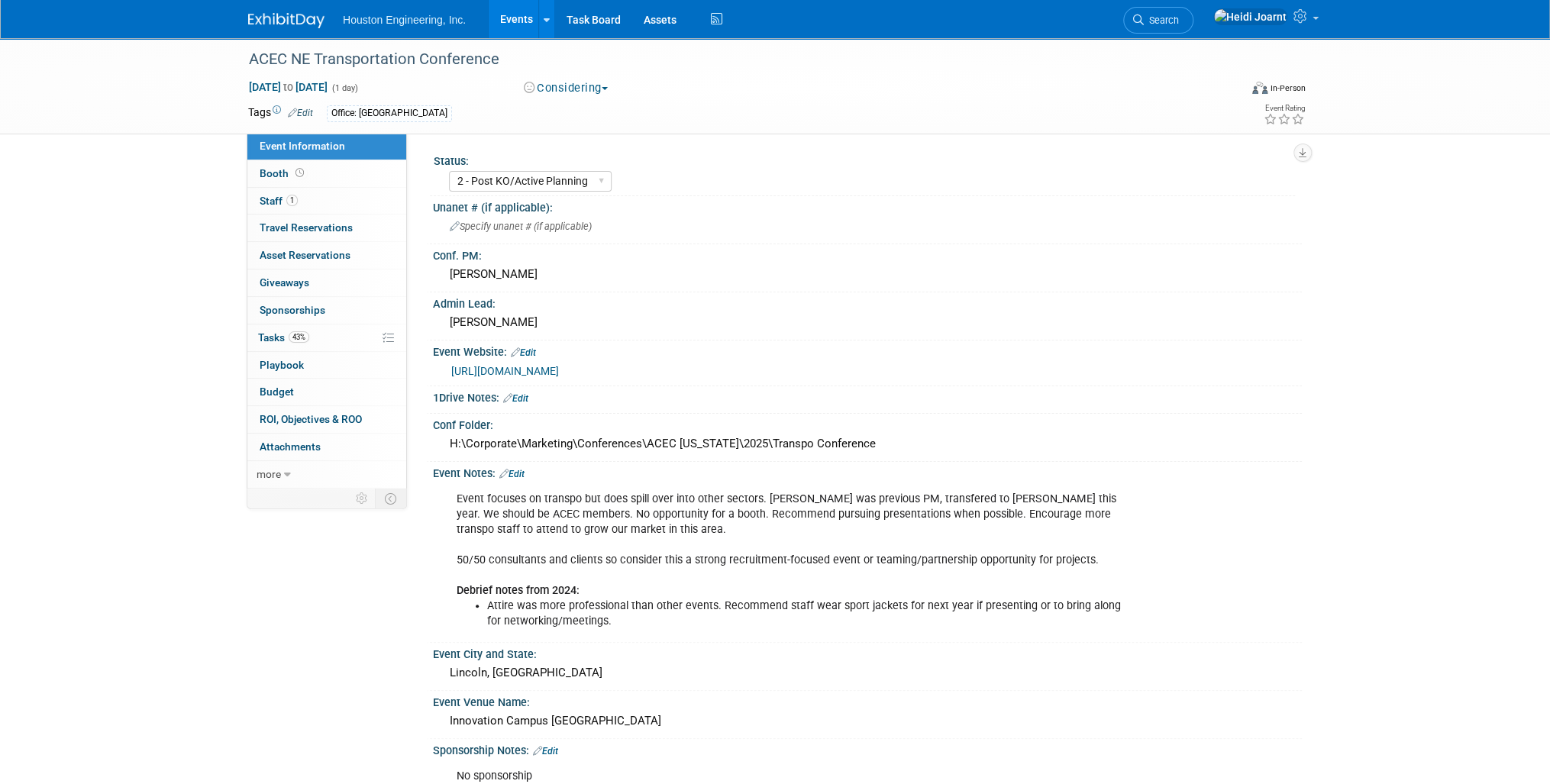
click at [507, 471] on icon at bounding box center [504, 474] width 9 height 10
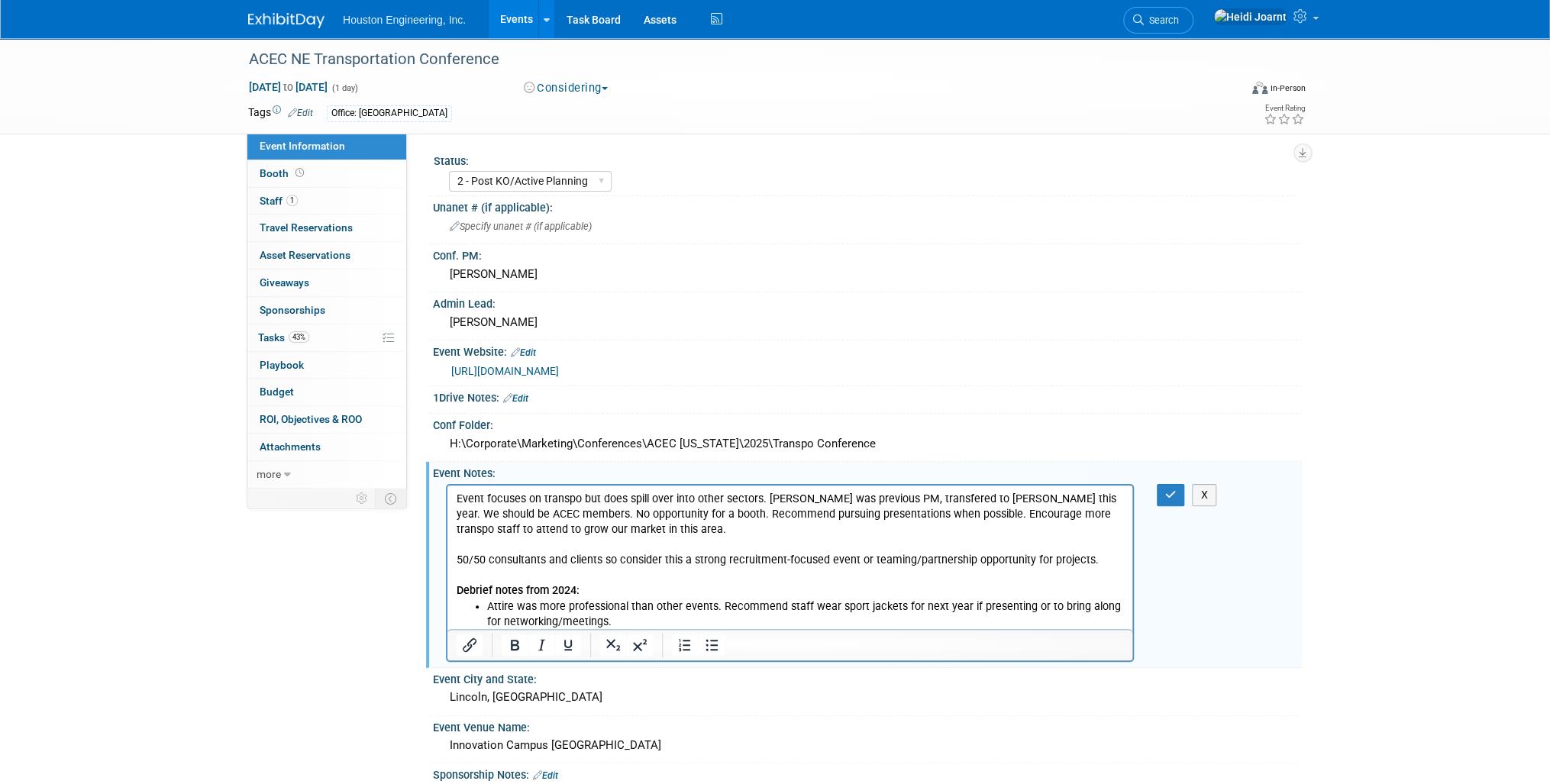
click at [1099, 555] on p "Event focuses on transpo but does spill over into other sectors. Lindy was prev…" at bounding box center [790, 544] width 667 height 108
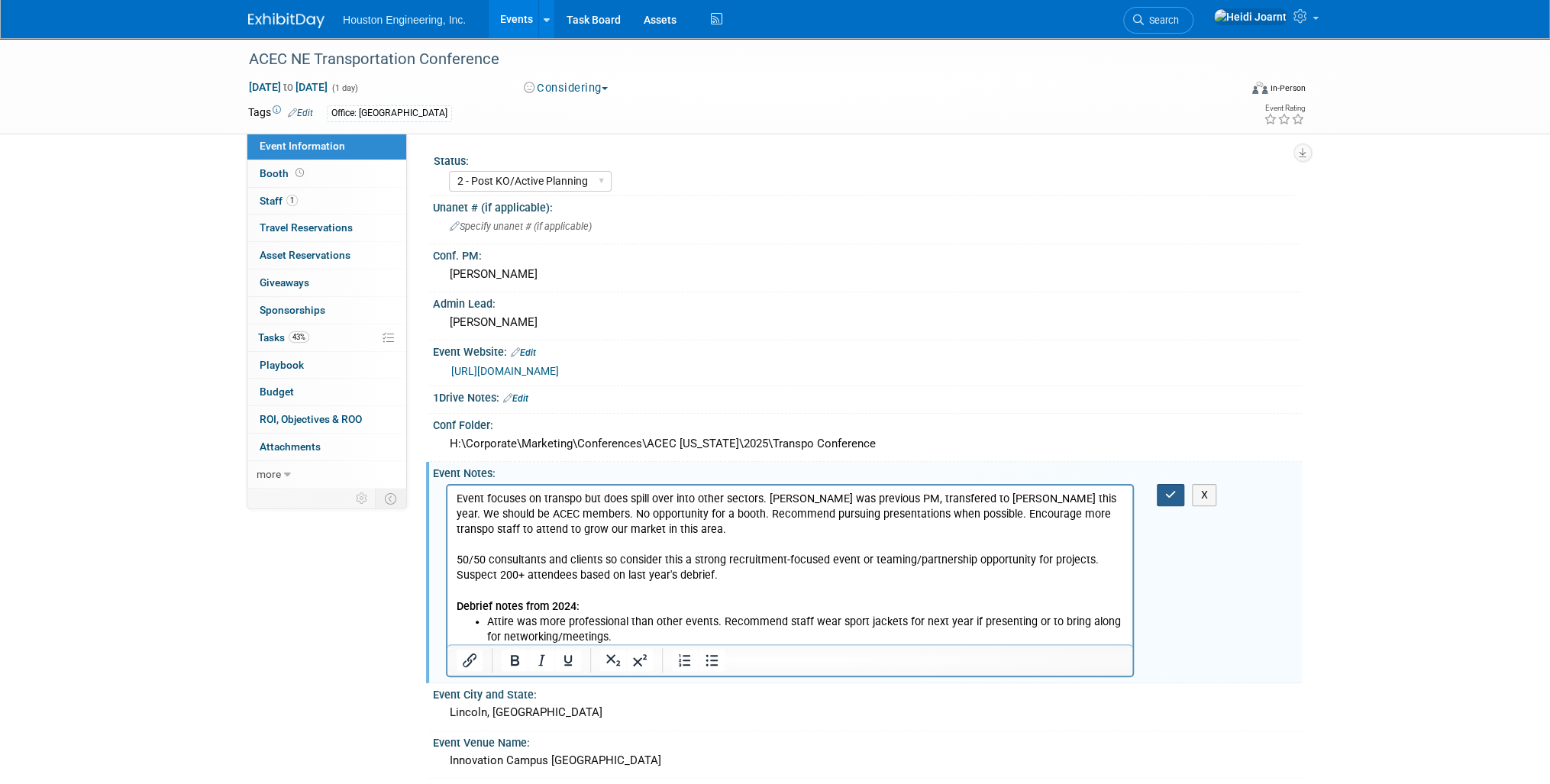
click at [1175, 491] on icon "button" at bounding box center [1171, 494] width 11 height 10
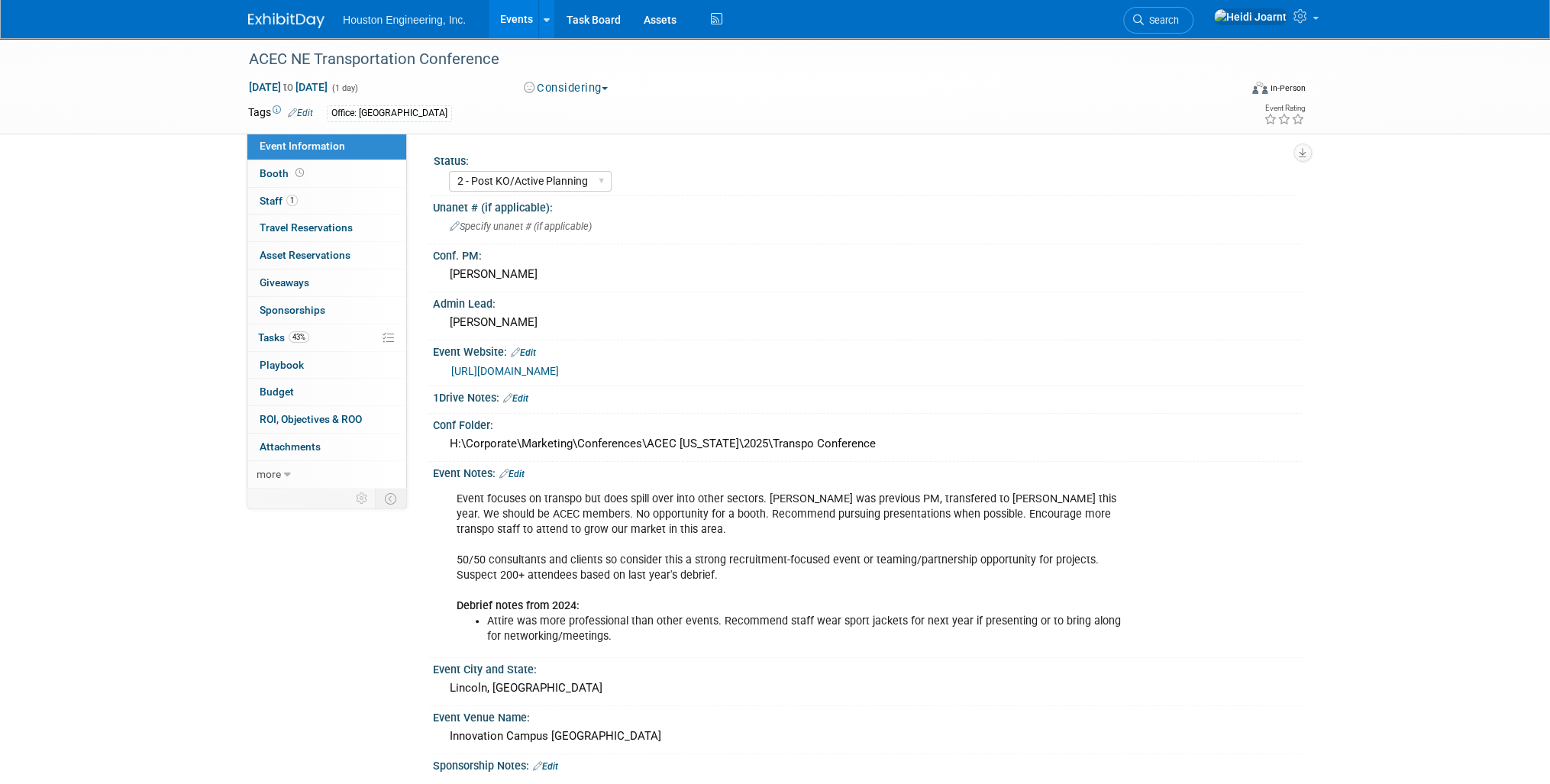
click at [141, 170] on div "ACEC NE Transportation Conference Oct 28, 2025 to Oct 28, 2025 (1 day) Oct 28, …" at bounding box center [775, 569] width 1550 height 1063
click at [525, 19] on link "Events" at bounding box center [516, 19] width 55 height 38
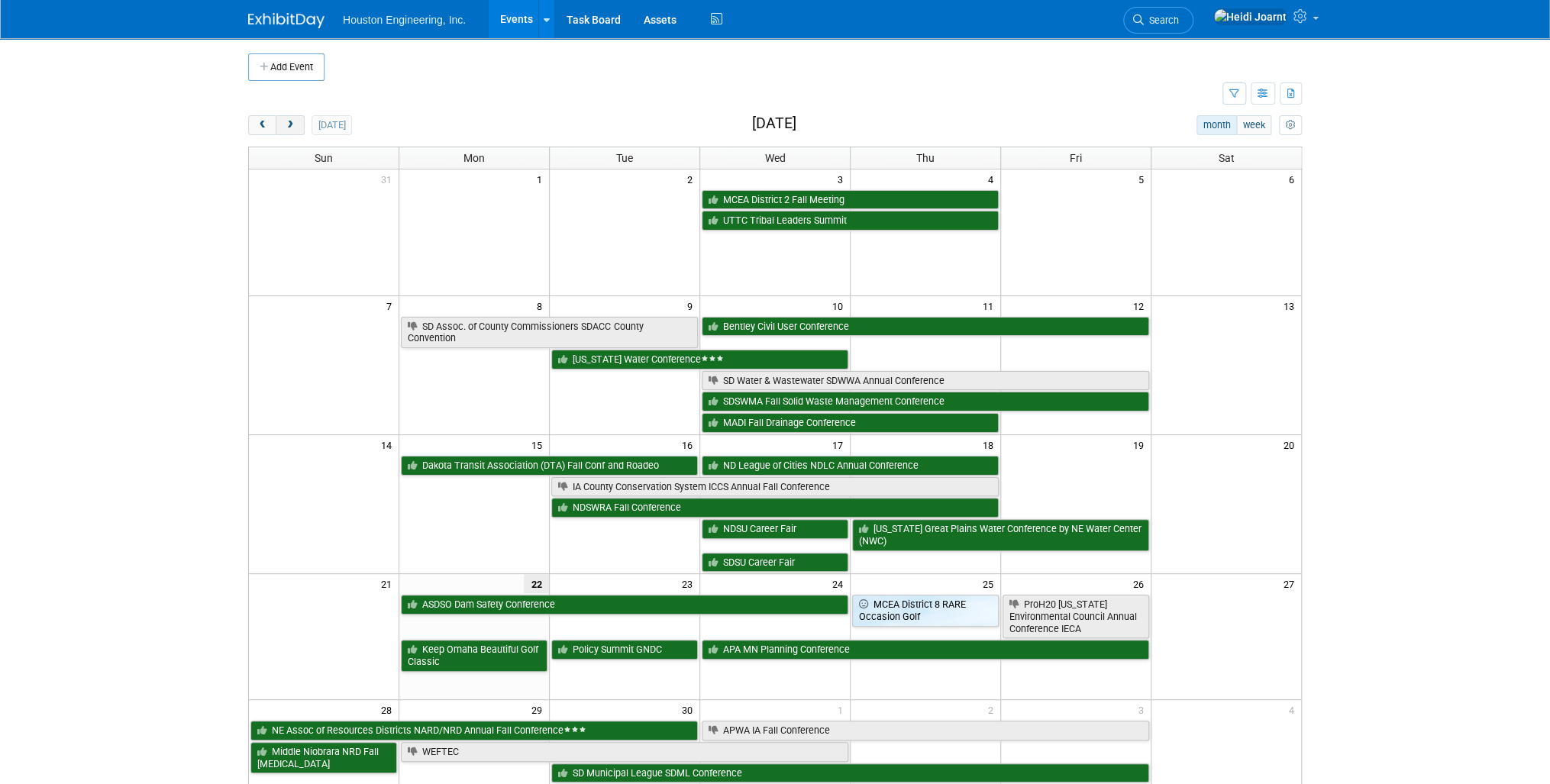
click at [299, 125] on button "next" at bounding box center [290, 125] width 28 height 20
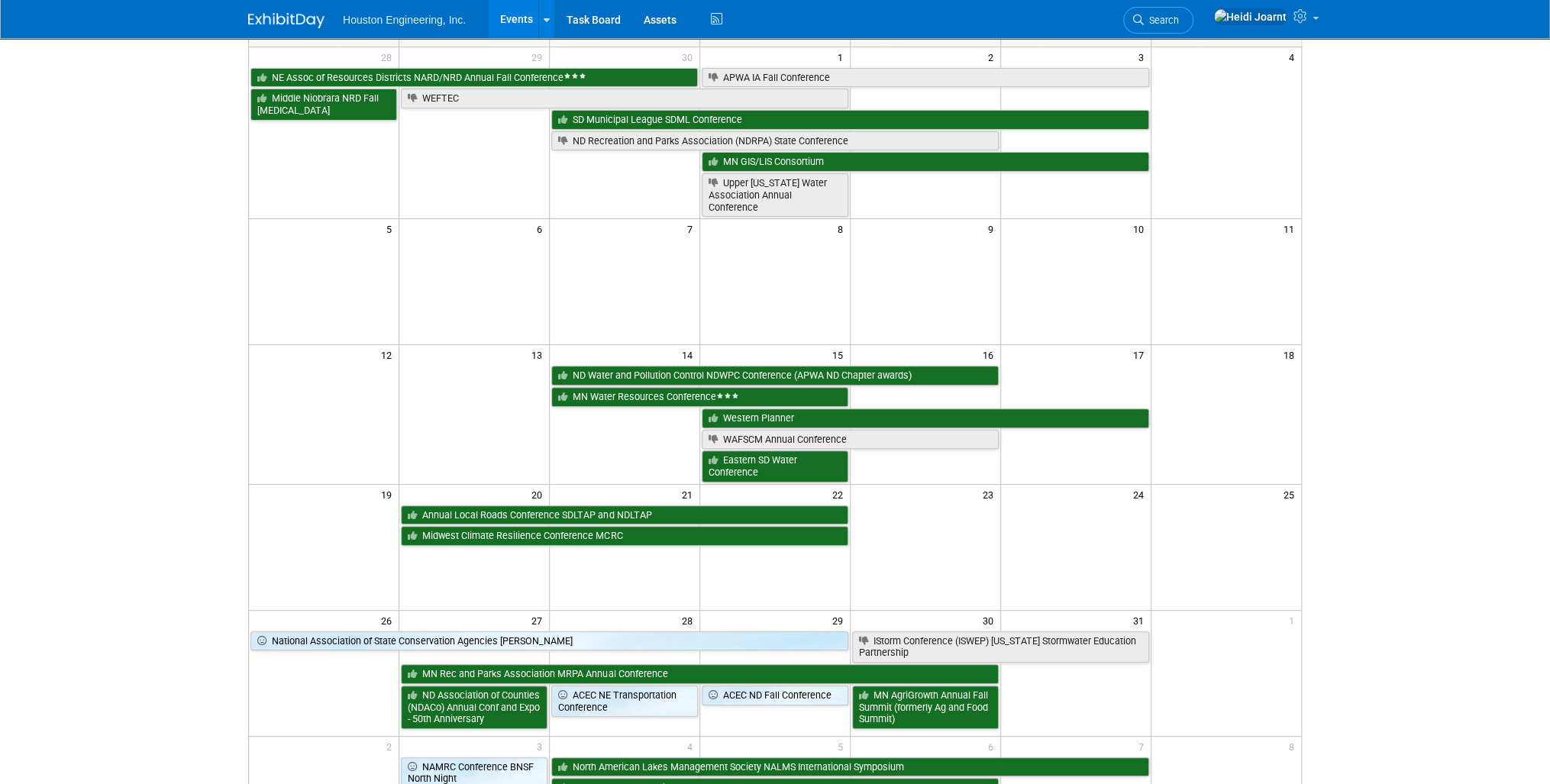
scroll to position [244, 0]
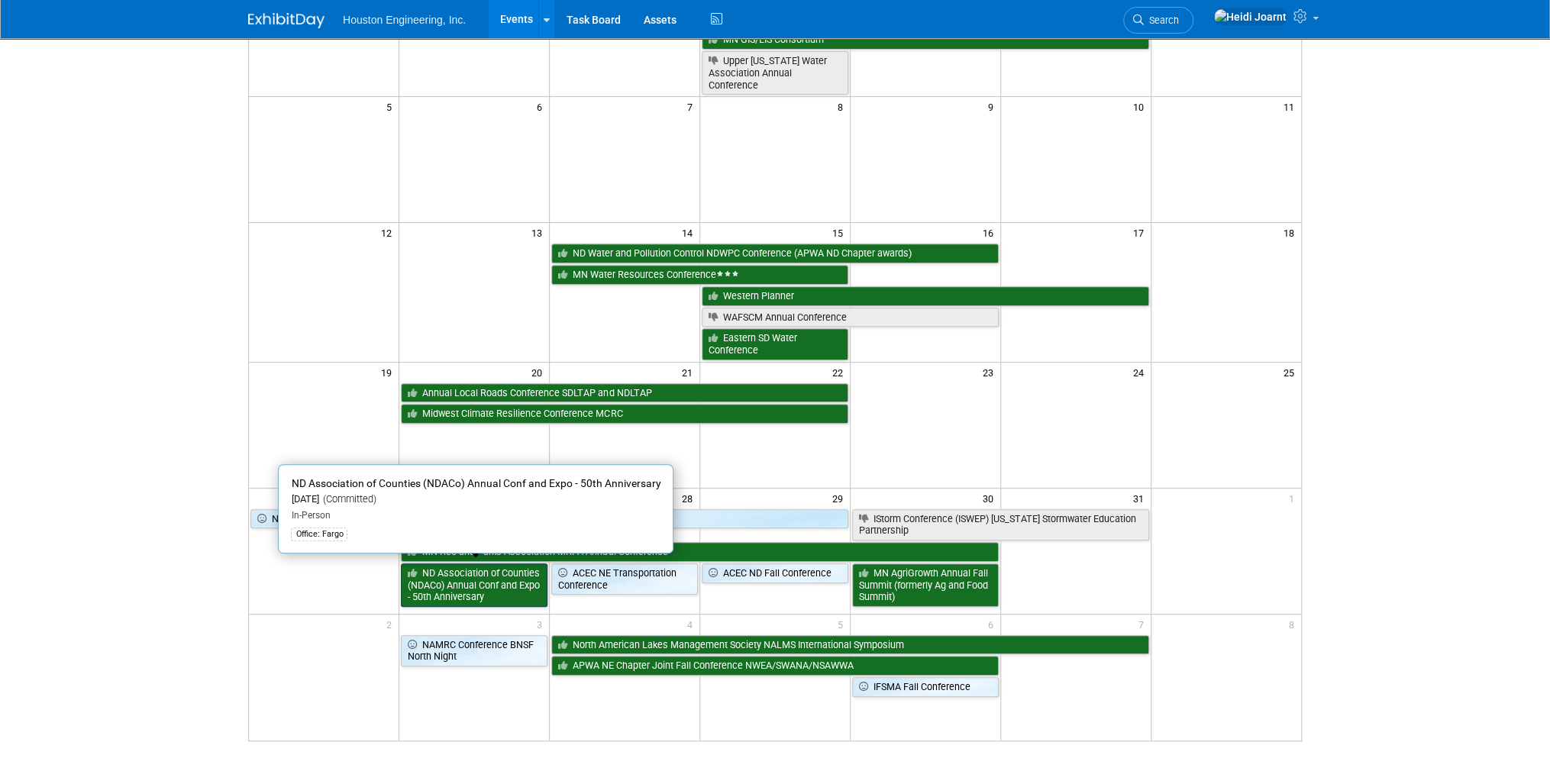
click at [454, 583] on link "ND Association of Counties (NDACo) Annual Conf and Expo - 50th Anniversary" at bounding box center [474, 584] width 146 height 43
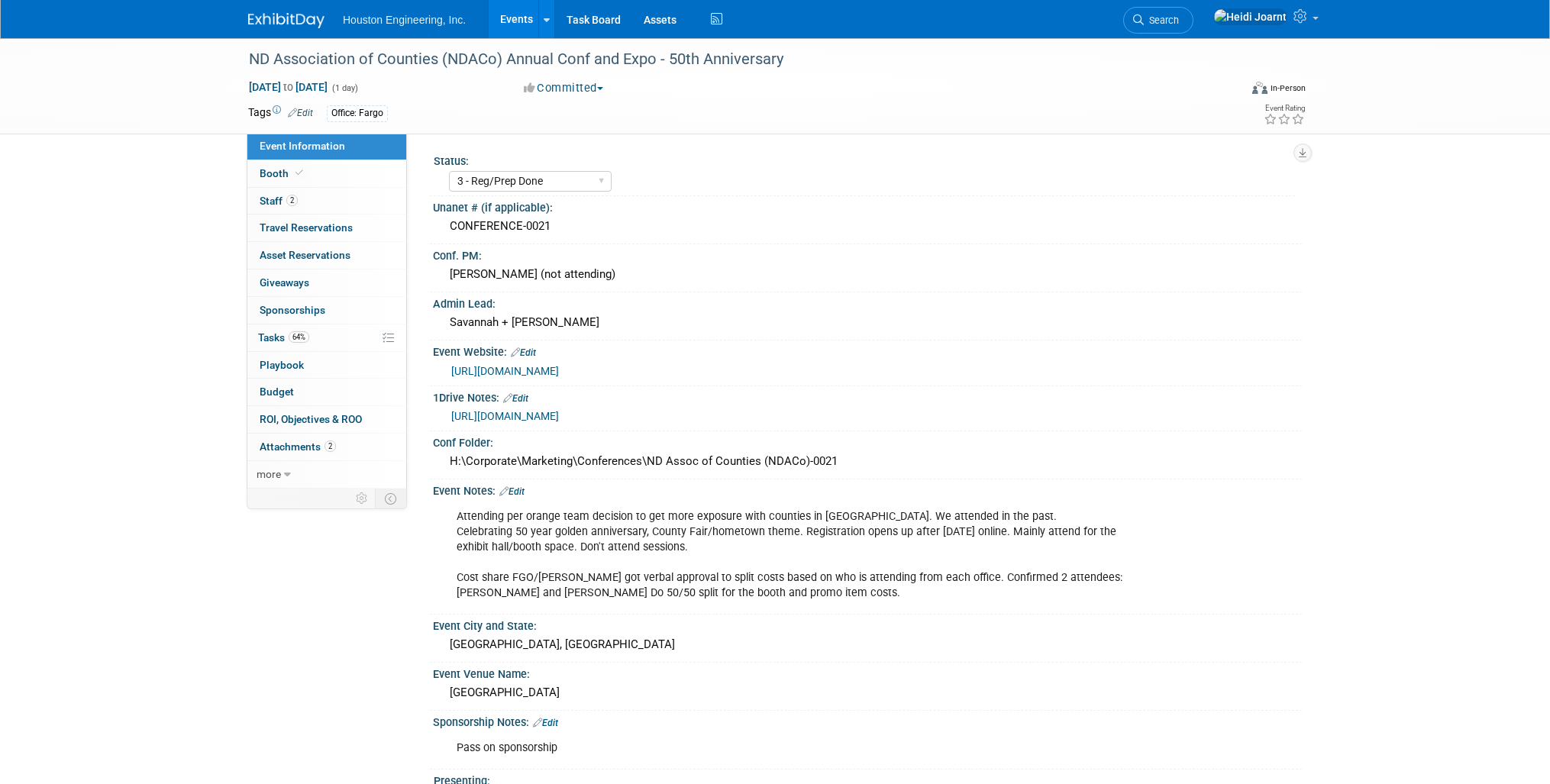
select select "3 - Reg/Prep Done"
select select "No"
select select "Transportation"
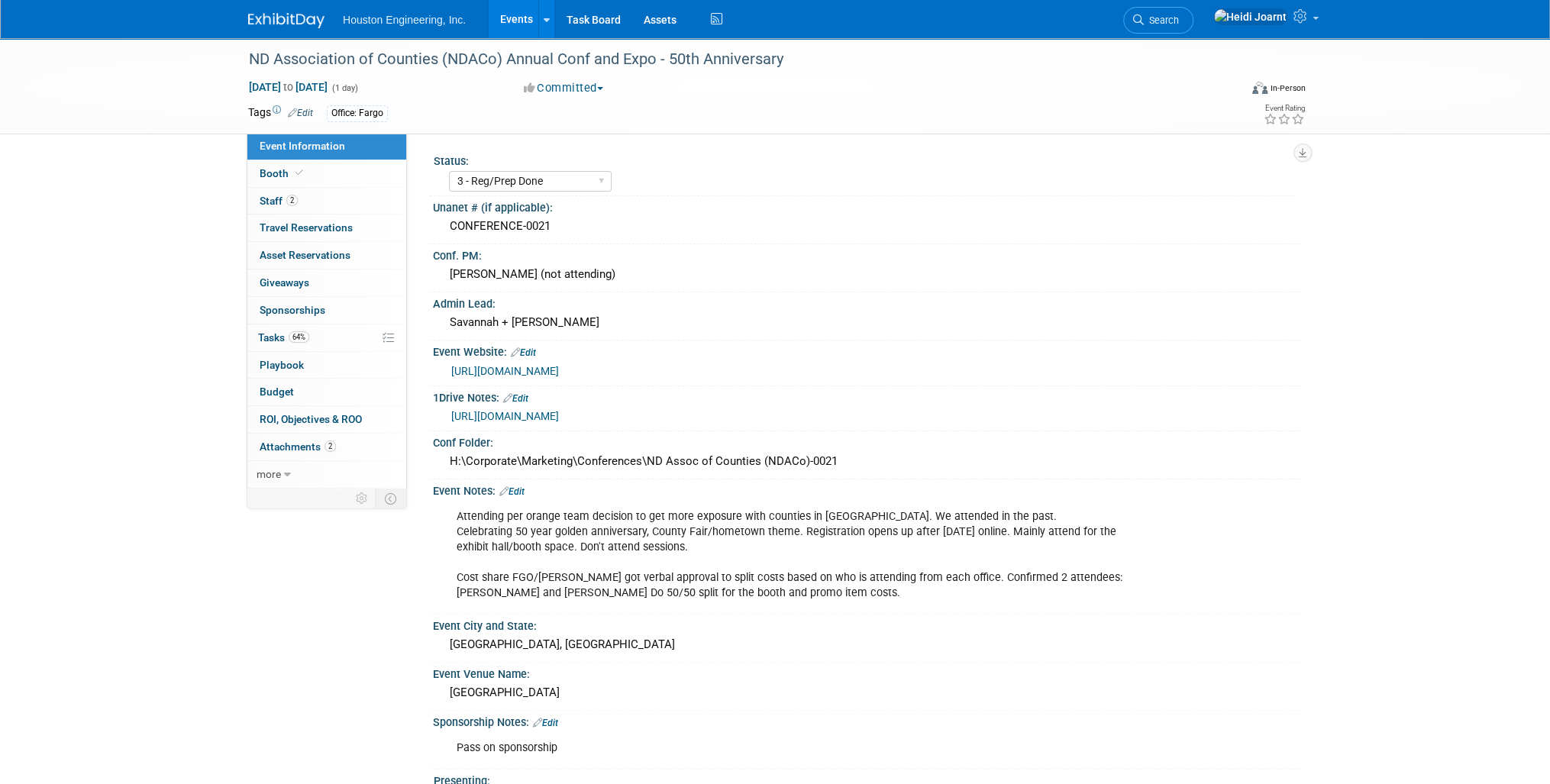
click at [514, 19] on link "Events" at bounding box center [516, 19] width 55 height 38
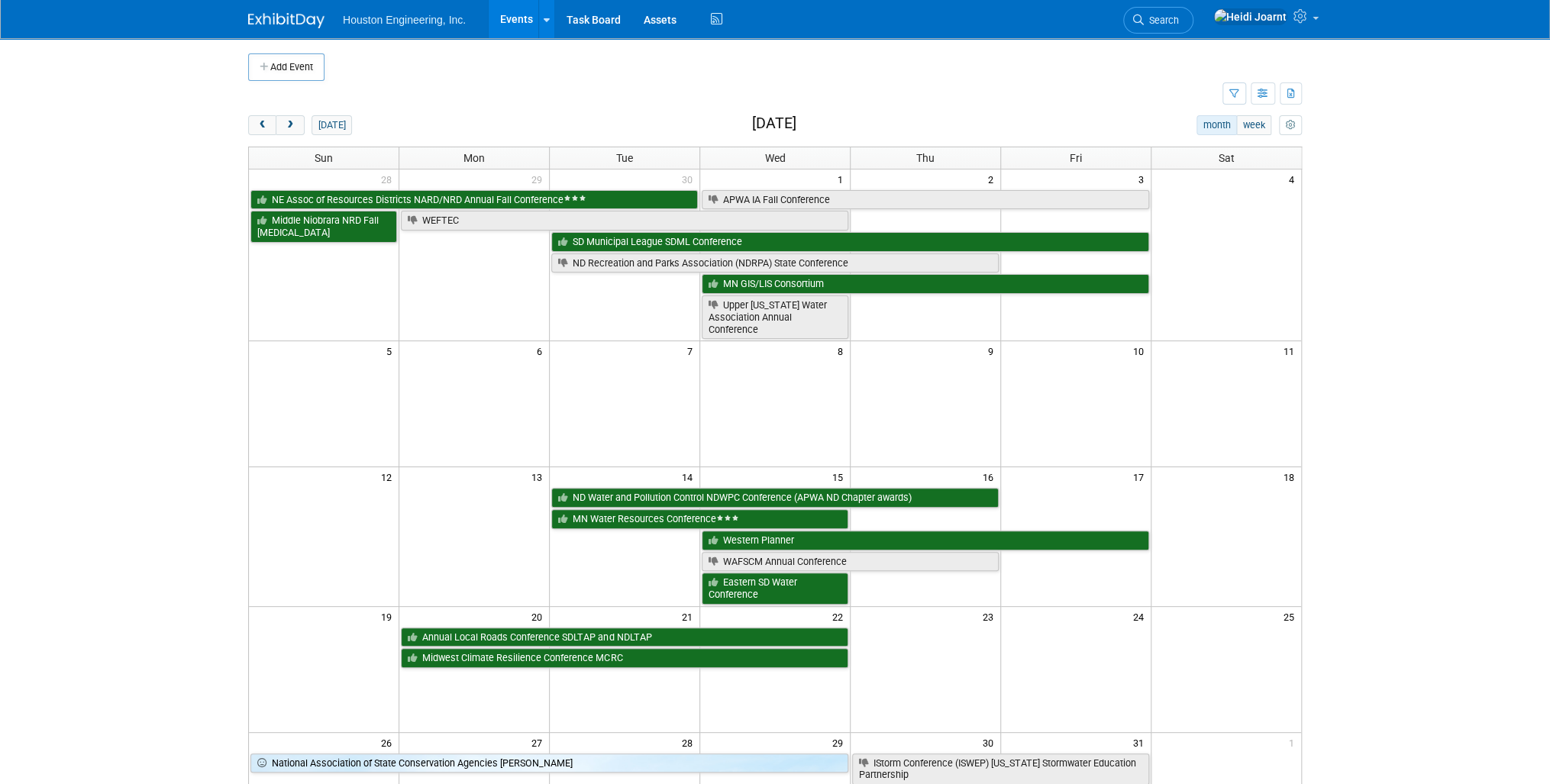
scroll to position [305, 0]
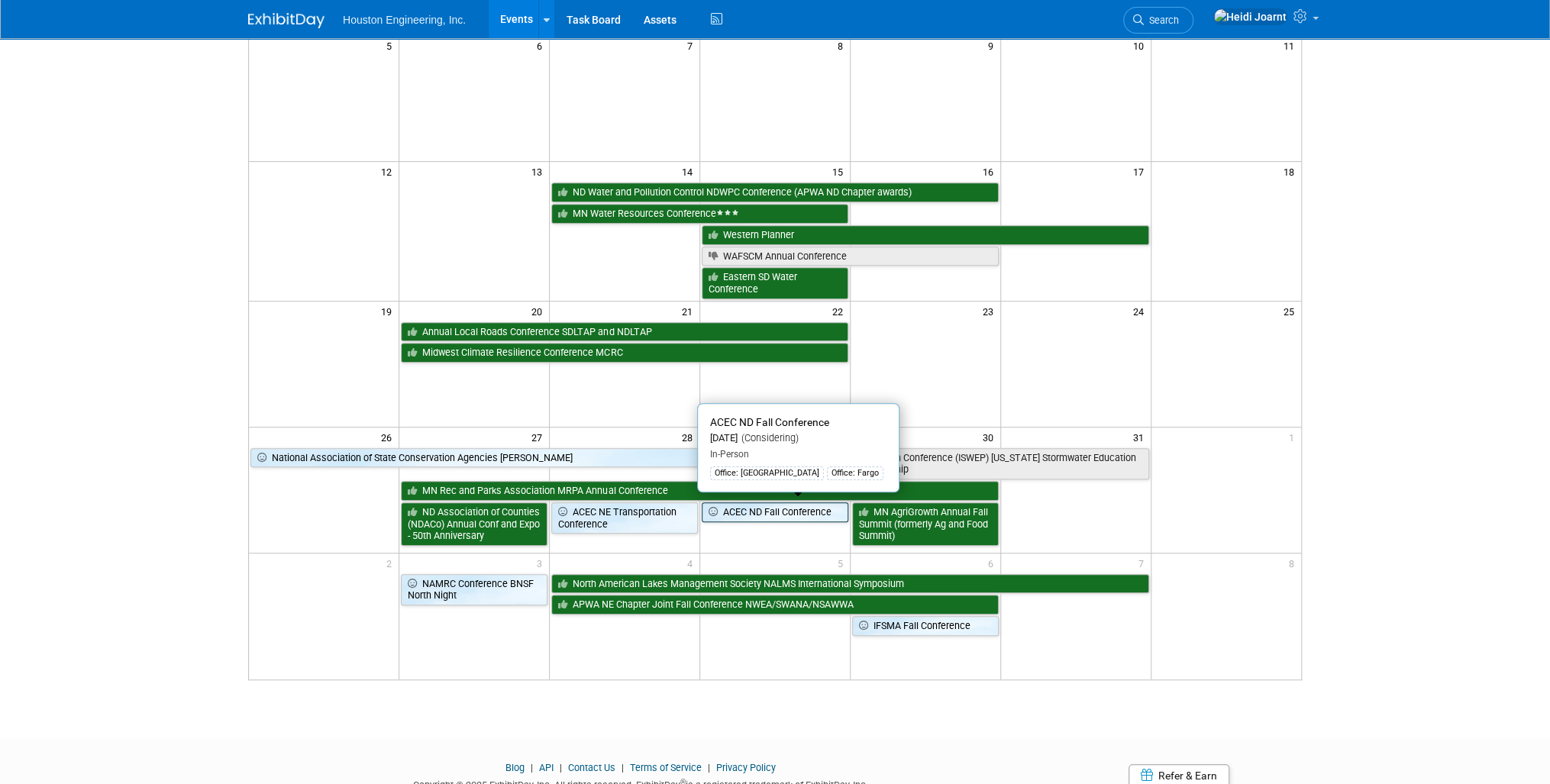
click at [764, 510] on link "ACEC ND Fall Conference" at bounding box center [775, 511] width 146 height 20
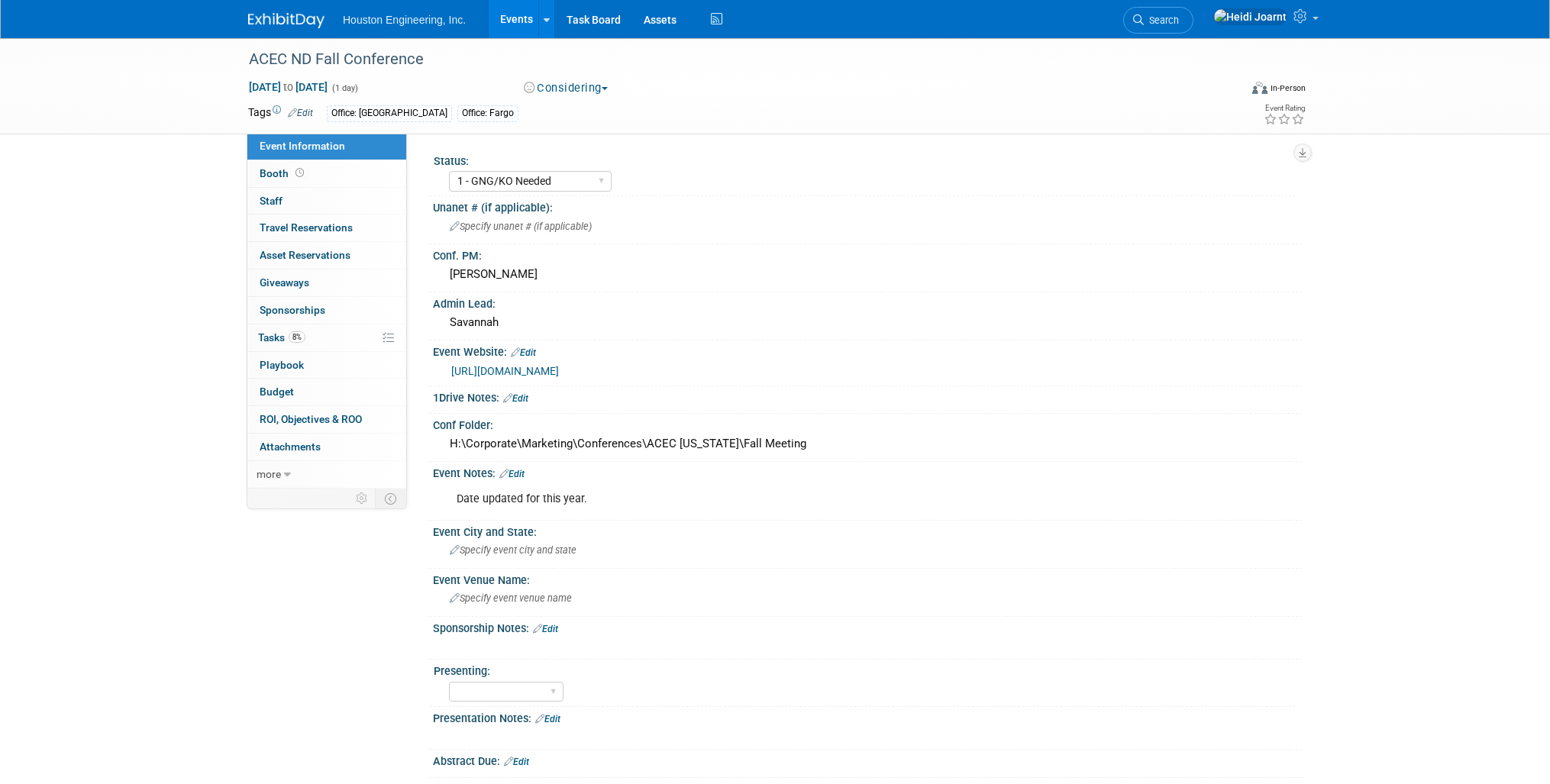
select select "1 - GNG/KO Needed"
select select "Community/Prof Orgs"
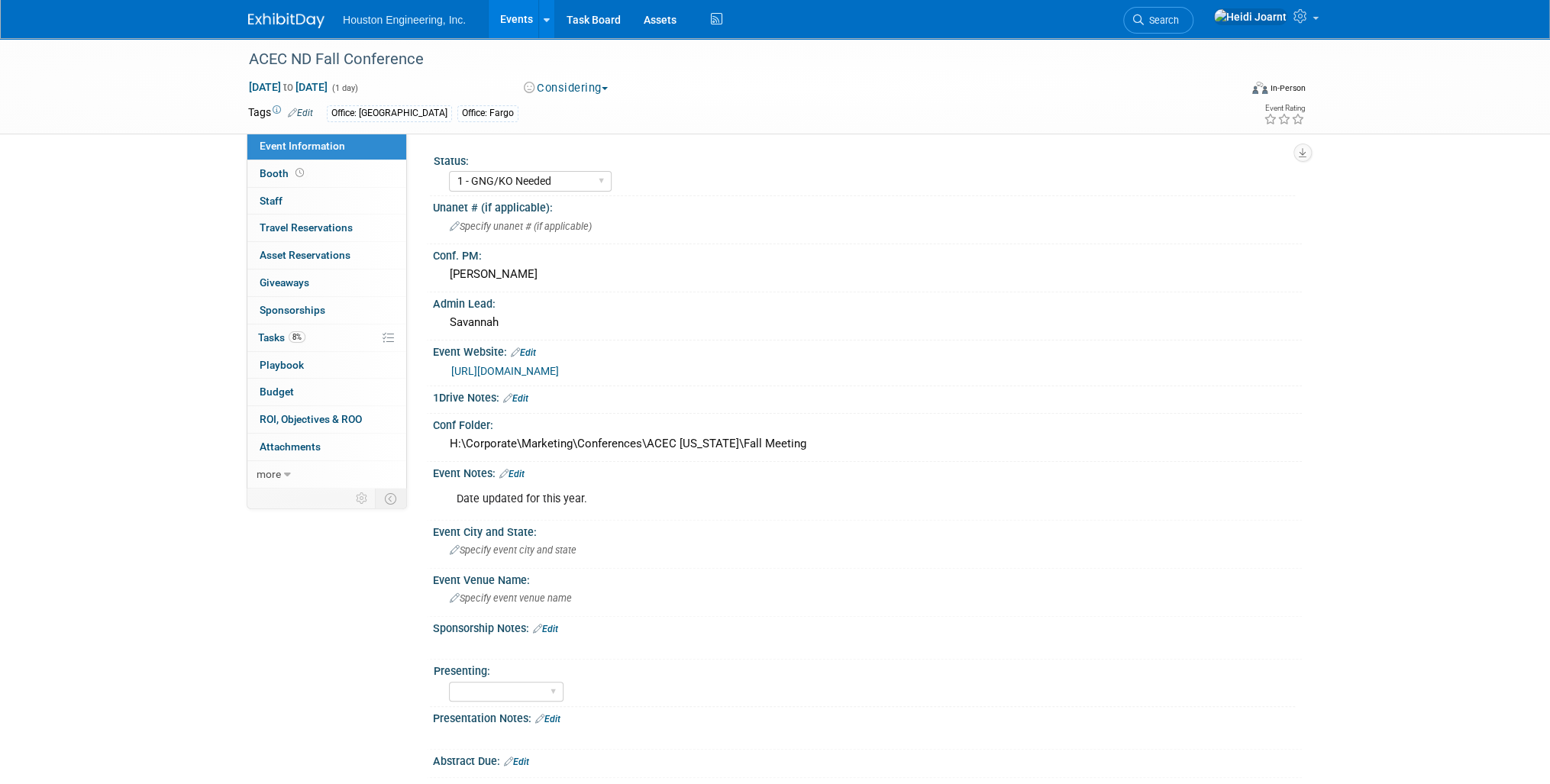
click at [559, 368] on link "[URL][DOMAIN_NAME]" at bounding box center [505, 370] width 108 height 12
click at [559, 370] on link "[URL][DOMAIN_NAME]" at bounding box center [505, 370] width 108 height 12
click at [532, 551] on div "Specify event city and state" at bounding box center [868, 550] width 846 height 23
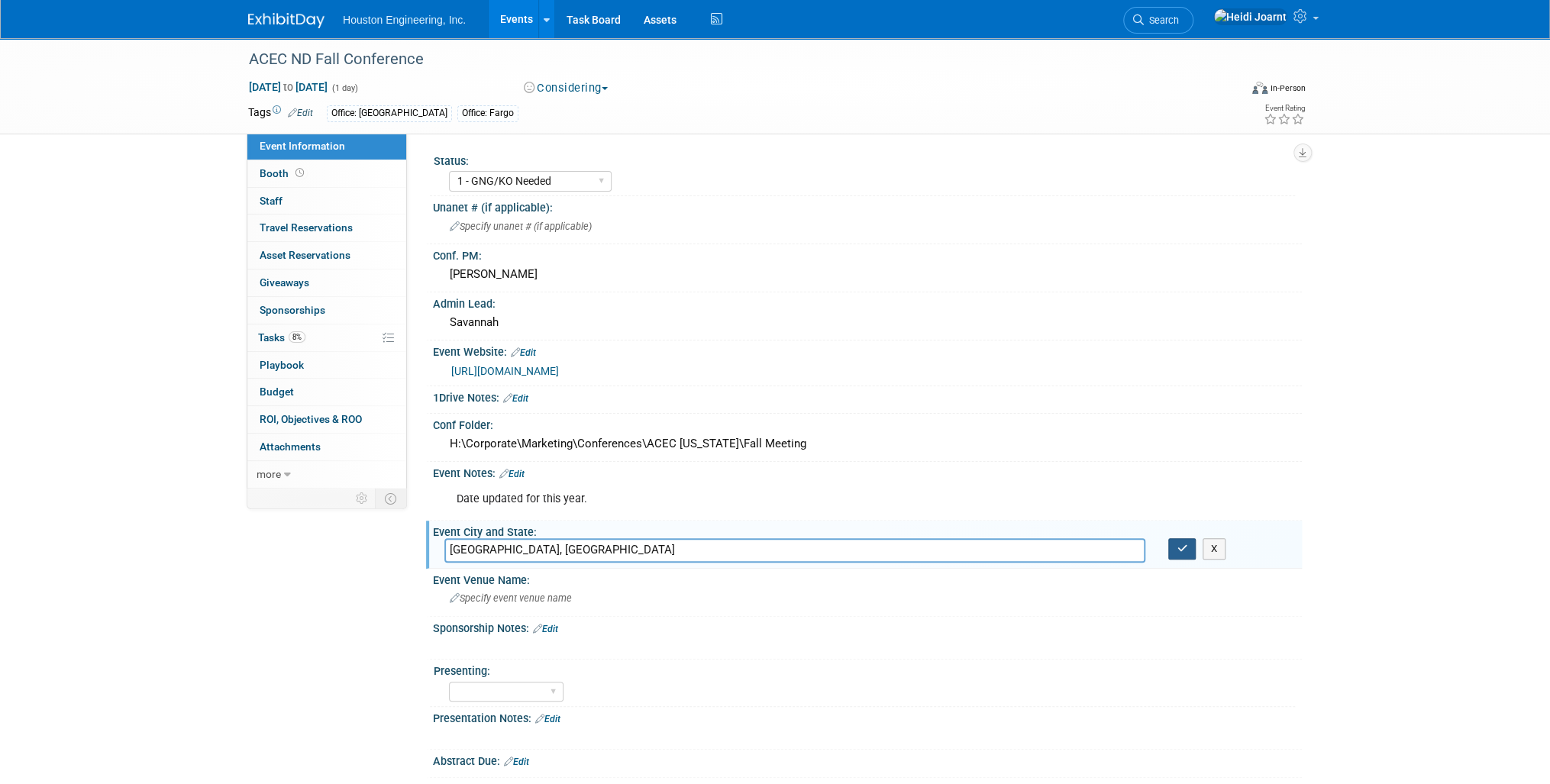
type input "[GEOGRAPHIC_DATA], [GEOGRAPHIC_DATA]"
click at [1184, 543] on icon "button" at bounding box center [1181, 548] width 10 height 10
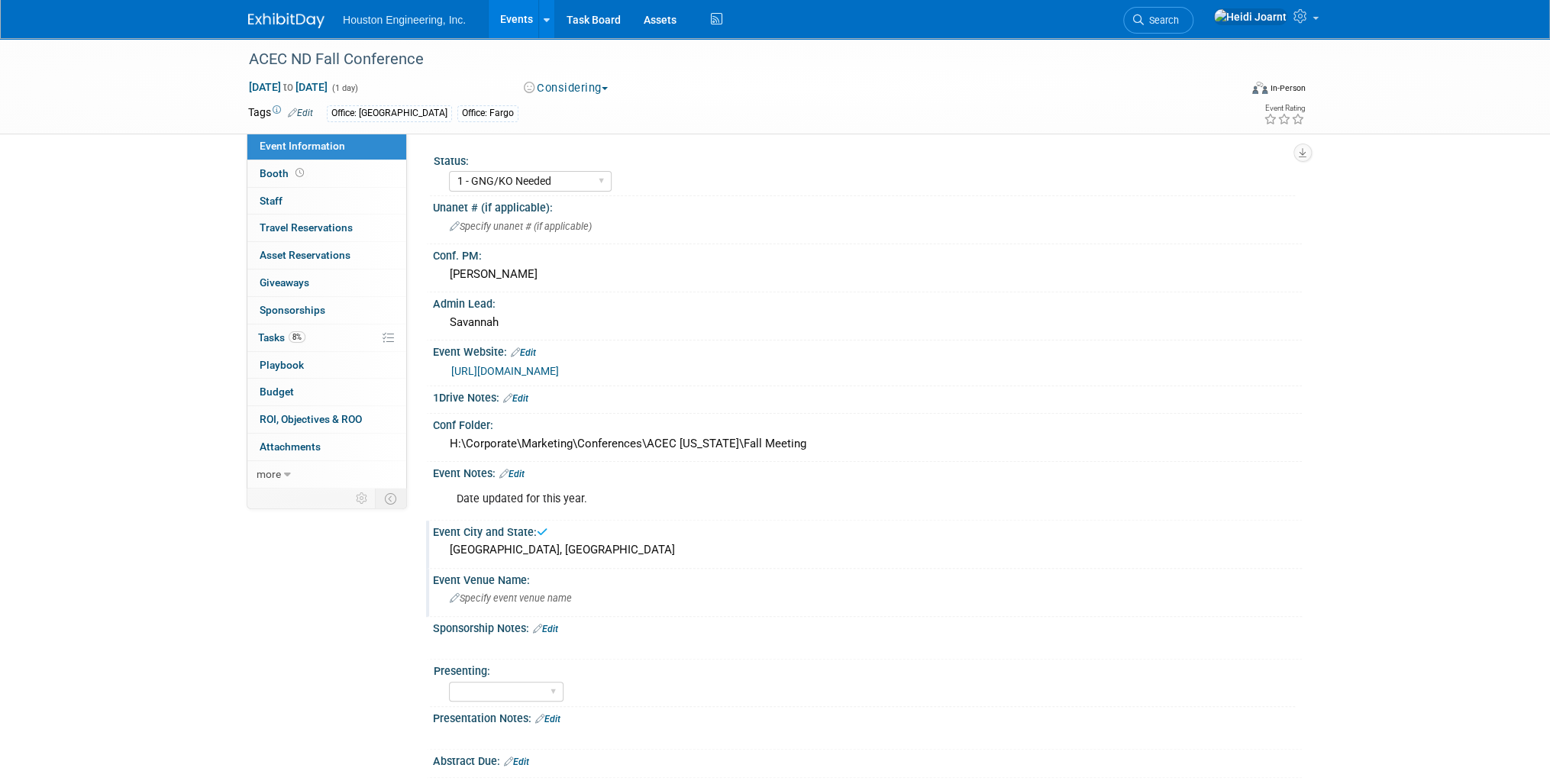
click at [558, 595] on span "Specify event venue name" at bounding box center [510, 597] width 122 height 11
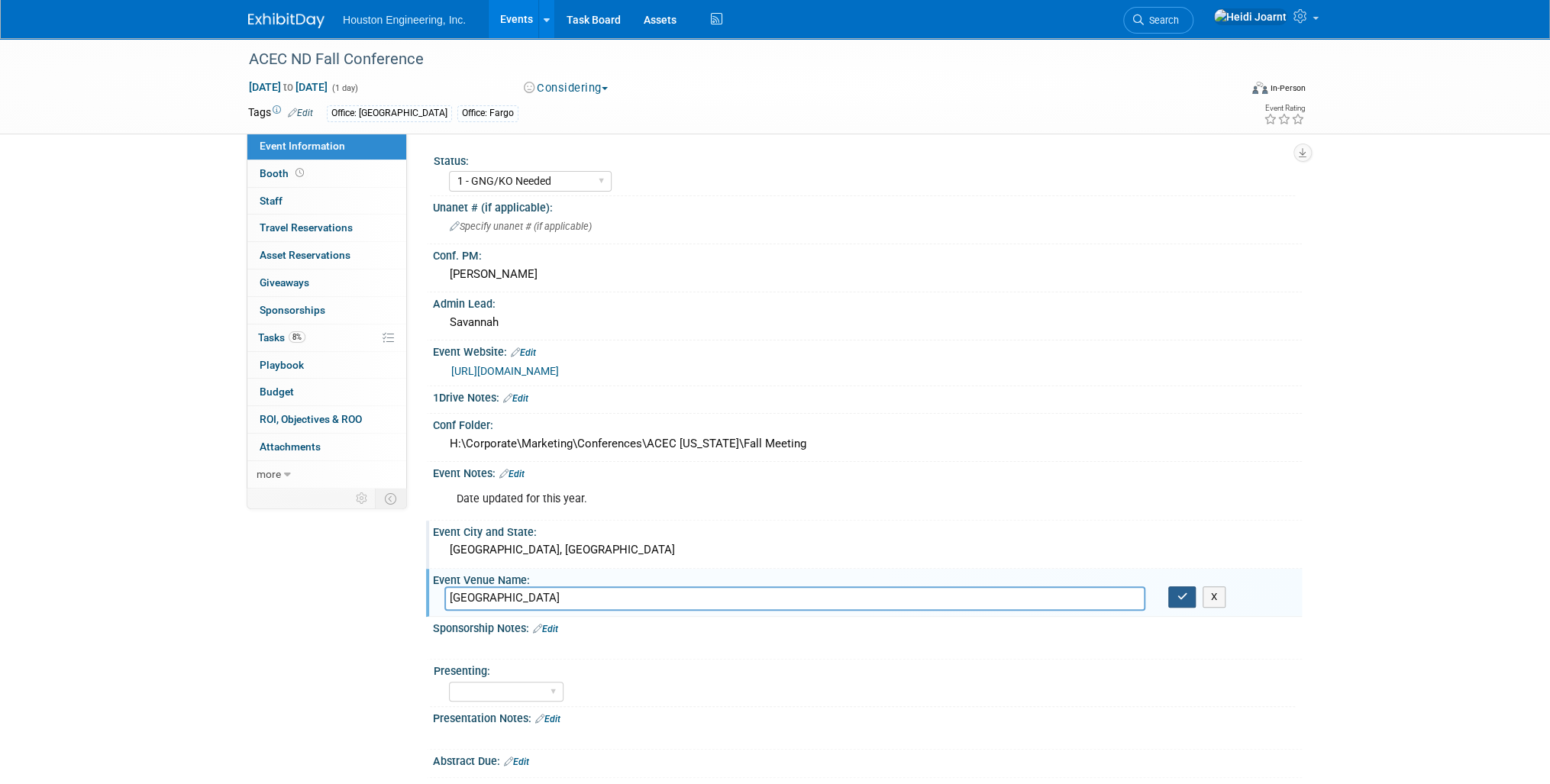
type input "[GEOGRAPHIC_DATA]"
click at [1172, 595] on button "button" at bounding box center [1181, 596] width 27 height 22
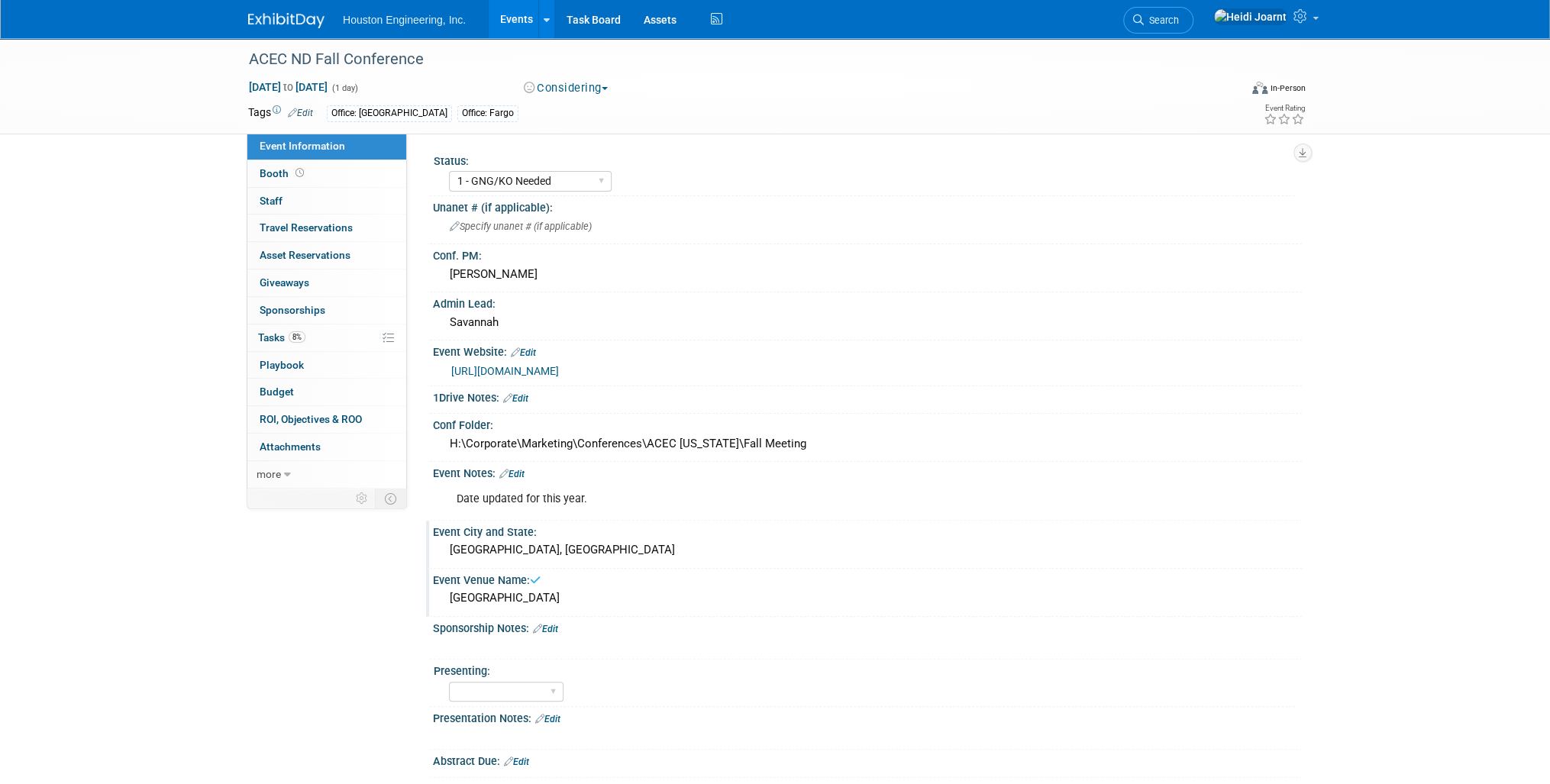
click at [511, 20] on link "Events" at bounding box center [516, 19] width 55 height 38
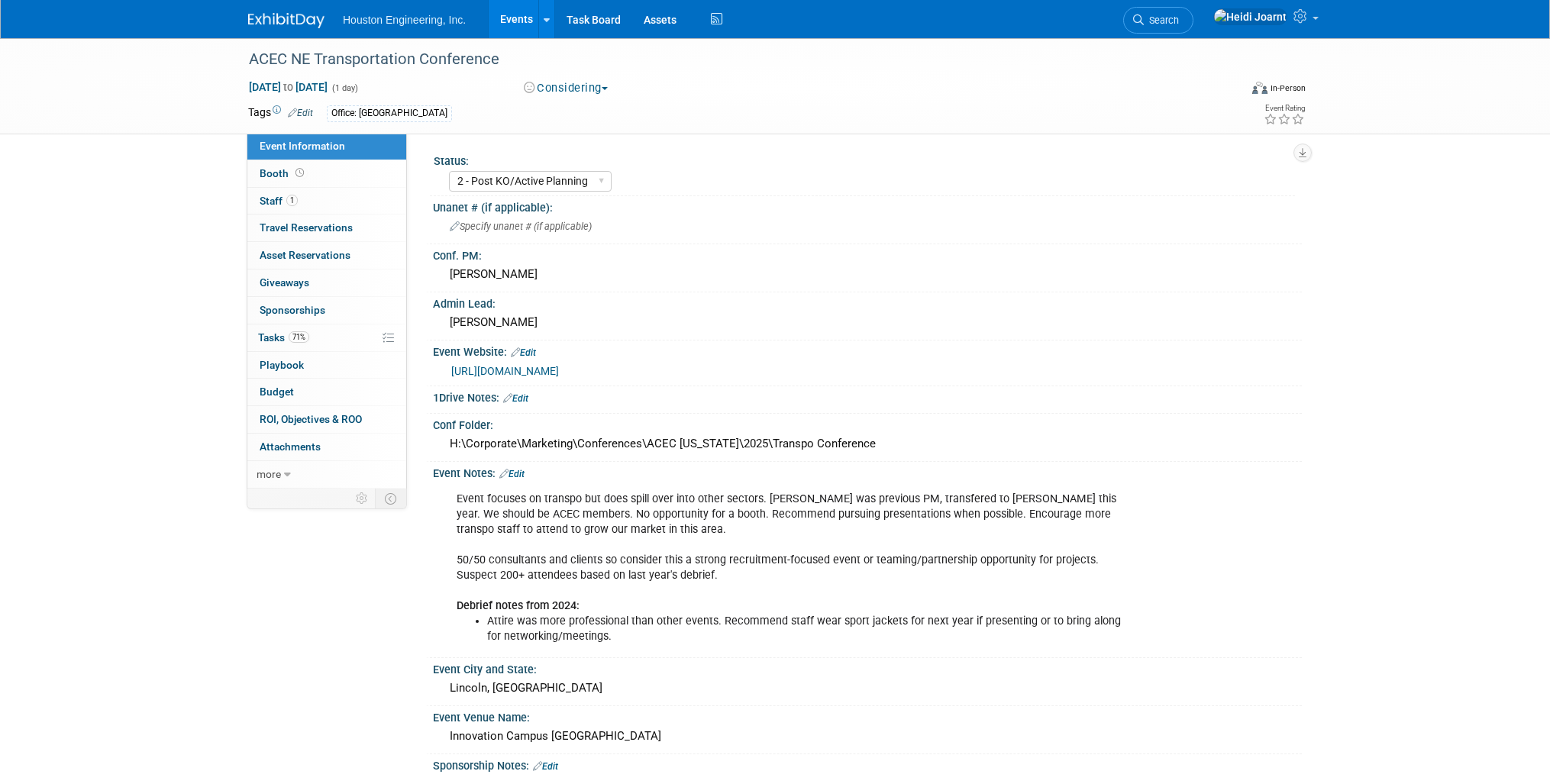
select select "2 - Post KO/Active Planning"
select select "No"
select select "Multi-sector/Any/All"
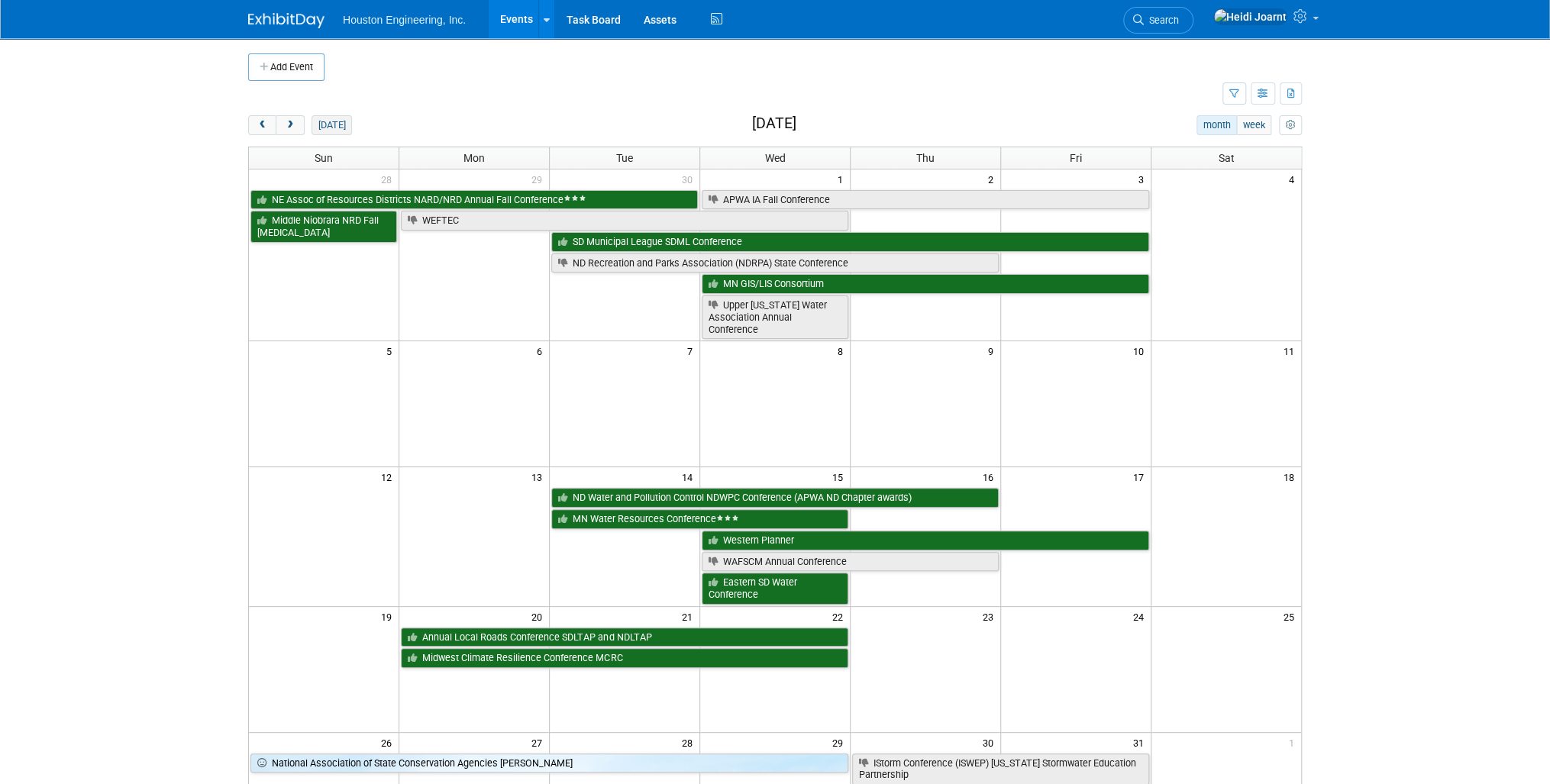
click at [326, 124] on button "[DATE]" at bounding box center [331, 125] width 40 height 20
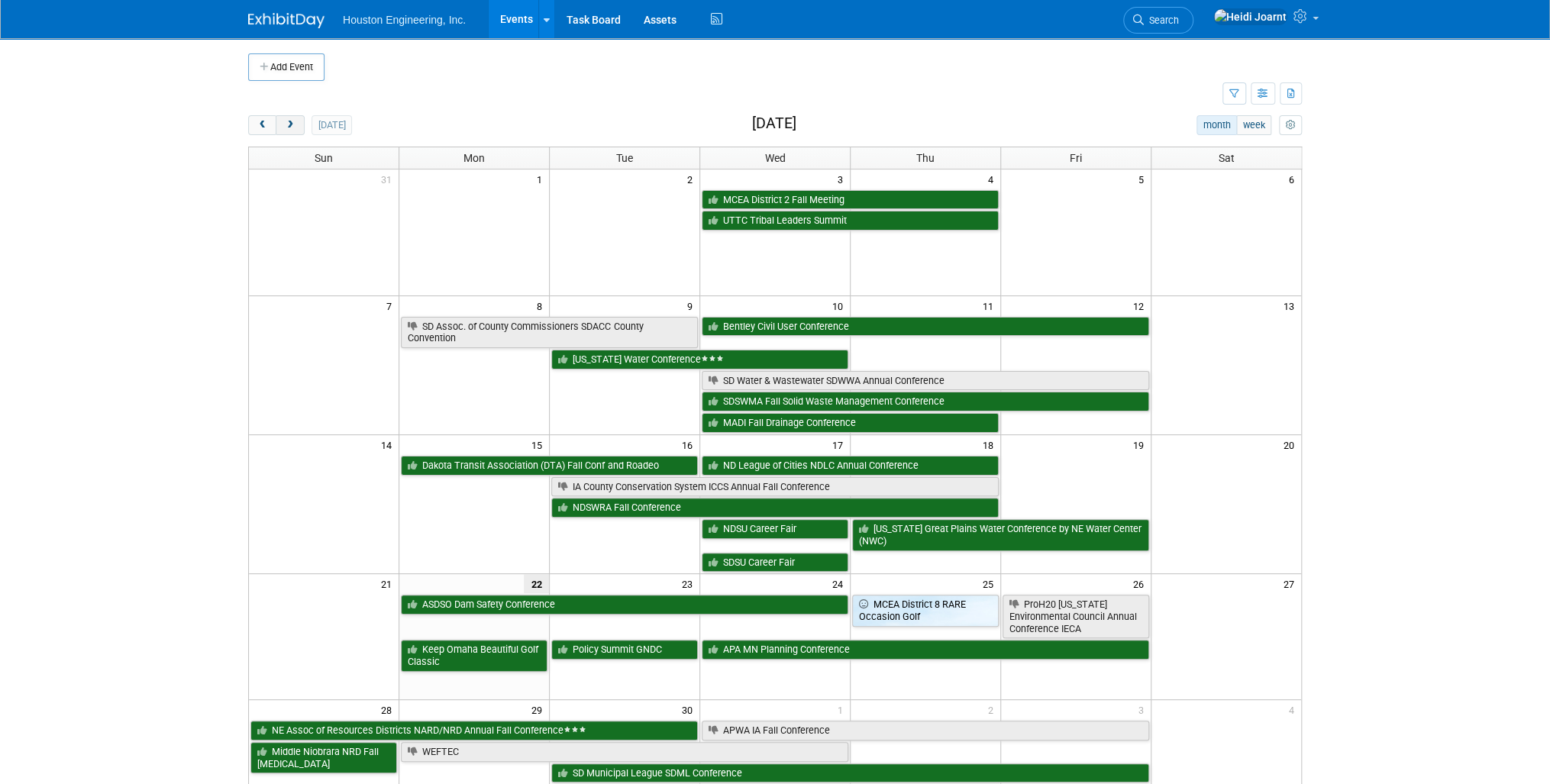
click at [290, 126] on span "next" at bounding box center [290, 126] width 11 height 10
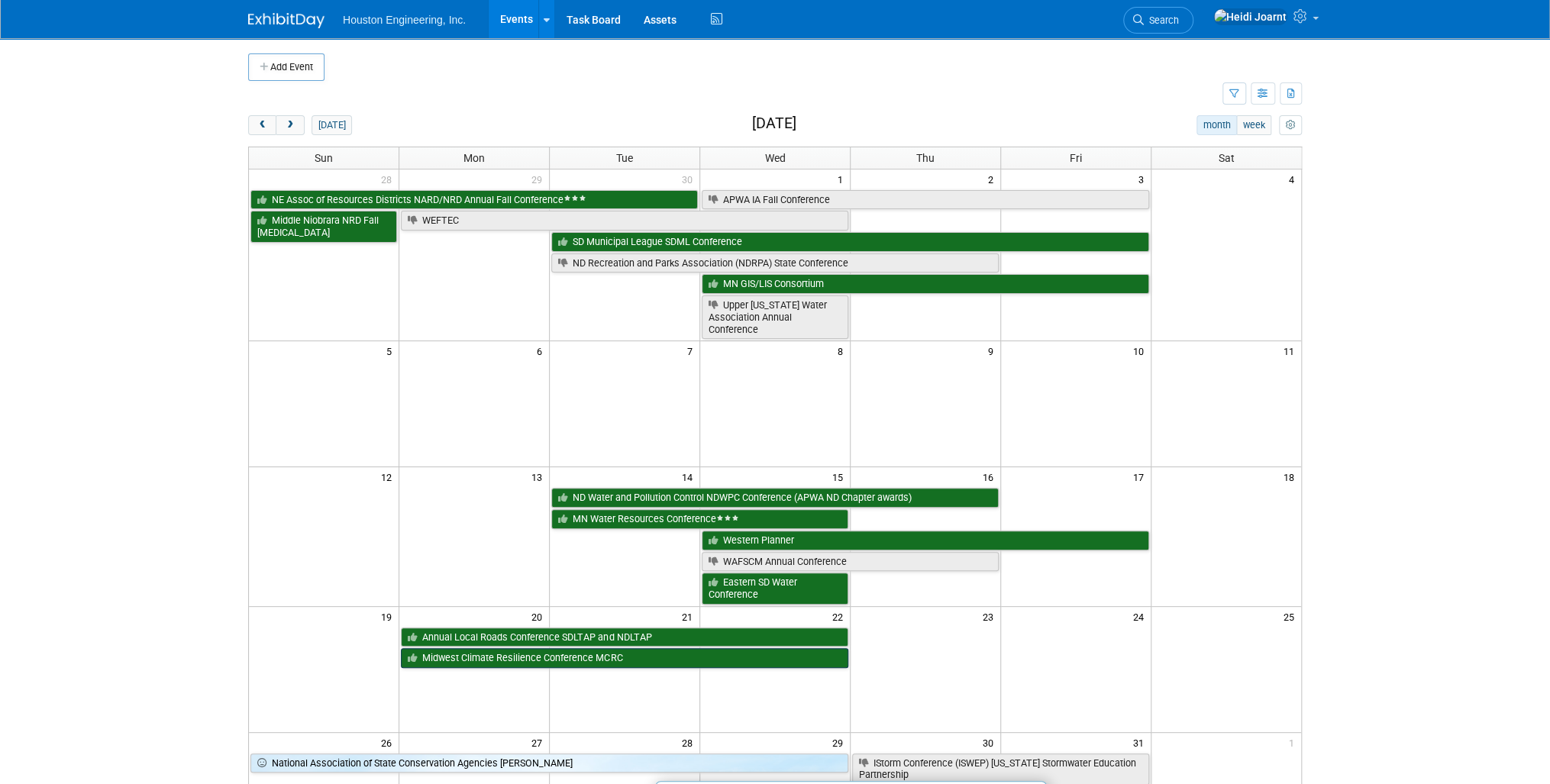
scroll to position [305, 0]
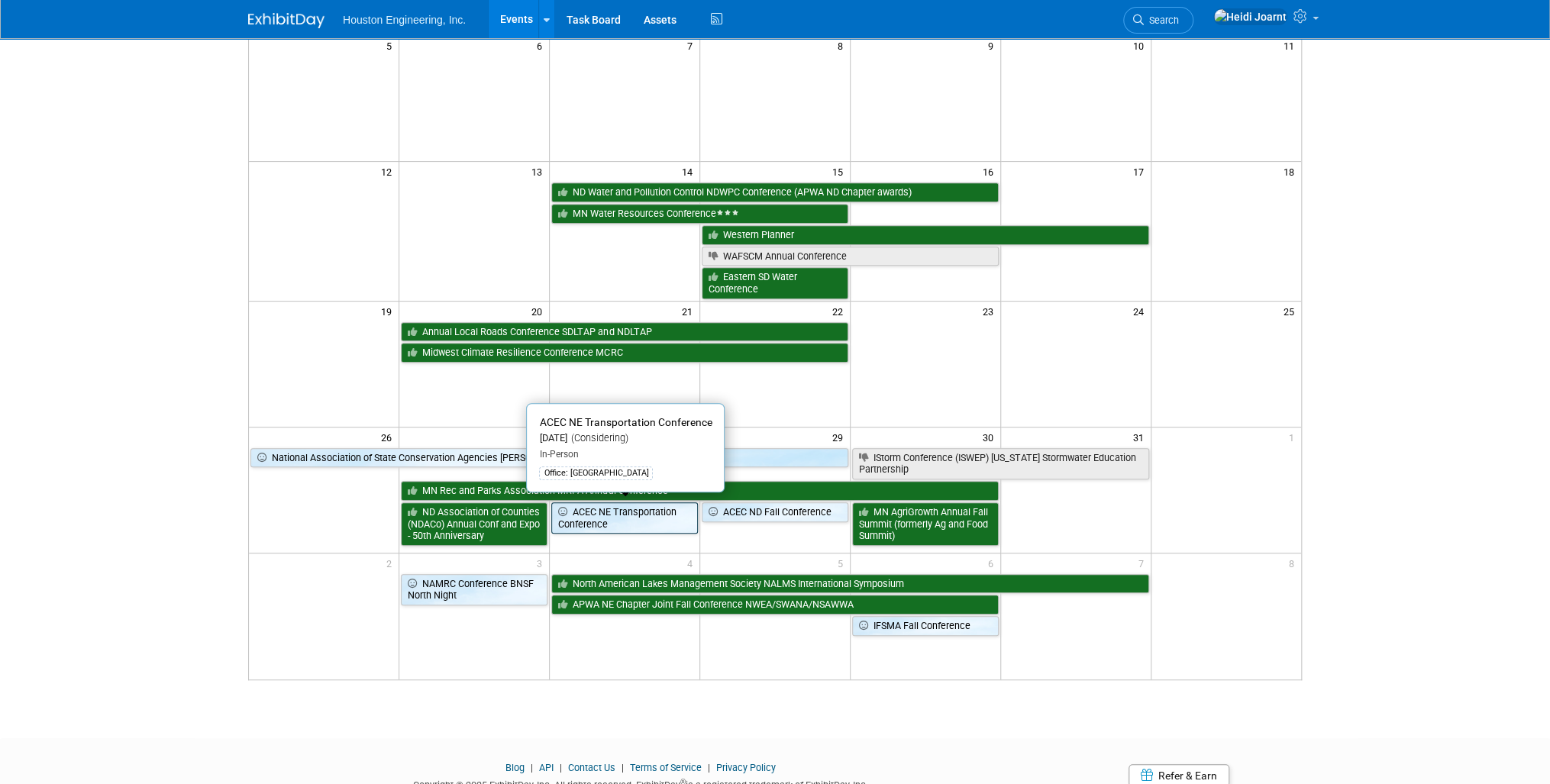
click at [620, 514] on link "ACEC NE Transportation Conference" at bounding box center [624, 517] width 146 height 31
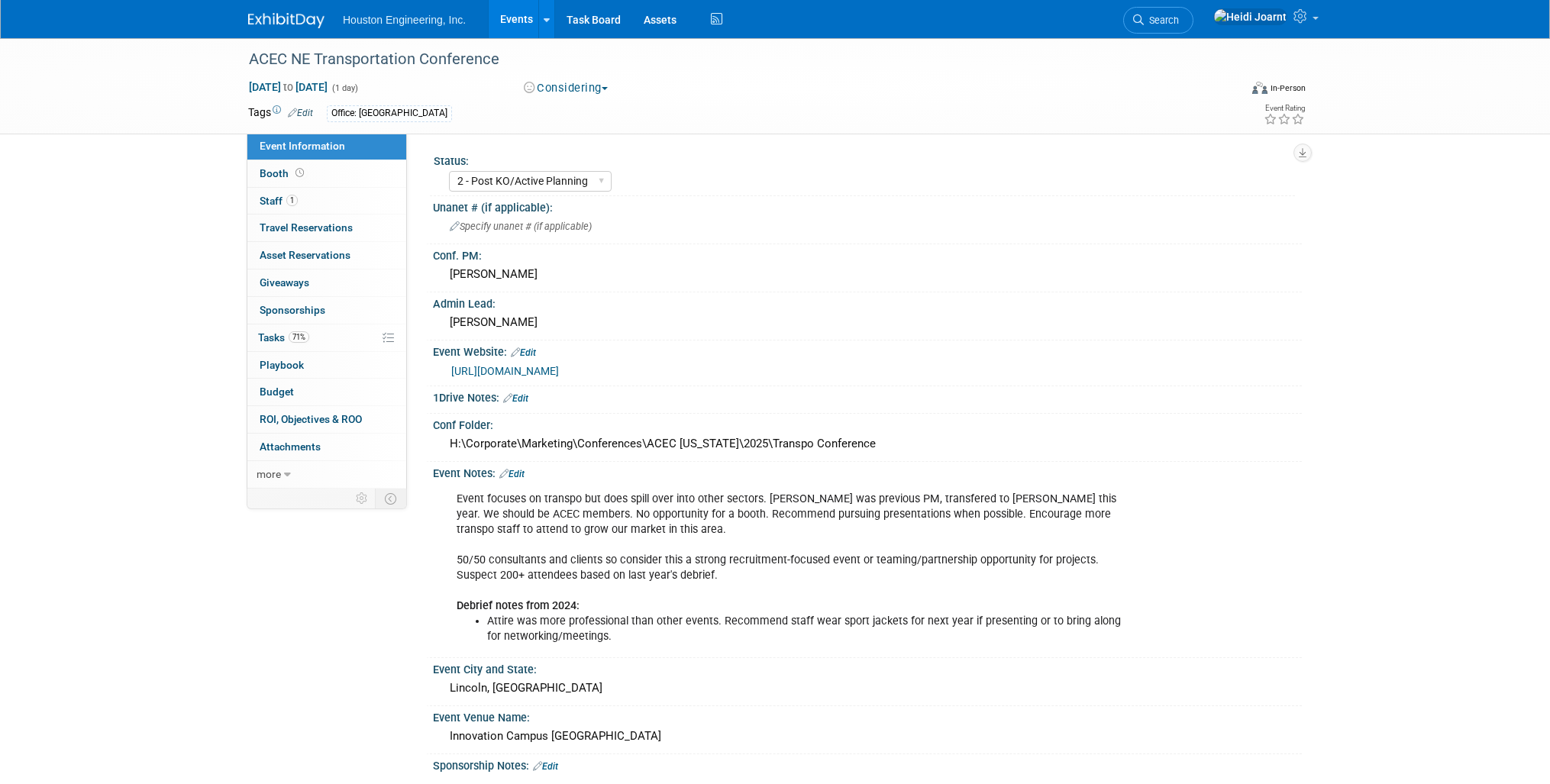
select select "2 - Post KO/Active Planning"
select select "No"
select select "Multi-sector/Any/All"
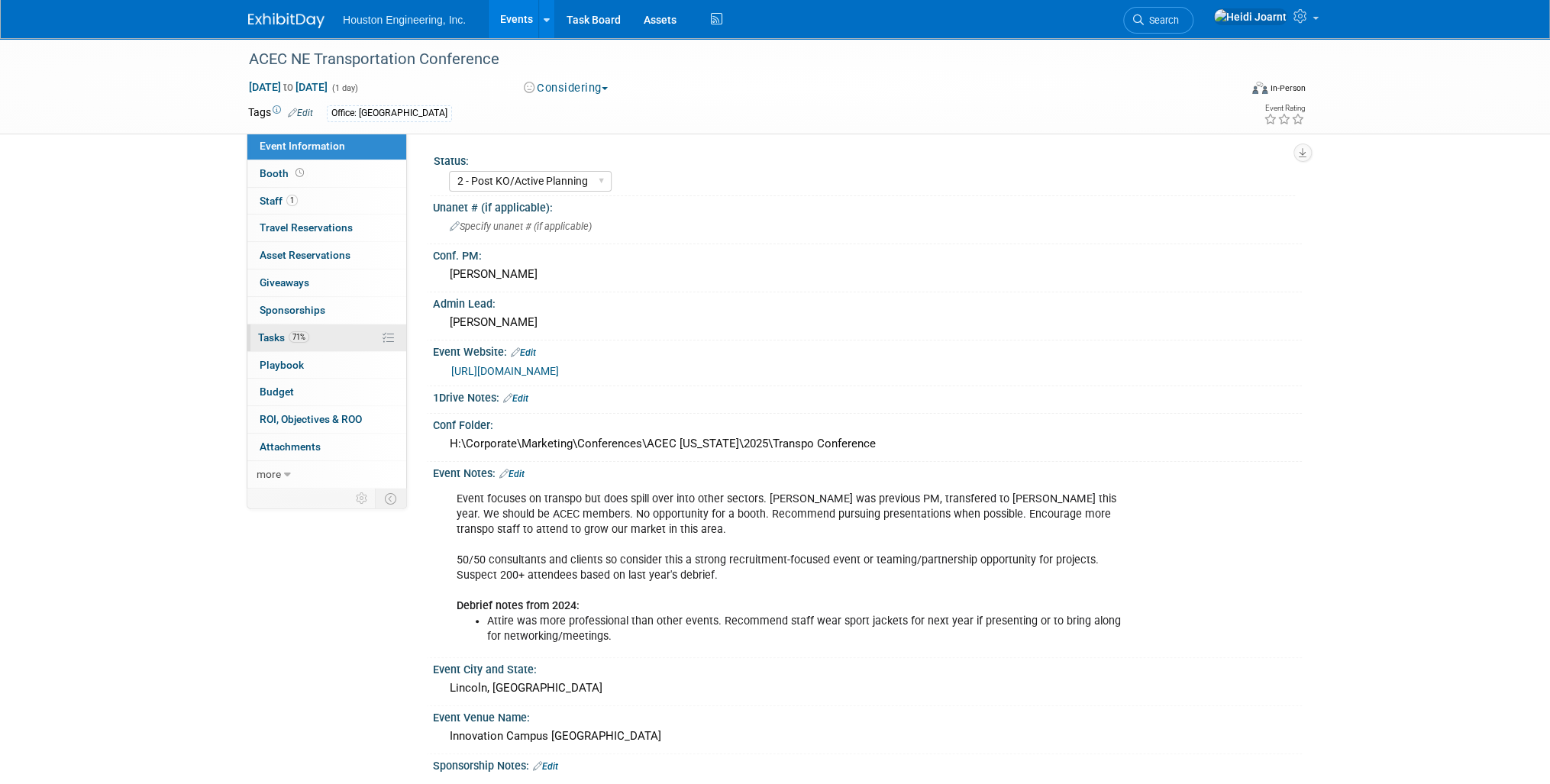
click at [323, 338] on link "71% Tasks 71%" at bounding box center [327, 338] width 159 height 26
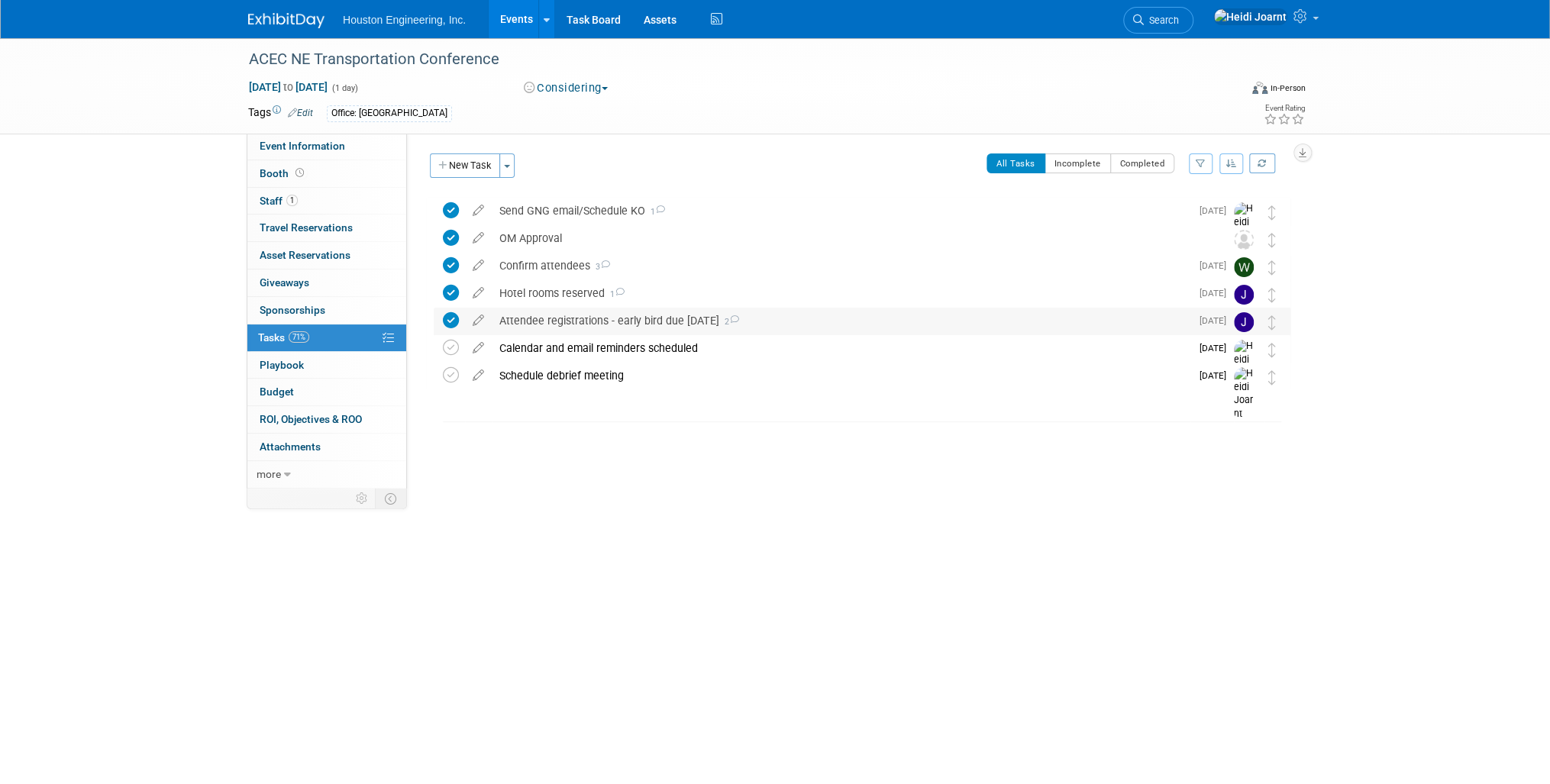
click at [784, 324] on div "Attendee registrations - early bird due [DATE] 2" at bounding box center [841, 321] width 699 height 26
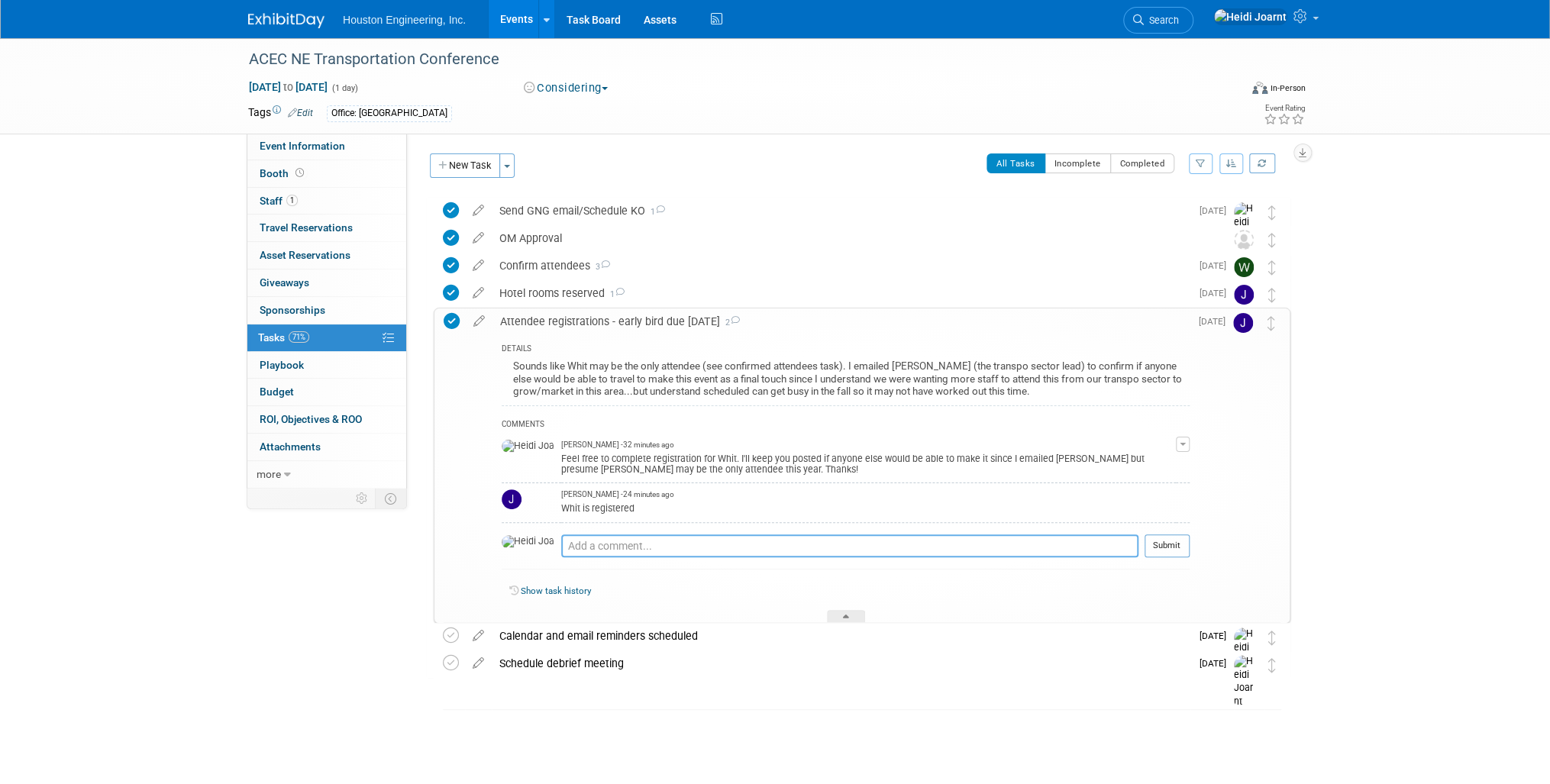
click at [769, 547] on textarea at bounding box center [849, 546] width 577 height 23
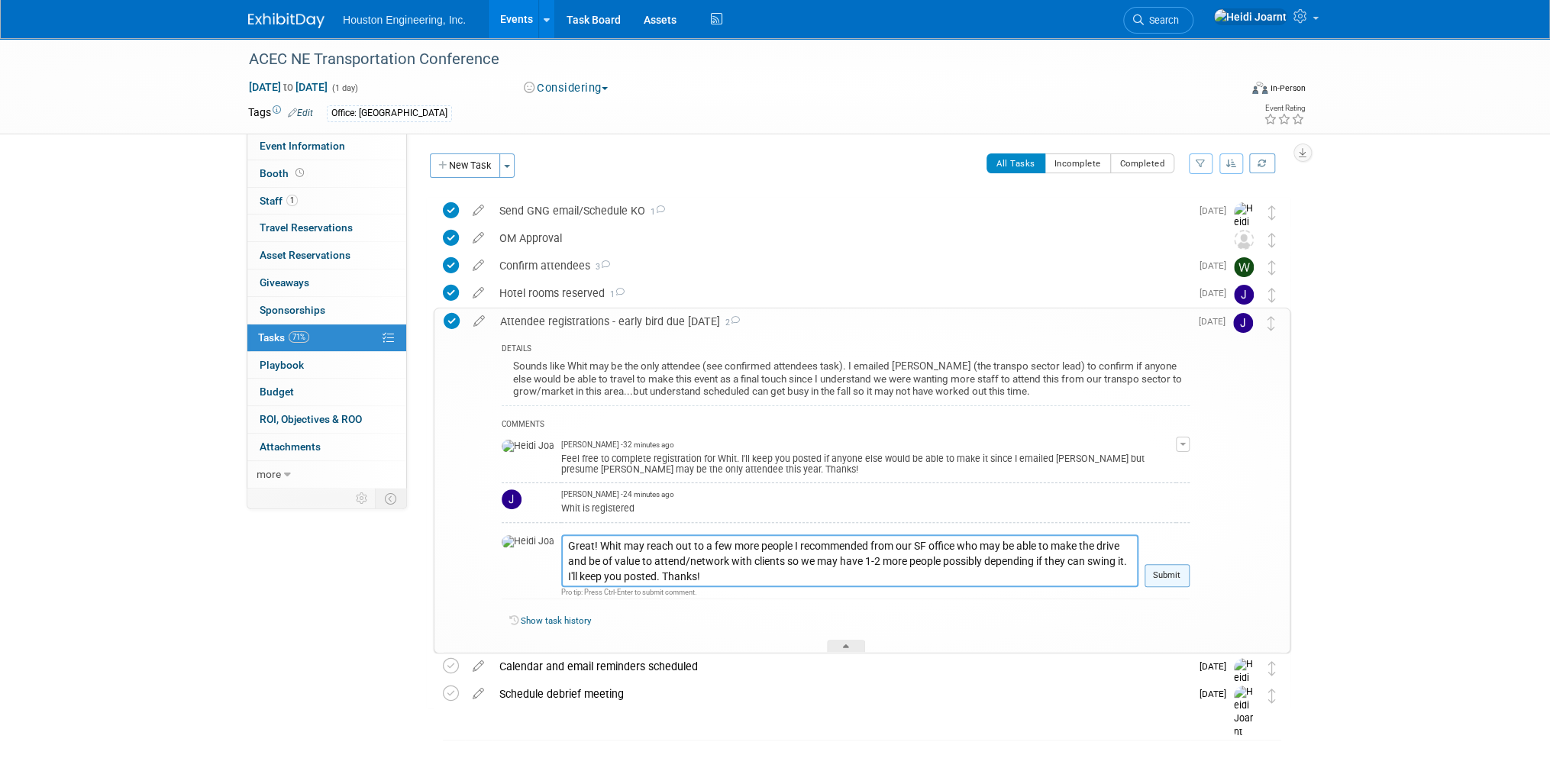
type textarea "Great! Whit may reach out to a few more people I recommended from our SF office…"
click at [1153, 567] on button "Submit" at bounding box center [1167, 575] width 45 height 23
